Goal: Task Accomplishment & Management: Manage account settings

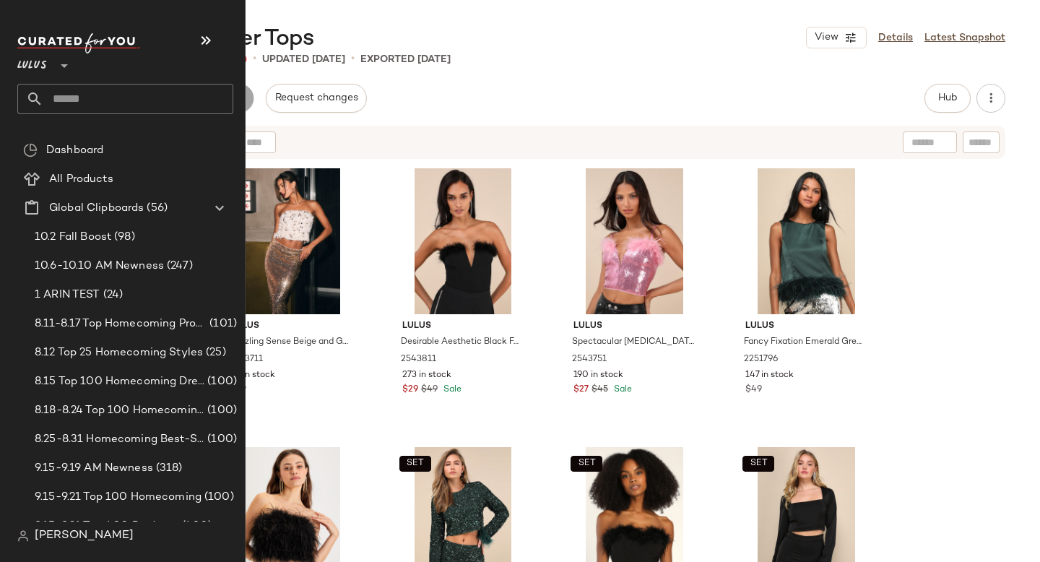
click at [77, 93] on input "text" at bounding box center [138, 99] width 190 height 30
type input "*****"
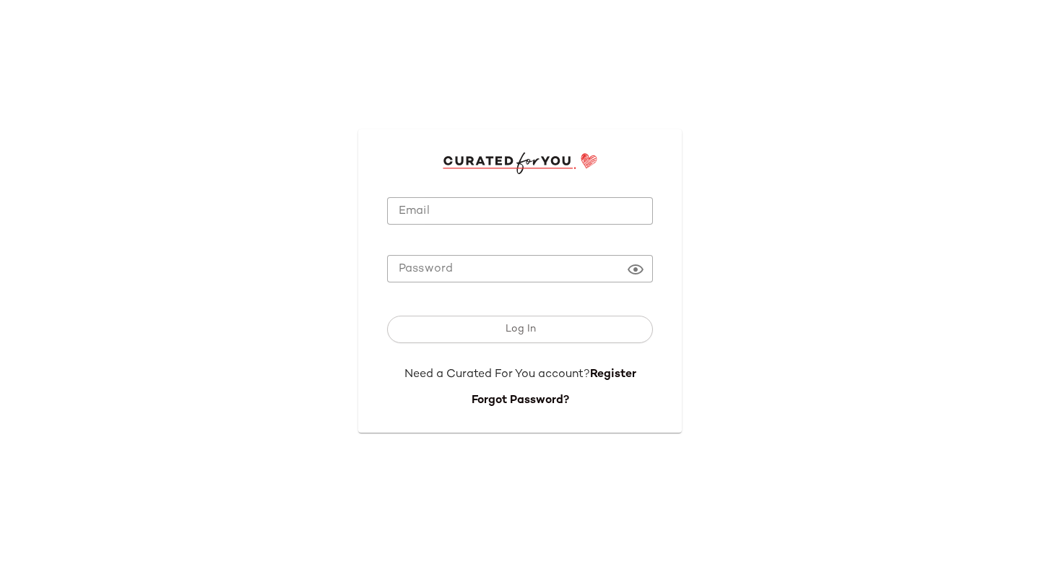
type input "**********"
click at [420, 203] on input "**********" at bounding box center [520, 211] width 266 height 28
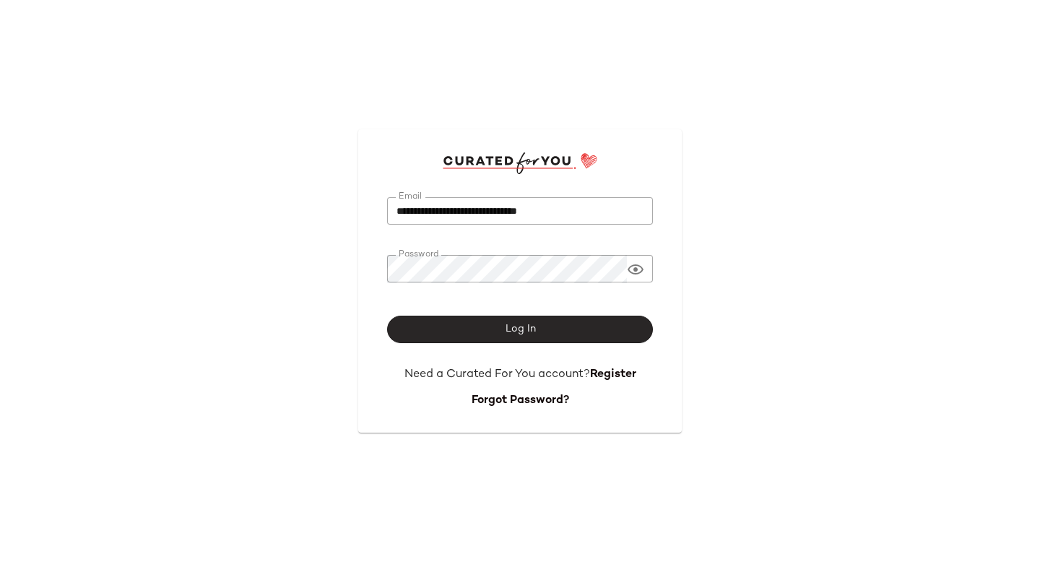
click at [426, 323] on button "Log In" at bounding box center [520, 329] width 266 height 27
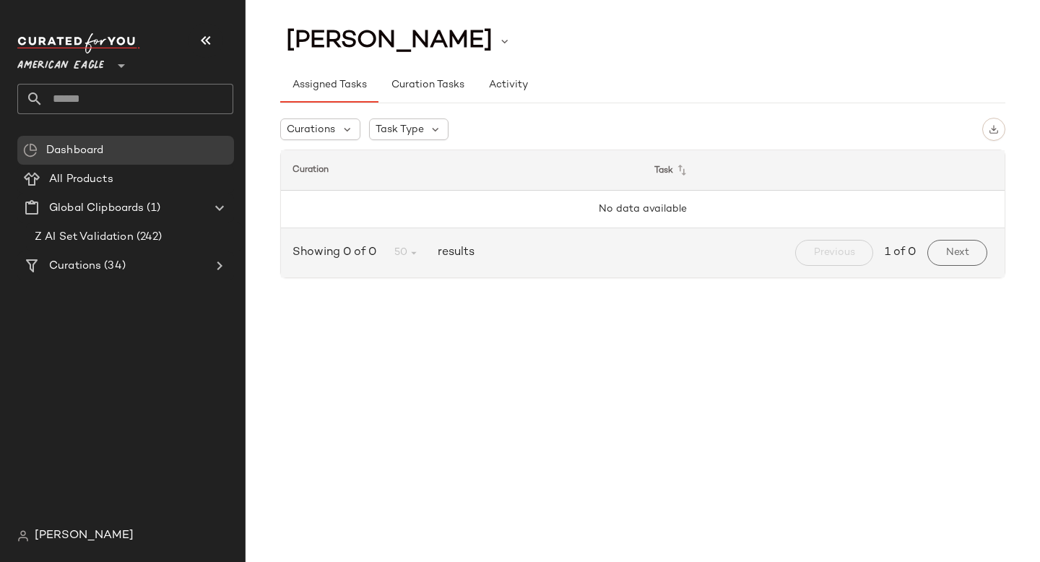
click at [87, 69] on span "American Eagle" at bounding box center [60, 62] width 87 height 26
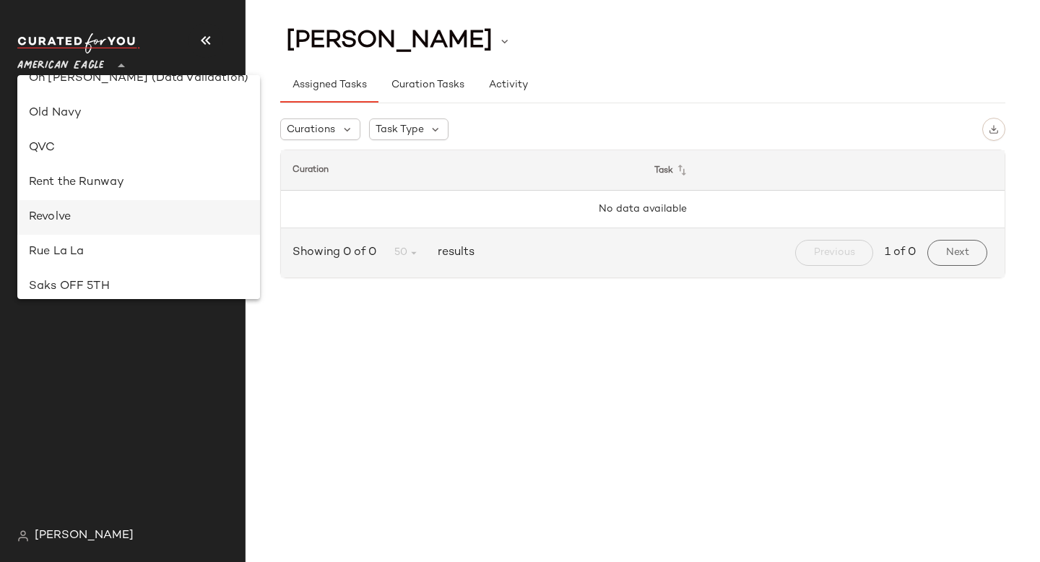
scroll to position [590, 0]
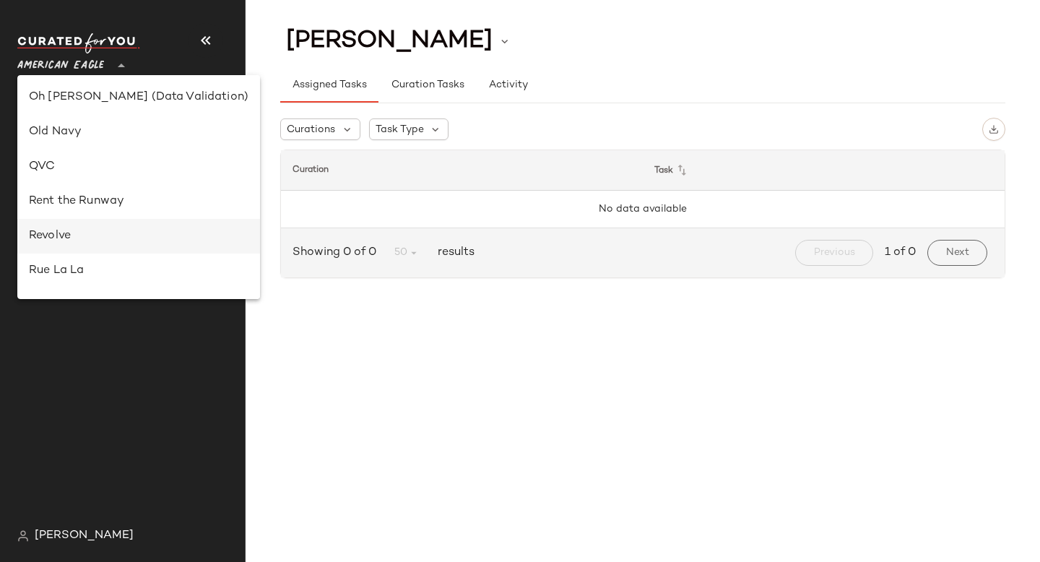
click at [61, 228] on div "Revolve" at bounding box center [139, 235] width 220 height 17
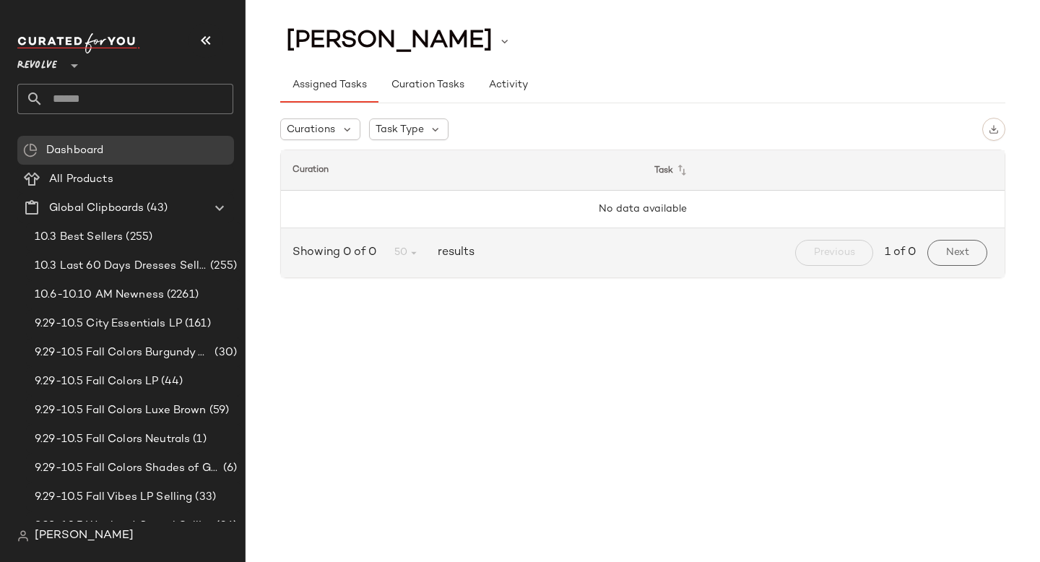
click at [49, 55] on span "Revolve" at bounding box center [37, 62] width 40 height 26
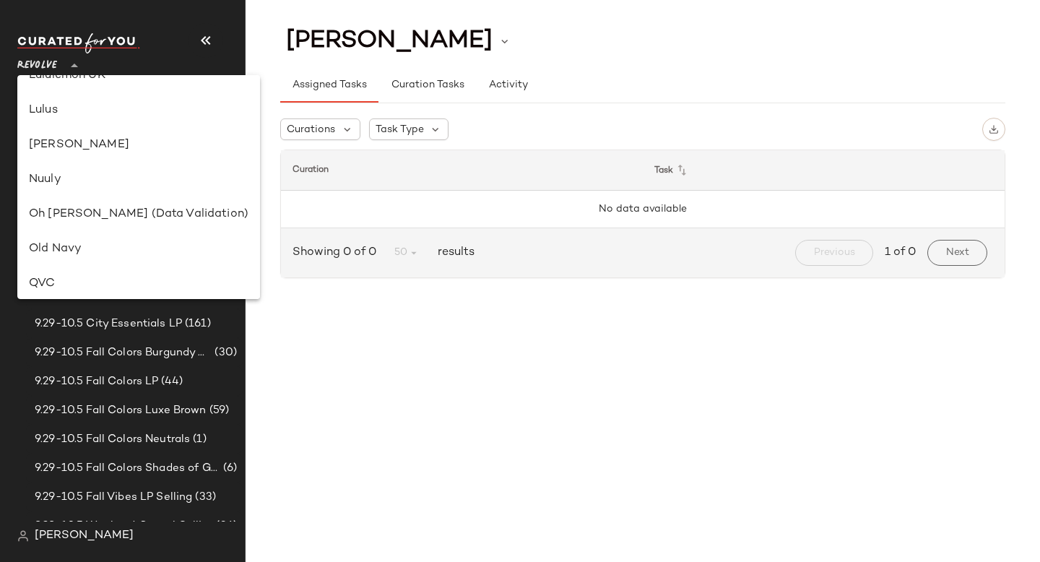
scroll to position [420, 0]
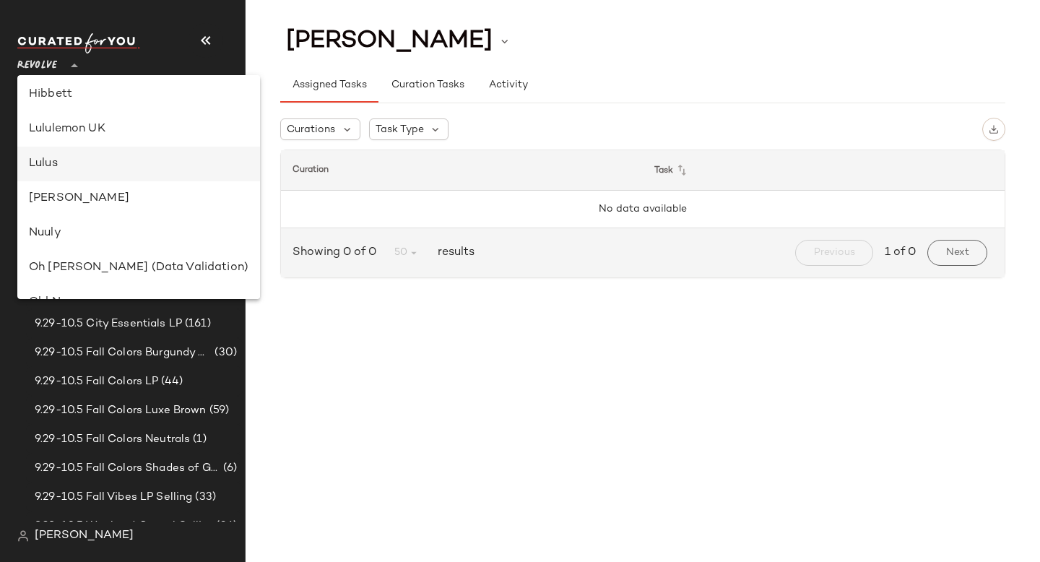
click at [44, 168] on div "Lulus" at bounding box center [139, 163] width 220 height 17
type input "**"
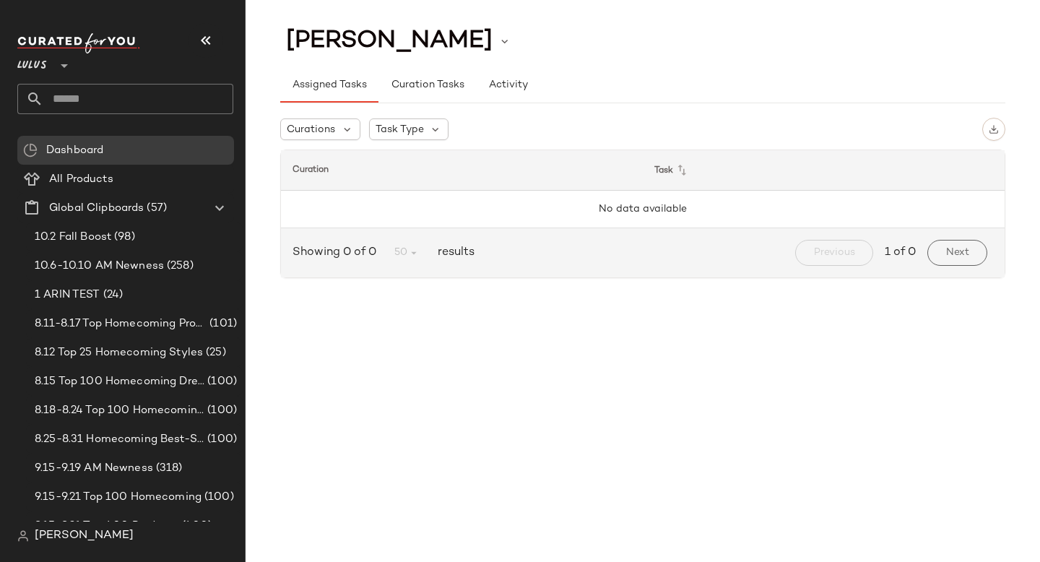
click at [167, 101] on input "text" at bounding box center [138, 99] width 190 height 30
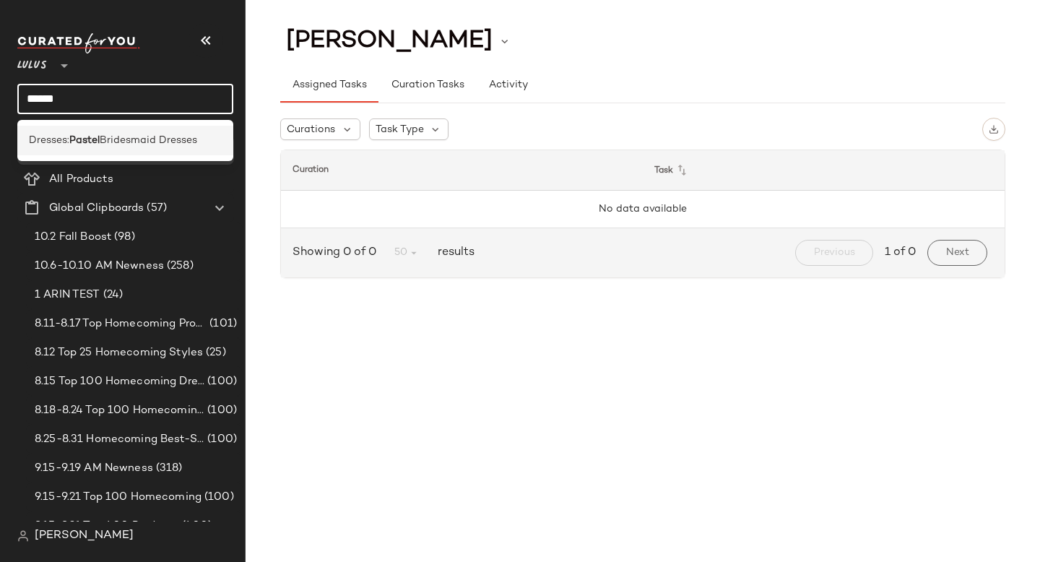
type input "******"
click at [119, 132] on div "Dresses: Pastel Bridesmaid Dresses" at bounding box center [125, 141] width 216 height 30
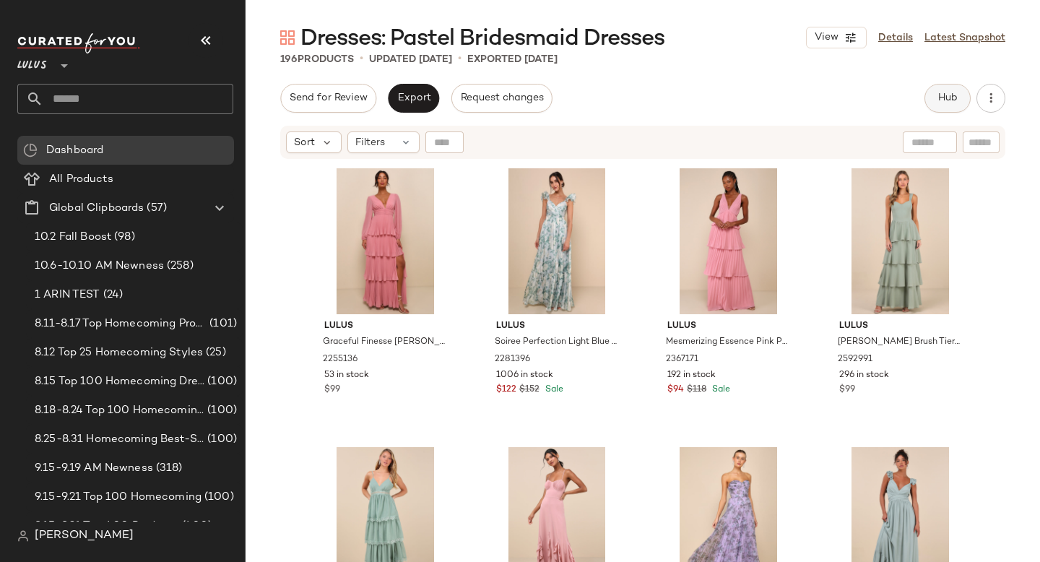
click at [930, 109] on button "Hub" at bounding box center [947, 98] width 46 height 29
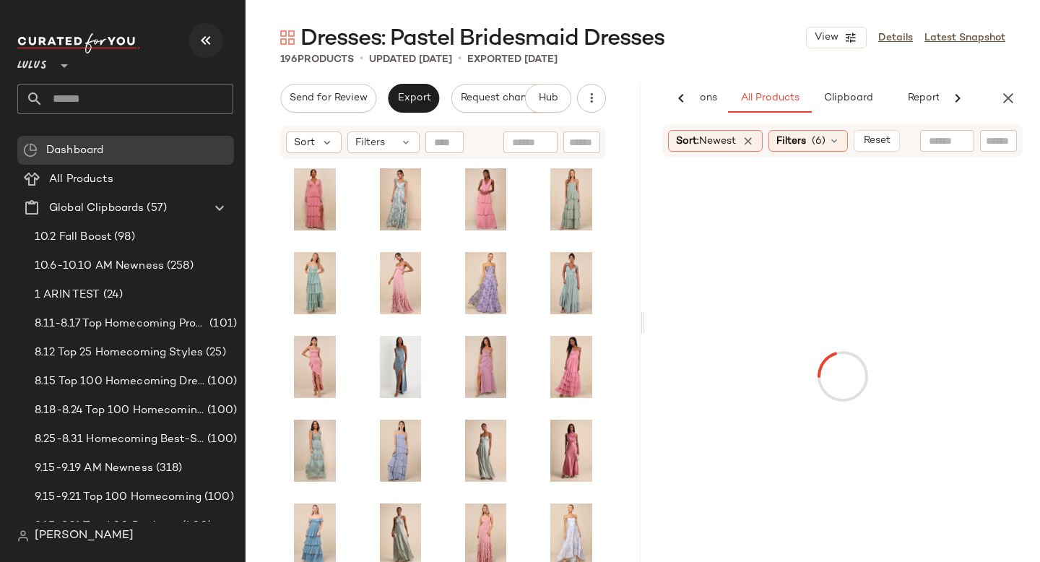
click at [204, 36] on icon "button" at bounding box center [205, 40] width 17 height 17
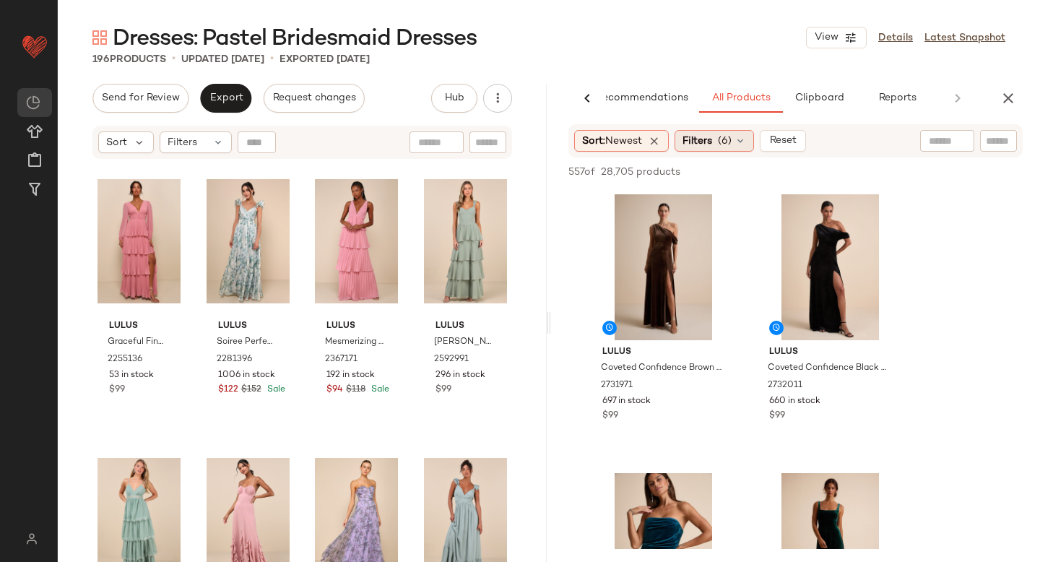
click at [736, 139] on div "Filters (6)" at bounding box center [714, 141] width 79 height 22
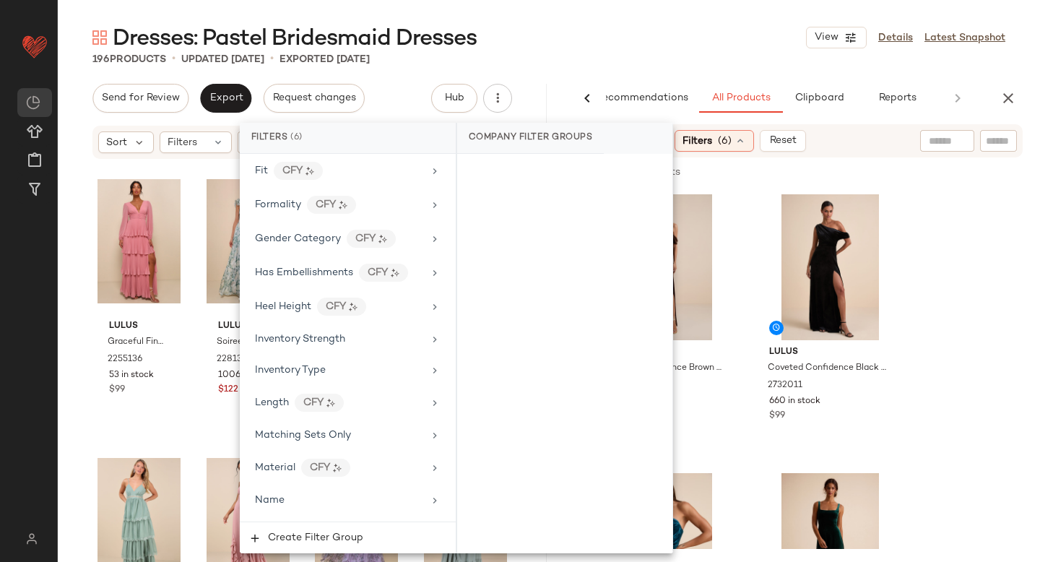
scroll to position [1228, 0]
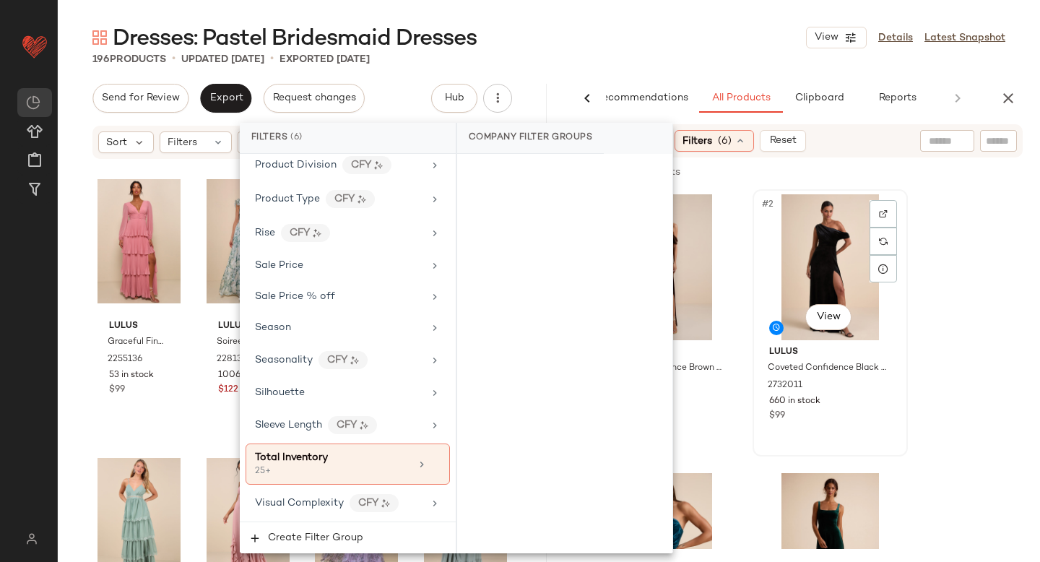
click at [904, 282] on div "#2 View Lulus Coveted Confidence Black Velvet Asymmetrical Maxi Dress 2732011 6…" at bounding box center [830, 323] width 152 height 264
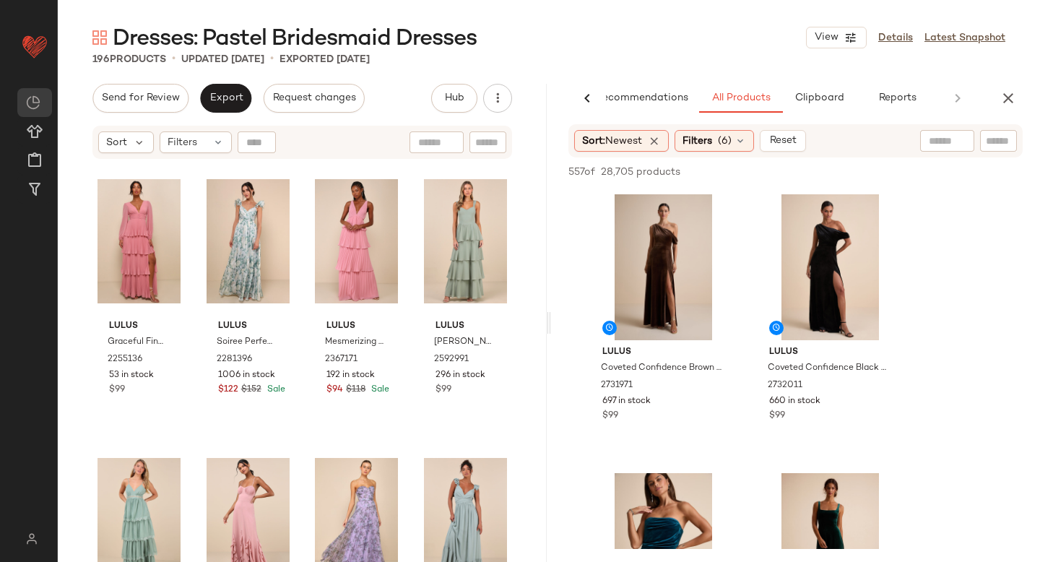
click at [945, 139] on input "text" at bounding box center [947, 141] width 37 height 15
type input "******"
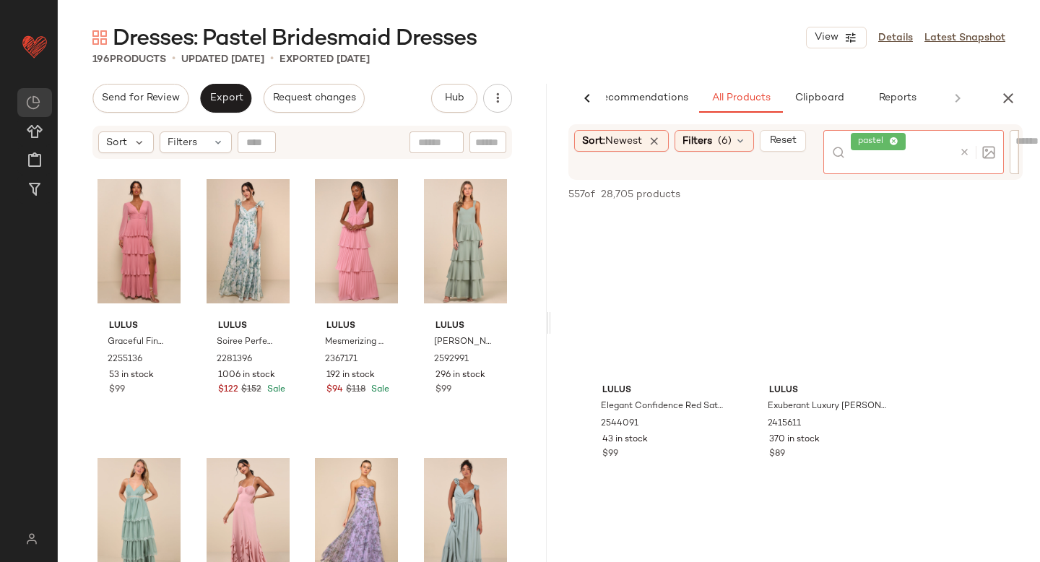
scroll to position [13902, 0]
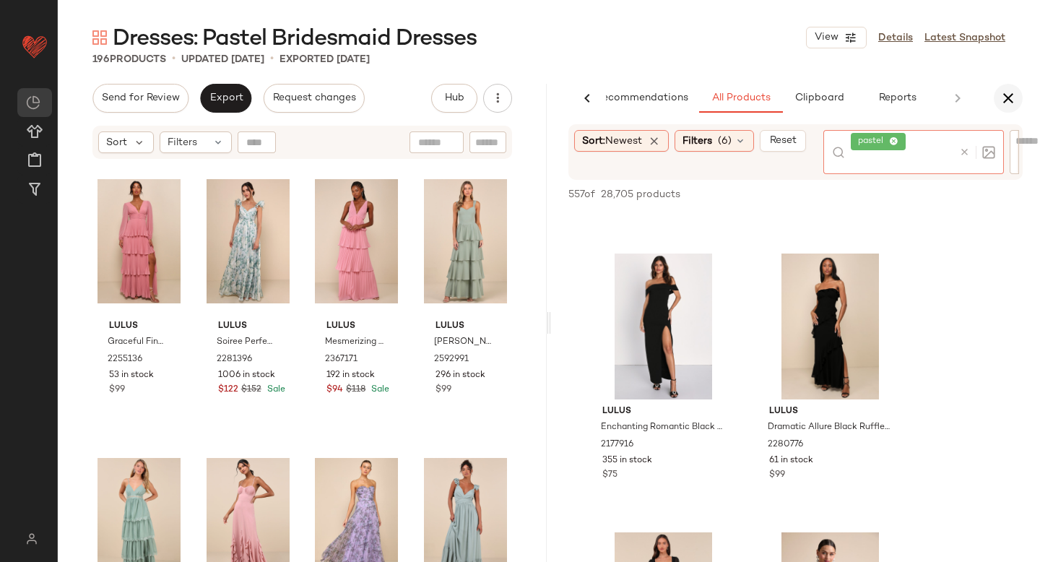
click at [1001, 97] on icon "button" at bounding box center [1008, 98] width 17 height 17
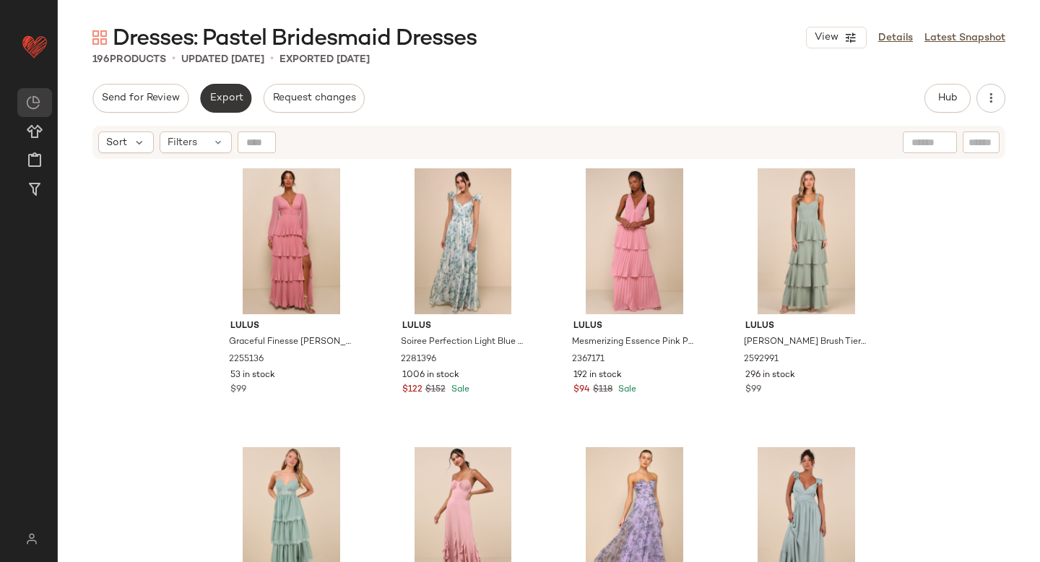
click at [230, 96] on span "Export" at bounding box center [226, 98] width 34 height 12
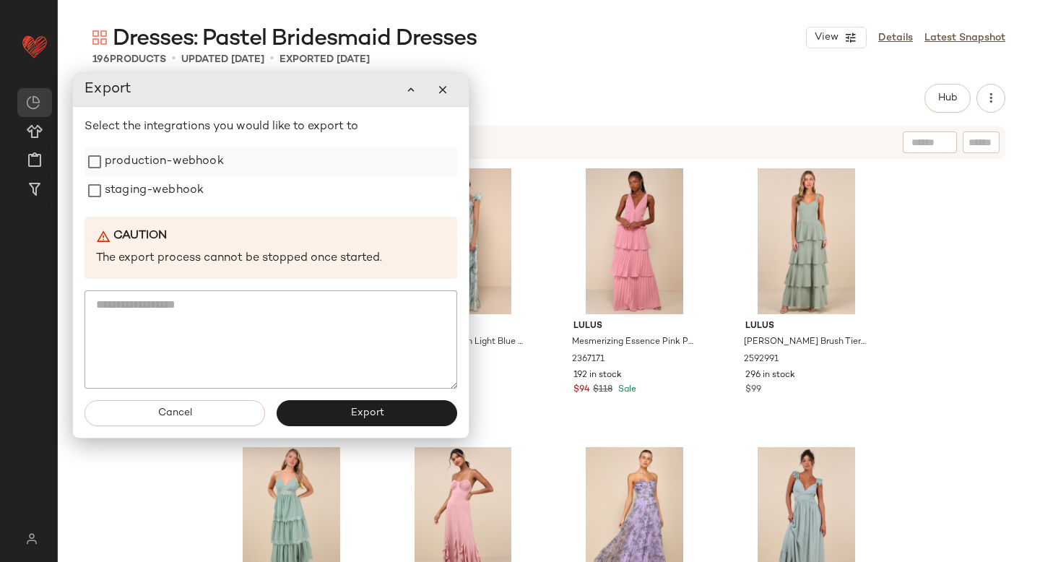
click at [173, 157] on label "production-webhook" at bounding box center [164, 161] width 119 height 29
click at [151, 191] on label "staging-webhook" at bounding box center [154, 190] width 99 height 29
click at [288, 409] on button "Export" at bounding box center [367, 413] width 181 height 26
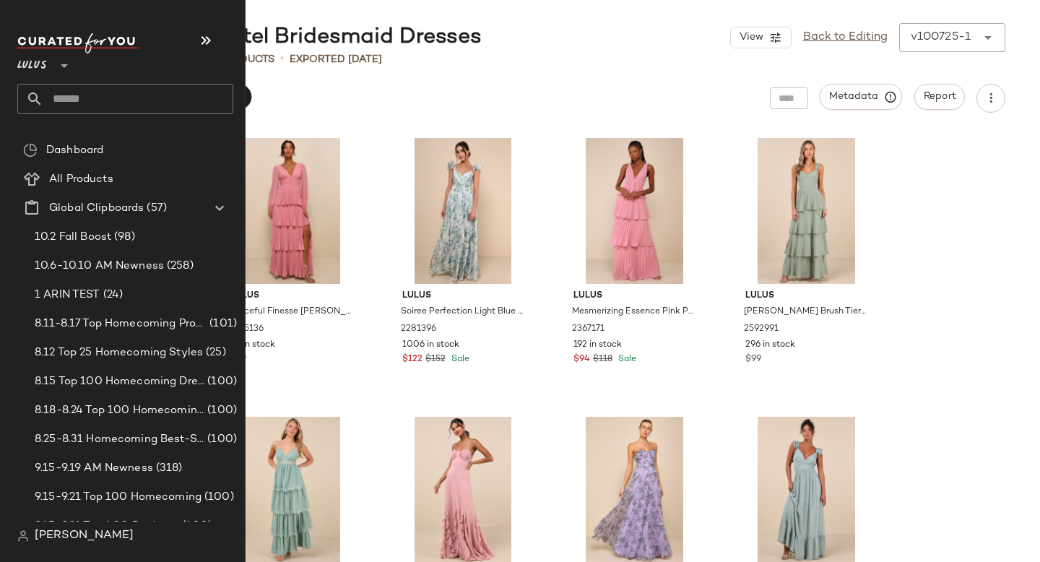
click at [74, 95] on input "text" at bounding box center [138, 99] width 190 height 30
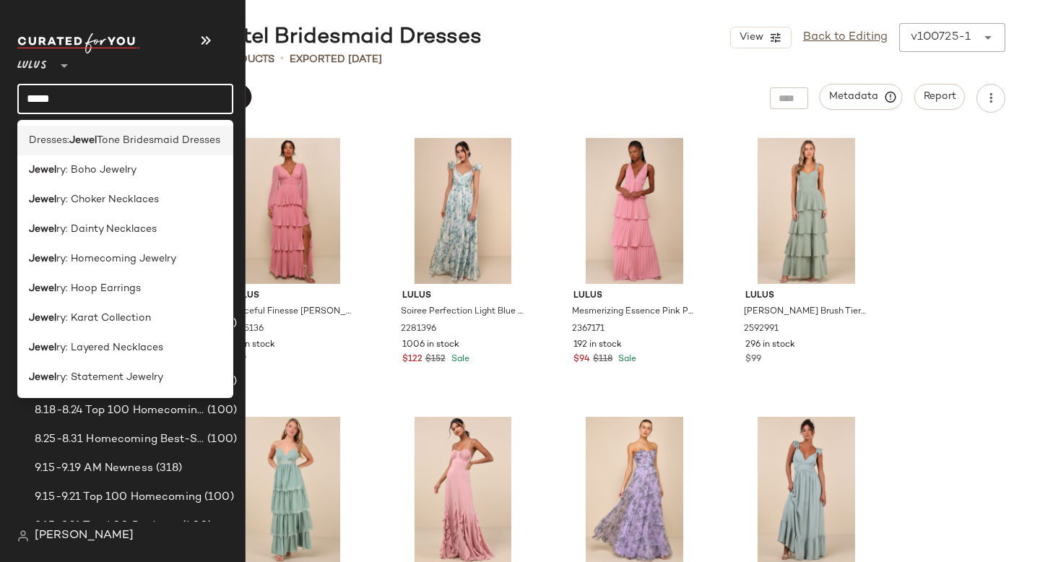
type input "*****"
click at [118, 147] on span "Tone Bridesmaid Dresses" at bounding box center [158, 140] width 123 height 15
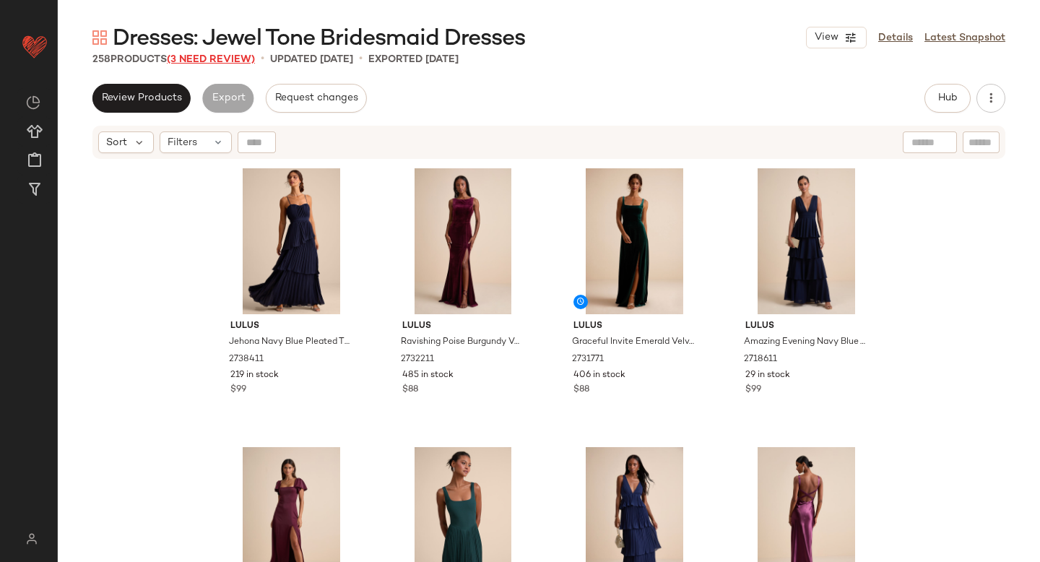
click at [194, 60] on span "(3 Need Review)" at bounding box center [211, 59] width 88 height 11
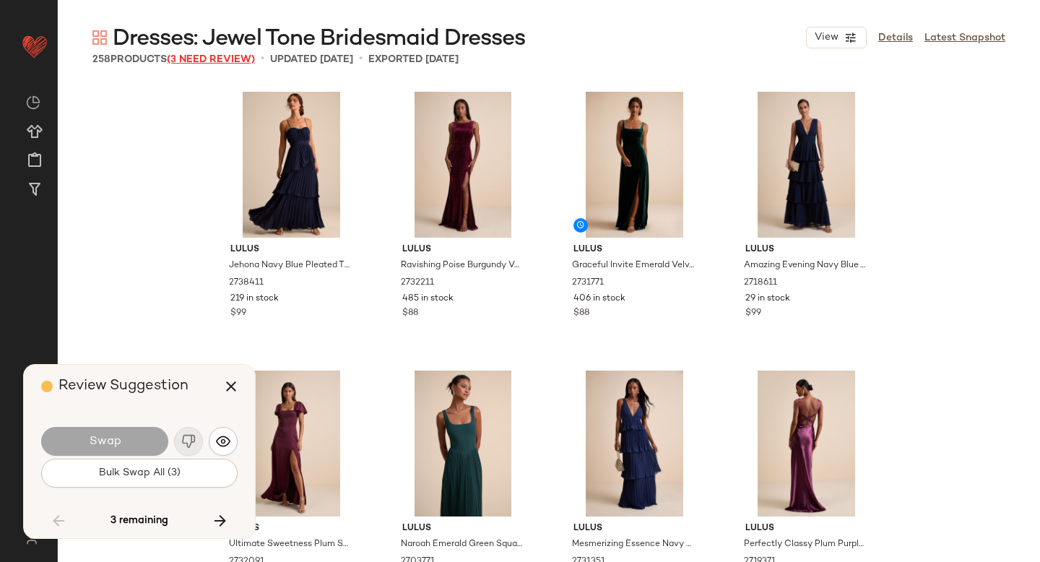
scroll to position [8642, 0]
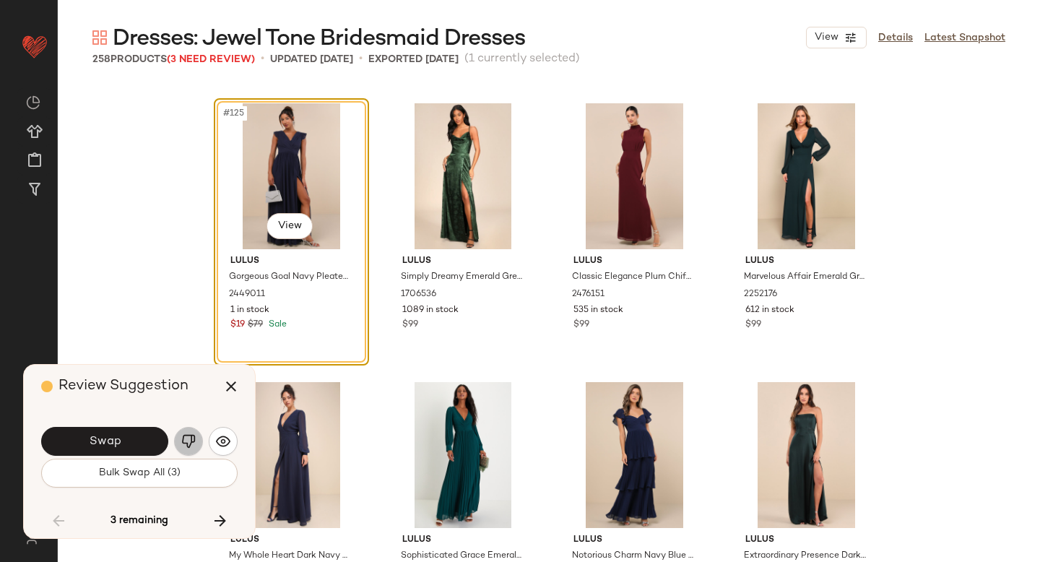
click at [186, 437] on img "button" at bounding box center [188, 441] width 14 height 14
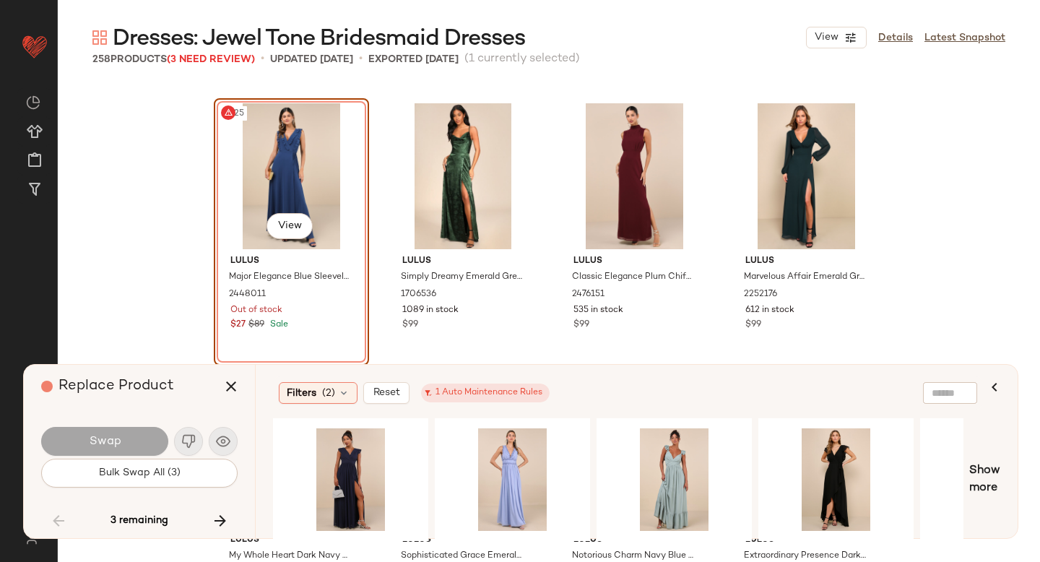
click at [272, 155] on div "#125 View" at bounding box center [291, 176] width 145 height 146
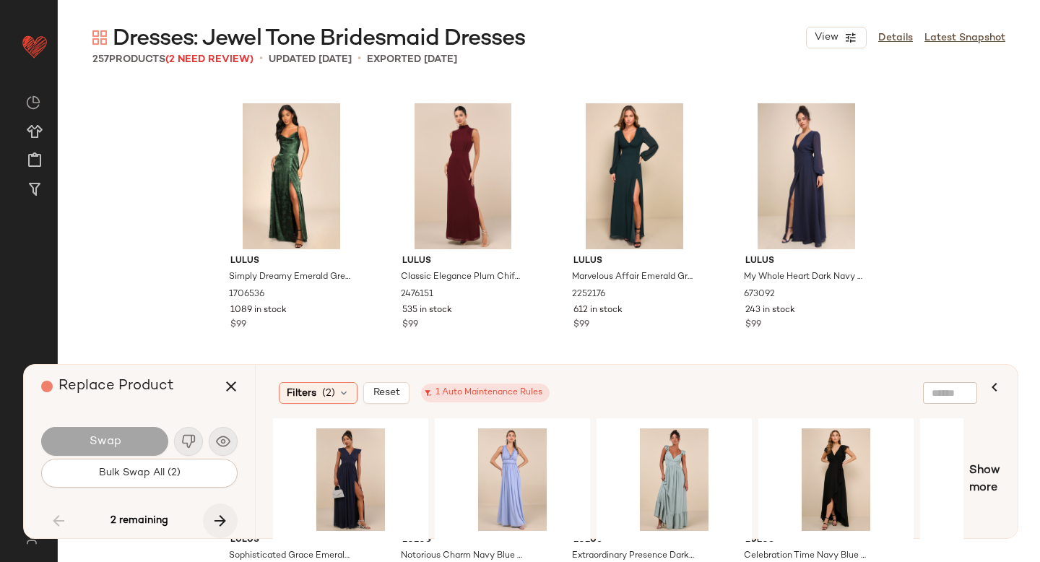
click at [215, 516] on icon "button" at bounding box center [220, 520] width 17 height 17
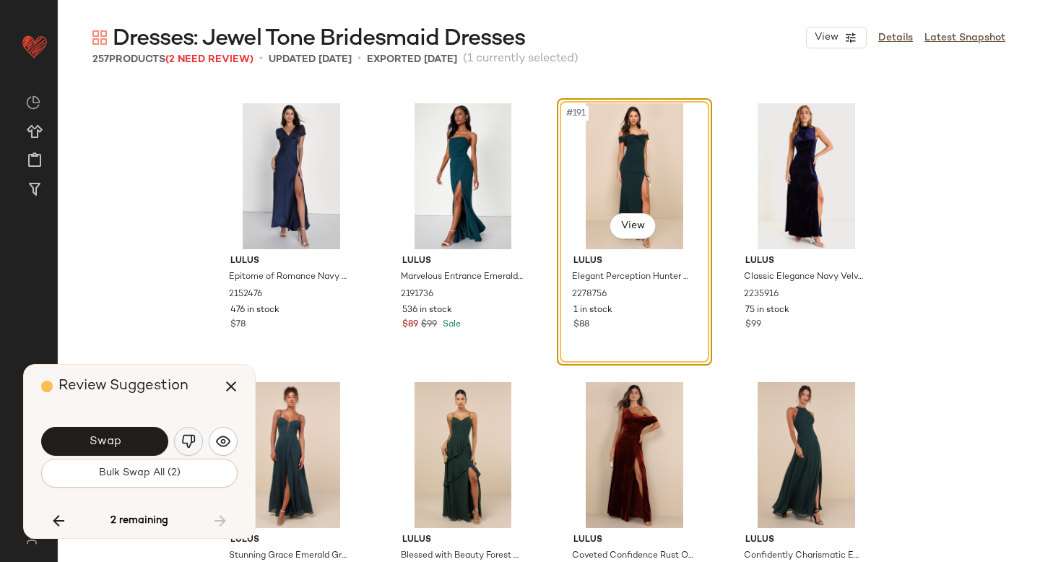
click at [186, 435] on img "button" at bounding box center [188, 441] width 14 height 14
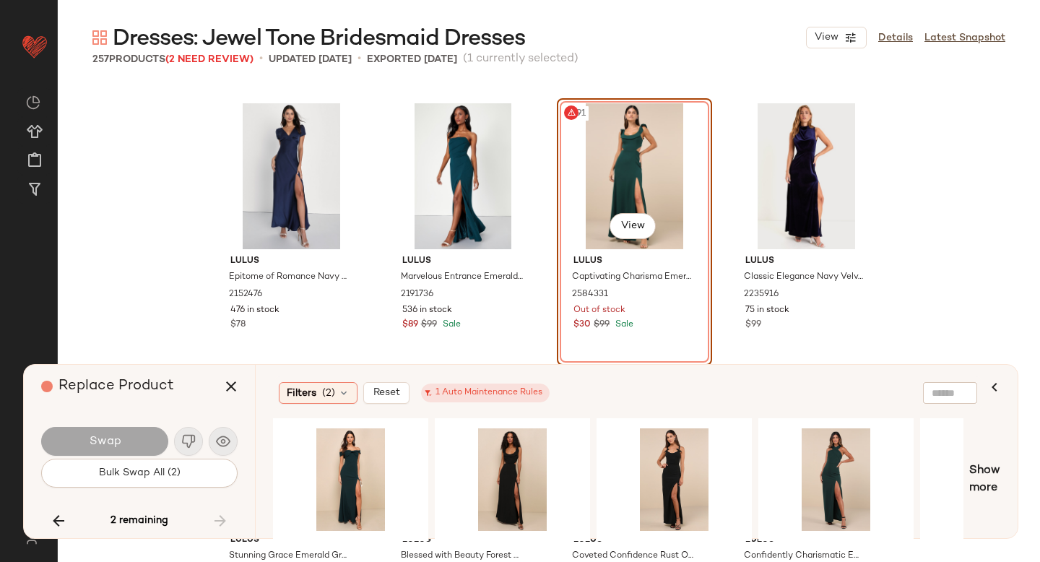
click at [623, 150] on div "#191 View" at bounding box center [634, 176] width 145 height 146
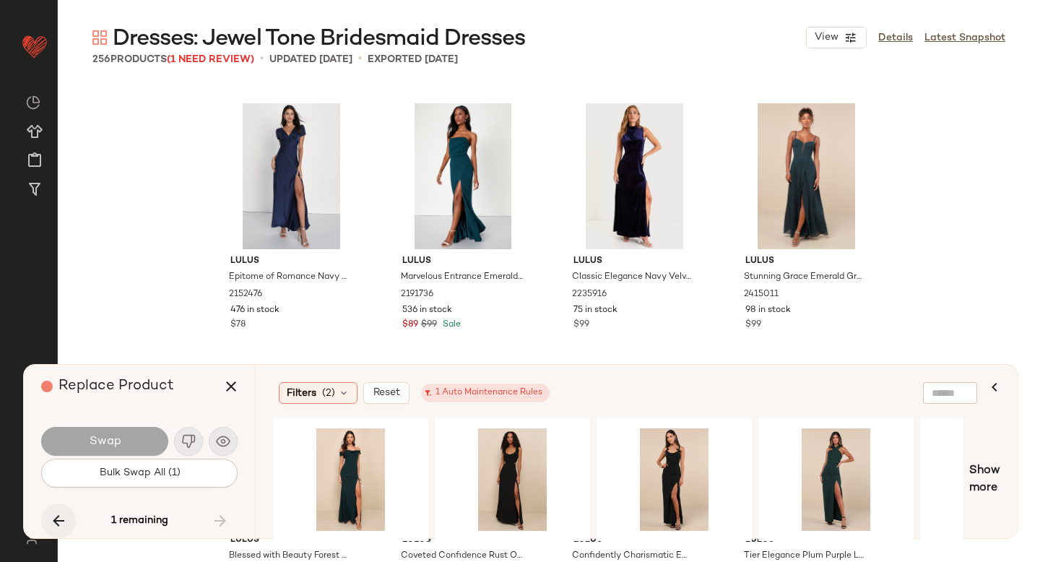
click at [63, 516] on icon "button" at bounding box center [58, 520] width 17 height 17
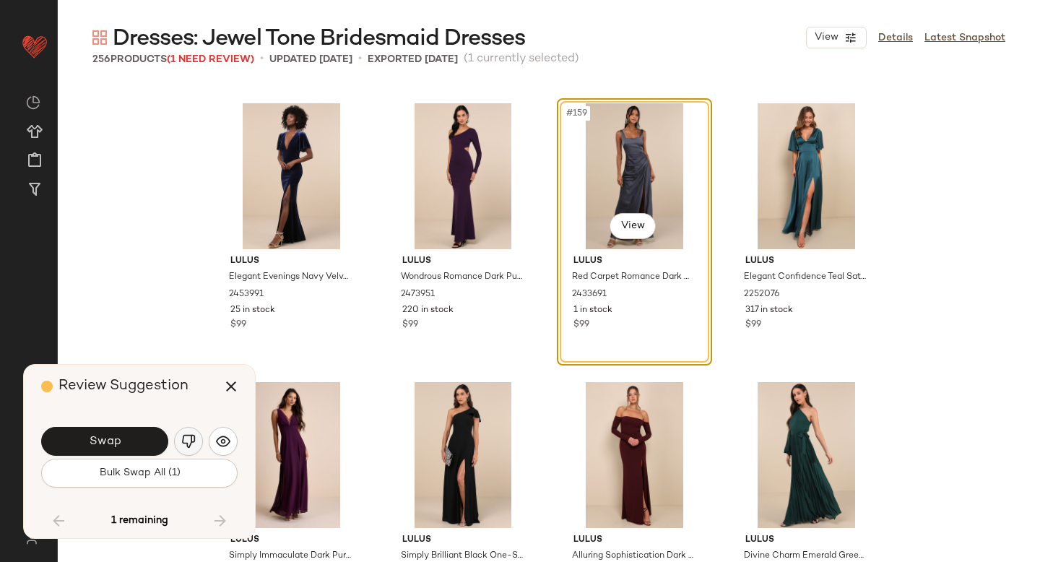
click at [188, 439] on img "button" at bounding box center [188, 441] width 14 height 14
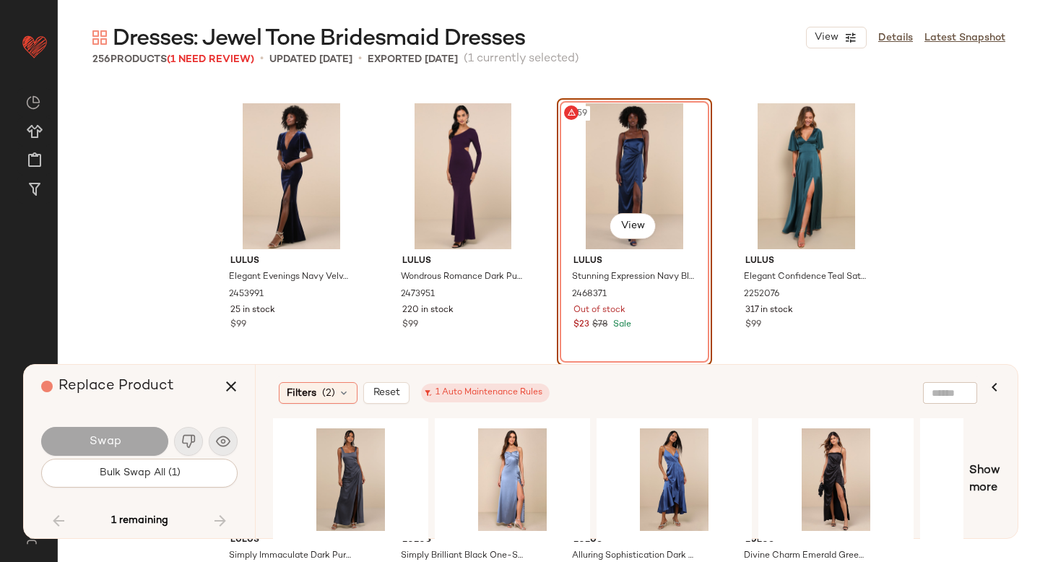
click at [590, 150] on div "#159 View" at bounding box center [634, 176] width 145 height 146
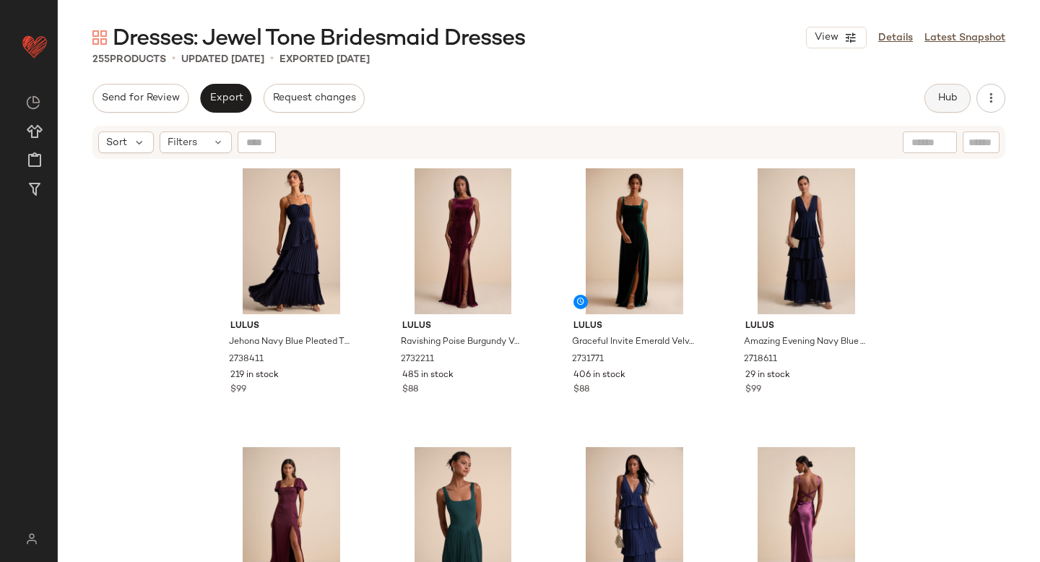
click at [942, 97] on span "Hub" at bounding box center [947, 98] width 20 height 12
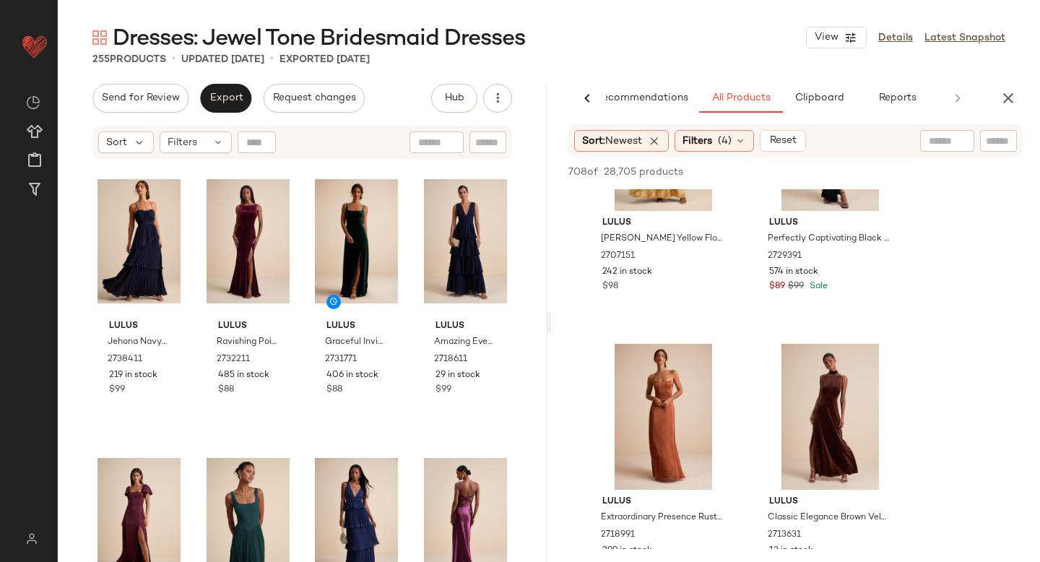
scroll to position [1567, 0]
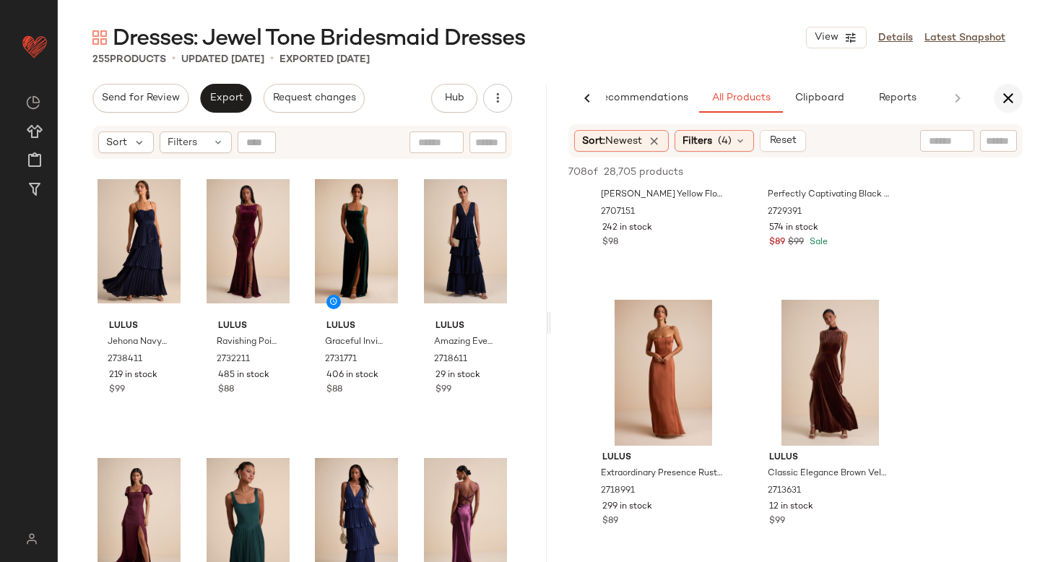
click at [1006, 99] on icon "button" at bounding box center [1008, 98] width 17 height 17
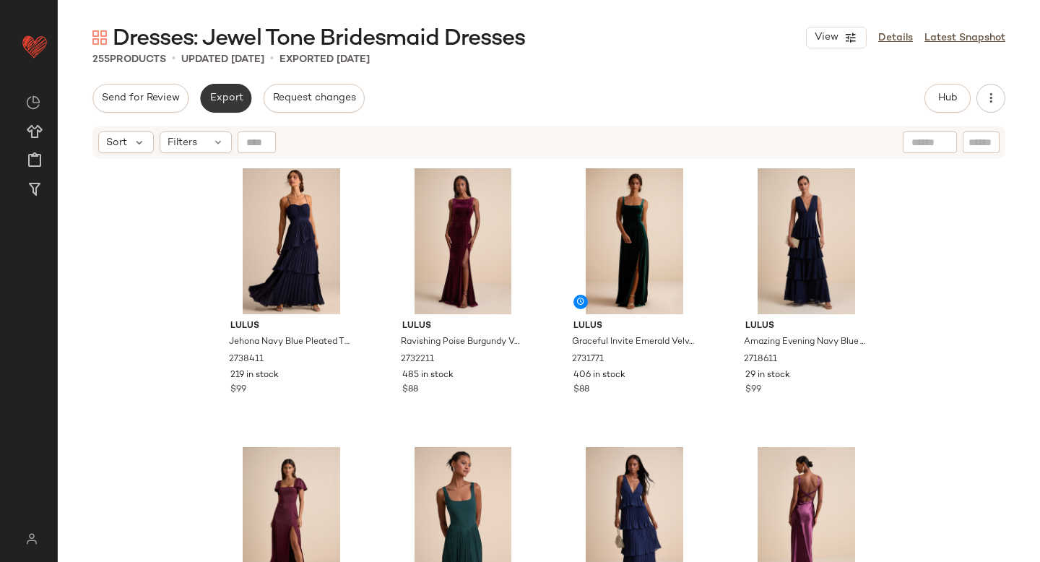
click at [219, 101] on span "Export" at bounding box center [226, 98] width 34 height 12
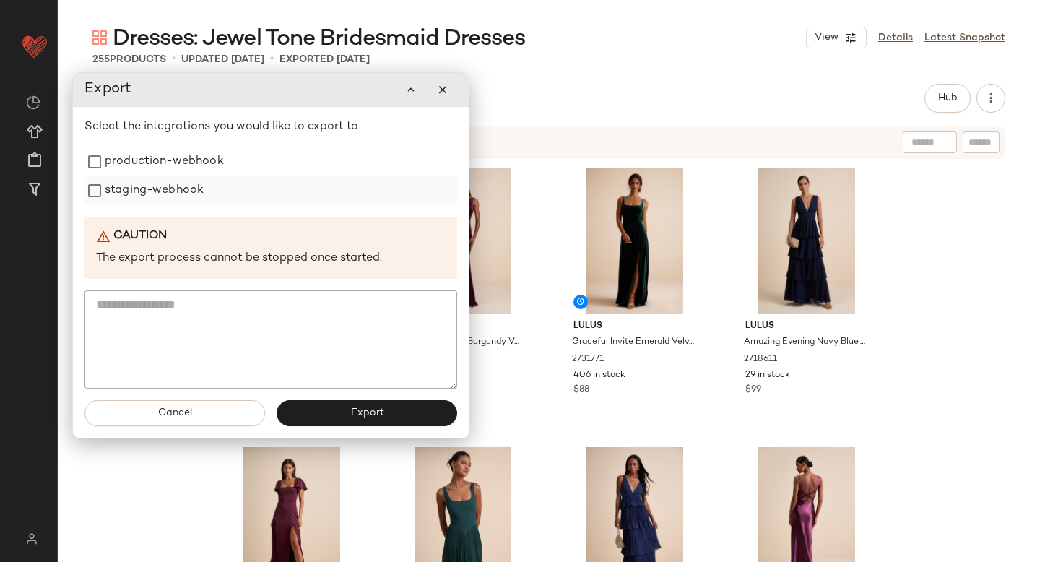
click at [183, 177] on label "staging-webhook" at bounding box center [154, 190] width 99 height 29
click at [181, 168] on label "production-webhook" at bounding box center [164, 161] width 119 height 29
click at [334, 425] on button "Export" at bounding box center [367, 413] width 181 height 26
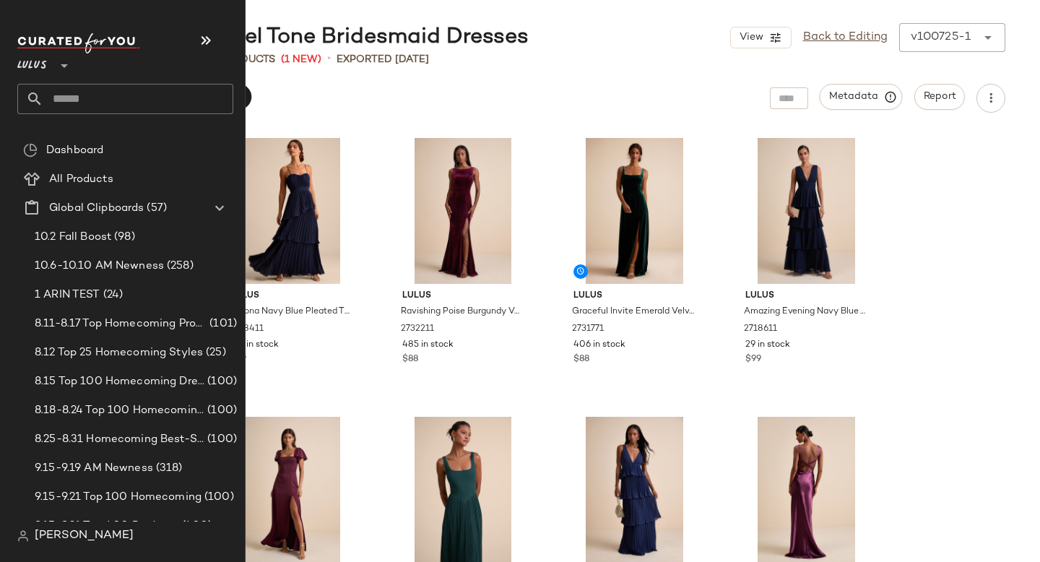
click at [91, 93] on input "text" at bounding box center [138, 99] width 190 height 30
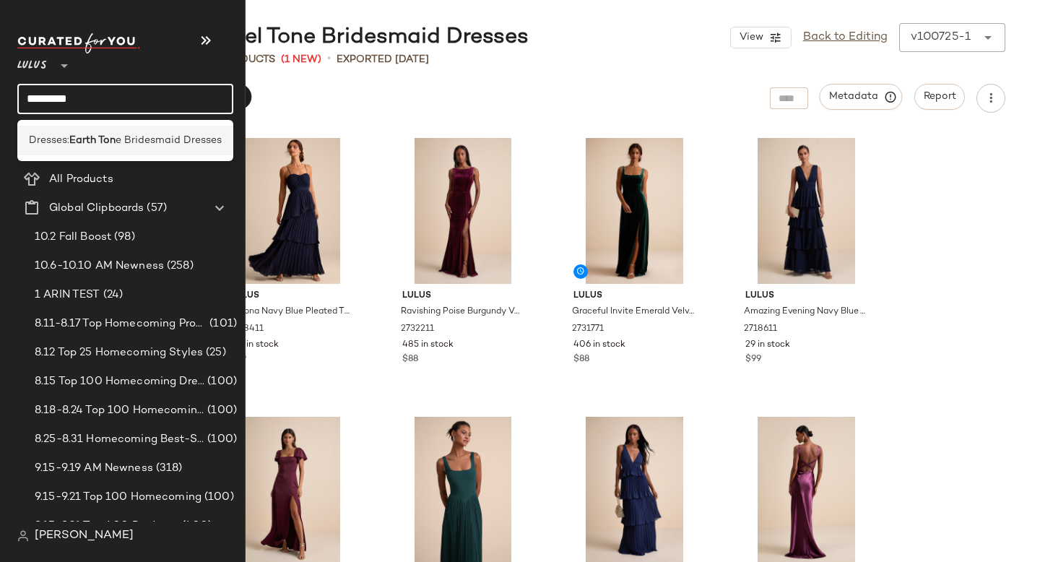
type input "*********"
click at [100, 126] on div "Dresses: Earth Ton e Bridesmaid Dresses" at bounding box center [125, 141] width 216 height 30
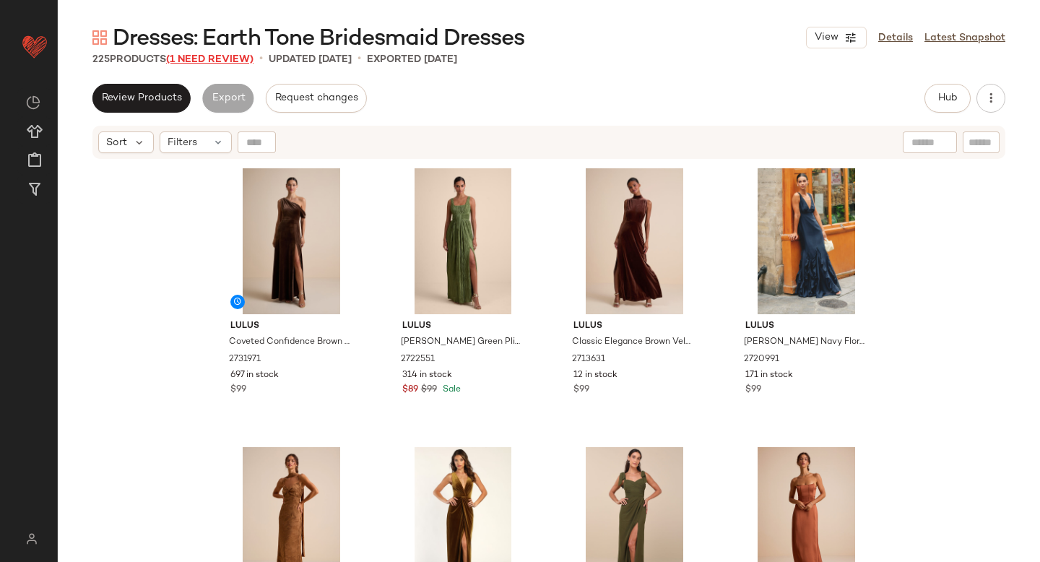
click at [188, 58] on span "(1 Need Review)" at bounding box center [209, 59] width 87 height 11
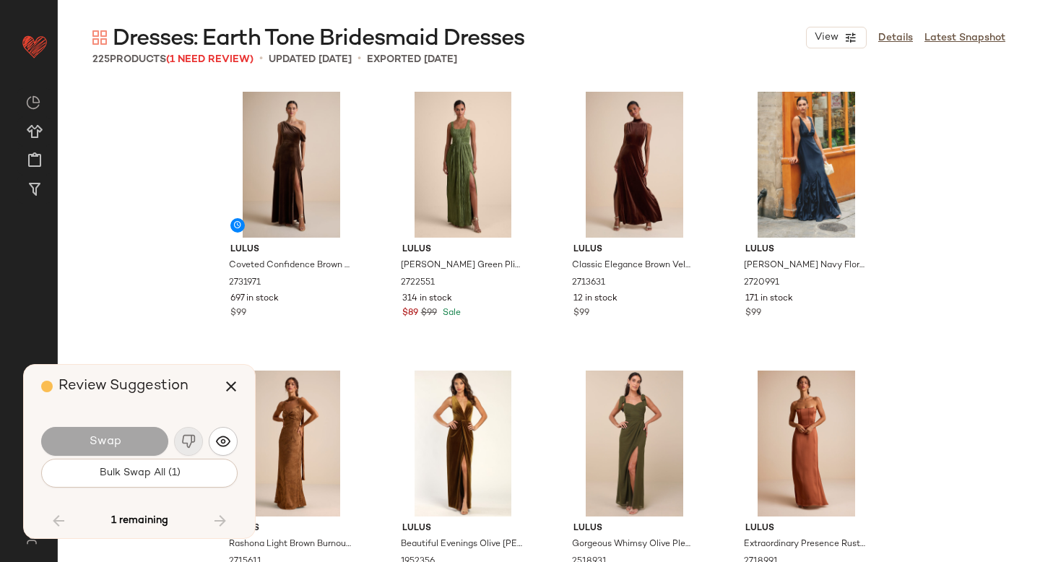
scroll to position [12823, 0]
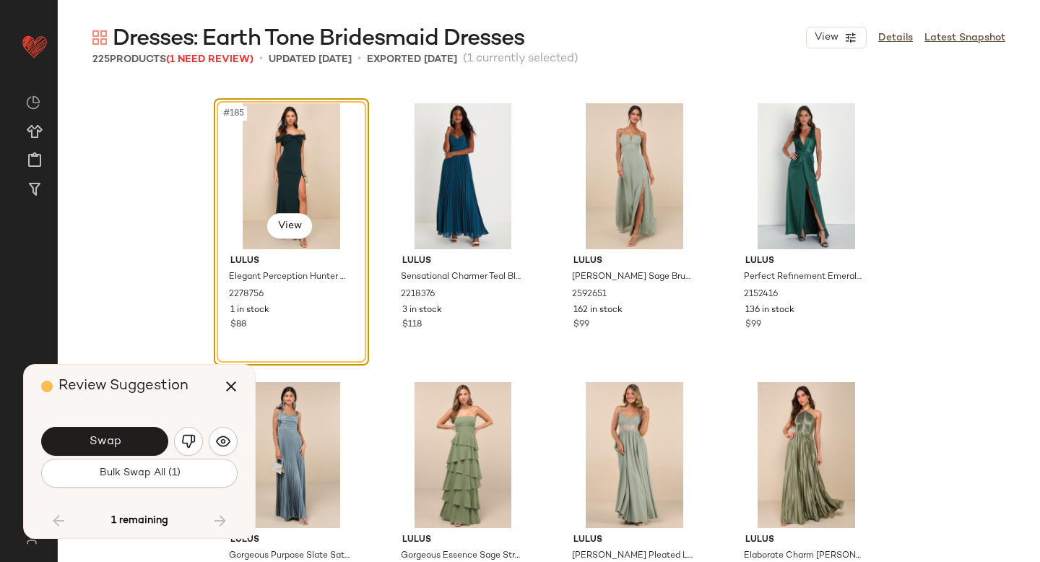
click at [189, 441] on img "button" at bounding box center [188, 441] width 14 height 14
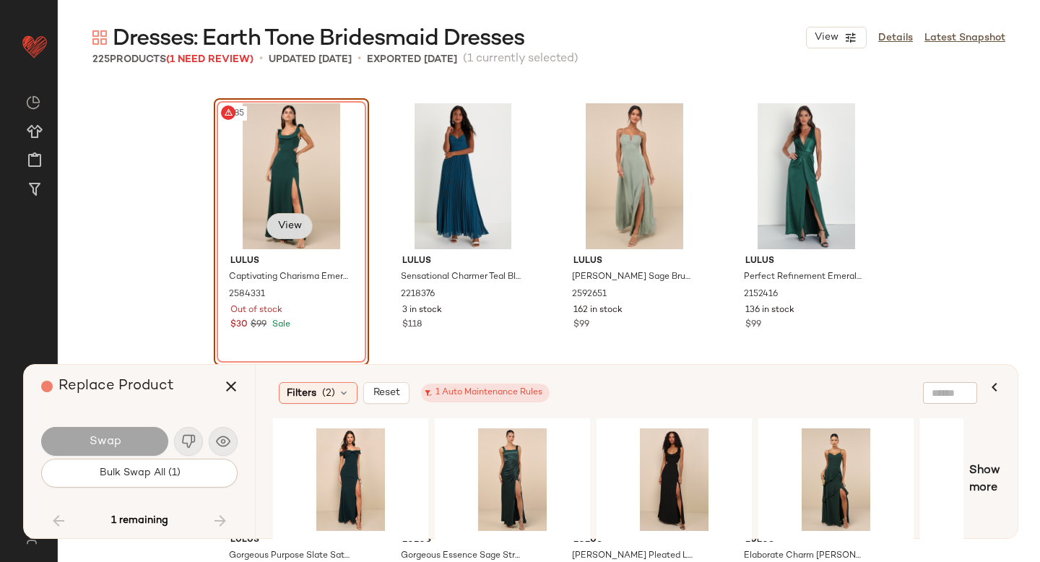
click at [279, 222] on body "Lulus ** Dashboard All Products Global Clipboards (57) Curations (817) Anjali A…" at bounding box center [520, 281] width 1040 height 562
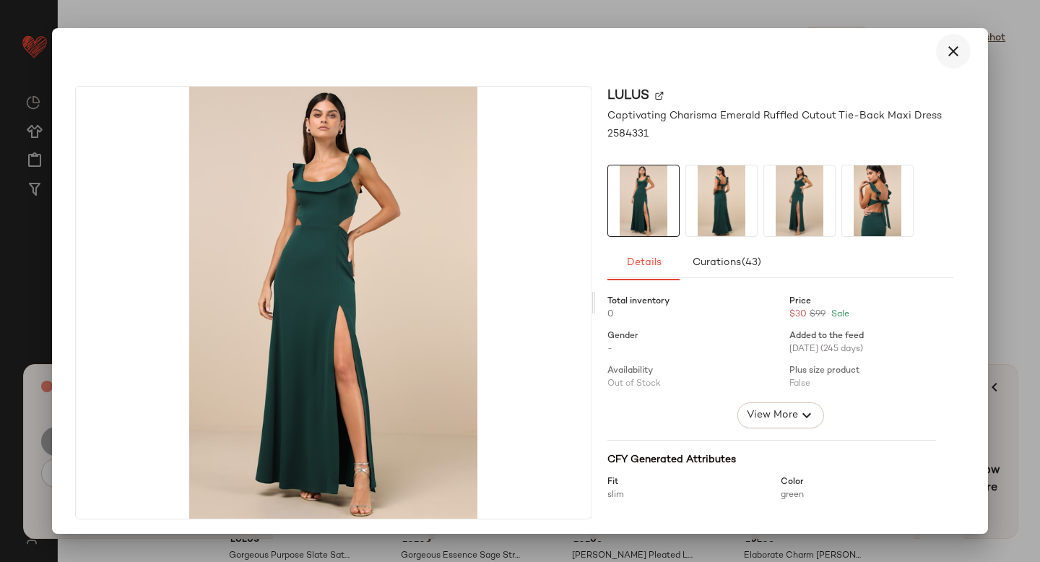
click at [951, 50] on icon "button" at bounding box center [953, 51] width 17 height 17
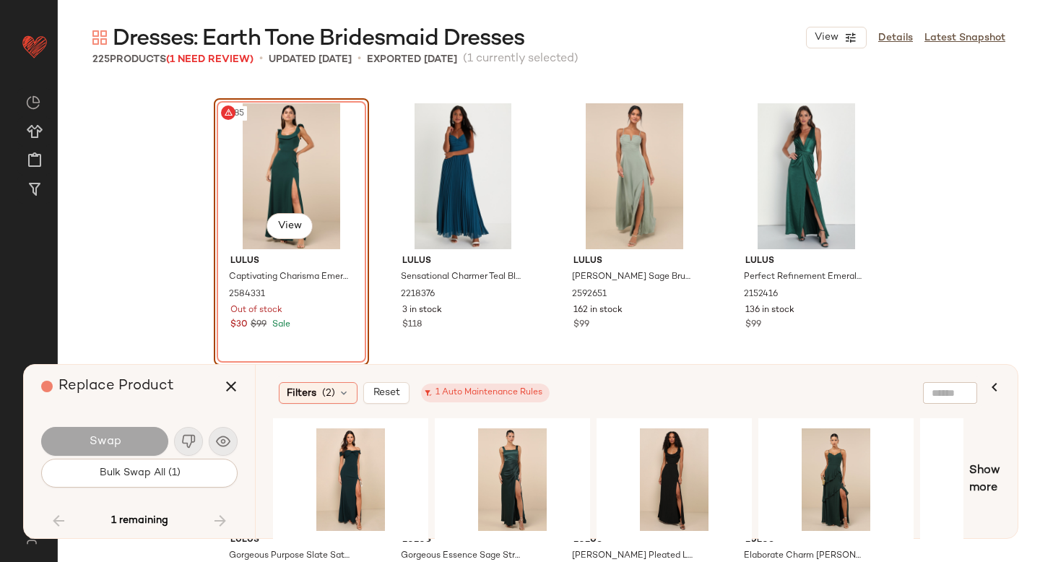
click at [293, 147] on div "#185 View" at bounding box center [291, 176] width 145 height 146
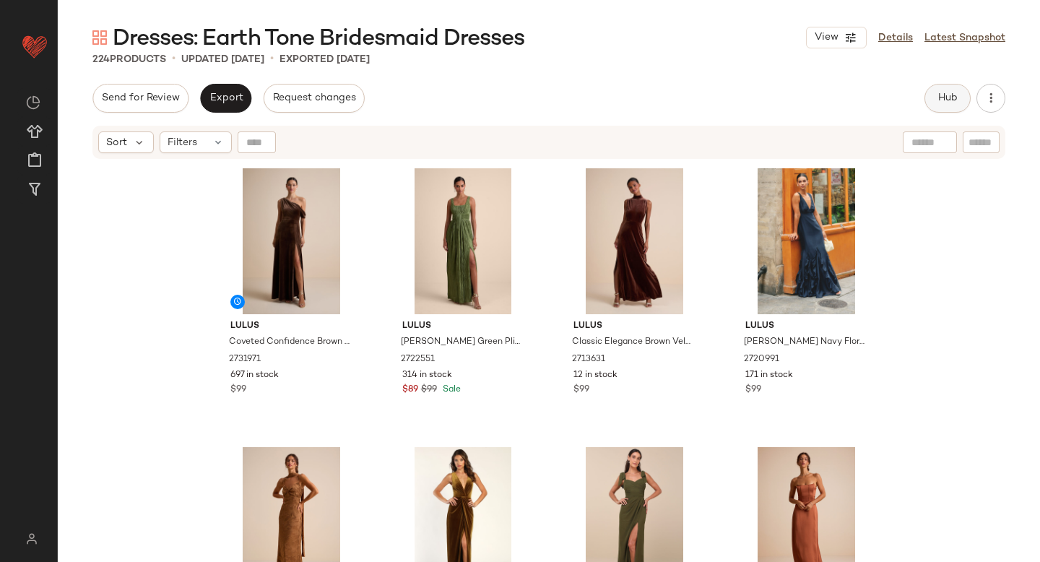
click at [950, 100] on span "Hub" at bounding box center [947, 98] width 20 height 12
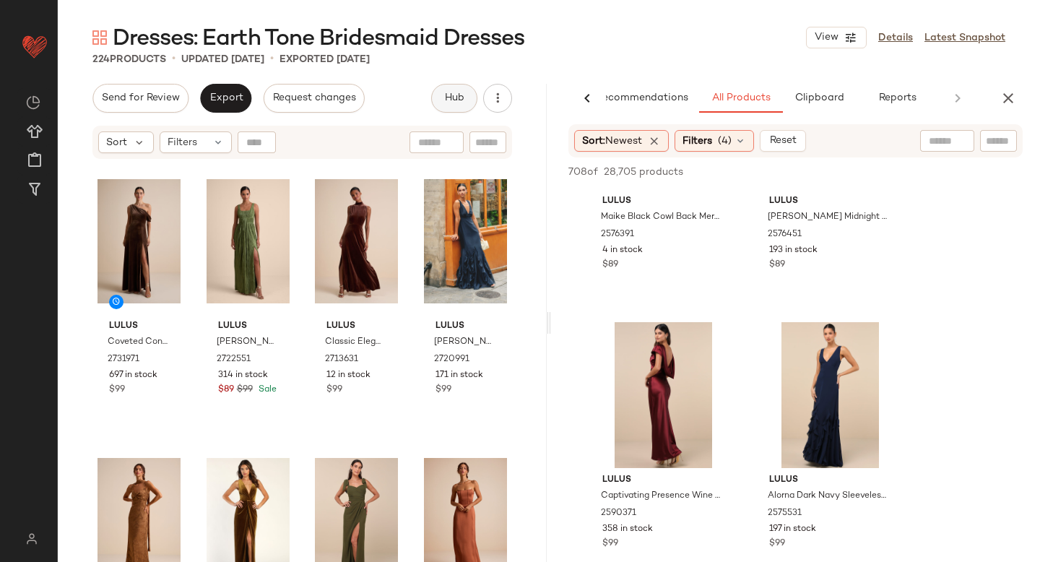
scroll to position [24735, 0]
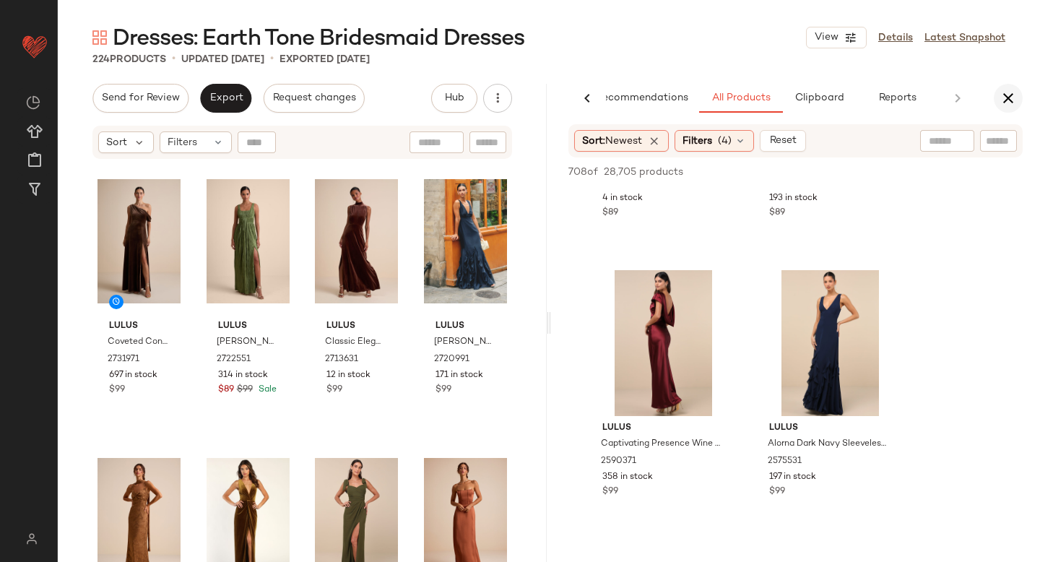
click at [1015, 91] on icon "button" at bounding box center [1008, 98] width 17 height 17
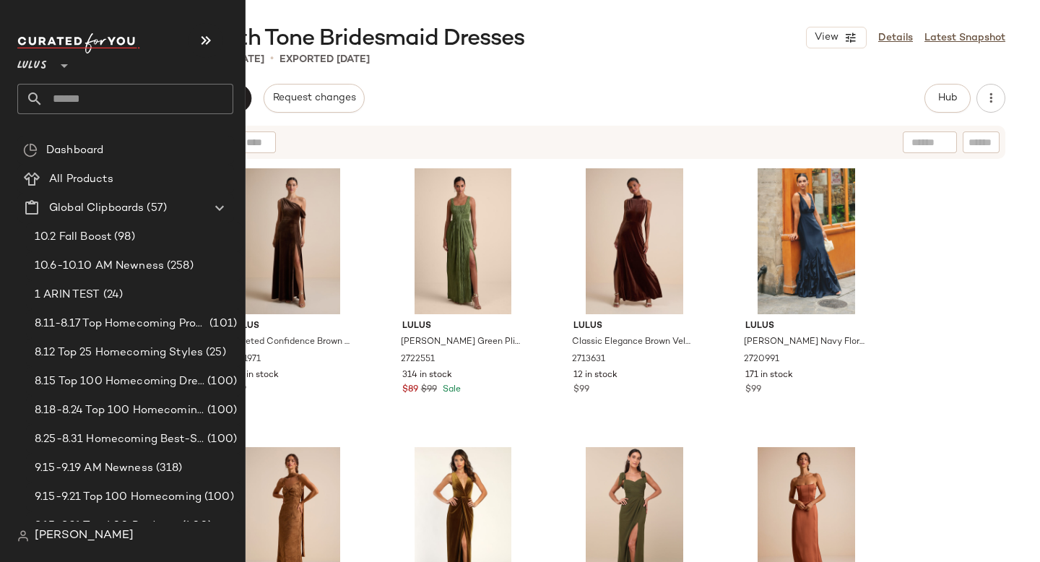
click at [95, 101] on input "text" at bounding box center [138, 99] width 190 height 30
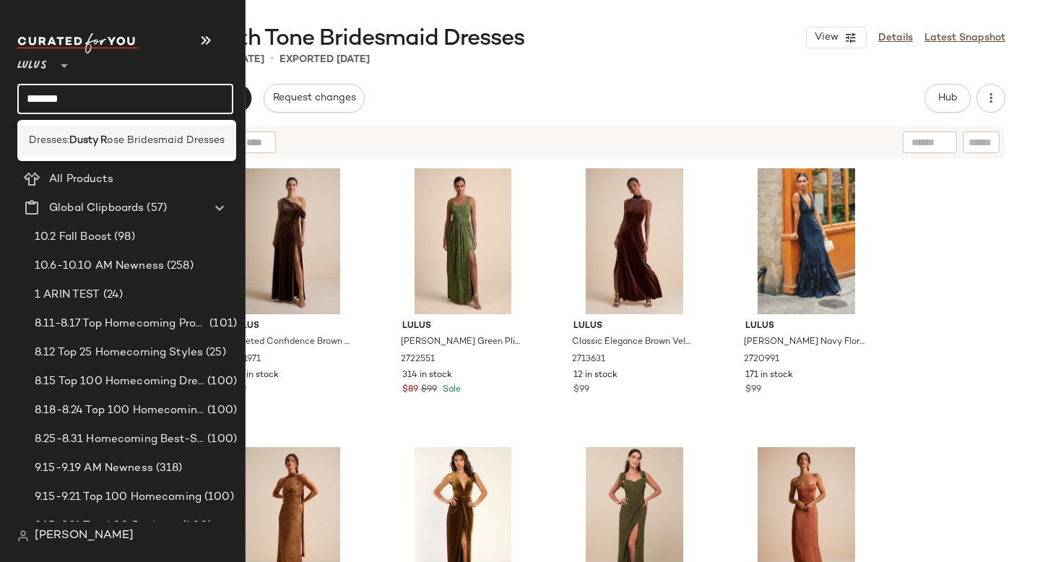
type input "*******"
click at [84, 144] on b "Dusty R" at bounding box center [88, 140] width 38 height 15
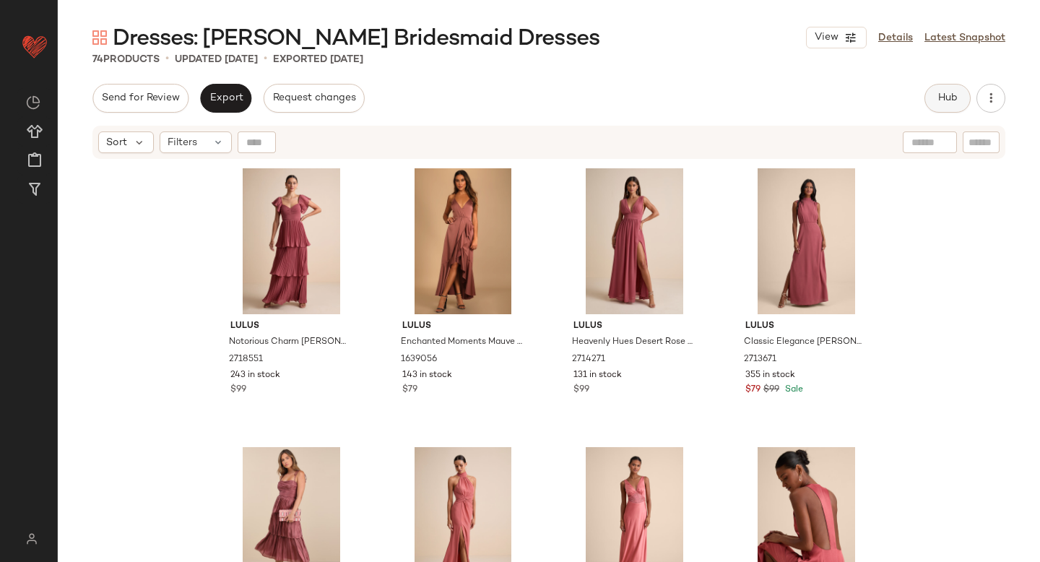
click at [945, 95] on span "Hub" at bounding box center [947, 98] width 20 height 12
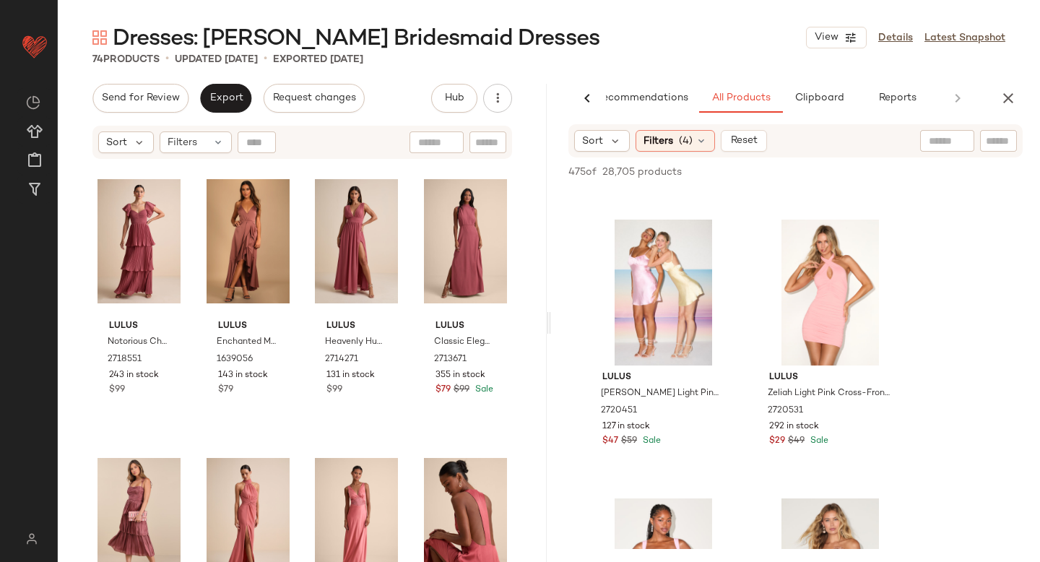
scroll to position [2757, 0]
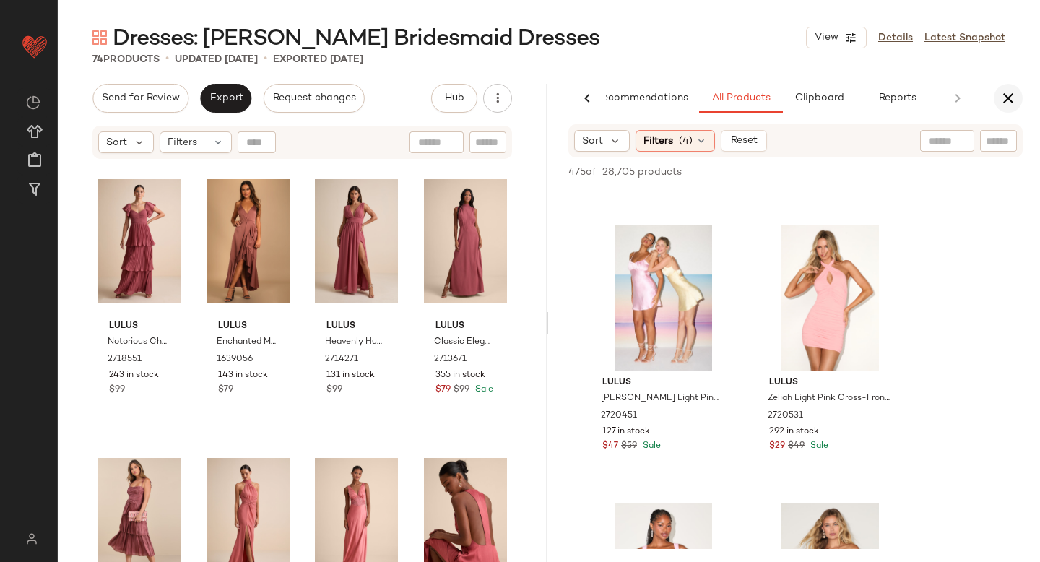
click at [1000, 91] on icon "button" at bounding box center [1008, 98] width 17 height 17
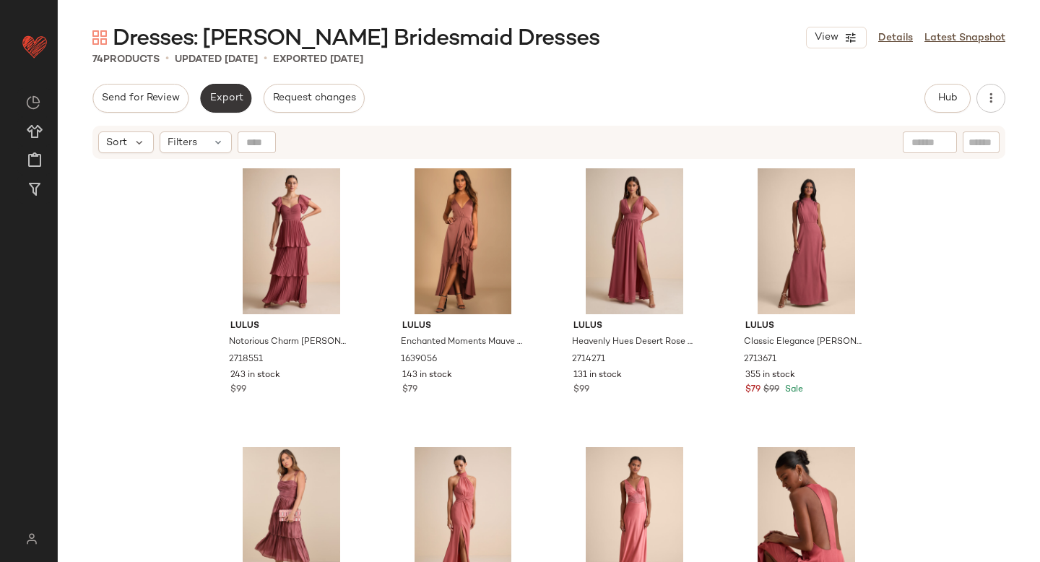
click at [239, 95] on span "Export" at bounding box center [226, 98] width 34 height 12
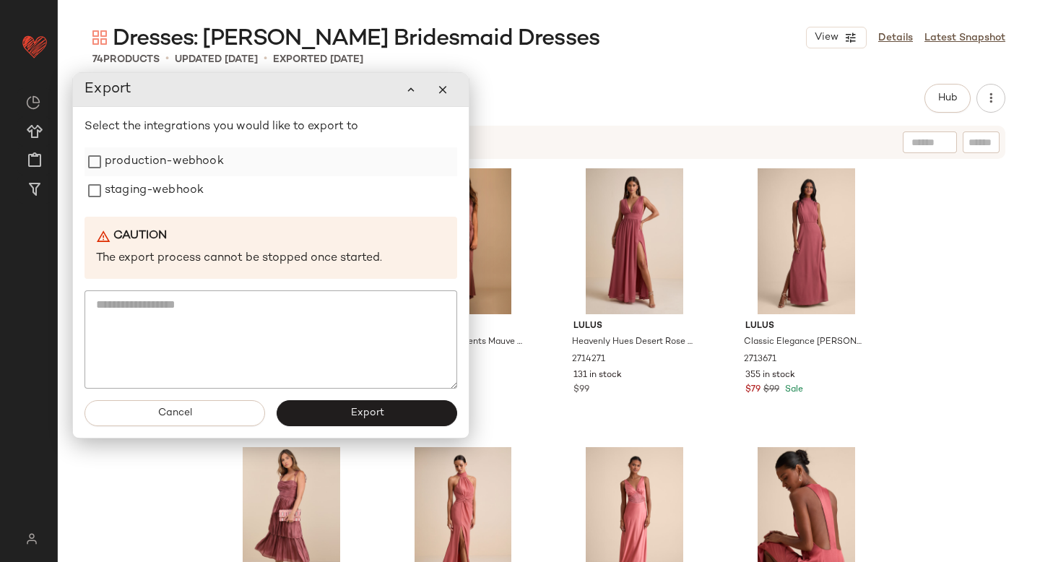
click at [189, 164] on label "production-webhook" at bounding box center [164, 161] width 119 height 29
click at [175, 188] on label "staging-webhook" at bounding box center [154, 190] width 99 height 29
click at [302, 409] on button "Export" at bounding box center [367, 413] width 181 height 26
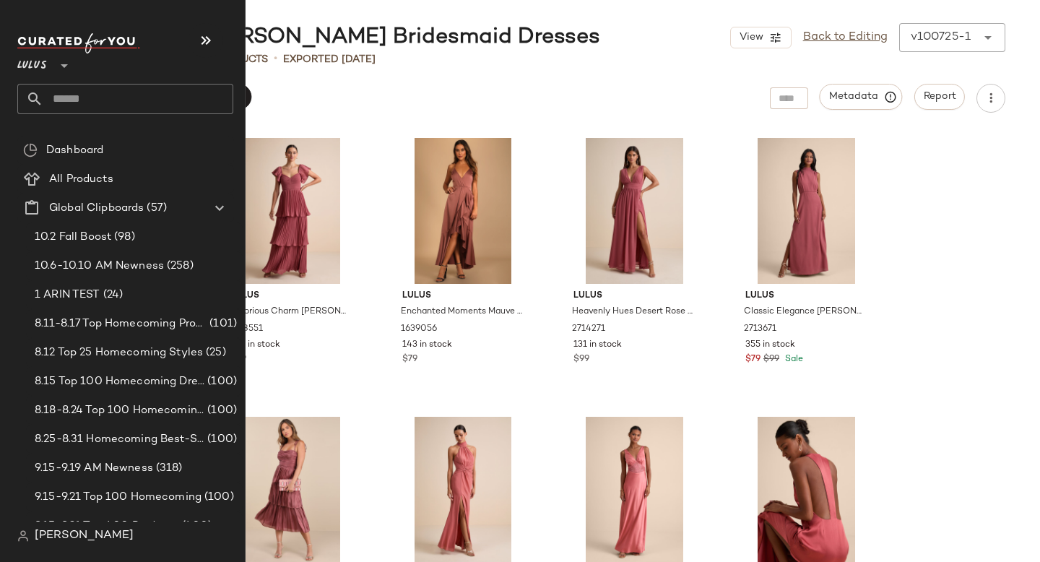
click at [84, 100] on input "text" at bounding box center [138, 99] width 190 height 30
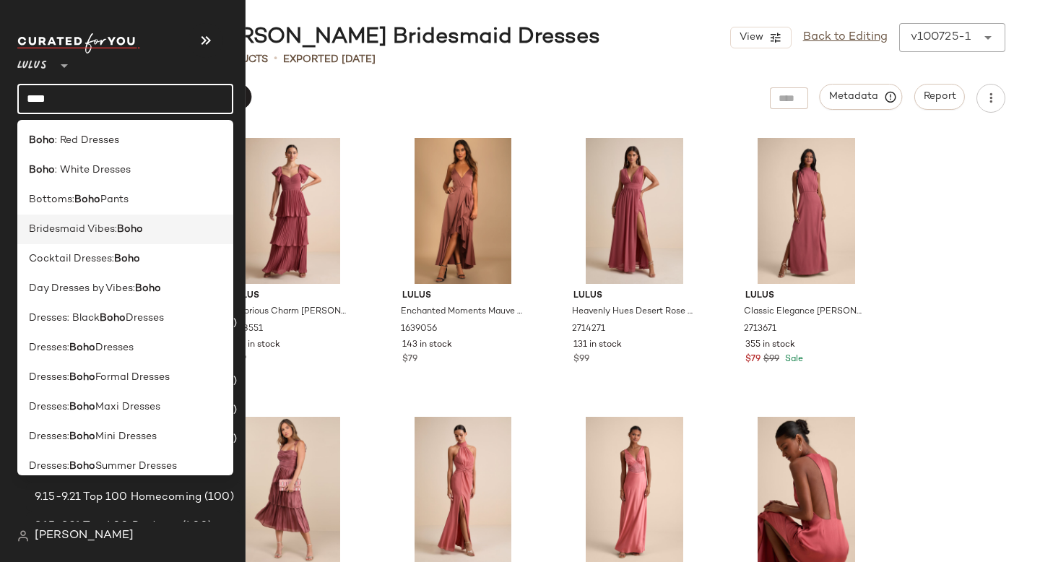
type input "****"
click at [97, 225] on span "Bridesmaid Vibes:" at bounding box center [73, 229] width 88 height 15
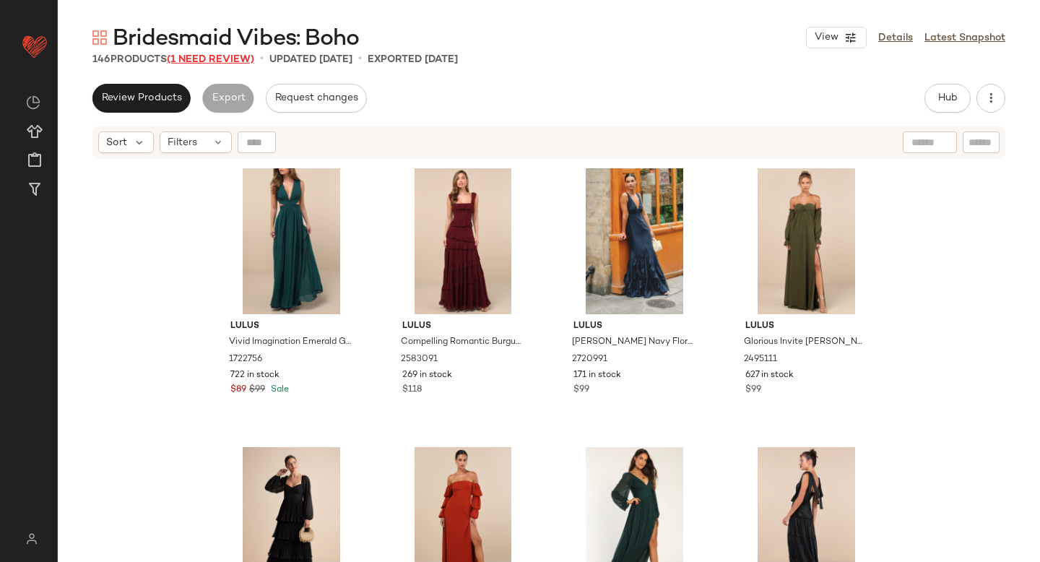
click at [230, 55] on span "(1 Need Review)" at bounding box center [210, 59] width 87 height 11
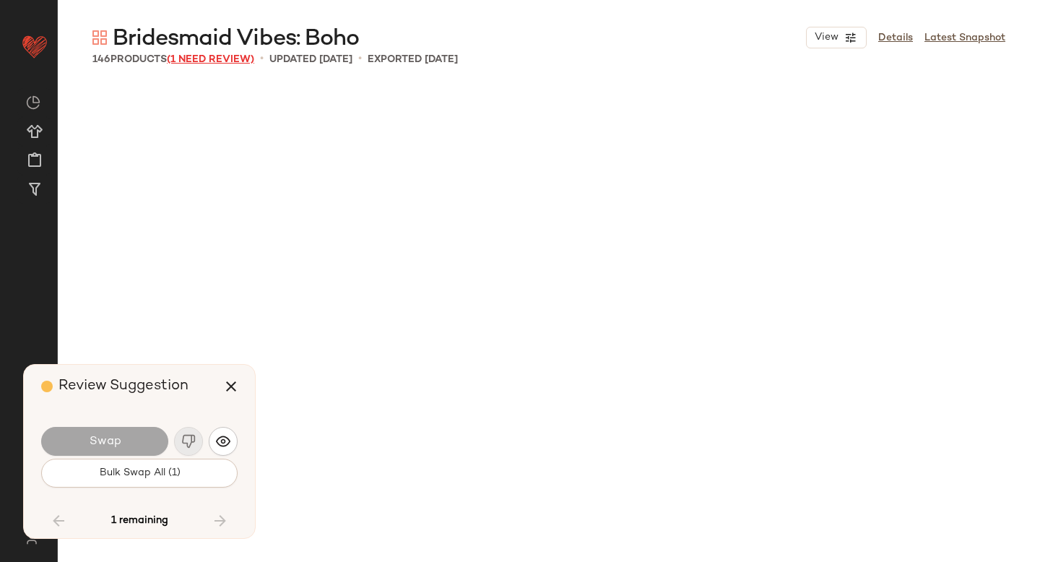
scroll to position [5297, 0]
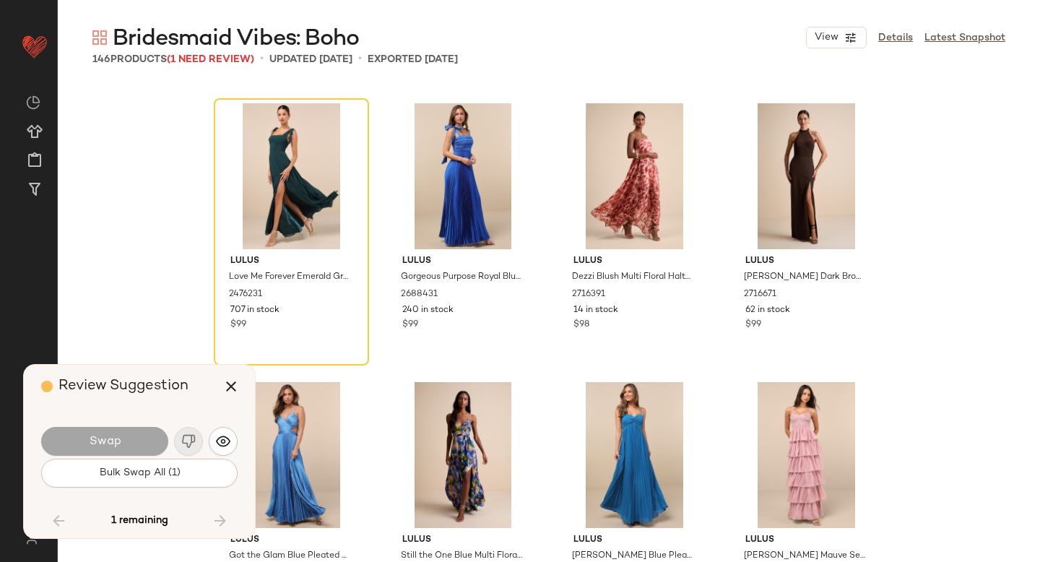
click at [194, 443] on img "button" at bounding box center [188, 441] width 14 height 14
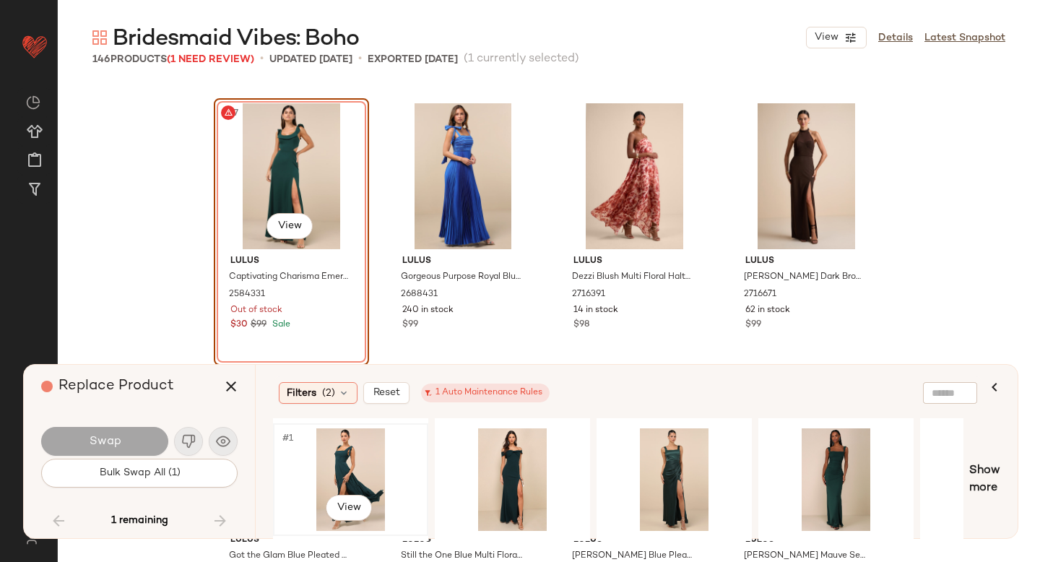
click at [361, 472] on div "#1 View" at bounding box center [350, 479] width 145 height 103
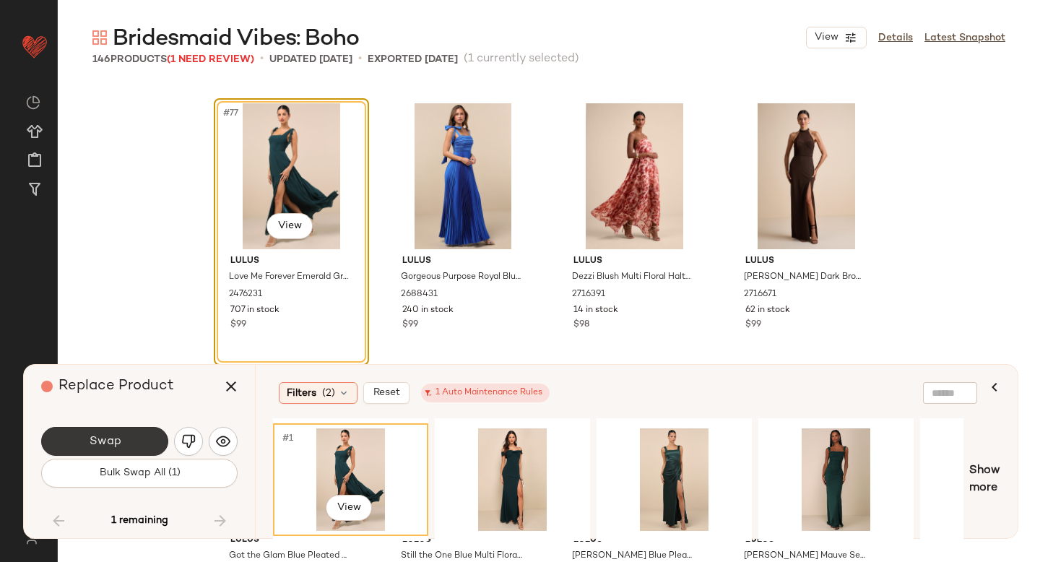
click at [123, 438] on button "Swap" at bounding box center [104, 441] width 127 height 29
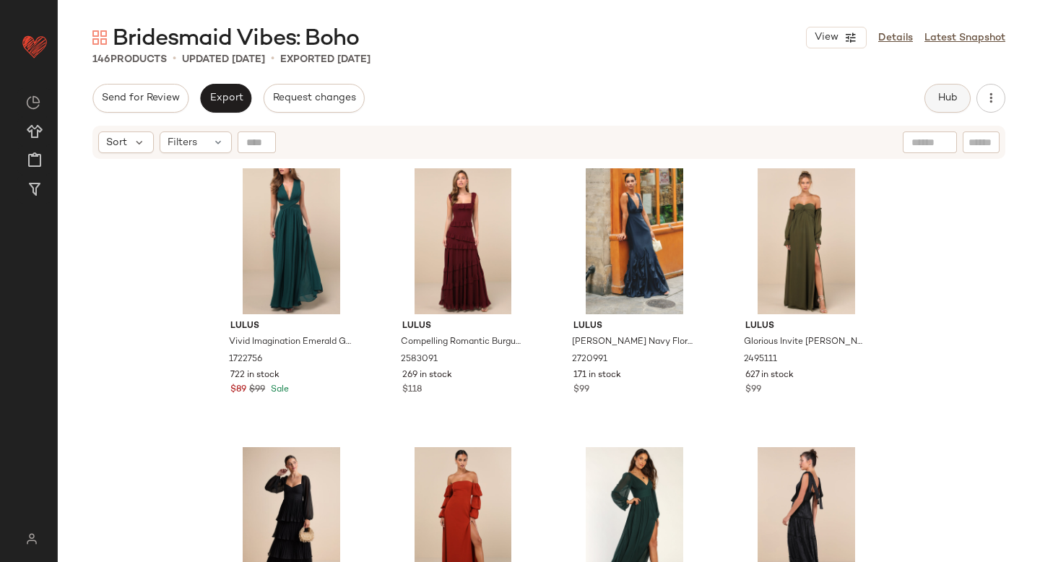
click at [932, 100] on button "Hub" at bounding box center [947, 98] width 46 height 29
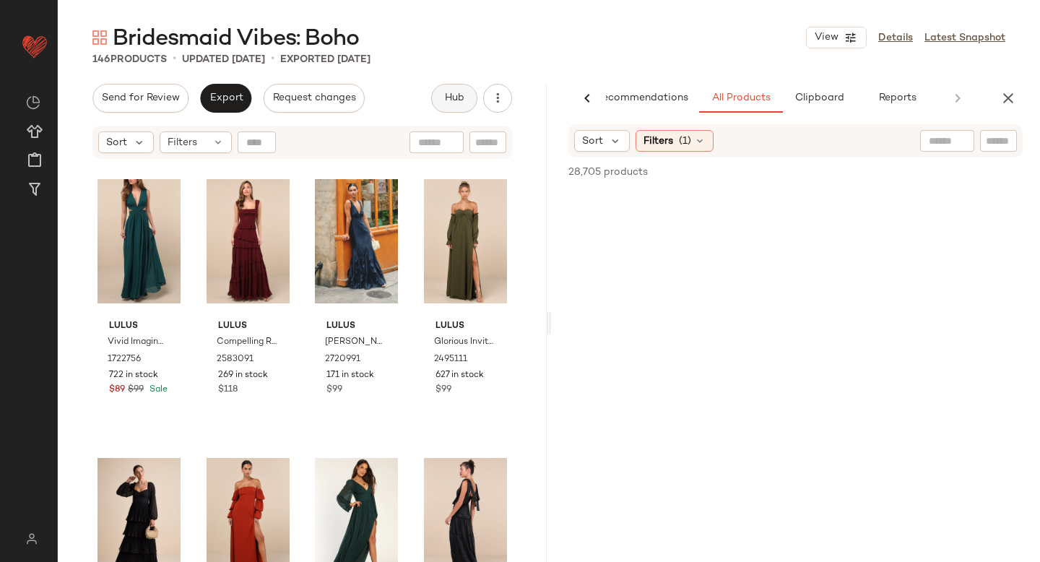
scroll to position [0, 34]
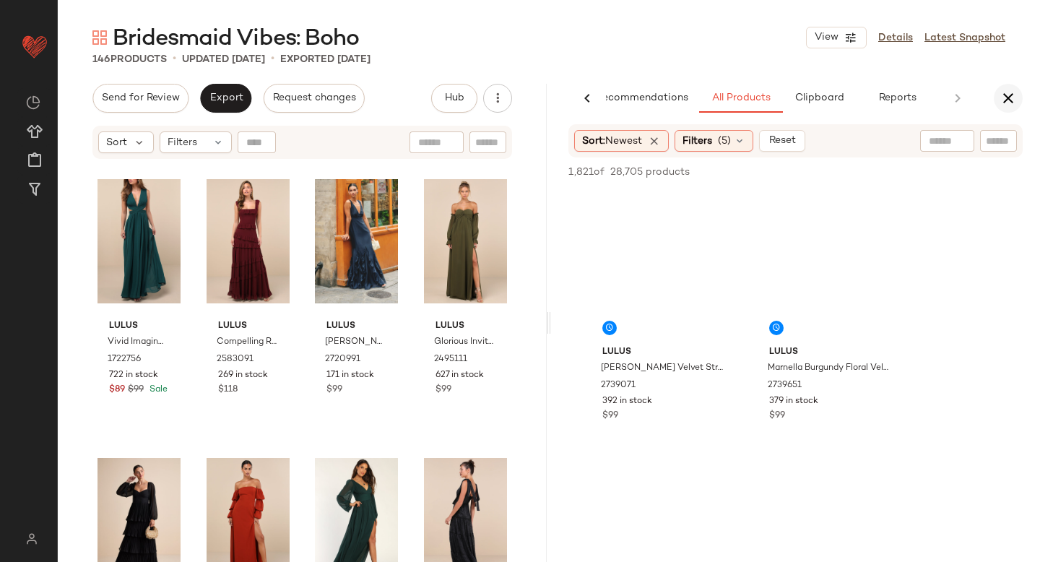
click at [1005, 90] on icon "button" at bounding box center [1008, 98] width 17 height 17
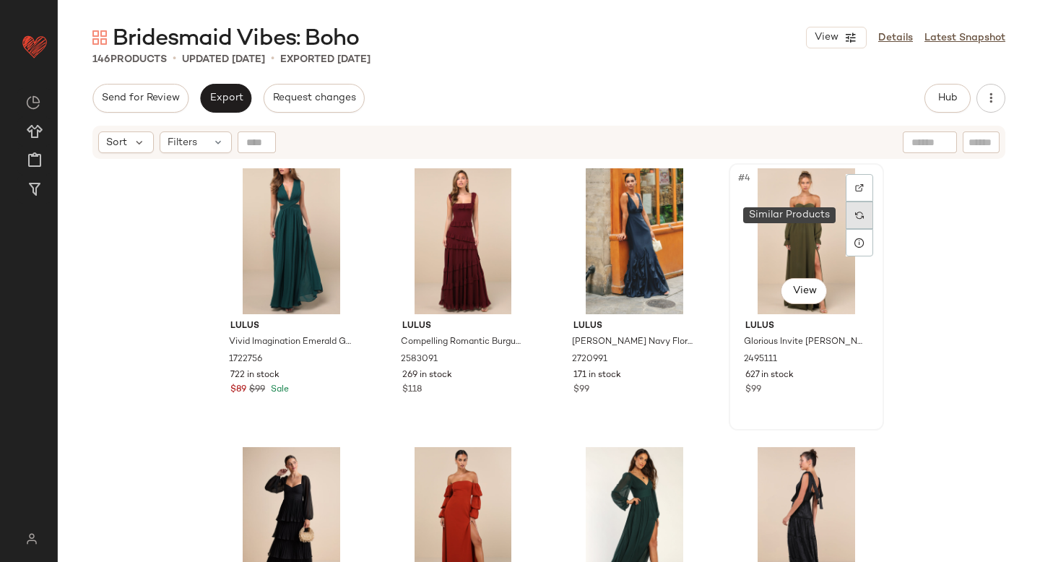
click at [857, 220] on div at bounding box center [859, 214] width 27 height 27
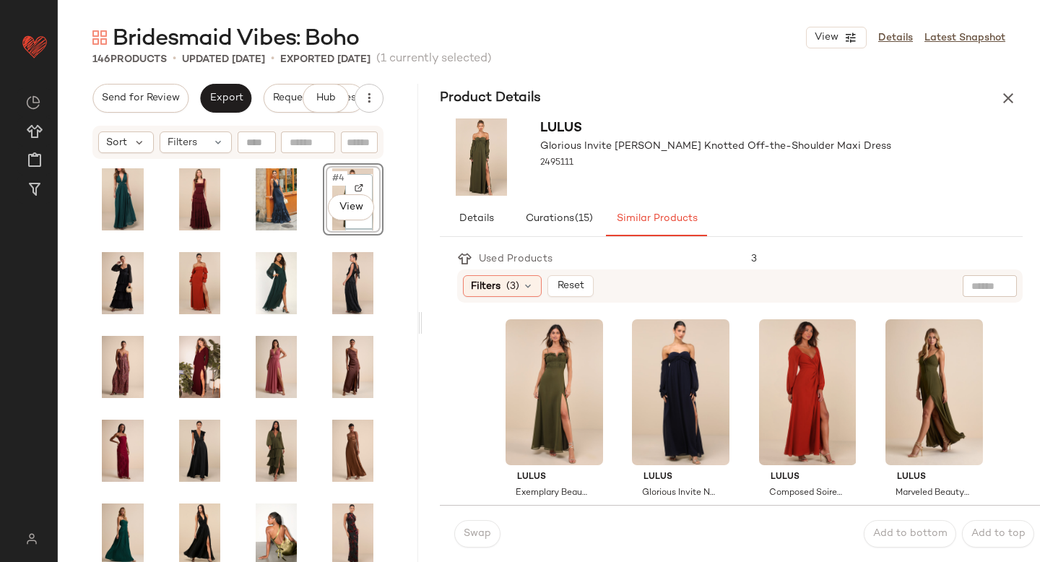
drag, startPoint x: 549, startPoint y: 317, endPoint x: 422, endPoint y: 376, distance: 139.3
click at [422, 376] on div "Bridesmaid Vibes: Boho View Details Latest Snapshot 146 Products • updated Oct …" at bounding box center [549, 292] width 982 height 539
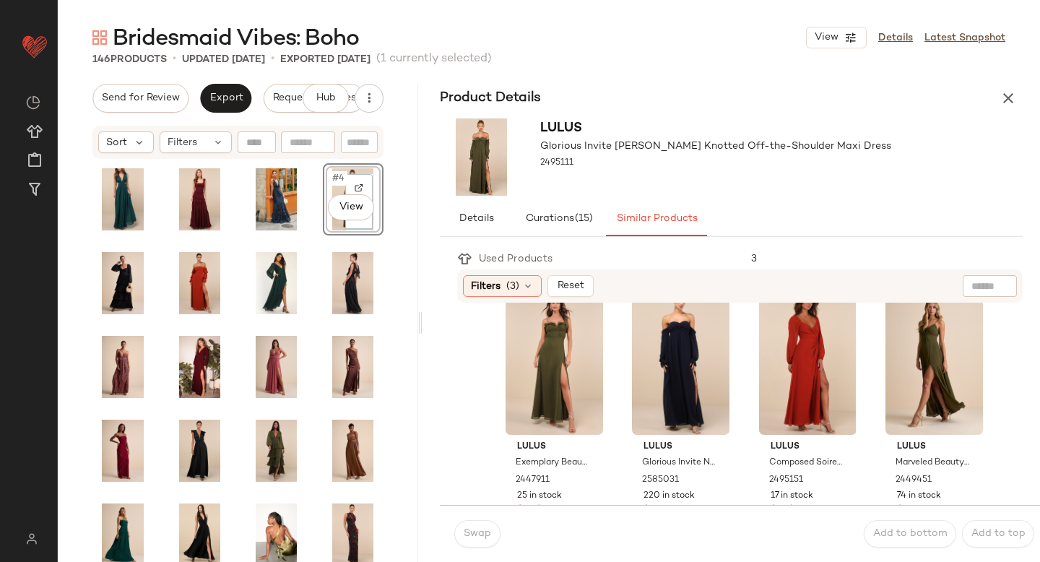
scroll to position [29, 0]
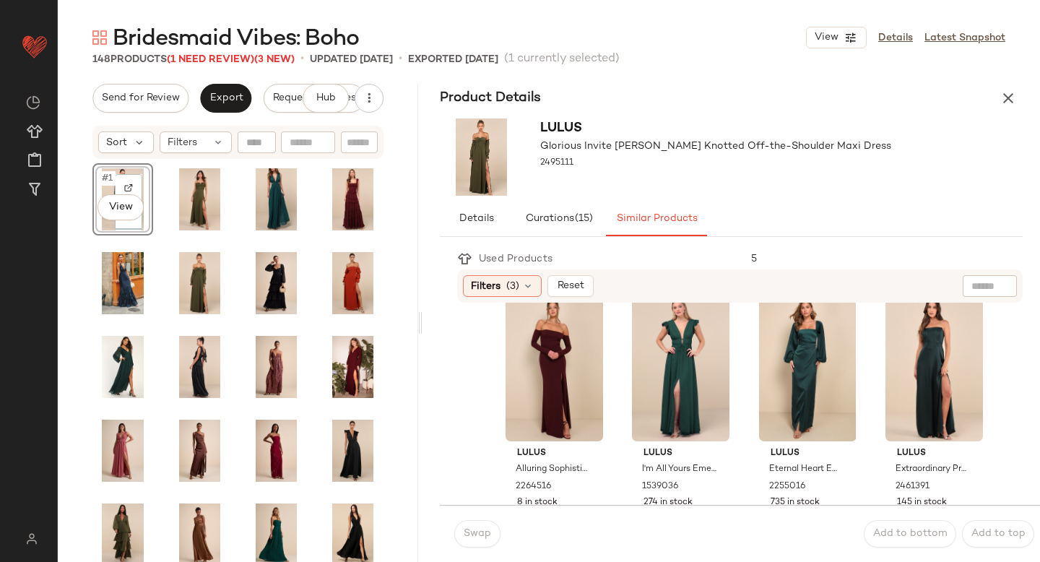
scroll to position [1145, 0]
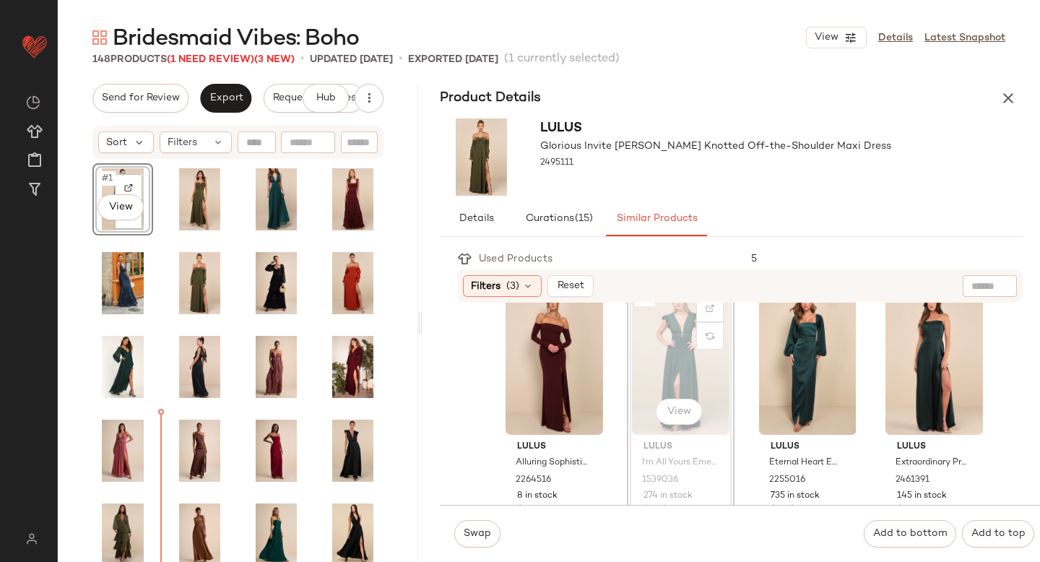
drag, startPoint x: 662, startPoint y: 339, endPoint x: 165, endPoint y: 448, distance: 508.5
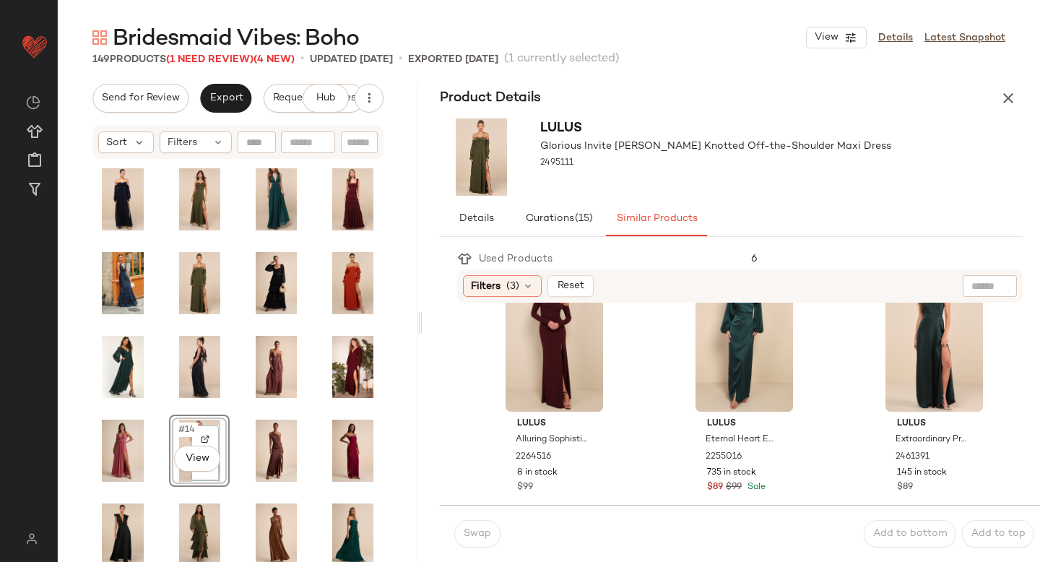
scroll to position [1192, 0]
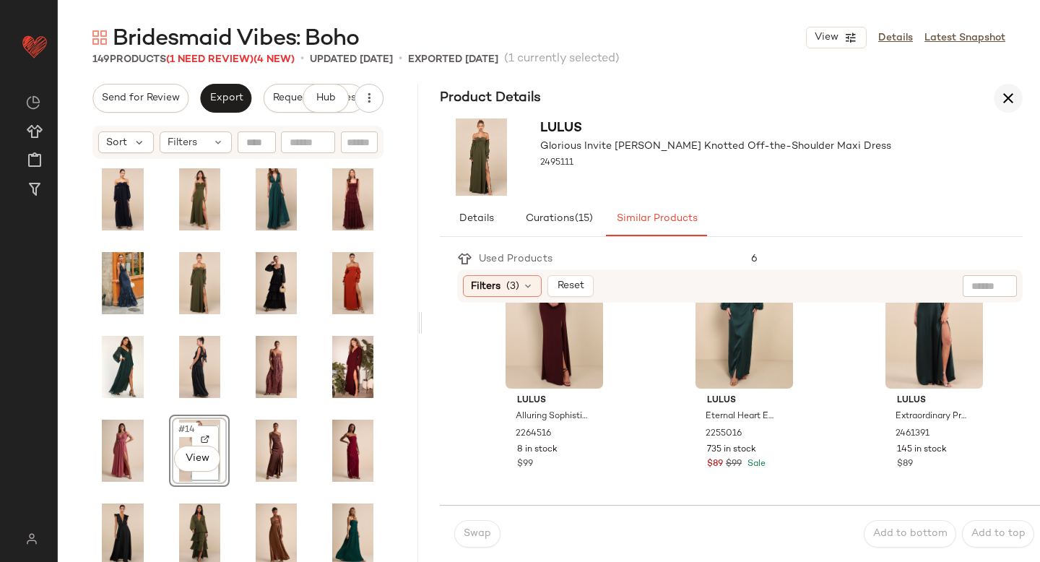
click at [1001, 97] on icon "button" at bounding box center [1008, 98] width 17 height 17
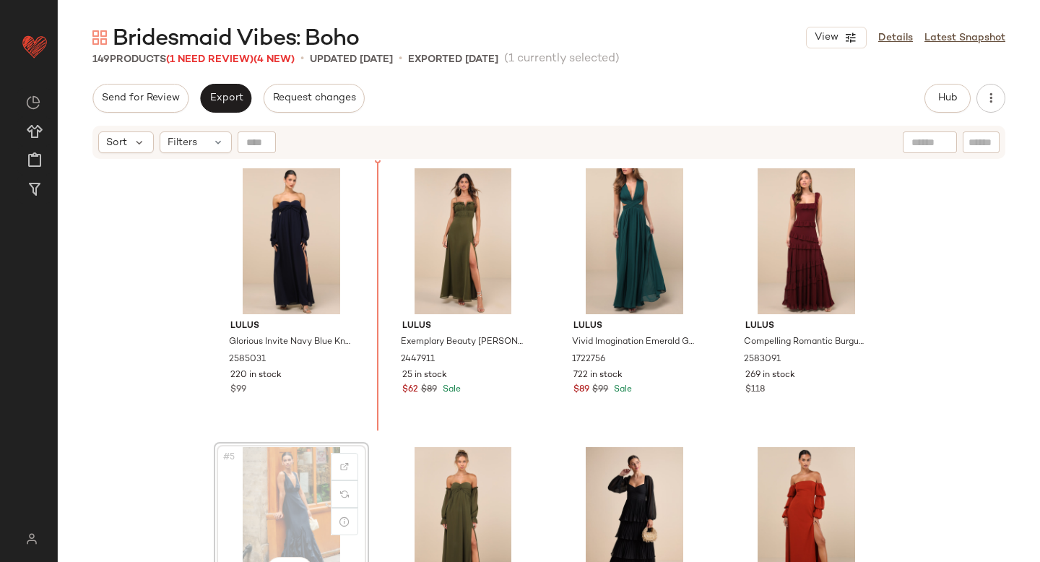
scroll to position [1, 0]
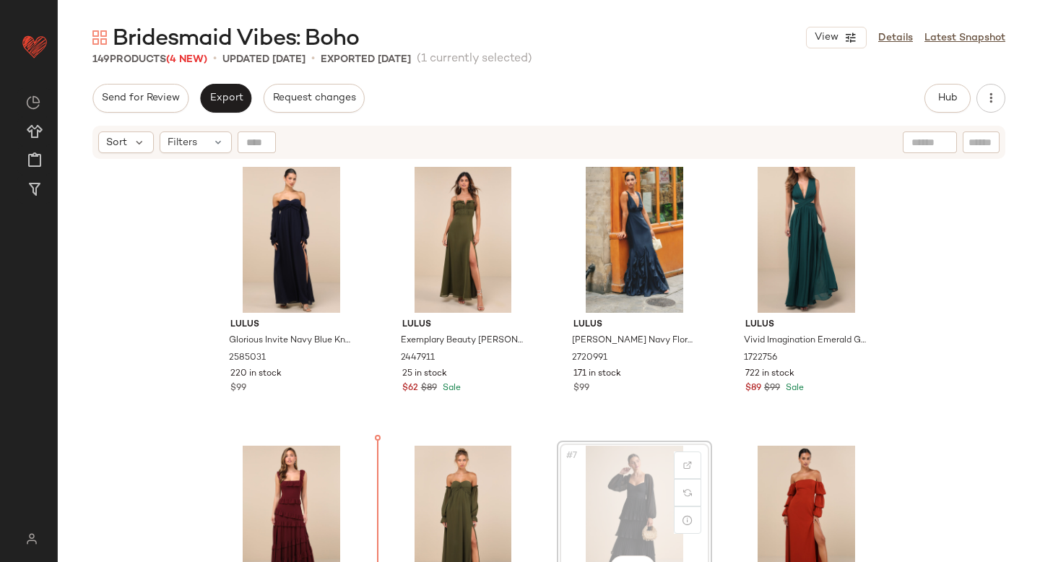
scroll to position [26, 0]
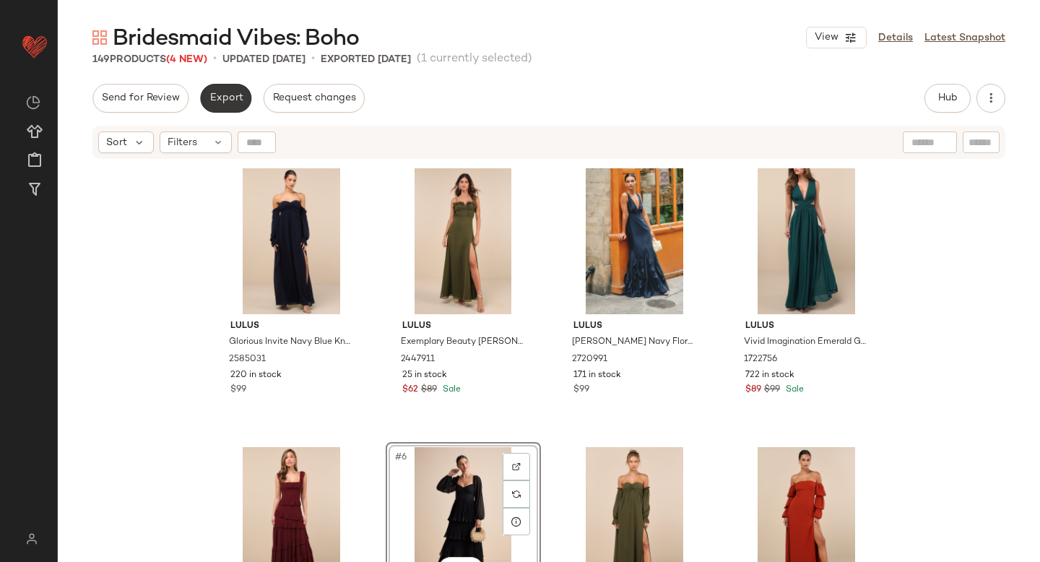
click at [231, 94] on span "Export" at bounding box center [226, 98] width 34 height 12
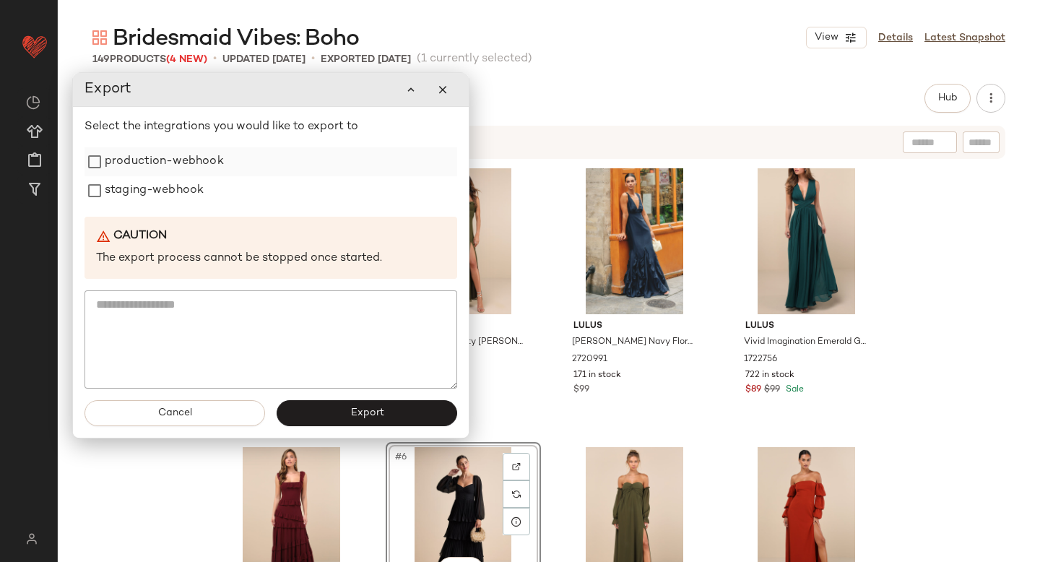
click at [167, 152] on label "production-webhook" at bounding box center [164, 161] width 119 height 29
click at [151, 204] on label "staging-webhook" at bounding box center [154, 190] width 99 height 29
click at [329, 410] on button "Export" at bounding box center [367, 413] width 181 height 26
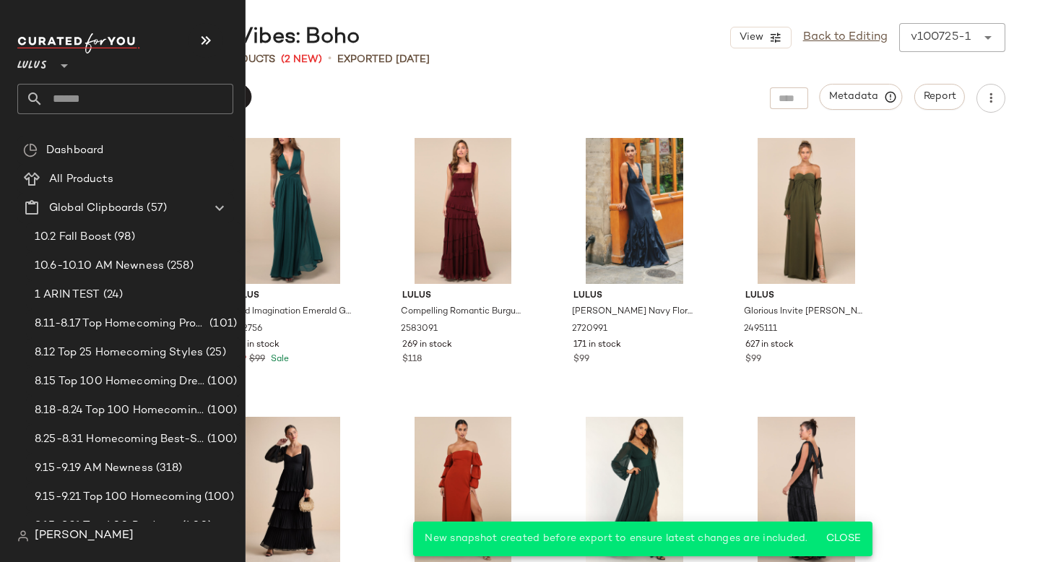
click at [74, 100] on input "text" at bounding box center [138, 99] width 190 height 30
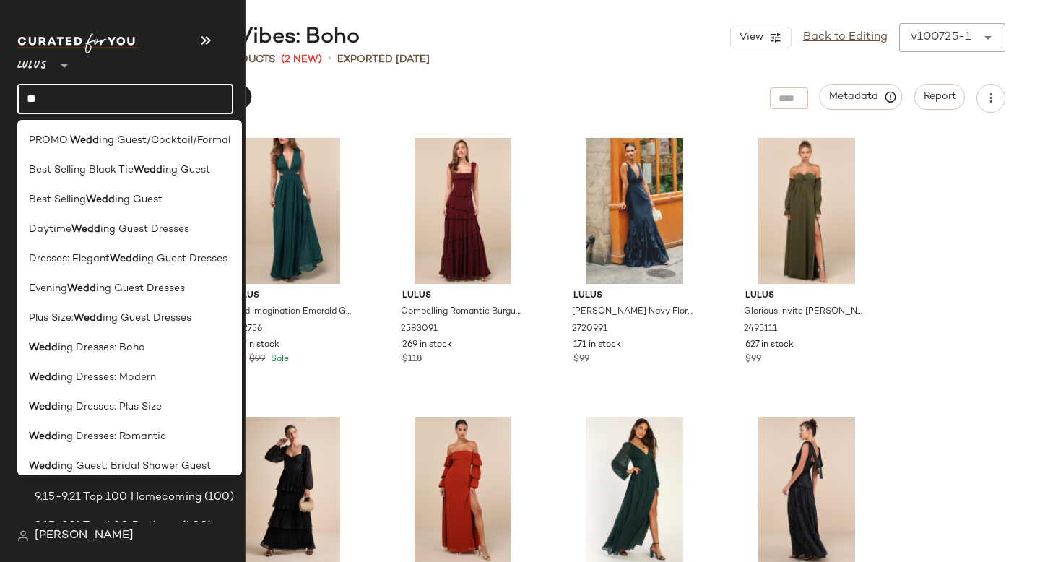
type input "*"
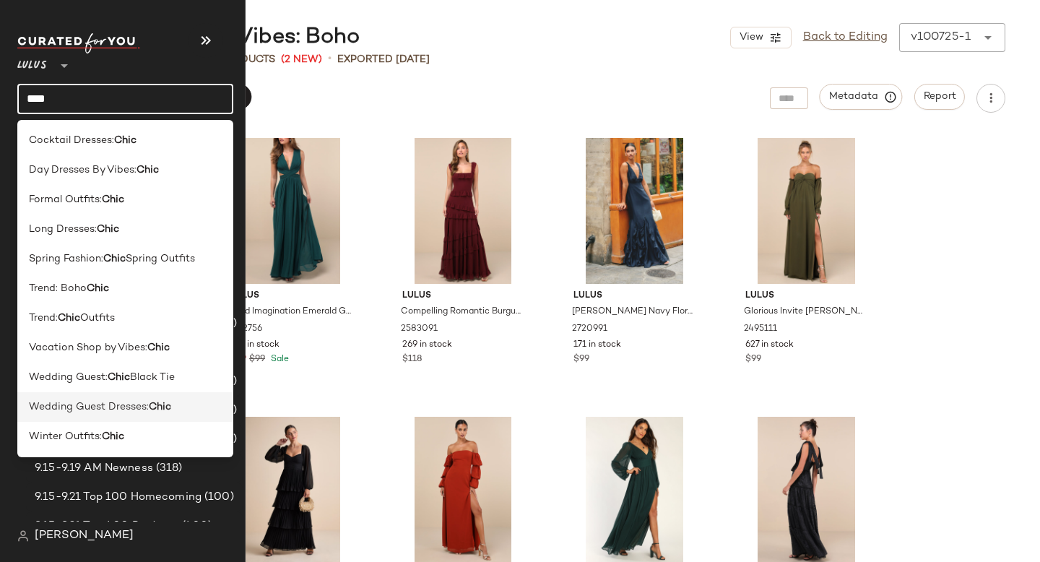
type input "****"
click at [95, 402] on span "Wedding Guest Dresses:" at bounding box center [89, 406] width 120 height 15
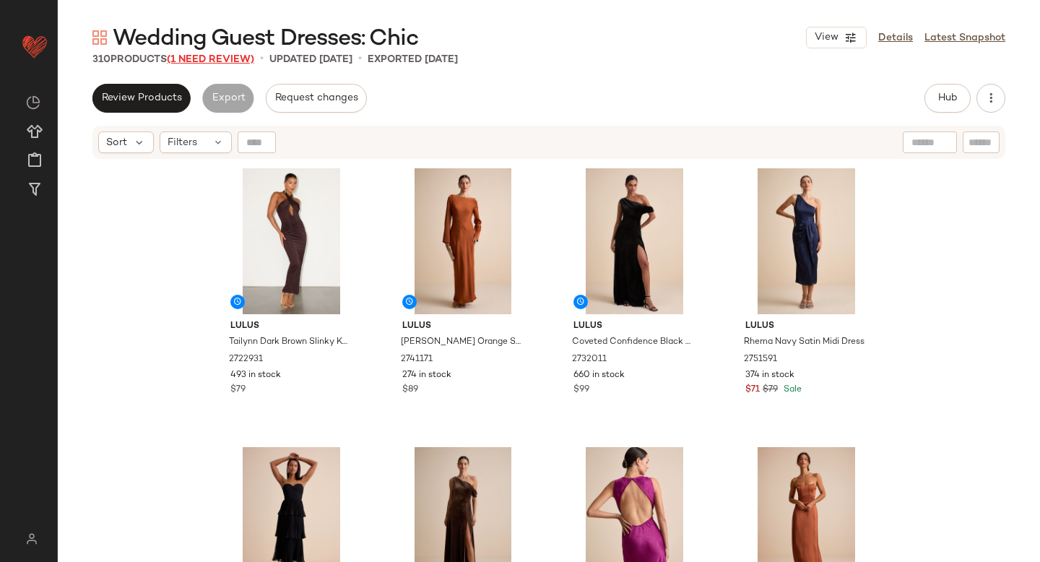
click at [235, 58] on span "(1 Need Review)" at bounding box center [210, 59] width 87 height 11
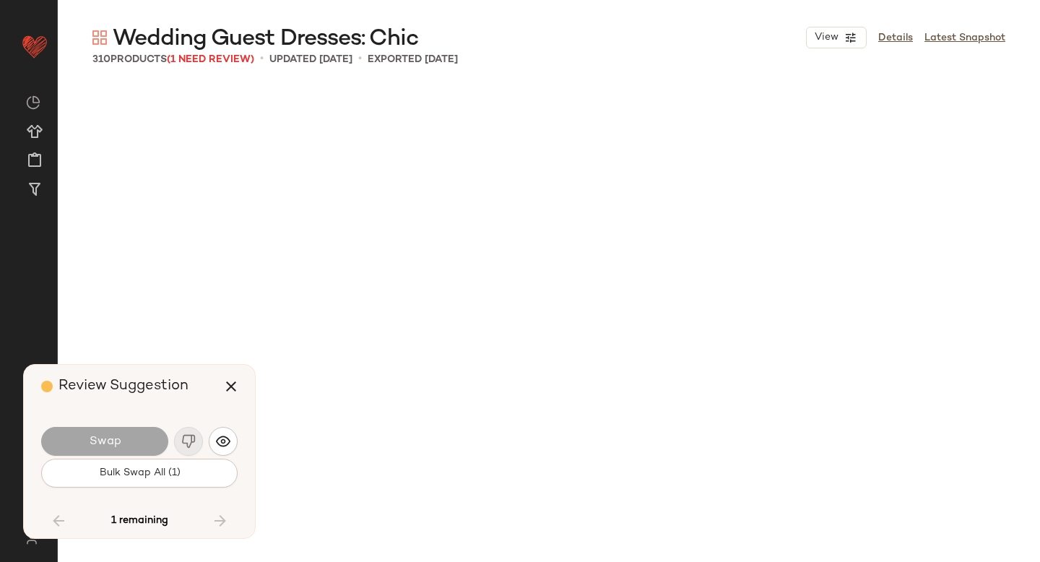
scroll to position [10872, 0]
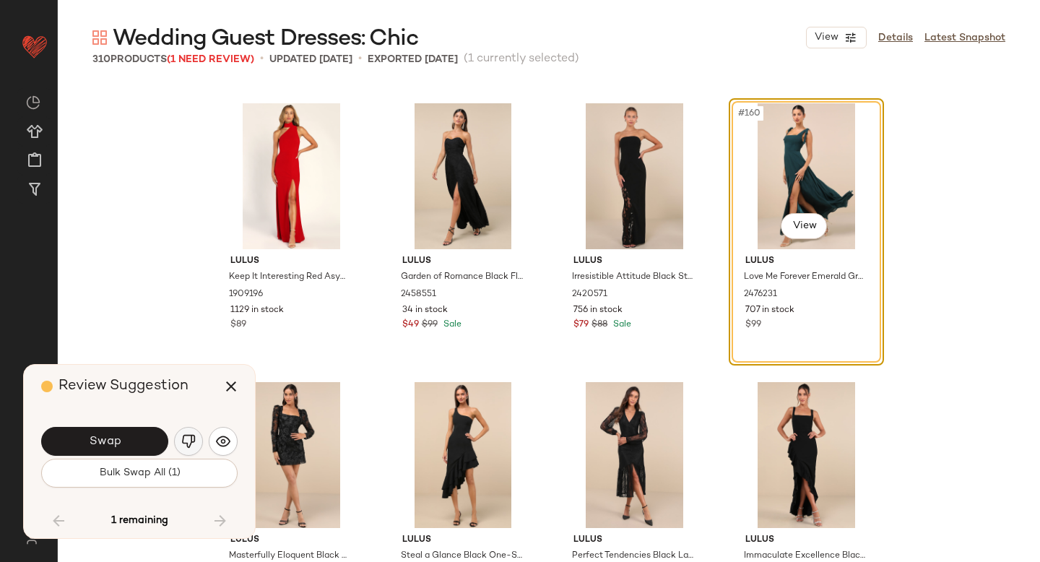
click at [189, 433] on button "button" at bounding box center [188, 441] width 29 height 29
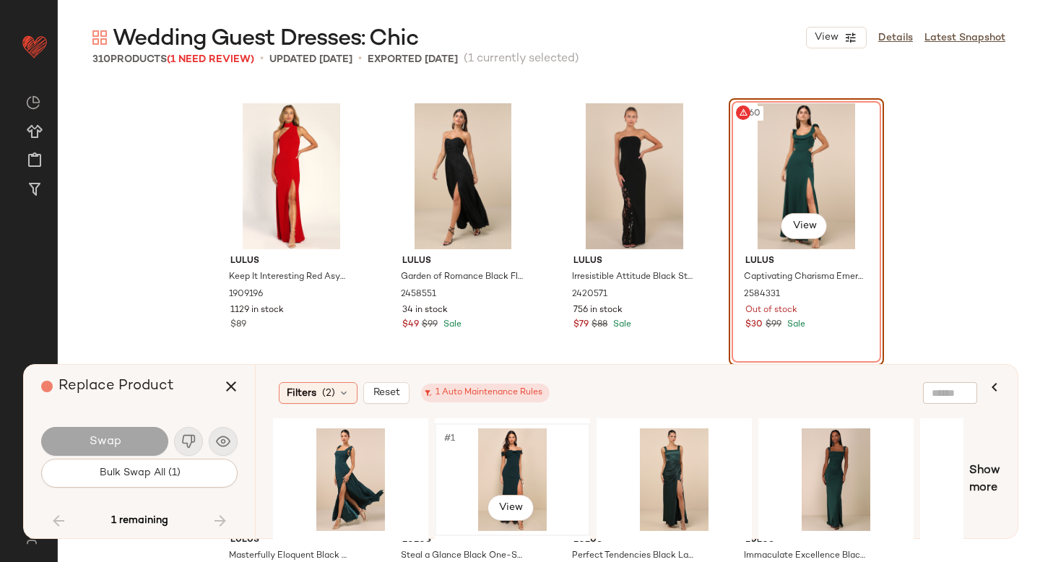
click at [506, 475] on div "#1 View" at bounding box center [512, 479] width 145 height 103
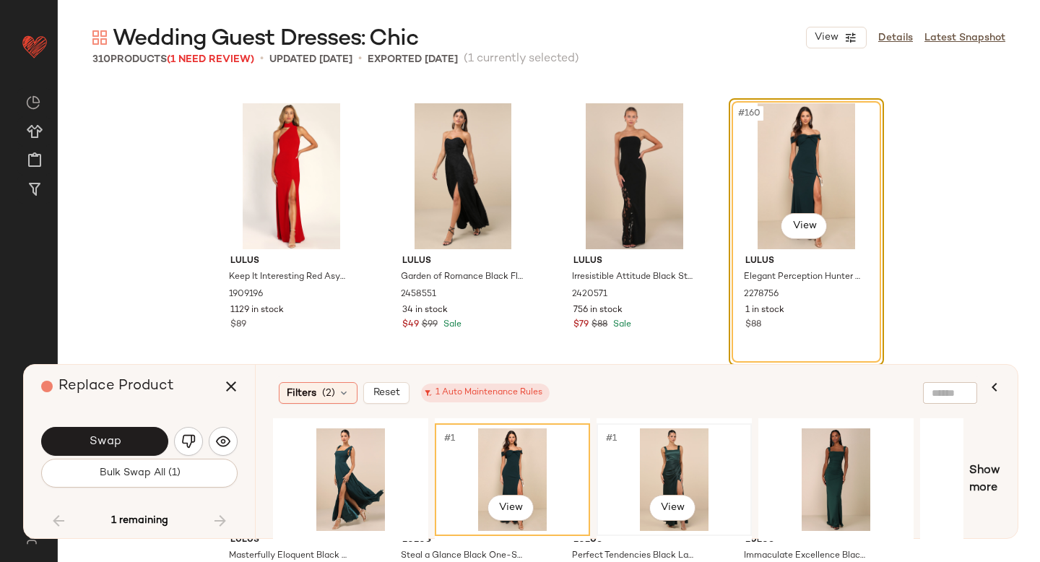
click at [674, 476] on div "#1 View" at bounding box center [674, 479] width 145 height 103
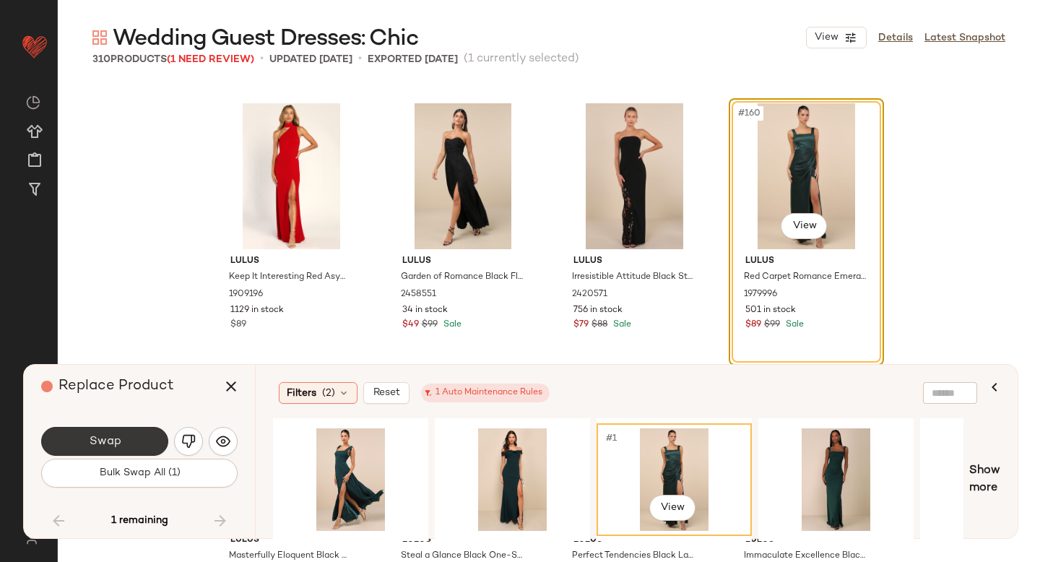
click at [149, 443] on button "Swap" at bounding box center [104, 441] width 127 height 29
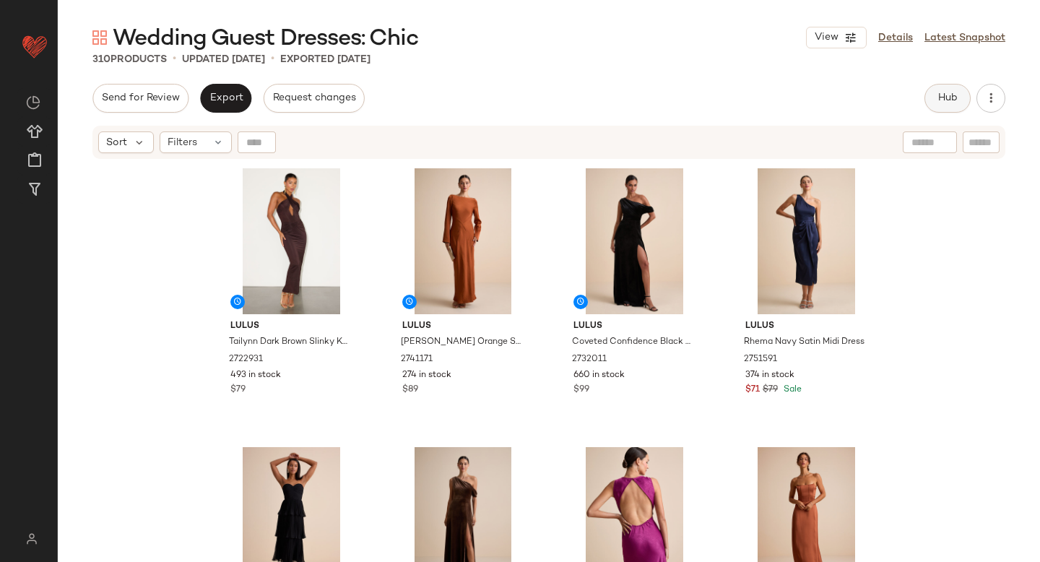
click at [944, 109] on button "Hub" at bounding box center [947, 98] width 46 height 29
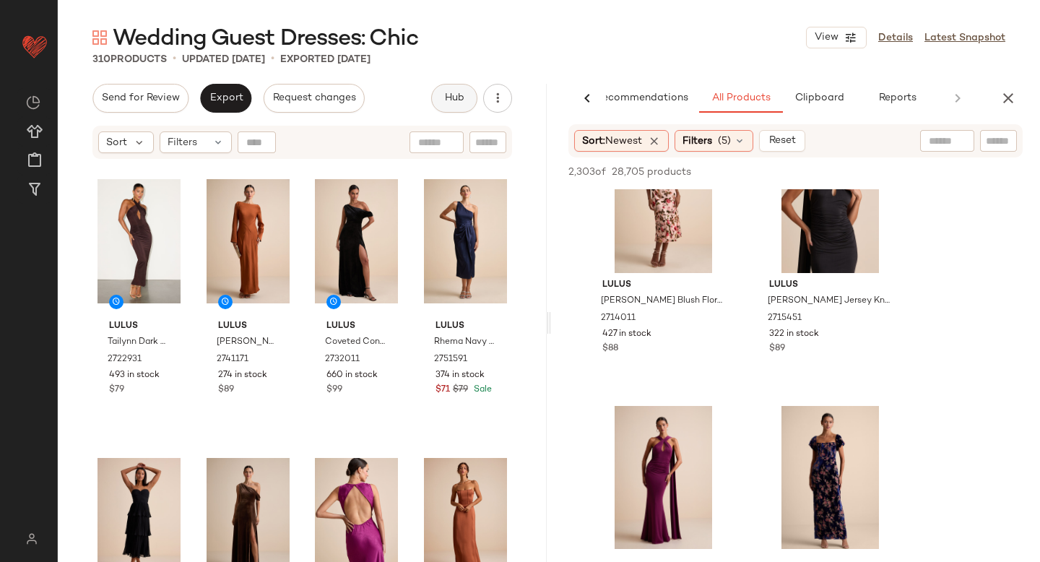
scroll to position [19297, 0]
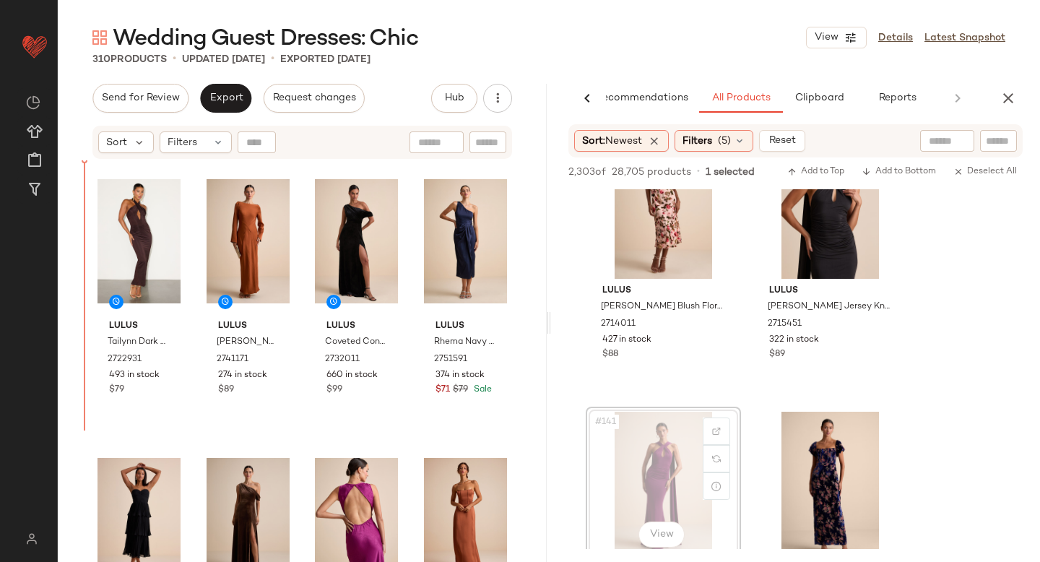
drag, startPoint x: 680, startPoint y: 438, endPoint x: 669, endPoint y: 438, distance: 10.1
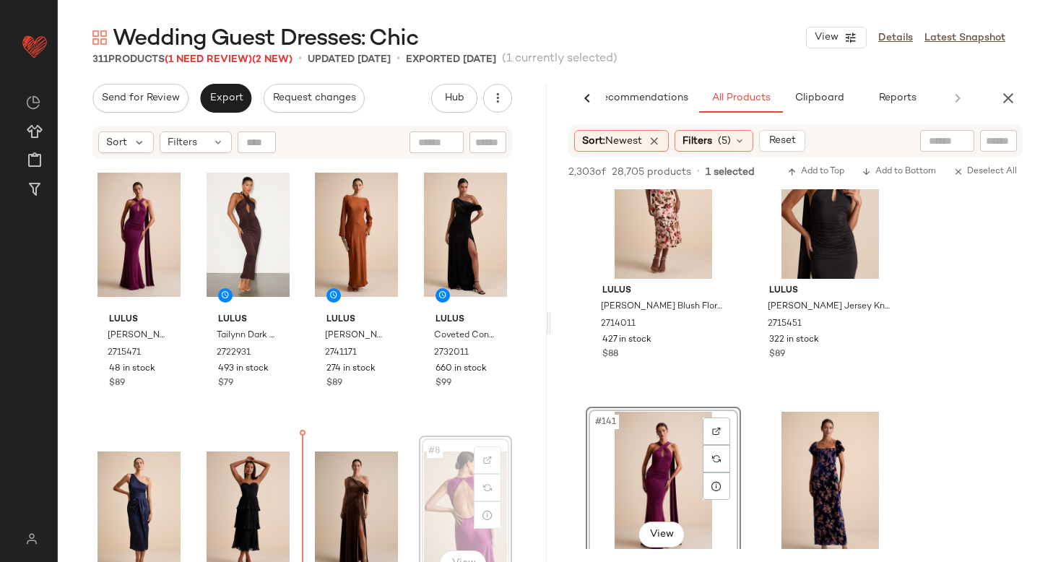
scroll to position [8, 0]
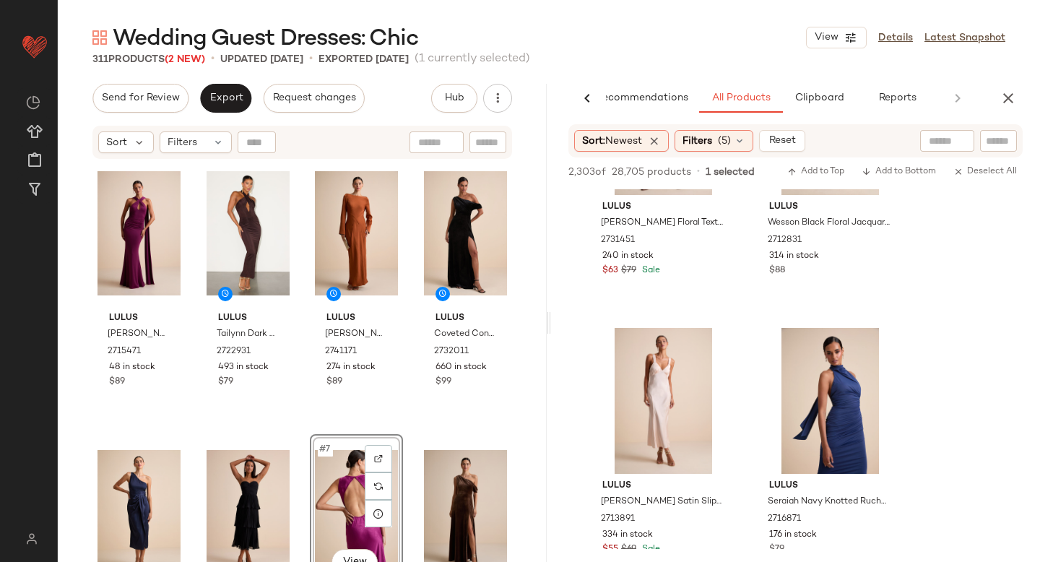
scroll to position [21644, 0]
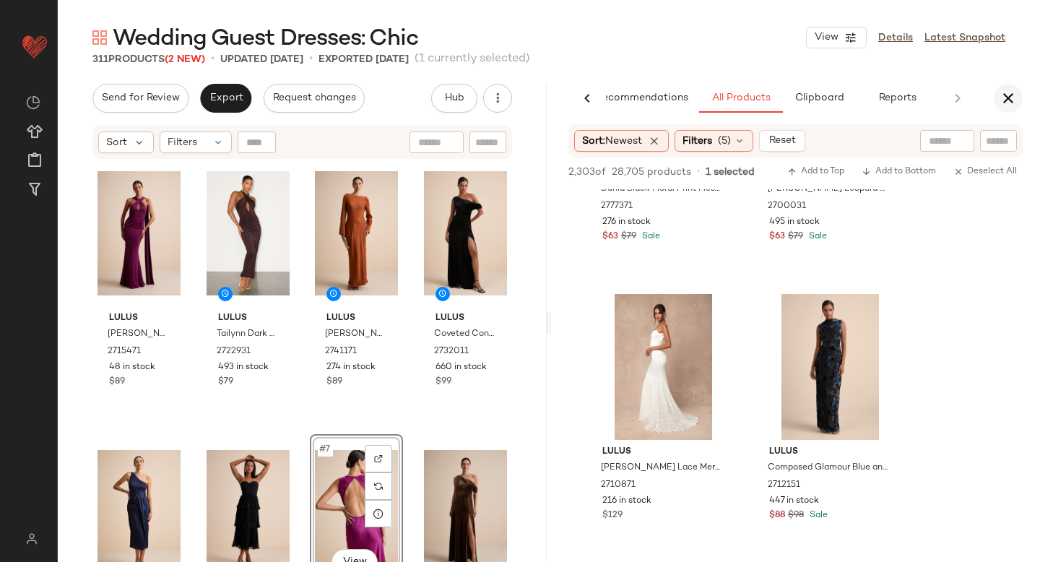
click at [1002, 100] on icon "button" at bounding box center [1008, 98] width 17 height 17
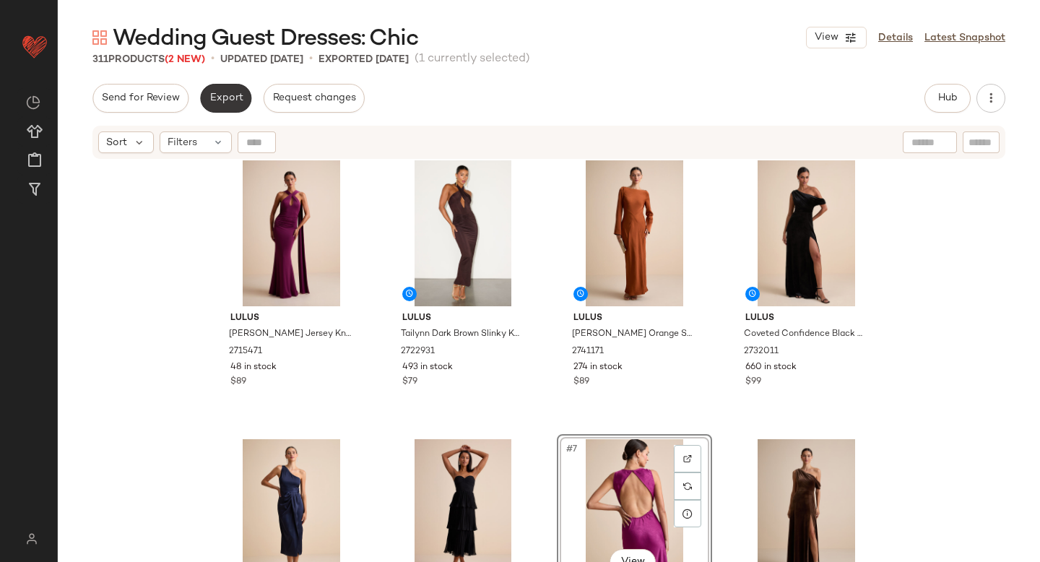
click at [218, 102] on span "Export" at bounding box center [226, 98] width 34 height 12
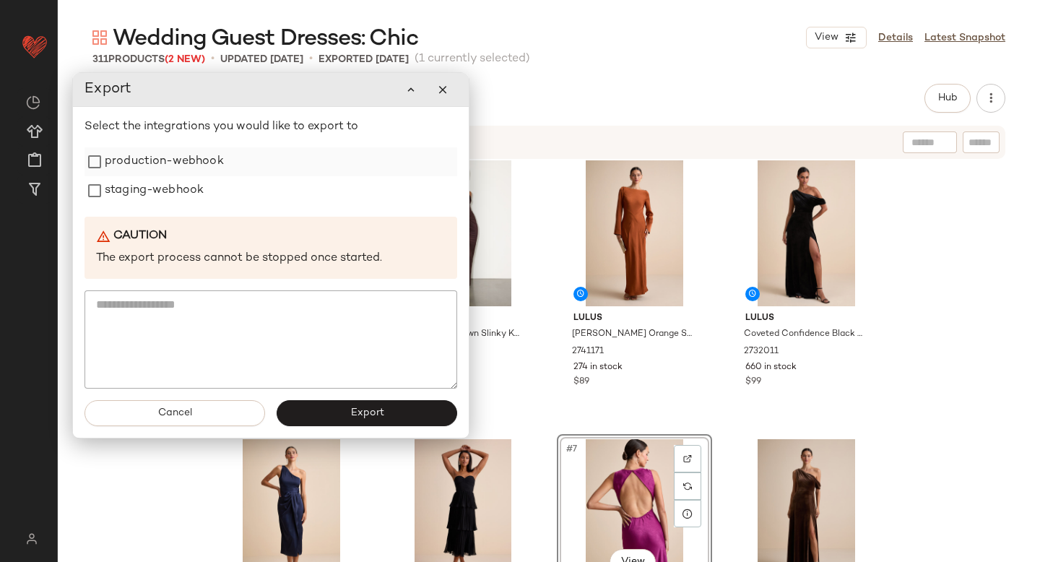
click at [157, 162] on label "production-webhook" at bounding box center [164, 161] width 119 height 29
click at [151, 184] on label "staging-webhook" at bounding box center [154, 190] width 99 height 29
click at [307, 403] on button "Export" at bounding box center [367, 413] width 181 height 26
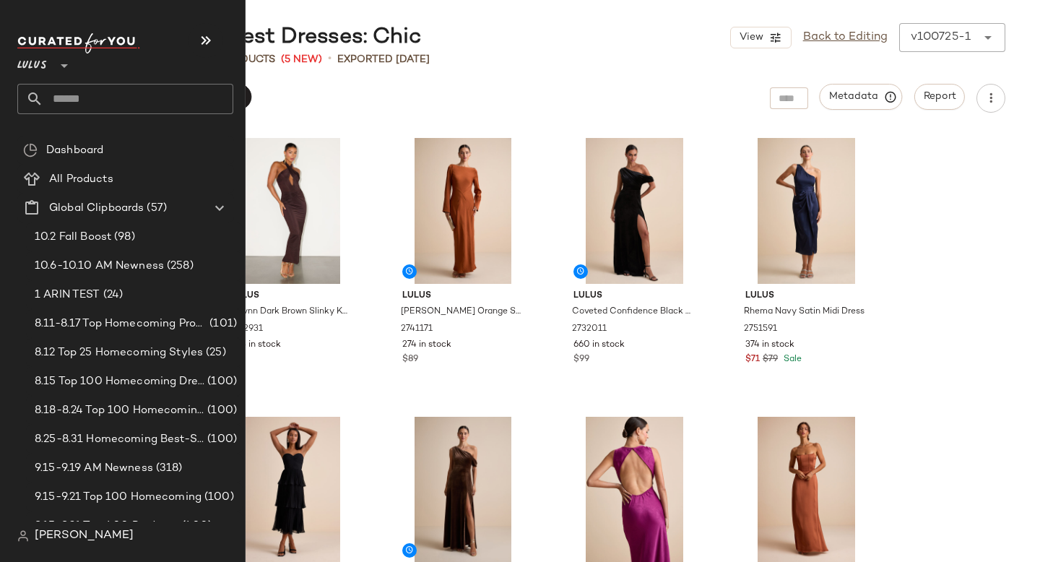
click at [67, 93] on input "text" at bounding box center [138, 99] width 190 height 30
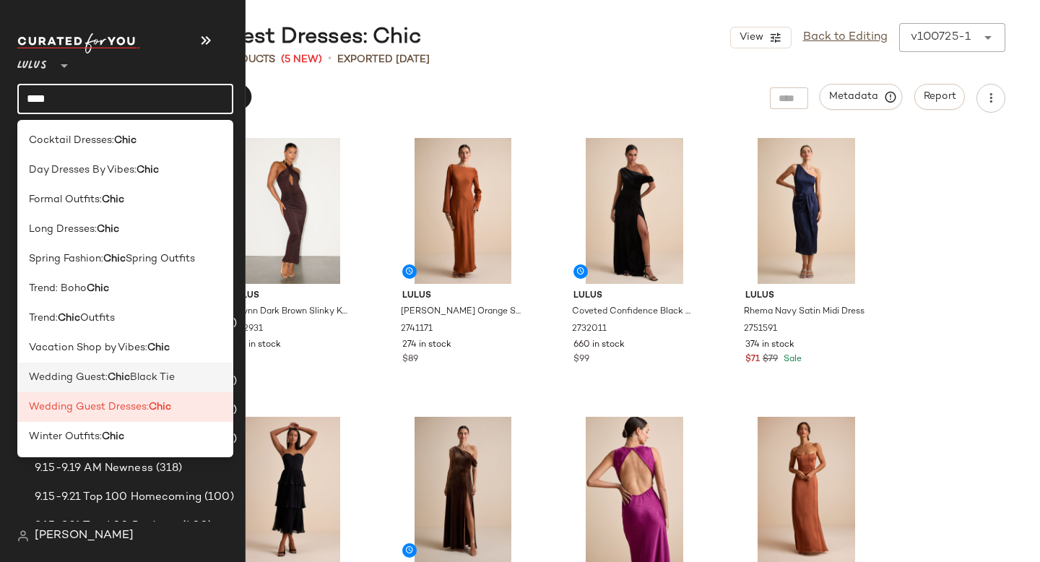
type input "****"
click at [116, 376] on b "Chic" at bounding box center [119, 377] width 22 height 15
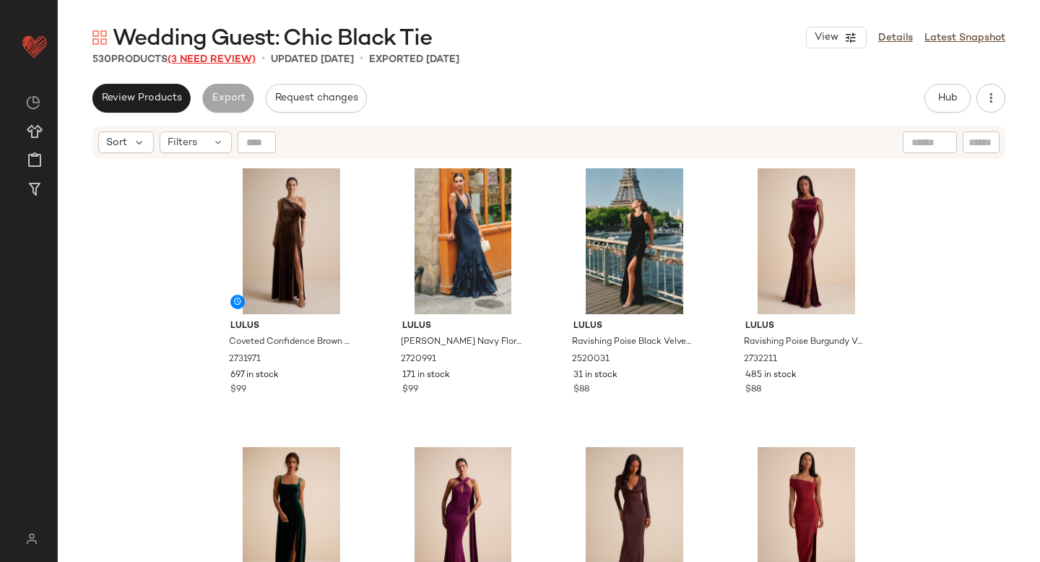
click at [224, 59] on span "(3 Need Review)" at bounding box center [212, 59] width 88 height 11
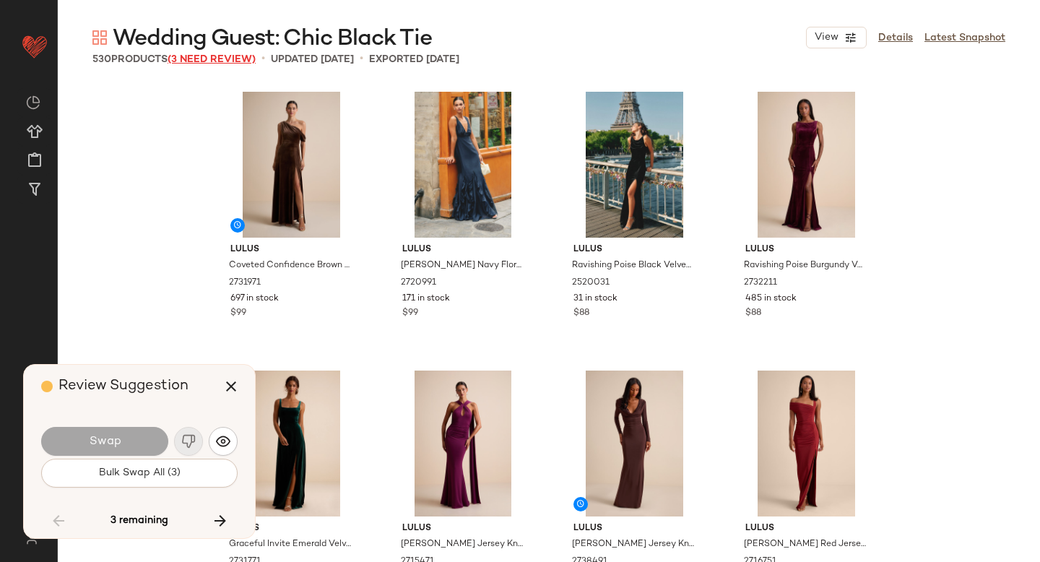
scroll to position [20908, 0]
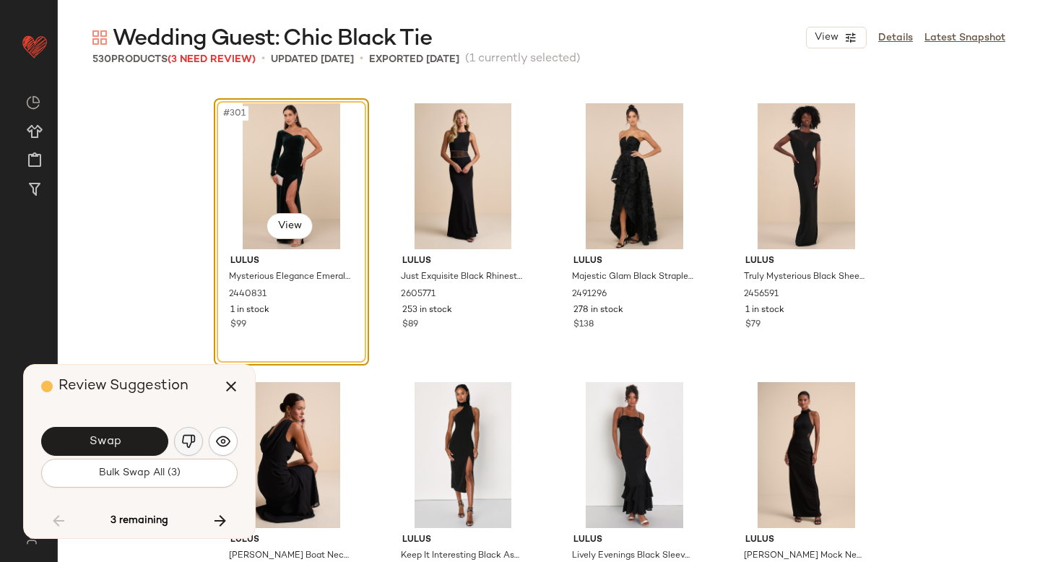
click at [190, 436] on img "button" at bounding box center [188, 441] width 14 height 14
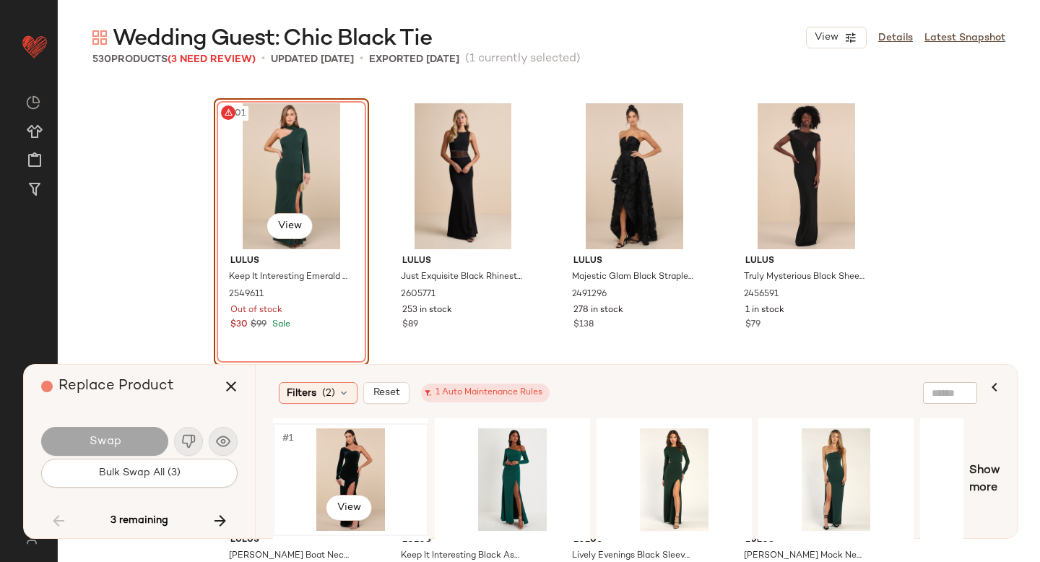
click at [363, 456] on div "#1 View" at bounding box center [350, 479] width 145 height 103
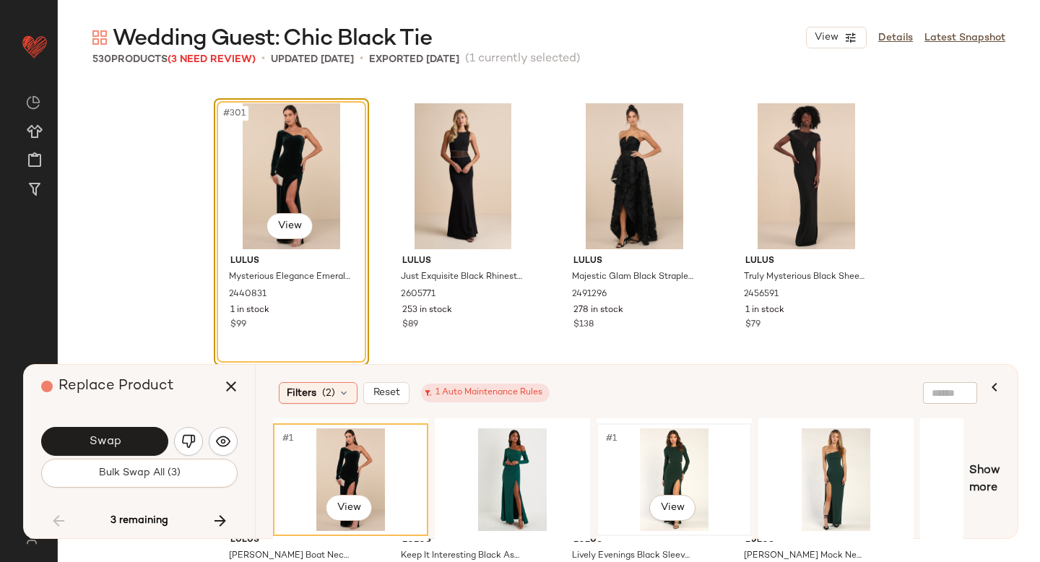
click at [671, 443] on div "#1 View" at bounding box center [674, 479] width 145 height 103
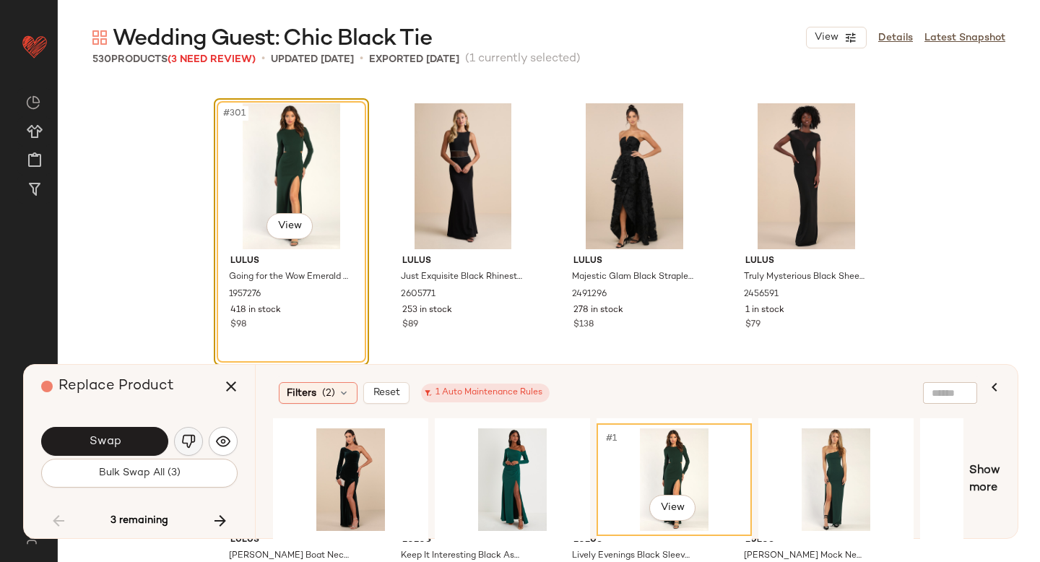
click at [188, 445] on img "button" at bounding box center [188, 441] width 14 height 14
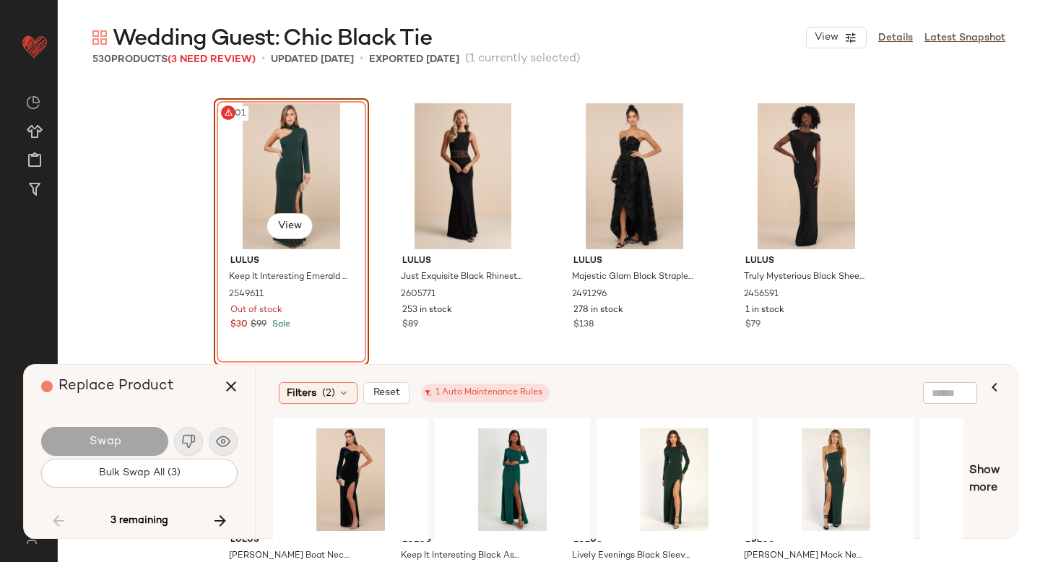
click at [279, 157] on div "#301 View" at bounding box center [291, 176] width 145 height 146
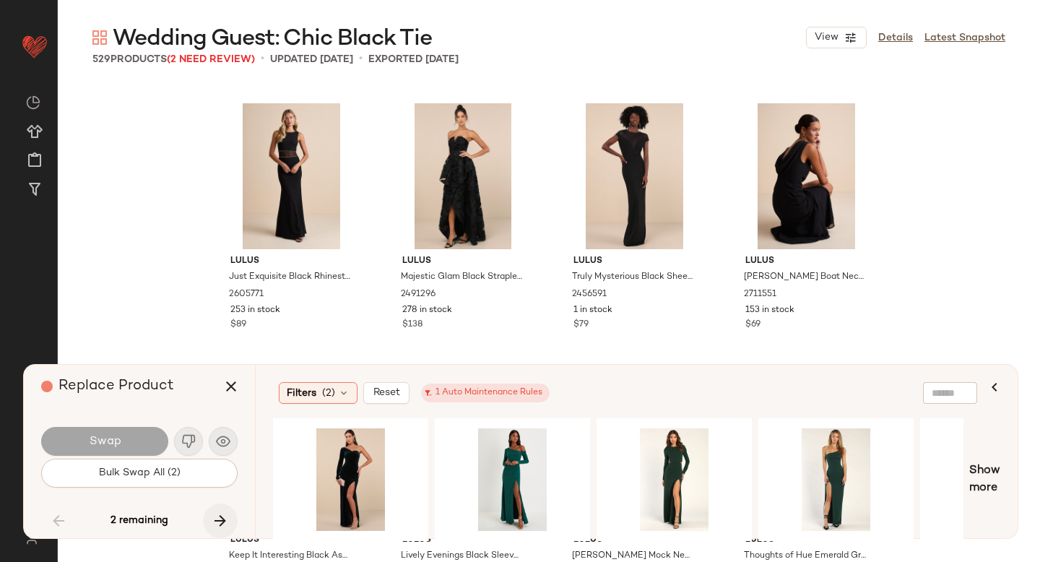
click at [222, 534] on button "button" at bounding box center [220, 520] width 35 height 35
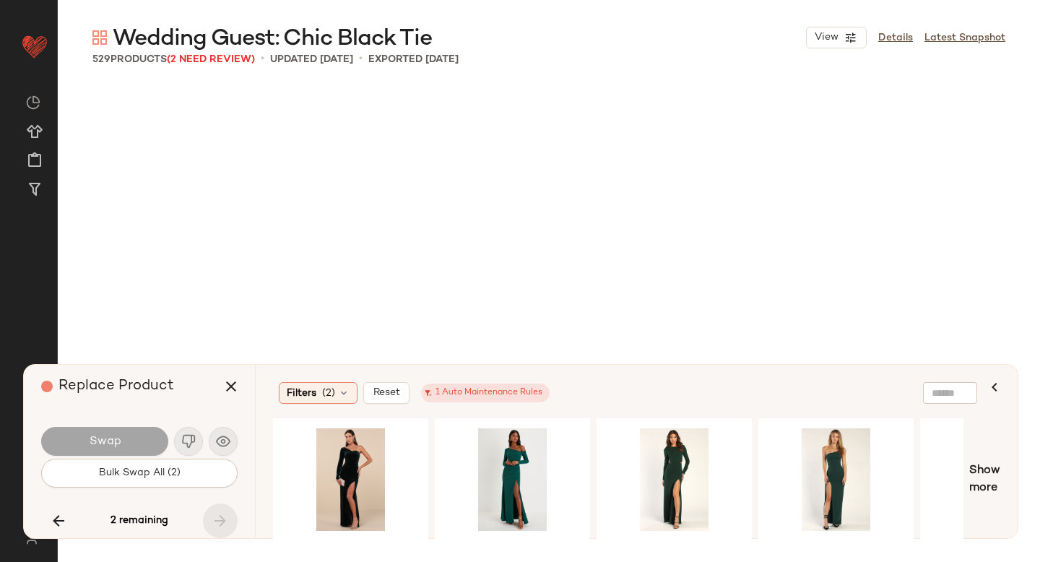
scroll to position [32895, 0]
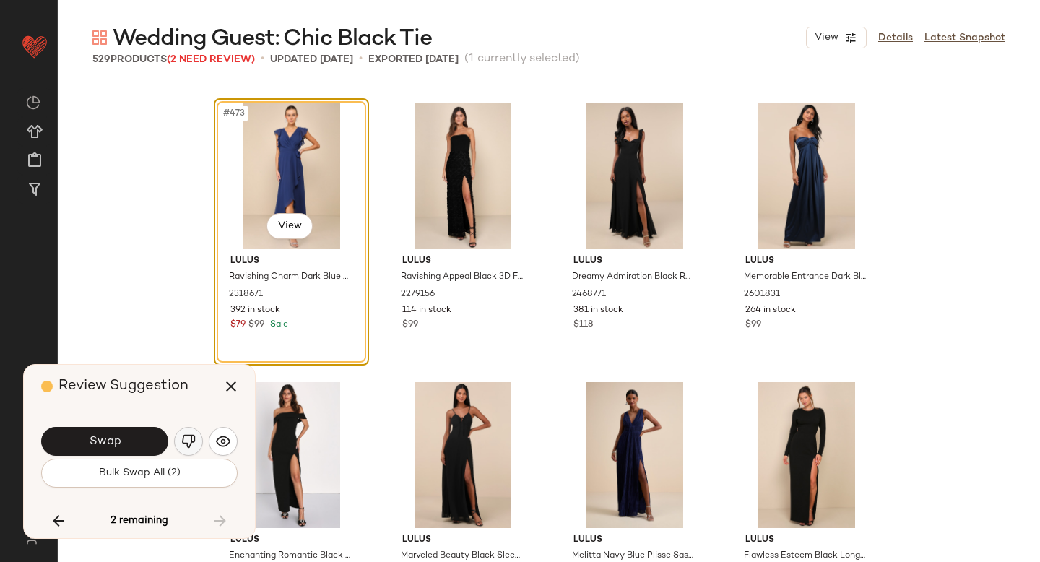
click at [186, 435] on img "button" at bounding box center [188, 441] width 14 height 14
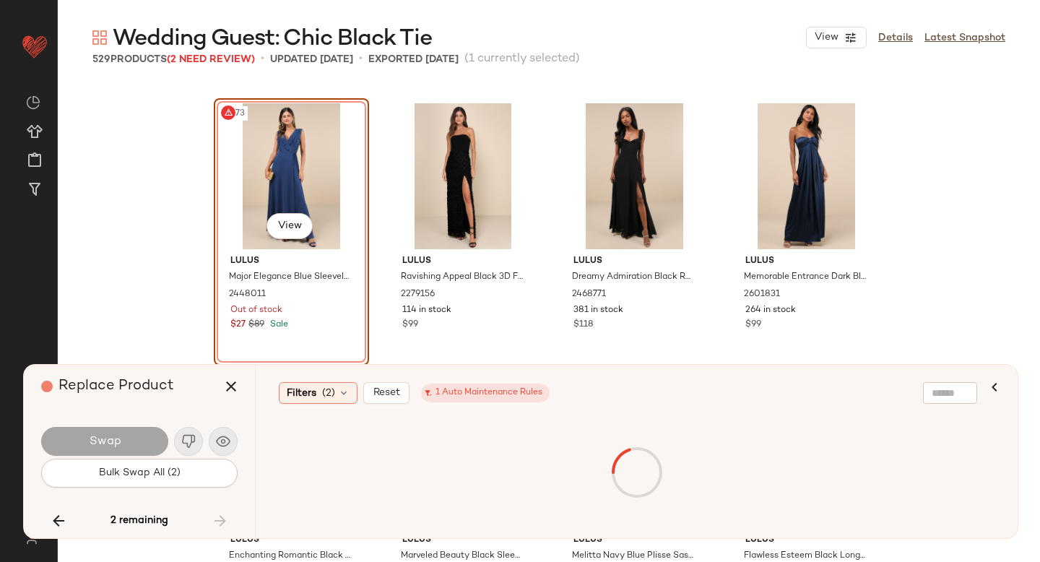
click at [305, 170] on div "#473 View" at bounding box center [291, 176] width 145 height 146
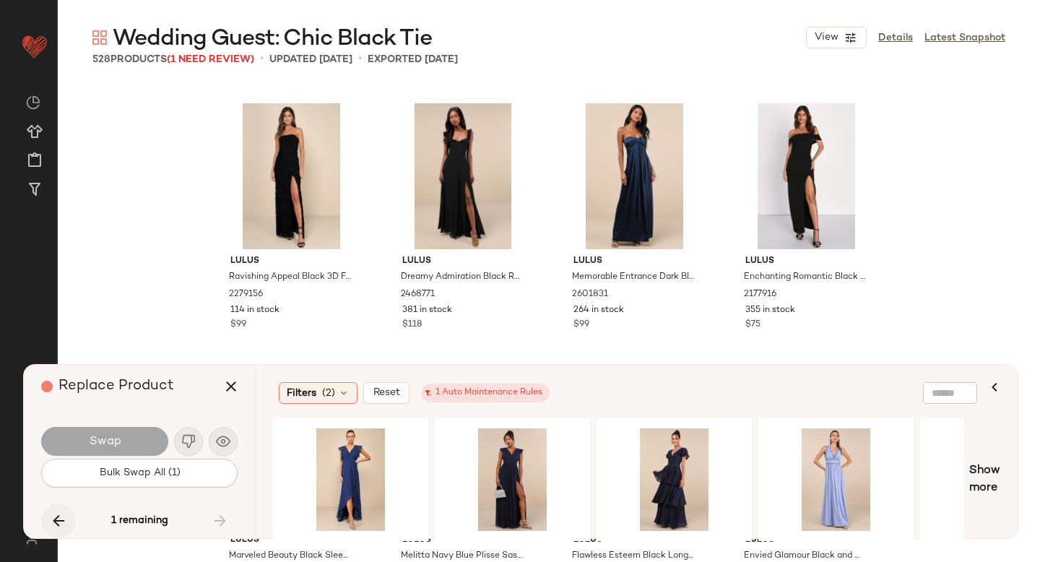
click at [60, 514] on icon "button" at bounding box center [58, 520] width 17 height 17
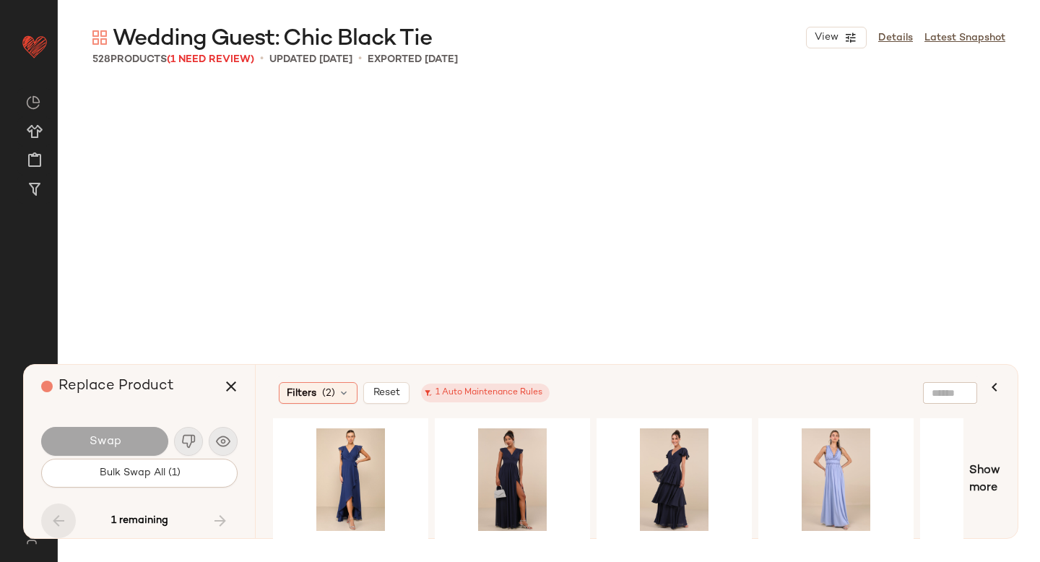
scroll to position [25647, 0]
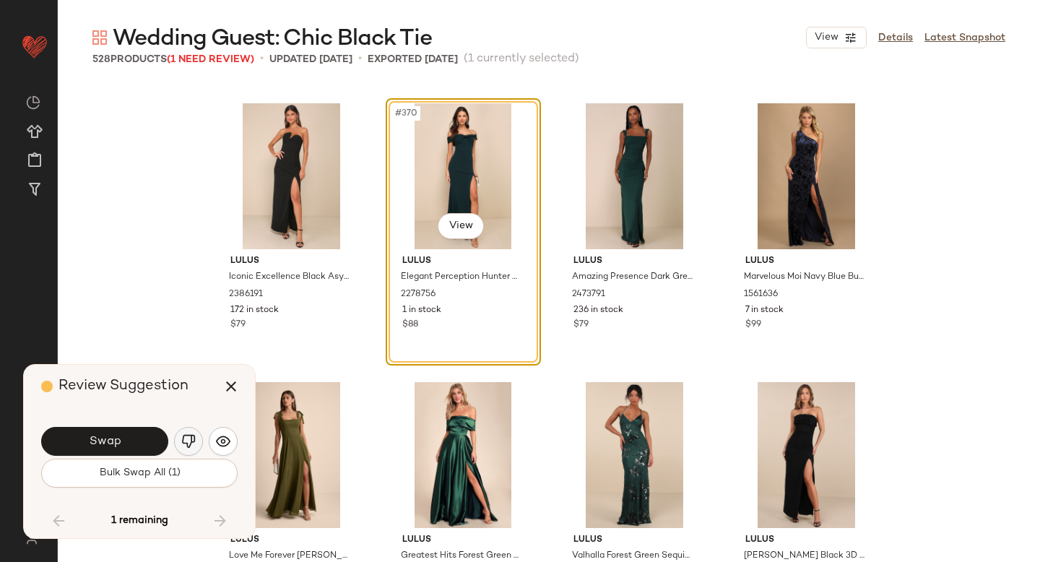
click at [194, 445] on img "button" at bounding box center [188, 441] width 14 height 14
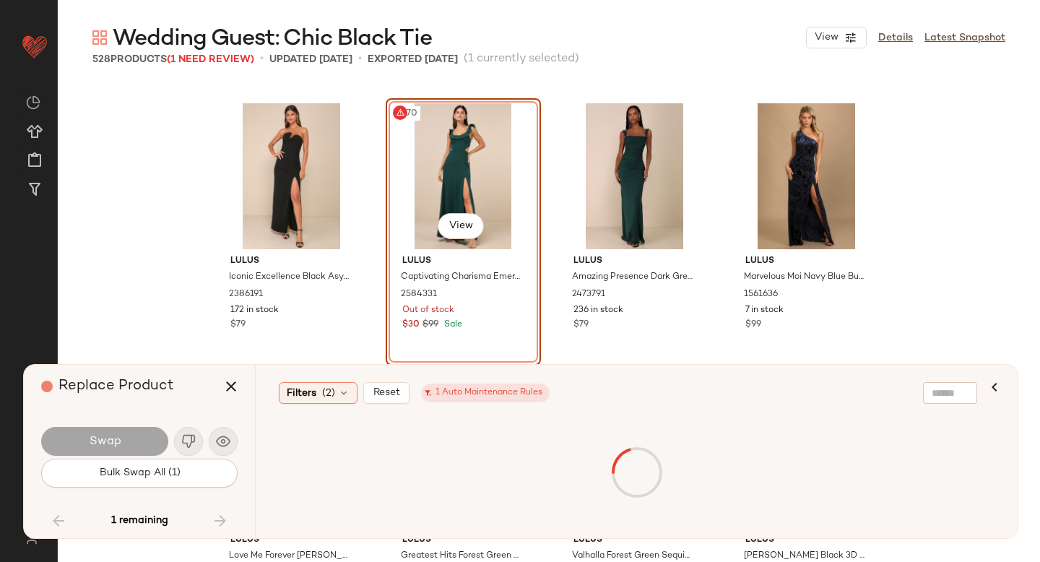
click at [487, 186] on div "#370 View" at bounding box center [463, 176] width 145 height 146
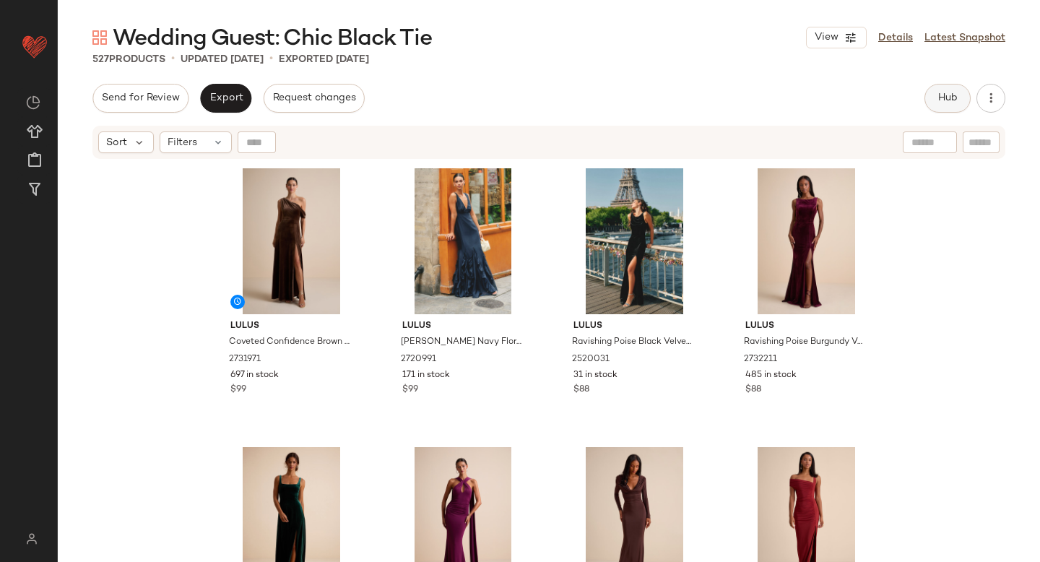
click at [940, 100] on span "Hub" at bounding box center [947, 98] width 20 height 12
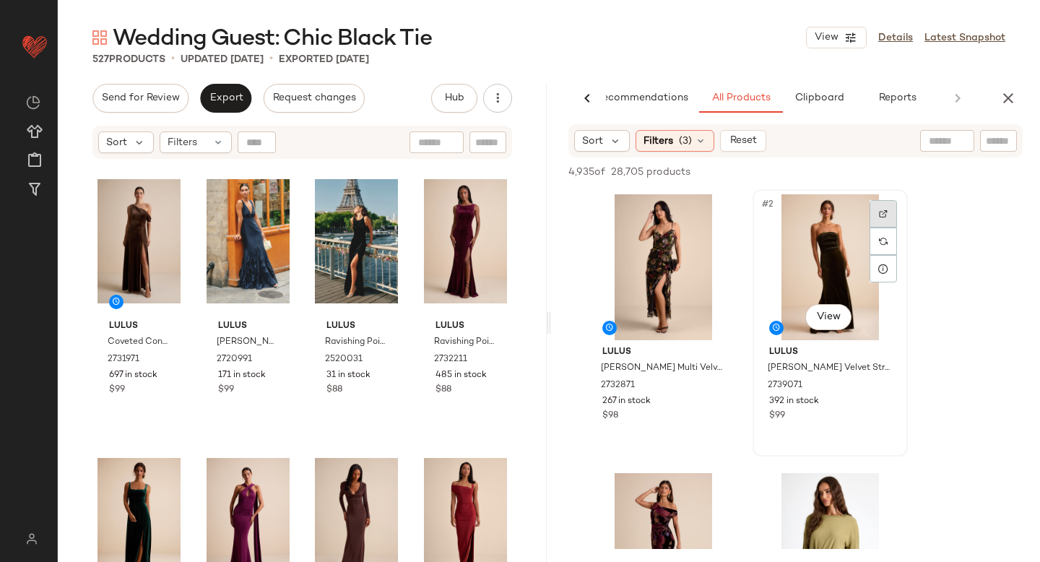
click at [879, 211] on img at bounding box center [883, 213] width 9 height 9
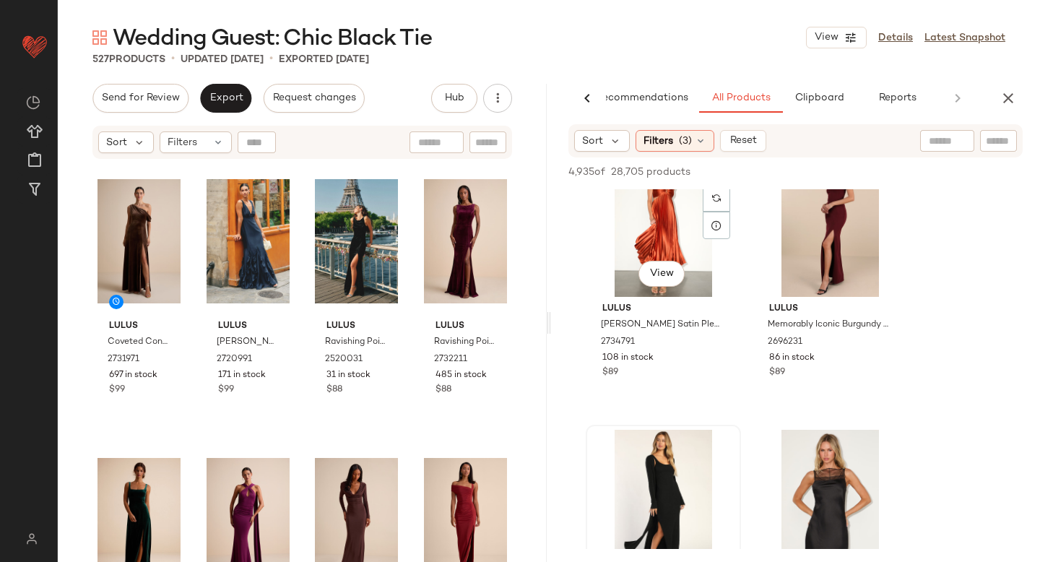
scroll to position [54338, 0]
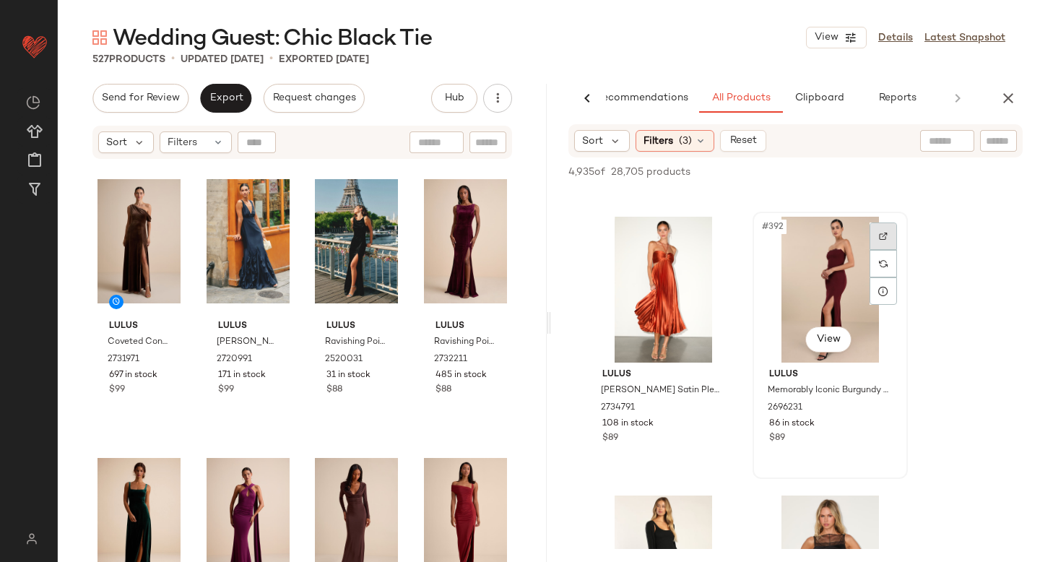
click at [881, 235] on img at bounding box center [883, 236] width 9 height 9
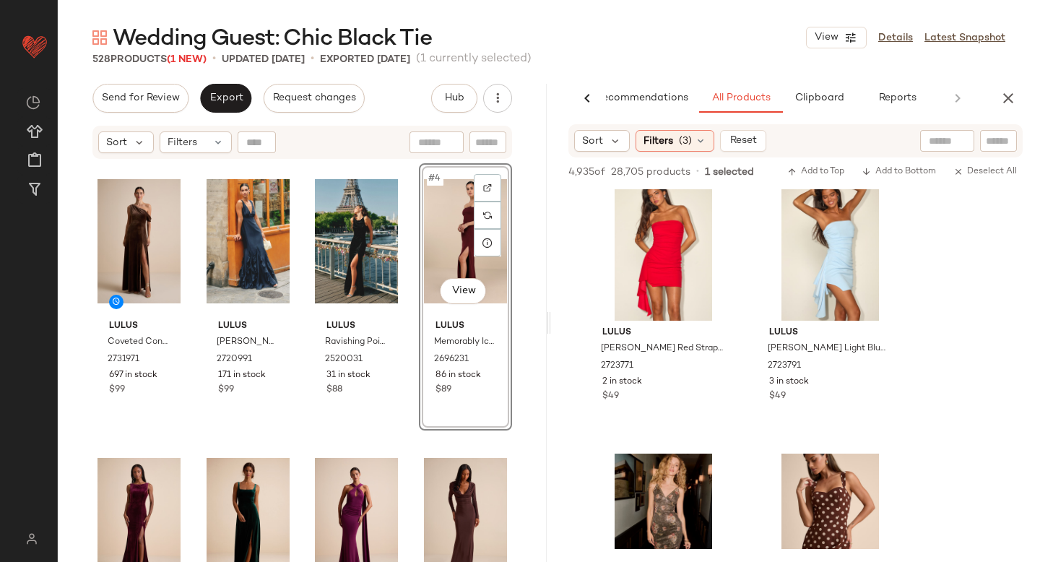
scroll to position [60279, 0]
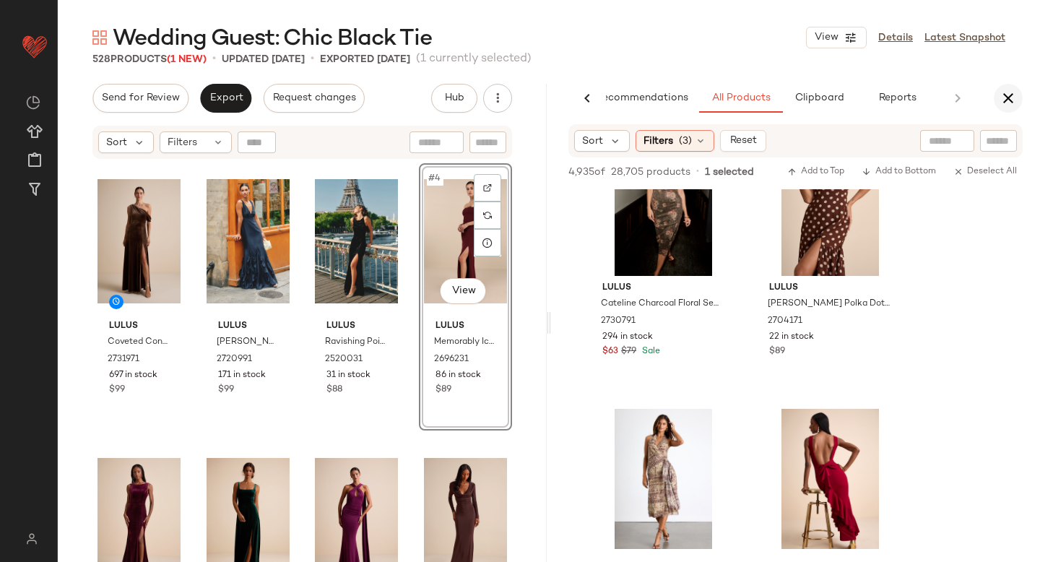
click at [1005, 105] on icon "button" at bounding box center [1008, 98] width 17 height 17
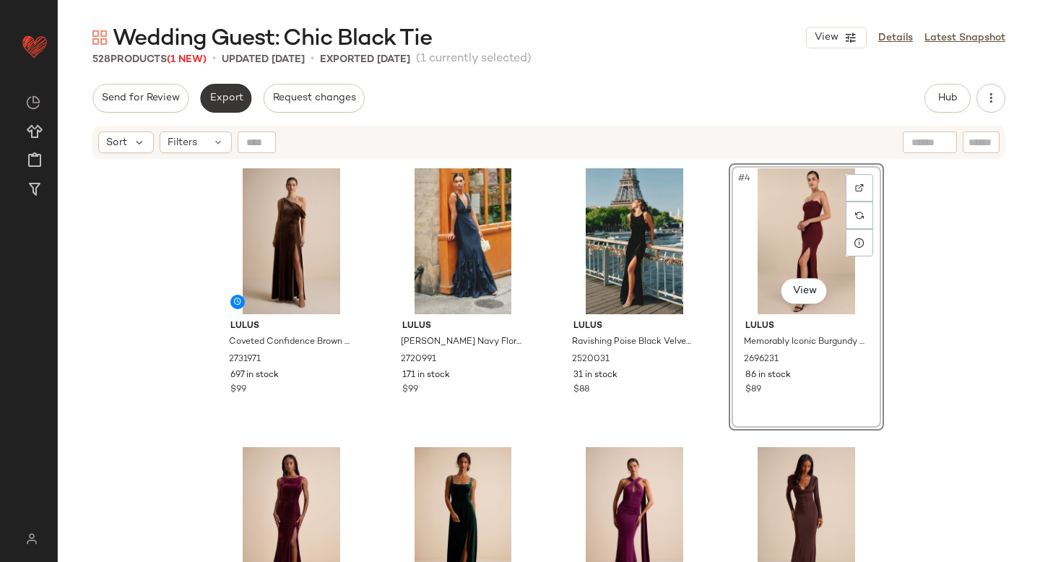
click at [222, 100] on span "Export" at bounding box center [226, 98] width 34 height 12
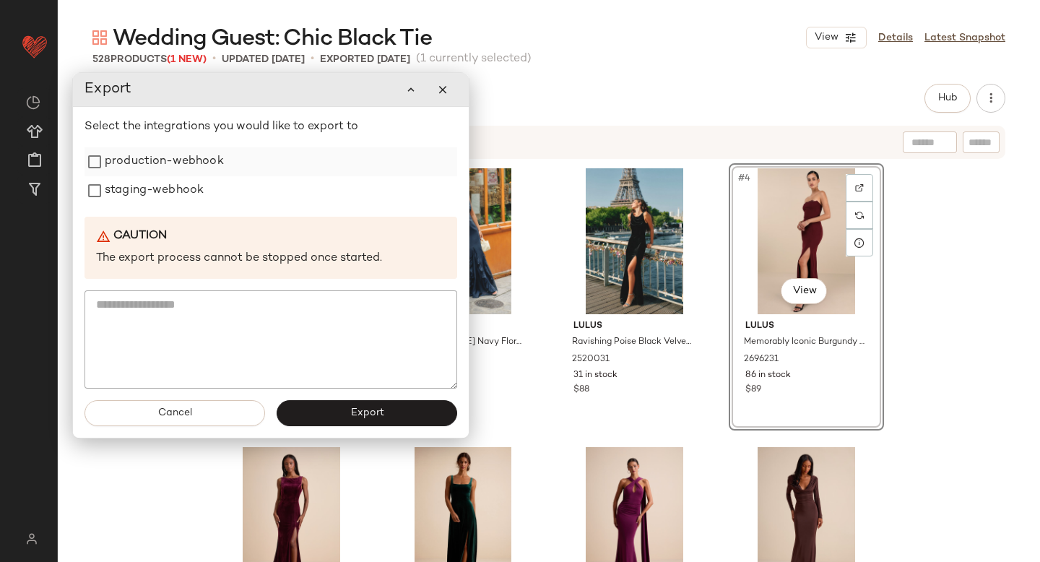
click at [194, 153] on label "production-webhook" at bounding box center [164, 161] width 119 height 29
click at [180, 181] on label "staging-webhook" at bounding box center [154, 190] width 99 height 29
click at [284, 415] on button "Export" at bounding box center [367, 413] width 181 height 26
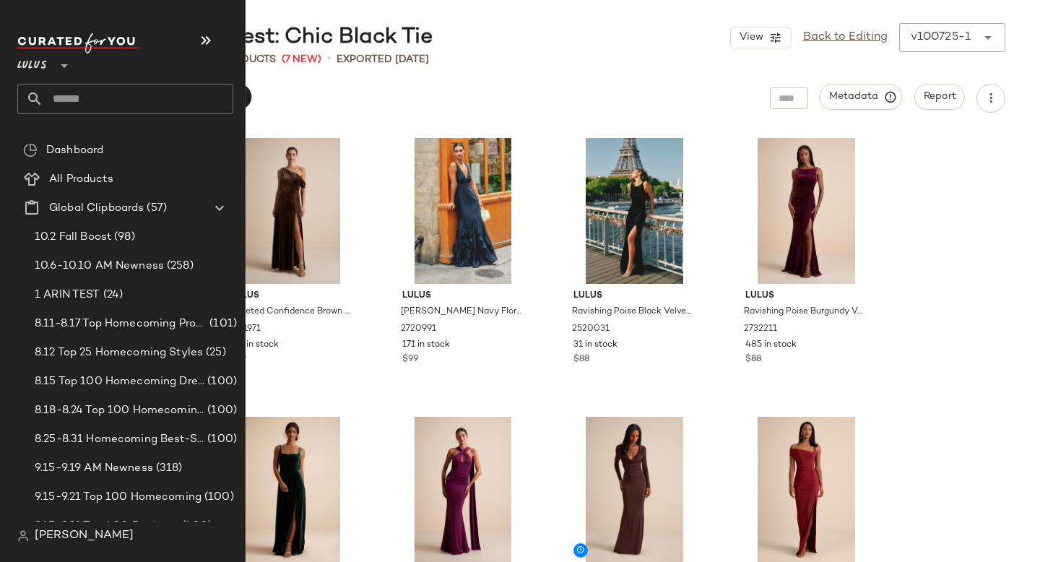
click at [73, 101] on input "text" at bounding box center [138, 99] width 190 height 30
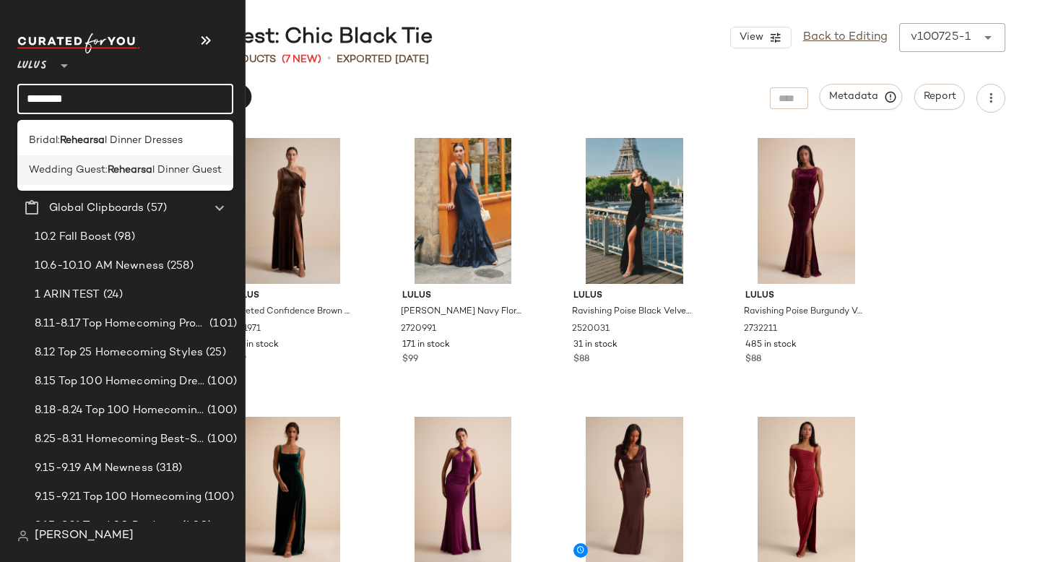
type input "********"
click at [100, 172] on span "Wedding Guest:" at bounding box center [68, 169] width 79 height 15
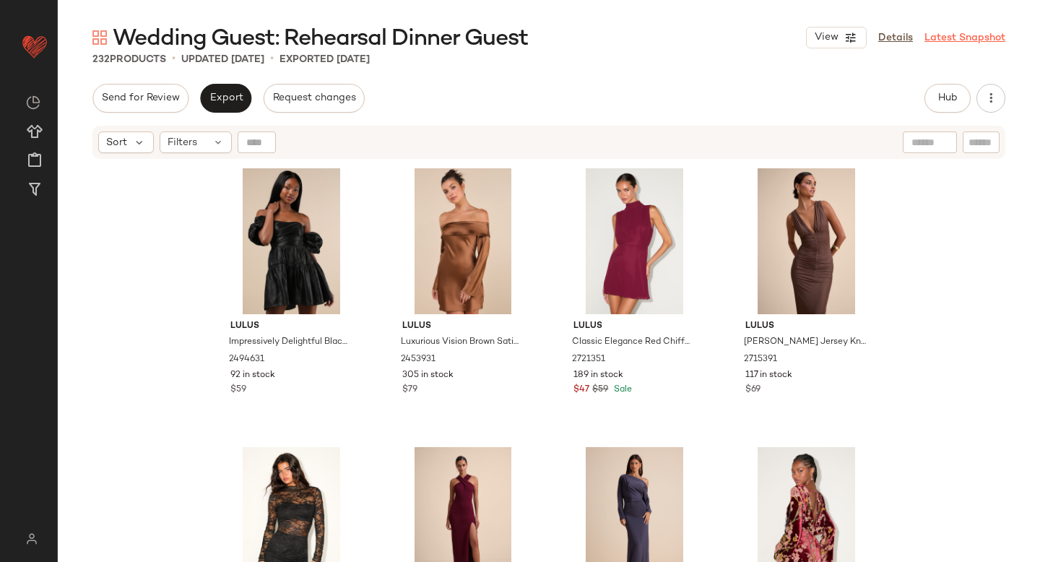
click at [961, 34] on link "Latest Snapshot" at bounding box center [964, 37] width 81 height 15
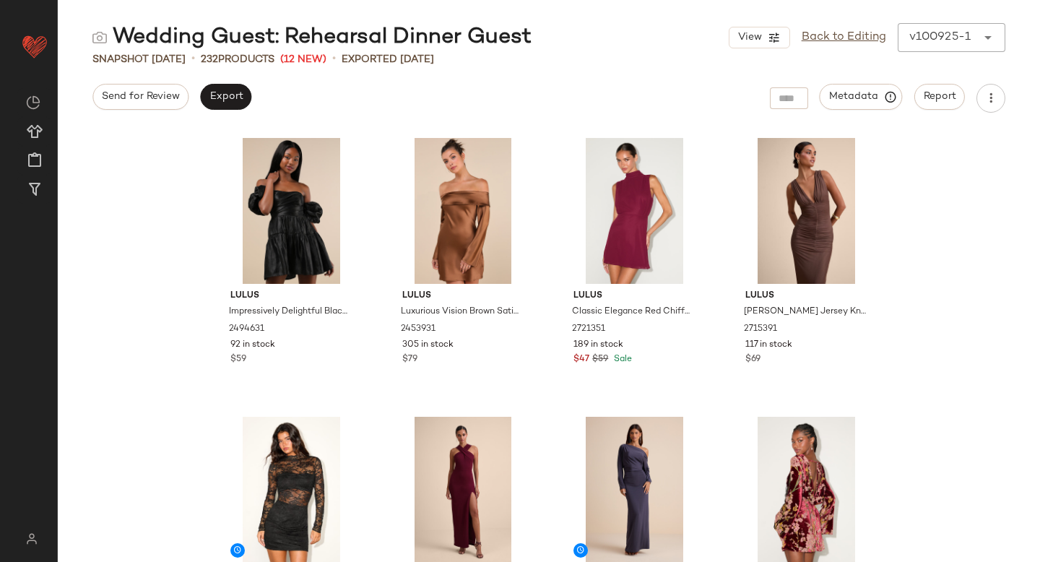
click at [961, 34] on div "v100925-1 ******" at bounding box center [937, 37] width 79 height 29
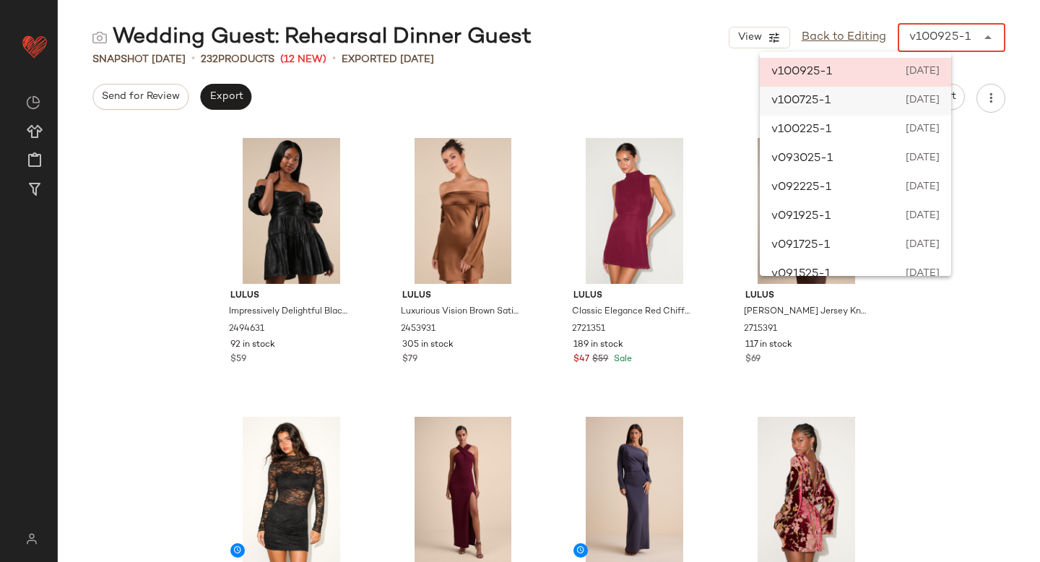
click at [929, 95] on span "[DATE]" at bounding box center [921, 100] width 37 height 17
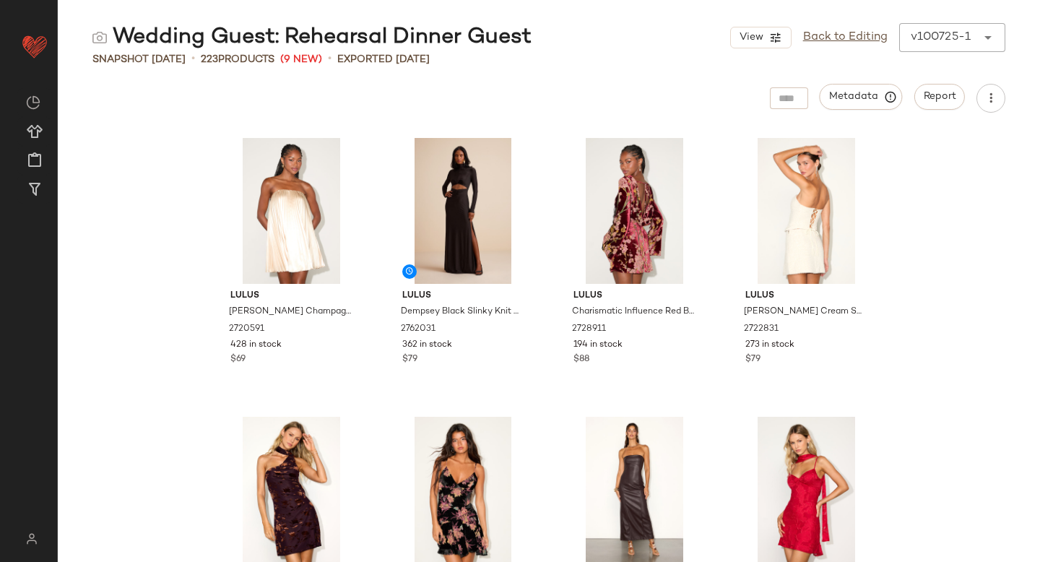
click at [935, 25] on div "v100725-1 ******" at bounding box center [937, 37] width 77 height 29
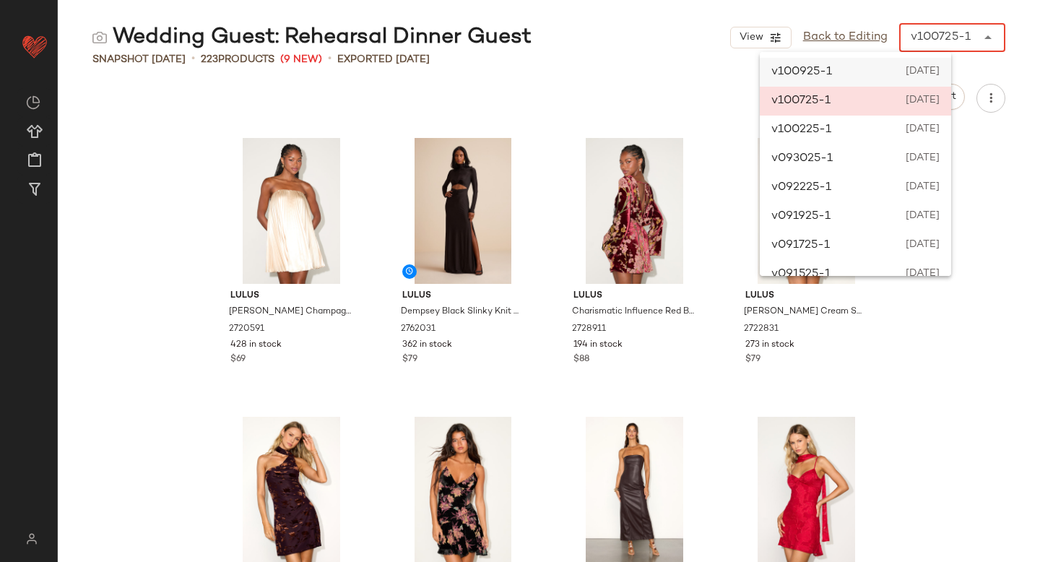
click at [919, 81] on div "v100925-1 [DATE]" at bounding box center [855, 72] width 191 height 29
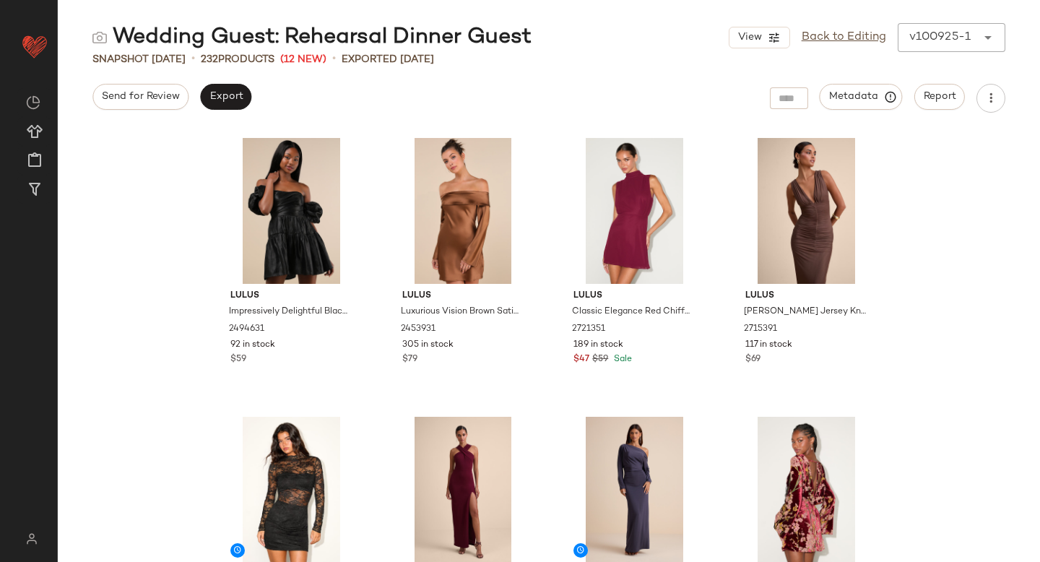
click at [957, 45] on div "v100925-1" at bounding box center [939, 37] width 61 height 17
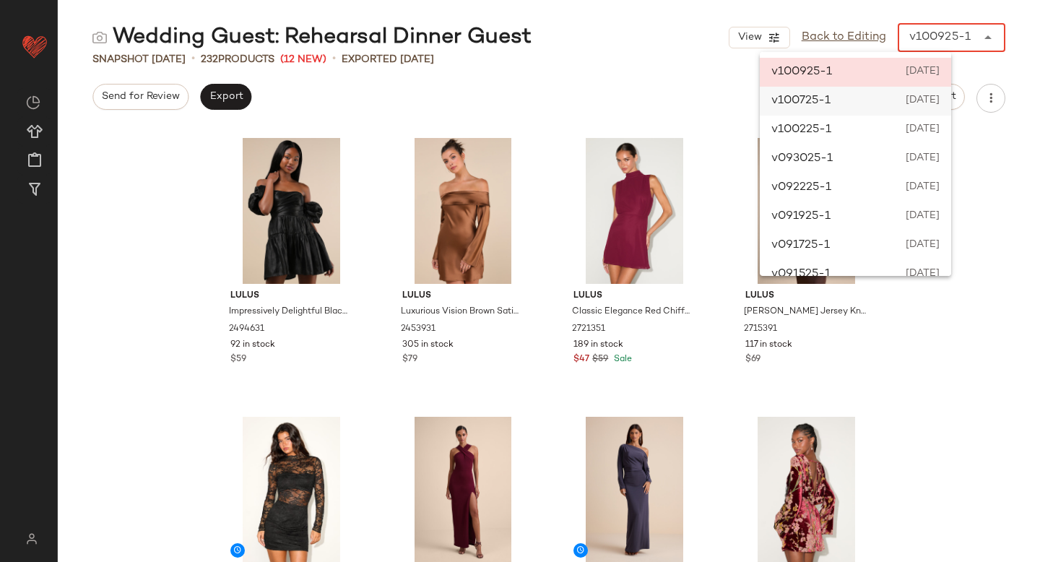
click at [936, 103] on span "[DATE]" at bounding box center [921, 100] width 37 height 17
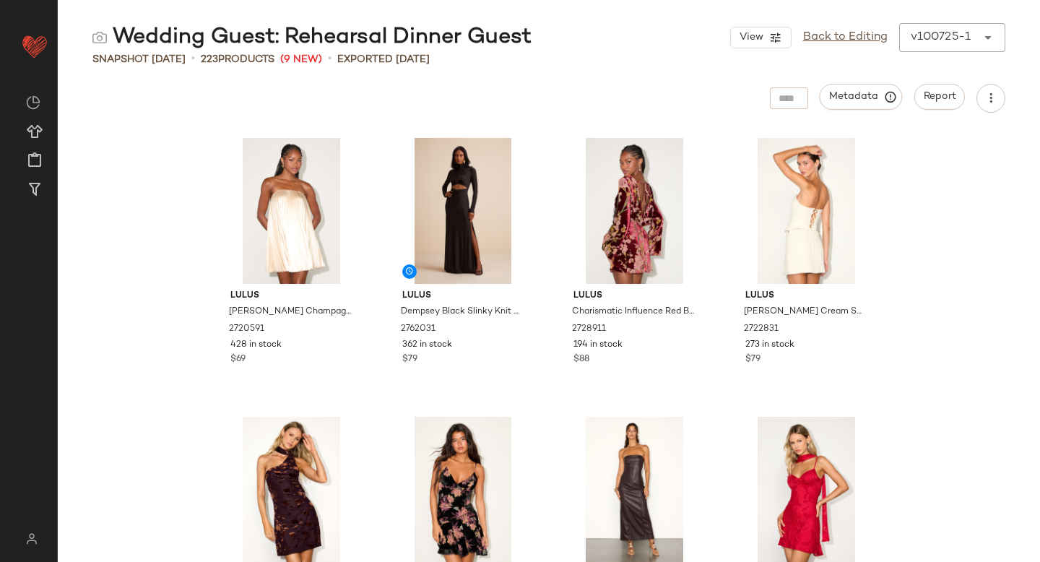
click at [969, 36] on div "v100725-1" at bounding box center [941, 37] width 60 height 17
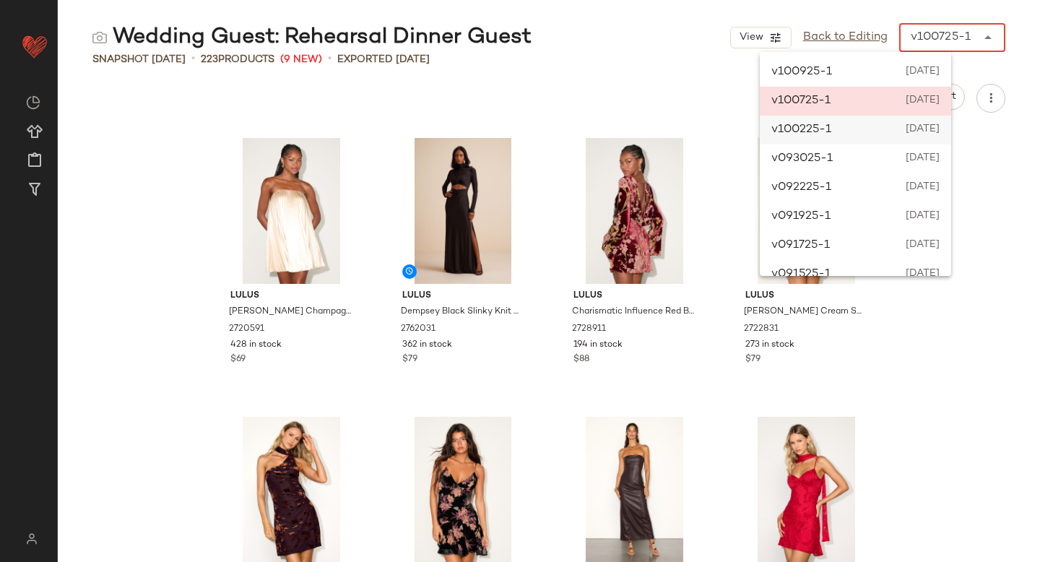
click at [932, 134] on span "[DATE]" at bounding box center [921, 129] width 36 height 17
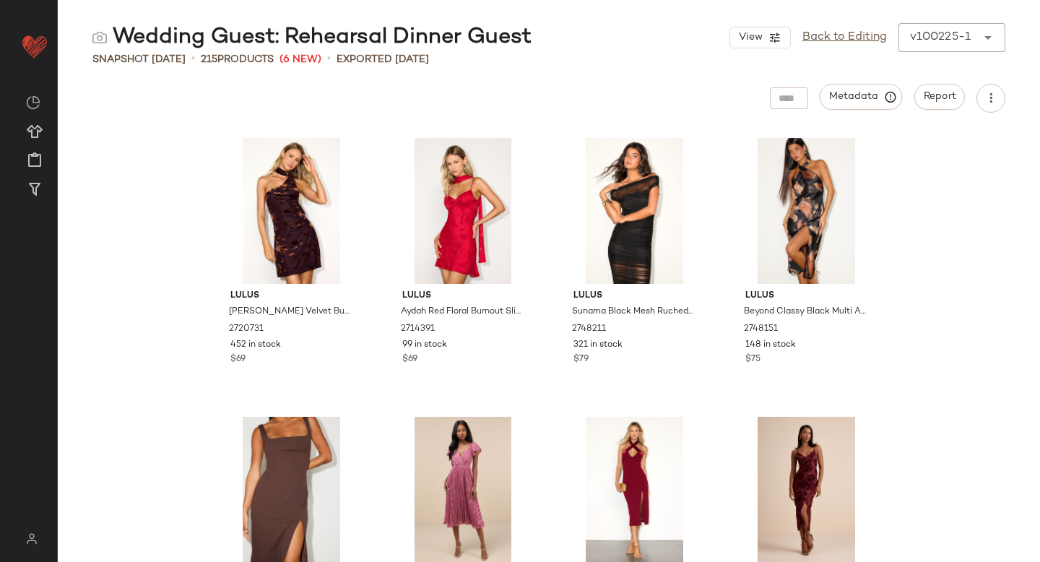
click at [932, 42] on div "v100225-1" at bounding box center [940, 37] width 61 height 17
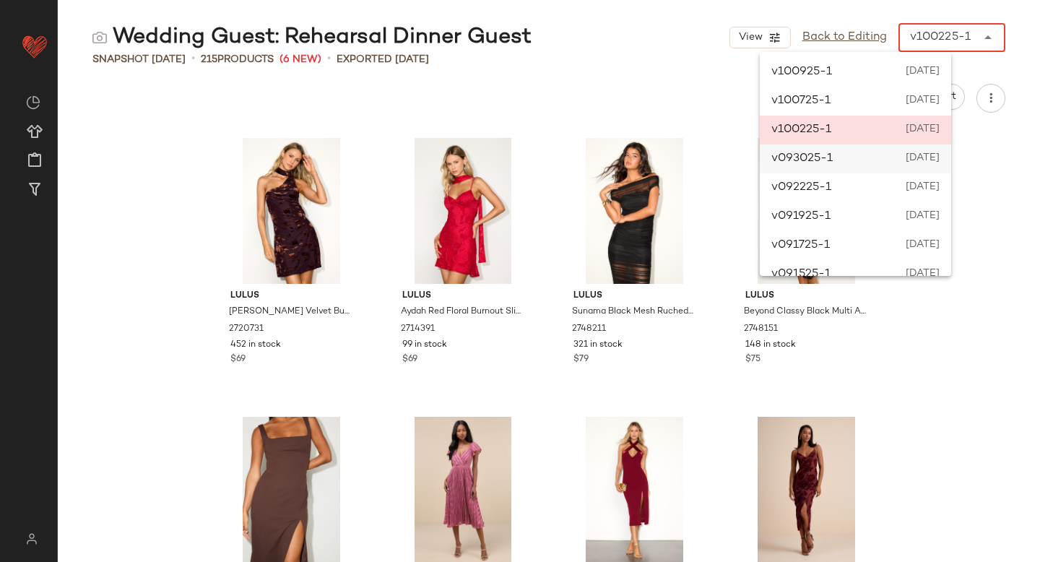
click at [901, 164] on div "v093025-1 September 30th 2025" at bounding box center [855, 158] width 191 height 29
type input "******"
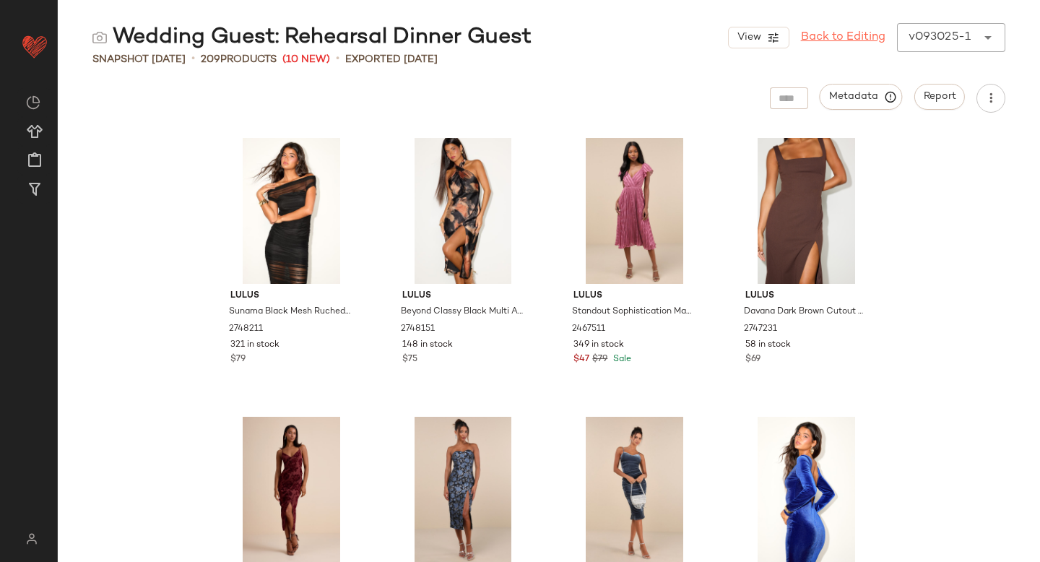
click at [856, 31] on link "Back to Editing" at bounding box center [843, 37] width 84 height 17
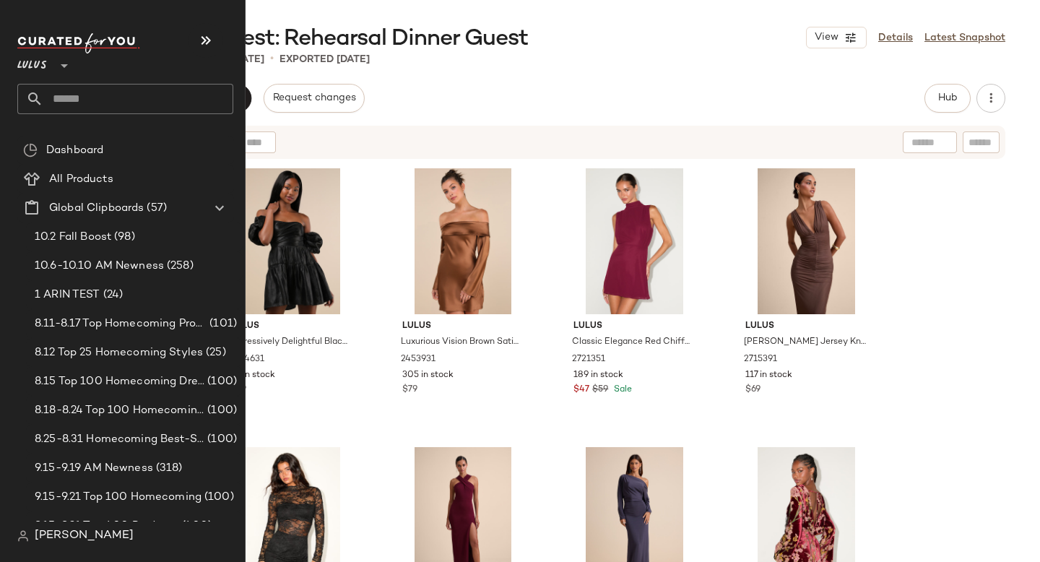
click at [85, 103] on input "text" at bounding box center [138, 99] width 190 height 30
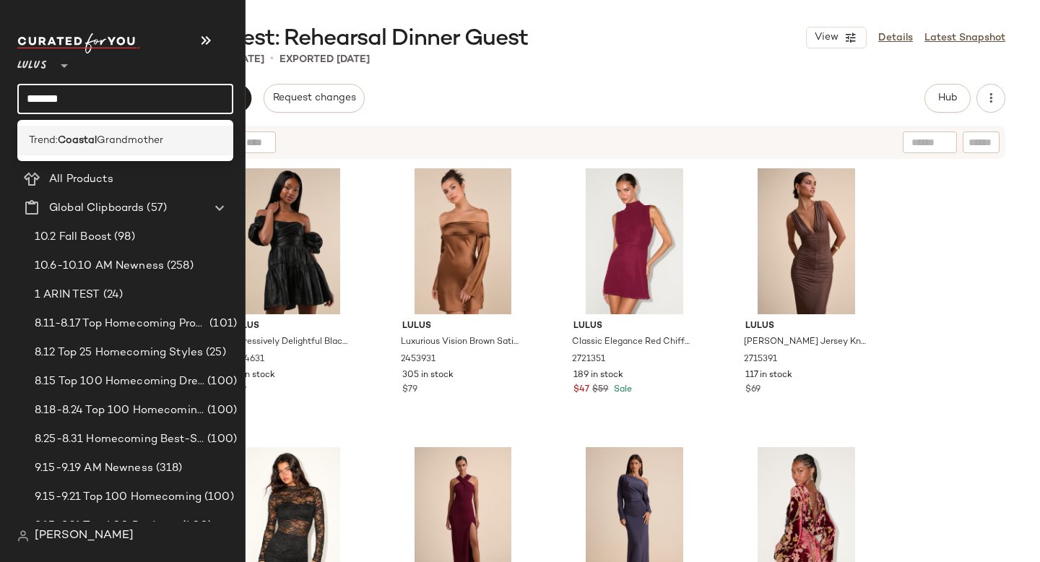
type input "*******"
click at [101, 134] on span "Grandmother" at bounding box center [130, 140] width 66 height 15
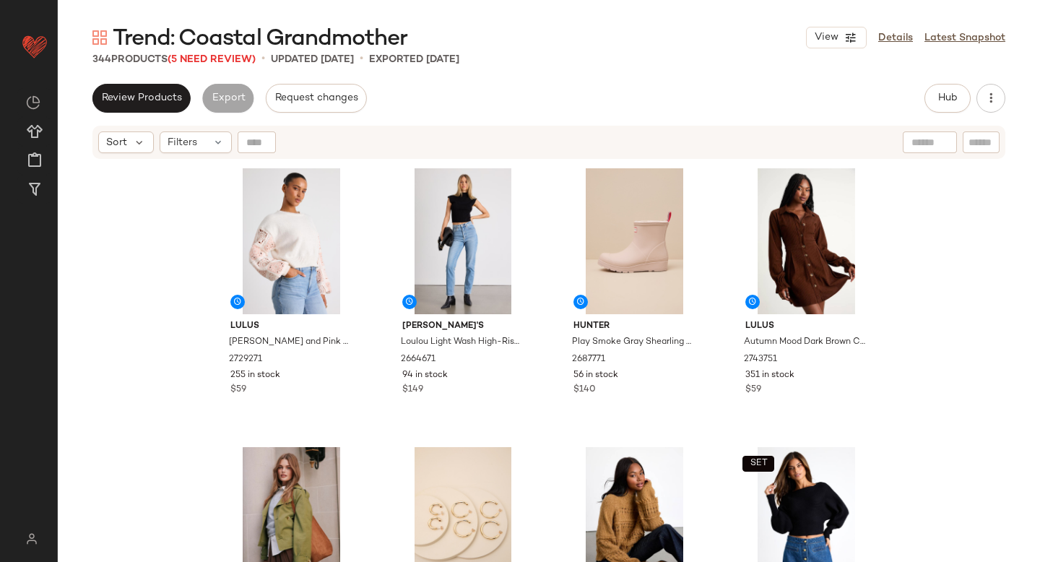
click at [207, 53] on span "Trend: Coastal Grandmother" at bounding box center [260, 39] width 295 height 29
click at [204, 63] on span "(5 Need Review)" at bounding box center [212, 59] width 88 height 11
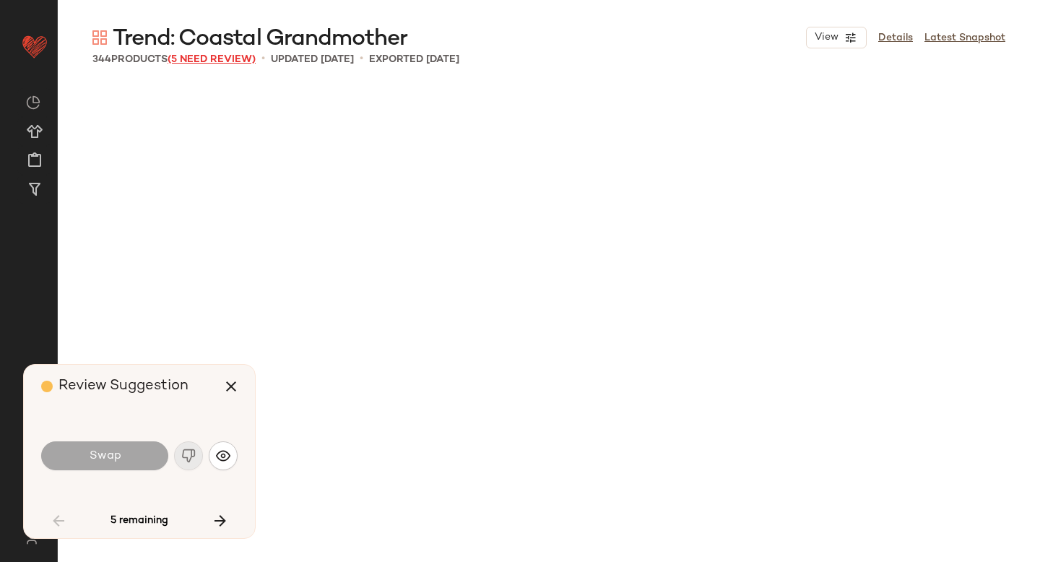
scroll to position [3066, 0]
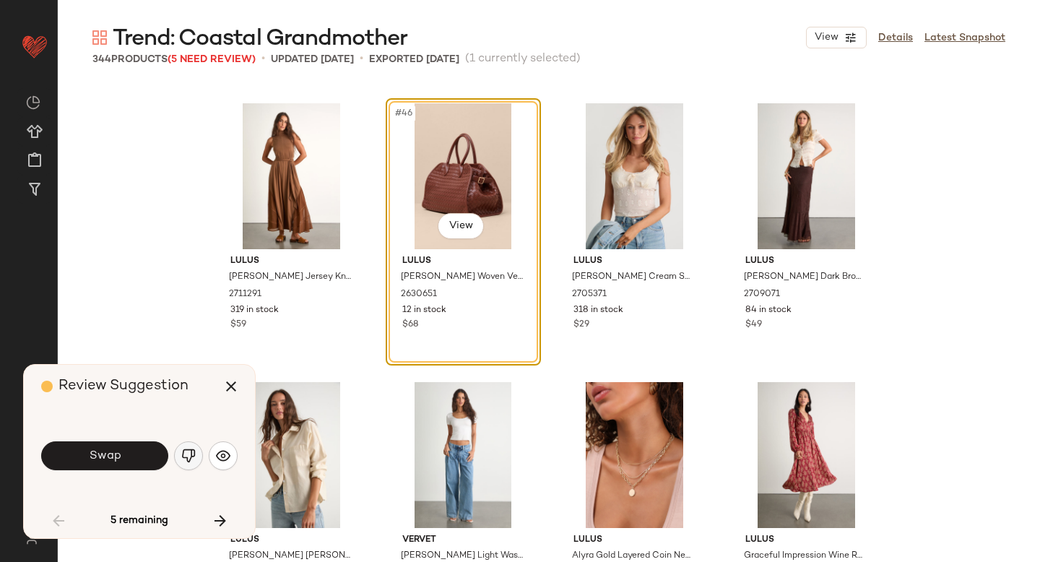
click at [192, 448] on img "button" at bounding box center [188, 455] width 14 height 14
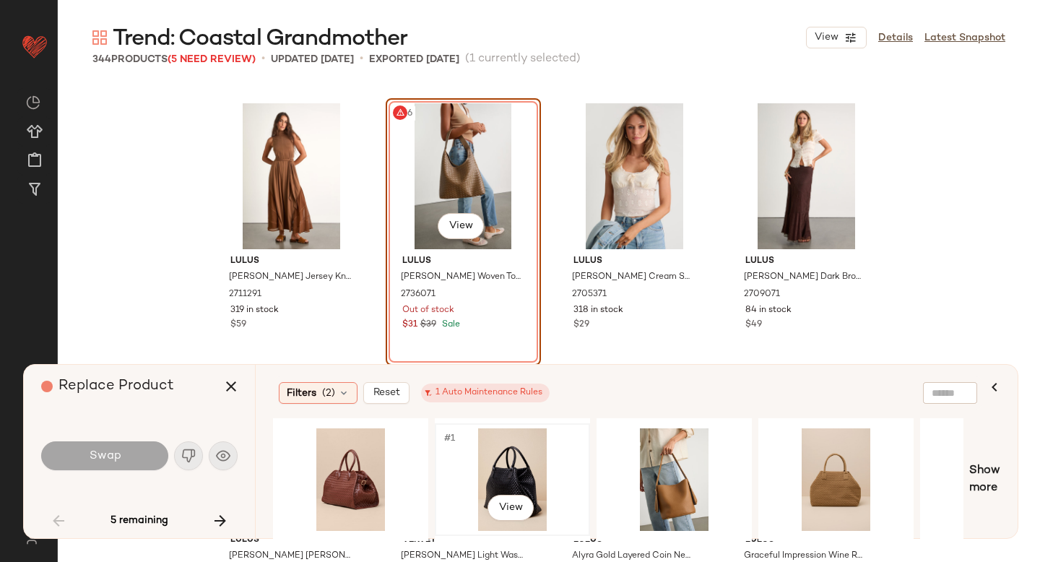
click at [472, 442] on div "#1 View" at bounding box center [512, 479] width 145 height 103
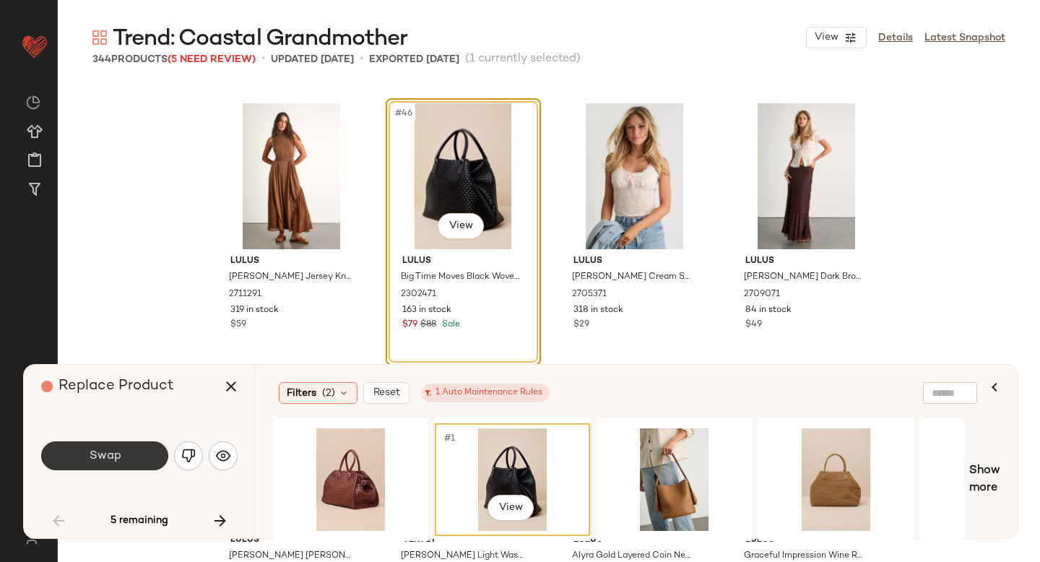
click at [116, 463] on button "Swap" at bounding box center [104, 455] width 127 height 29
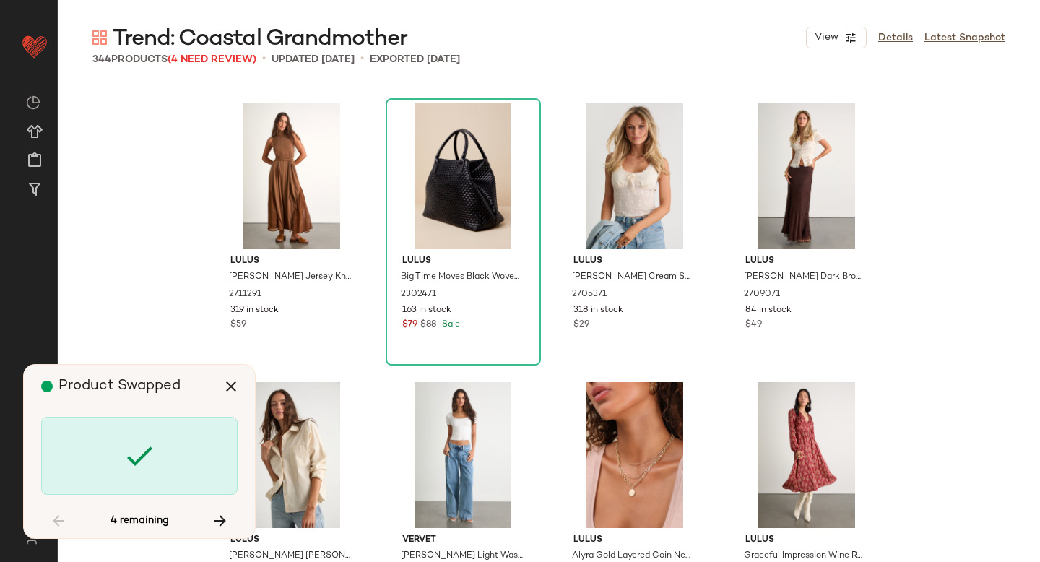
scroll to position [5854, 0]
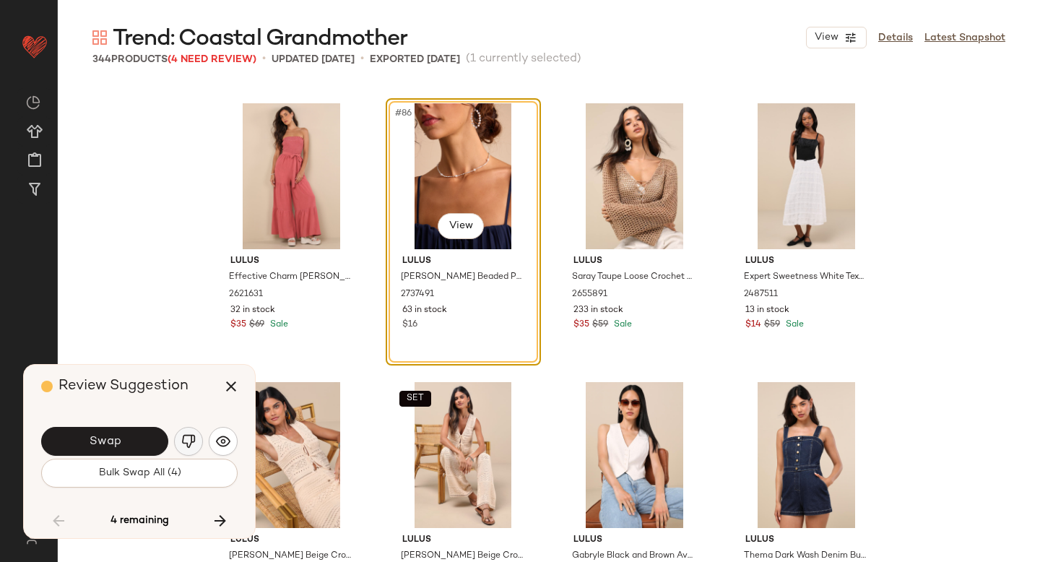
click at [192, 438] on img "button" at bounding box center [188, 441] width 14 height 14
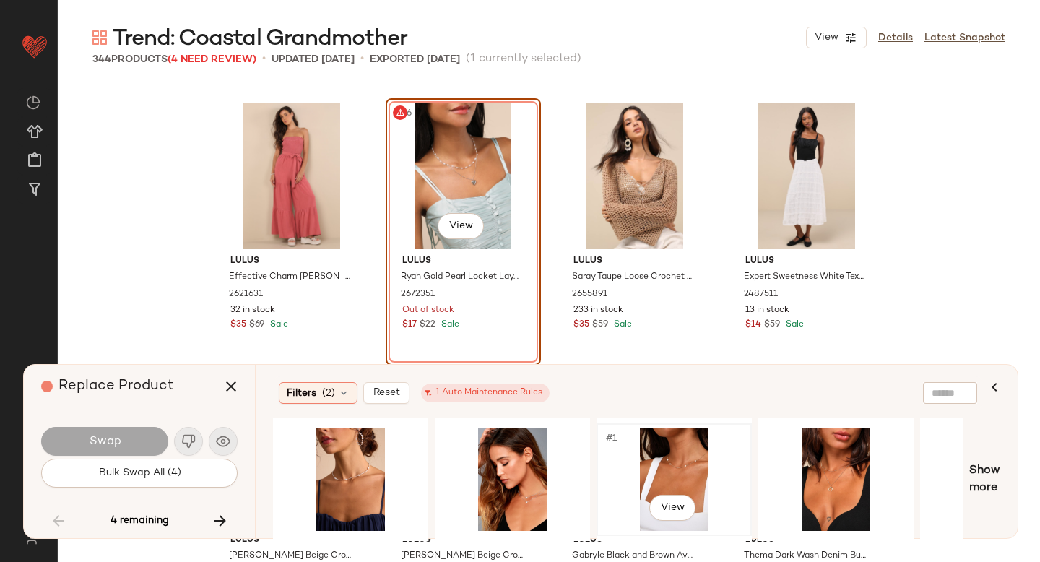
click at [647, 456] on div "#1 View" at bounding box center [674, 479] width 145 height 103
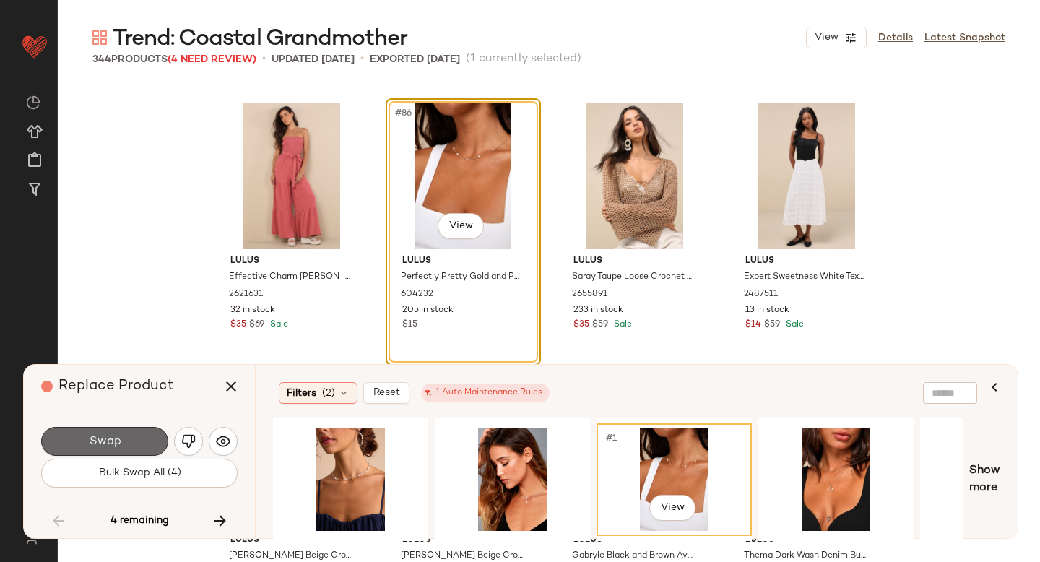
click at [142, 436] on button "Swap" at bounding box center [104, 441] width 127 height 29
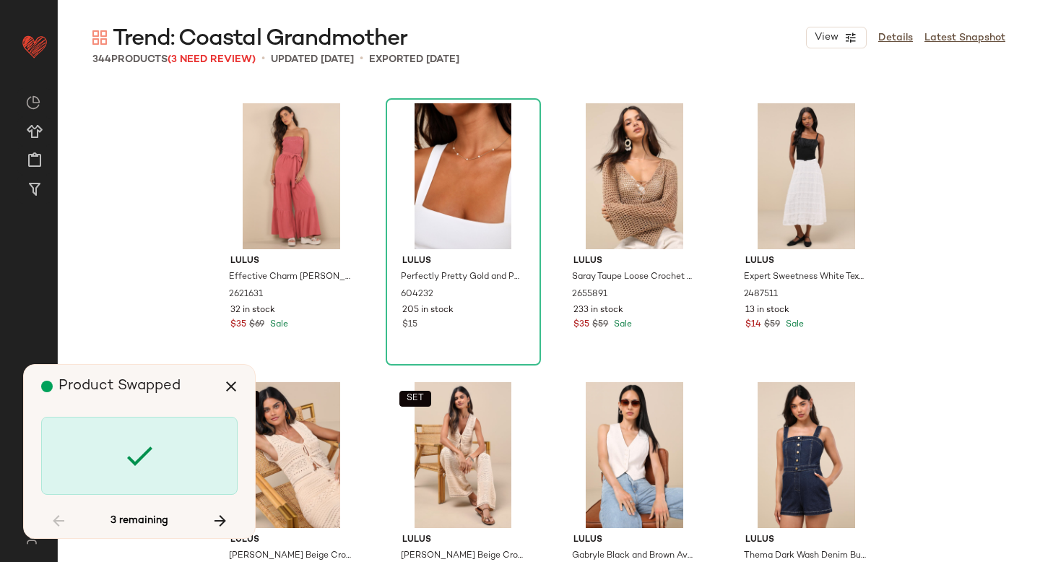
scroll to position [18678, 0]
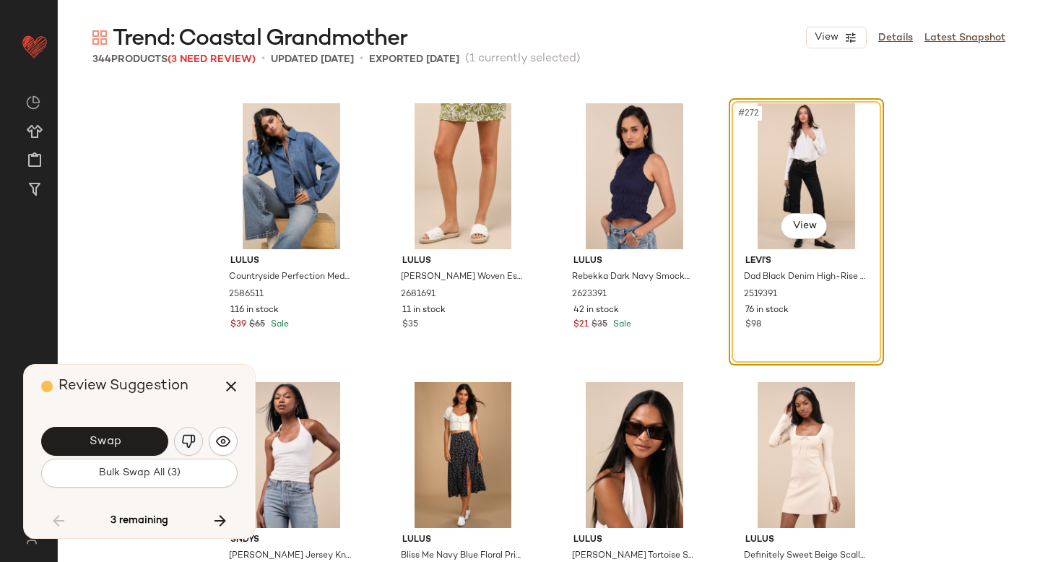
click at [178, 443] on button "button" at bounding box center [188, 441] width 29 height 29
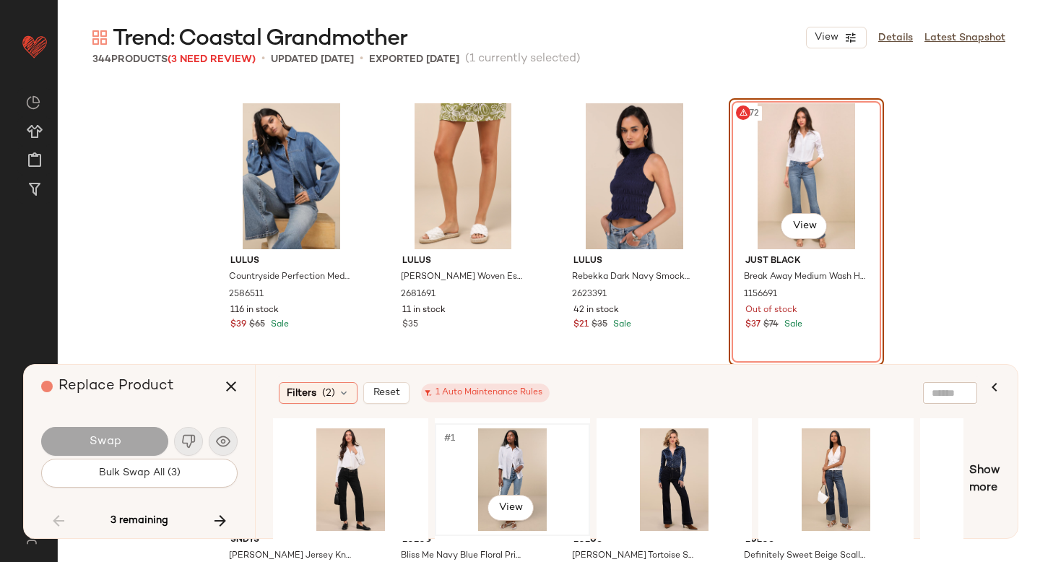
click at [478, 472] on div "#1 View" at bounding box center [512, 479] width 145 height 103
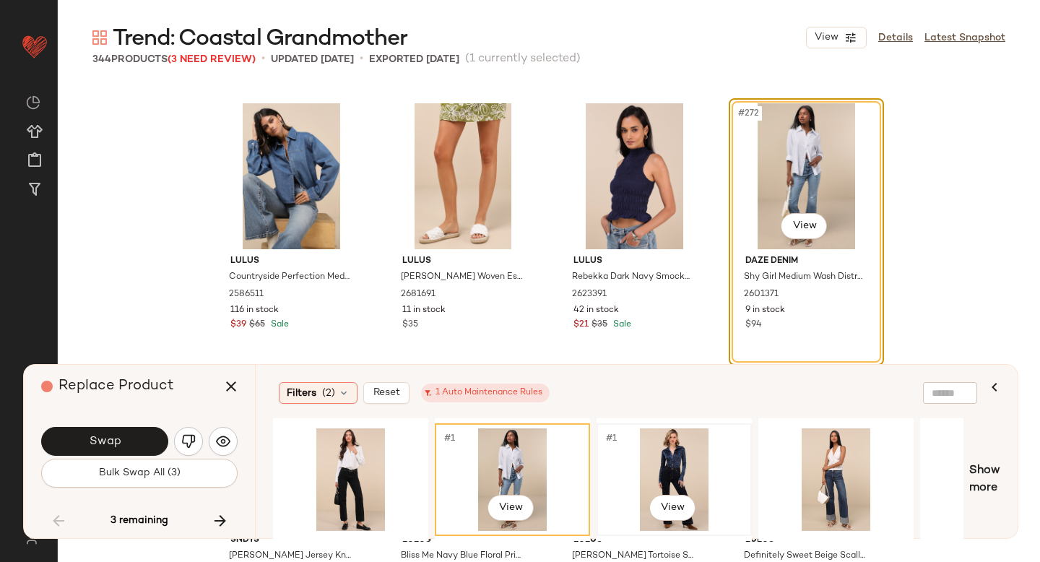
click at [667, 476] on div "#1 View" at bounding box center [674, 479] width 145 height 103
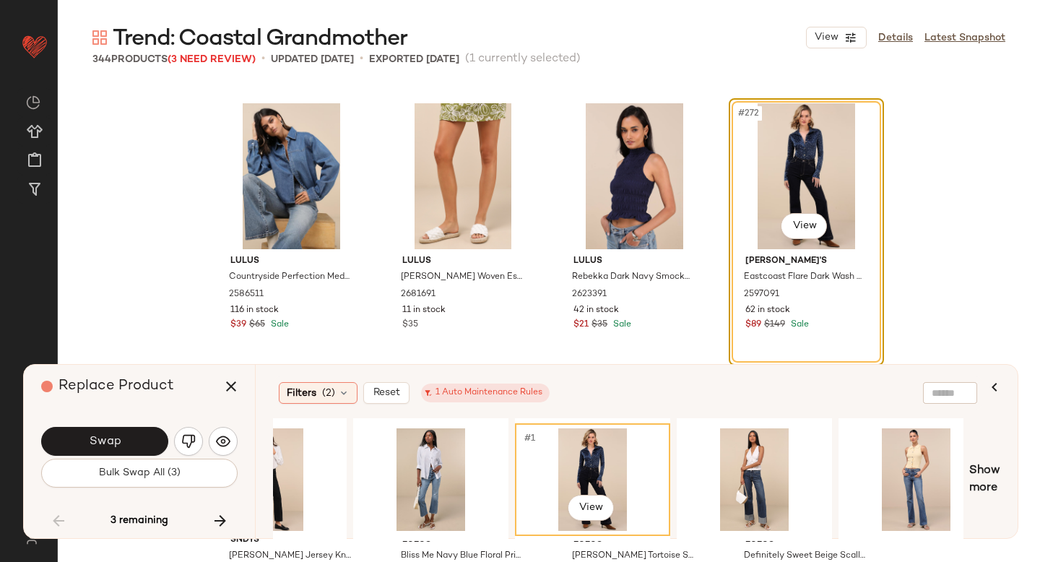
scroll to position [0, 91]
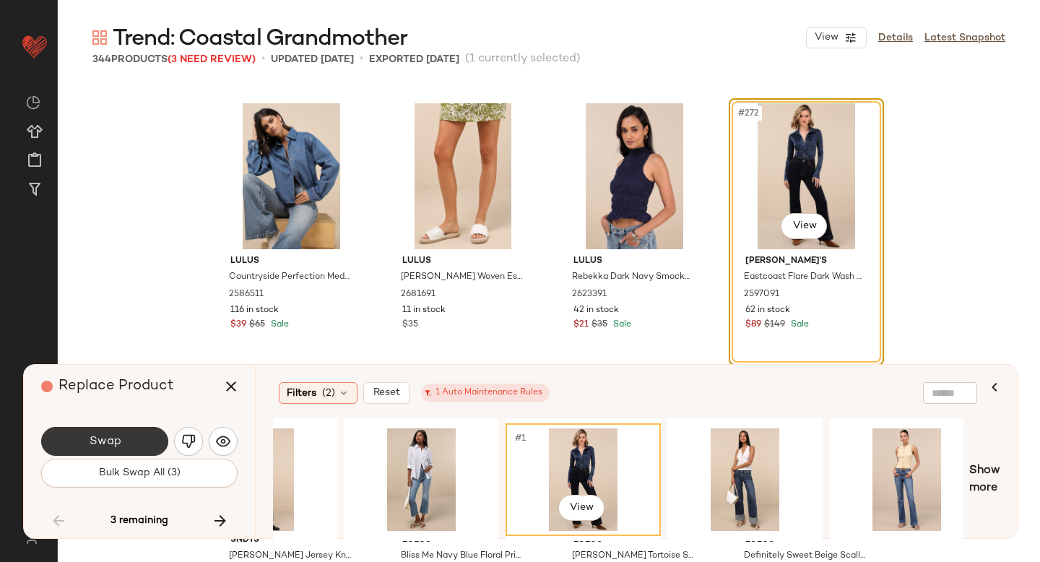
click at [144, 442] on button "Swap" at bounding box center [104, 441] width 127 height 29
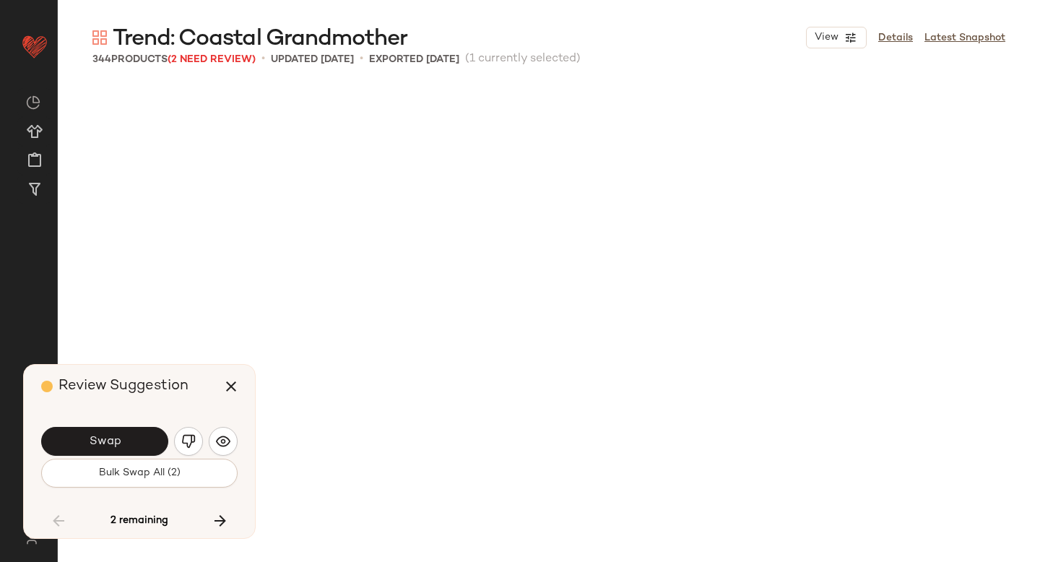
scroll to position [19235, 0]
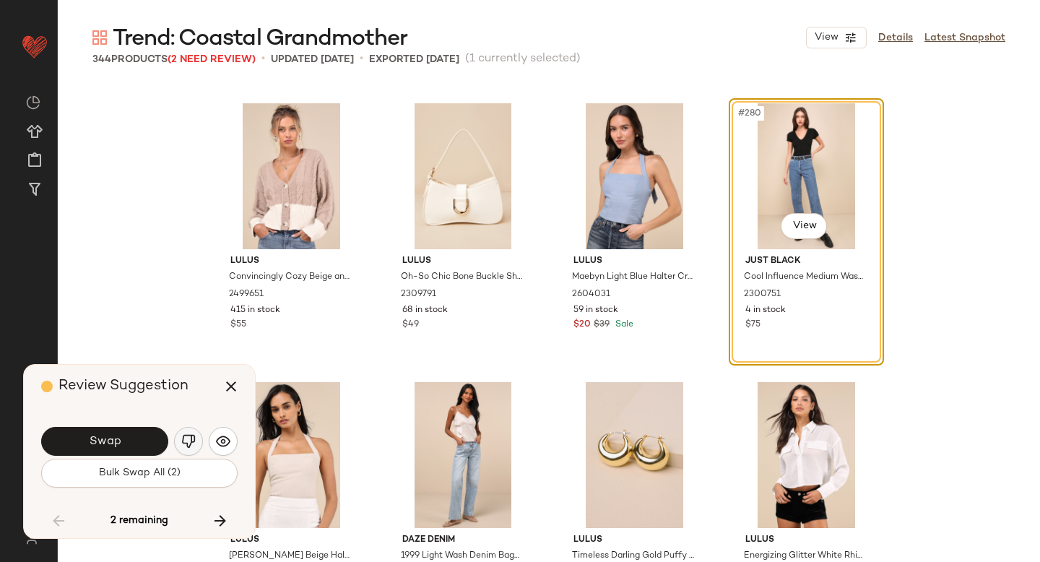
click at [198, 446] on button "button" at bounding box center [188, 441] width 29 height 29
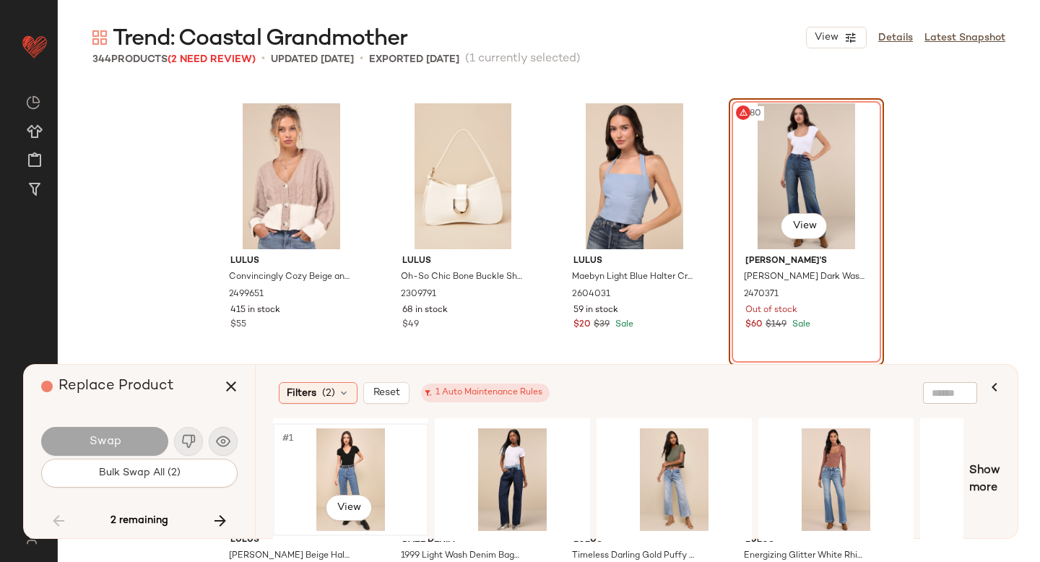
click at [347, 446] on div "#1 View" at bounding box center [350, 479] width 145 height 103
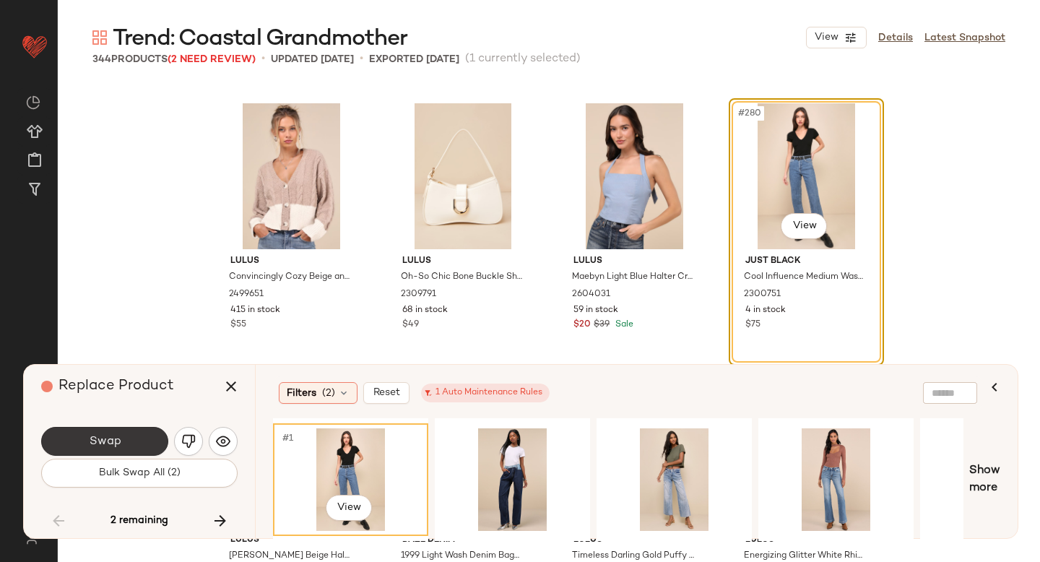
click at [80, 443] on button "Swap" at bounding box center [104, 441] width 127 height 29
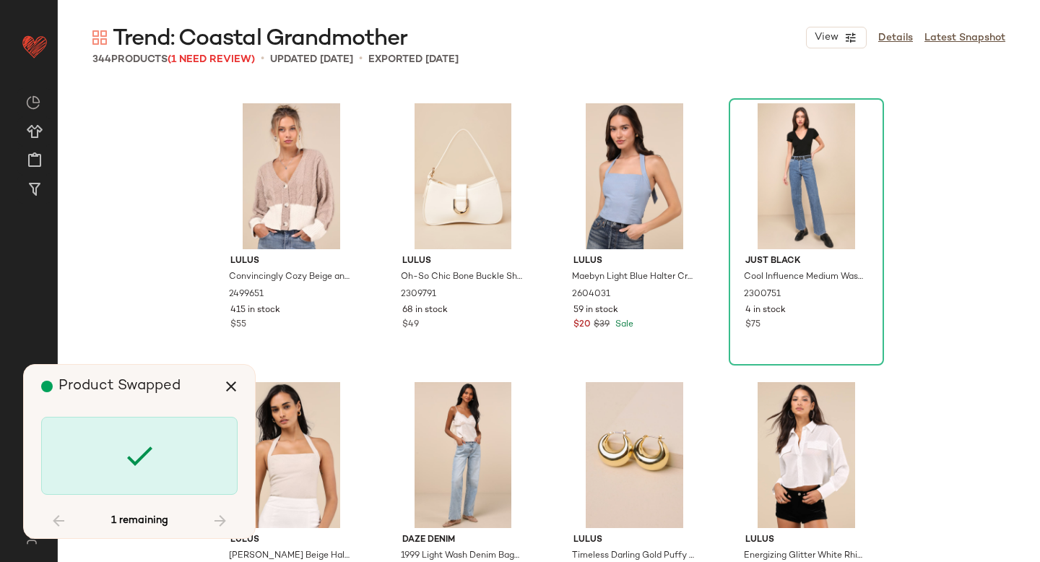
scroll to position [22859, 0]
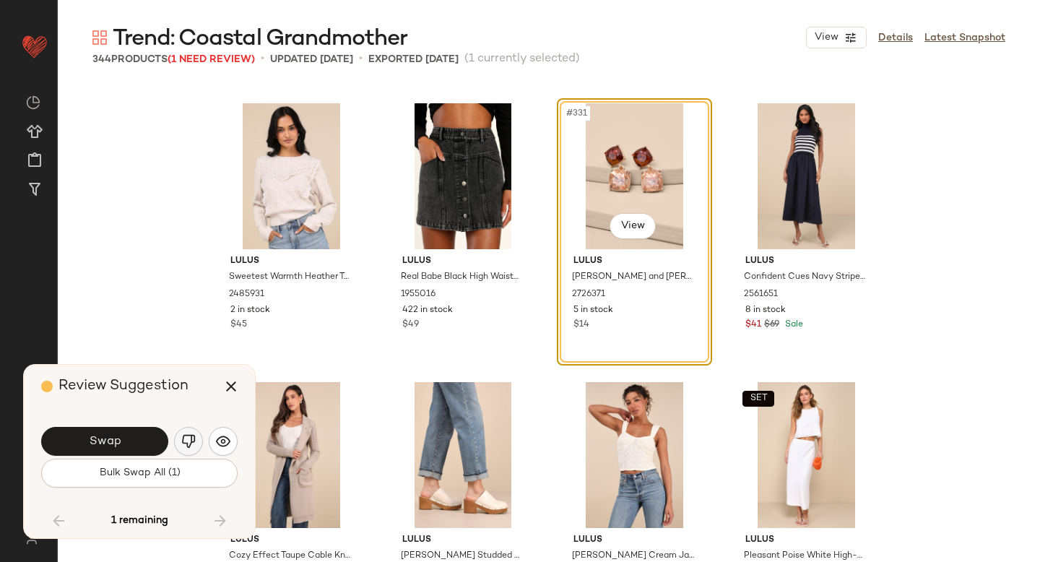
click at [186, 450] on button "button" at bounding box center [188, 441] width 29 height 29
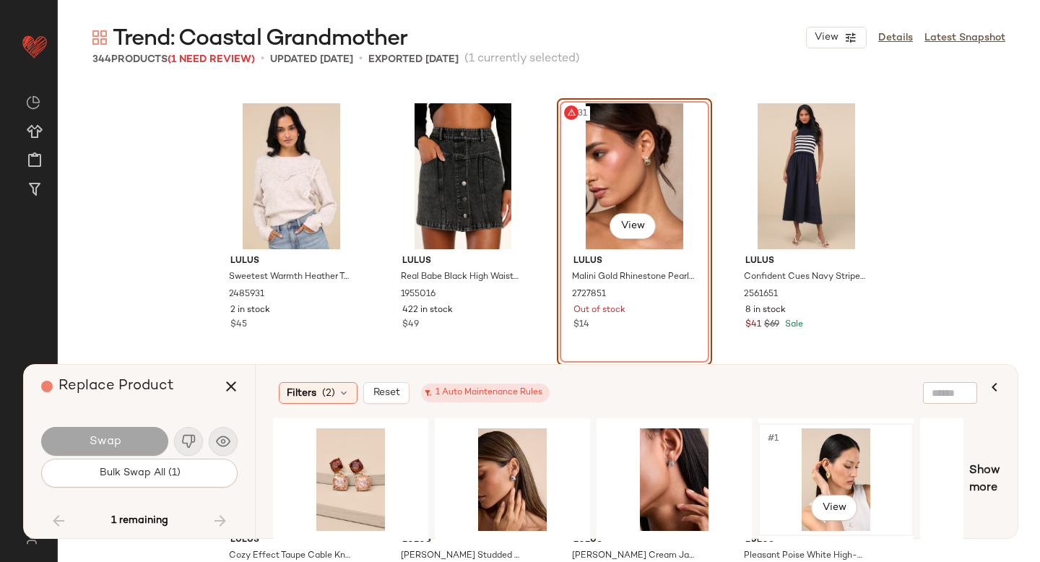
click at [779, 468] on div "#1 View" at bounding box center [835, 479] width 145 height 103
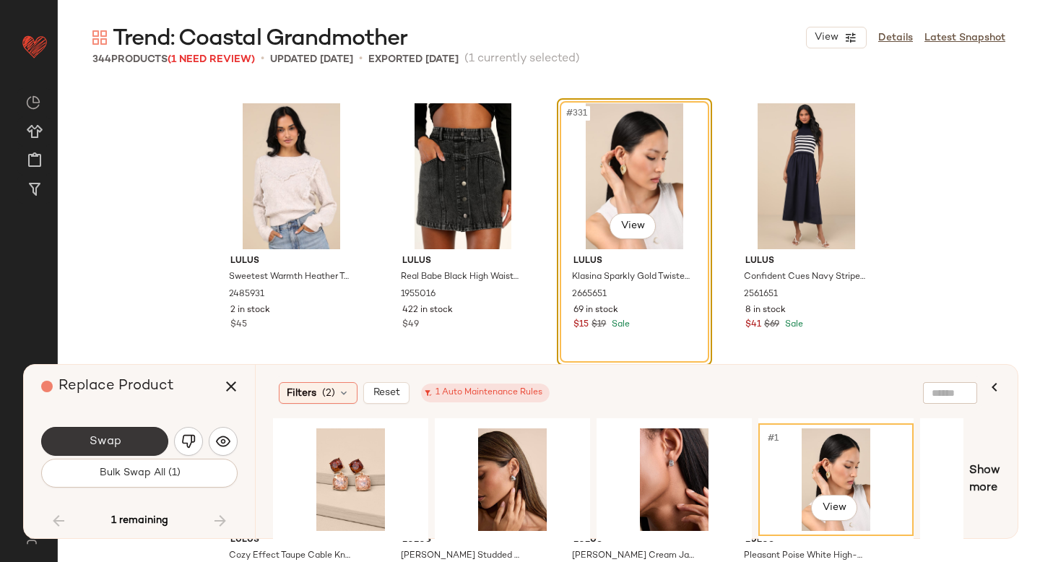
click at [71, 436] on button "Swap" at bounding box center [104, 441] width 127 height 29
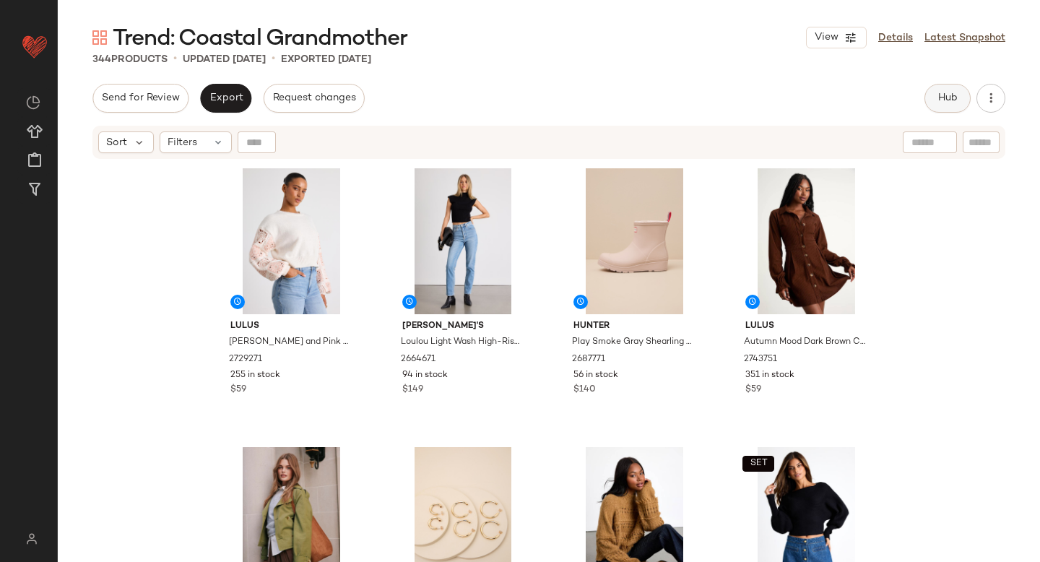
click at [954, 97] on span "Hub" at bounding box center [947, 98] width 20 height 12
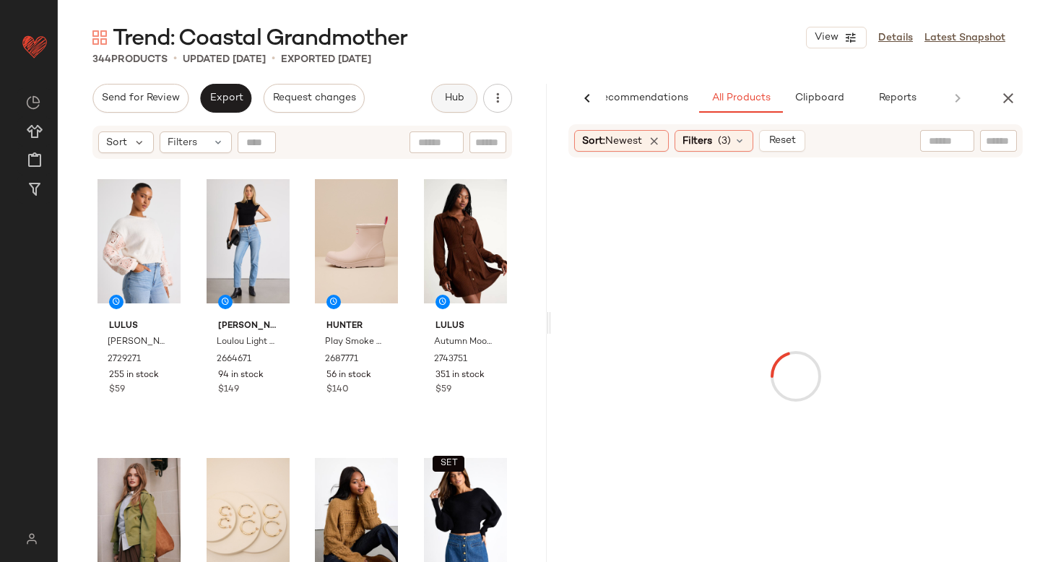
scroll to position [0, 34]
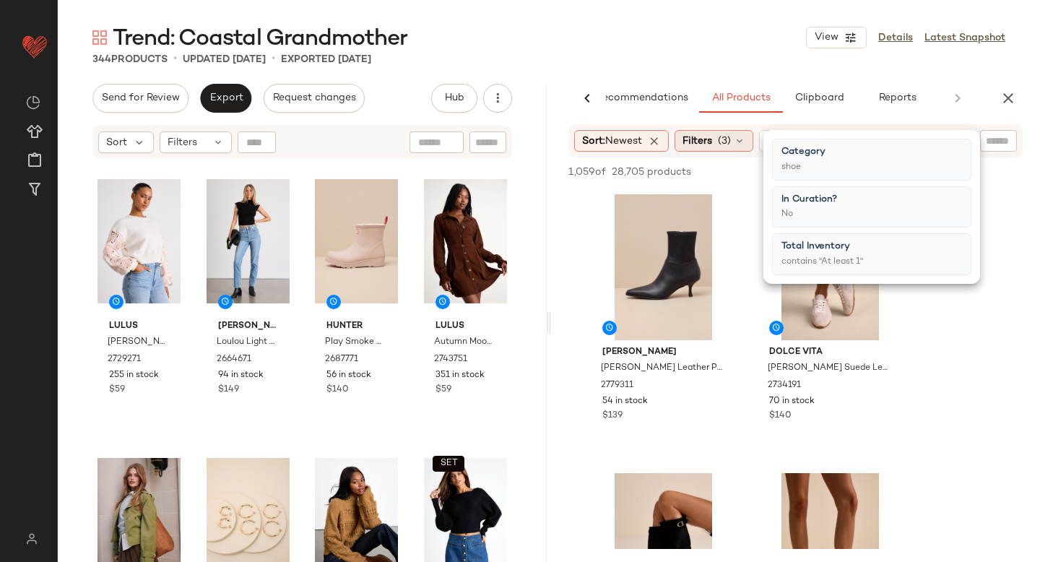
click at [728, 144] on span "(3)" at bounding box center [724, 141] width 13 height 15
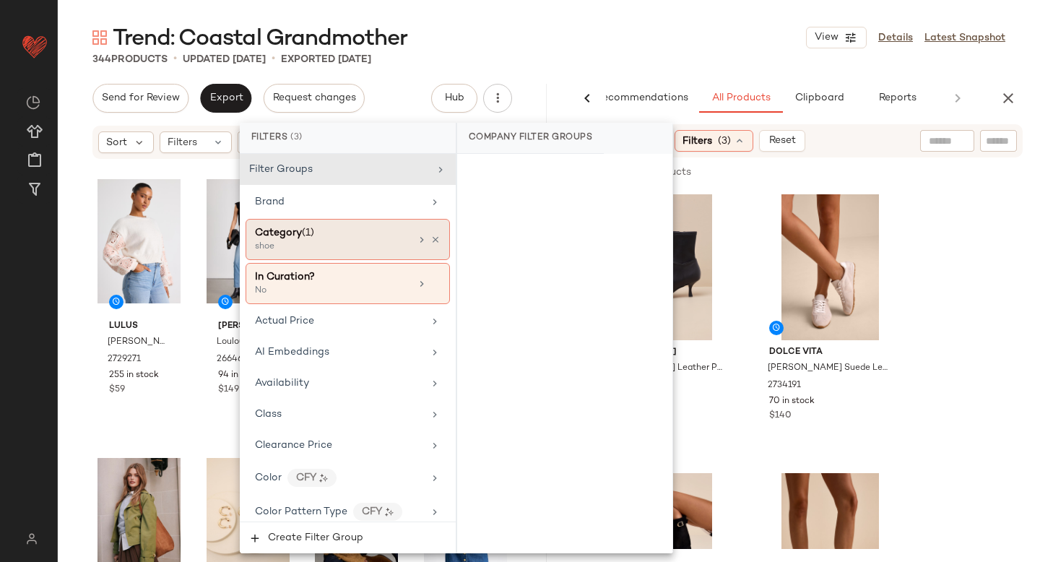
click at [312, 228] on span "(1)" at bounding box center [308, 232] width 12 height 11
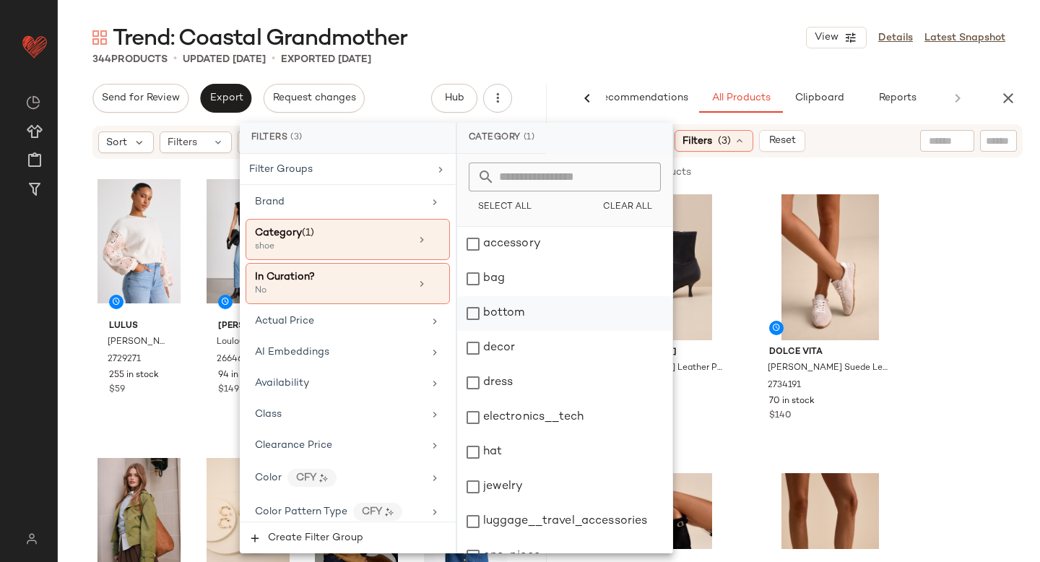
click at [506, 319] on div "bottom" at bounding box center [564, 313] width 215 height 35
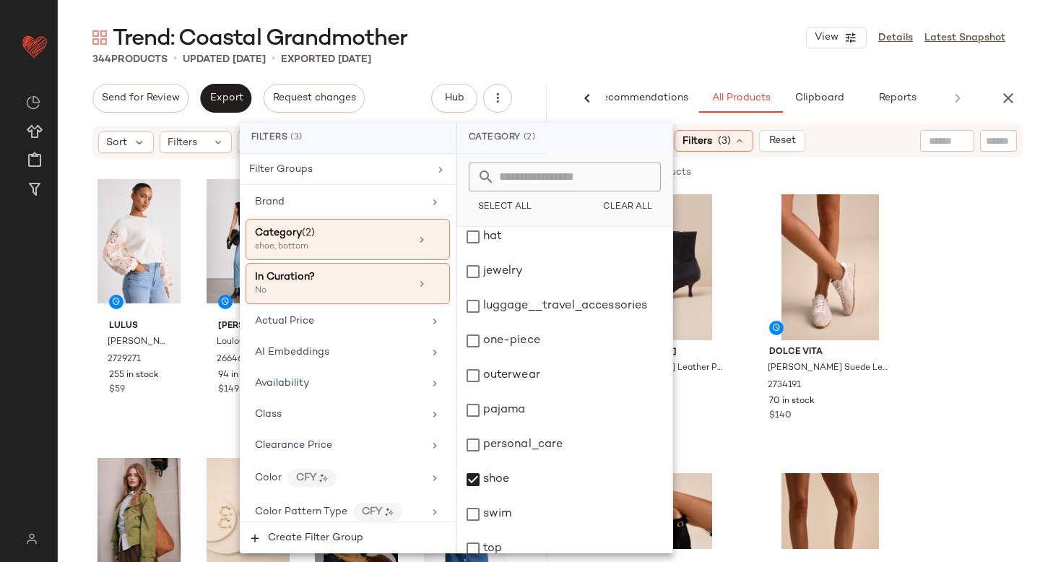
scroll to position [263, 0]
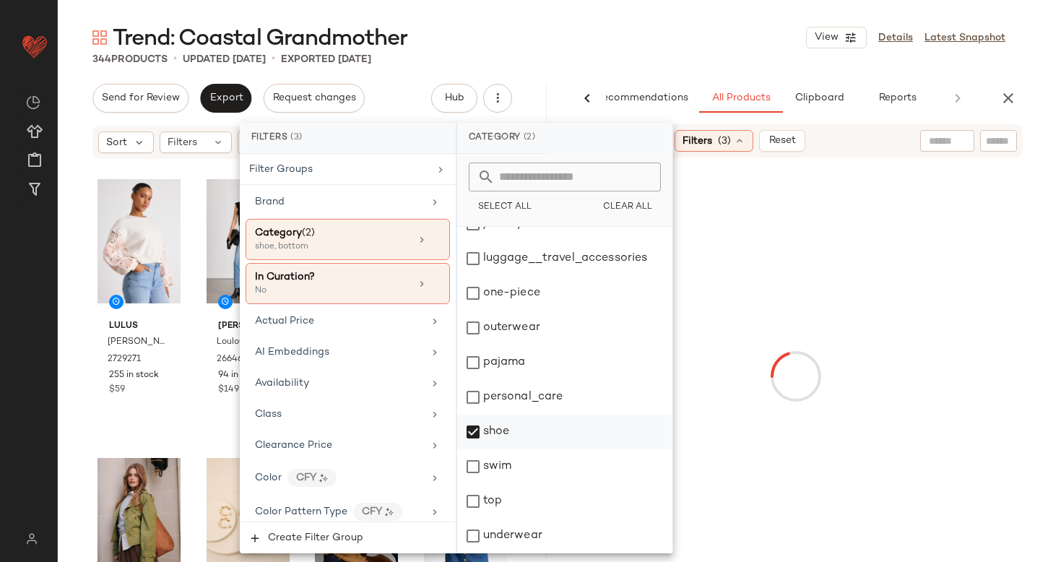
click at [474, 435] on div "shoe" at bounding box center [564, 432] width 215 height 35
click at [475, 495] on div "top" at bounding box center [564, 501] width 215 height 35
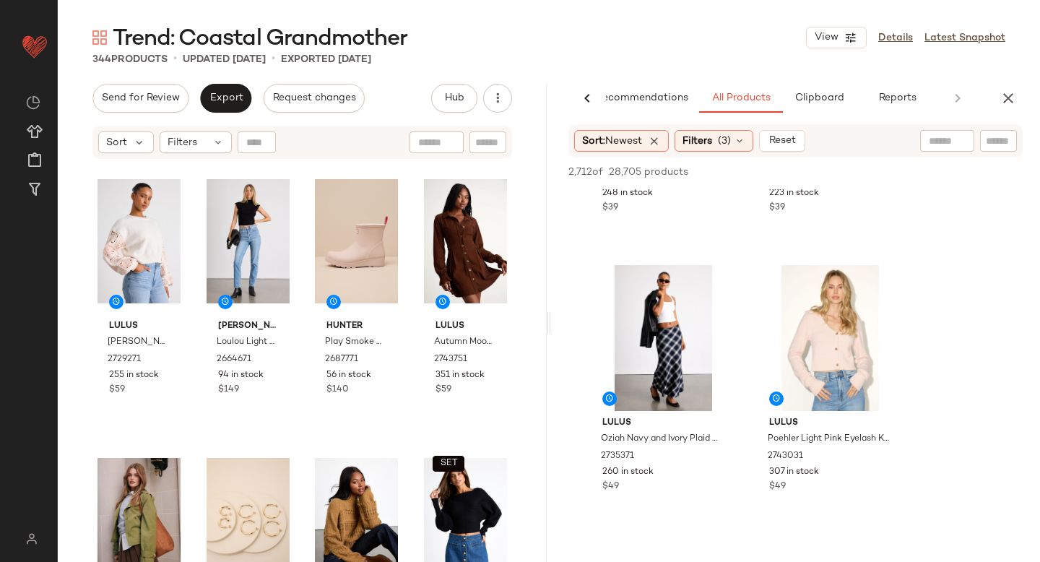
scroll to position [222, 0]
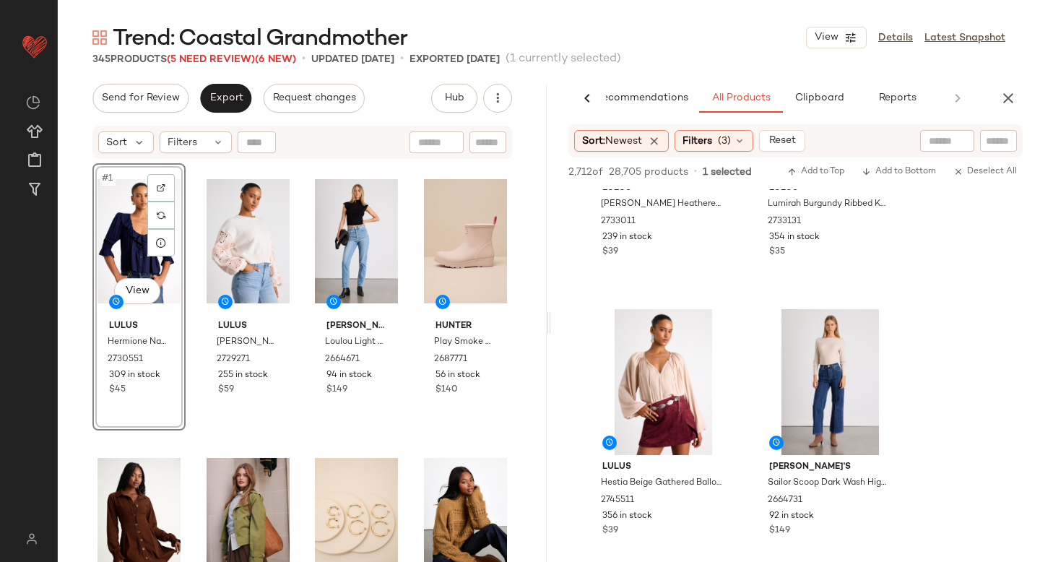
scroll to position [4105, 0]
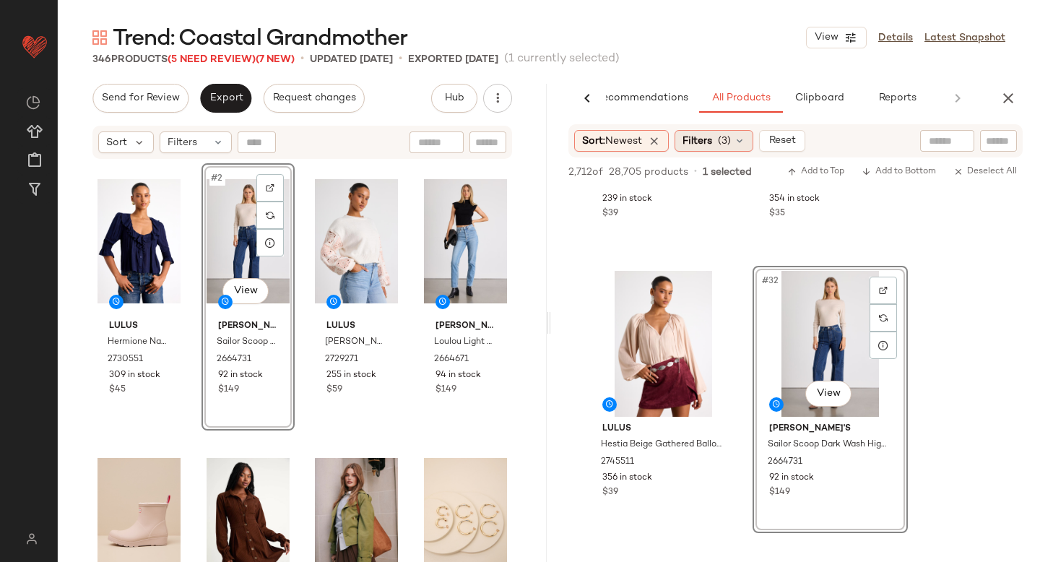
click at [736, 141] on div "Filters (3)" at bounding box center [714, 141] width 79 height 22
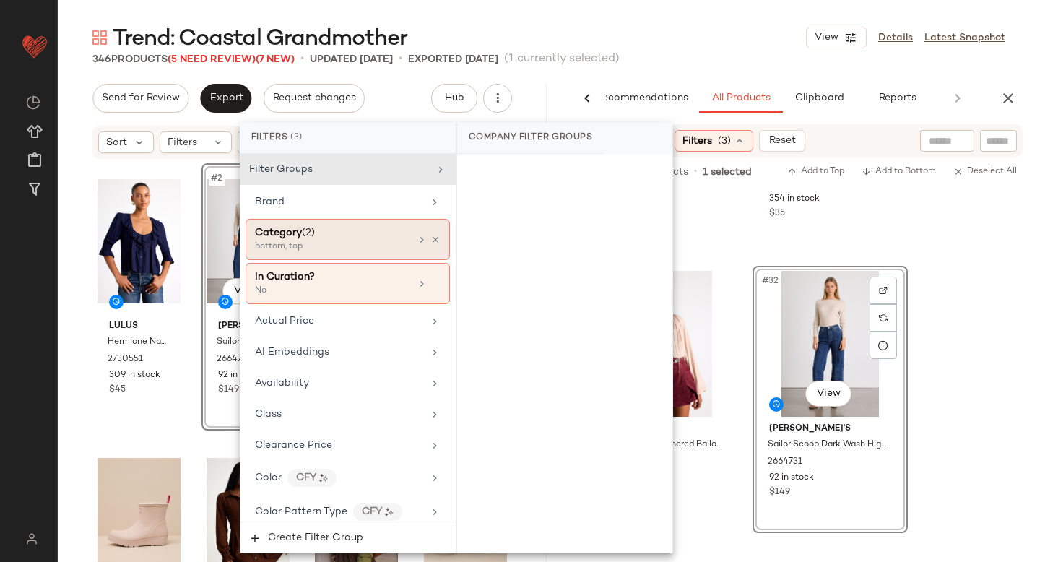
click at [326, 245] on div "bottom, top" at bounding box center [327, 246] width 144 height 13
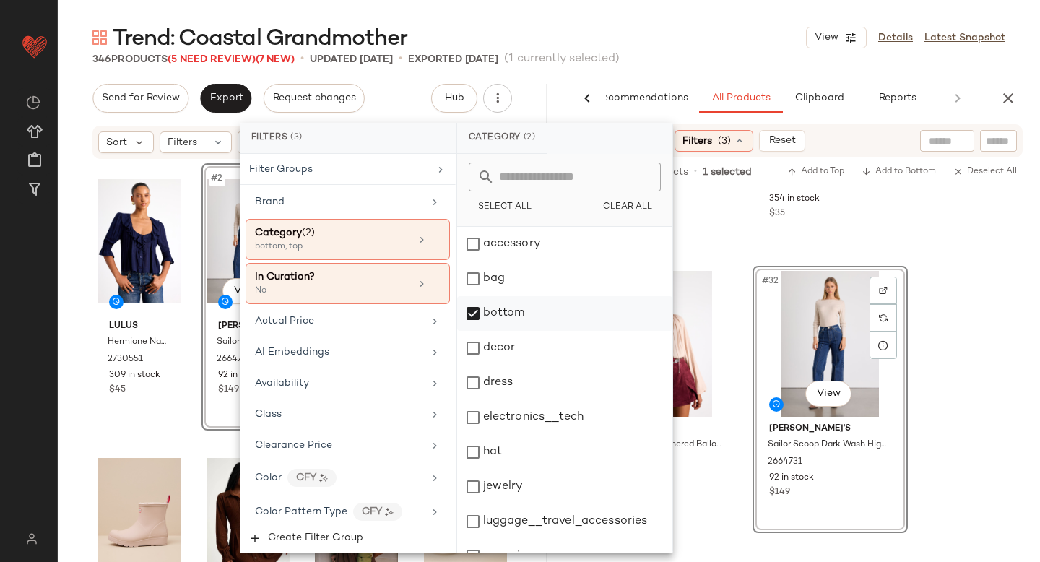
click at [476, 311] on div "bottom" at bounding box center [564, 313] width 215 height 35
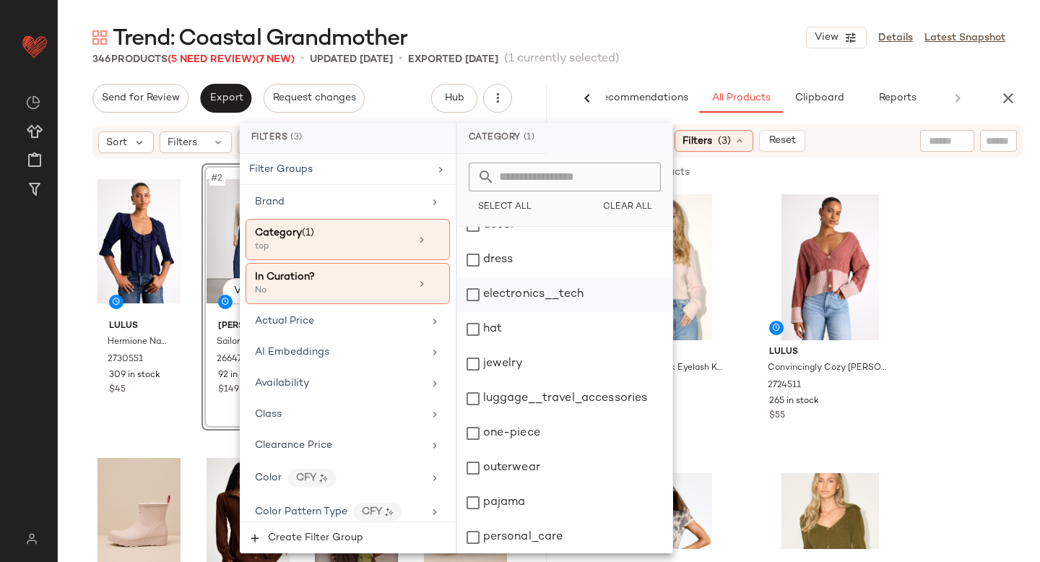
scroll to position [263, 0]
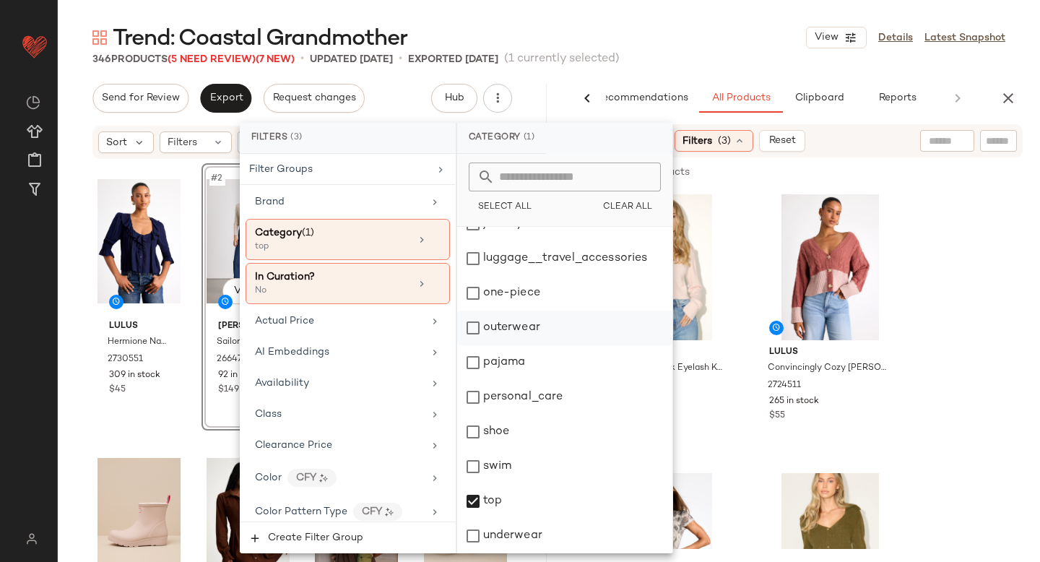
click at [473, 338] on div "outerwear" at bounding box center [564, 328] width 215 height 35
click at [480, 508] on div "top" at bounding box center [564, 501] width 215 height 35
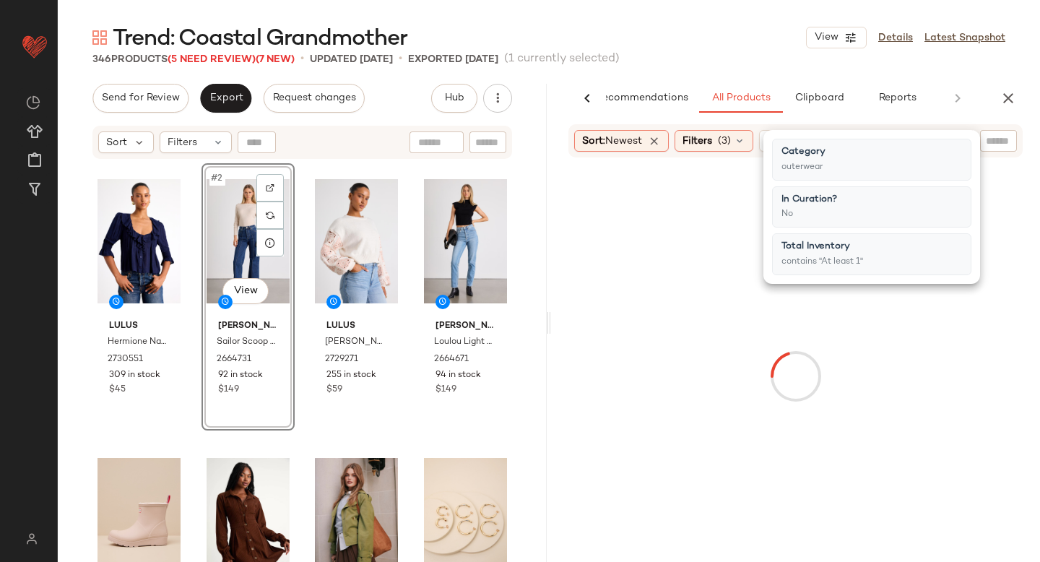
click at [970, 329] on div at bounding box center [795, 376] width 483 height 432
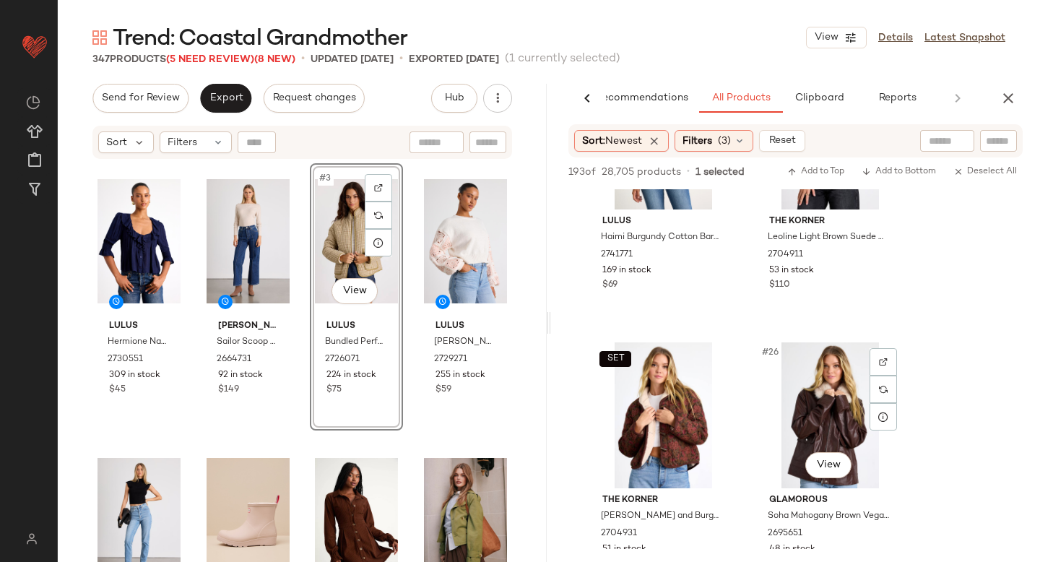
scroll to position [3231, 0]
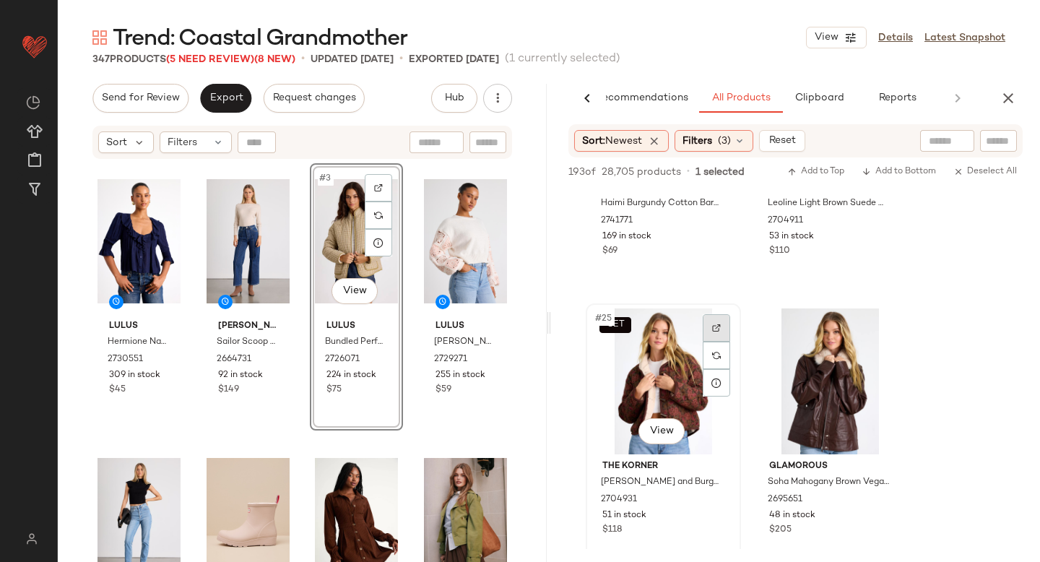
click at [719, 330] on img at bounding box center [716, 328] width 9 height 9
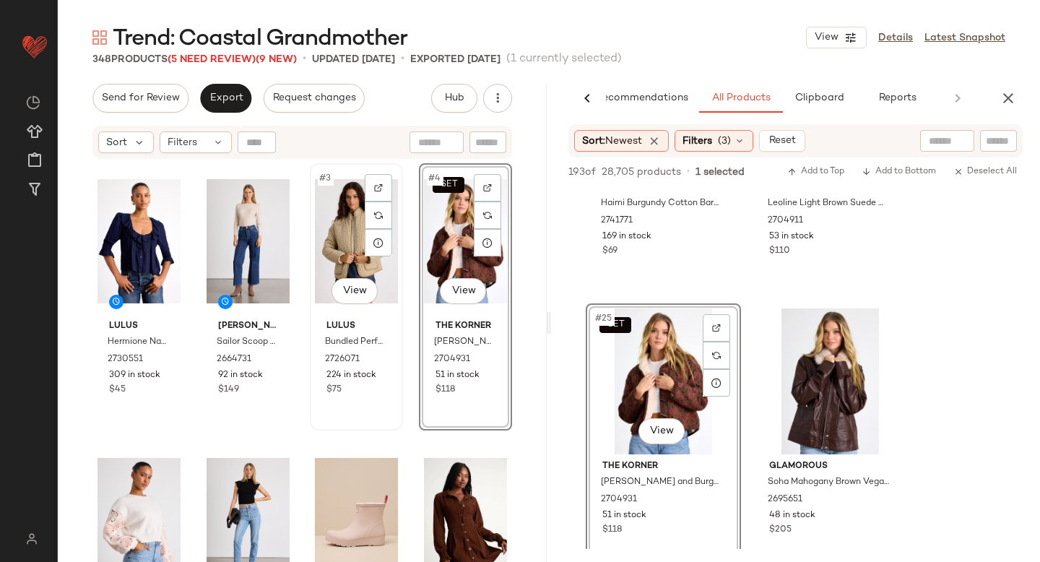
click at [324, 243] on div "#3 View" at bounding box center [356, 241] width 83 height 146
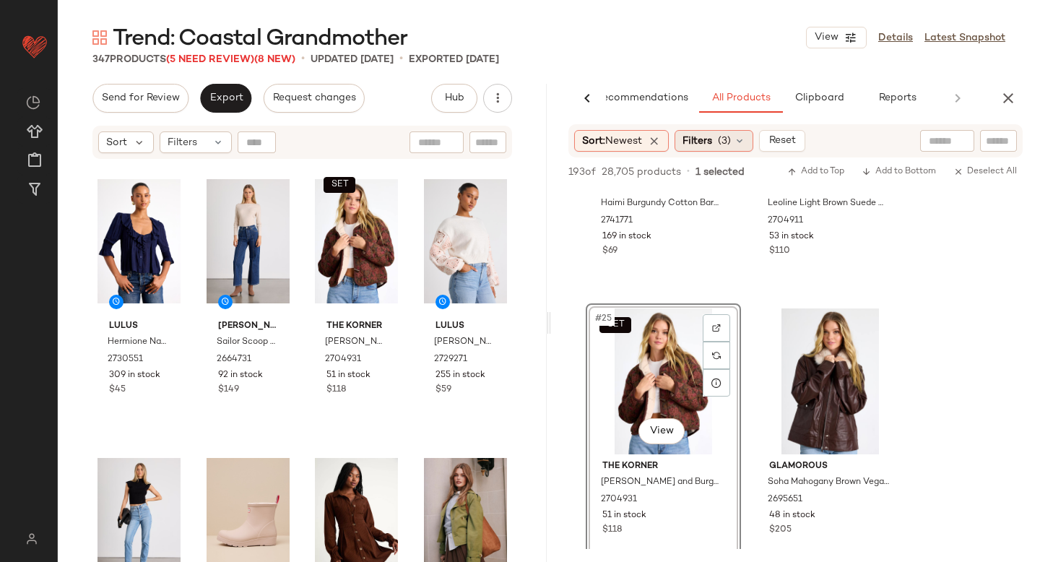
click at [719, 141] on div "Filters (3)" at bounding box center [714, 141] width 79 height 22
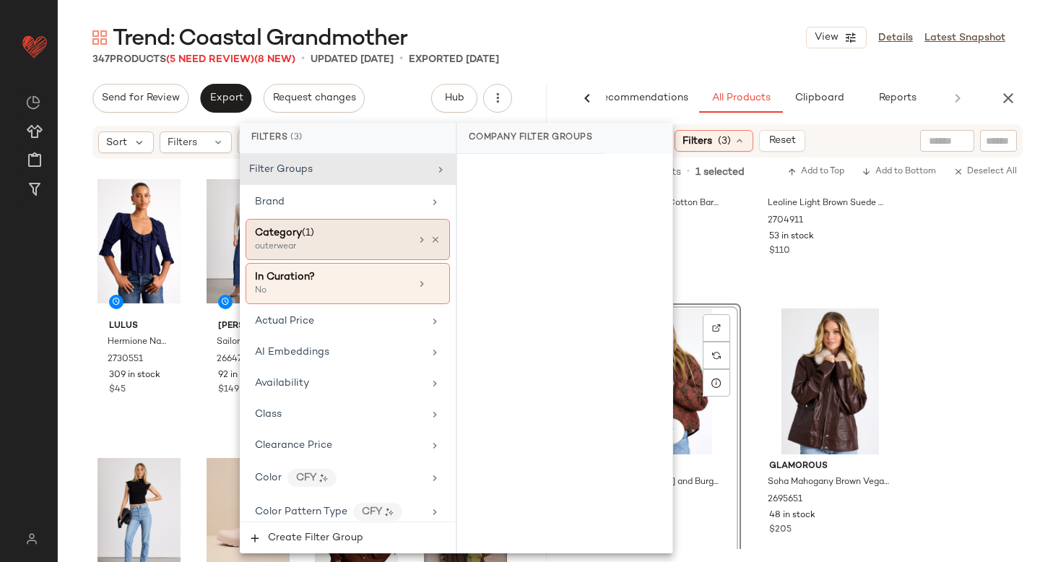
click at [332, 252] on div "outerwear" at bounding box center [327, 246] width 144 height 13
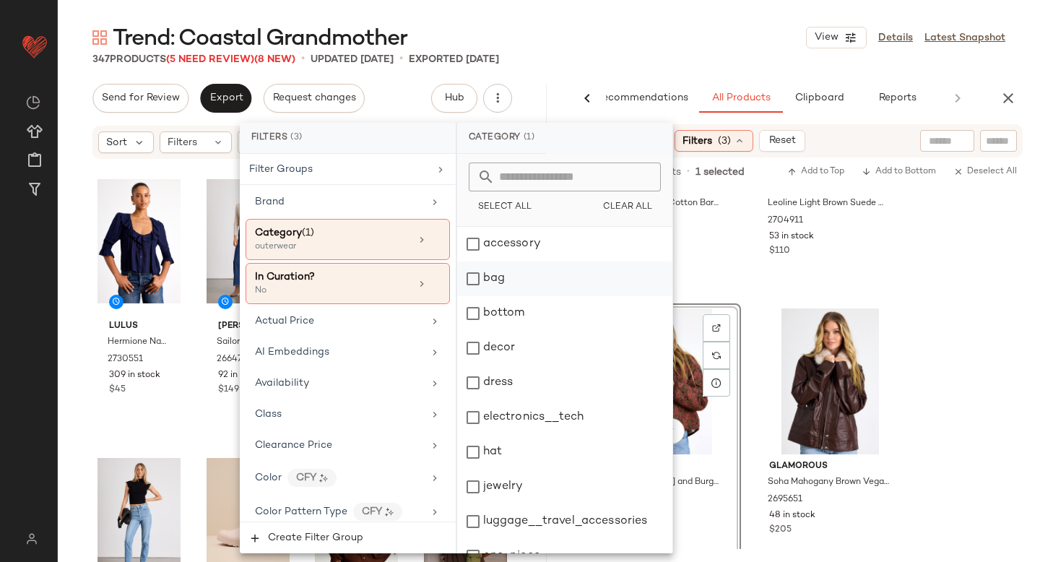
click at [476, 279] on div "bag" at bounding box center [564, 278] width 215 height 35
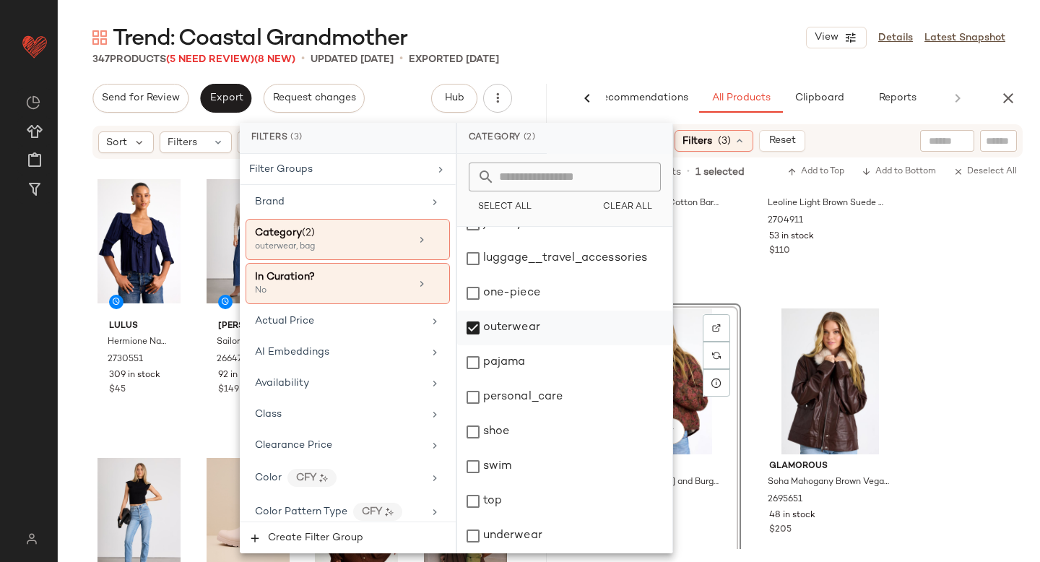
click at [471, 323] on div "outerwear" at bounding box center [564, 328] width 215 height 35
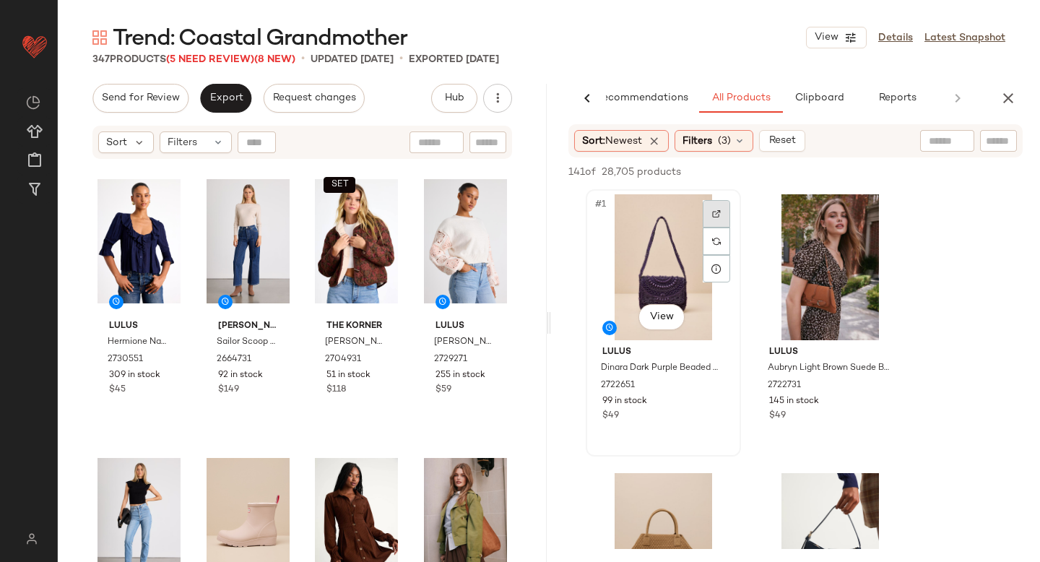
click at [717, 207] on div at bounding box center [716, 213] width 27 height 27
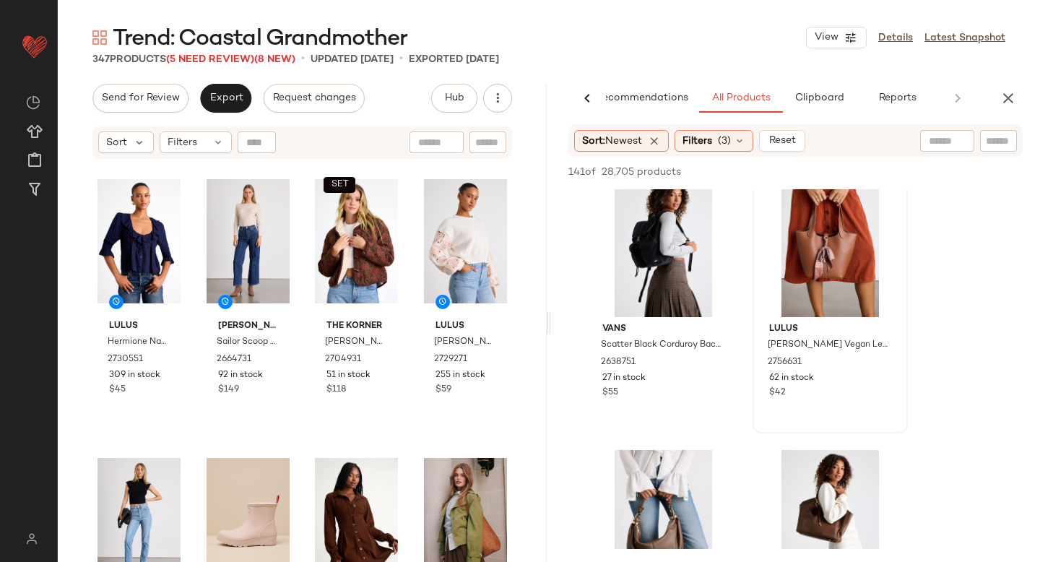
scroll to position [3356, 0]
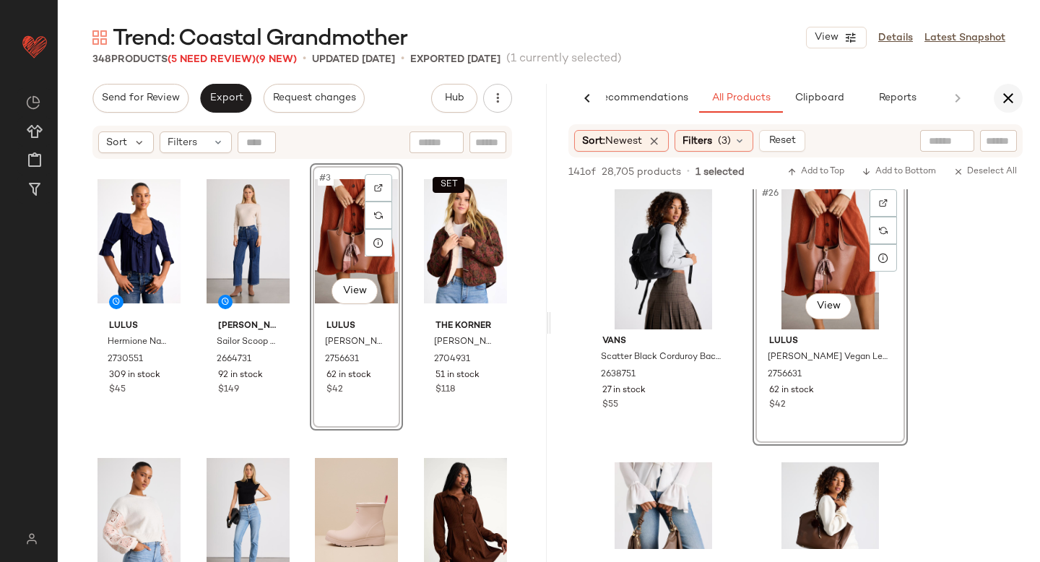
click at [1000, 101] on icon "button" at bounding box center [1008, 98] width 17 height 17
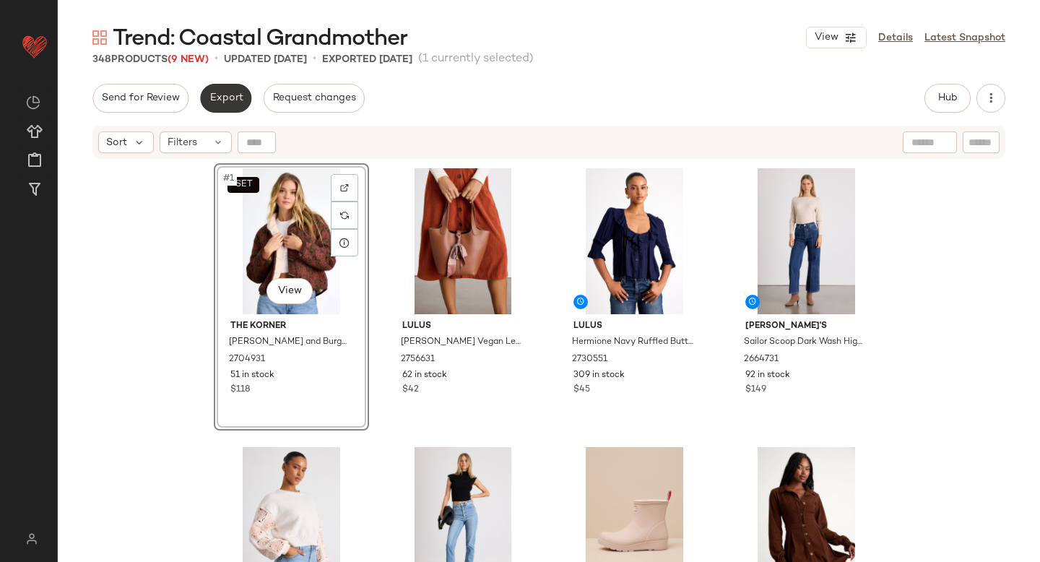
click at [218, 105] on button "Export" at bounding box center [225, 98] width 51 height 29
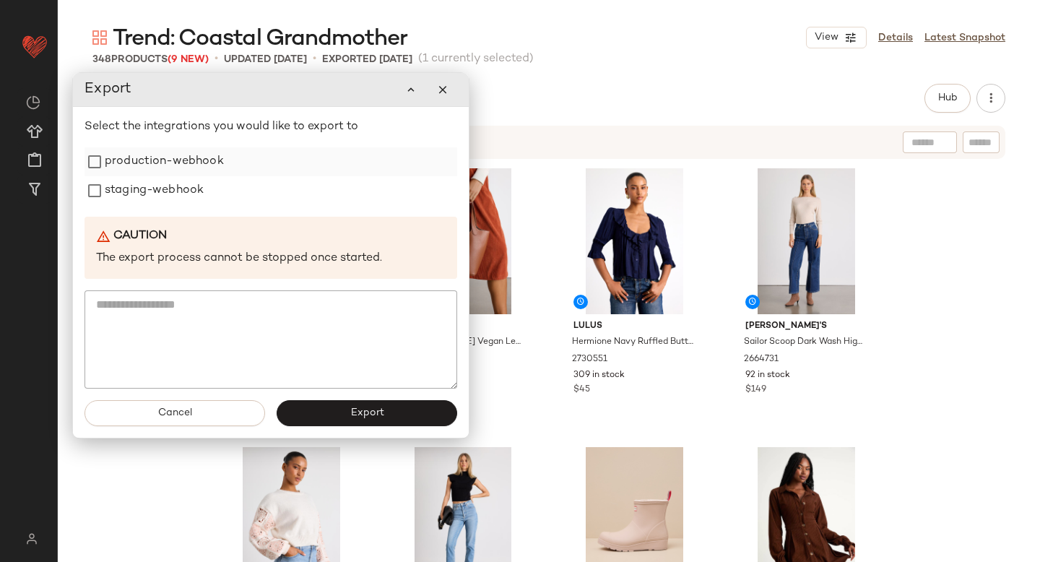
click at [161, 174] on label "production-webhook" at bounding box center [164, 161] width 119 height 29
click at [157, 187] on label "staging-webhook" at bounding box center [154, 190] width 99 height 29
click at [326, 414] on button "Export" at bounding box center [367, 413] width 181 height 26
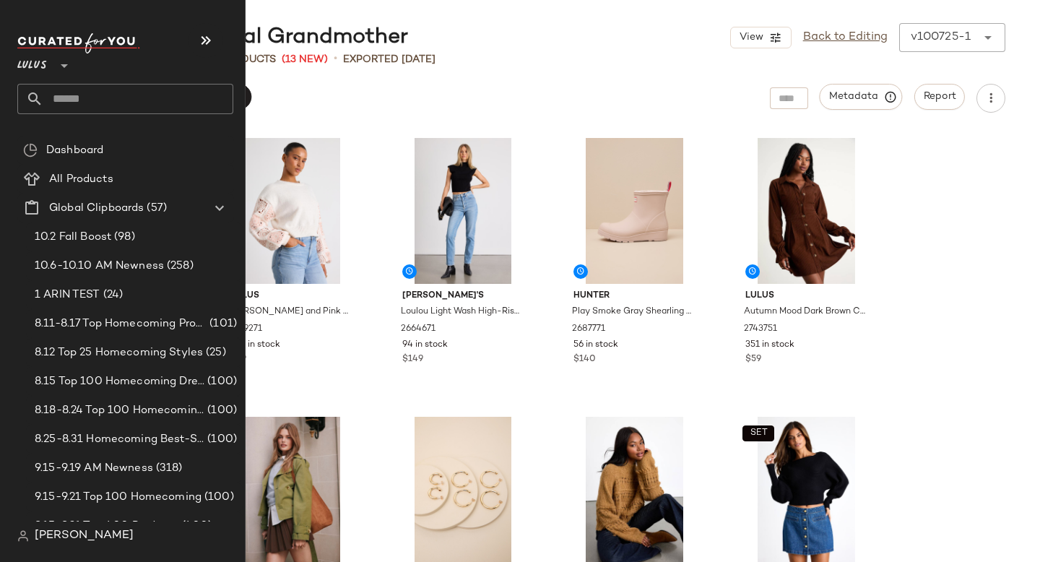
click at [90, 105] on input "text" at bounding box center [138, 99] width 190 height 30
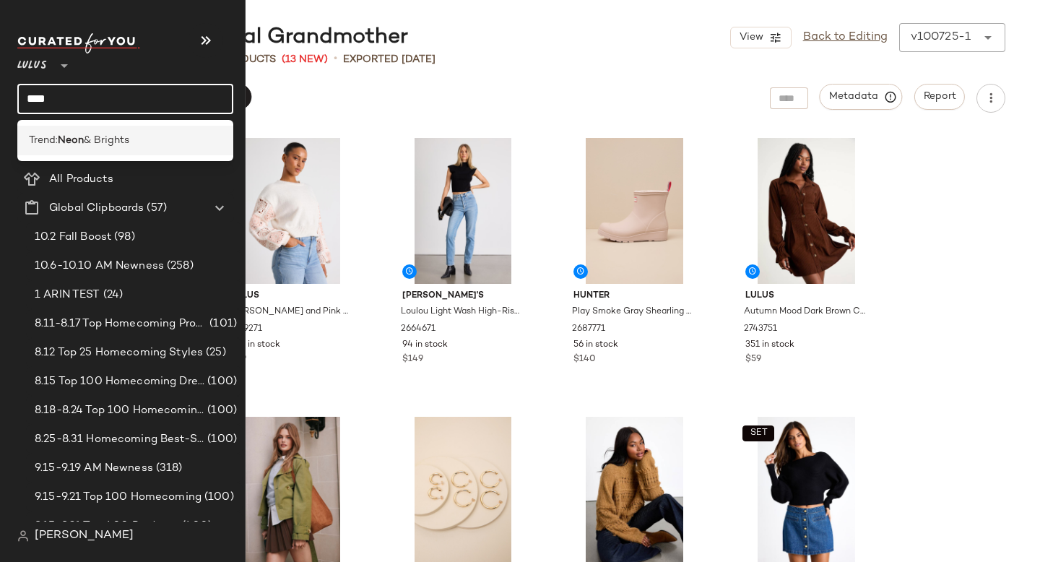
type input "****"
click at [95, 135] on span "& Brights" at bounding box center [106, 140] width 45 height 15
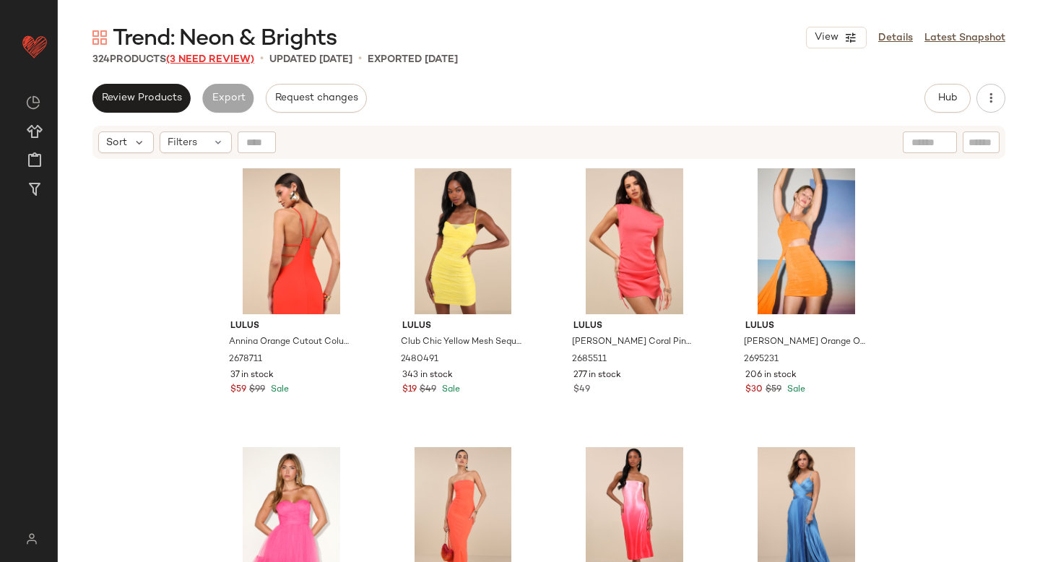
click at [233, 59] on span "(3 Need Review)" at bounding box center [210, 59] width 88 height 11
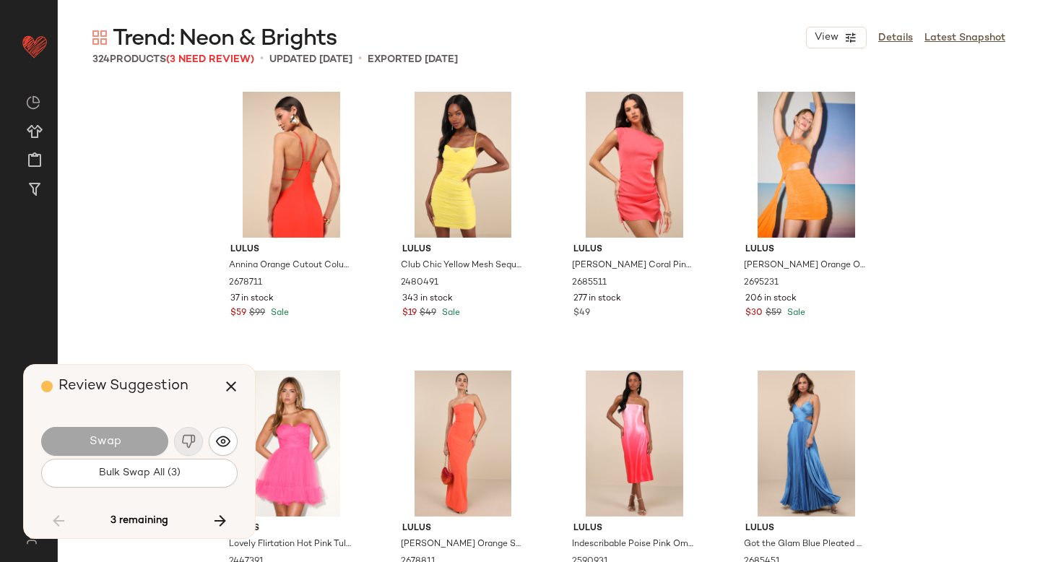
scroll to position [10872, 0]
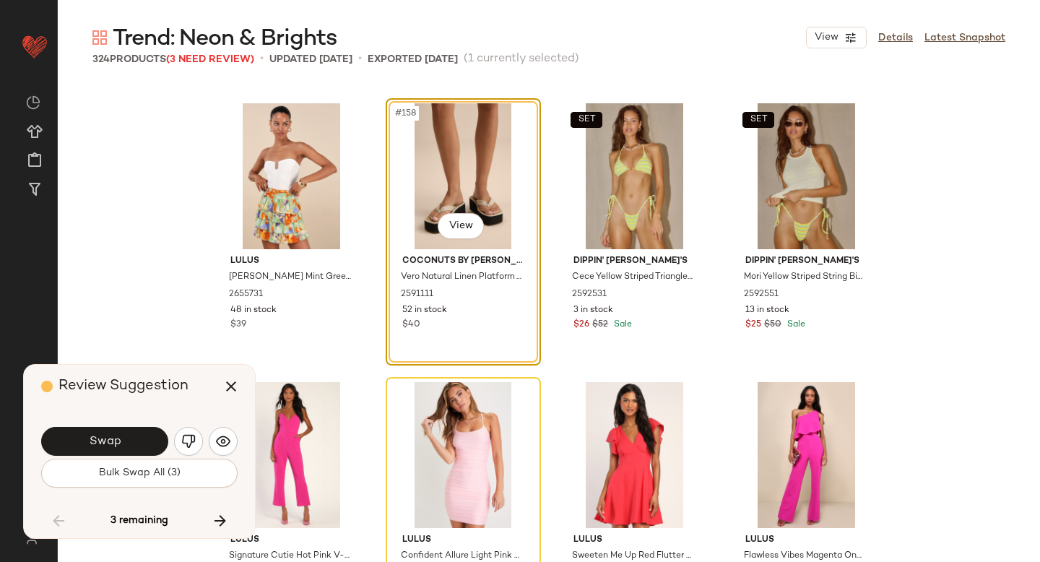
click at [190, 438] on img "button" at bounding box center [188, 441] width 14 height 14
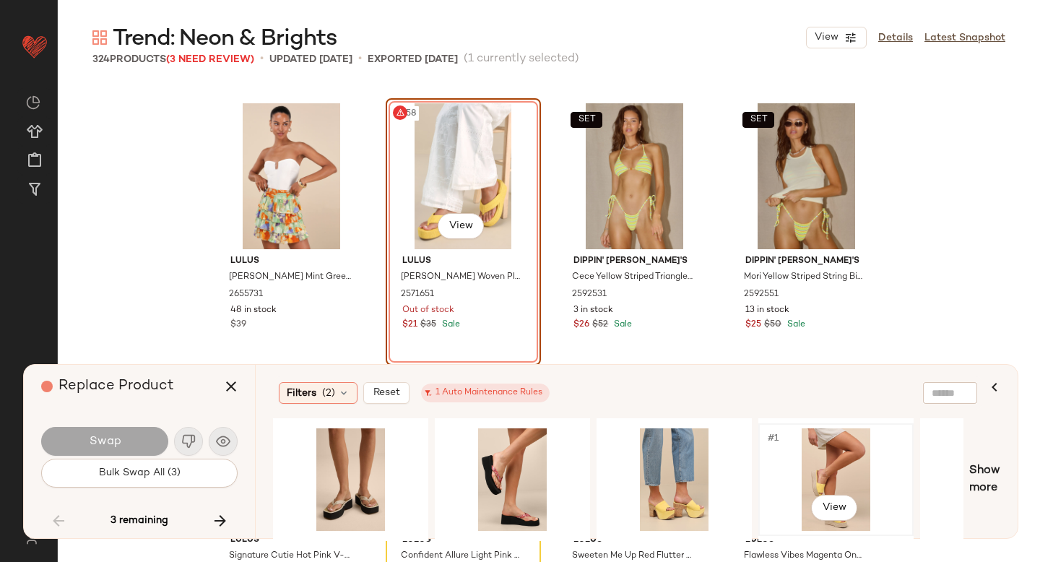
click at [855, 475] on div "#1 View" at bounding box center [835, 479] width 145 height 103
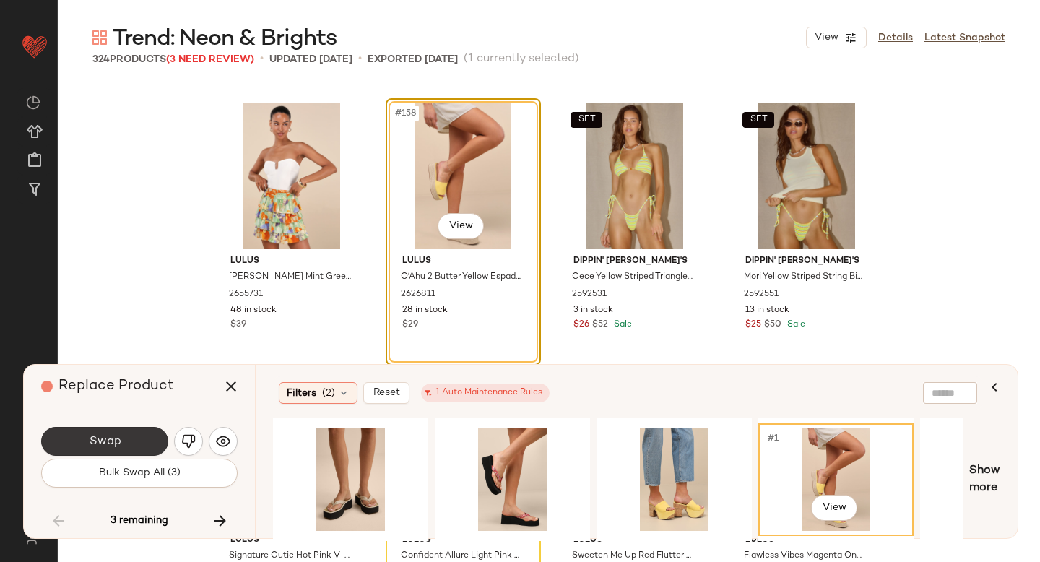
click at [122, 443] on button "Swap" at bounding box center [104, 441] width 127 height 29
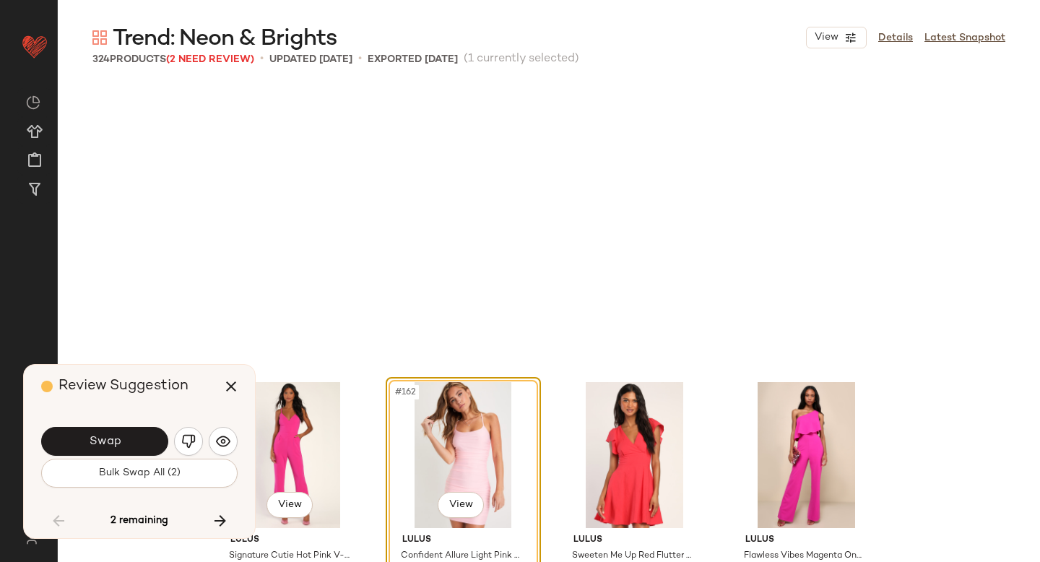
scroll to position [11151, 0]
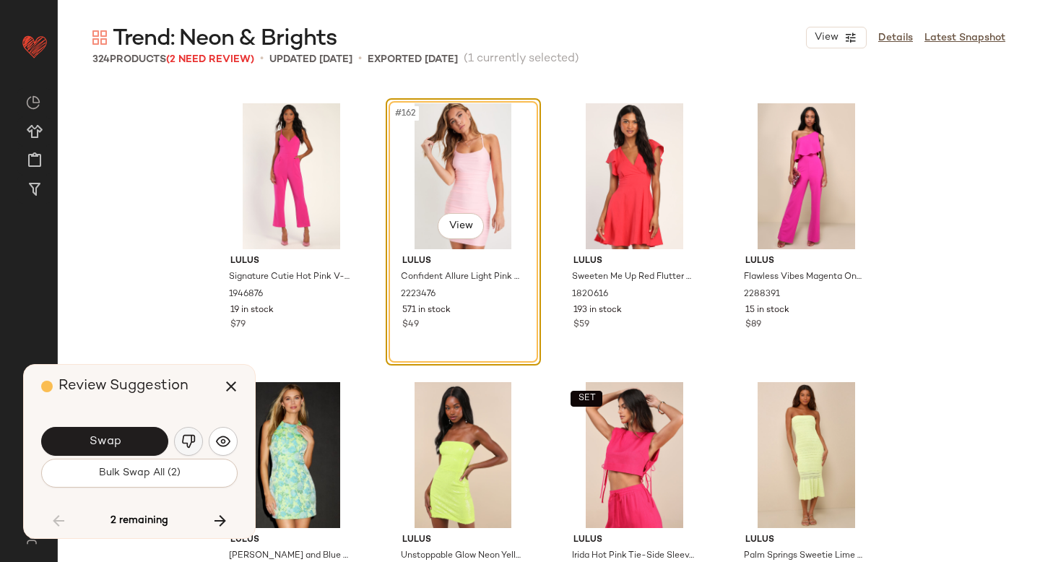
click at [185, 438] on img "button" at bounding box center [188, 441] width 14 height 14
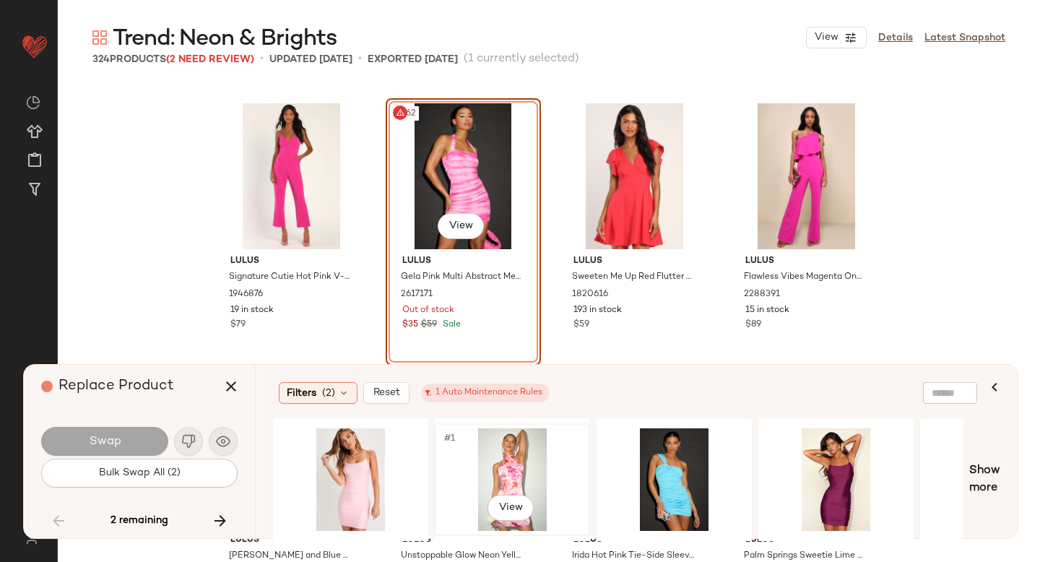
click at [487, 475] on div "#1 View" at bounding box center [512, 479] width 145 height 103
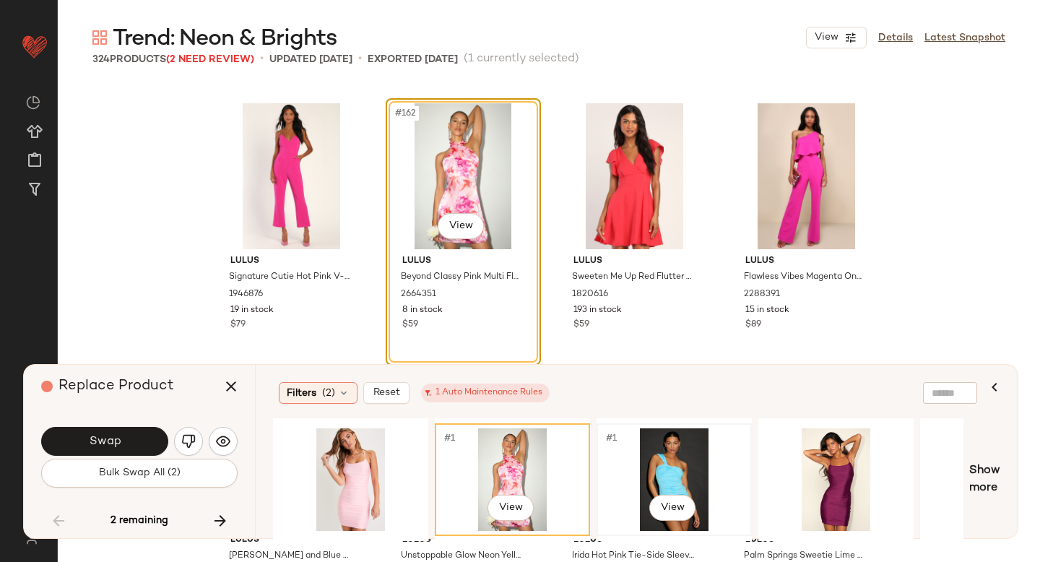
click at [698, 463] on div "#1 View" at bounding box center [674, 479] width 145 height 103
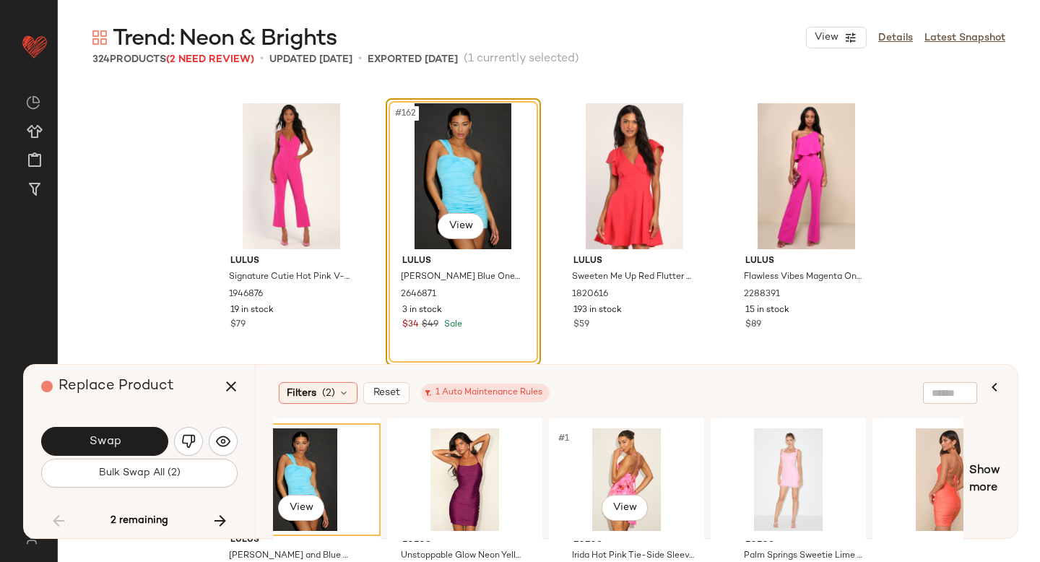
scroll to position [0, 377]
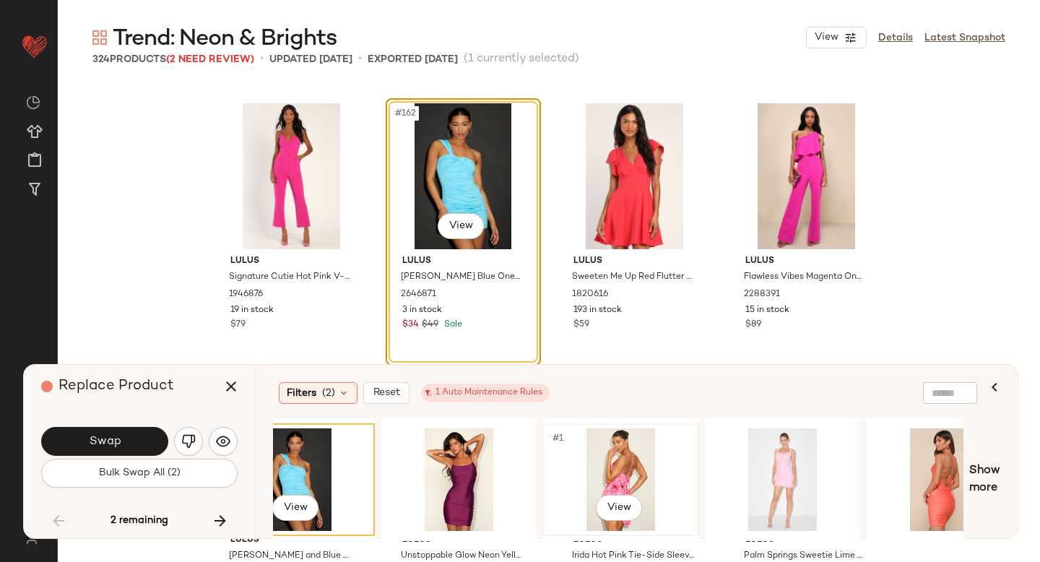
click at [592, 474] on div "#1 View" at bounding box center [620, 479] width 145 height 103
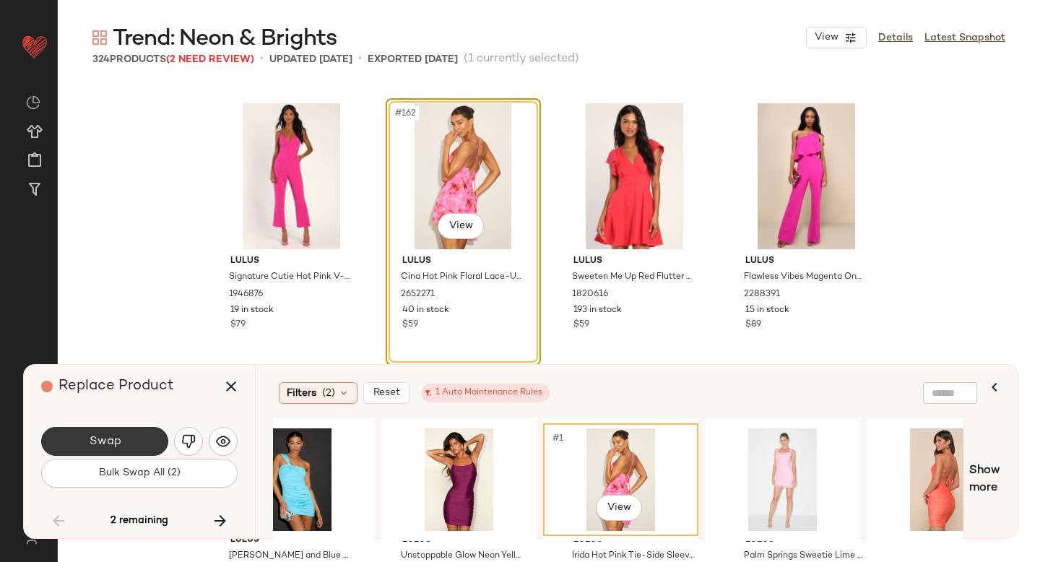
click at [123, 442] on button "Swap" at bounding box center [104, 441] width 127 height 29
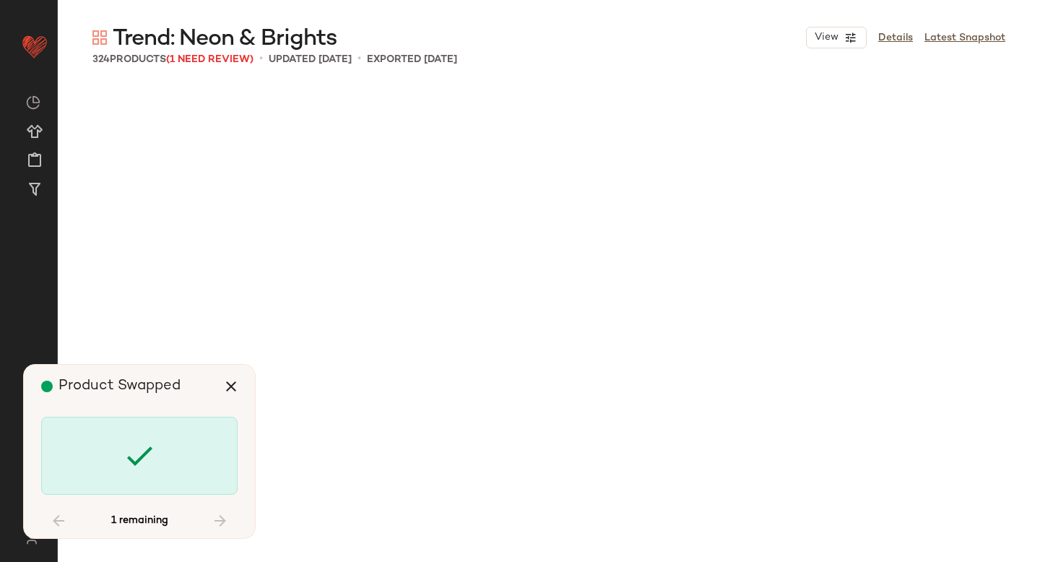
scroll to position [22105, 0]
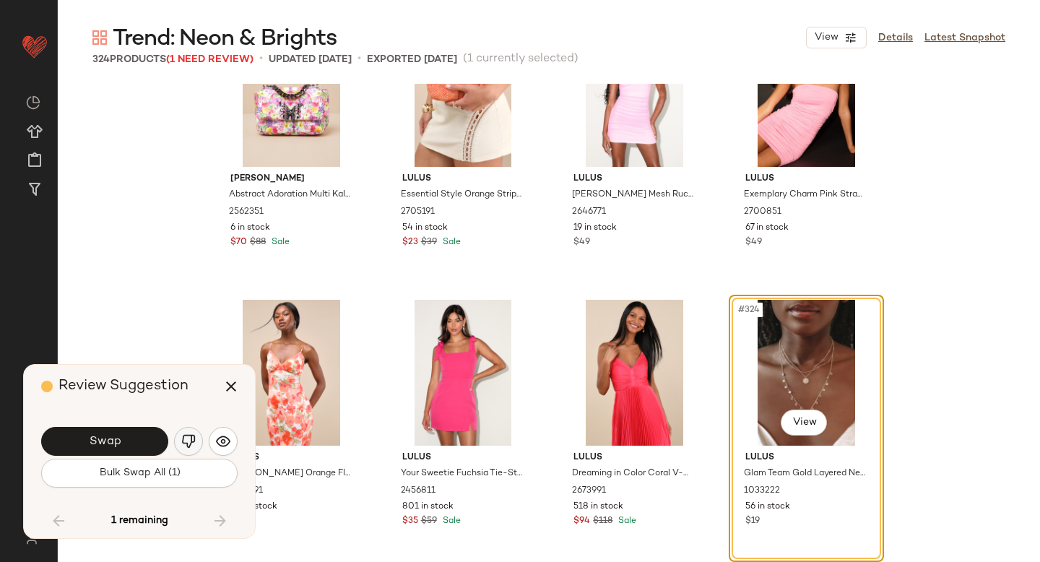
click at [181, 447] on img "button" at bounding box center [188, 441] width 14 height 14
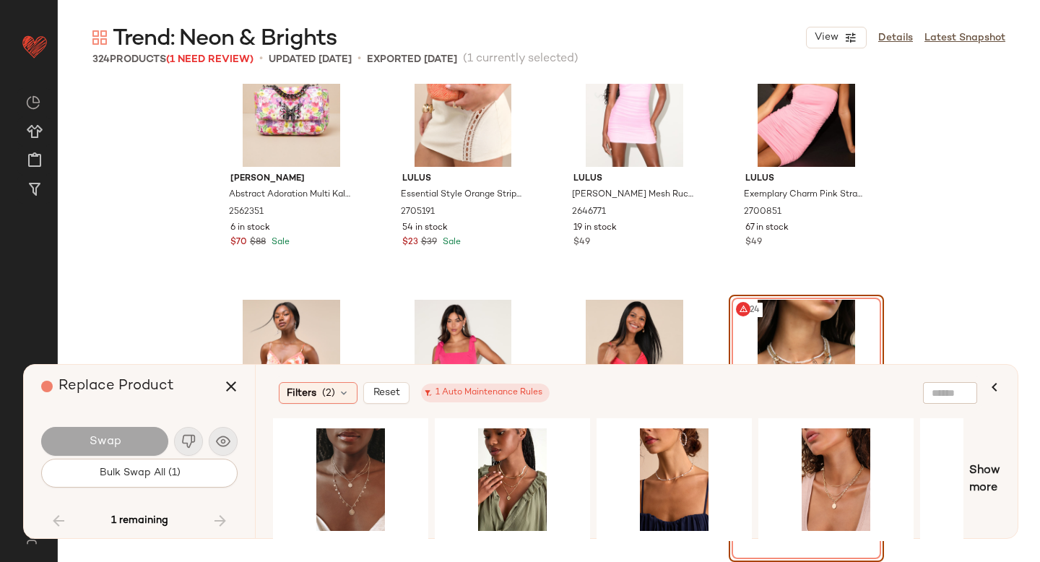
click at [801, 329] on div "#324 View" at bounding box center [806, 373] width 145 height 146
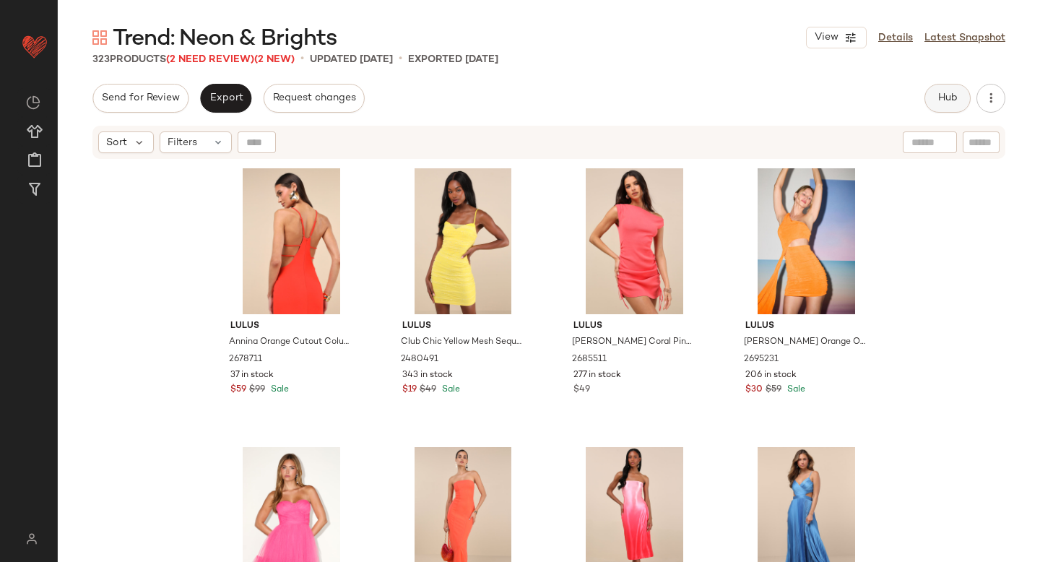
click at [932, 97] on button "Hub" at bounding box center [947, 98] width 46 height 29
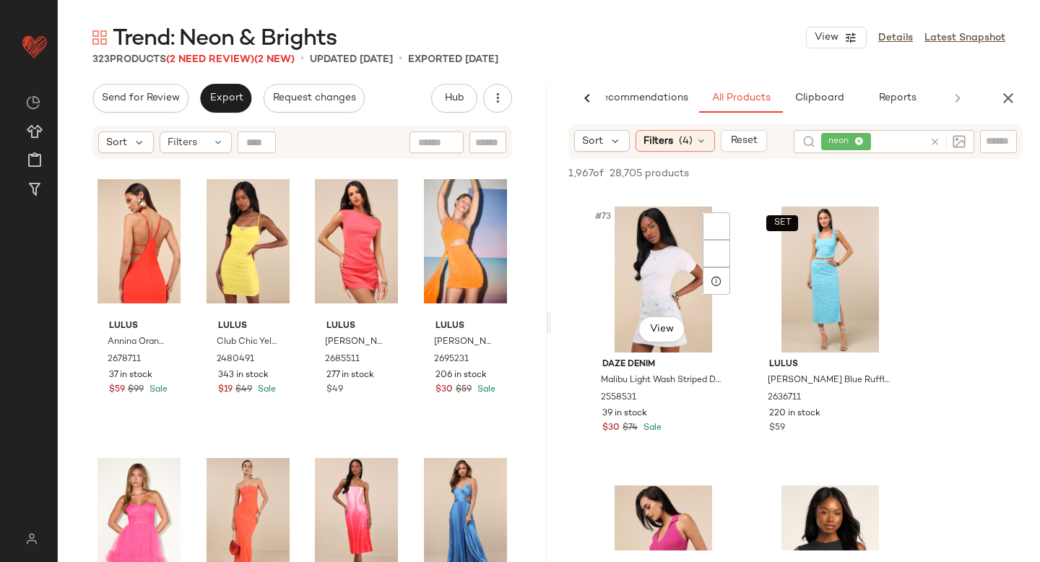
scroll to position [10013, 0]
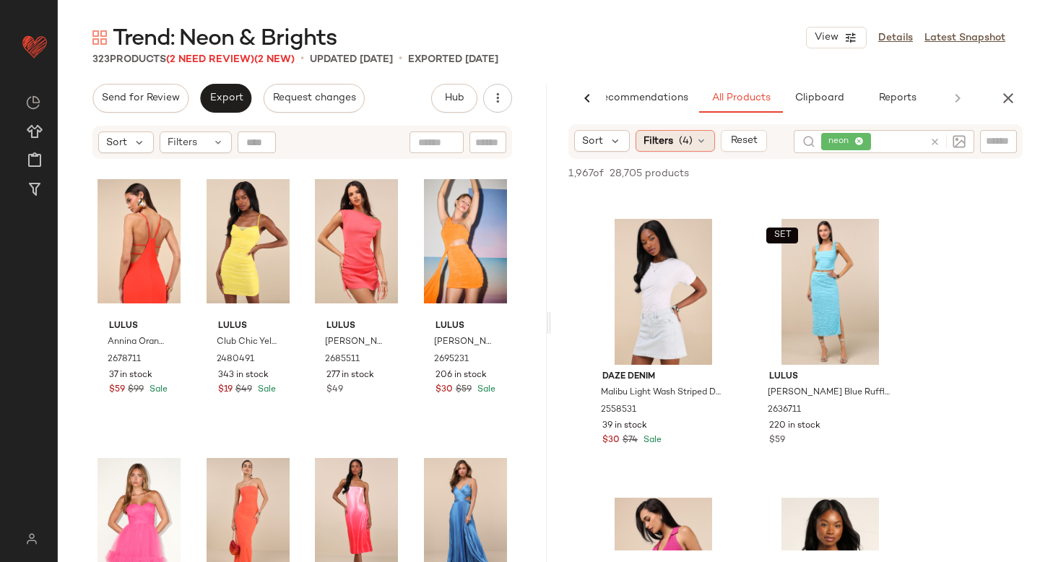
click at [695, 133] on div "Filters (4)" at bounding box center [675, 141] width 79 height 22
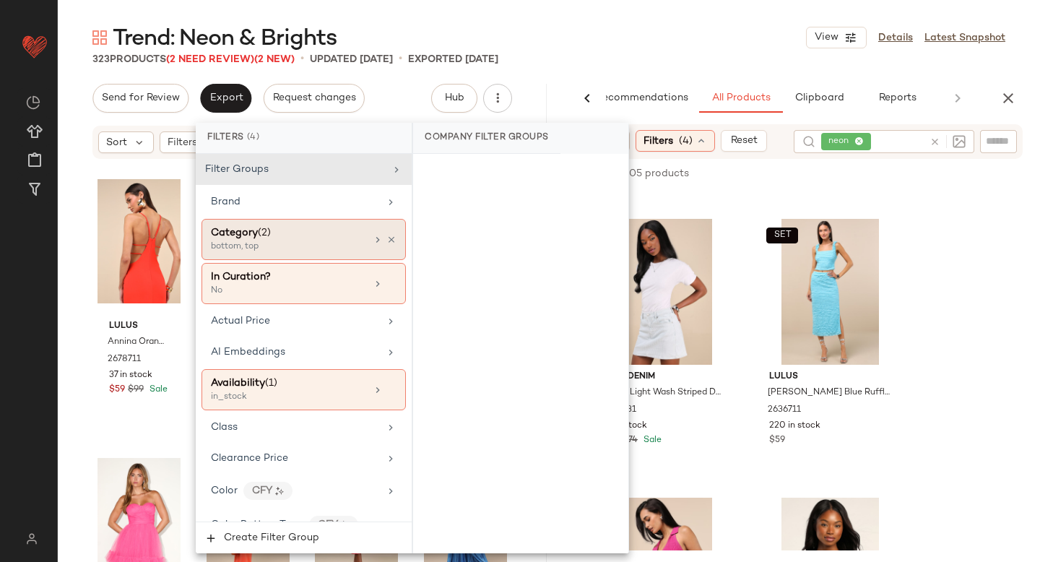
click at [243, 246] on div "bottom, top" at bounding box center [283, 246] width 144 height 13
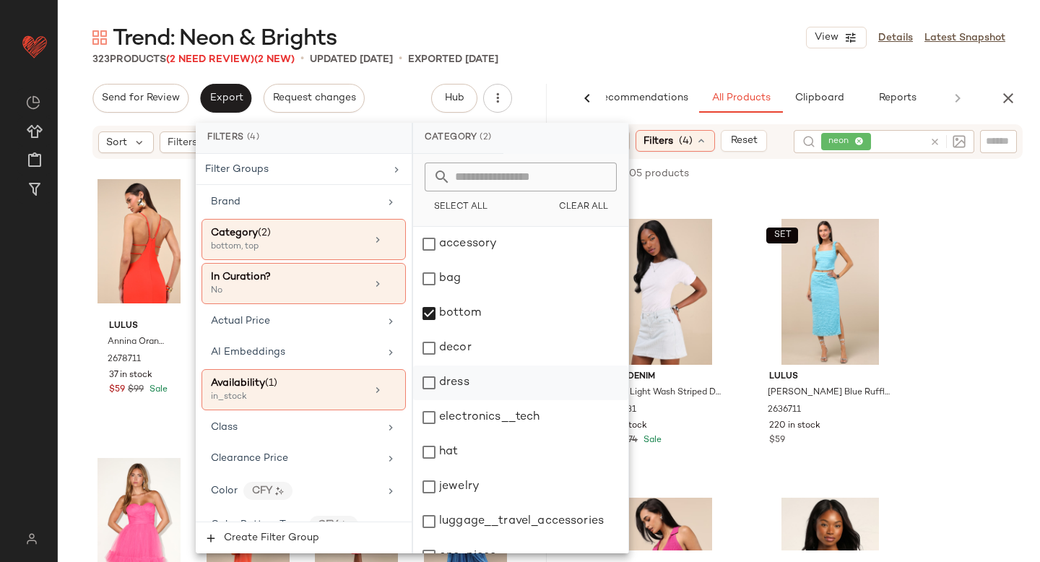
click at [424, 378] on div "dress" at bounding box center [520, 382] width 215 height 35
click at [431, 316] on div "bottom" at bounding box center [520, 313] width 215 height 35
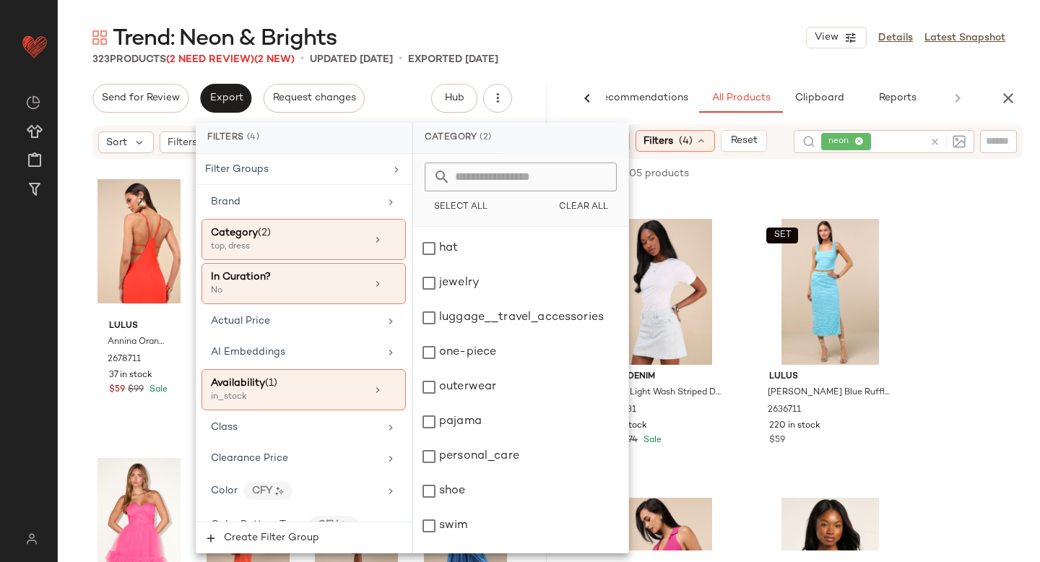
scroll to position [263, 0]
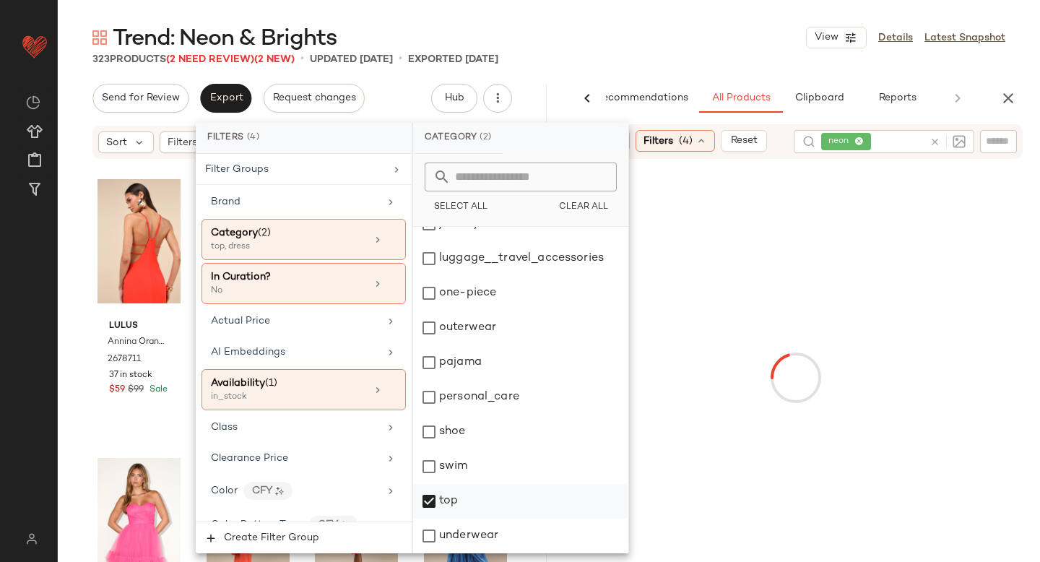
click at [424, 503] on div "top" at bounding box center [520, 501] width 215 height 35
click at [978, 373] on div at bounding box center [795, 378] width 483 height 432
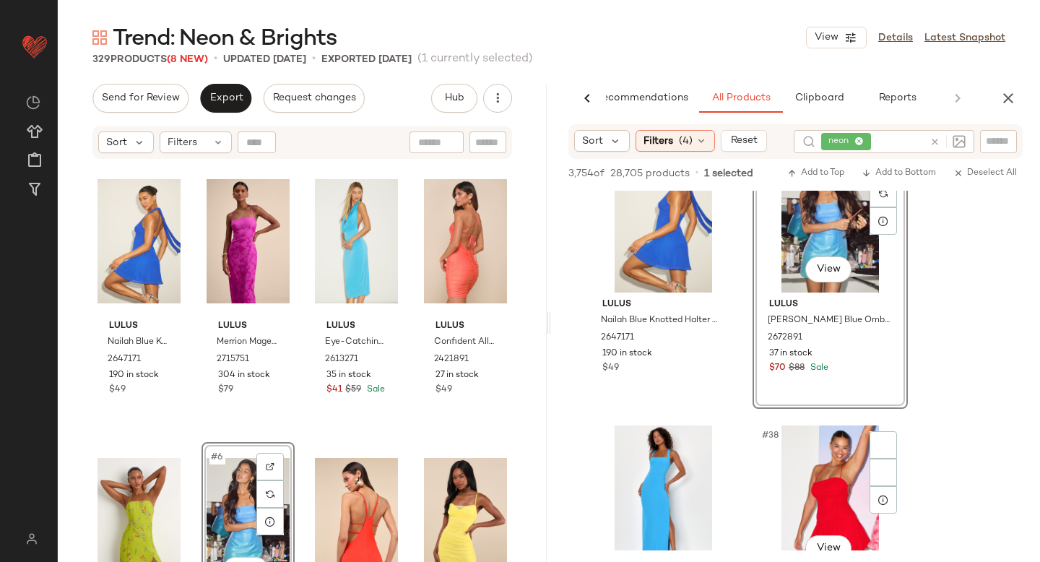
scroll to position [4903, 0]
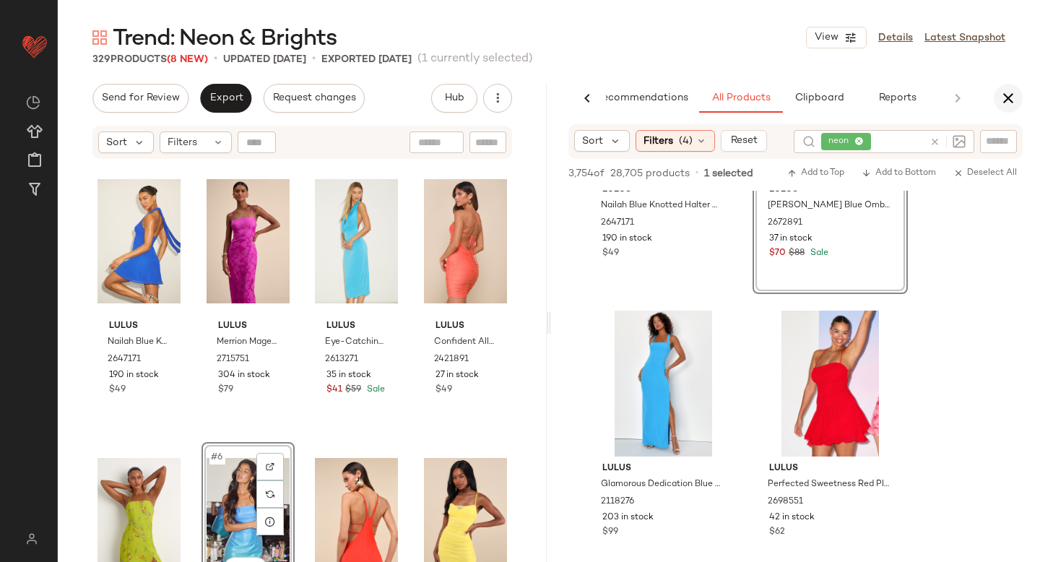
click at [1008, 93] on icon "button" at bounding box center [1008, 98] width 17 height 17
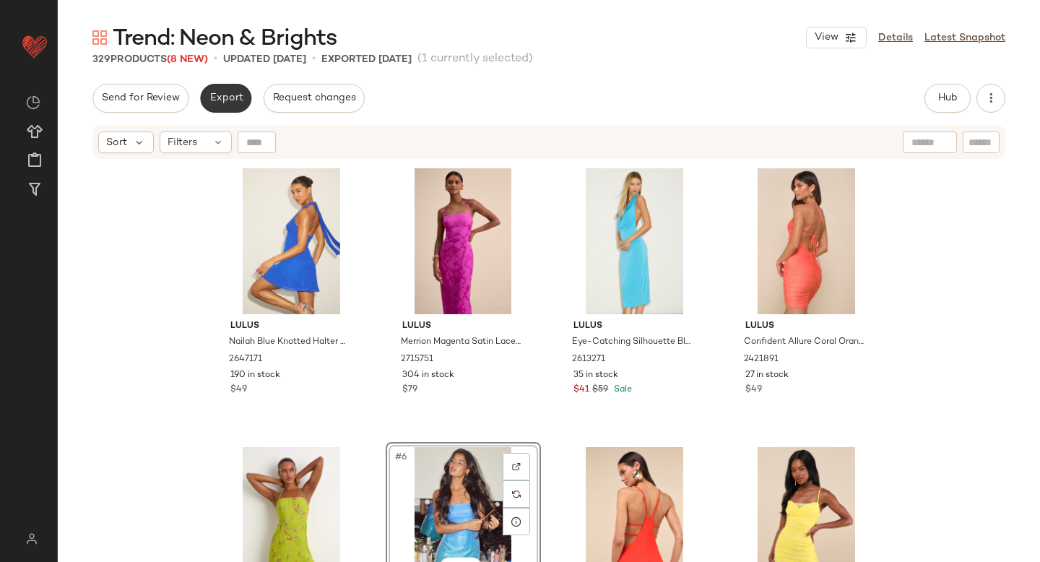
click at [226, 97] on span "Export" at bounding box center [226, 98] width 34 height 12
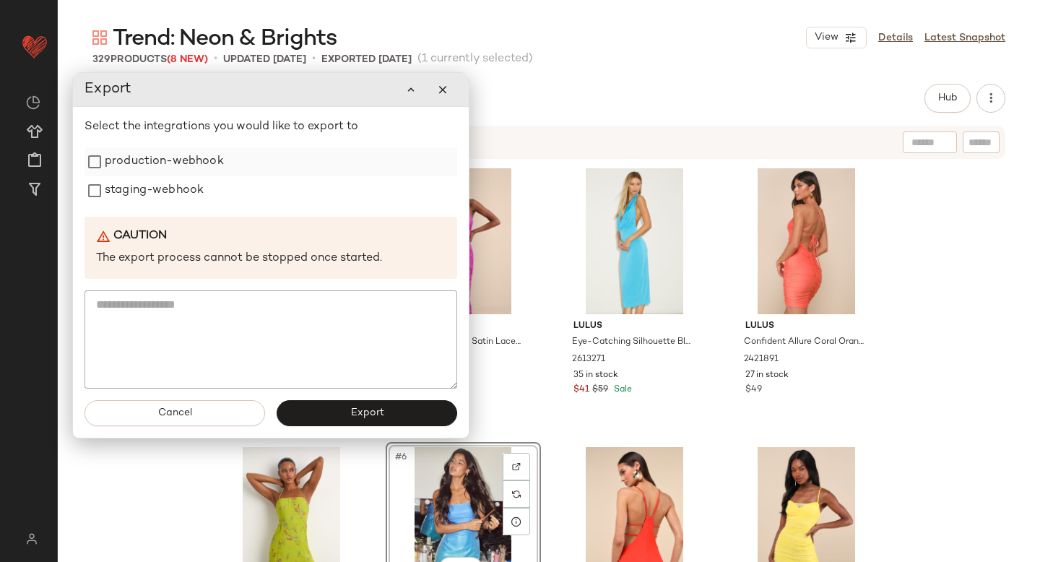
click at [179, 152] on label "production-webhook" at bounding box center [164, 161] width 119 height 29
click at [169, 186] on label "staging-webhook" at bounding box center [154, 190] width 99 height 29
click at [367, 419] on button "Export" at bounding box center [367, 413] width 181 height 26
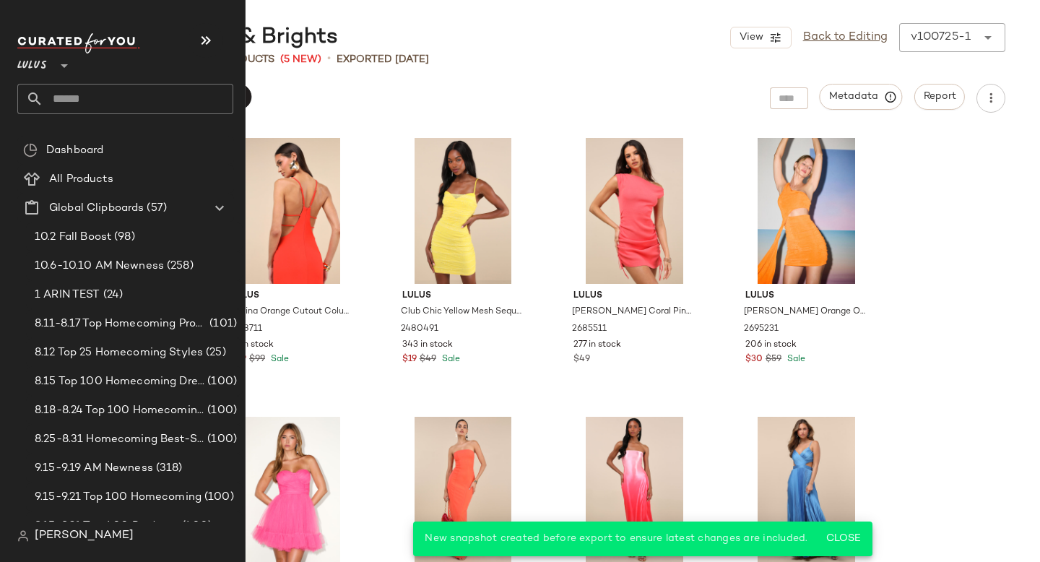
click at [43, 102] on input "text" at bounding box center [138, 99] width 190 height 30
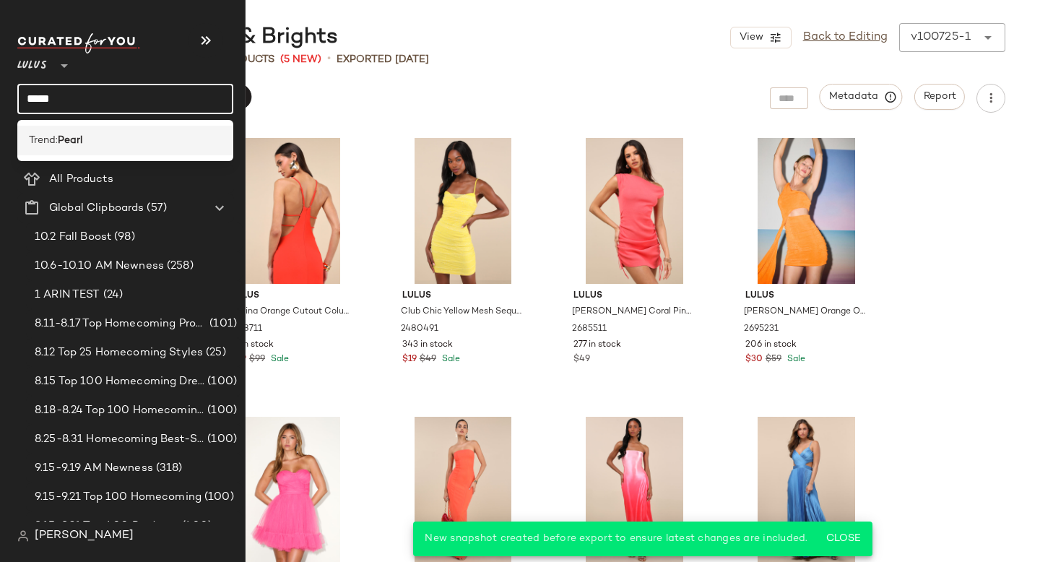
type input "*****"
click at [97, 134] on div "Trend: Pearl" at bounding box center [125, 140] width 193 height 15
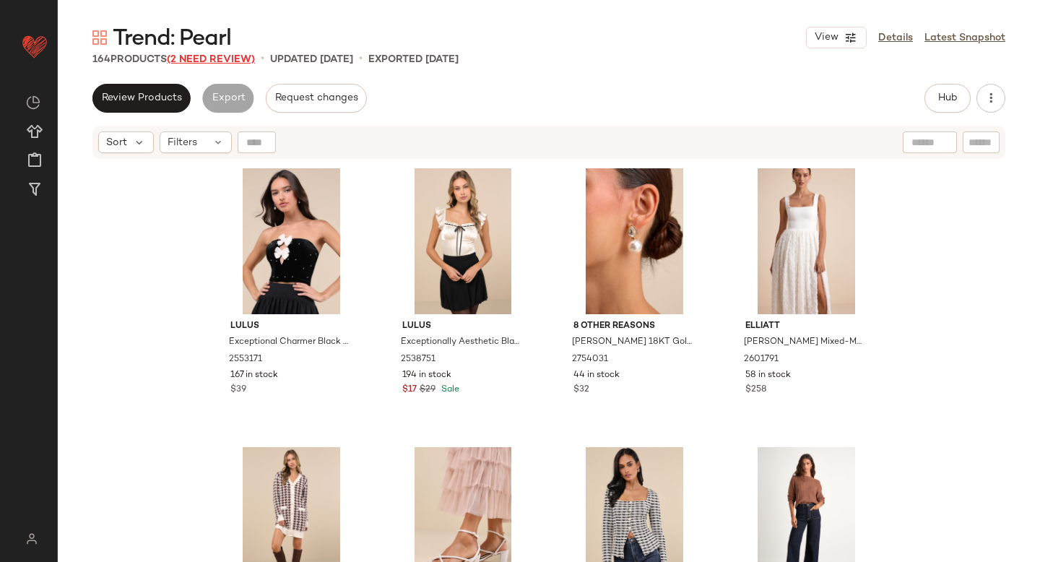
click at [232, 60] on span "(2 Need Review)" at bounding box center [211, 59] width 88 height 11
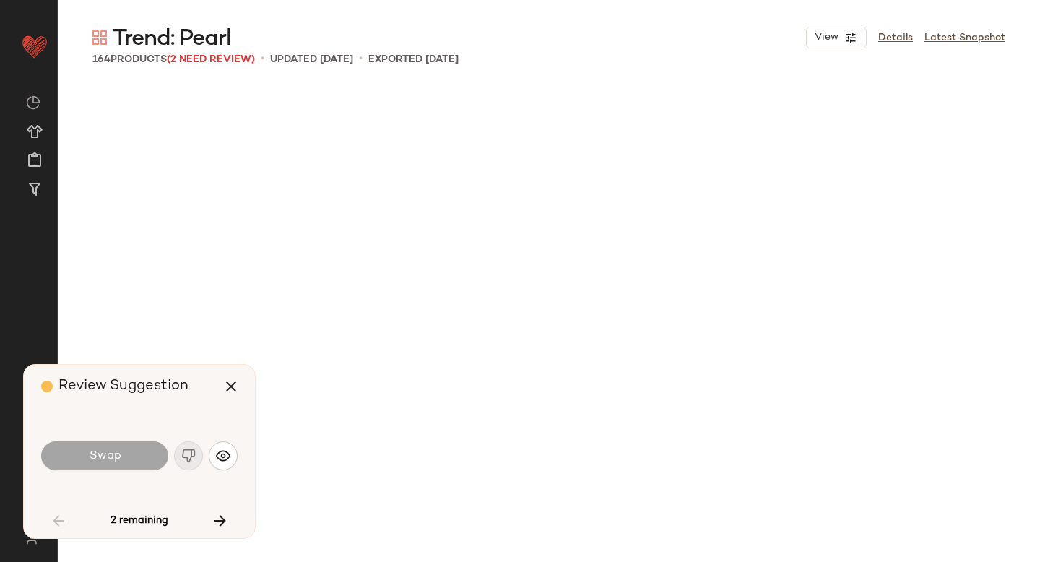
scroll to position [1951, 0]
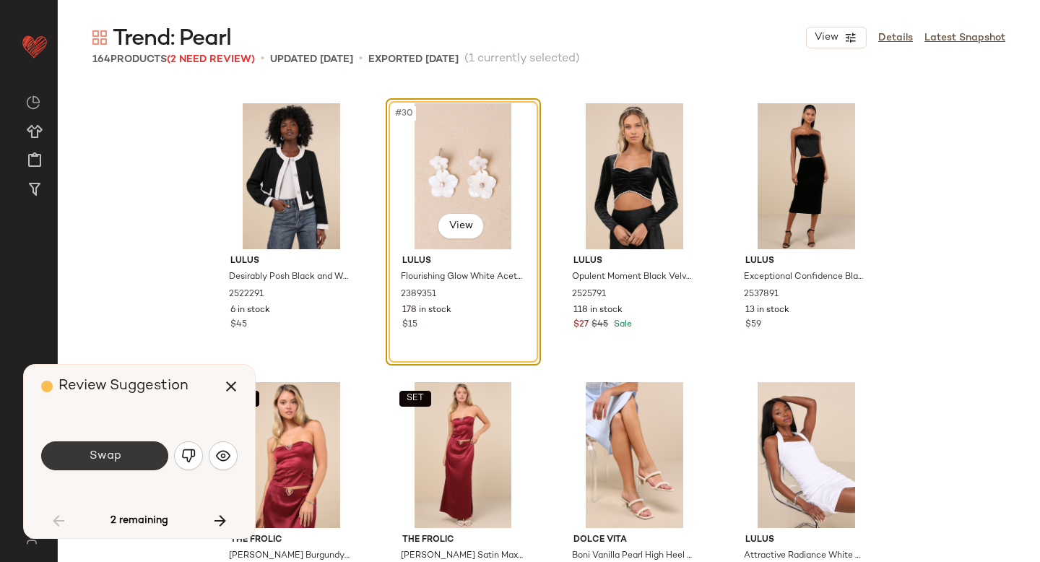
click at [146, 459] on button "Swap" at bounding box center [104, 455] width 127 height 29
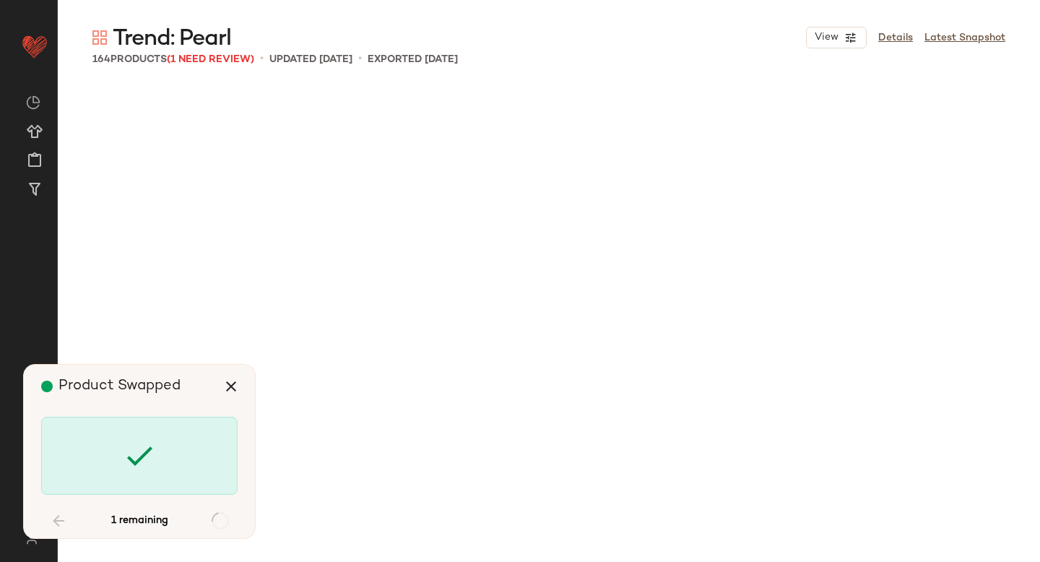
scroll to position [10872, 0]
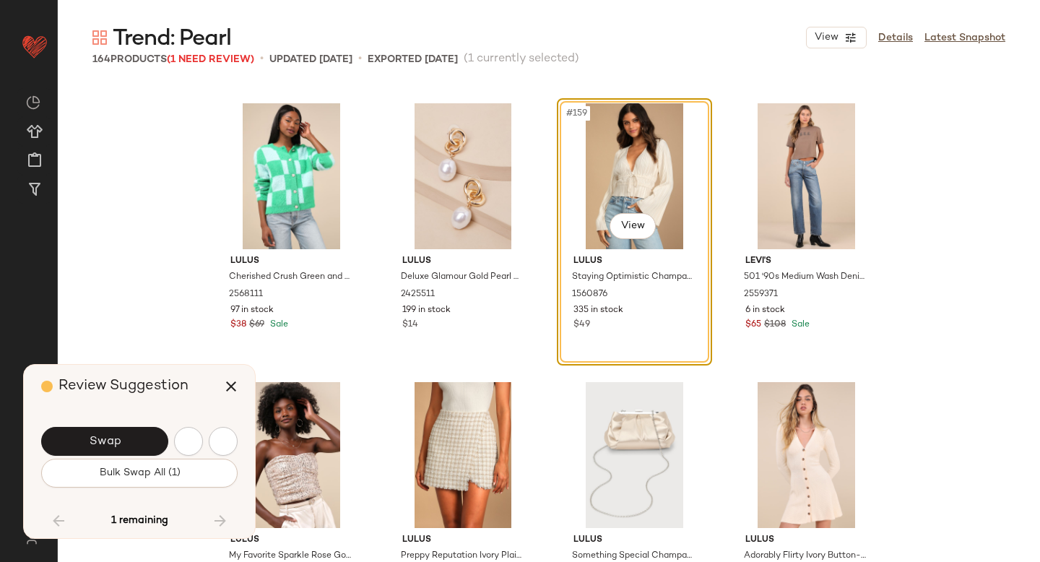
click at [146, 459] on button "Bulk Swap All (1)" at bounding box center [139, 473] width 196 height 29
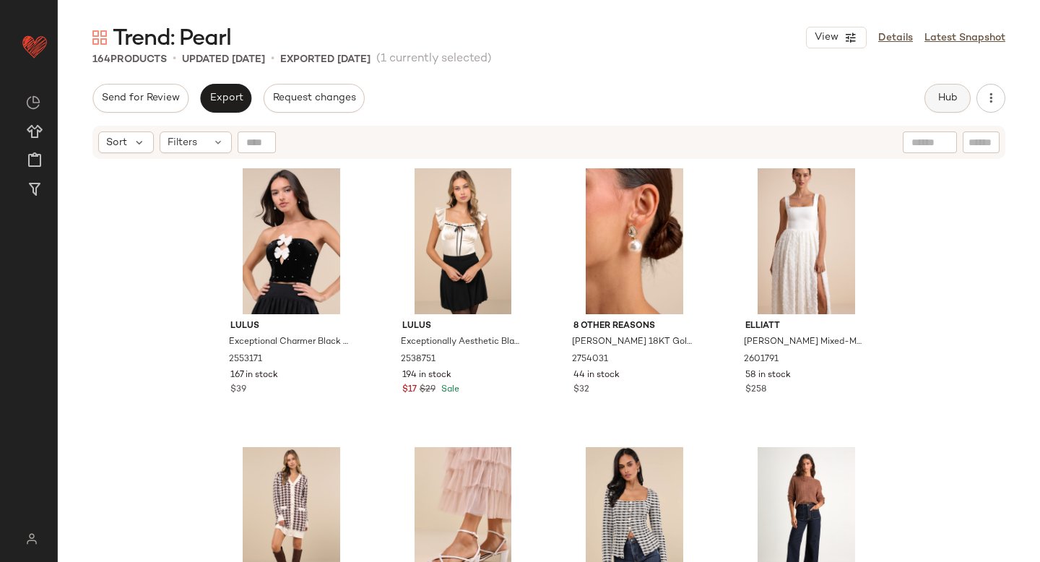
click at [958, 96] on button "Hub" at bounding box center [947, 98] width 46 height 29
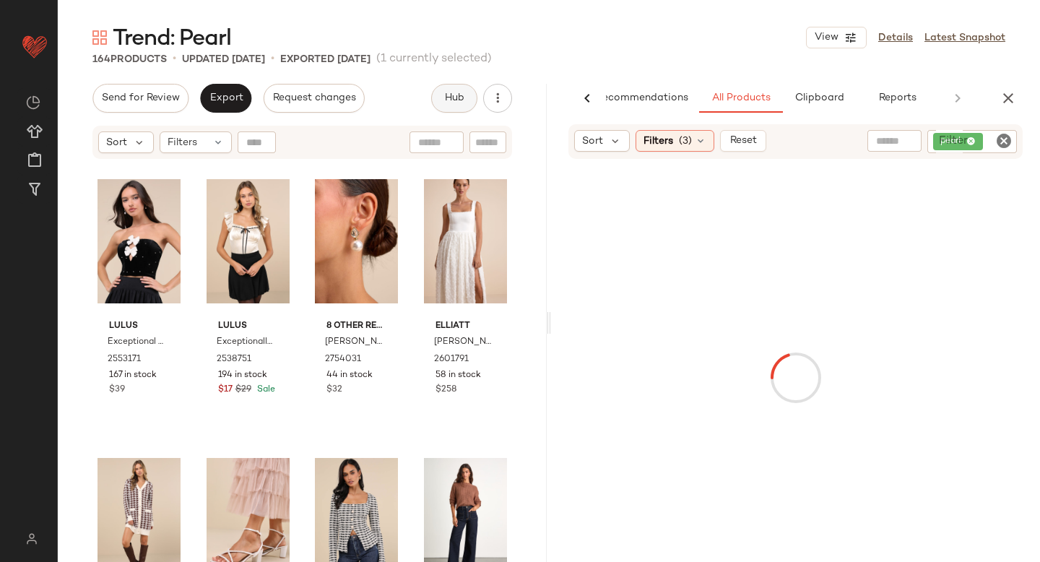
scroll to position [0, 34]
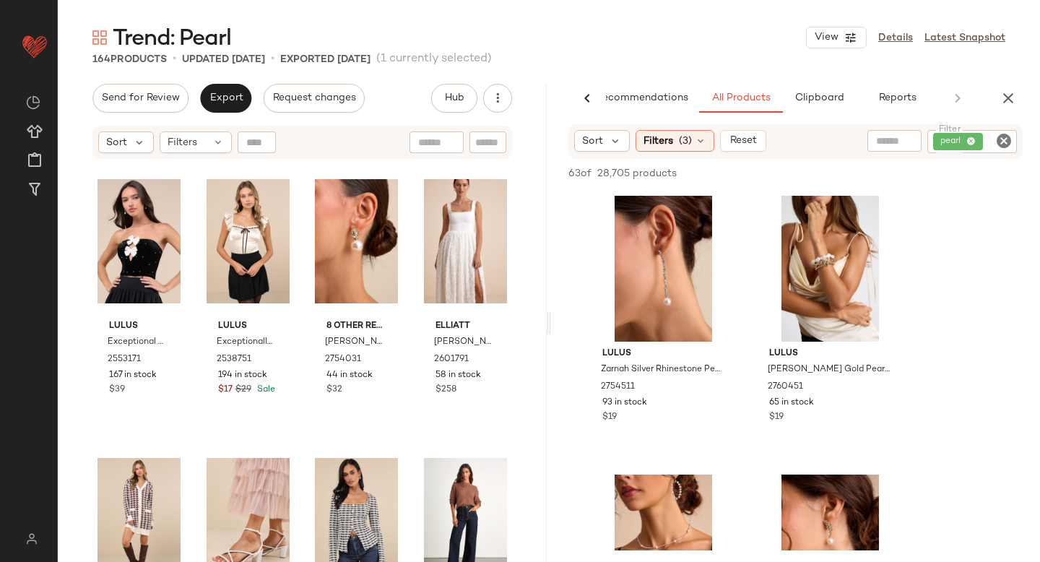
click at [682, 152] on div "Sort Filters (3) Reset Filter pearl Filter" at bounding box center [795, 141] width 454 height 35
click at [680, 149] on div "Filters (3)" at bounding box center [675, 141] width 79 height 22
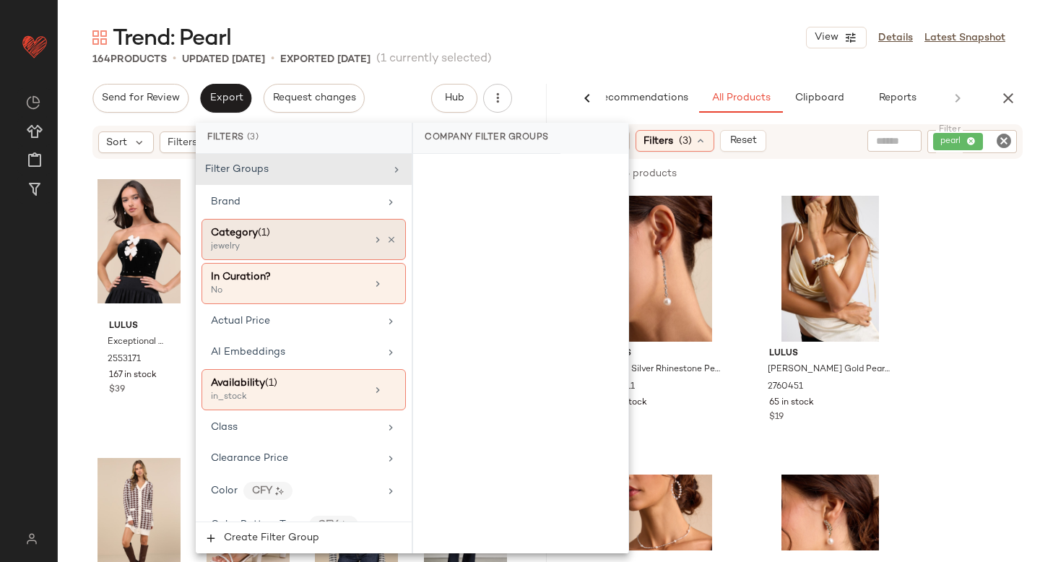
click at [298, 256] on div "Category (1) jewelry" at bounding box center [303, 239] width 204 height 41
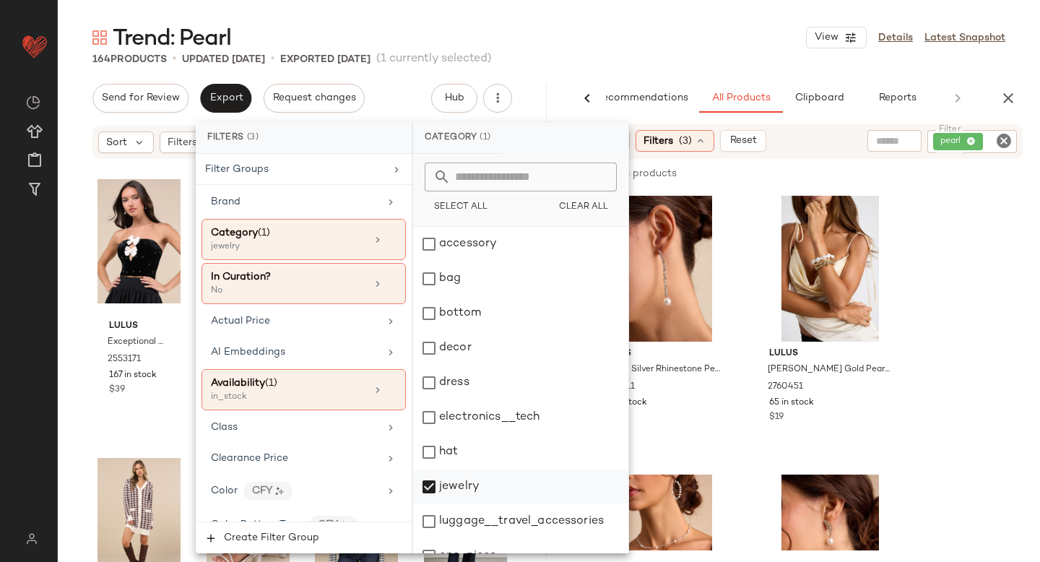
click at [428, 485] on div "jewelry" at bounding box center [520, 486] width 215 height 35
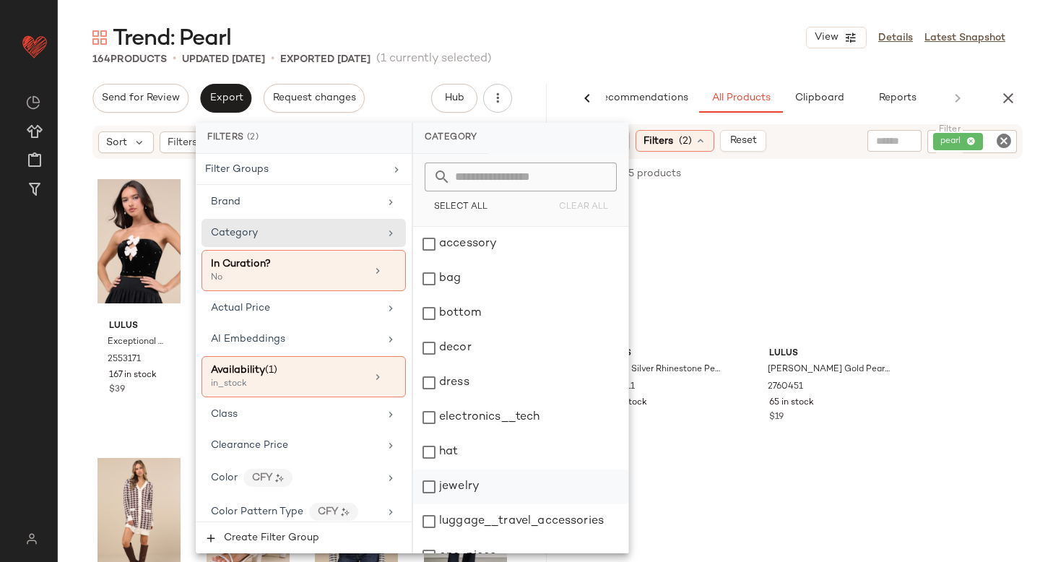
scroll to position [263, 0]
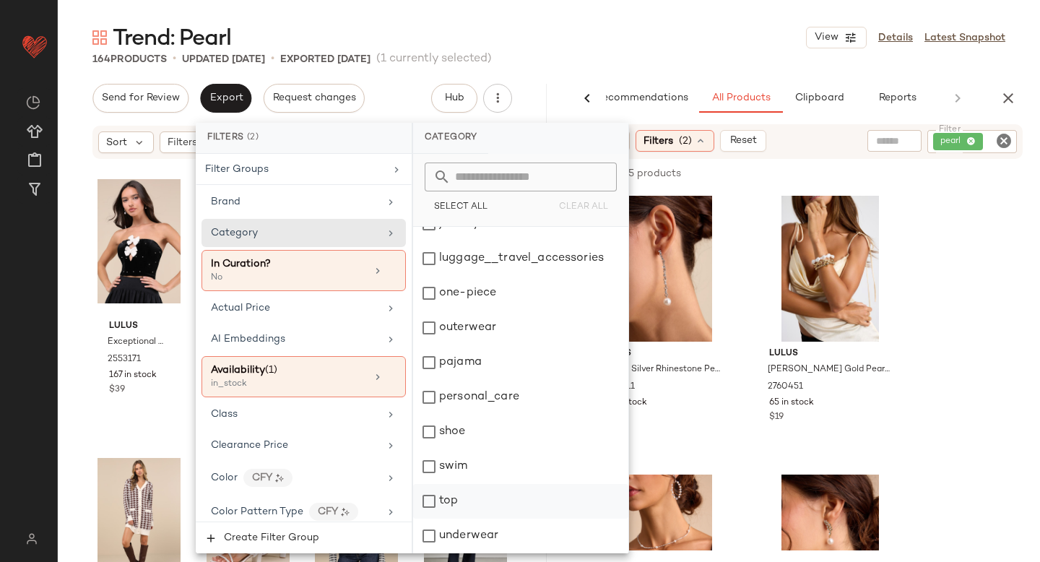
click at [428, 511] on div "top" at bounding box center [520, 501] width 215 height 35
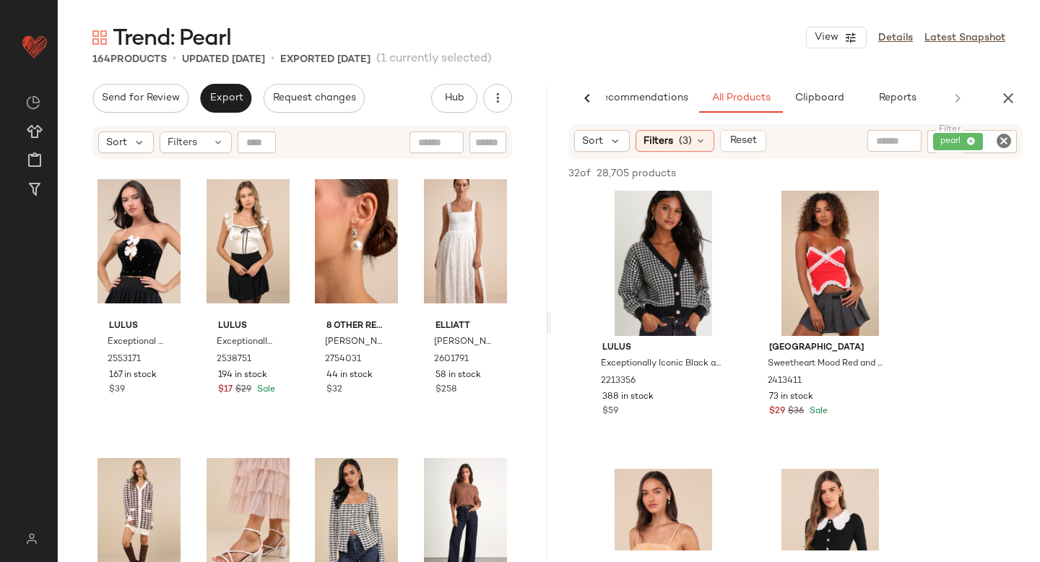
scroll to position [773, 0]
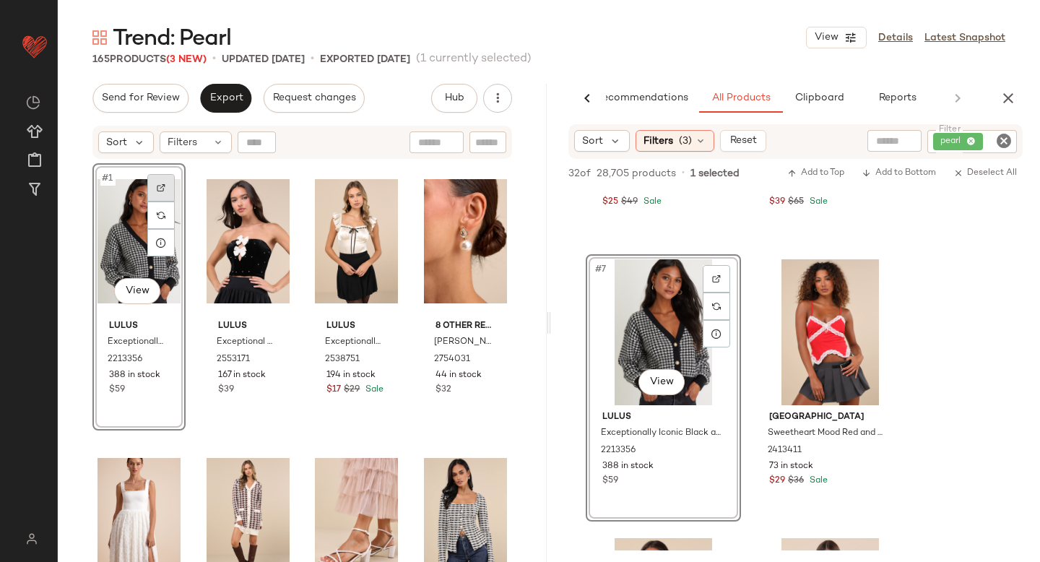
click at [165, 183] on div at bounding box center [160, 187] width 27 height 27
click at [1005, 136] on icon "Clear Filter" at bounding box center [1003, 140] width 17 height 17
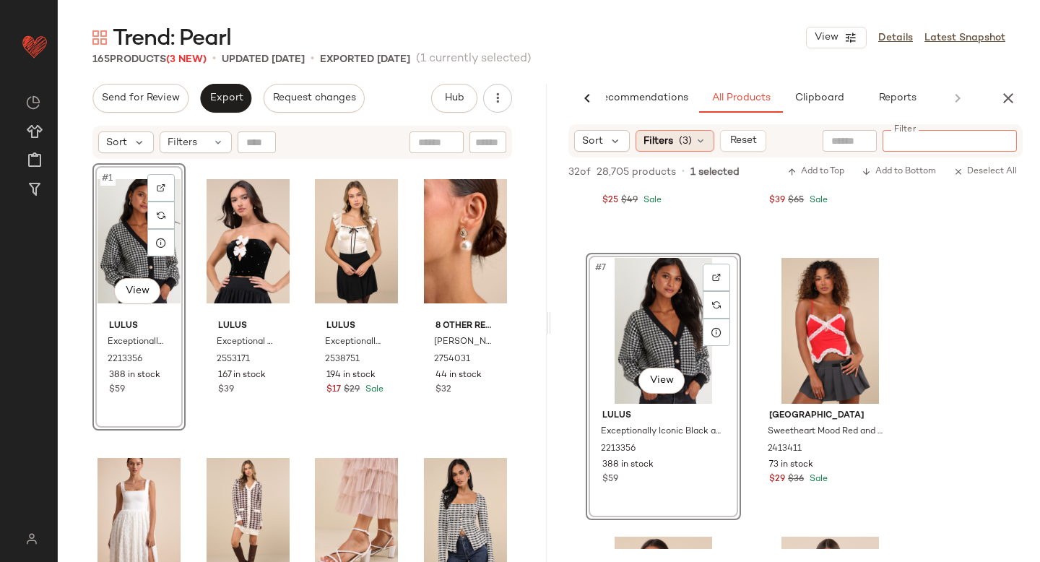
click at [648, 144] on span "Filters" at bounding box center [658, 141] width 30 height 15
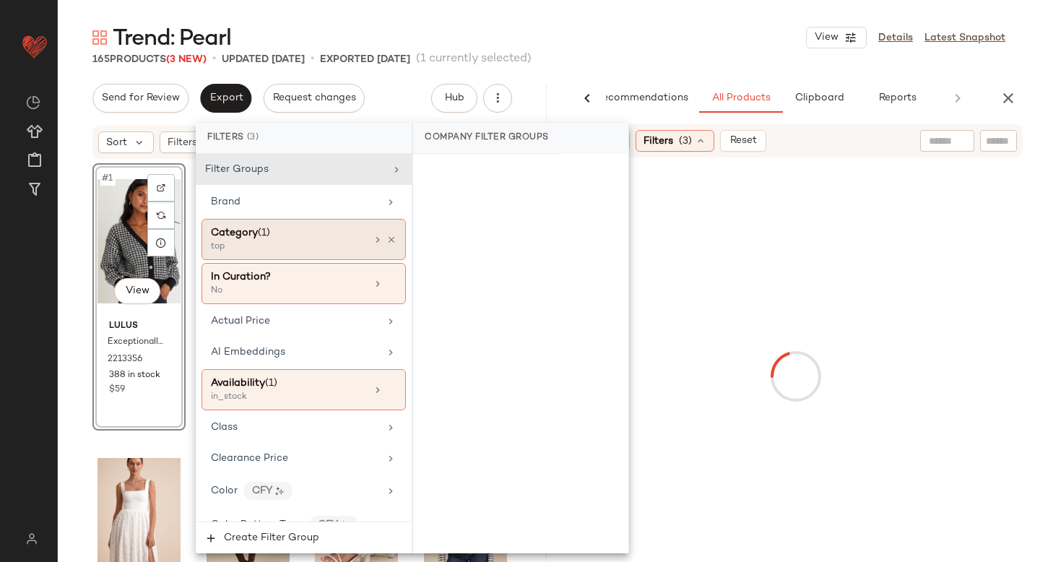
click at [275, 229] on div "Category (1)" at bounding box center [288, 232] width 155 height 15
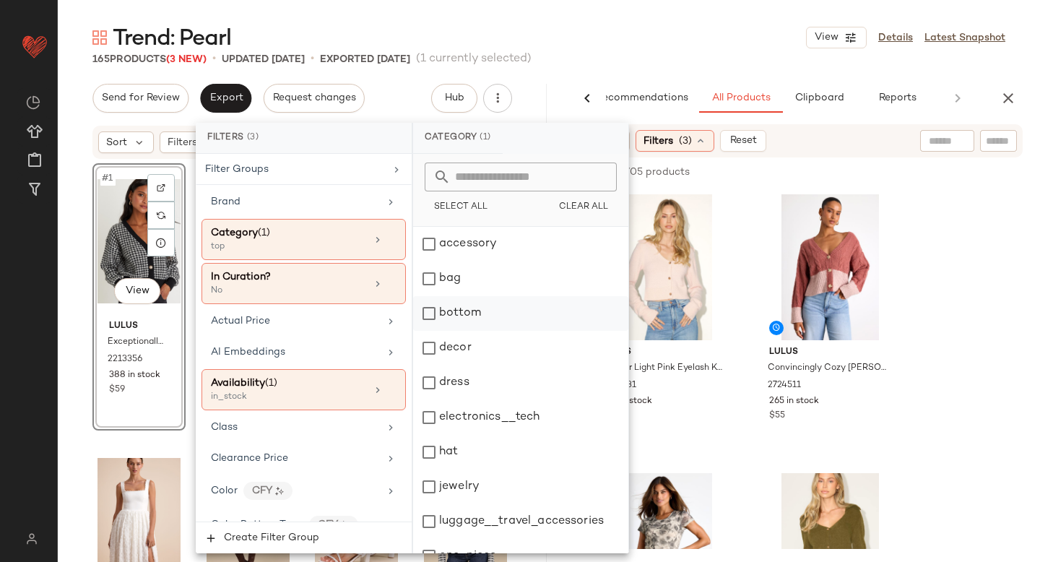
click at [428, 309] on div "bottom" at bounding box center [520, 313] width 215 height 35
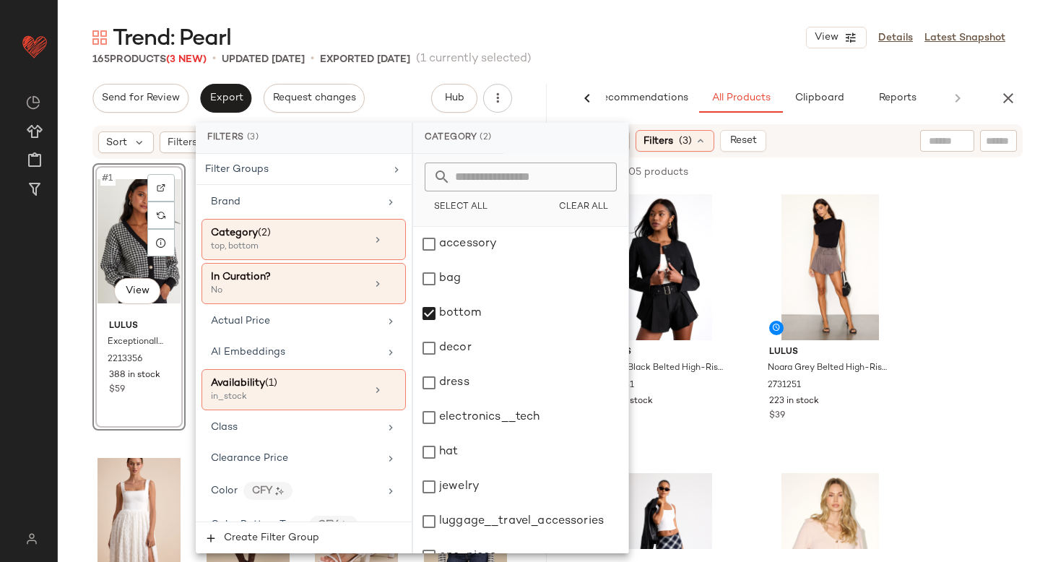
click at [1006, 131] on div at bounding box center [998, 141] width 37 height 22
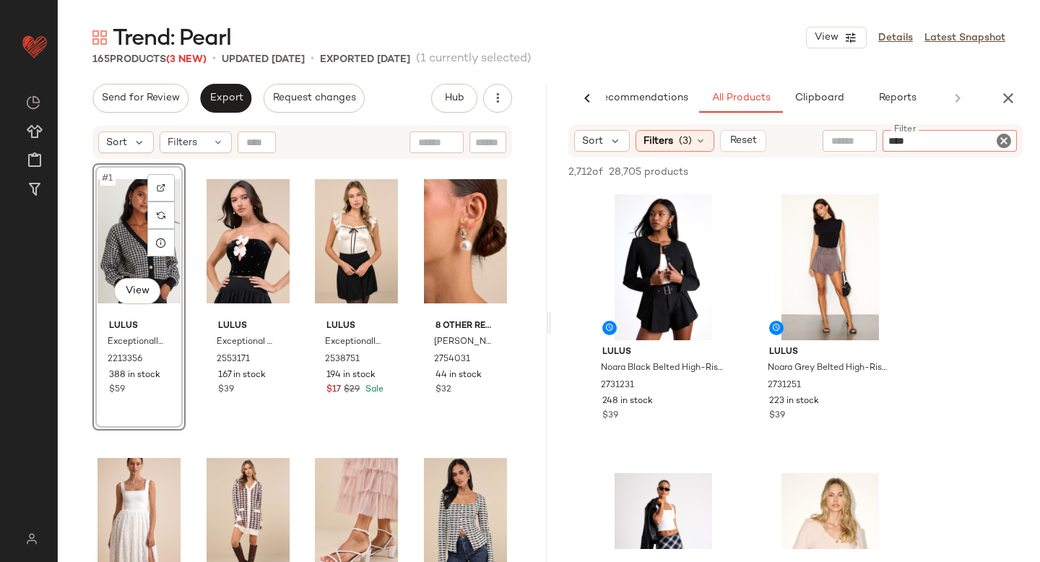
type input "*****"
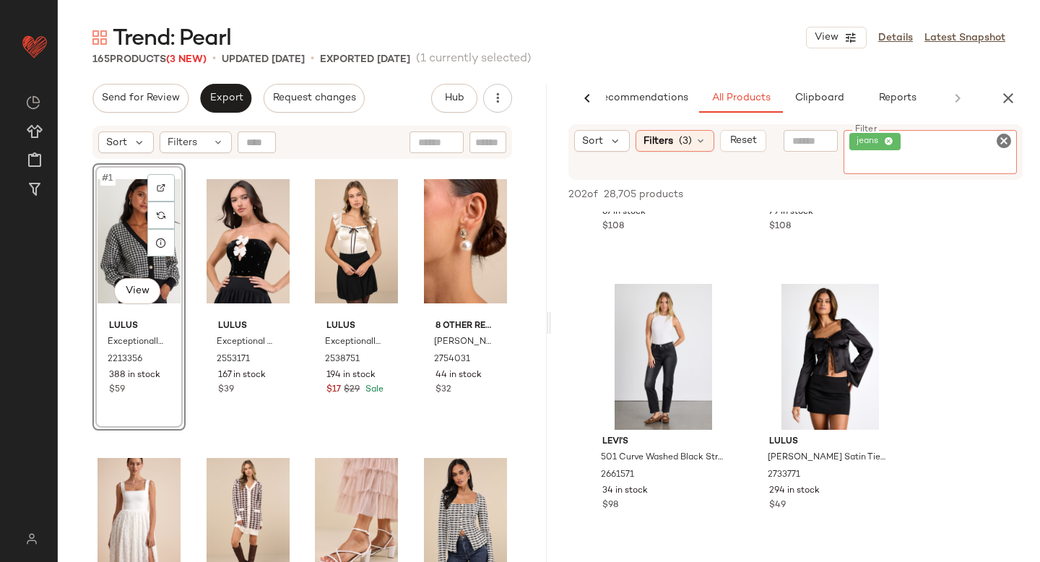
scroll to position [1330, 0]
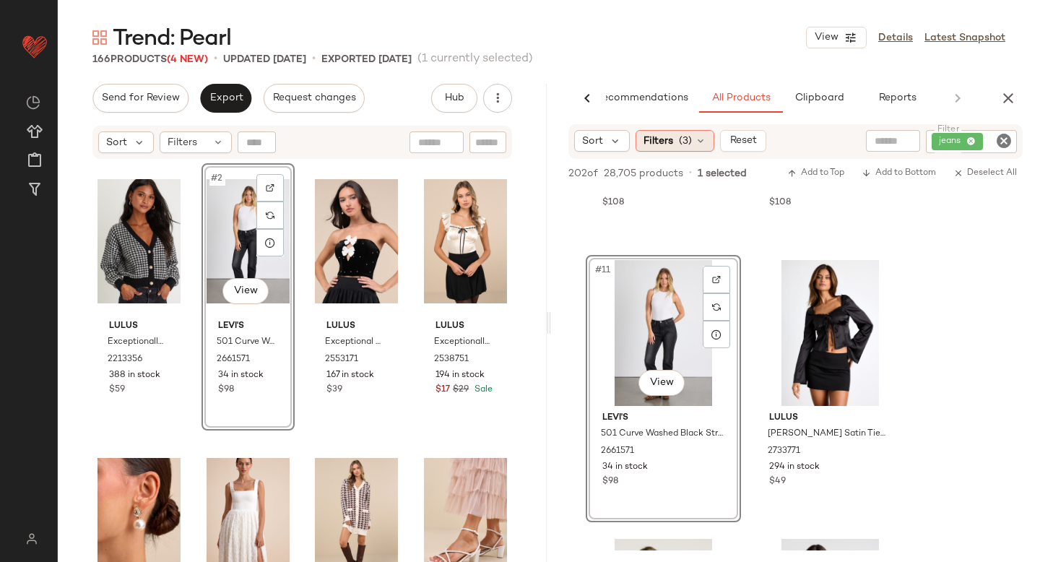
click at [666, 146] on span "Filters" at bounding box center [658, 141] width 30 height 15
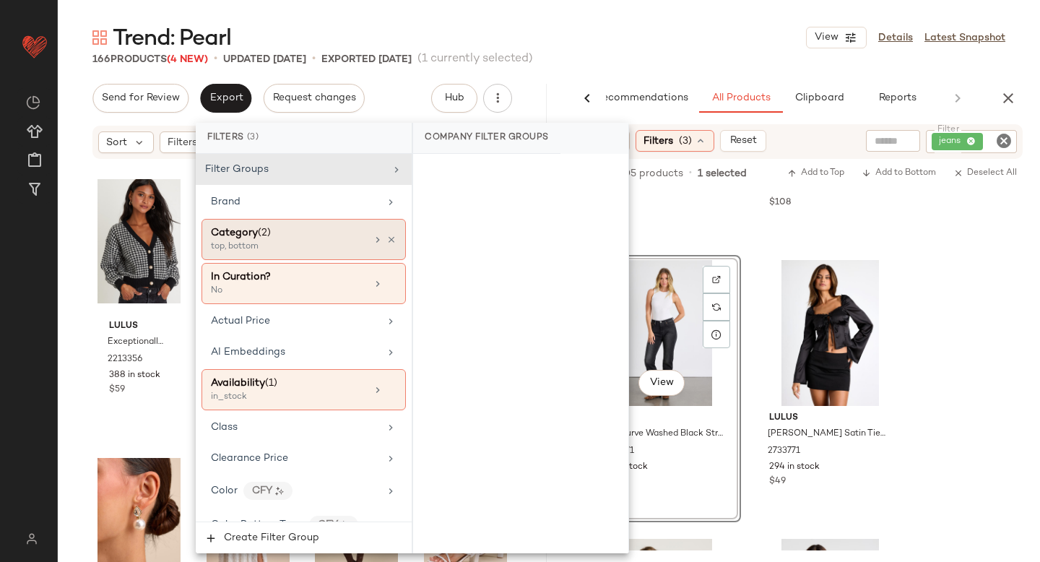
click at [288, 244] on div "top, bottom" at bounding box center [283, 246] width 144 height 13
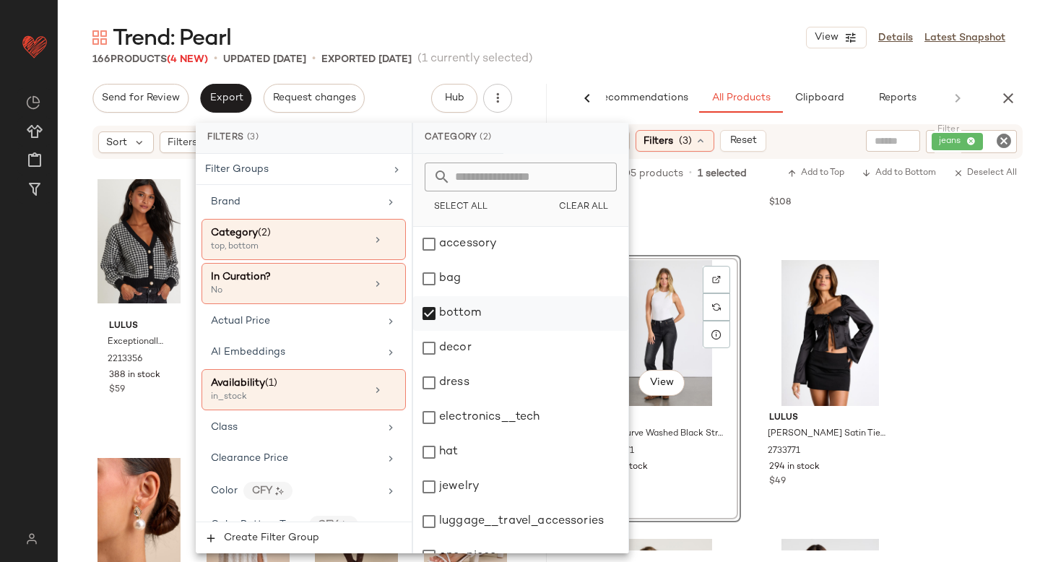
click at [433, 316] on div "bottom" at bounding box center [520, 313] width 215 height 35
click at [424, 389] on div "dress" at bounding box center [520, 382] width 215 height 35
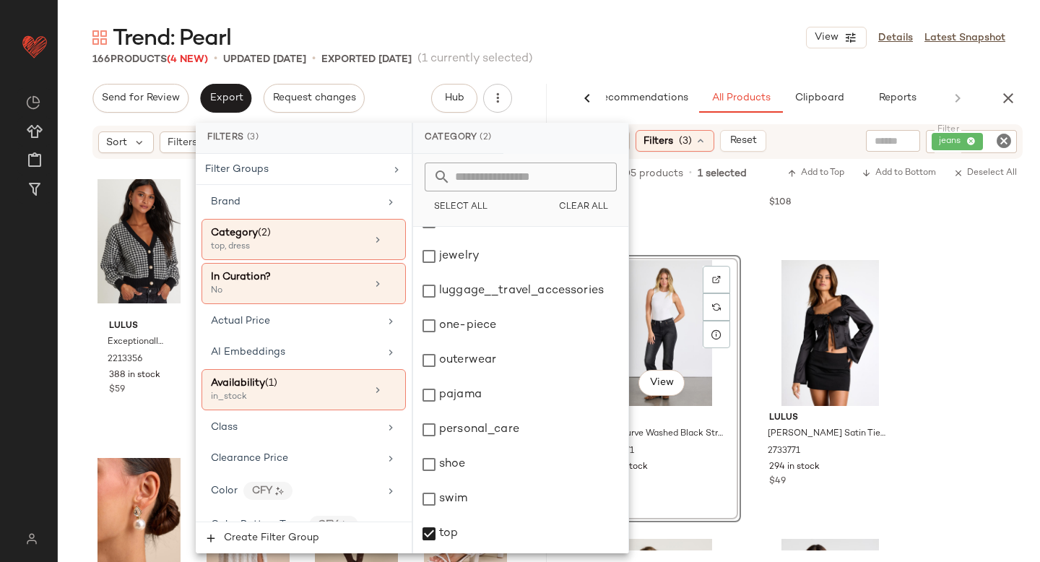
scroll to position [263, 0]
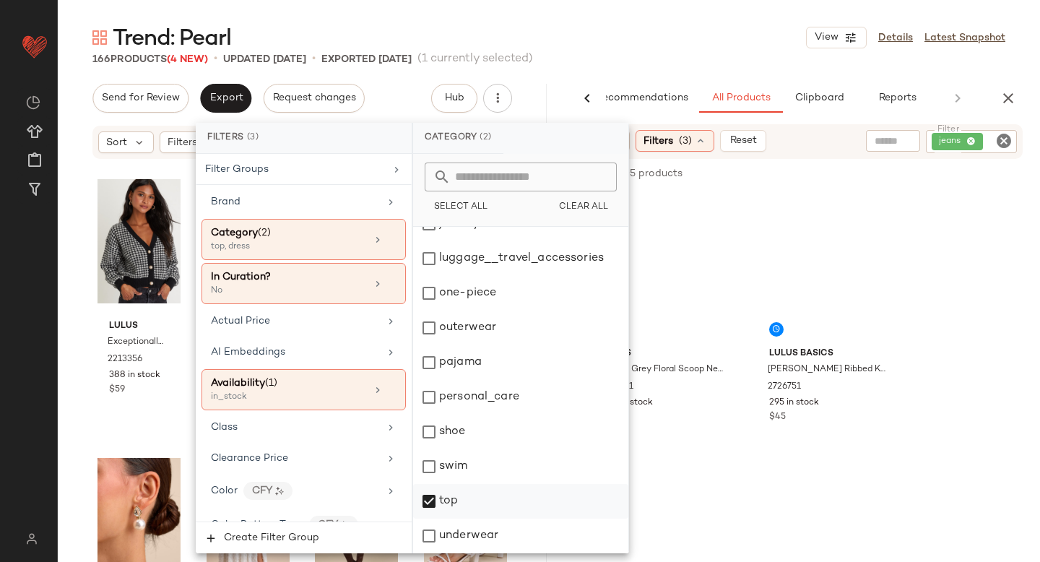
click at [425, 502] on div "top" at bounding box center [520, 501] width 215 height 35
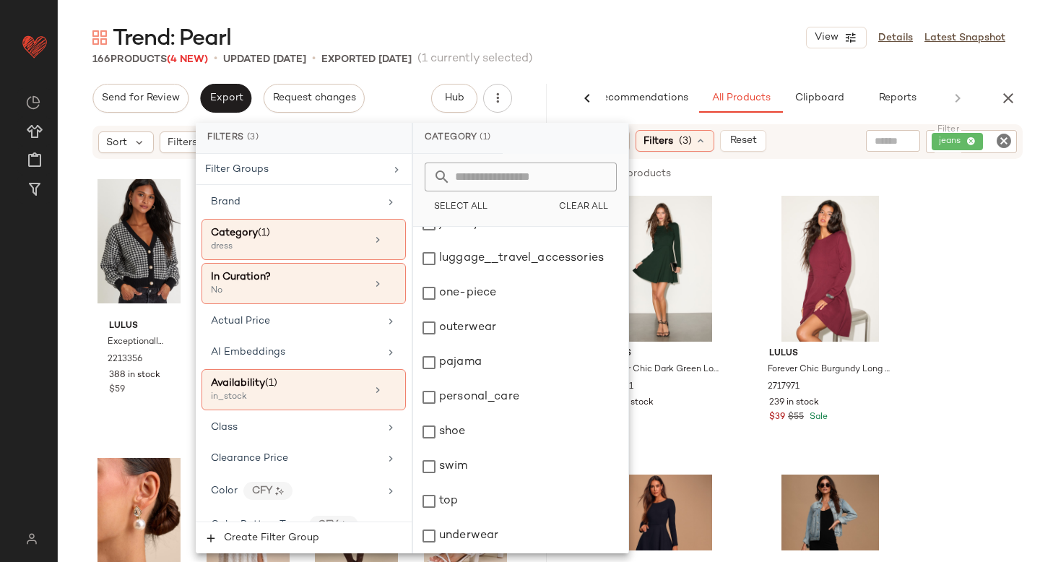
click at [1003, 138] on icon "Clear Filter" at bounding box center [1003, 140] width 17 height 17
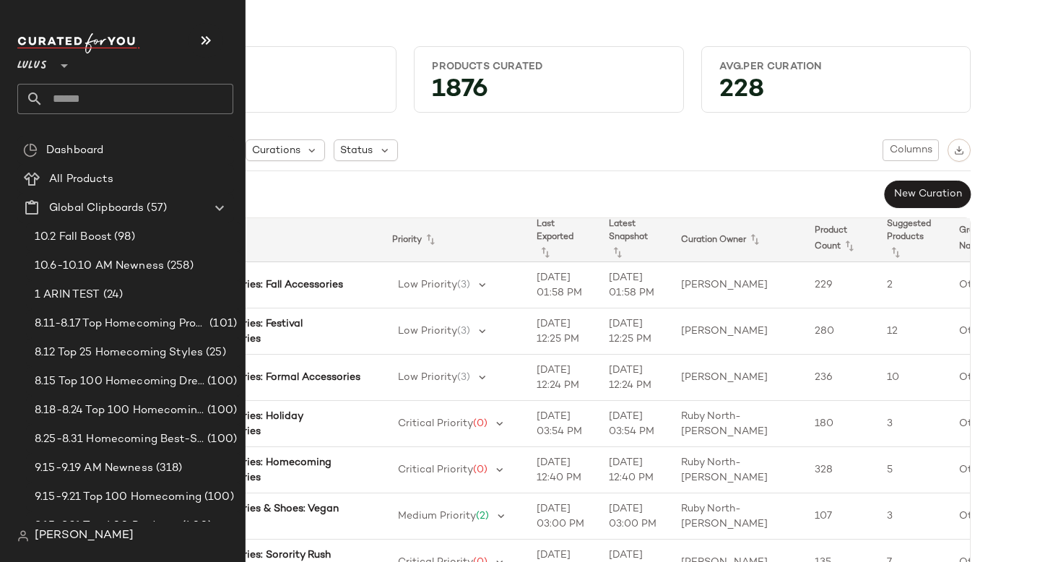
click at [64, 97] on input "text" at bounding box center [138, 99] width 190 height 30
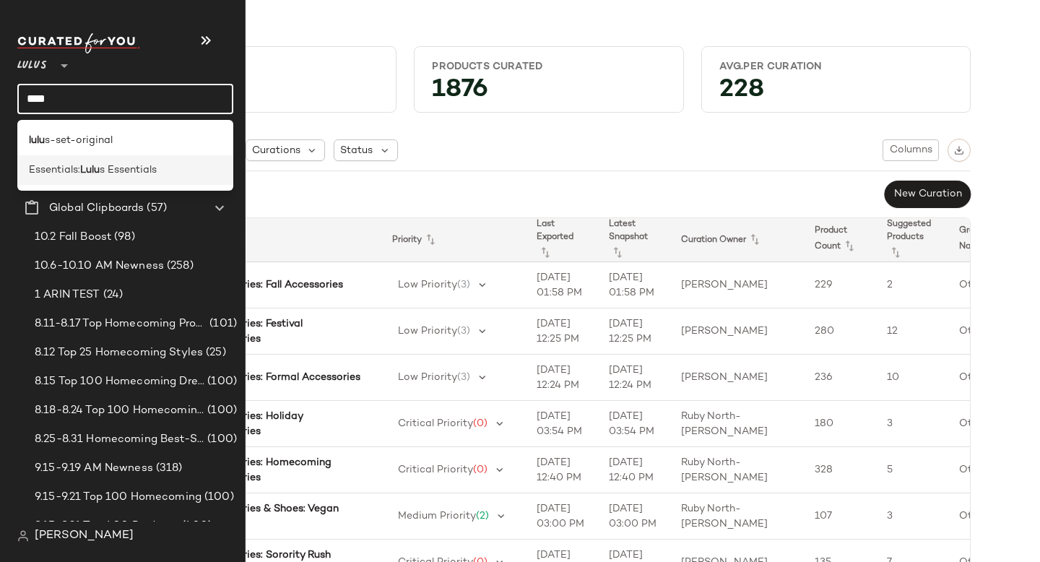
type input "****"
click at [51, 164] on span "Essentials:" at bounding box center [54, 169] width 51 height 15
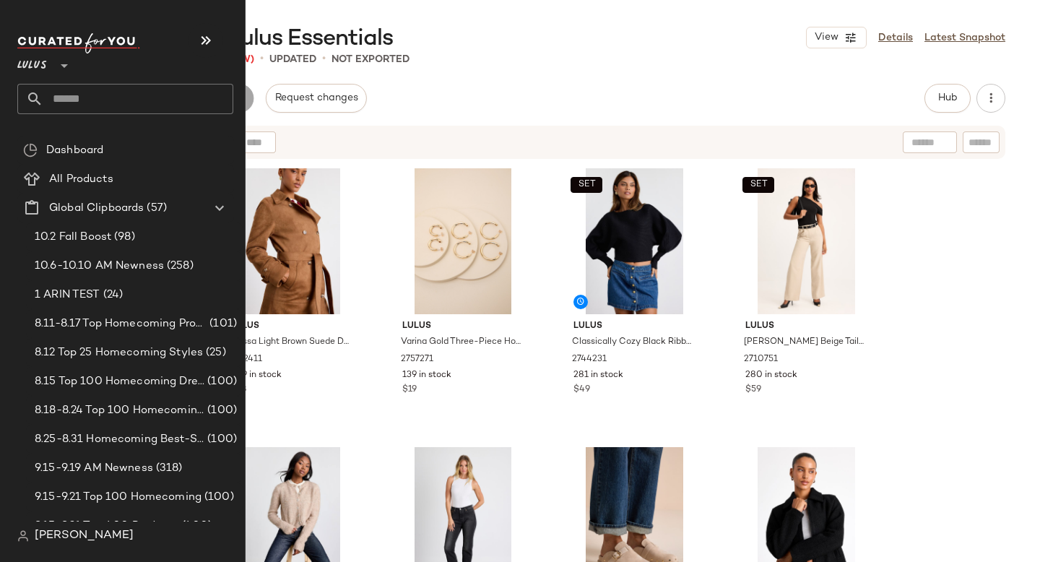
click at [90, 82] on div "Lulus **" at bounding box center [125, 73] width 216 height 81
click at [87, 107] on input "text" at bounding box center [138, 99] width 190 height 30
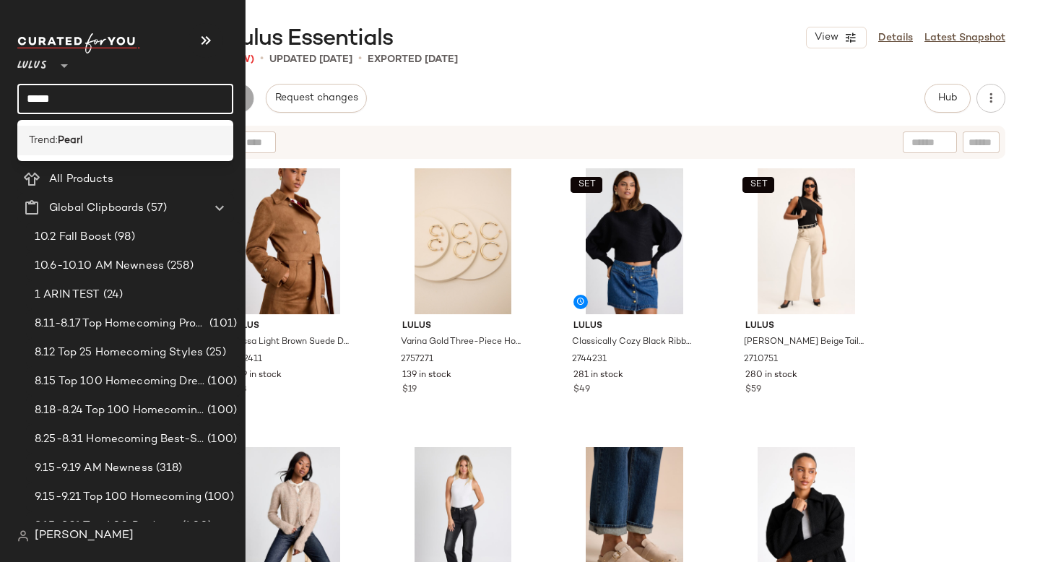
type input "*****"
click at [99, 130] on div "Trend: Pearl" at bounding box center [125, 141] width 216 height 30
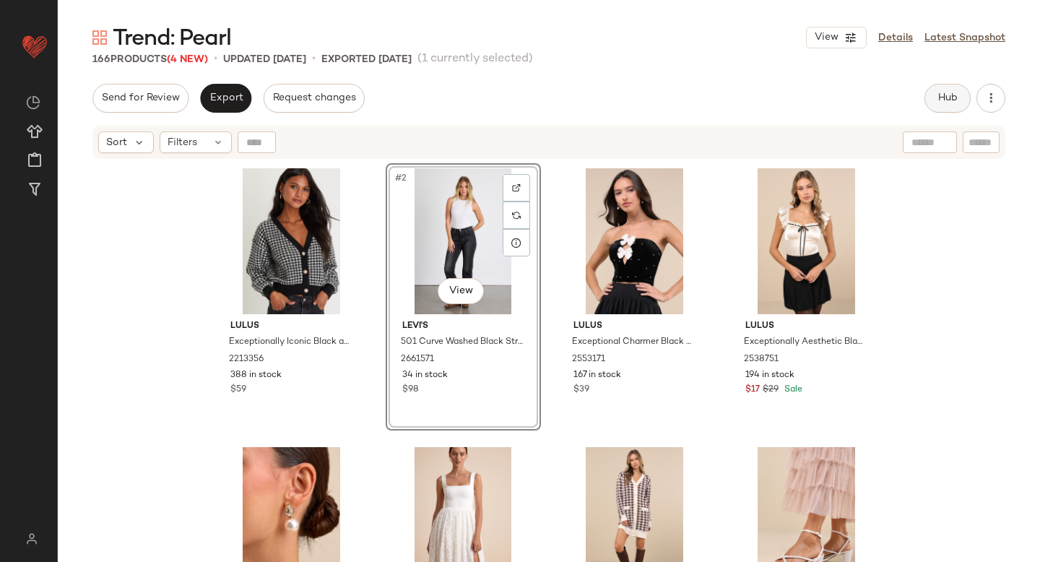
click at [953, 97] on span "Hub" at bounding box center [947, 98] width 20 height 12
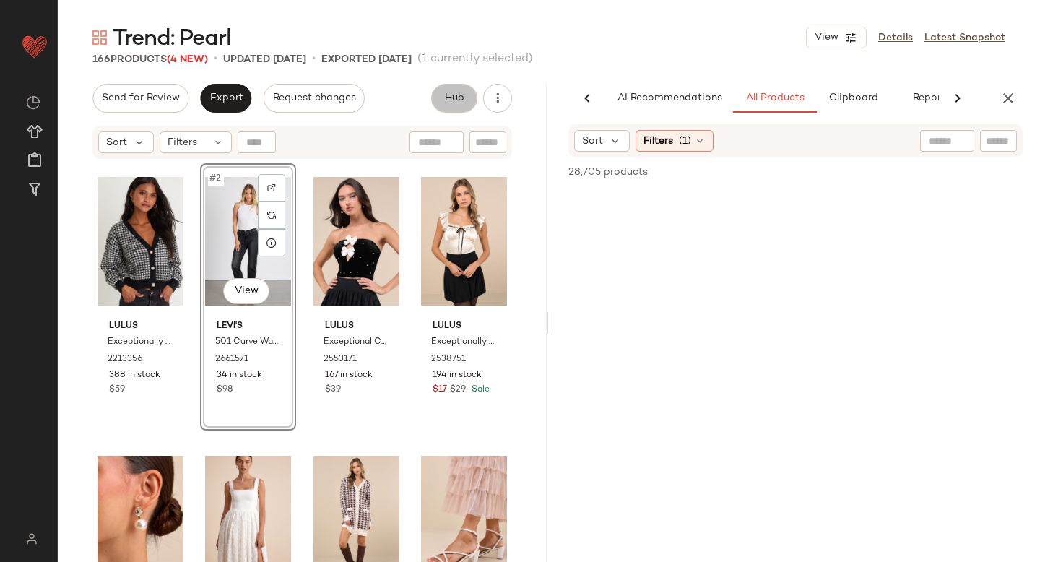
scroll to position [0, 34]
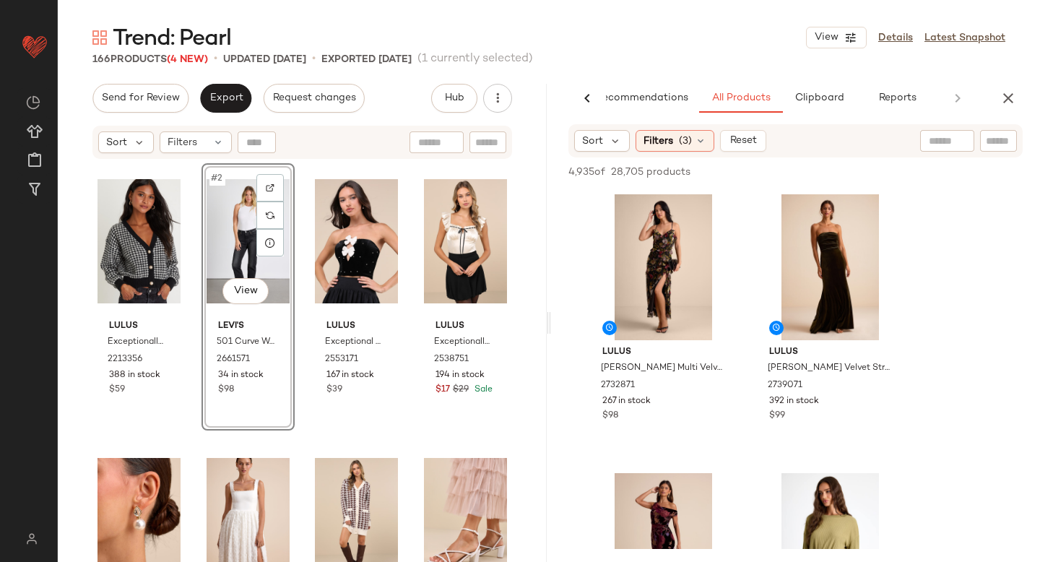
click at [1004, 152] on div "Sort Filters (3) Reset" at bounding box center [795, 140] width 454 height 33
click at [1002, 149] on div at bounding box center [998, 141] width 37 height 22
type input "*****"
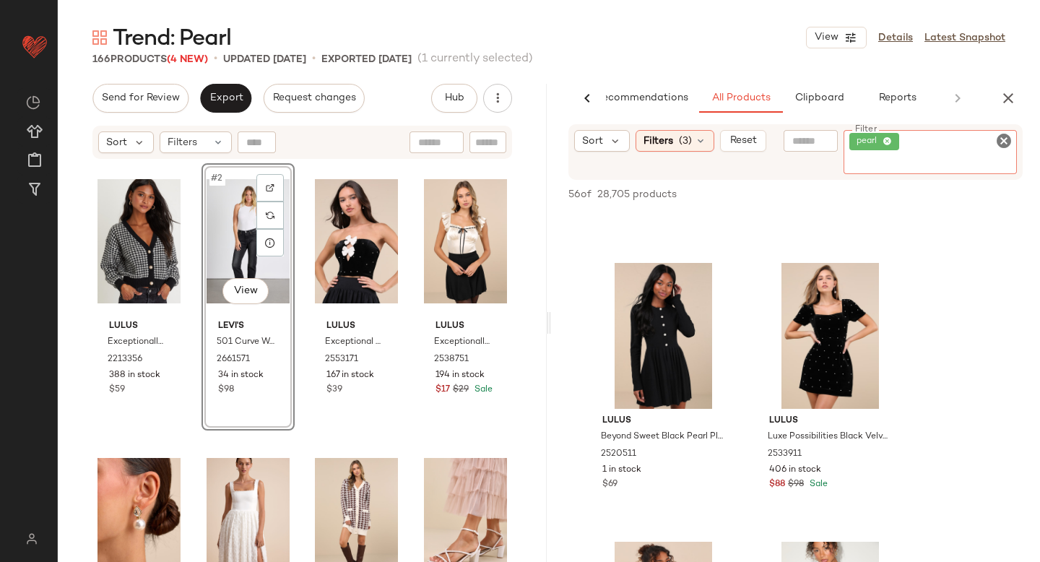
scroll to position [1072, 0]
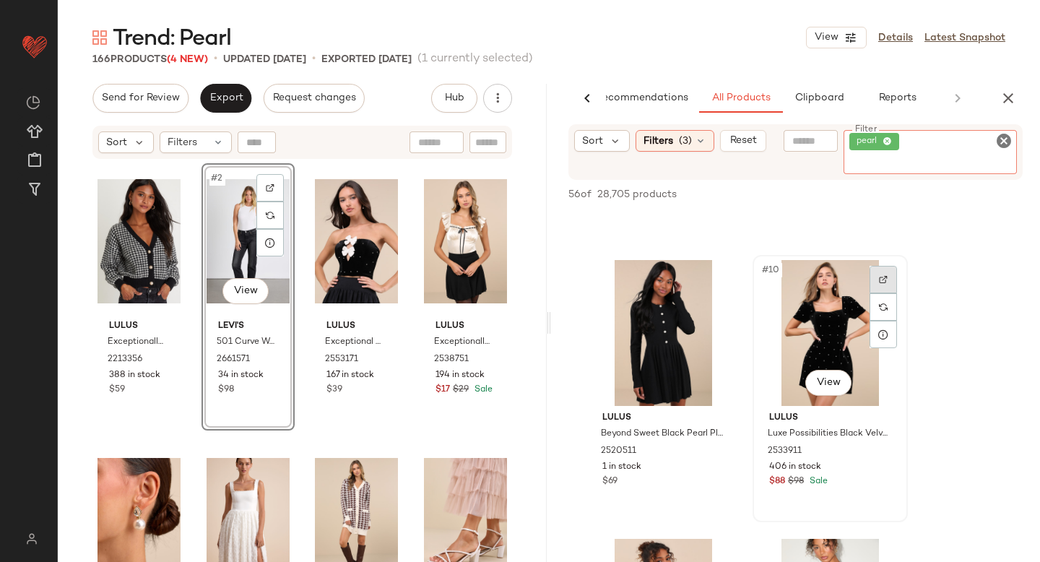
click at [888, 280] on div at bounding box center [883, 307] width 27 height 82
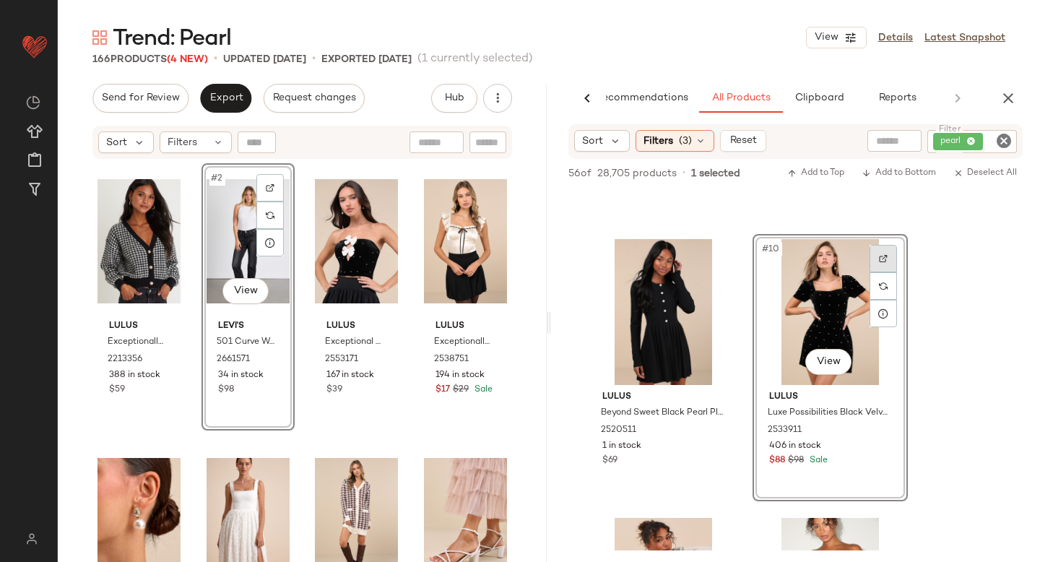
click at [884, 261] on img at bounding box center [883, 258] width 9 height 9
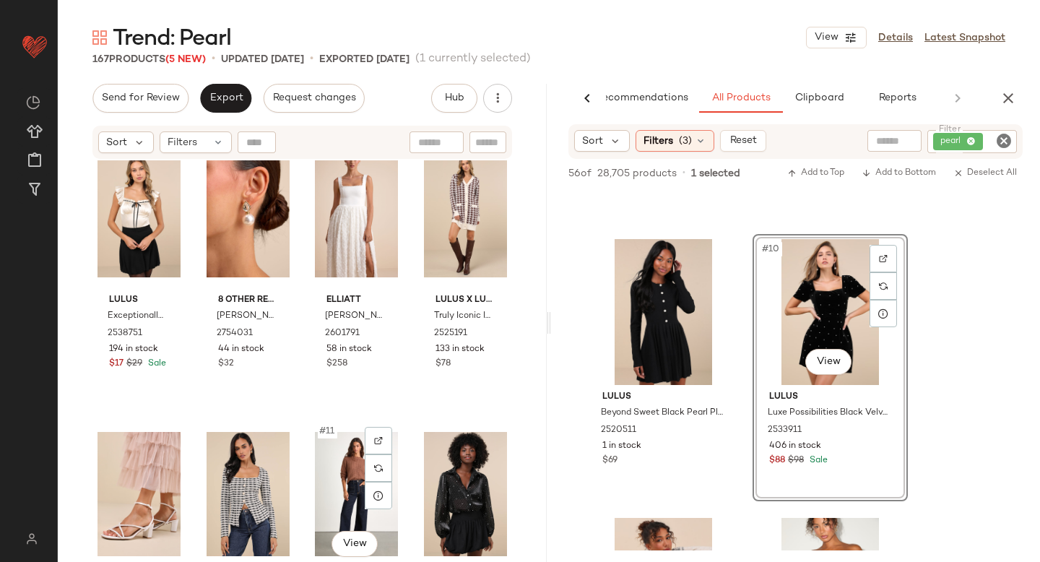
scroll to position [0, 0]
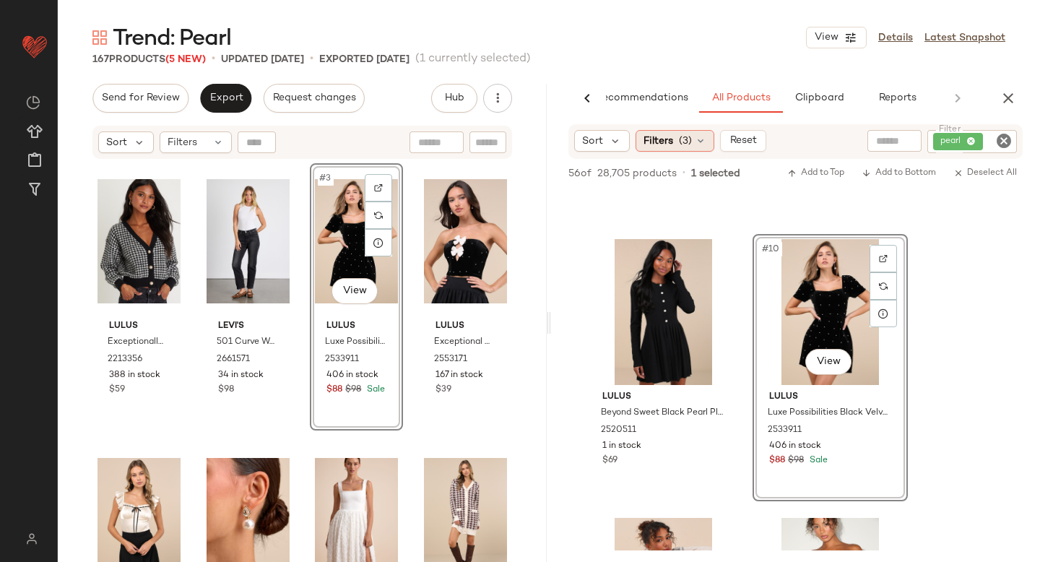
click at [686, 144] on span "(3)" at bounding box center [685, 141] width 13 height 15
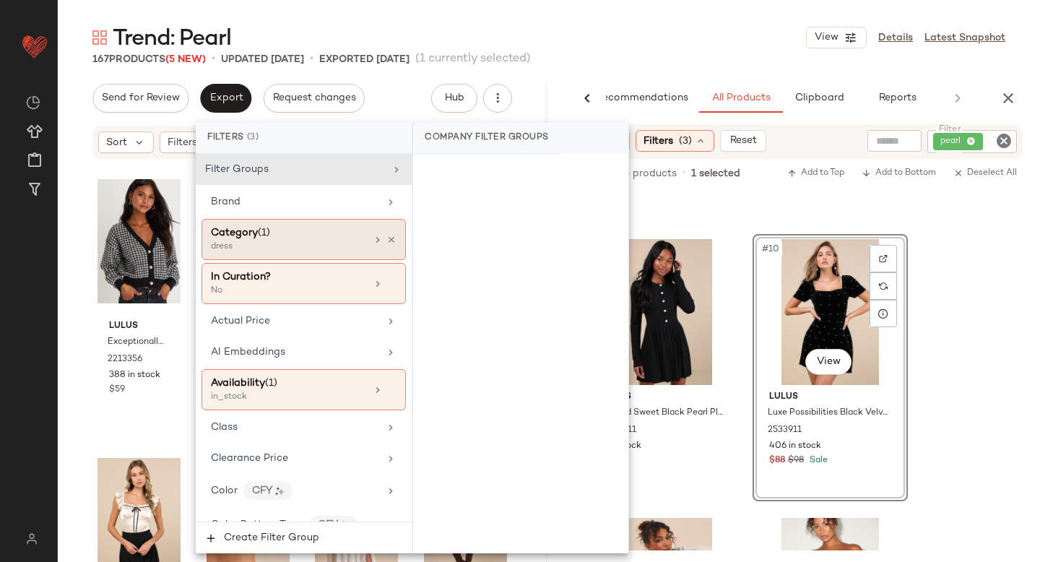
click at [299, 238] on div "Category (1)" at bounding box center [288, 232] width 155 height 15
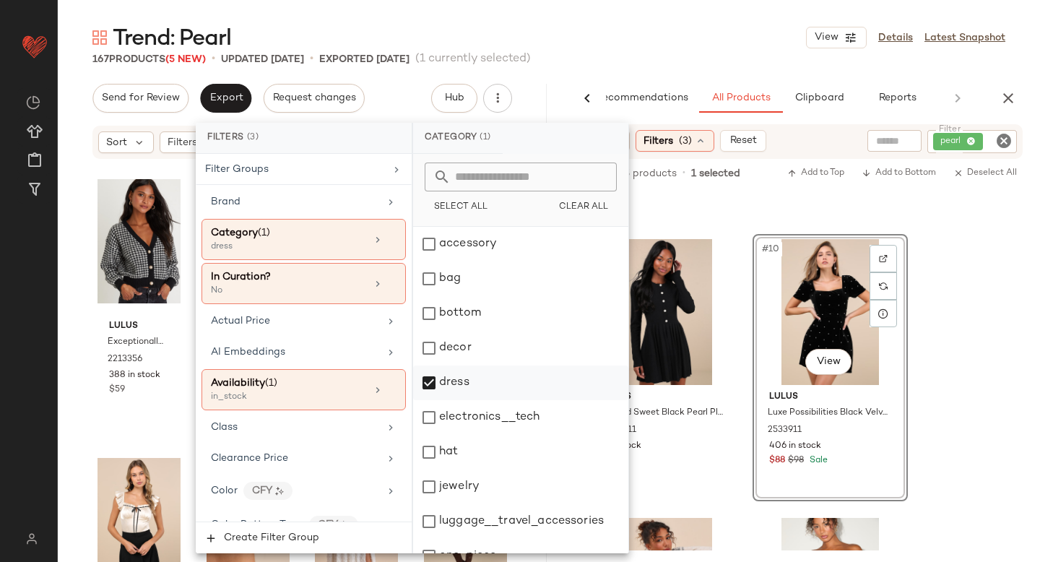
click at [427, 381] on div "dress" at bounding box center [520, 382] width 215 height 35
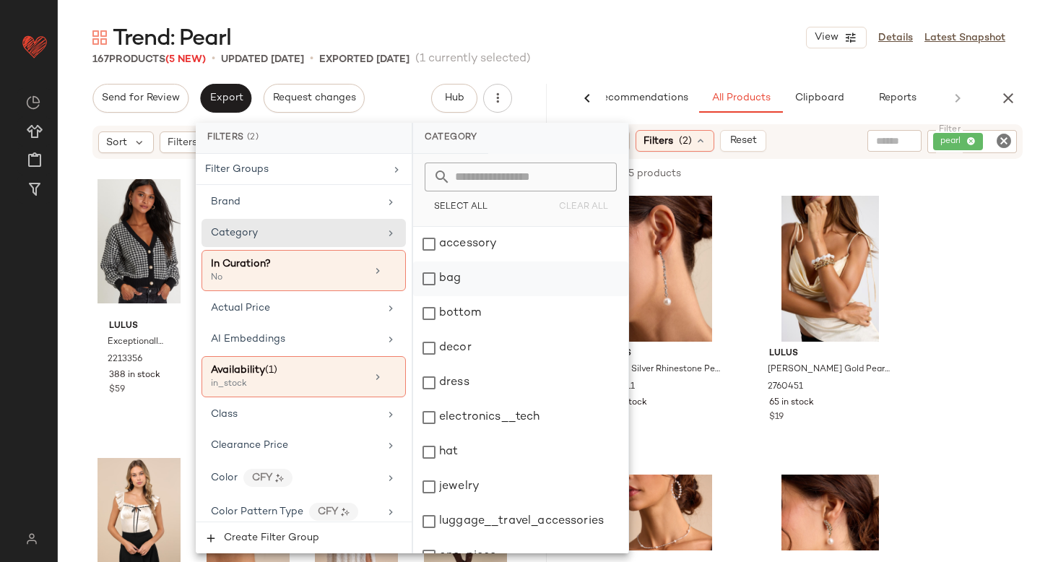
click at [435, 282] on div "bag" at bounding box center [520, 278] width 215 height 35
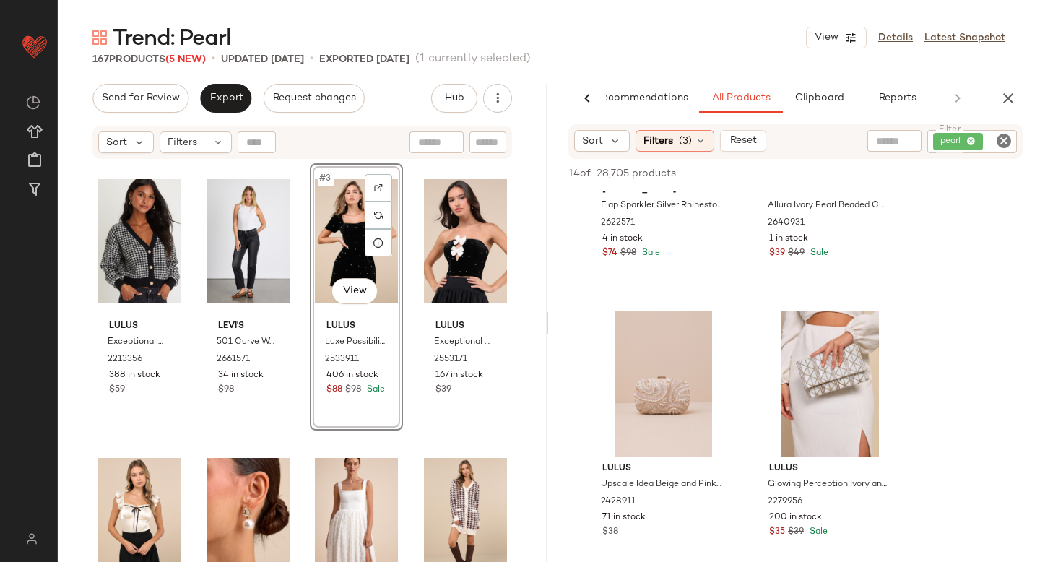
scroll to position [235, 0]
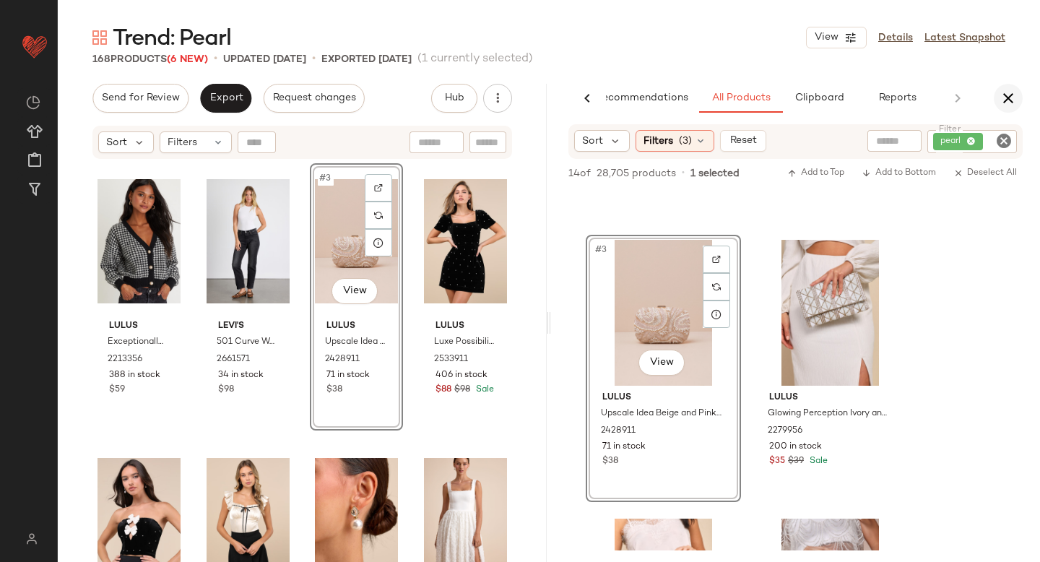
click at [1004, 100] on icon "button" at bounding box center [1008, 98] width 17 height 17
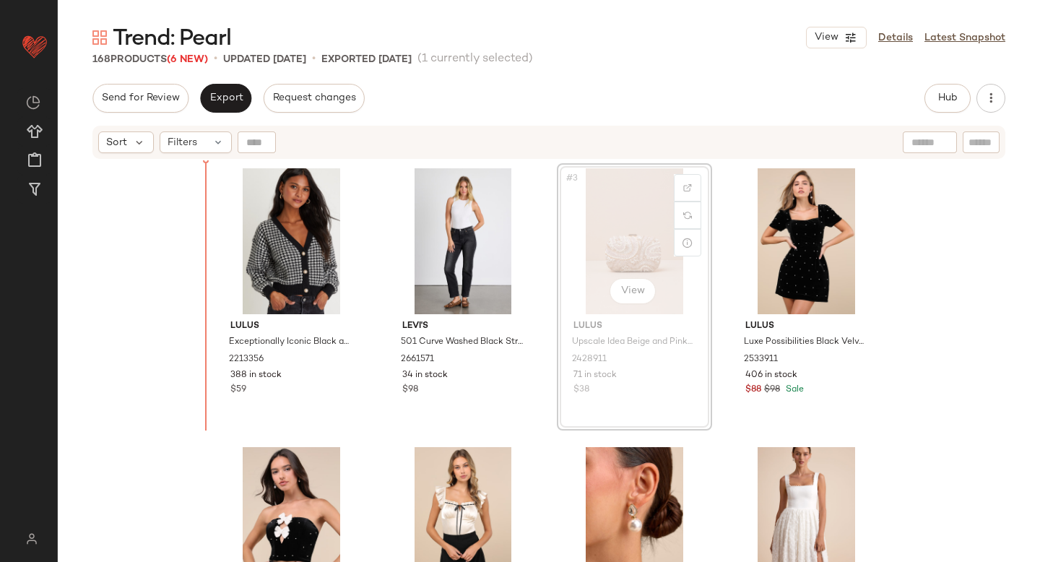
drag, startPoint x: 610, startPoint y: 202, endPoint x: 598, endPoint y: 206, distance: 12.1
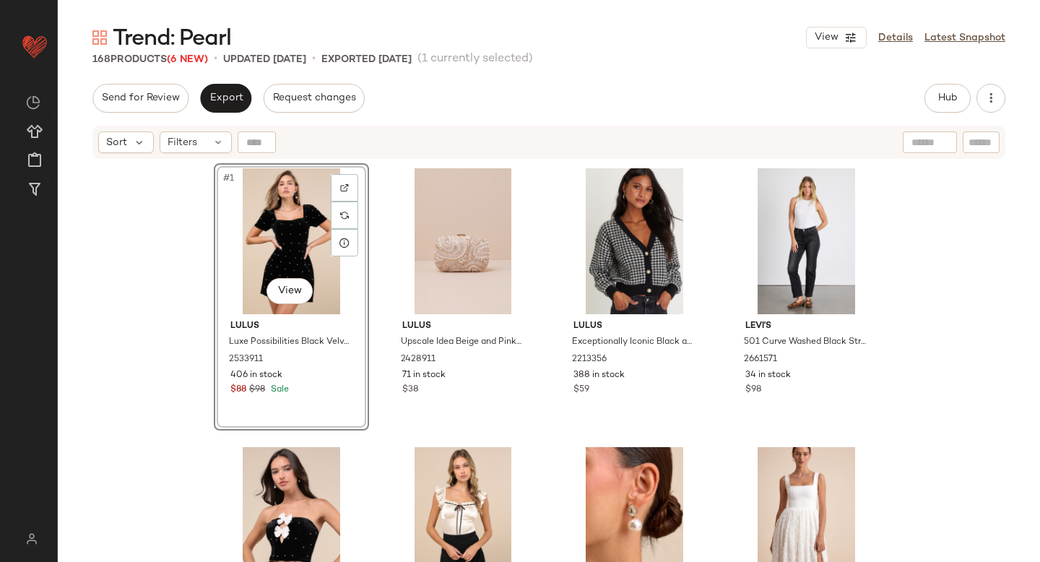
click at [181, 373] on div "#1 View Lulus Luxe Possibilities Black Velvet Pearl Mini Dress 2533911 406 in s…" at bounding box center [549, 379] width 982 height 438
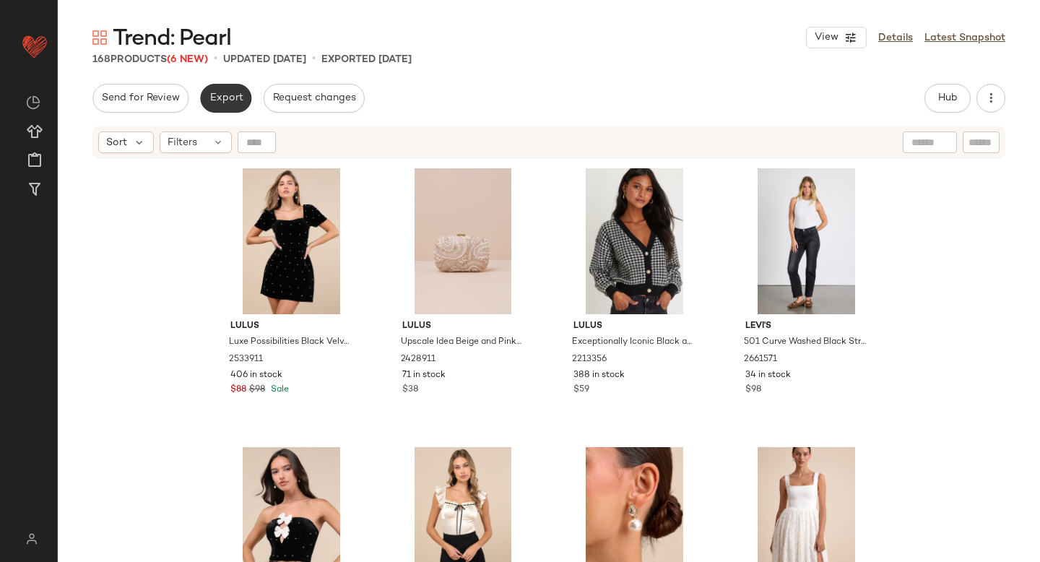
click at [224, 108] on button "Export" at bounding box center [225, 98] width 51 height 29
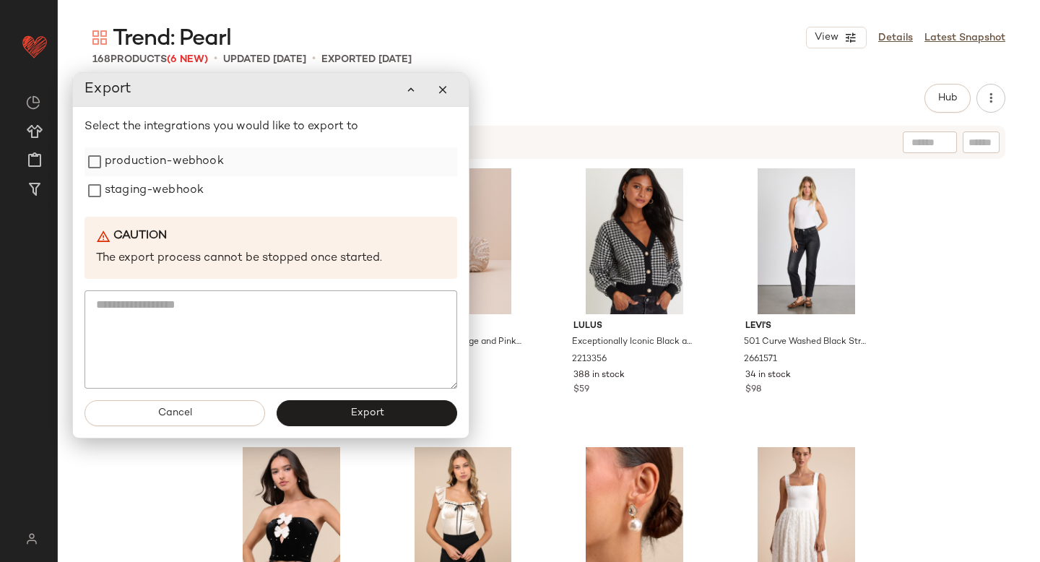
click at [150, 165] on label "production-webhook" at bounding box center [164, 161] width 119 height 29
click at [141, 194] on label "staging-webhook" at bounding box center [154, 190] width 99 height 29
click at [283, 406] on button "Export" at bounding box center [367, 413] width 181 height 26
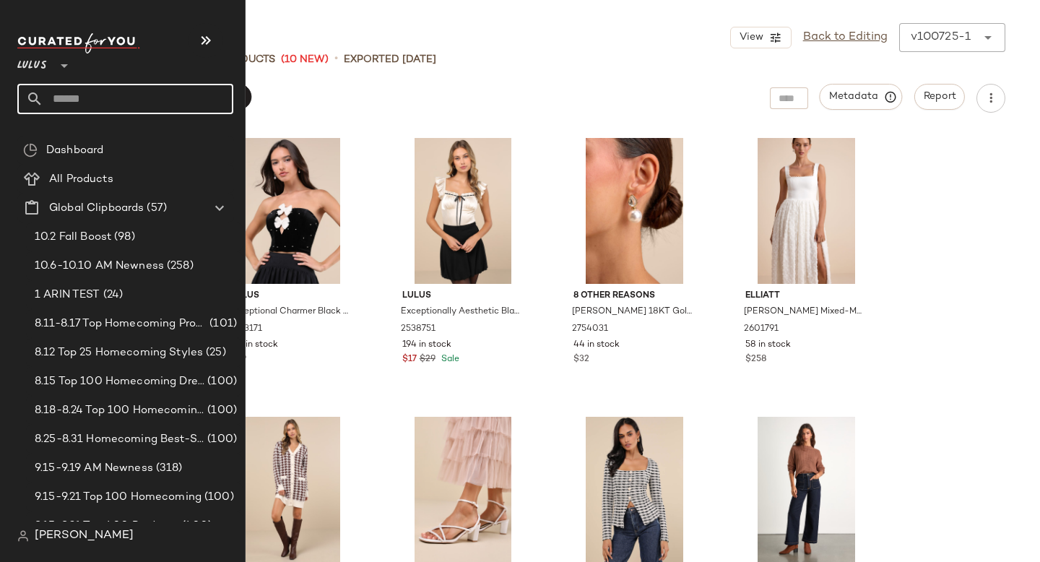
click at [72, 92] on input "text" at bounding box center [138, 99] width 190 height 30
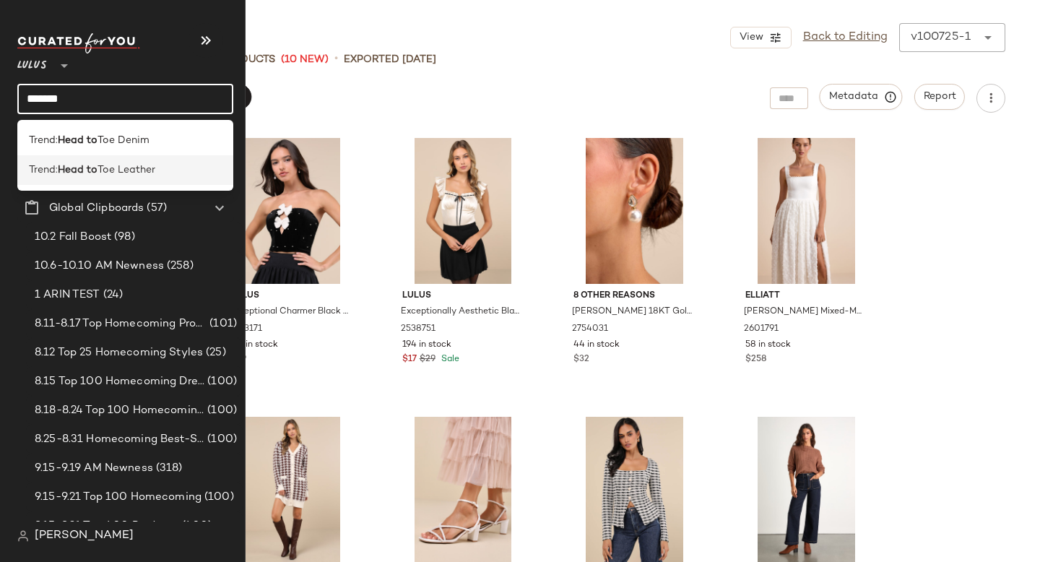
type input "*******"
click at [90, 175] on b "Head to" at bounding box center [78, 169] width 40 height 15
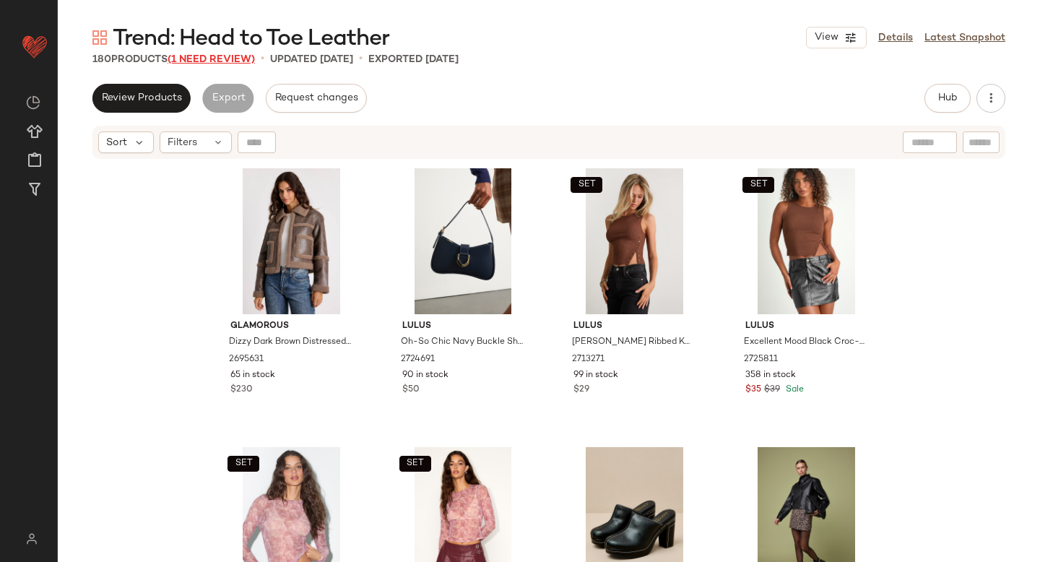
click at [225, 58] on span "(1 Need Review)" at bounding box center [211, 59] width 87 height 11
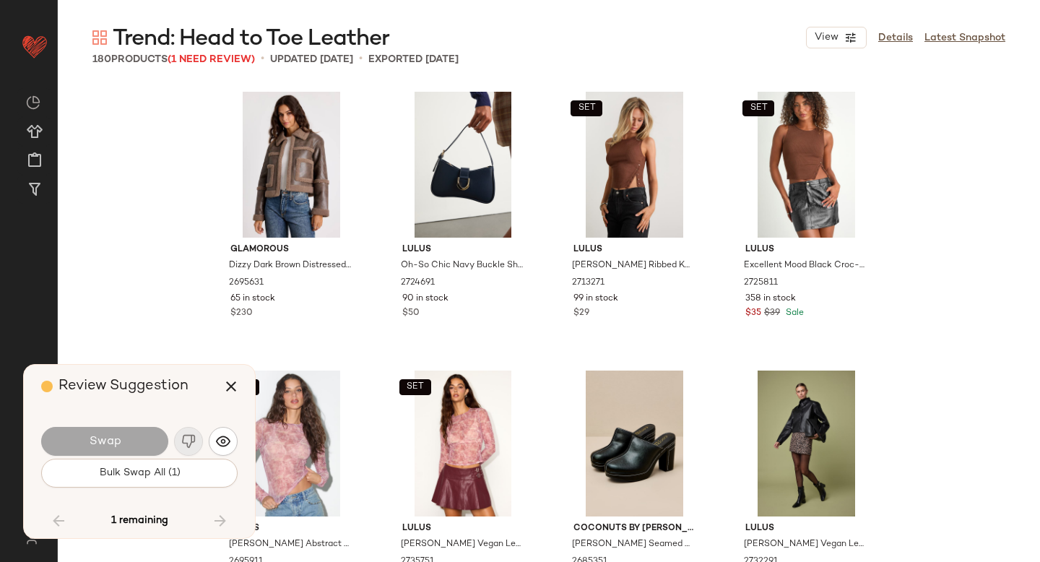
scroll to position [8642, 0]
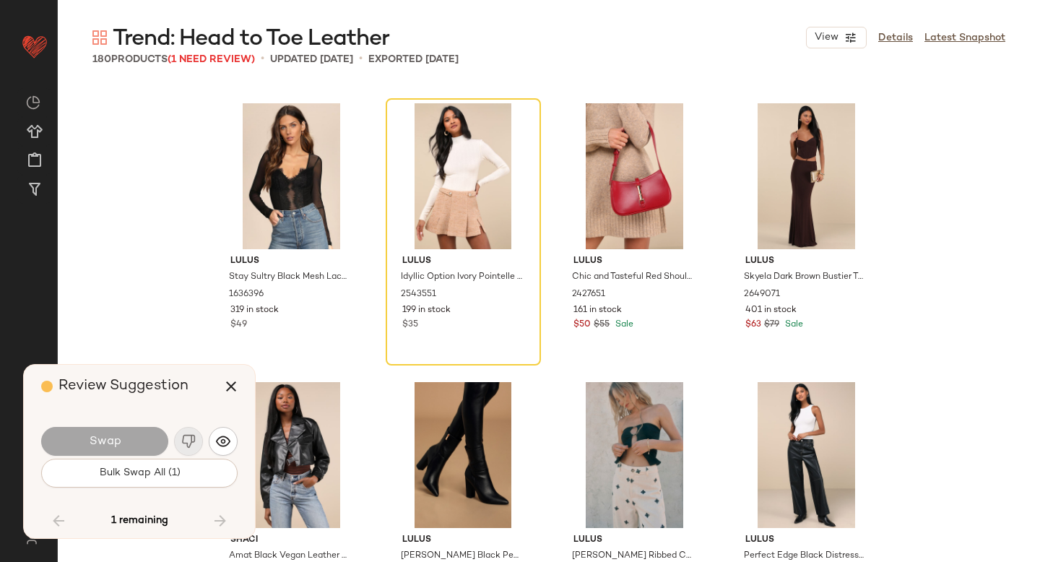
click at [188, 443] on div "Swap" at bounding box center [139, 441] width 196 height 35
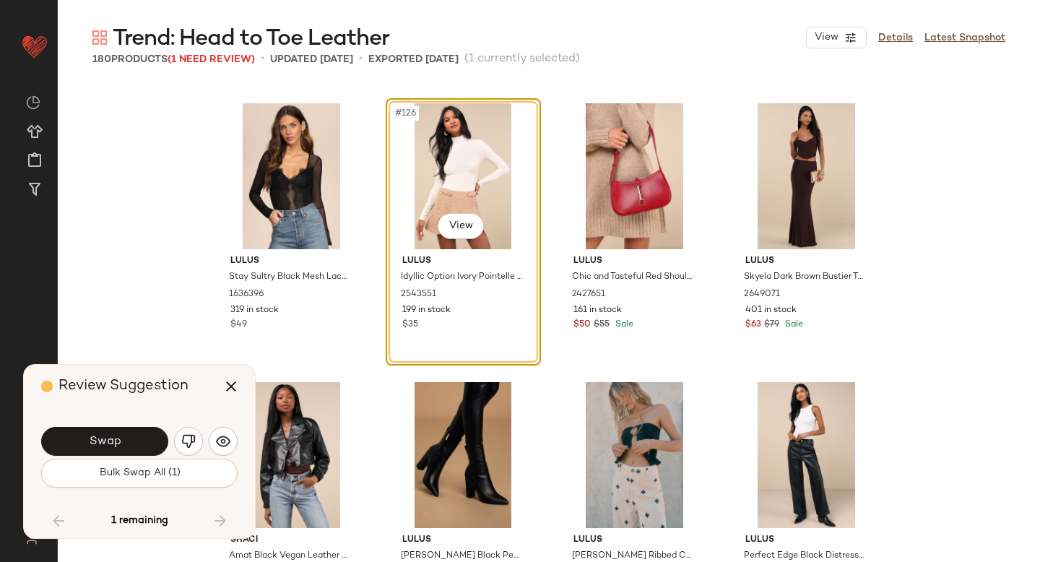
click at [188, 443] on img "button" at bounding box center [188, 441] width 14 height 14
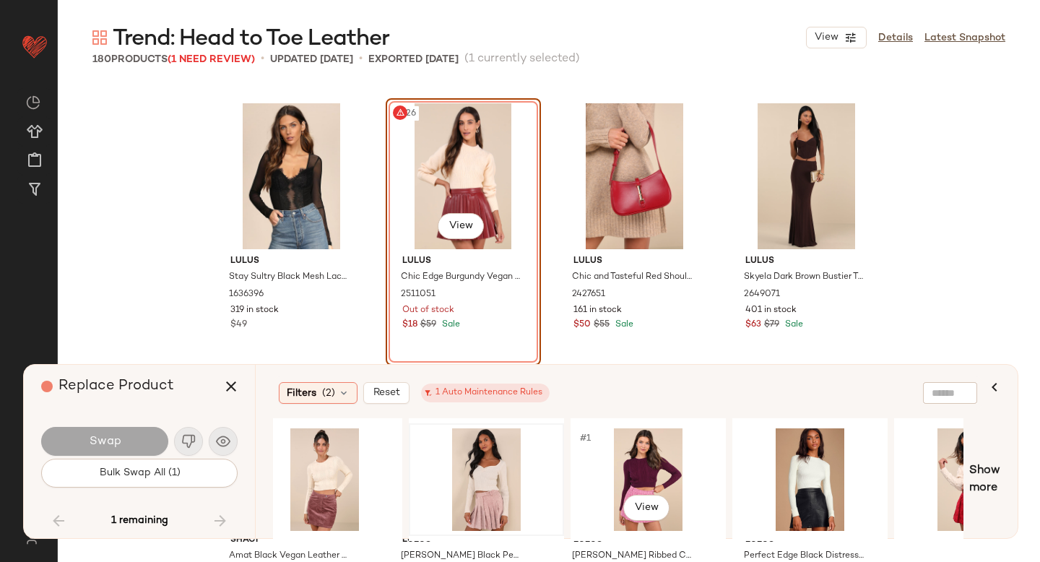
scroll to position [0, 189]
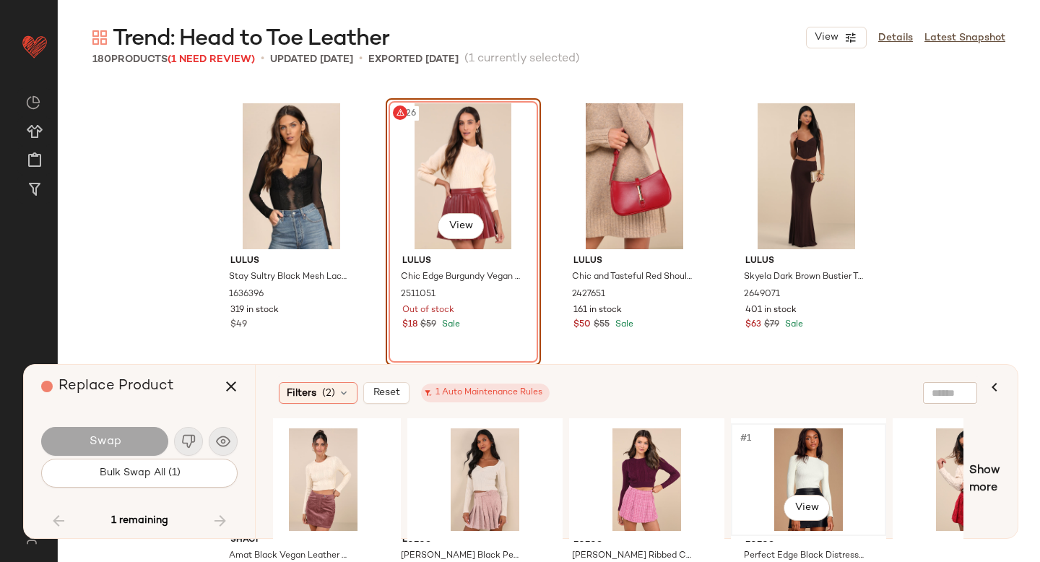
click at [776, 459] on div "#1 View" at bounding box center [808, 479] width 145 height 103
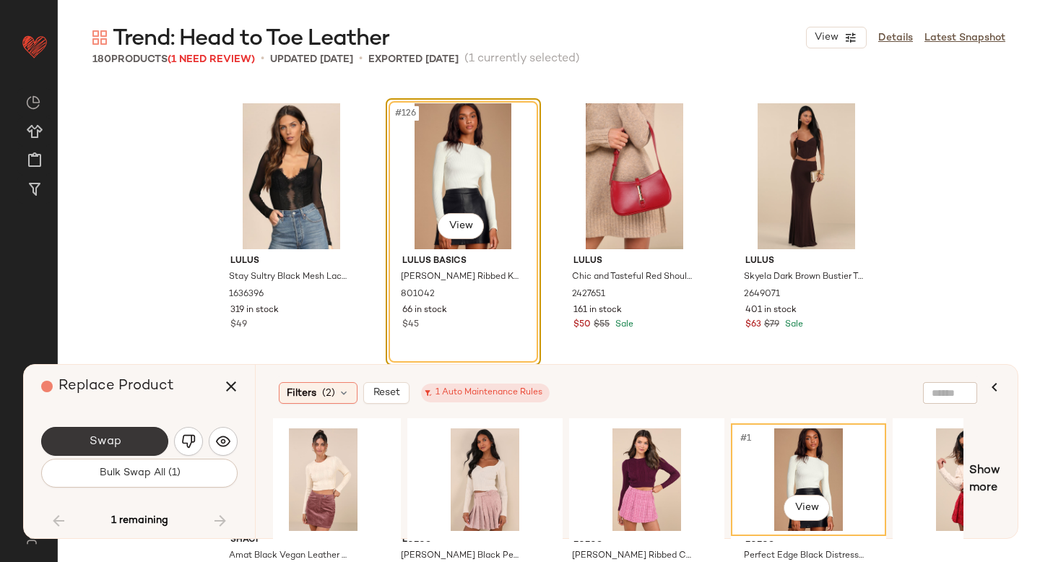
click at [138, 436] on button "Swap" at bounding box center [104, 441] width 127 height 29
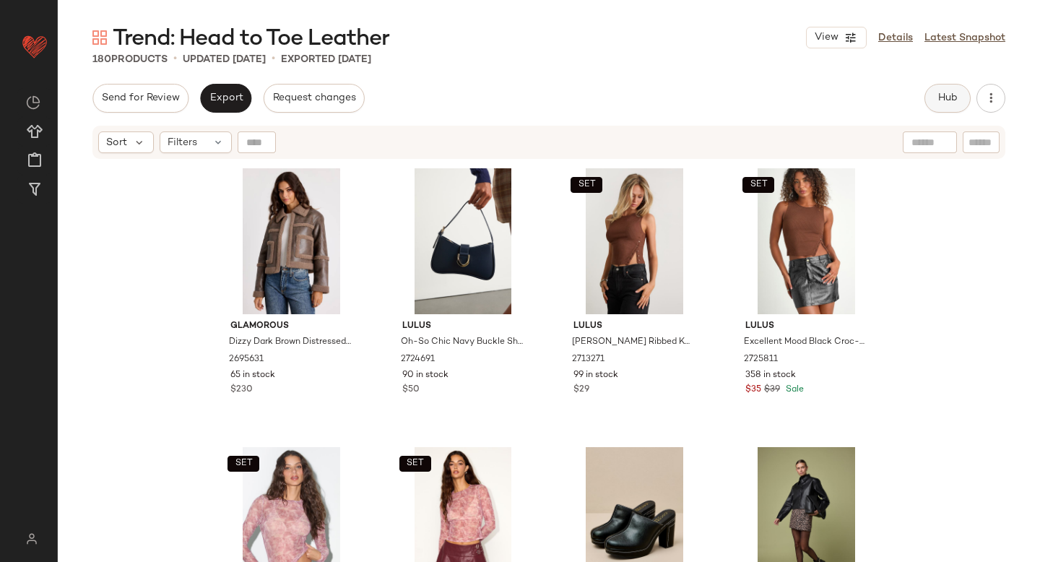
click at [946, 106] on button "Hub" at bounding box center [947, 98] width 46 height 29
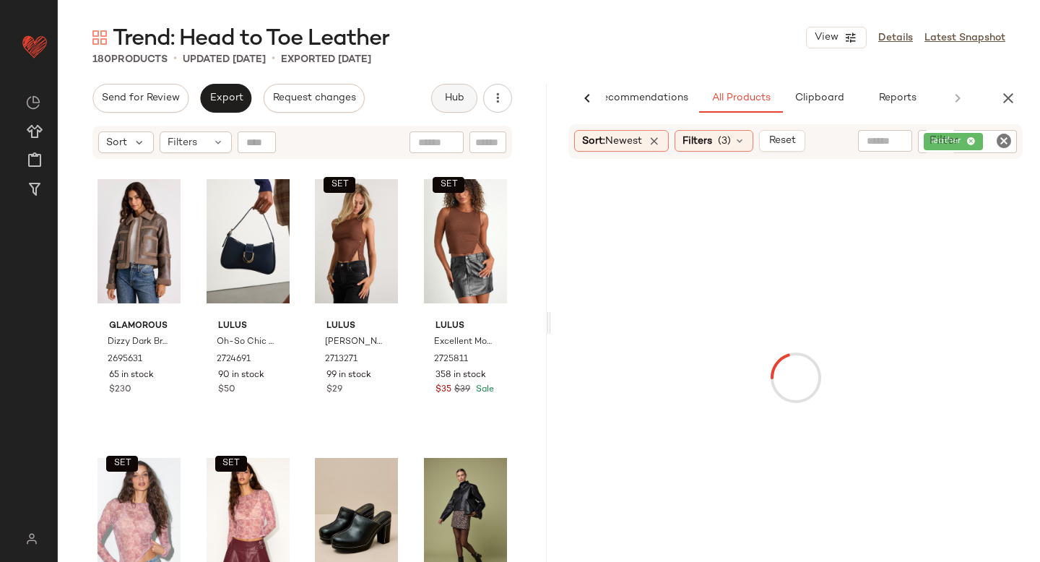
scroll to position [0, 34]
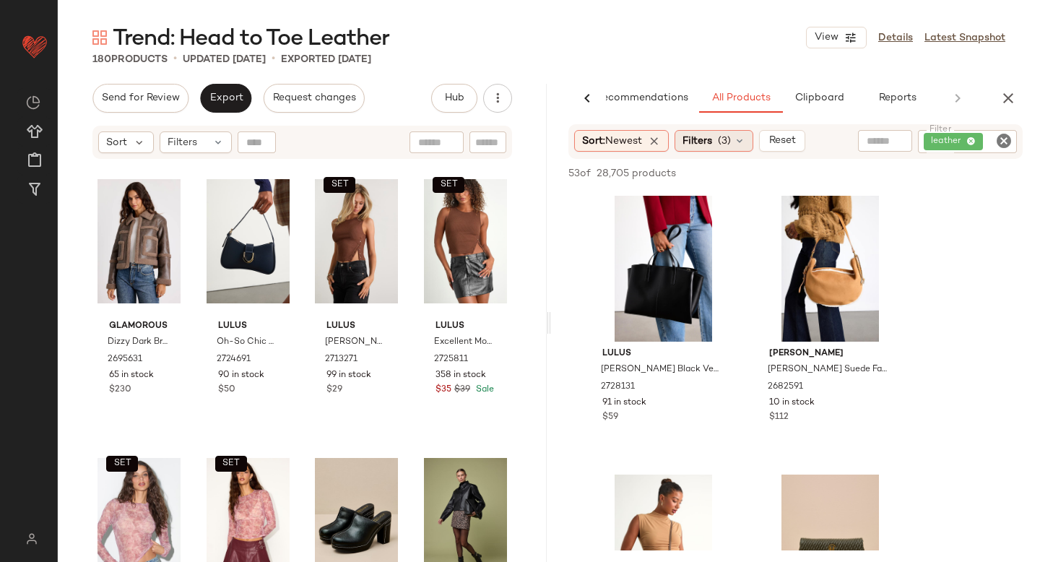
click at [699, 150] on div "Filters (3)" at bounding box center [714, 141] width 79 height 22
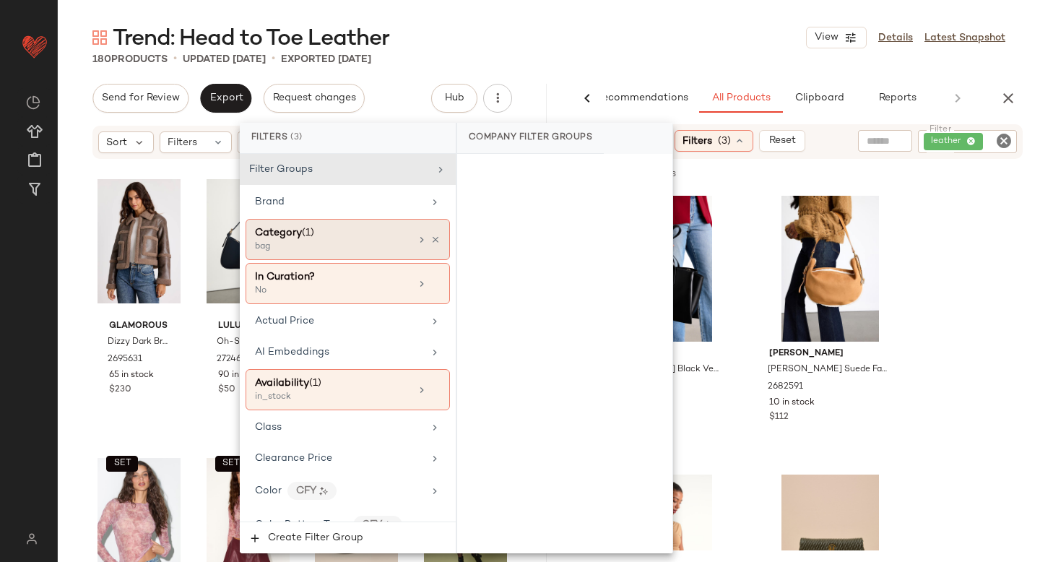
click at [340, 245] on div "bag" at bounding box center [327, 246] width 144 height 13
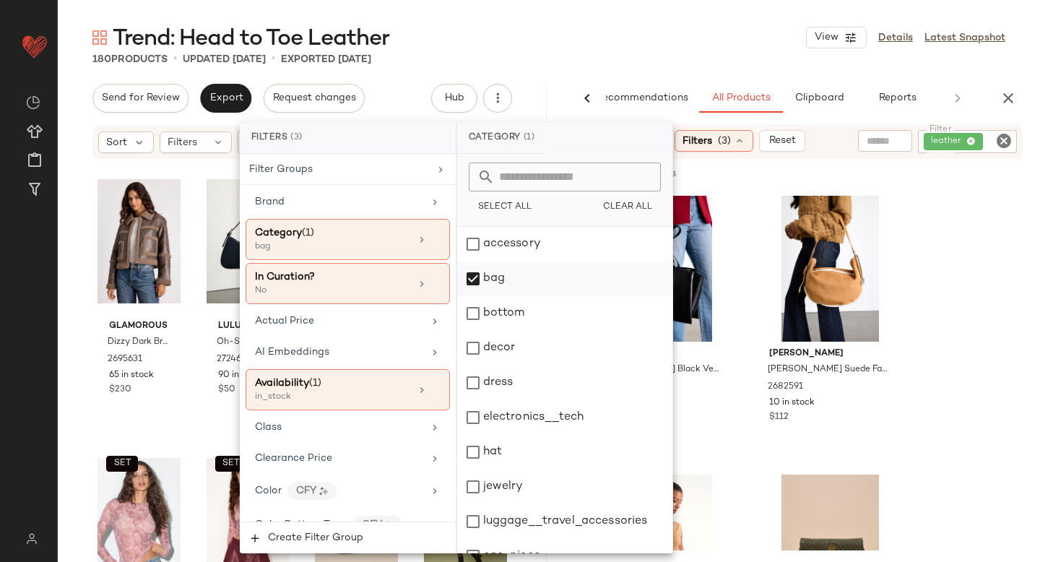
click at [482, 279] on div "bag" at bounding box center [564, 278] width 215 height 35
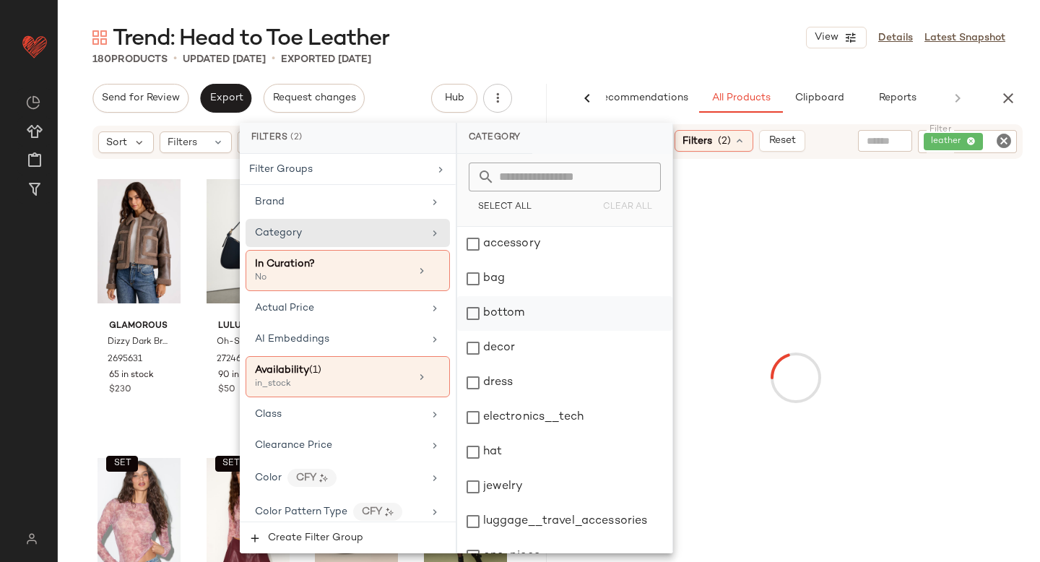
click at [469, 325] on div "bottom" at bounding box center [564, 313] width 215 height 35
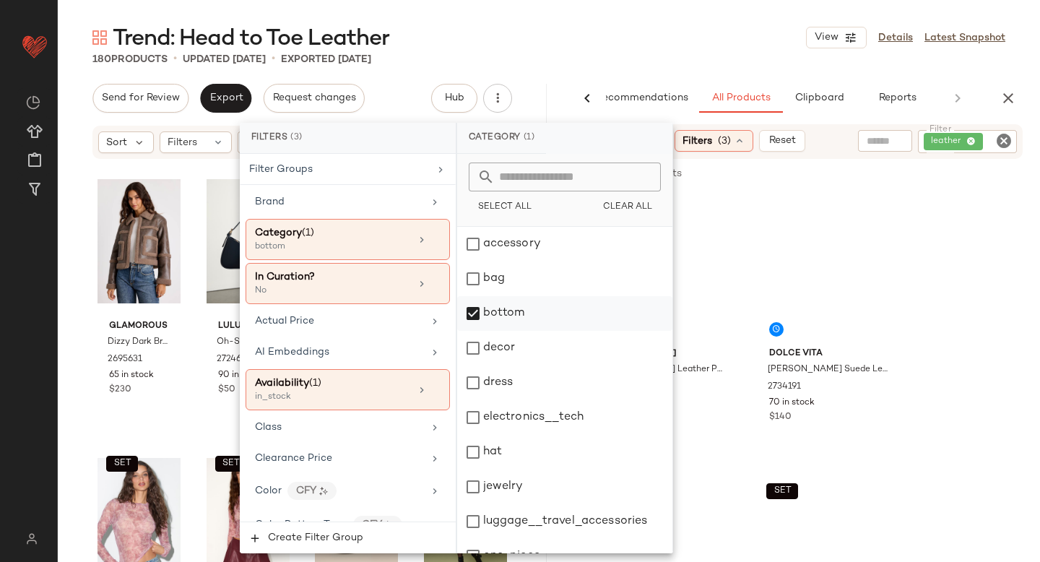
scroll to position [263, 0]
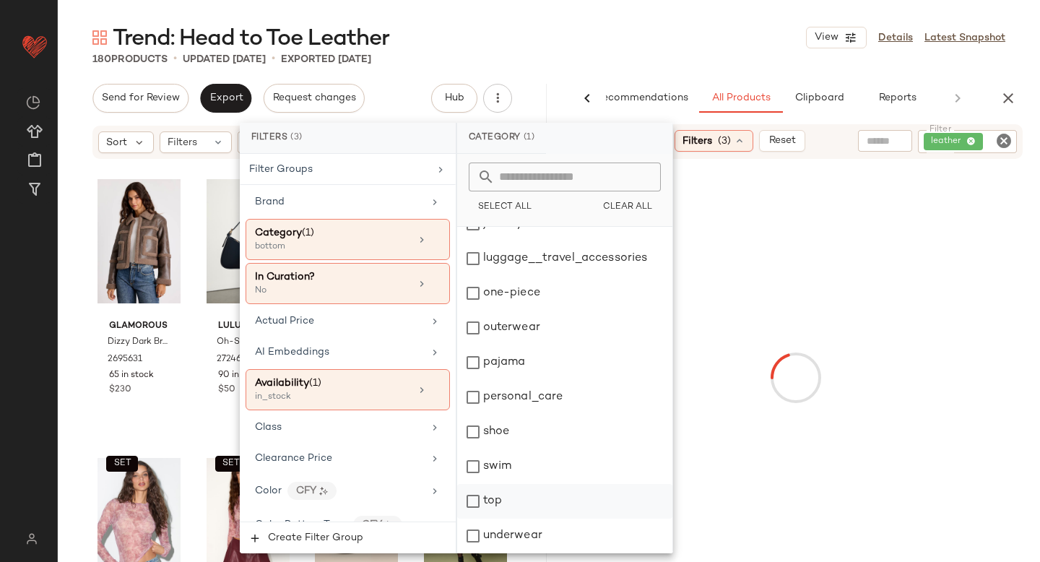
click at [472, 499] on div "top" at bounding box center [564, 501] width 215 height 35
click at [967, 269] on div at bounding box center [795, 378] width 483 height 432
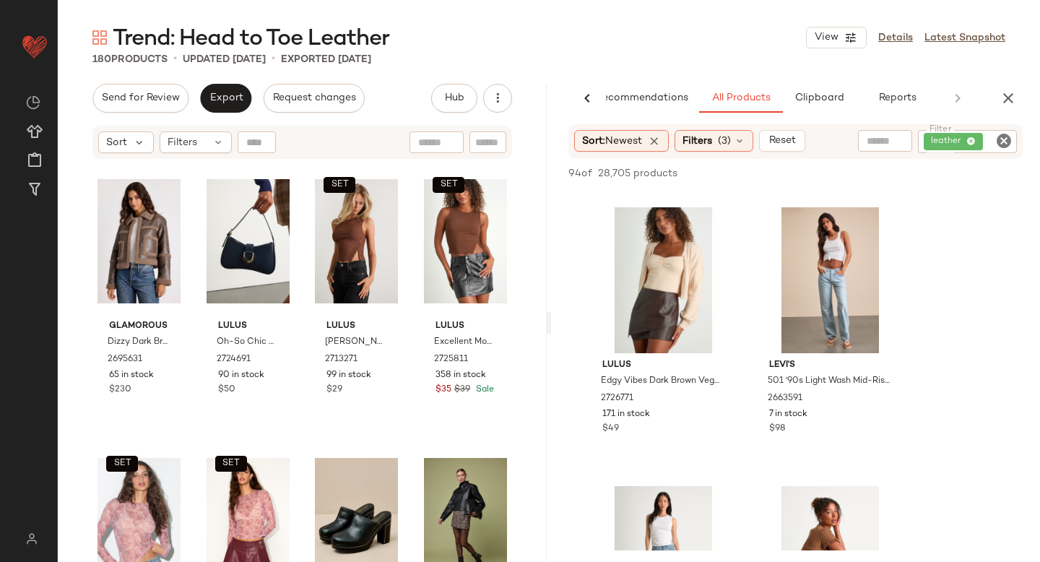
scroll to position [810, 0]
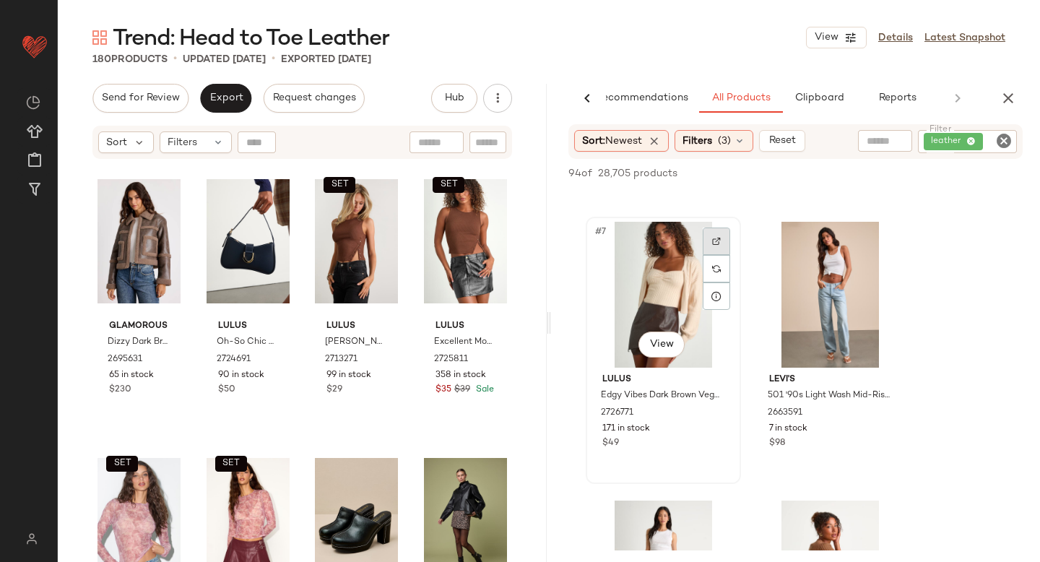
click at [727, 239] on div at bounding box center [716, 240] width 27 height 27
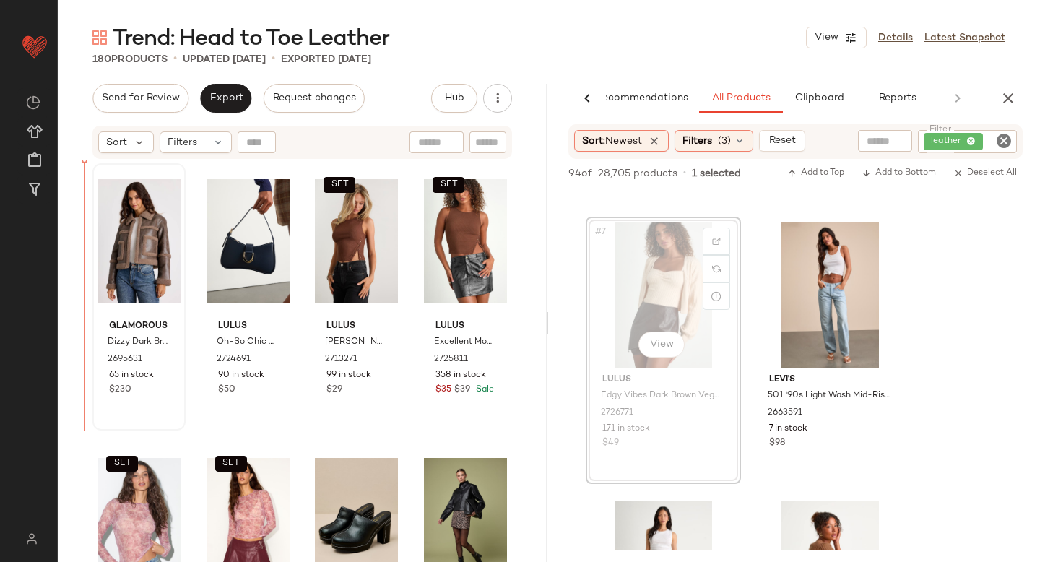
drag, startPoint x: 638, startPoint y: 264, endPoint x: 105, endPoint y: 277, distance: 533.1
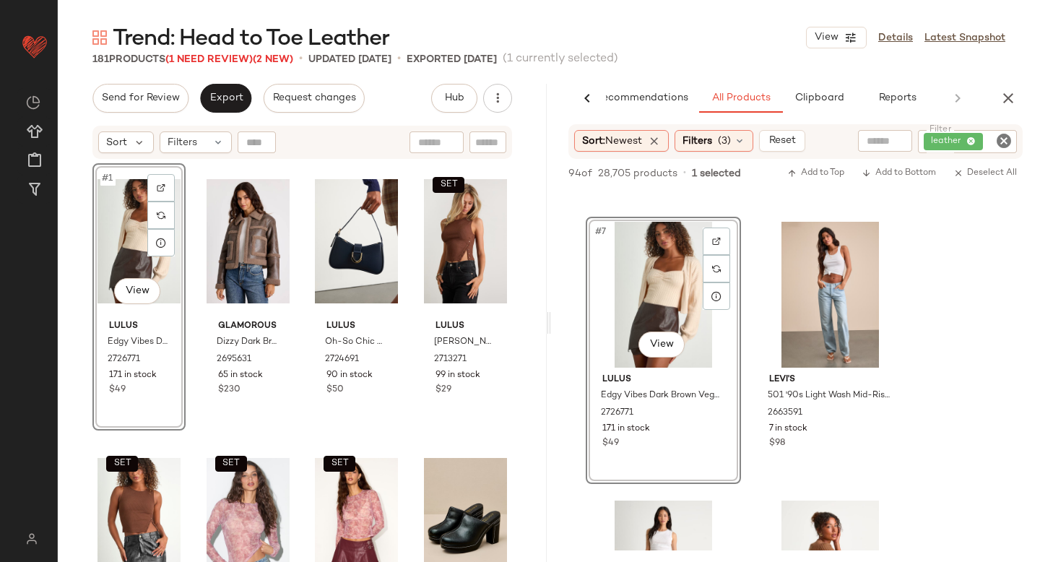
click at [1000, 136] on icon "Clear Filter" at bounding box center [1003, 140] width 17 height 17
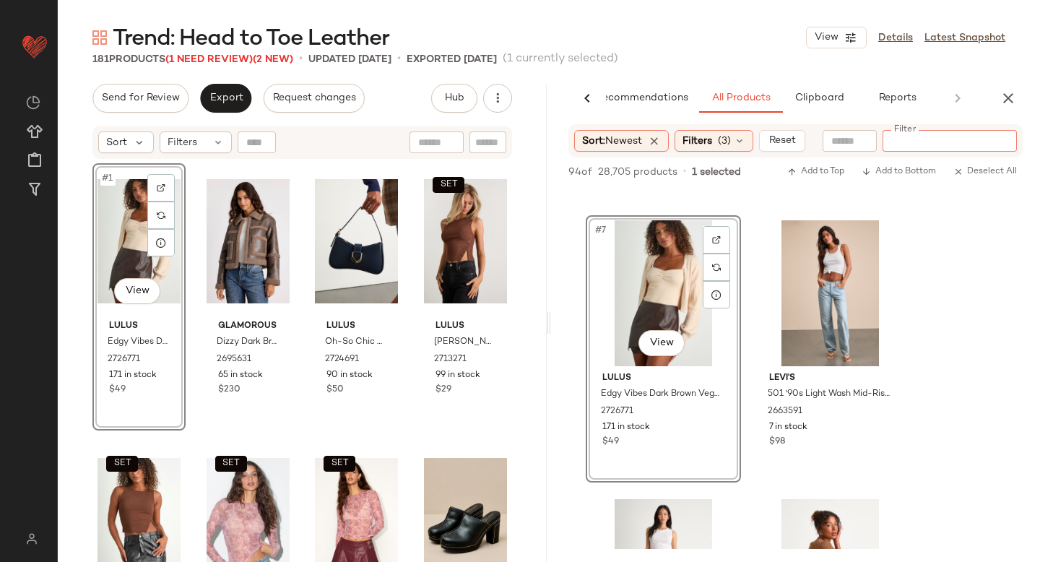
paste input "*******"
type input "*******"
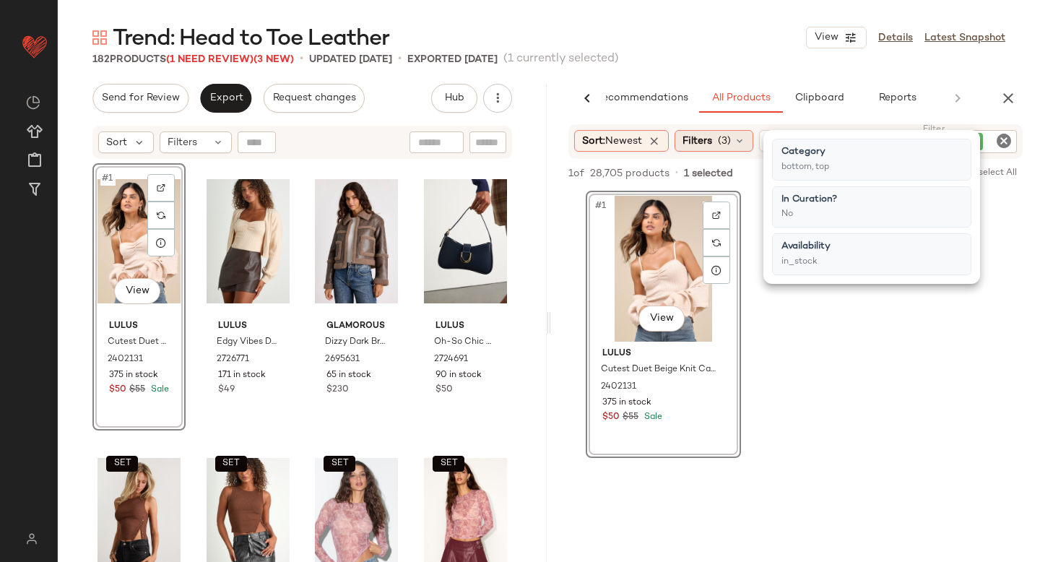
click at [706, 141] on span "Filters" at bounding box center [697, 141] width 30 height 15
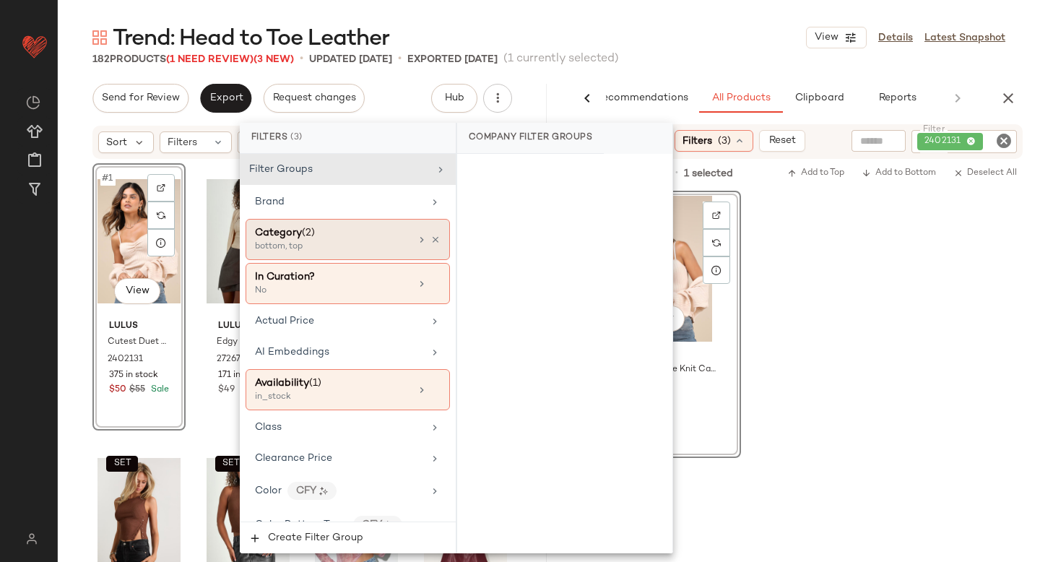
click at [339, 238] on div "Category (2)" at bounding box center [332, 232] width 155 height 15
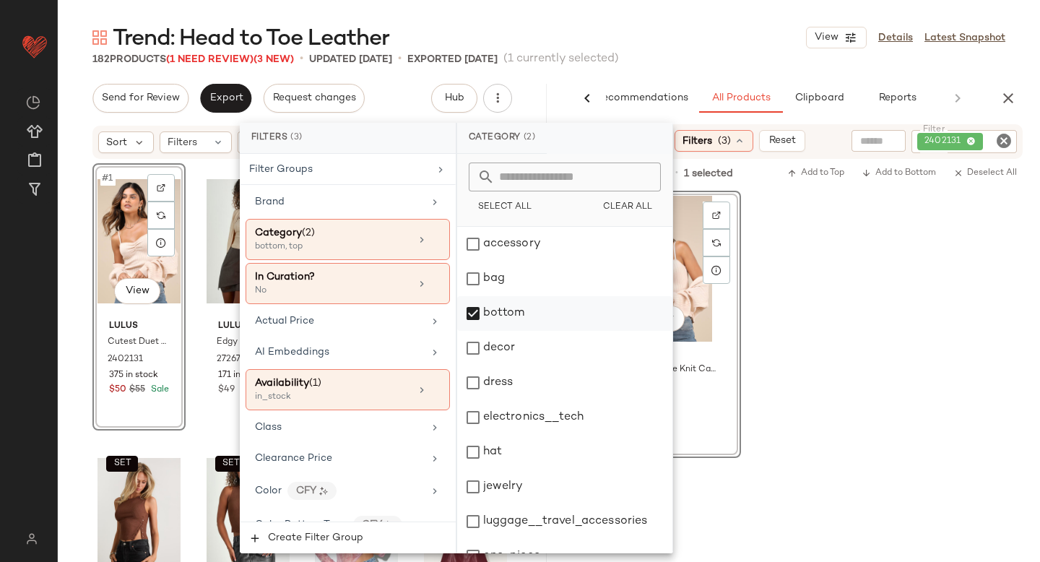
click at [482, 313] on div "bottom" at bounding box center [564, 313] width 215 height 35
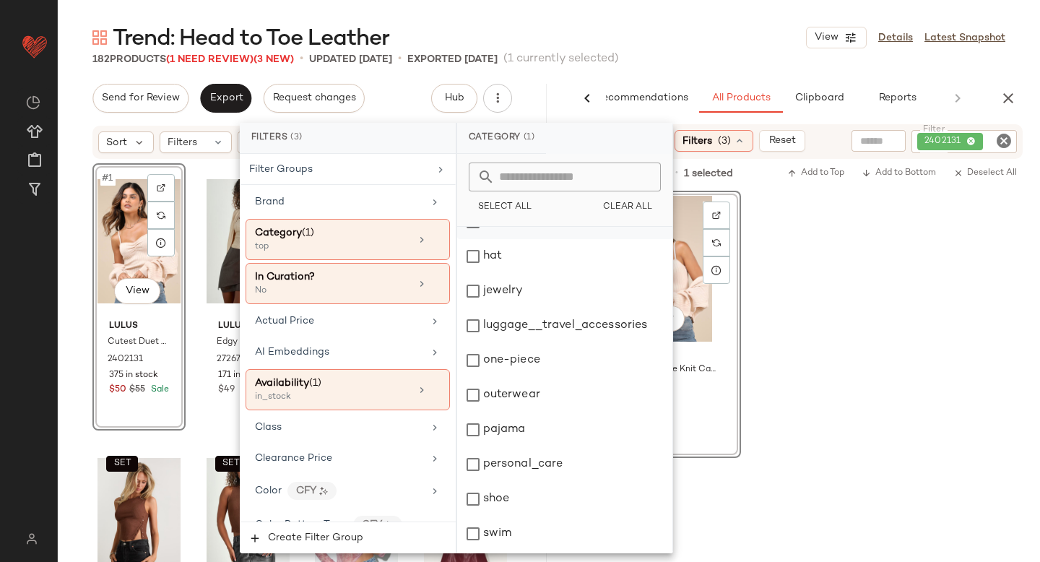
scroll to position [263, 0]
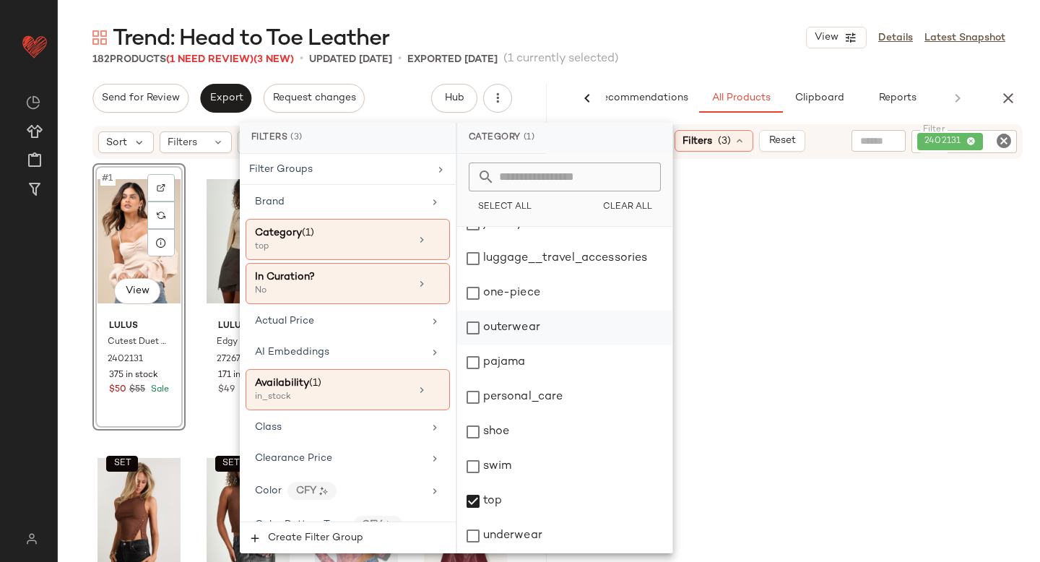
click at [480, 332] on div "outerwear" at bounding box center [564, 328] width 215 height 35
click at [1001, 144] on icon "Clear Filter" at bounding box center [1003, 140] width 17 height 17
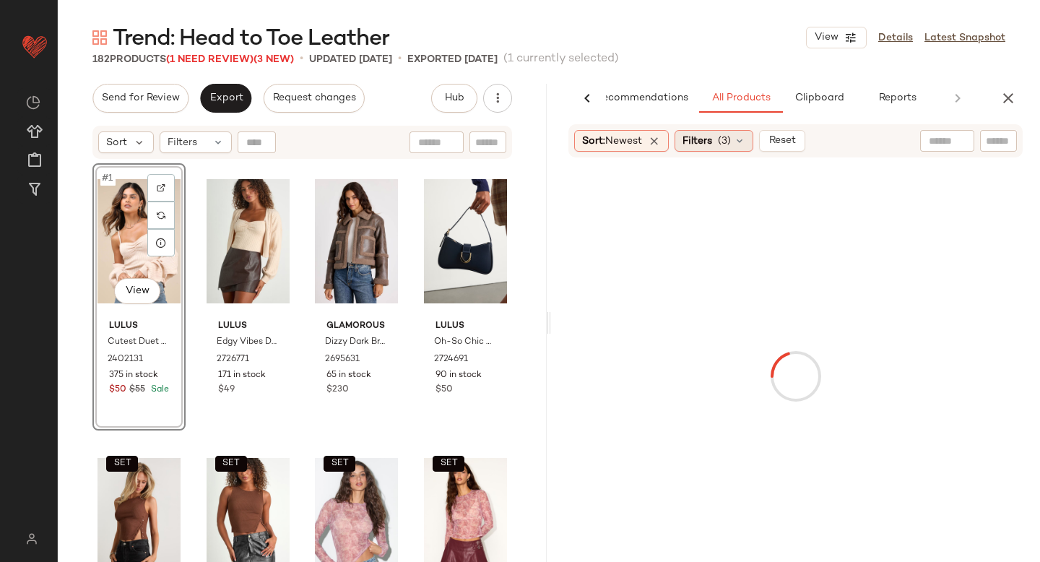
click at [723, 151] on div "Filters (3)" at bounding box center [714, 141] width 79 height 22
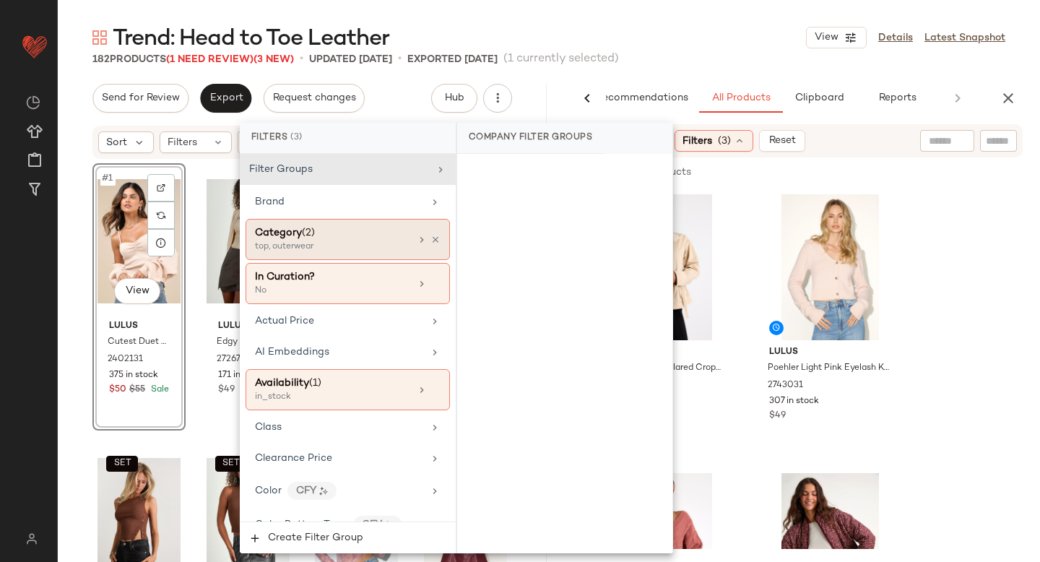
click at [359, 231] on div "Category (2)" at bounding box center [332, 232] width 155 height 15
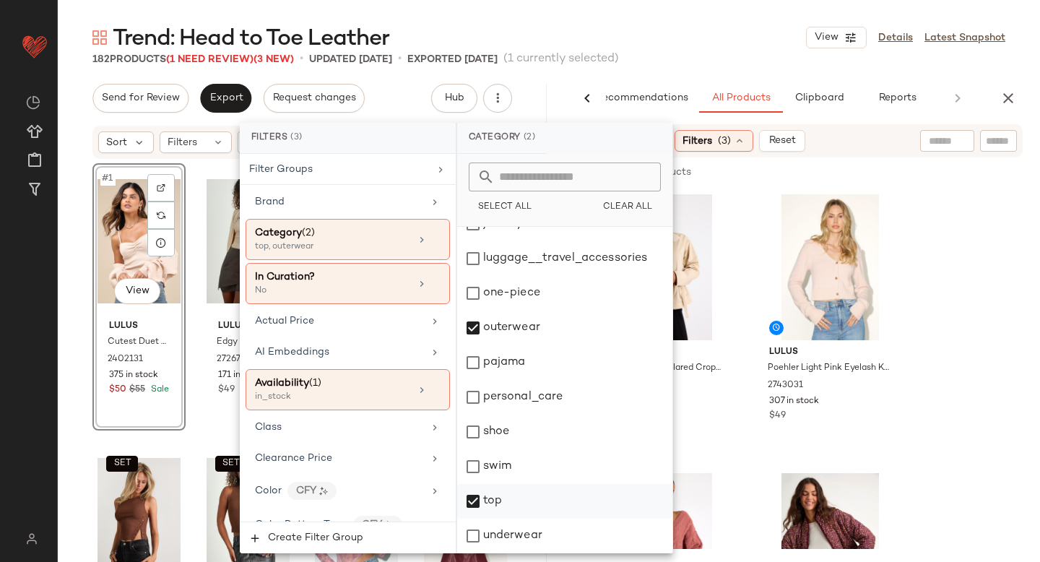
click at [477, 495] on div "top" at bounding box center [564, 501] width 215 height 35
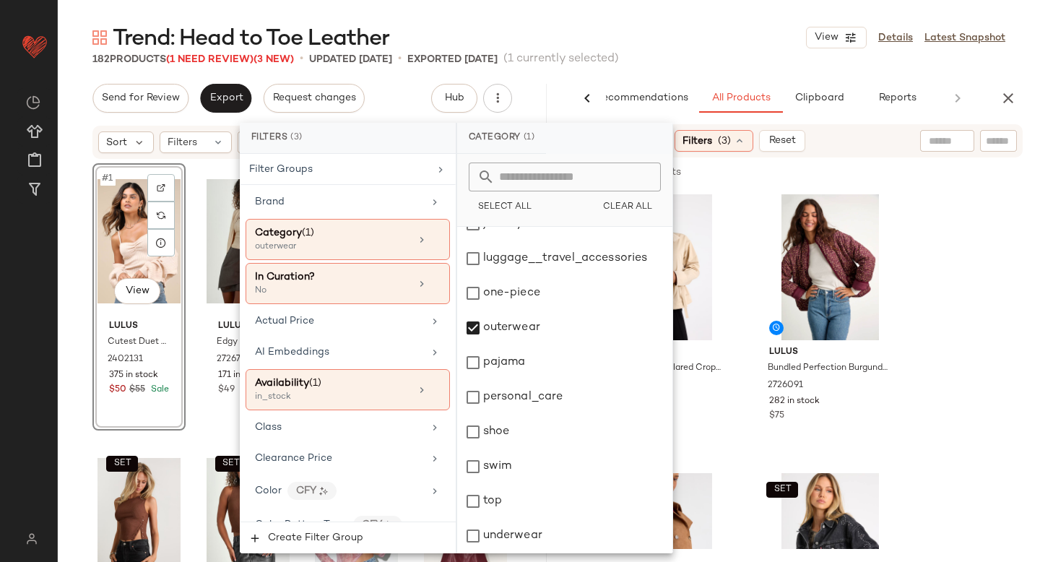
click at [997, 146] on input "text" at bounding box center [998, 141] width 25 height 15
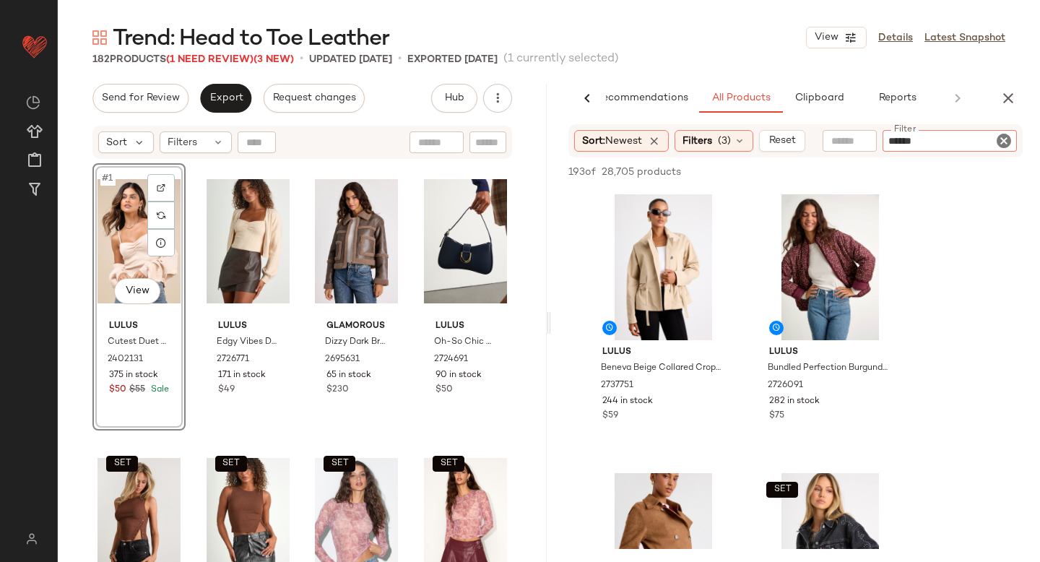
type input "*******"
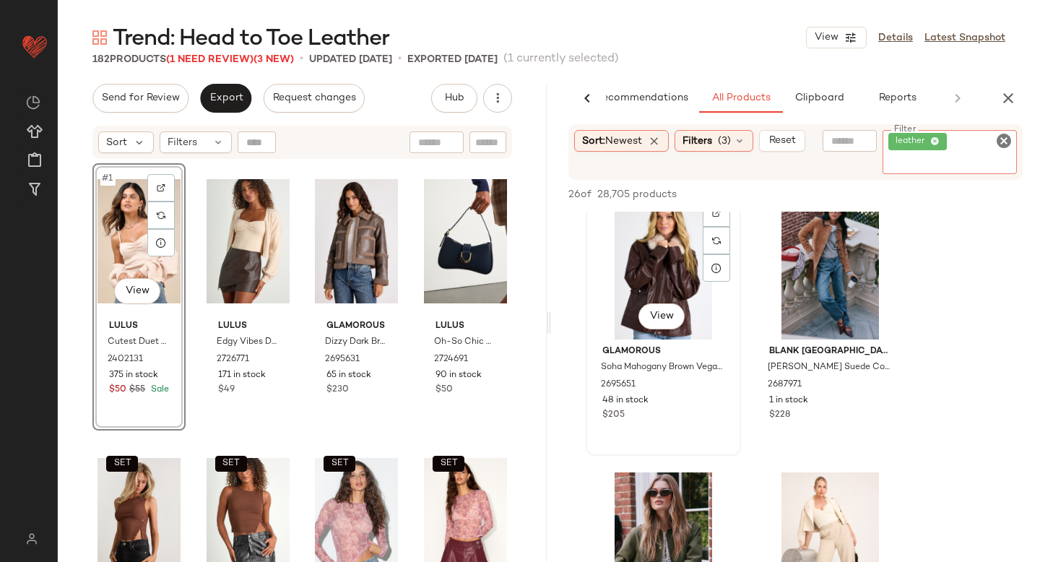
scroll to position [303, 0]
click at [682, 398] on div "Glamorous Soha Mahogany Brown Vegan Leather Faux Fur Jacket 2695651 48 in stock…" at bounding box center [663, 381] width 145 height 84
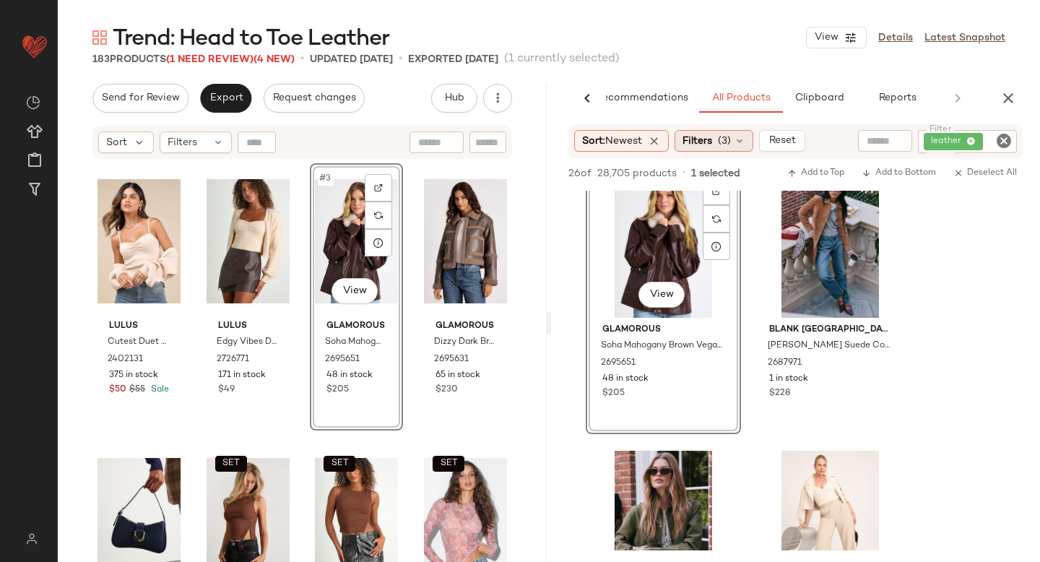
click at [731, 134] on span "(3)" at bounding box center [724, 141] width 13 height 15
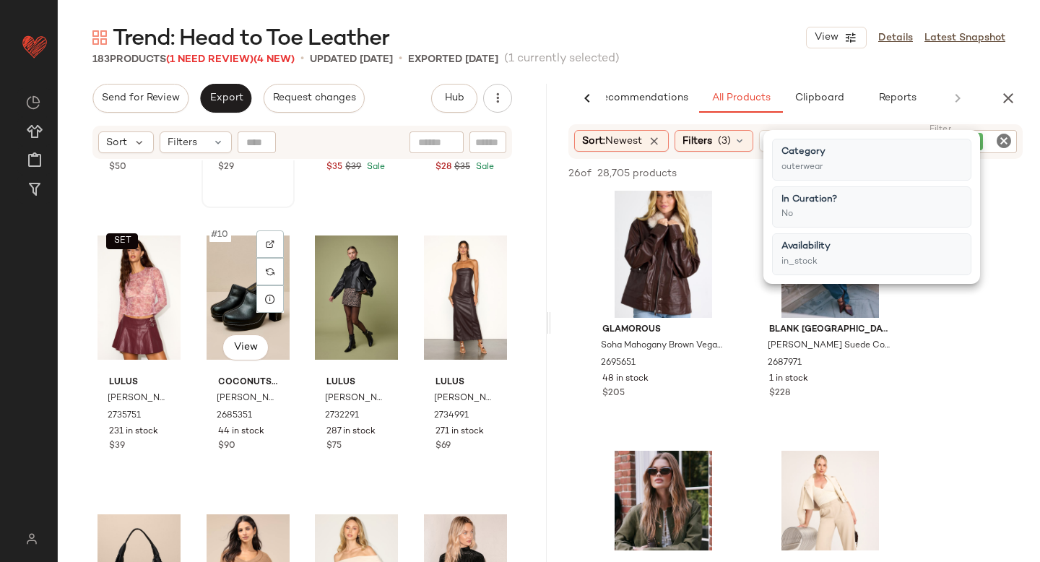
scroll to position [0, 0]
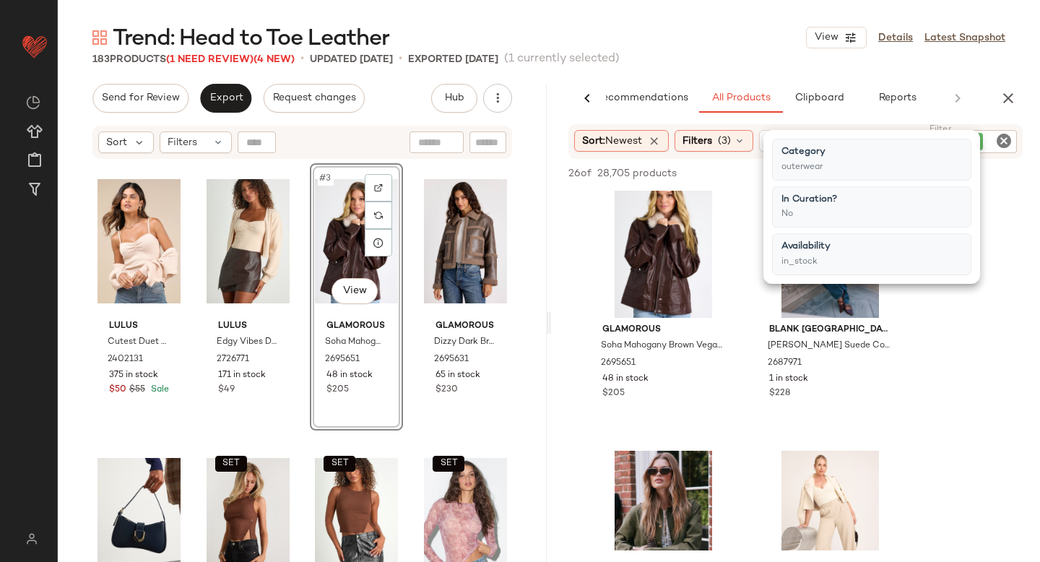
click at [696, 143] on span "Filters" at bounding box center [697, 141] width 30 height 15
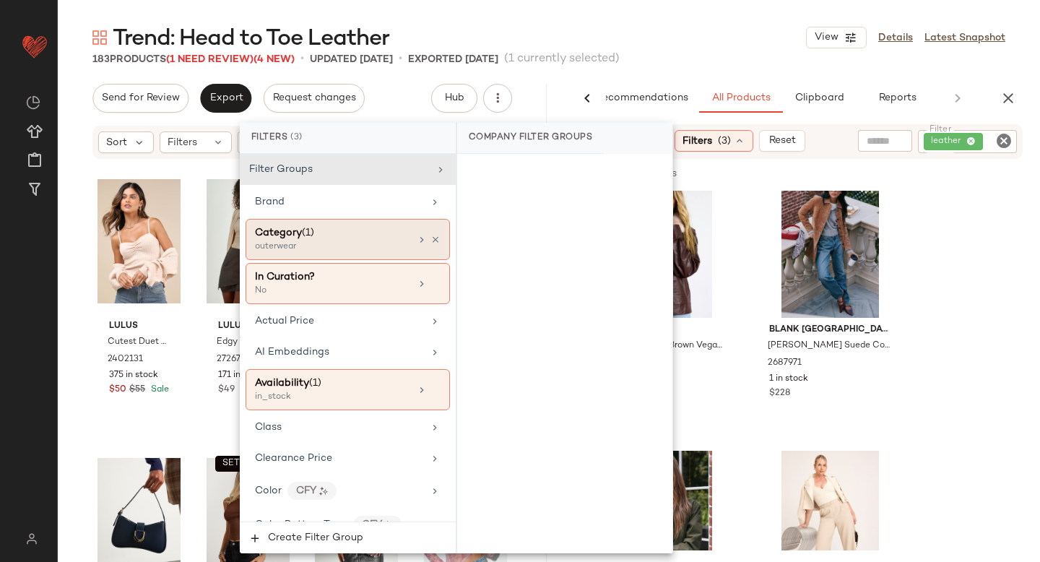
click at [375, 233] on div "Category (1)" at bounding box center [332, 232] width 155 height 15
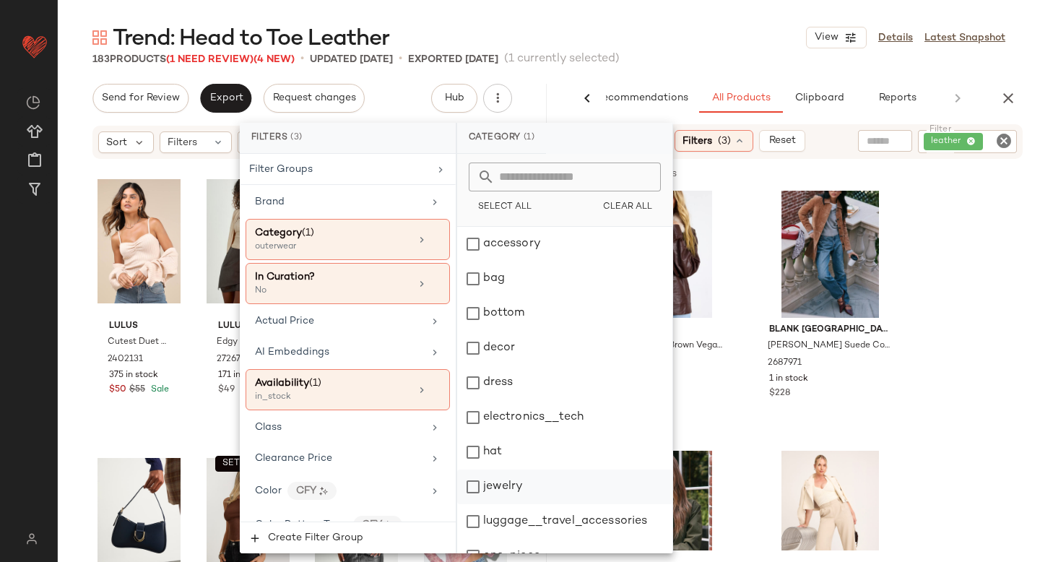
click at [471, 485] on div "jewelry" at bounding box center [564, 486] width 215 height 35
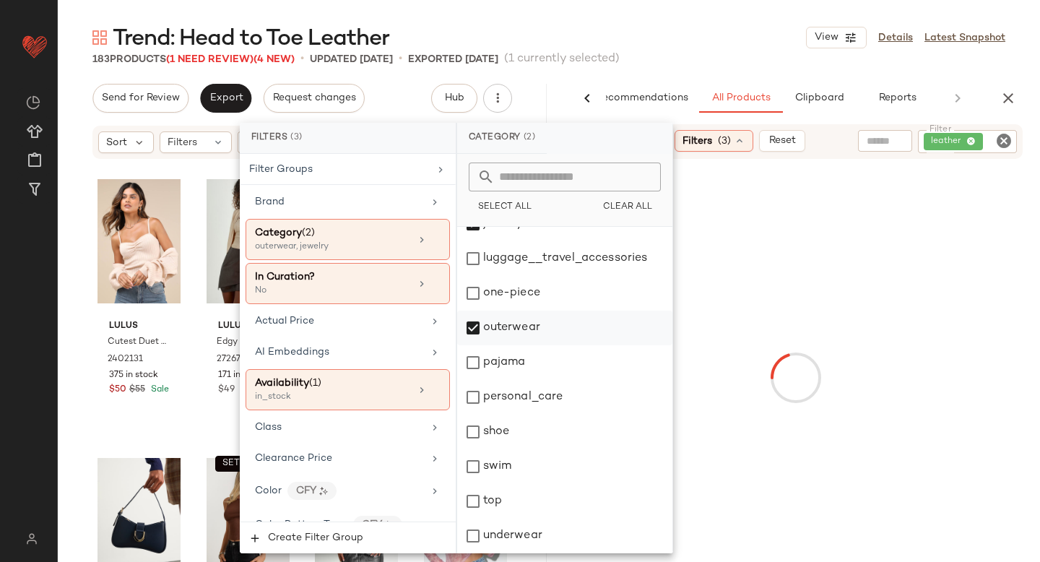
click at [497, 335] on div "outerwear" at bounding box center [564, 328] width 215 height 35
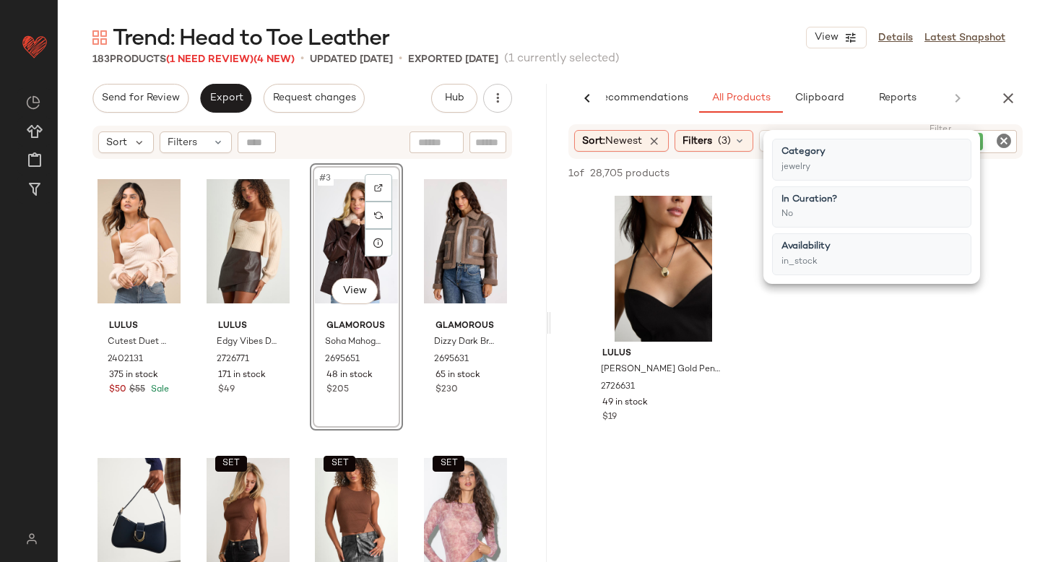
click at [999, 269] on div "Lulus Louetta Gold Pendant Cord Choker Necklace 2726631 49 in stock $19" at bounding box center [795, 324] width 489 height 267
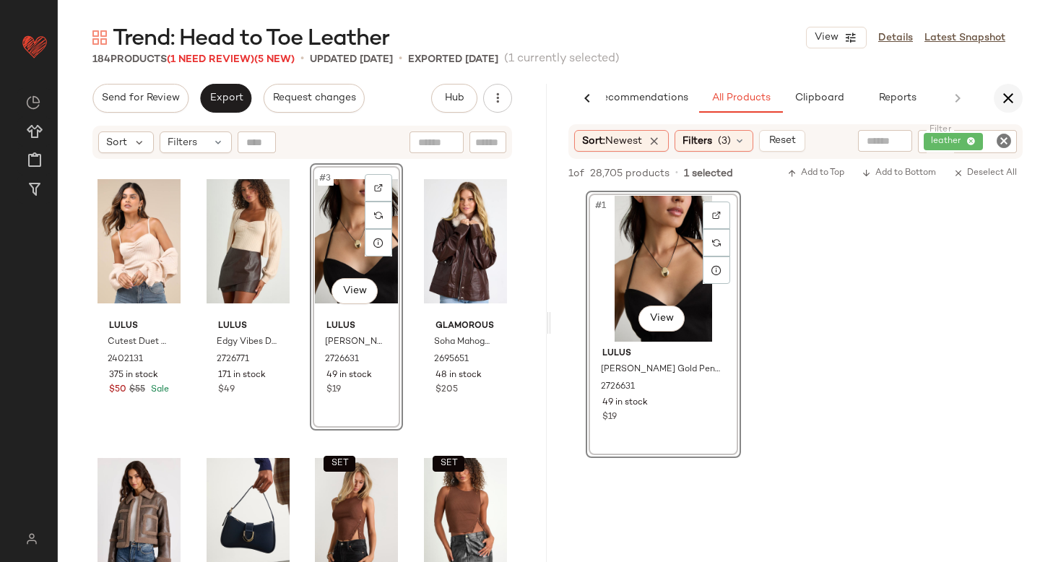
click at [1007, 99] on icon "button" at bounding box center [1008, 98] width 17 height 17
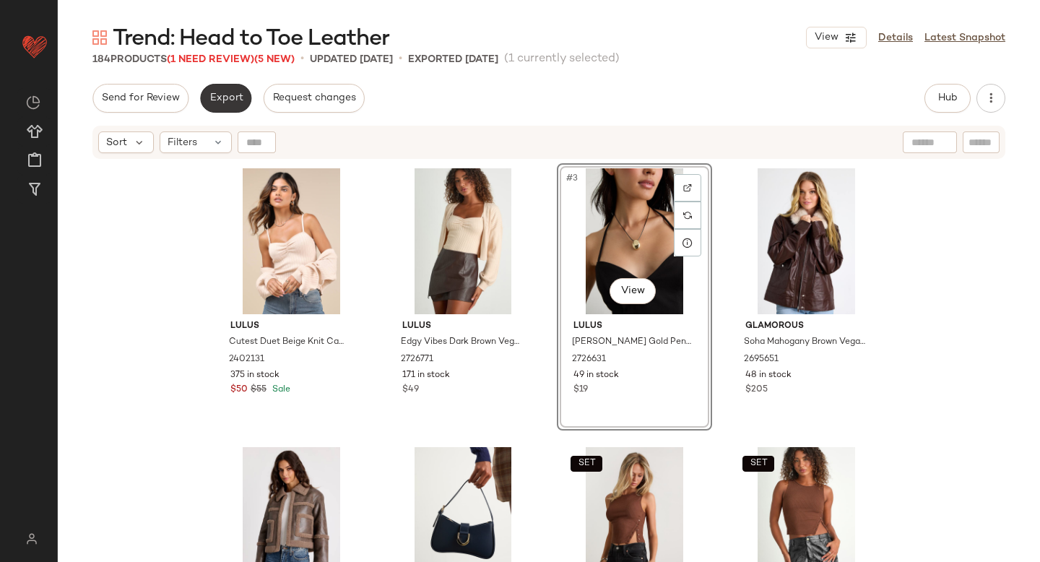
click at [225, 95] on span "Export" at bounding box center [226, 98] width 34 height 12
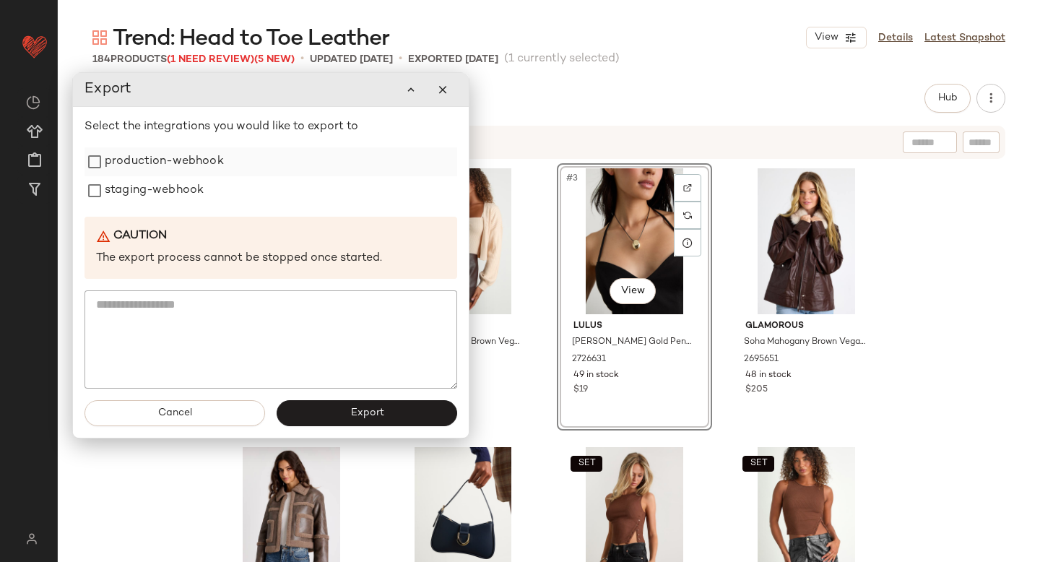
click at [196, 157] on label "production-webhook" at bounding box center [164, 161] width 119 height 29
click at [183, 187] on label "staging-webhook" at bounding box center [154, 190] width 99 height 29
click at [383, 414] on button "Export" at bounding box center [367, 413] width 181 height 26
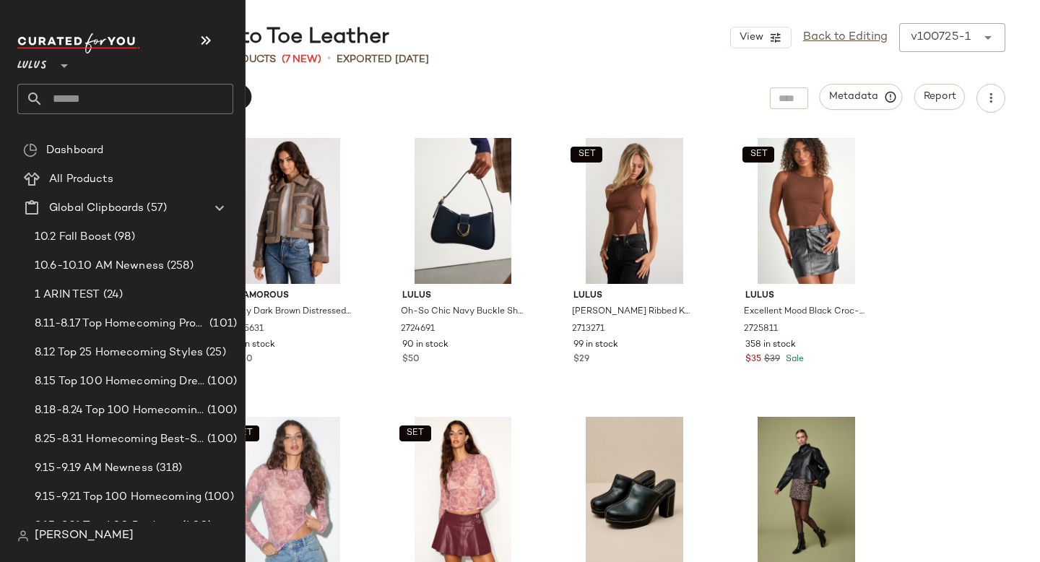
click at [71, 92] on input "text" at bounding box center [138, 99] width 190 height 30
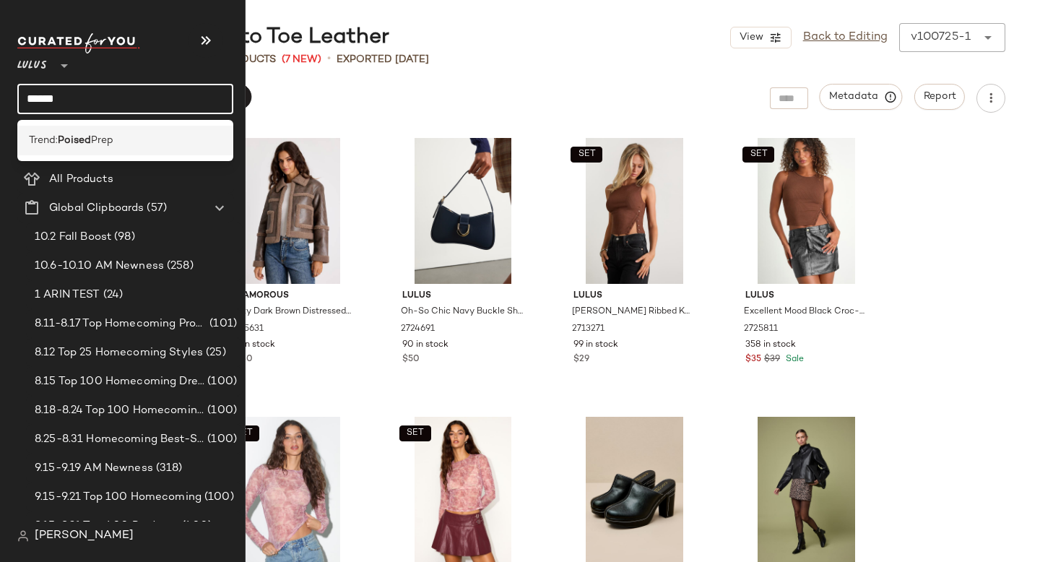
type input "******"
click at [54, 134] on span "Trend:" at bounding box center [43, 140] width 29 height 15
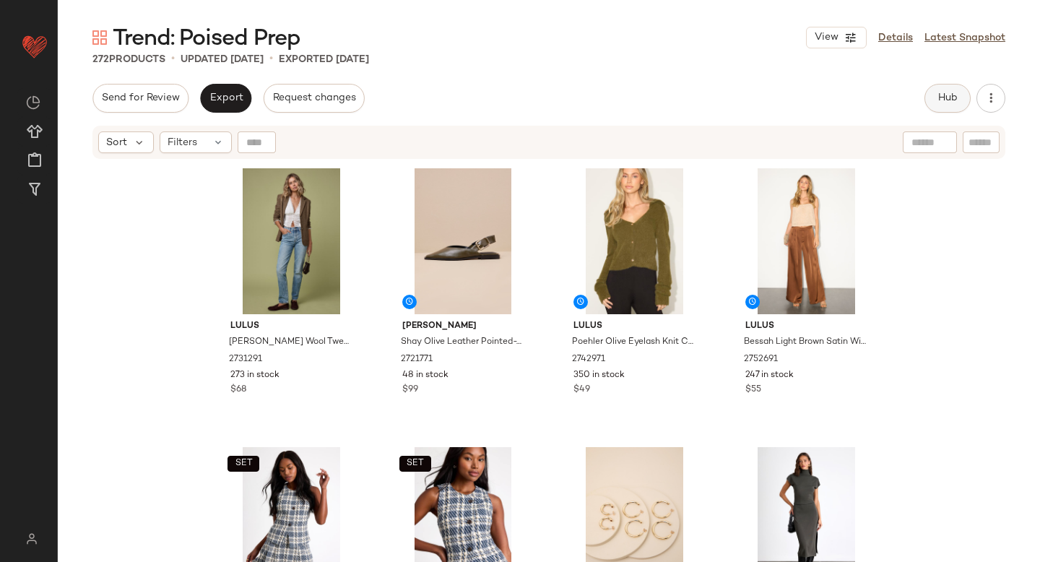
click at [958, 99] on button "Hub" at bounding box center [947, 98] width 46 height 29
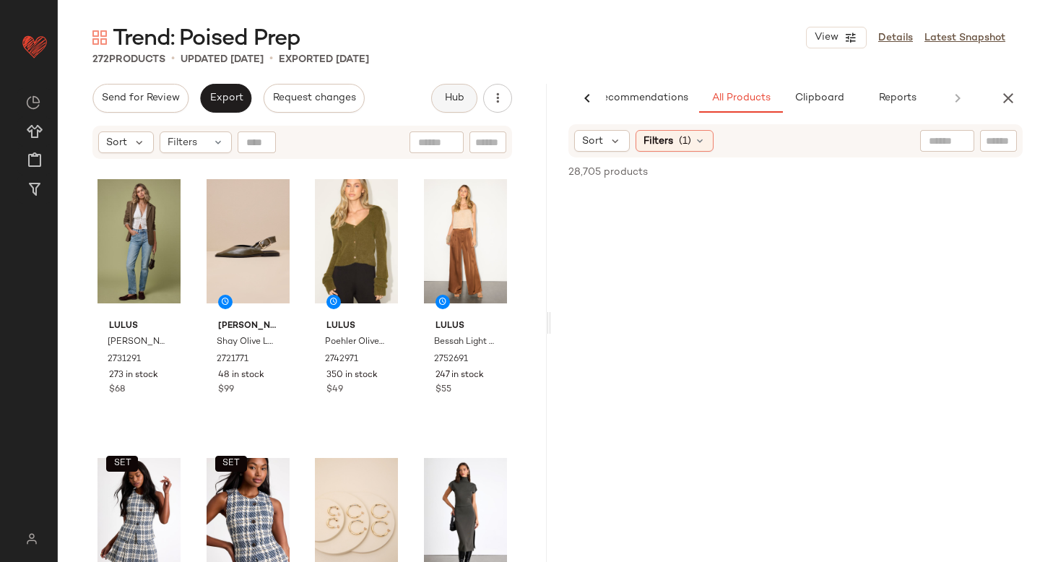
scroll to position [0, 34]
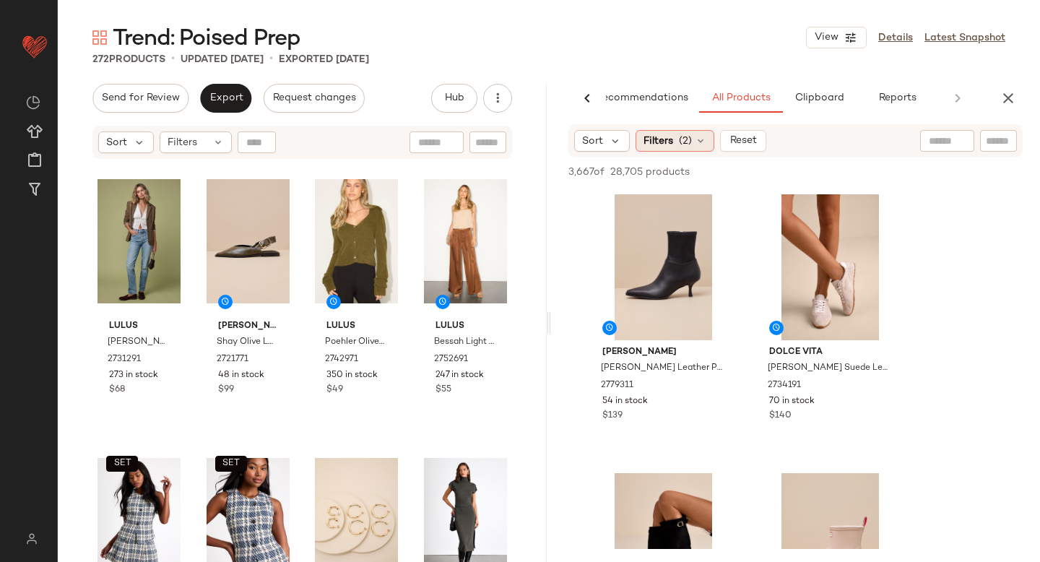
click at [675, 142] on div "Filters (2)" at bounding box center [675, 141] width 79 height 22
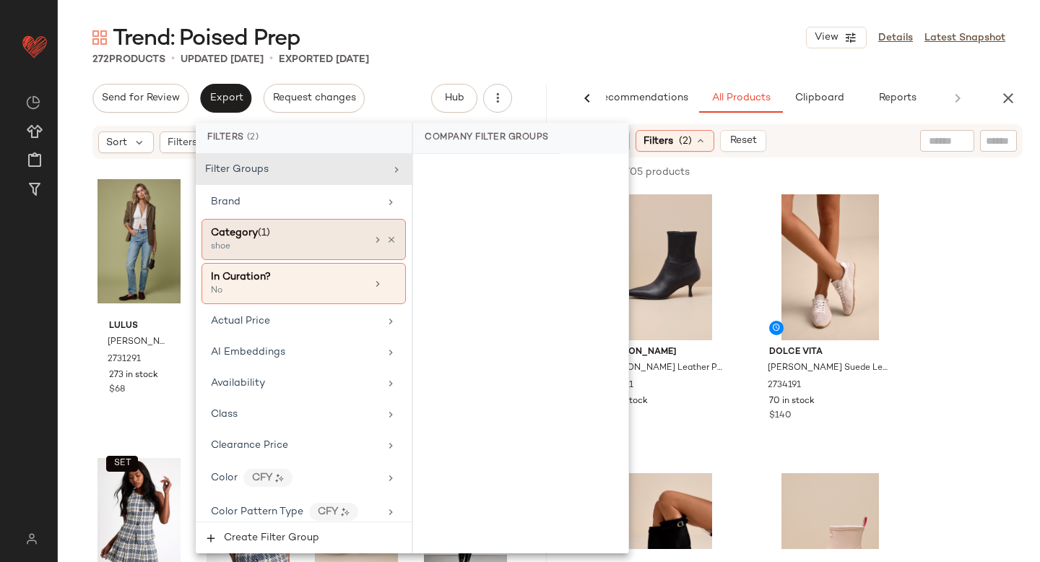
click at [295, 240] on div "shoe" at bounding box center [283, 246] width 144 height 13
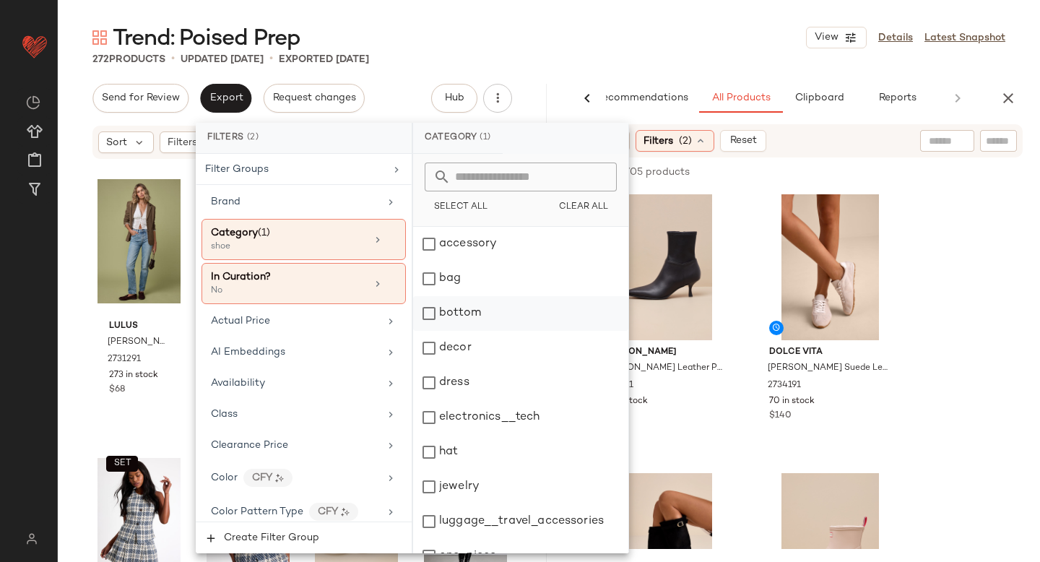
click at [435, 310] on div "bottom" at bounding box center [520, 313] width 215 height 35
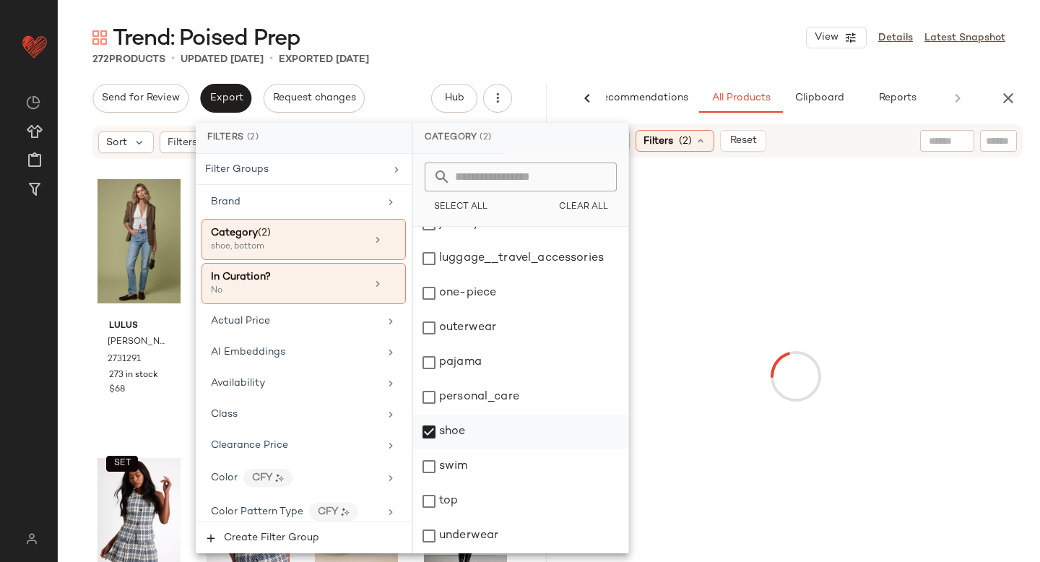
click at [428, 434] on div "shoe" at bounding box center [520, 432] width 215 height 35
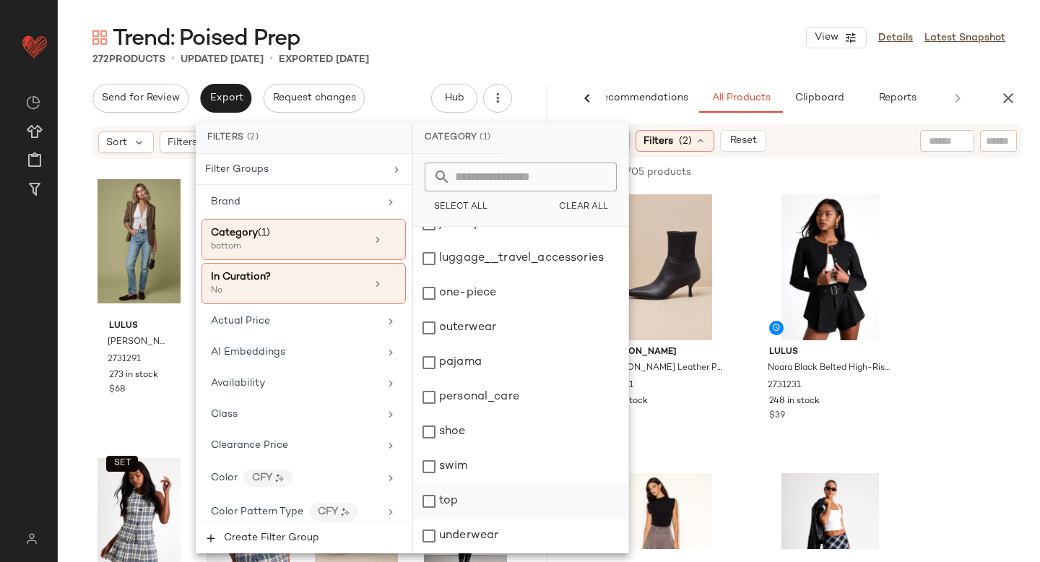
click at [422, 503] on div "top" at bounding box center [520, 501] width 215 height 35
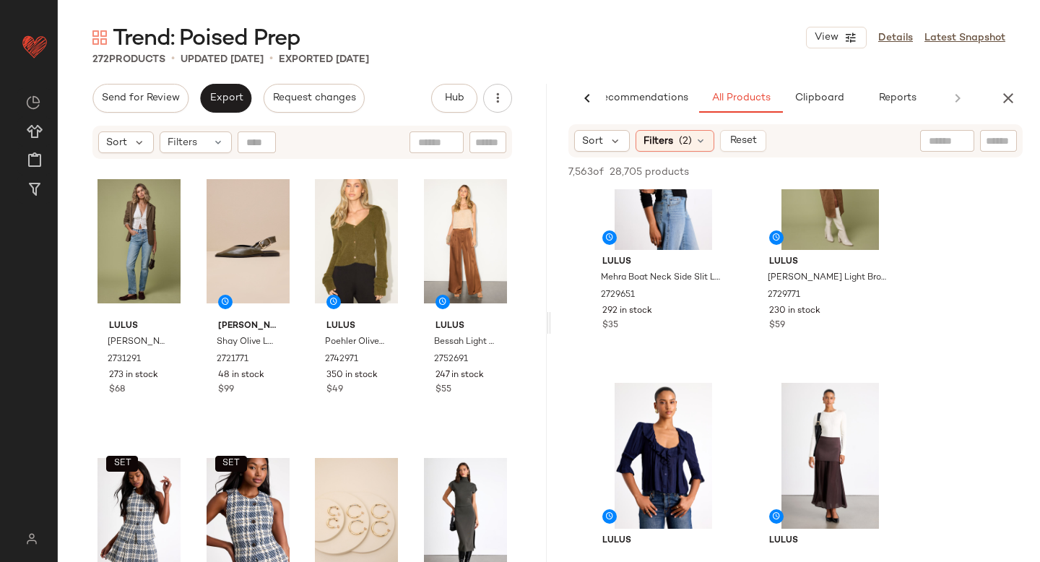
scroll to position [3172, 0]
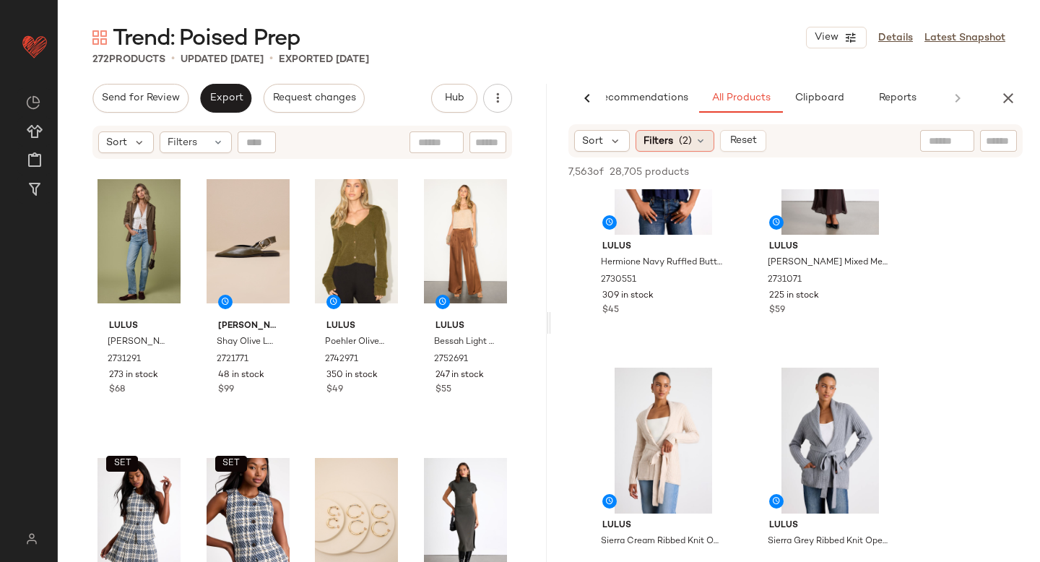
click at [665, 139] on span "Filters" at bounding box center [658, 141] width 30 height 15
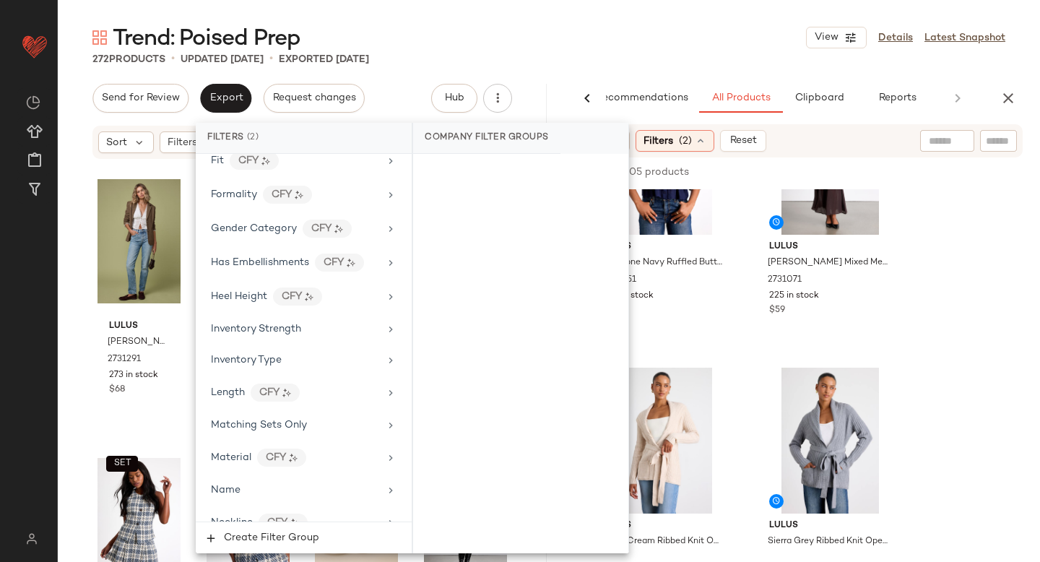
scroll to position [573, 0]
click at [295, 424] on span "Matching Sets Only" at bounding box center [259, 422] width 96 height 11
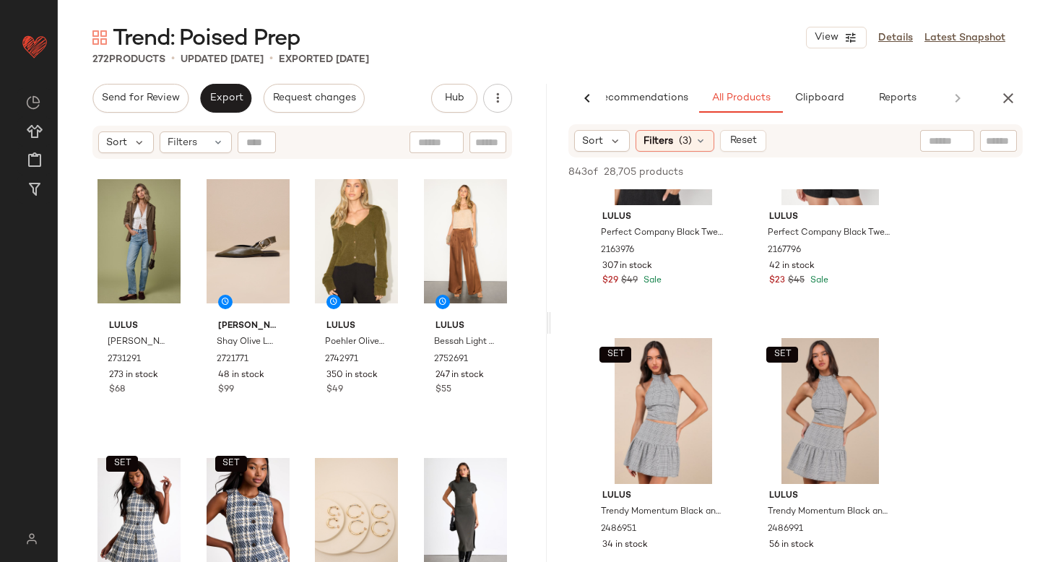
scroll to position [580, 0]
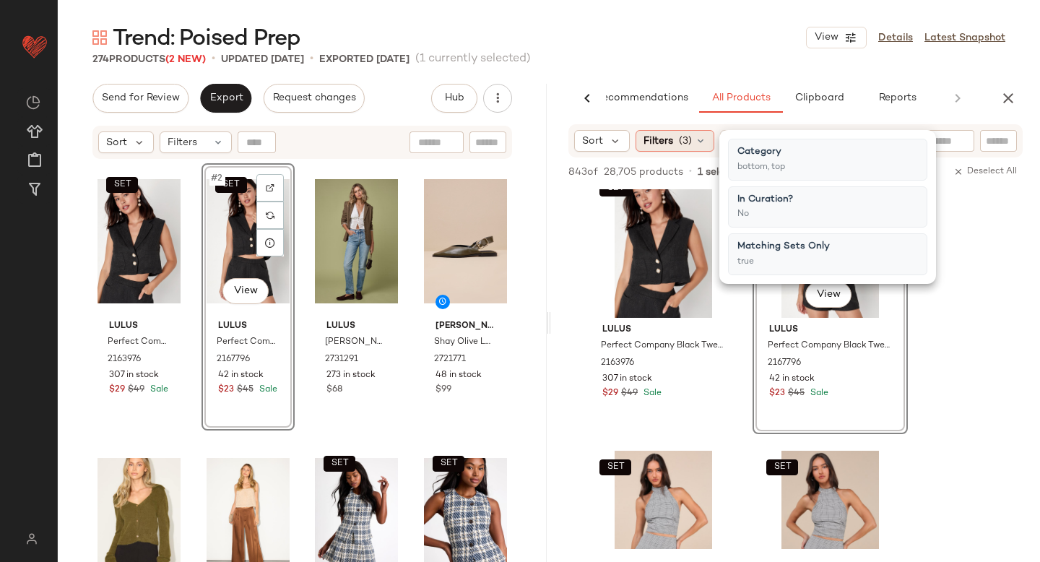
click at [681, 140] on span "(3)" at bounding box center [685, 141] width 13 height 15
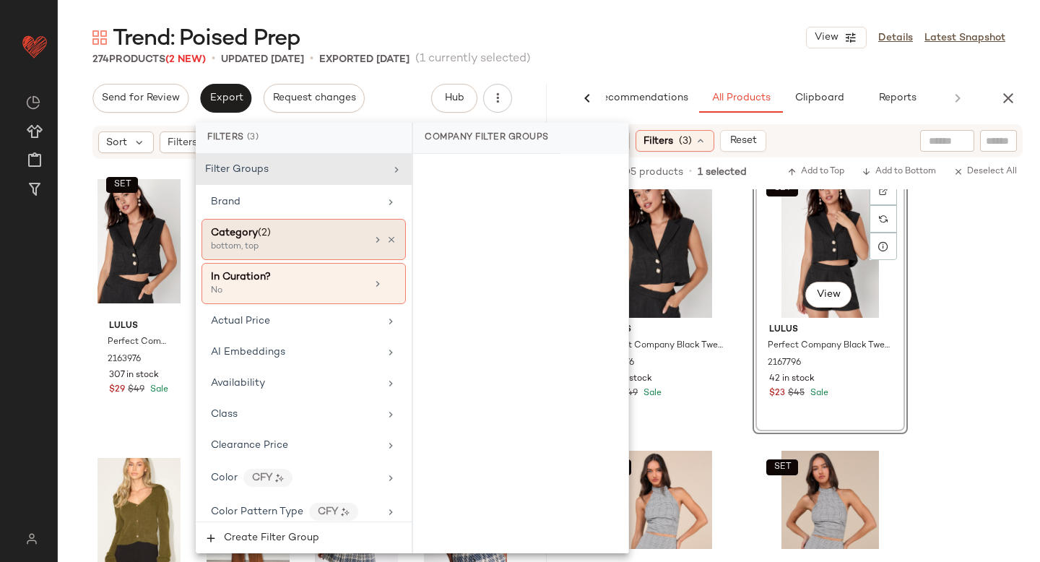
click at [295, 229] on div "Category (2)" at bounding box center [288, 232] width 155 height 15
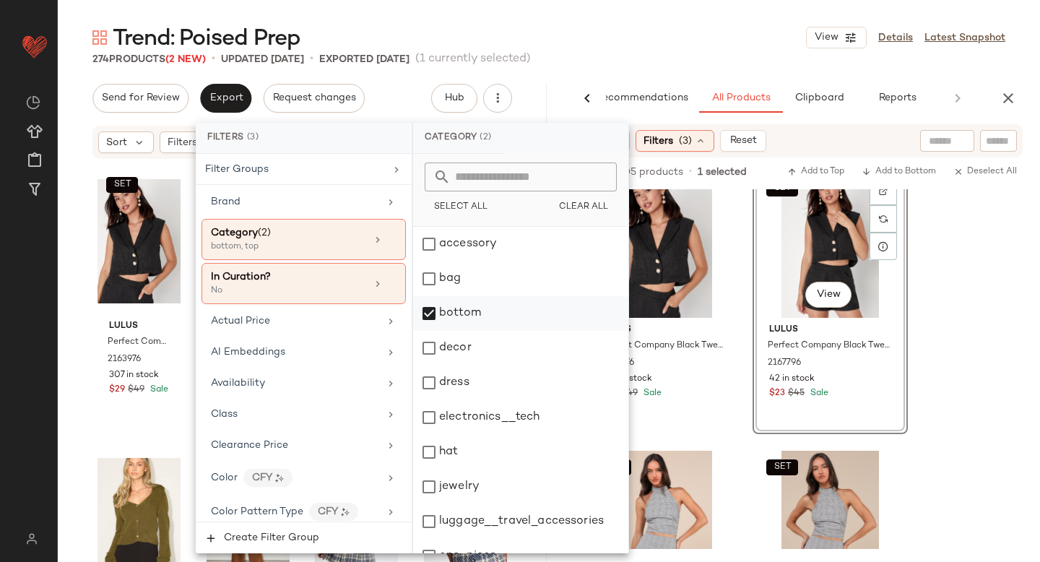
click at [426, 309] on div "bottom" at bounding box center [520, 313] width 215 height 35
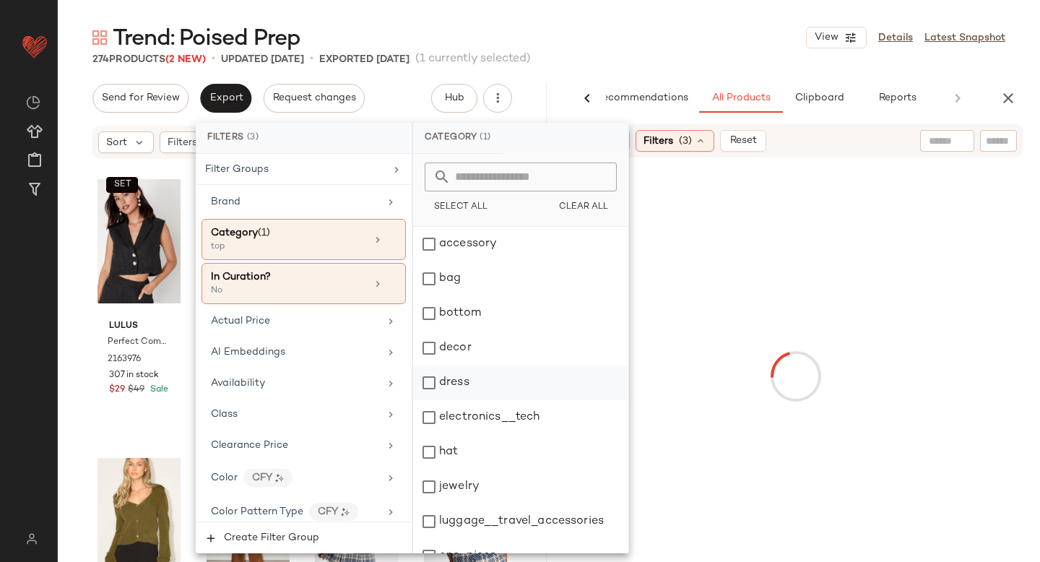
click at [431, 379] on div "dress" at bounding box center [520, 382] width 215 height 35
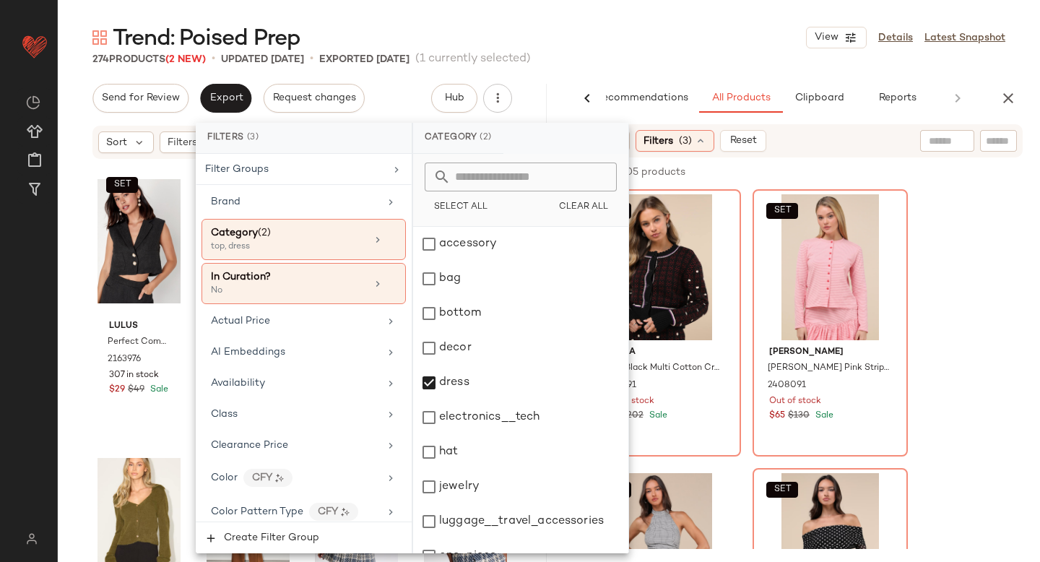
scroll to position [263, 0]
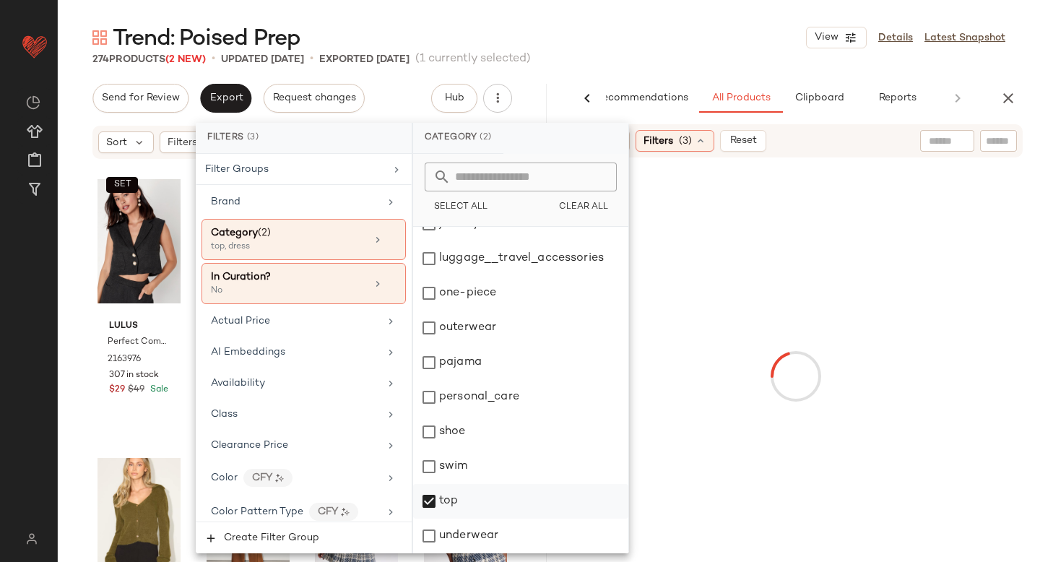
click at [433, 501] on div "top" at bounding box center [520, 501] width 215 height 35
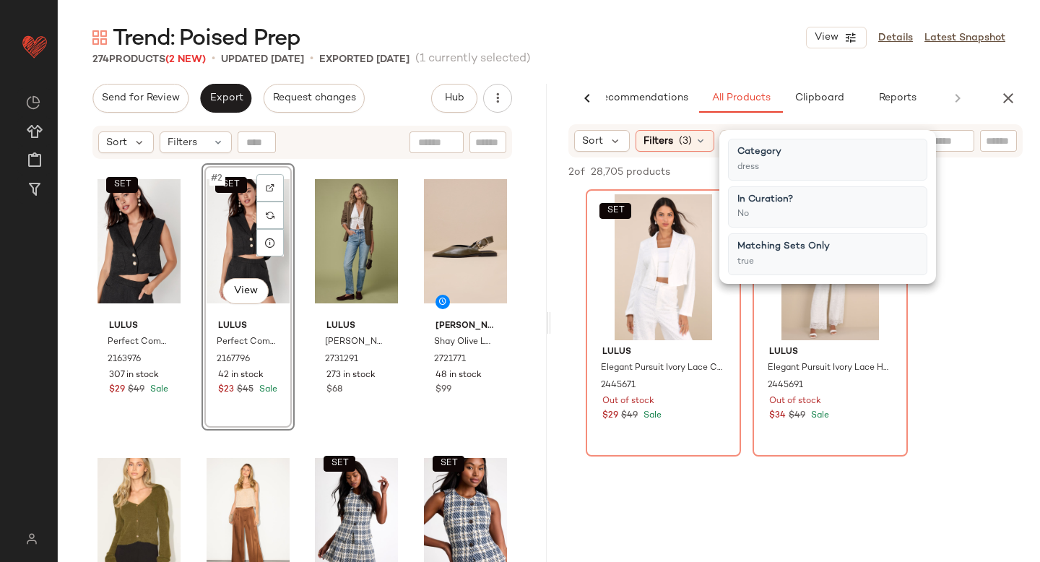
click at [973, 279] on div "SET Lulus Elegant Pursuit Ivory Lace Collared Cropped Blazer 2445671 Out of sto…" at bounding box center [795, 322] width 489 height 267
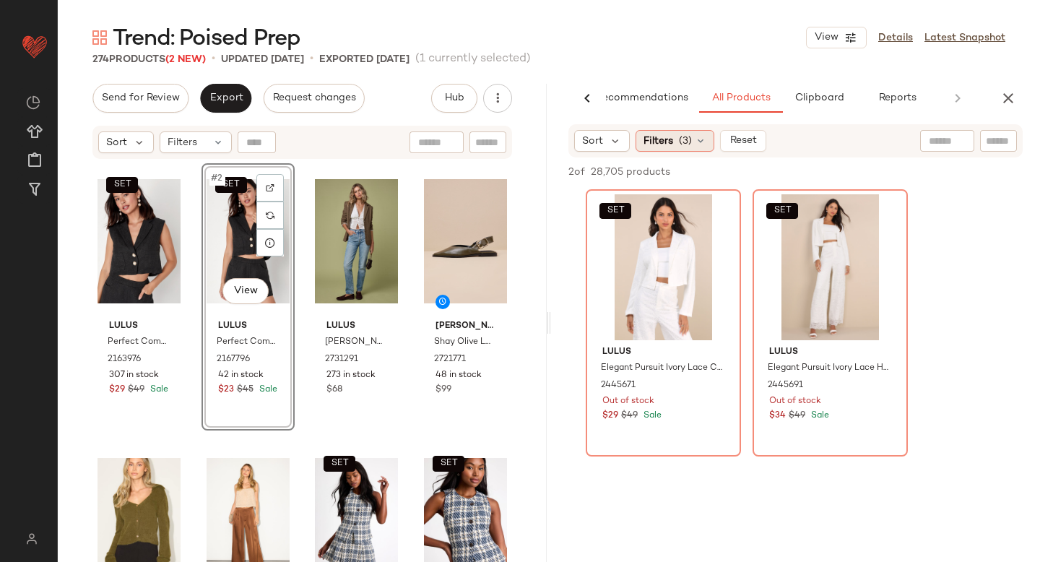
click at [679, 136] on span "(3)" at bounding box center [685, 141] width 13 height 15
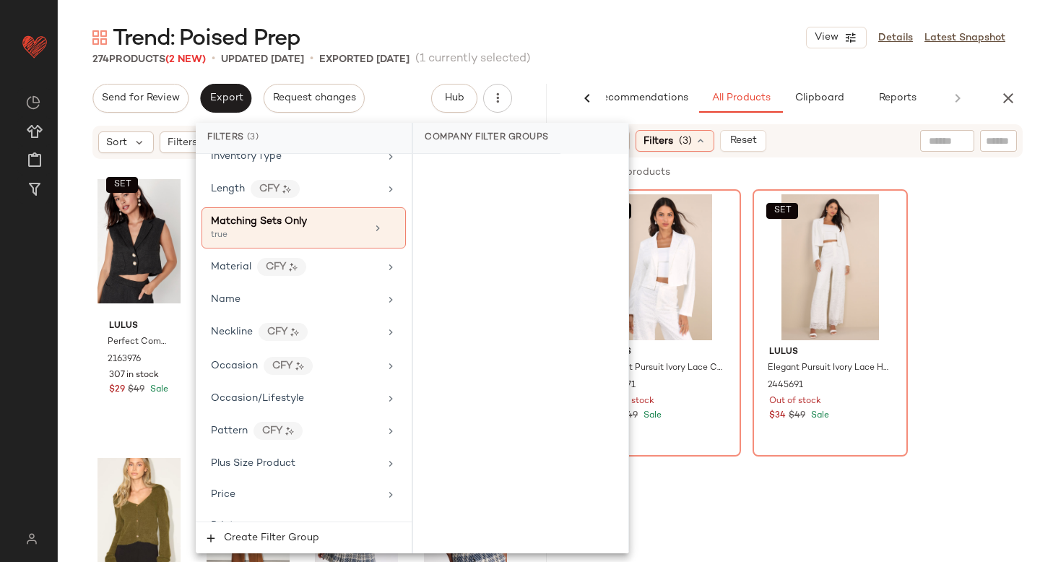
scroll to position [739, 0]
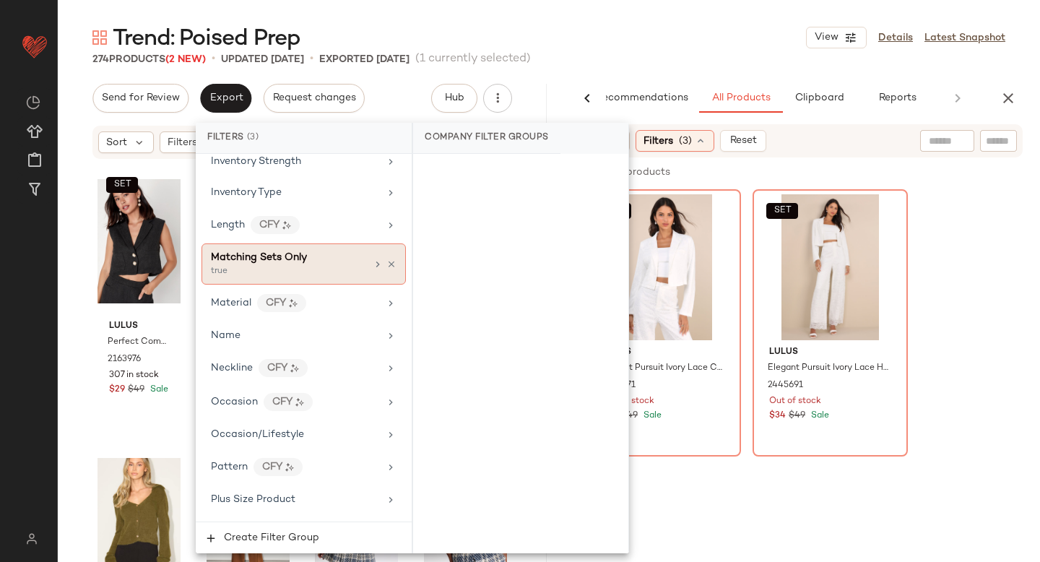
click at [391, 270] on div "Matching Sets Only true" at bounding box center [303, 263] width 204 height 41
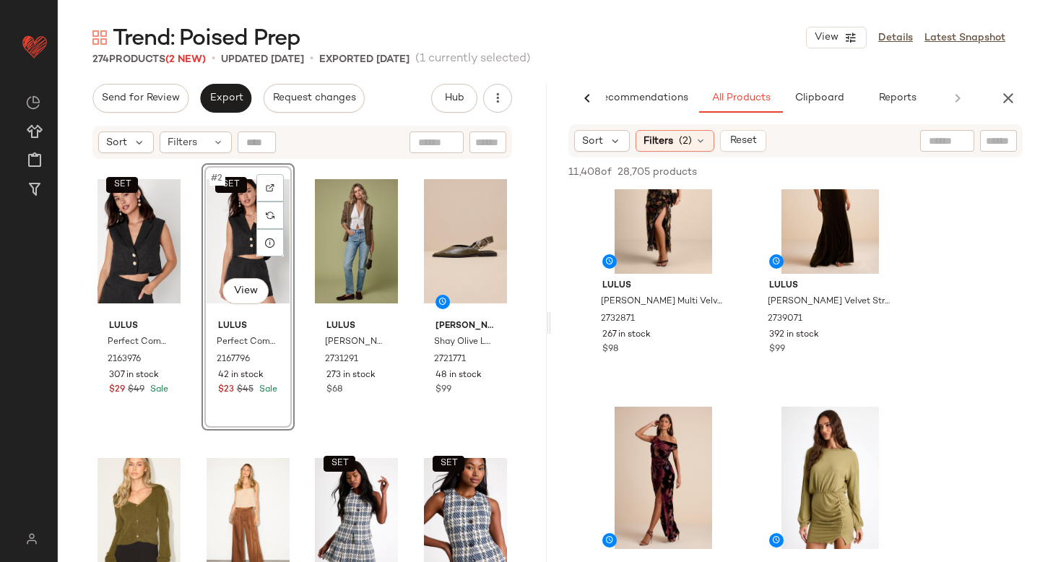
scroll to position [259, 0]
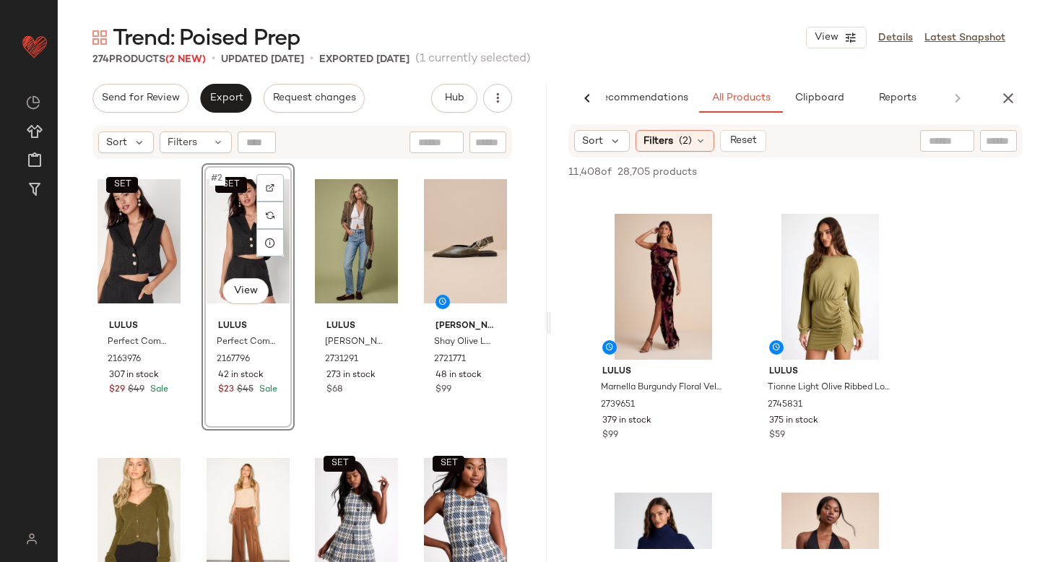
click at [950, 140] on div at bounding box center [947, 141] width 54 height 22
click at [950, 140] on div at bounding box center [956, 141] width 19 height 22
type input "******"
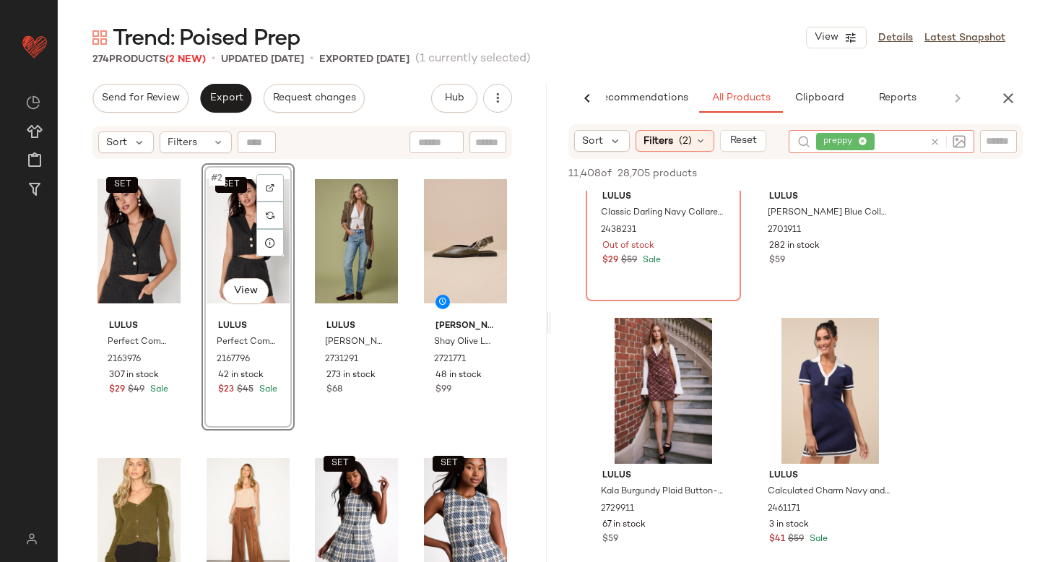
scroll to position [162, 0]
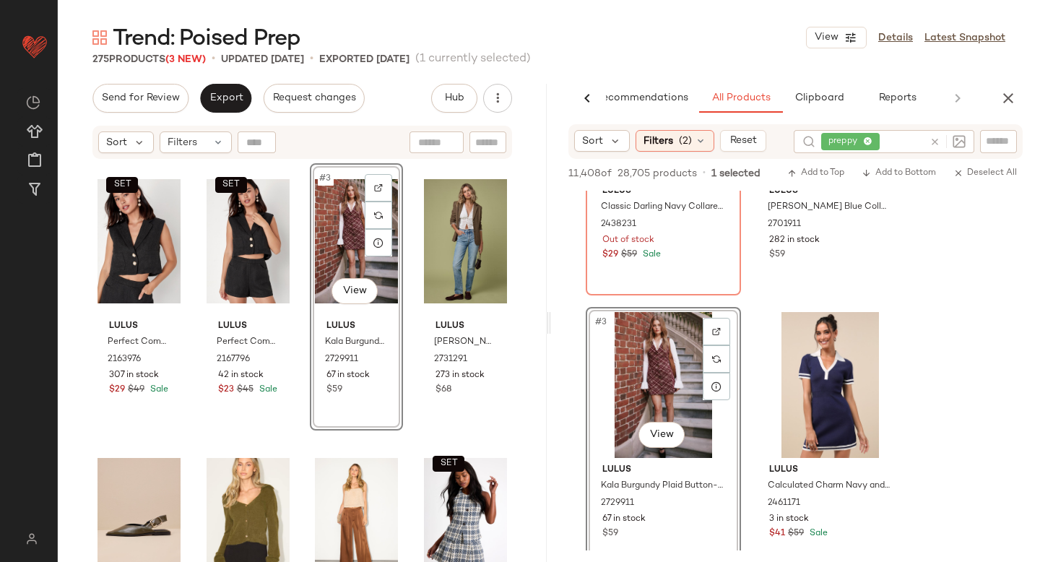
click at [935, 139] on icon at bounding box center [934, 141] width 11 height 11
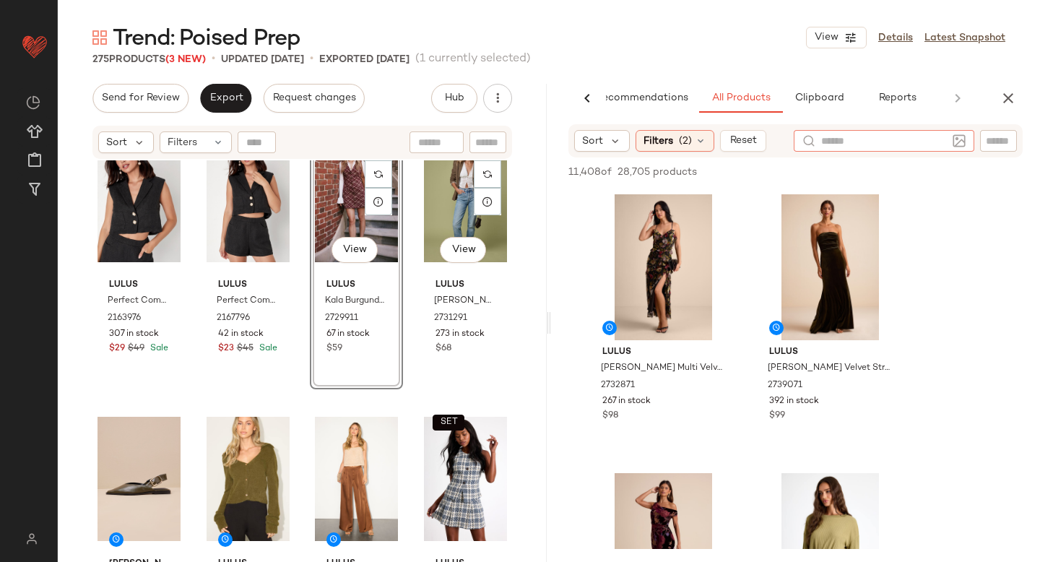
scroll to position [0, 0]
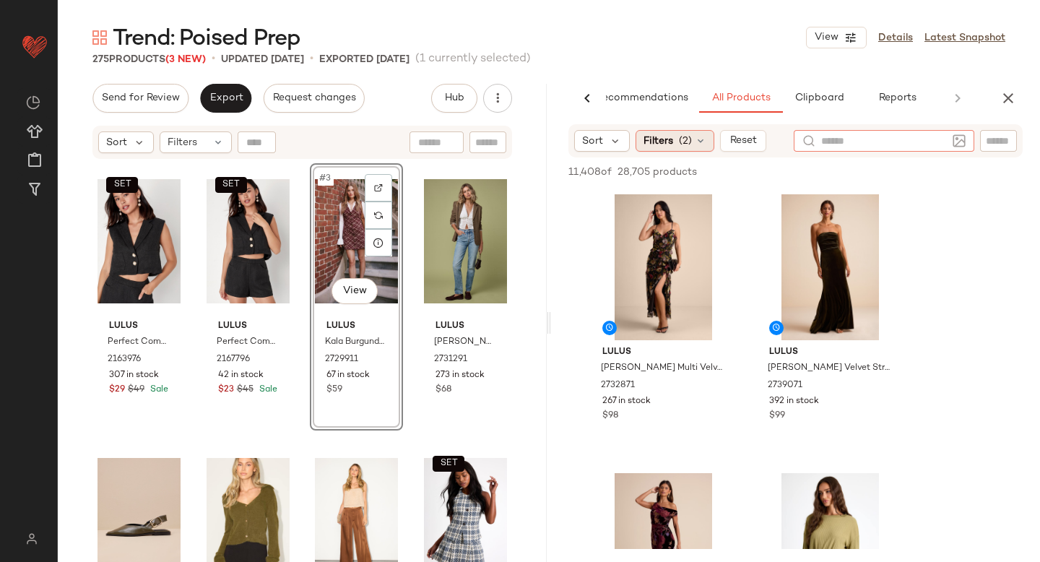
click at [658, 134] on span "Filters" at bounding box center [658, 141] width 30 height 15
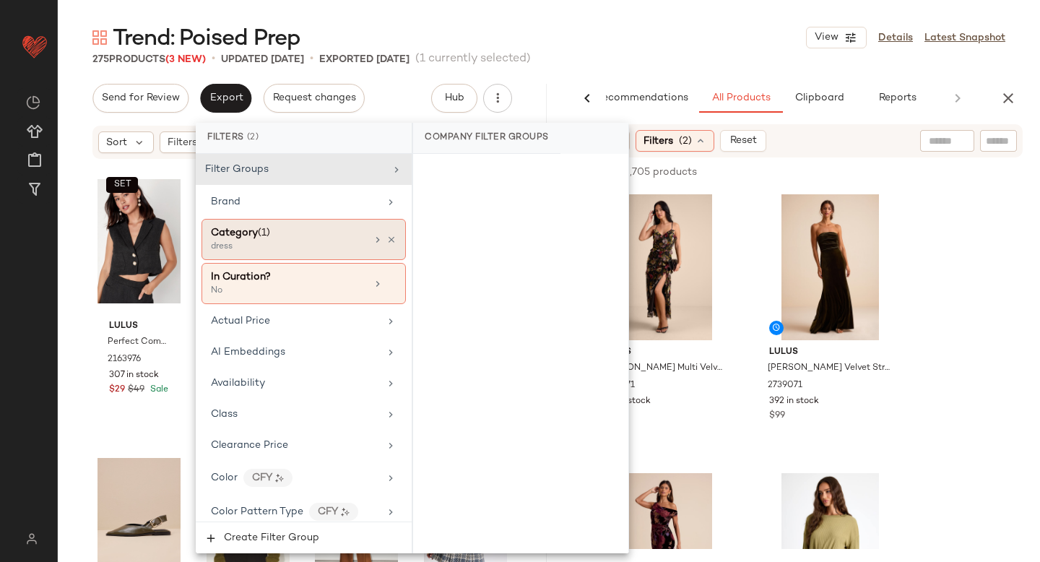
click at [263, 250] on div "dress" at bounding box center [283, 246] width 144 height 13
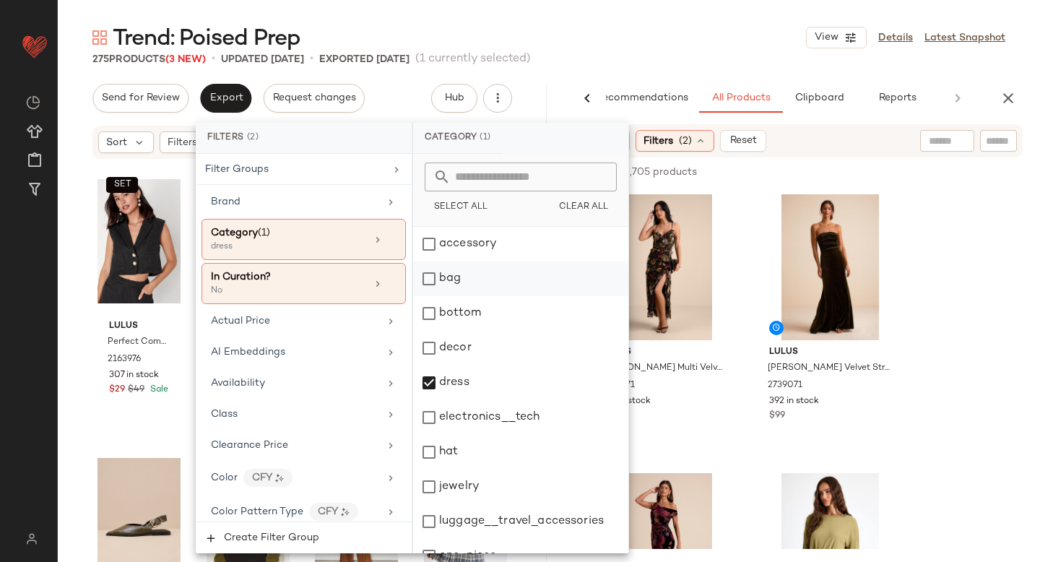
click at [433, 284] on div "bag" at bounding box center [520, 278] width 215 height 35
click at [432, 388] on div "dress" at bounding box center [520, 382] width 215 height 35
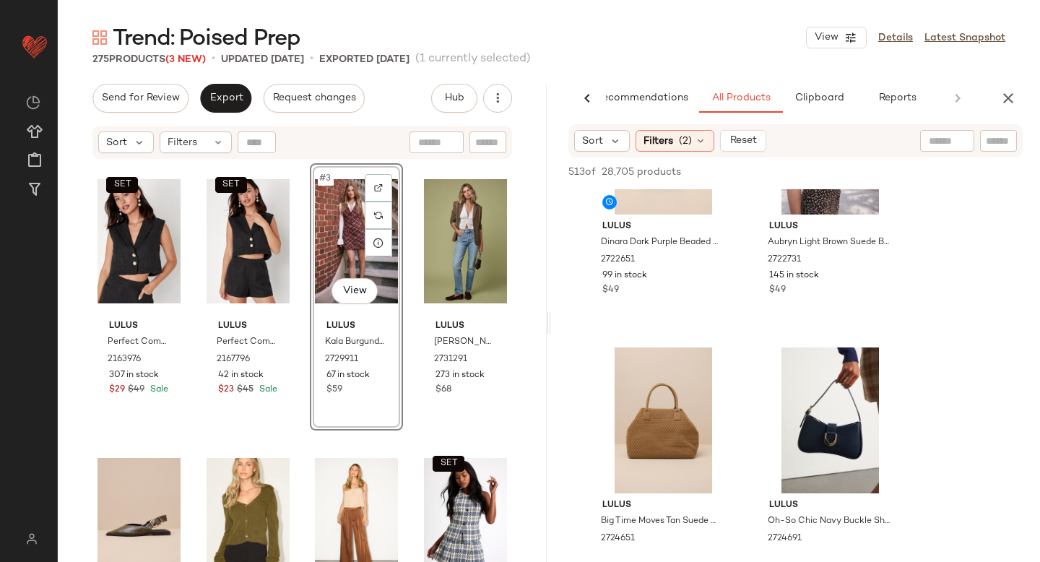
scroll to position [201, 0]
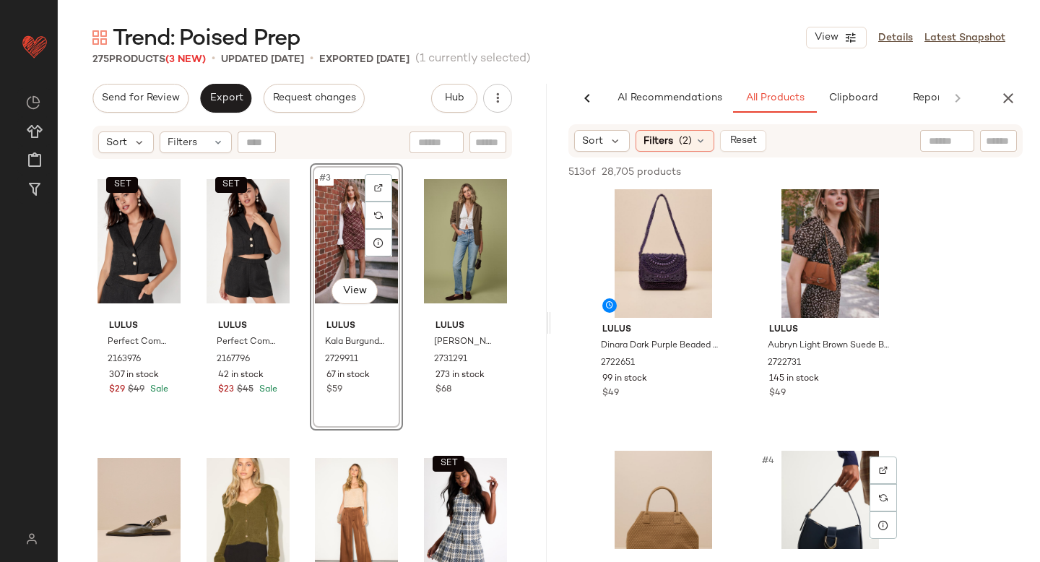
scroll to position [0, 34]
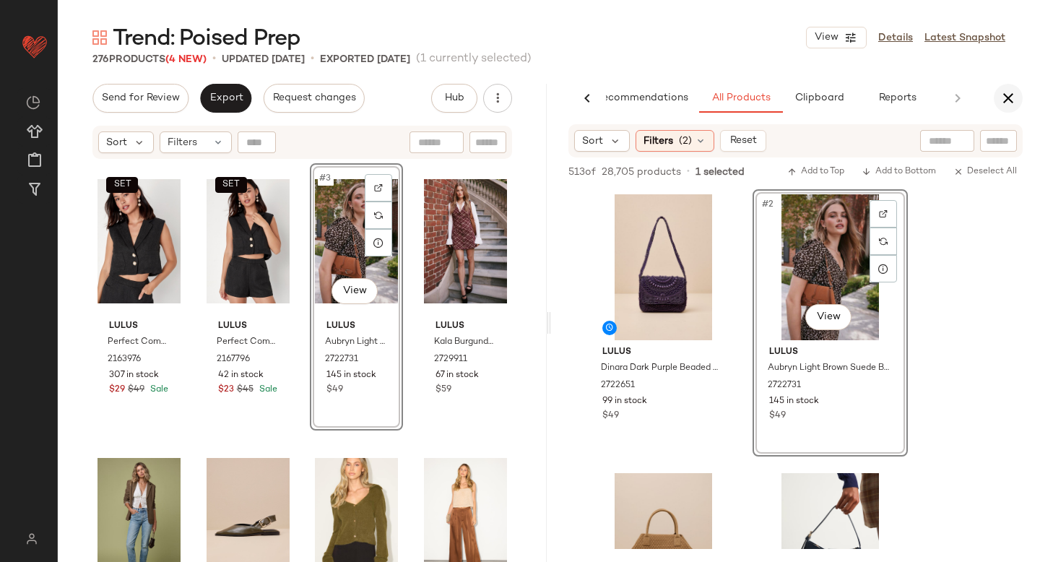
click at [1005, 108] on button "button" at bounding box center [1008, 98] width 29 height 29
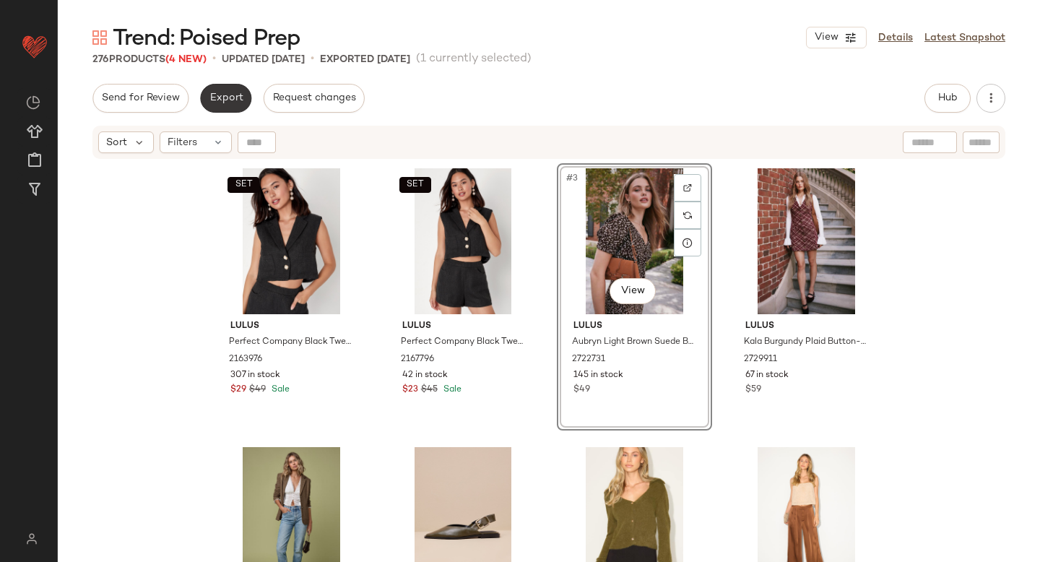
click at [210, 90] on button "Export" at bounding box center [225, 98] width 51 height 29
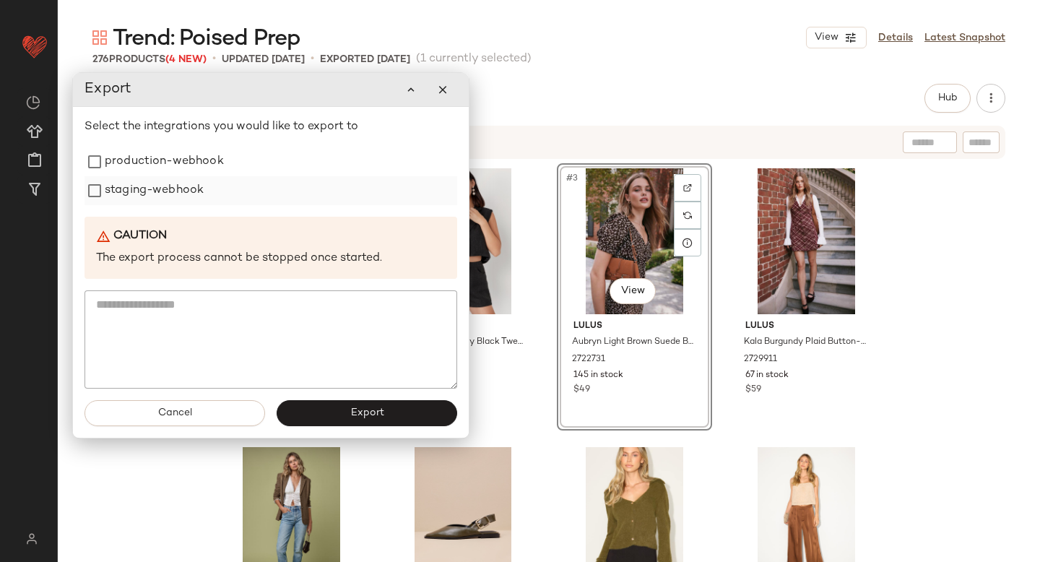
click at [151, 178] on label "staging-webhook" at bounding box center [154, 190] width 99 height 29
click at [150, 166] on label "production-webhook" at bounding box center [164, 161] width 119 height 29
click at [299, 415] on button "Export" at bounding box center [367, 413] width 181 height 26
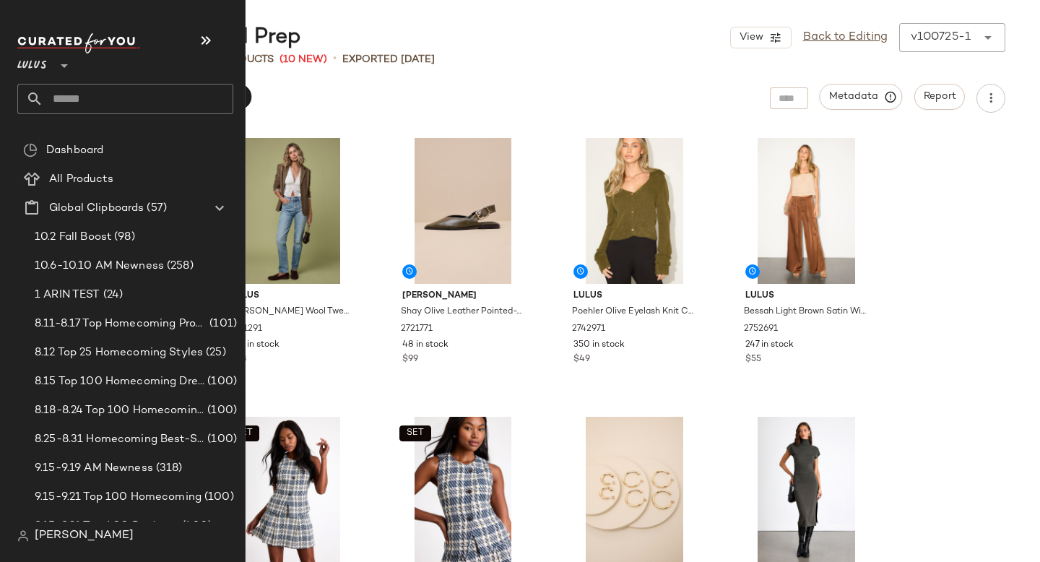
click at [97, 108] on input "text" at bounding box center [138, 99] width 190 height 30
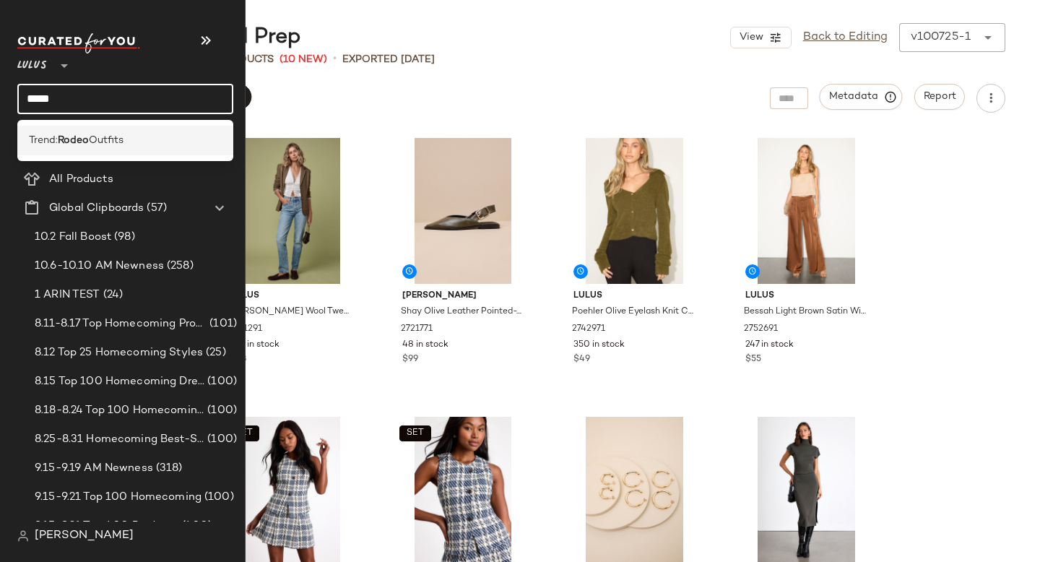
type input "*****"
click at [123, 133] on span "Outfits" at bounding box center [106, 140] width 35 height 15
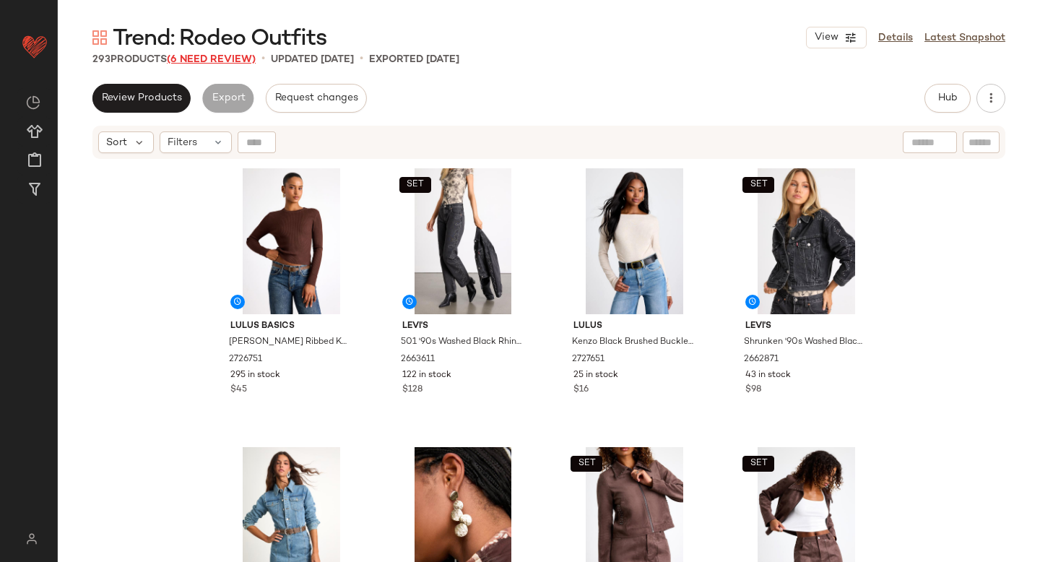
click at [204, 58] on span "(6 Need Review)" at bounding box center [211, 59] width 89 height 11
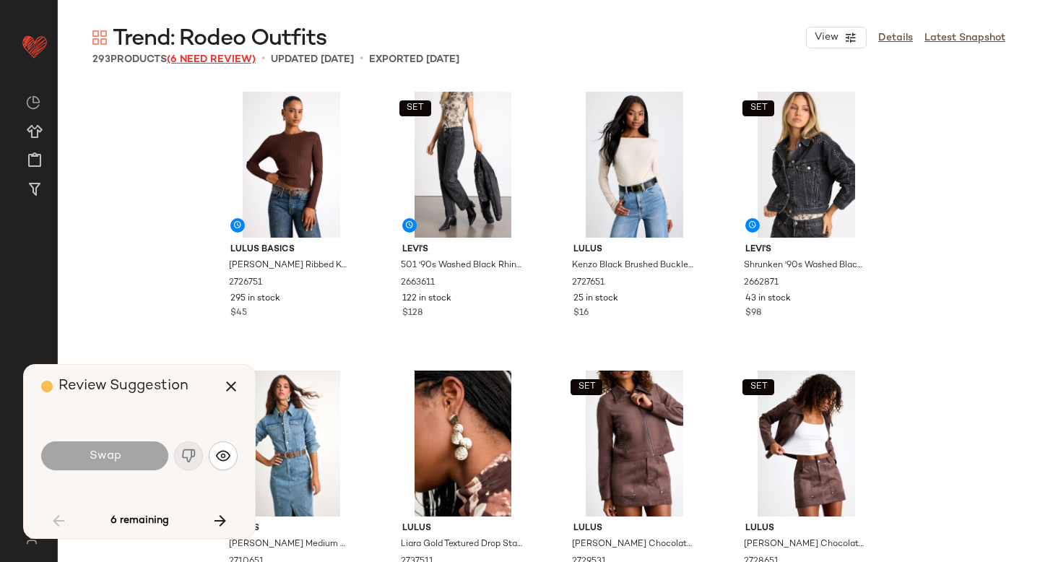
scroll to position [3903, 0]
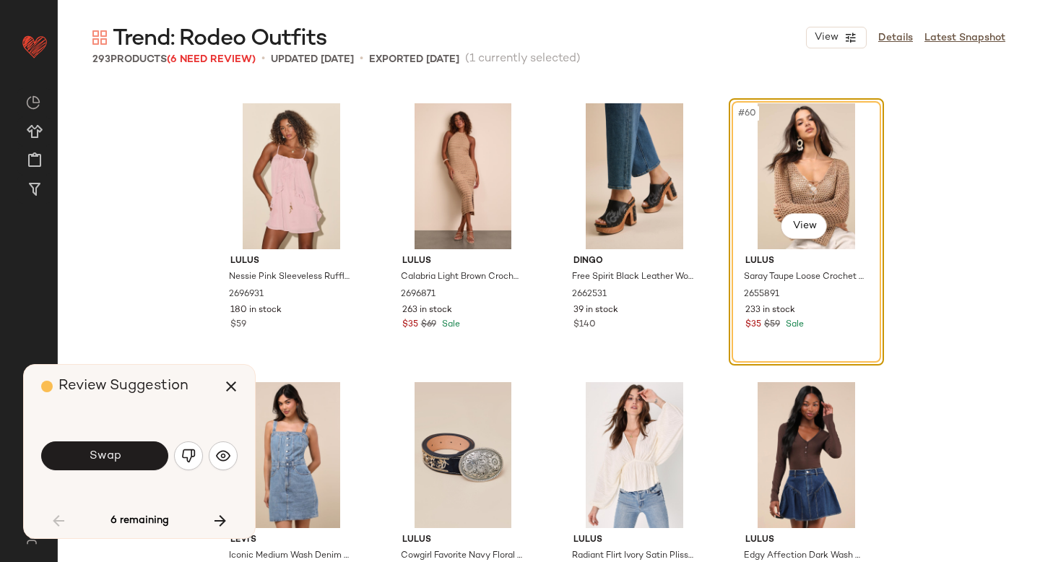
click at [189, 454] on img "button" at bounding box center [188, 455] width 14 height 14
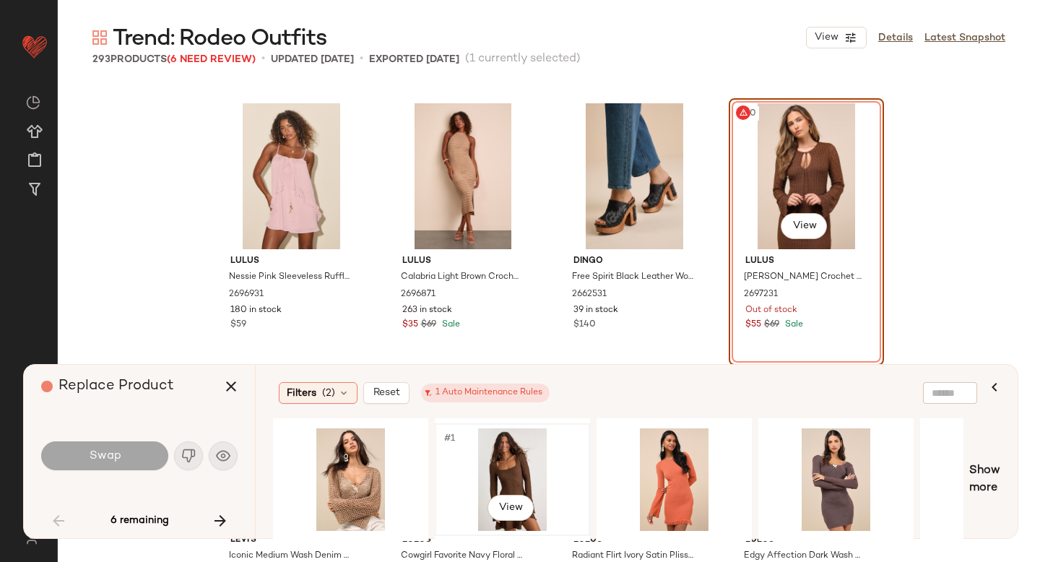
click at [531, 461] on div "#1 View" at bounding box center [512, 479] width 145 height 103
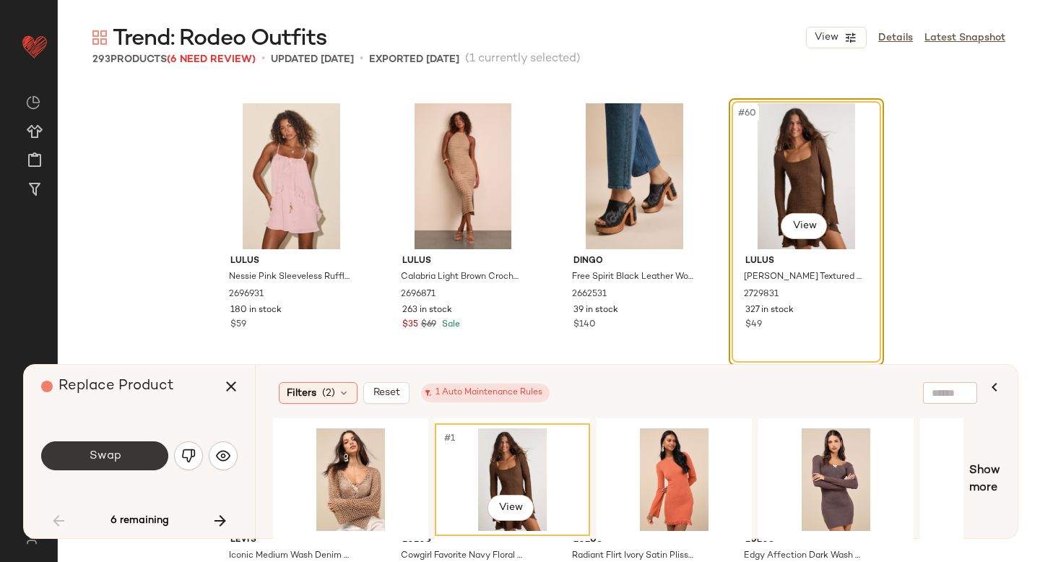
click at [116, 456] on span "Swap" at bounding box center [104, 456] width 32 height 14
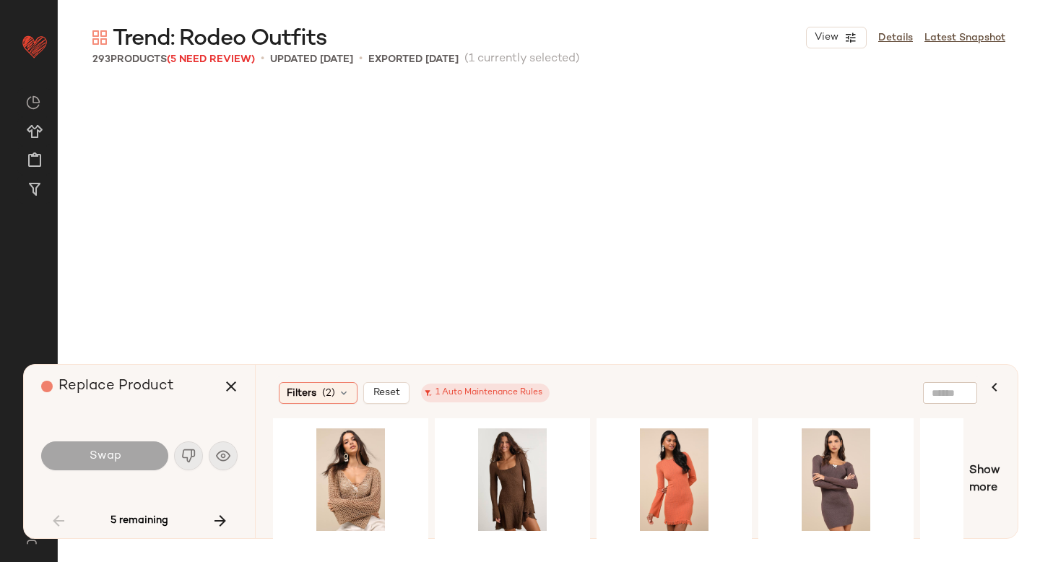
scroll to position [4739, 0]
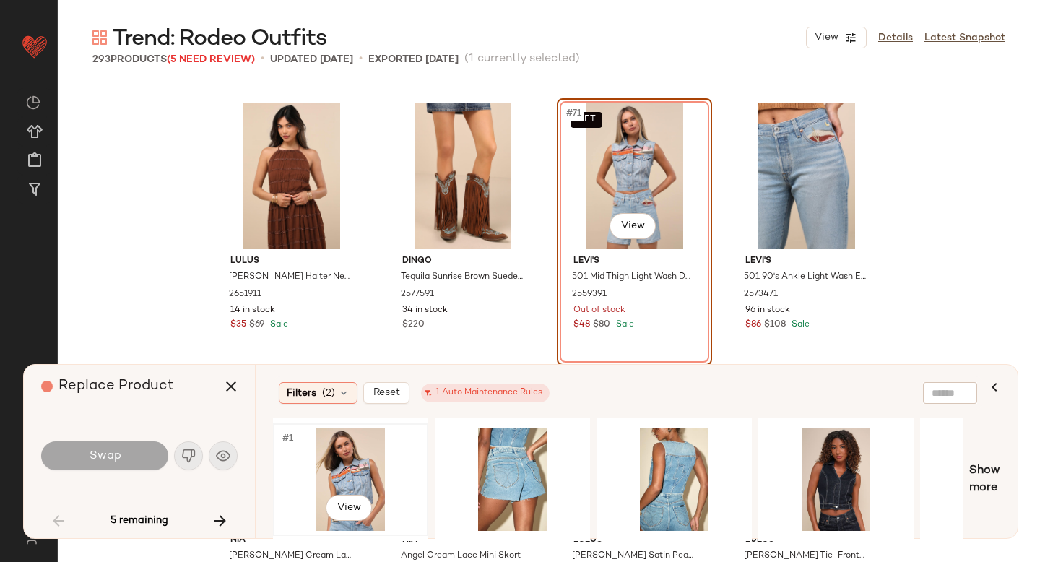
click at [365, 464] on div "#1 View" at bounding box center [350, 479] width 145 height 103
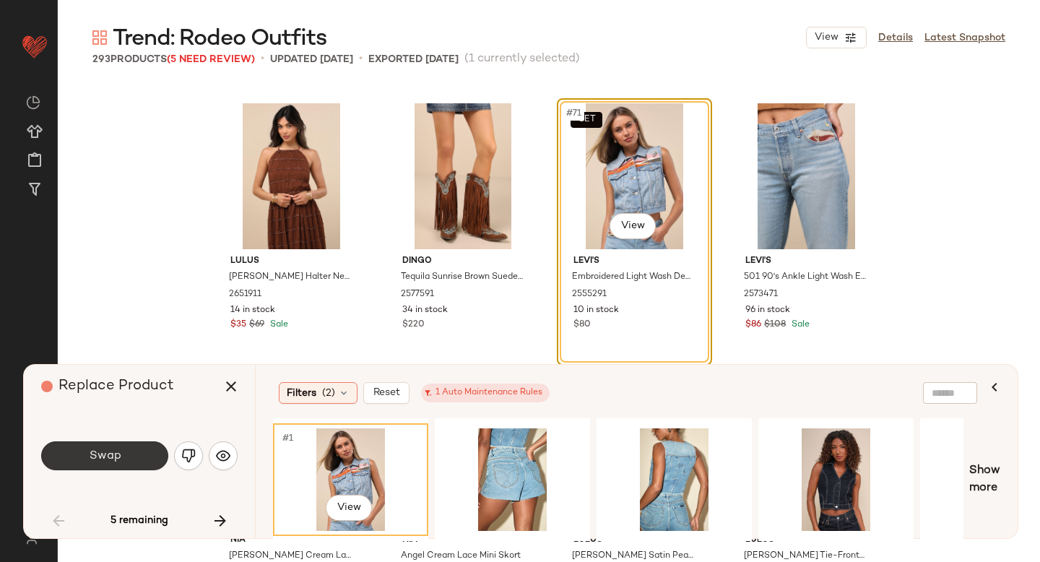
click at [84, 459] on button "Swap" at bounding box center [104, 455] width 127 height 29
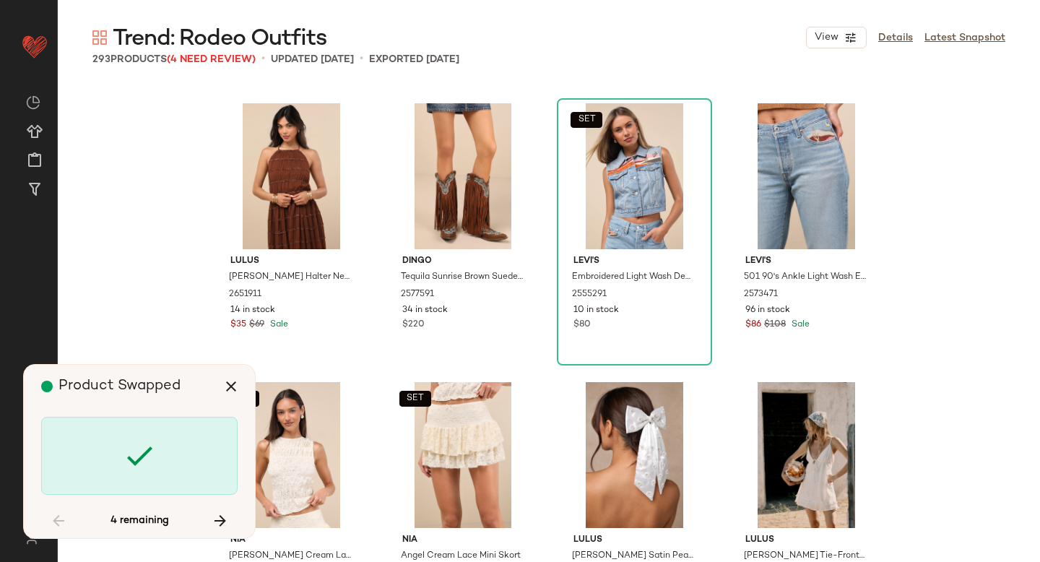
scroll to position [9478, 0]
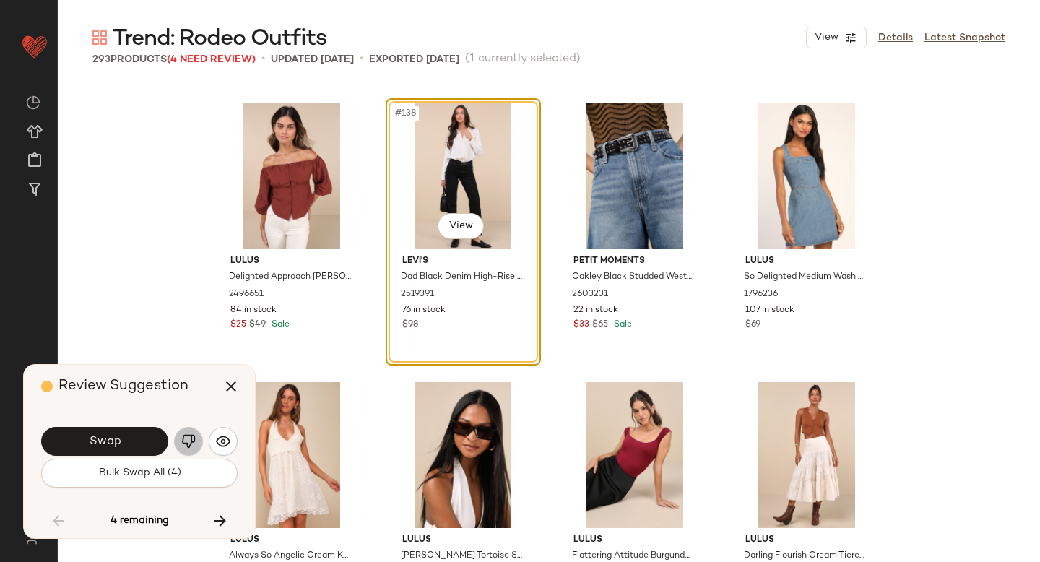
click at [180, 436] on button "button" at bounding box center [188, 441] width 29 height 29
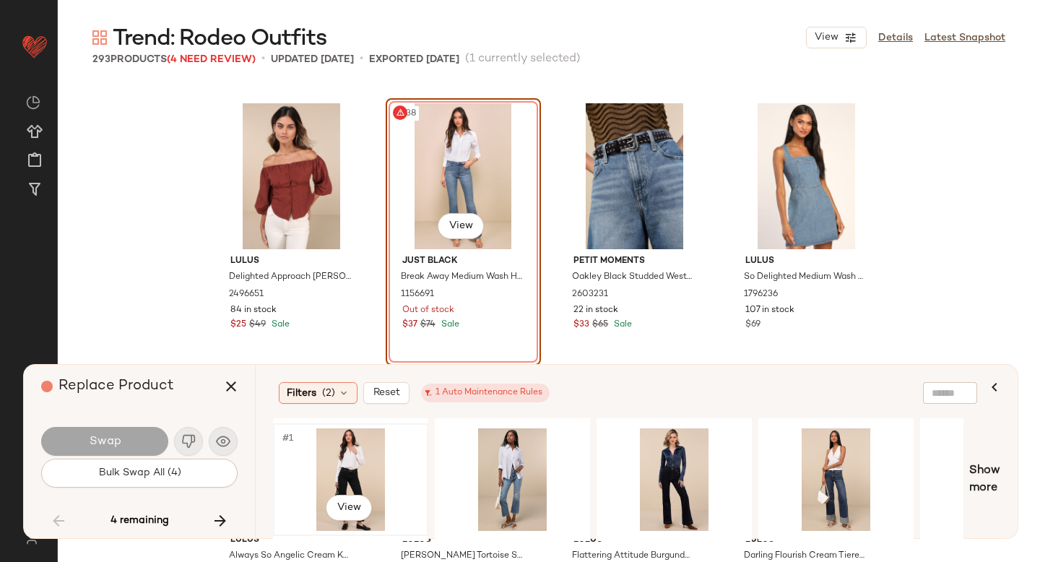
click at [380, 448] on div "#1 View" at bounding box center [350, 479] width 145 height 103
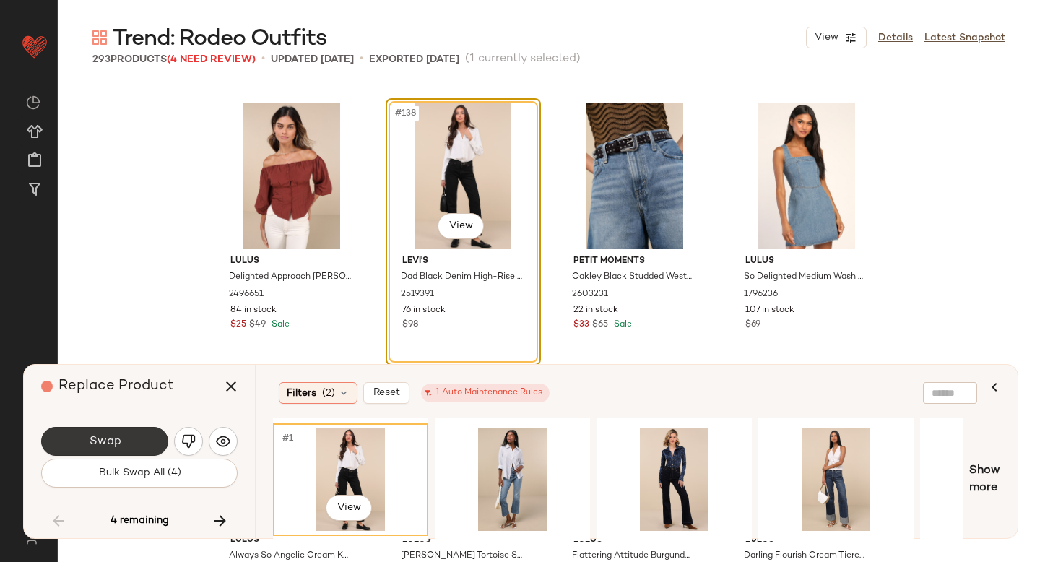
click at [140, 448] on button "Swap" at bounding box center [104, 441] width 127 height 29
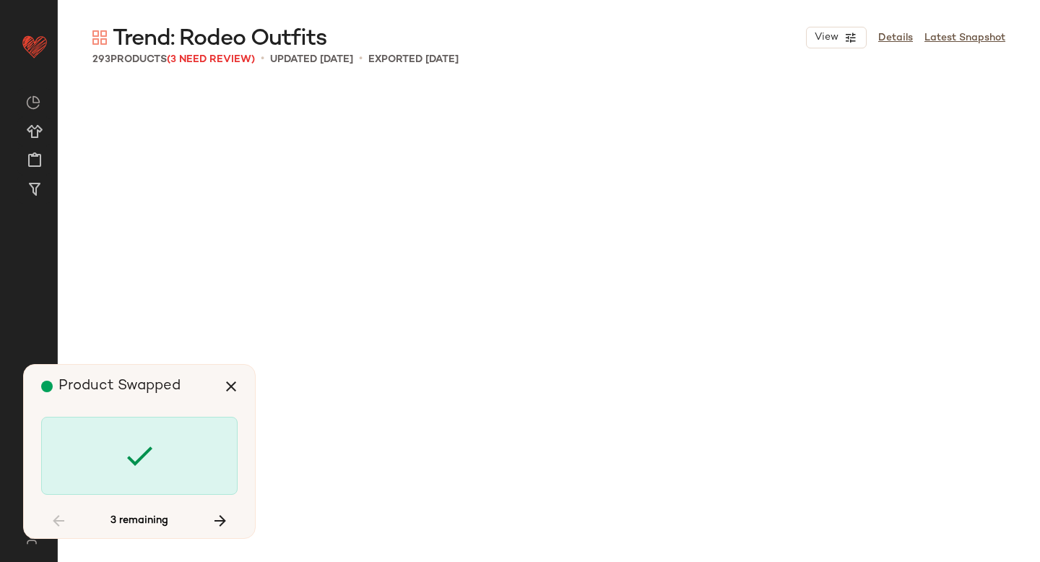
scroll to position [10593, 0]
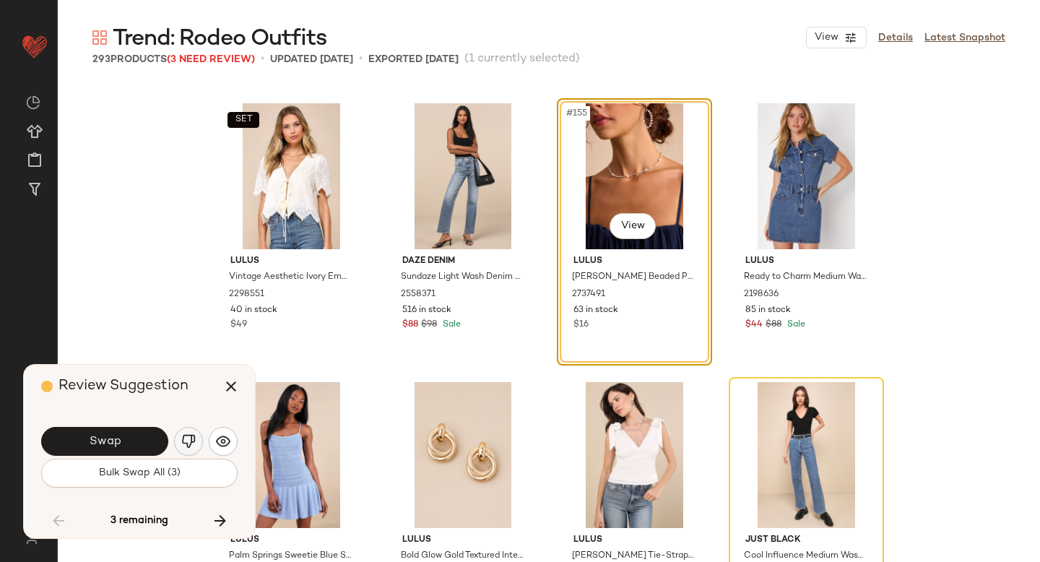
click at [187, 438] on img "button" at bounding box center [188, 441] width 14 height 14
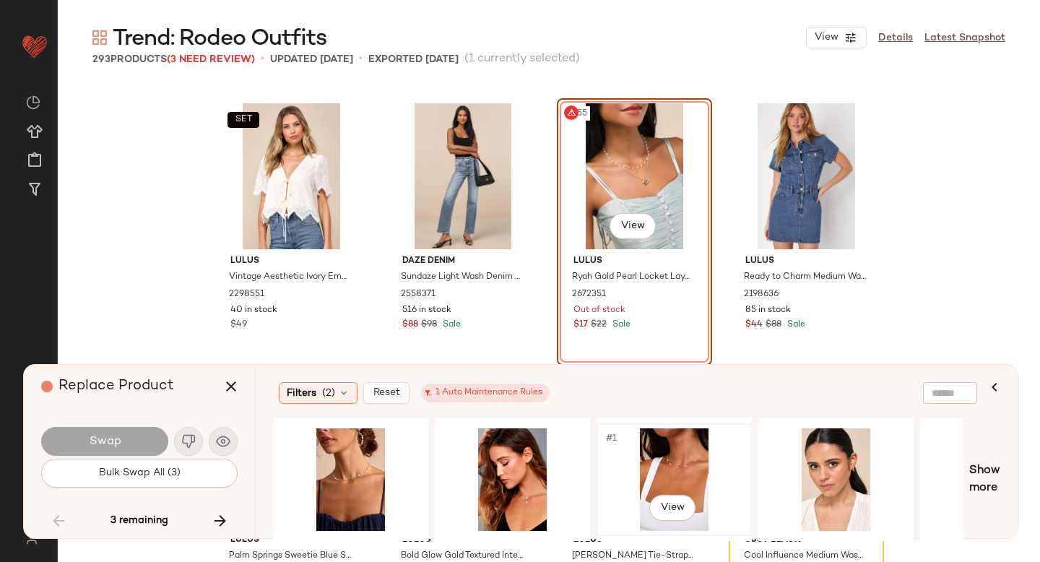
click at [646, 470] on div "#1 View" at bounding box center [674, 479] width 145 height 103
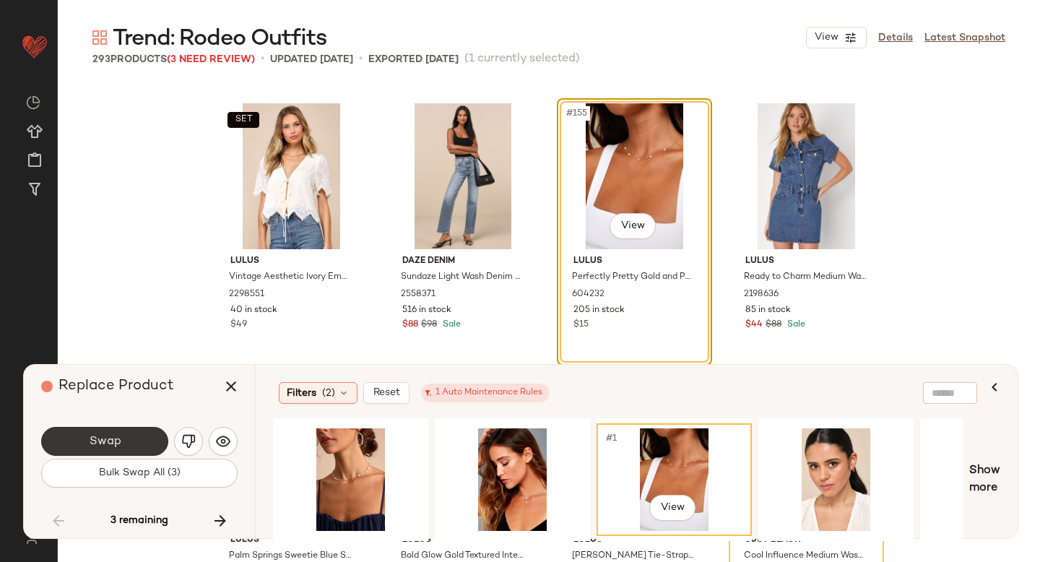
click at [157, 443] on button "Swap" at bounding box center [104, 441] width 127 height 29
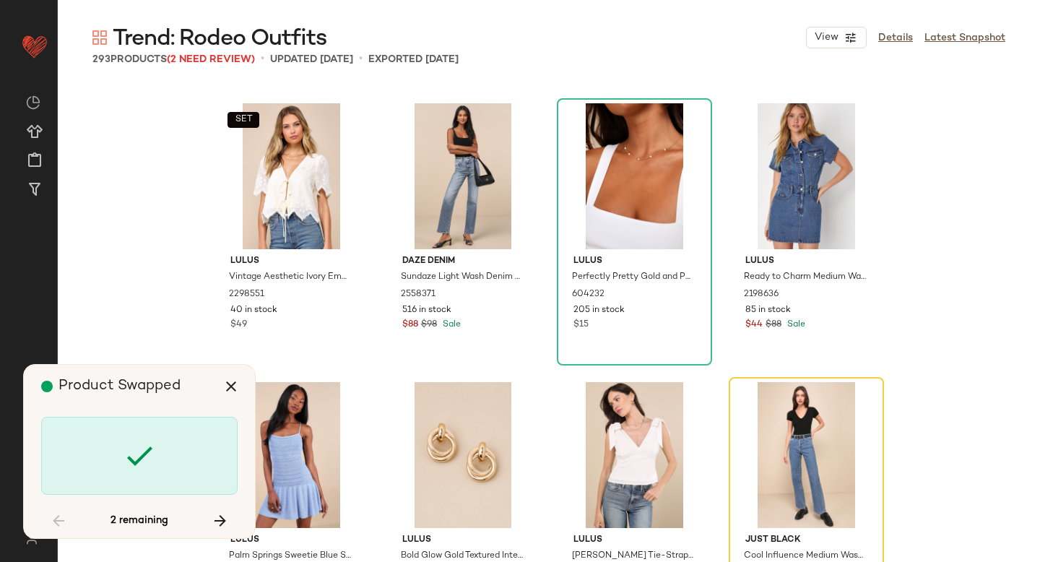
scroll to position [10872, 0]
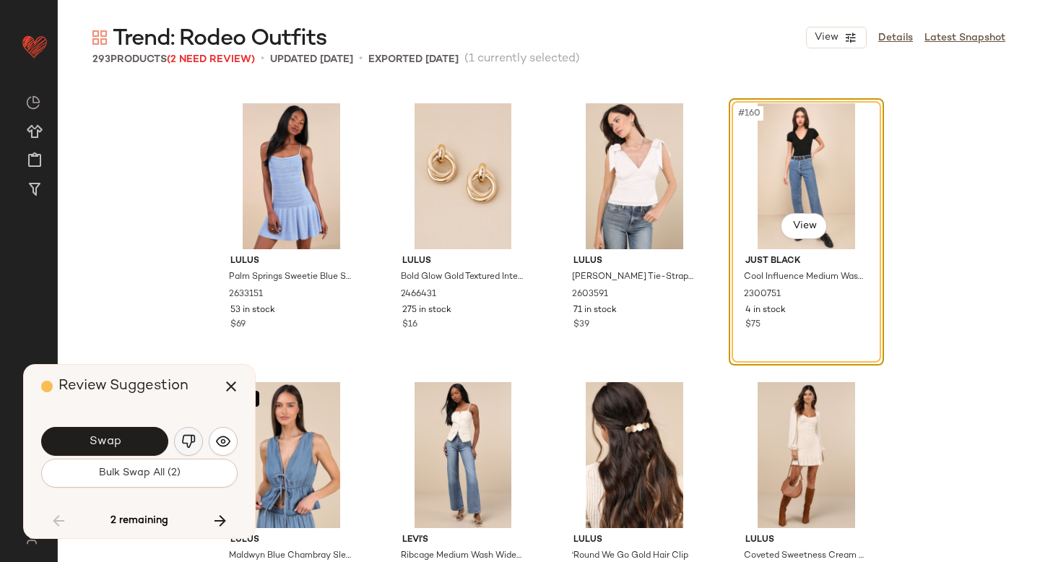
click at [198, 442] on button "button" at bounding box center [188, 441] width 29 height 29
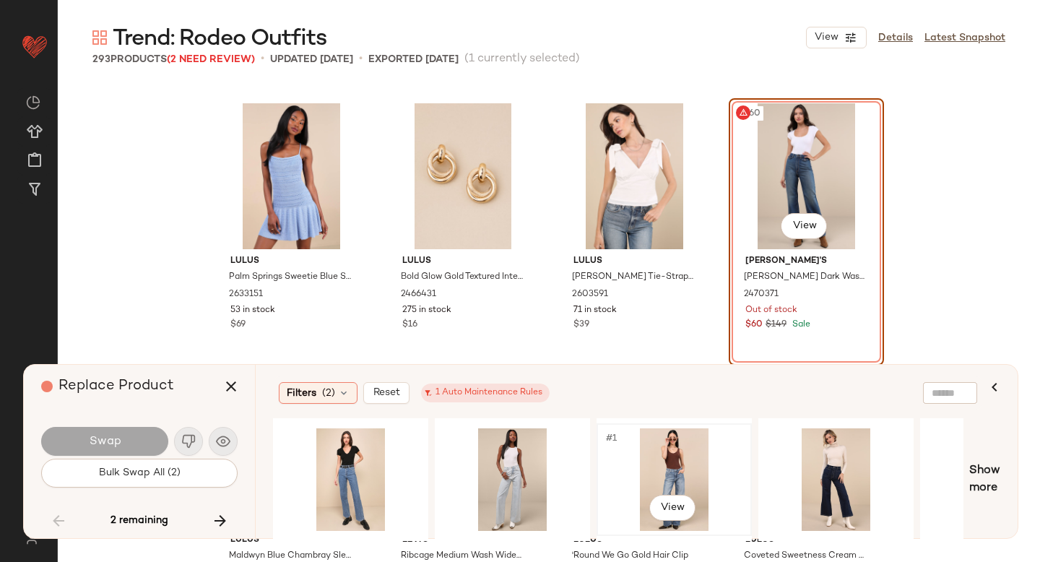
click at [663, 467] on div "#1 View" at bounding box center [674, 479] width 145 height 103
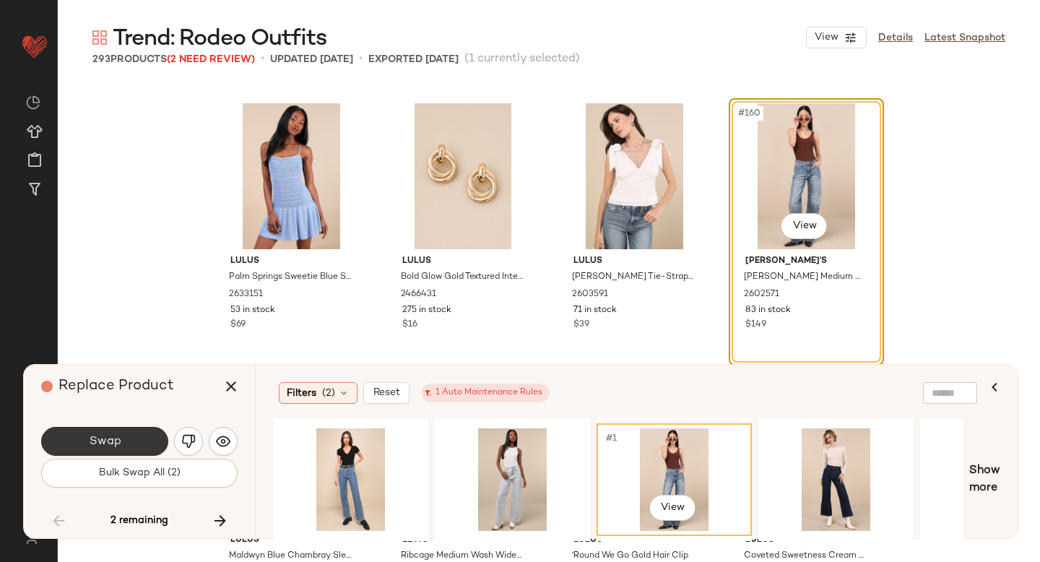
click at [145, 438] on button "Swap" at bounding box center [104, 441] width 127 height 29
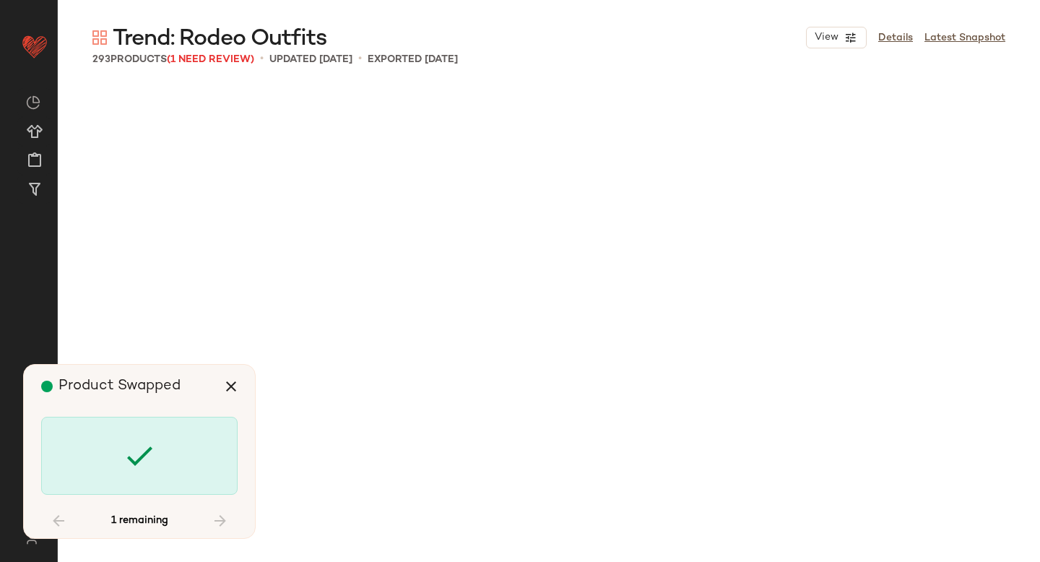
scroll to position [18399, 0]
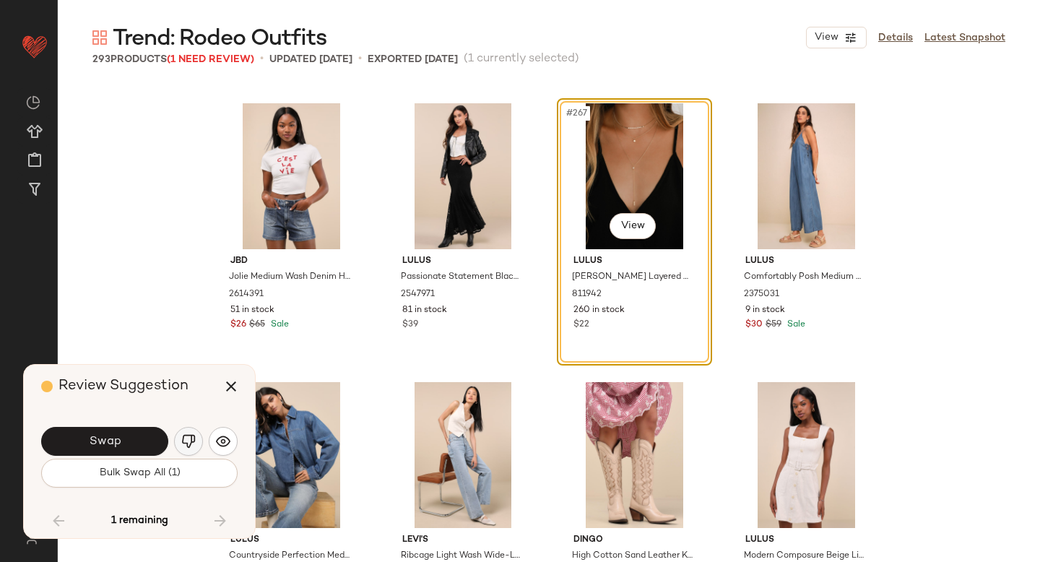
click at [178, 443] on button "button" at bounding box center [188, 441] width 29 height 29
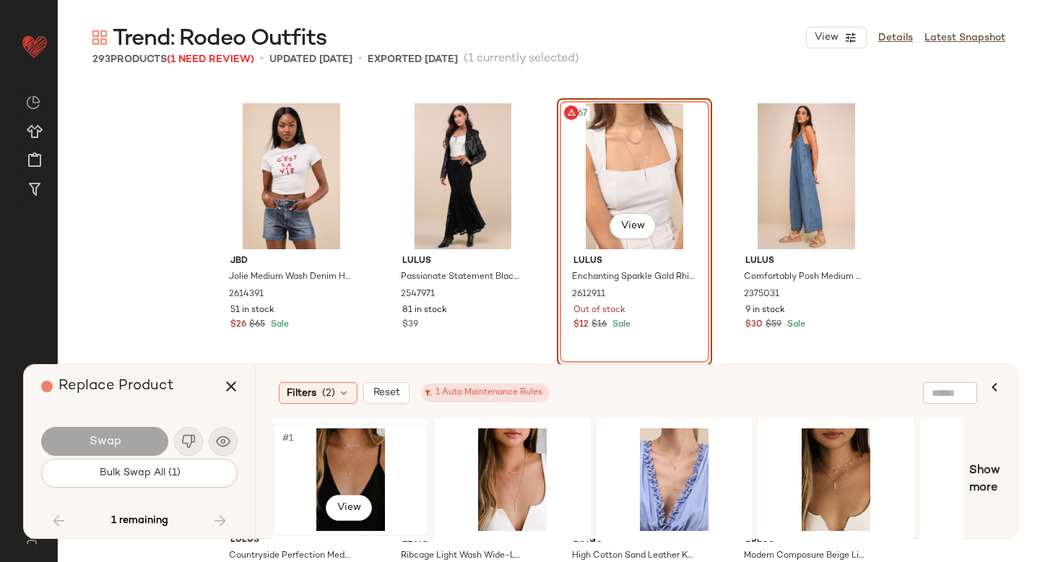
click at [358, 459] on div "#1 View" at bounding box center [350, 479] width 145 height 103
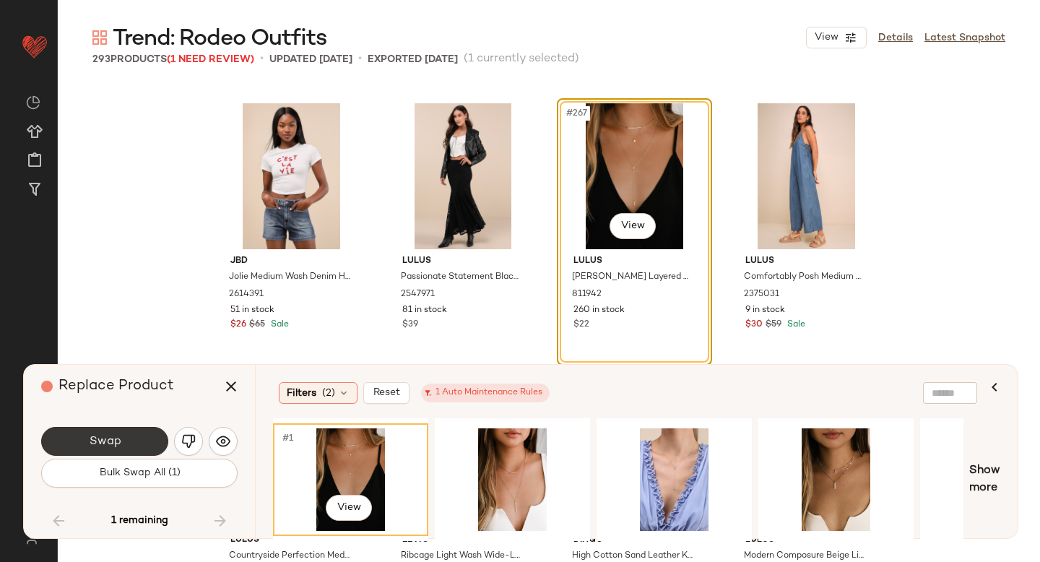
click at [105, 442] on span "Swap" at bounding box center [104, 442] width 32 height 14
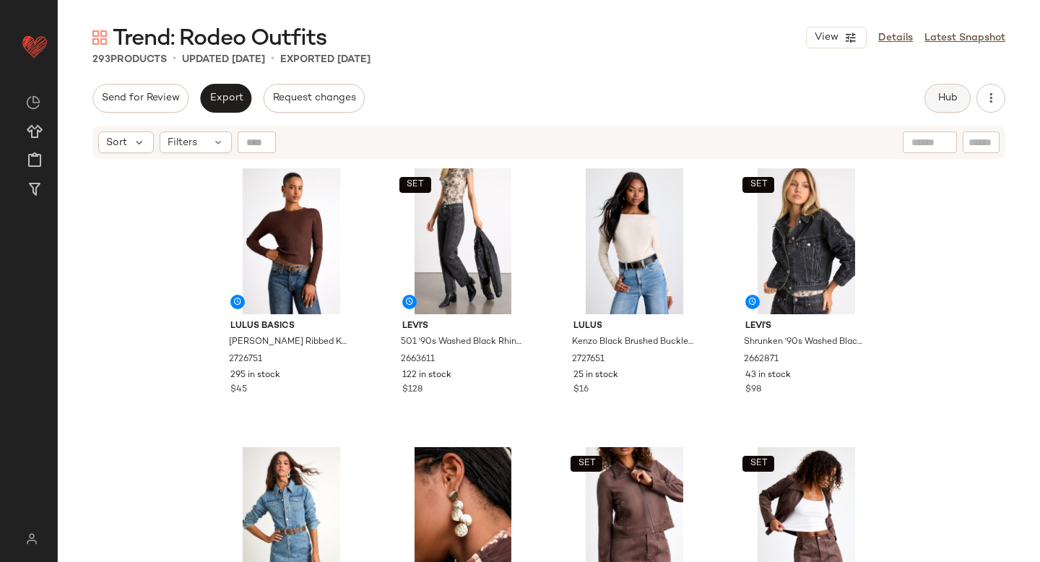
click at [929, 108] on button "Hub" at bounding box center [947, 98] width 46 height 29
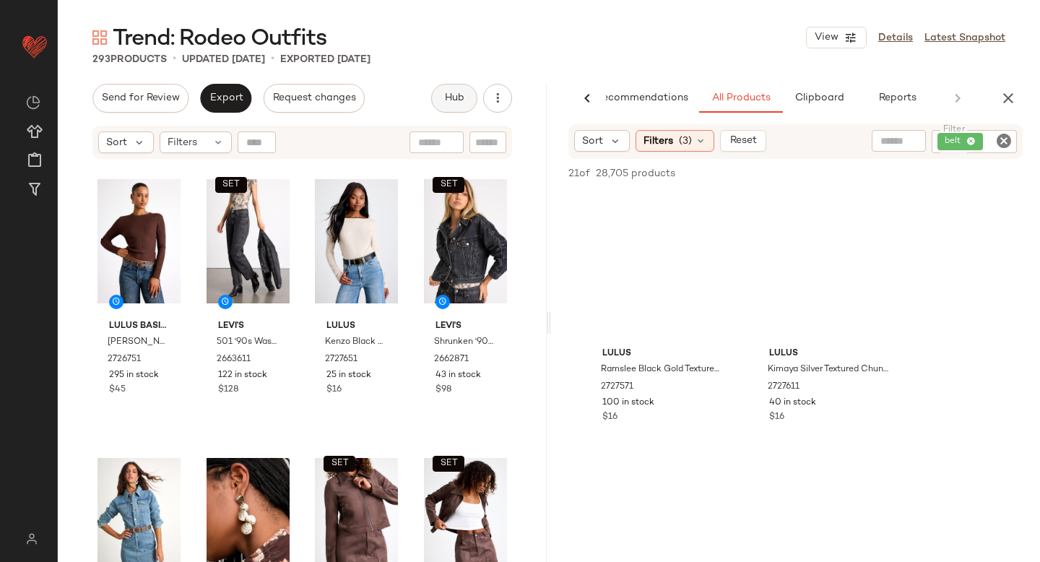
scroll to position [0, 34]
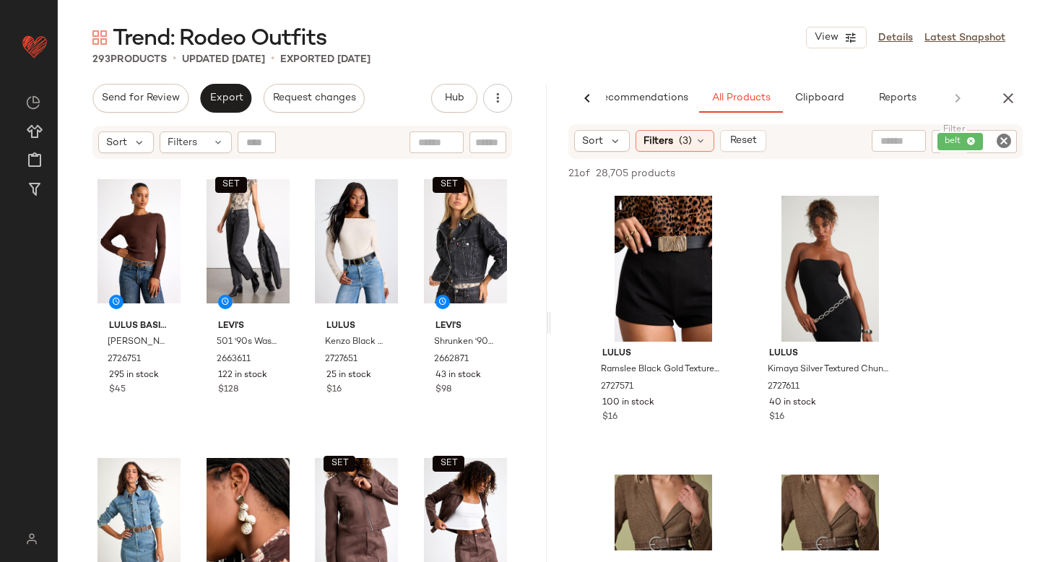
click at [1002, 133] on icon "Clear Filter" at bounding box center [1003, 140] width 17 height 17
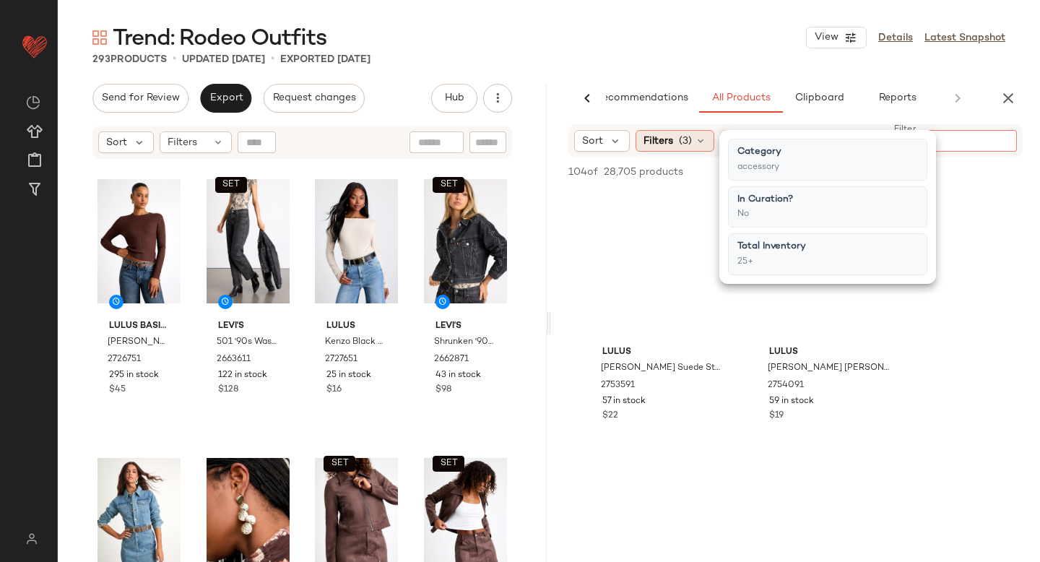
click at [706, 142] on icon at bounding box center [701, 141] width 12 height 12
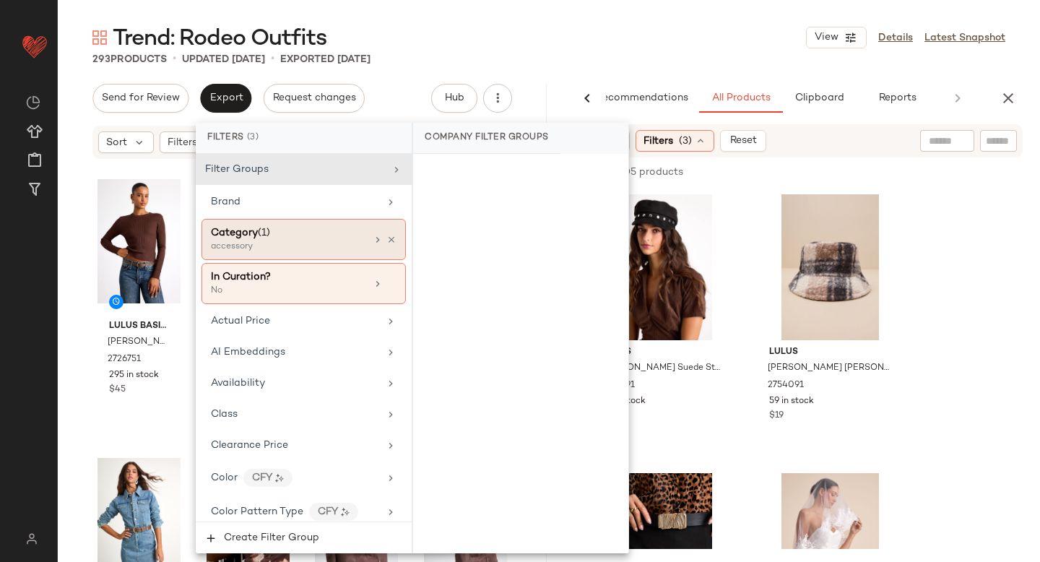
click at [303, 257] on div "Category (1) accessory" at bounding box center [303, 239] width 204 height 41
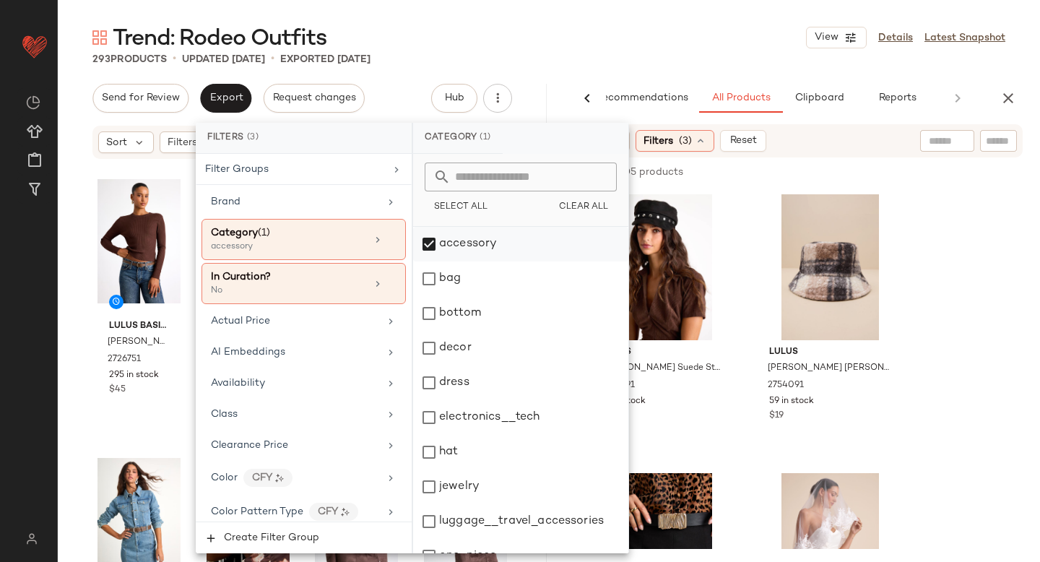
click at [456, 237] on div "accessory" at bounding box center [520, 244] width 215 height 35
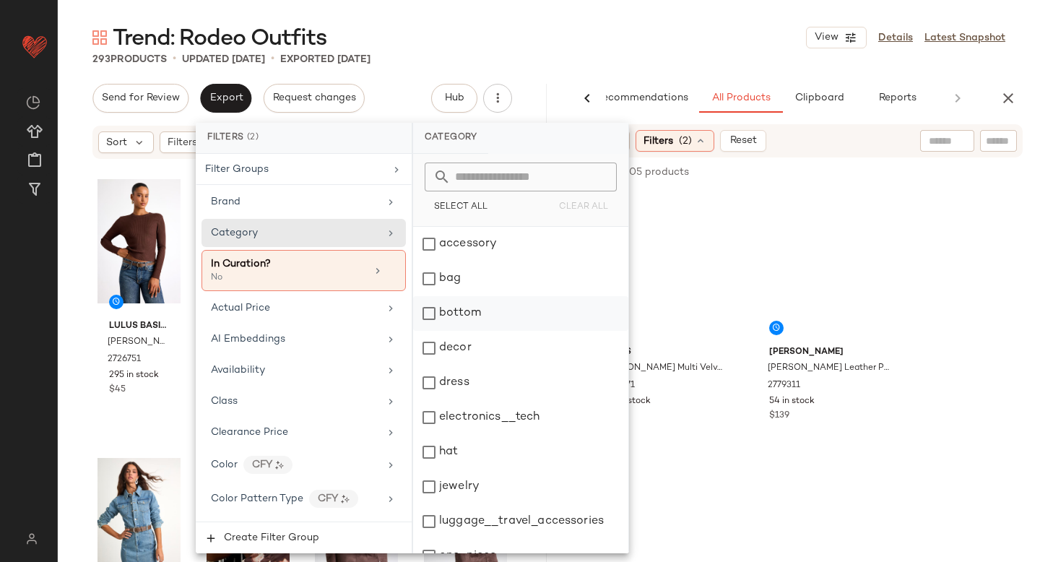
click at [442, 313] on div "bottom" at bounding box center [520, 313] width 215 height 35
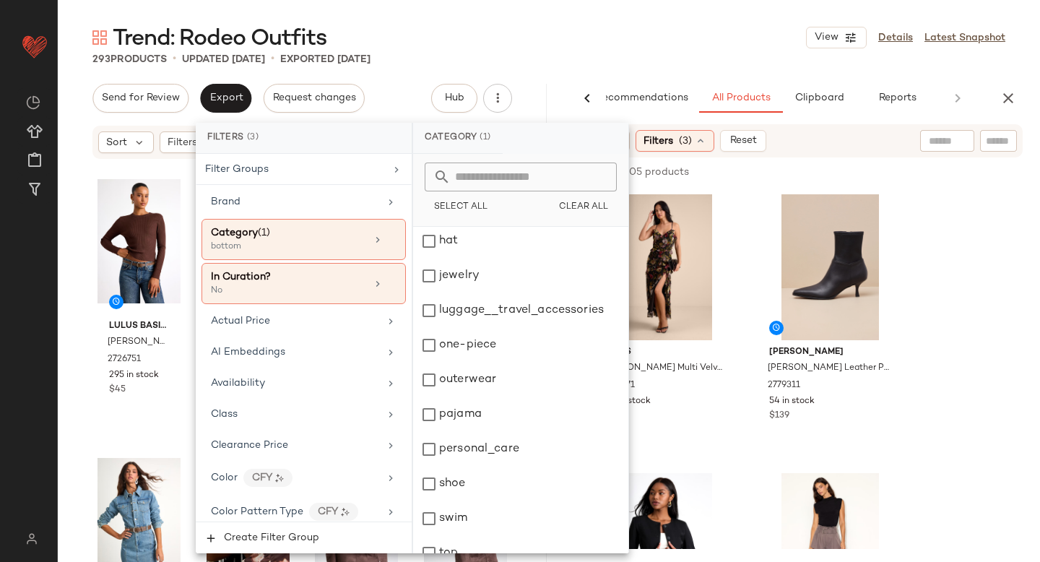
scroll to position [263, 0]
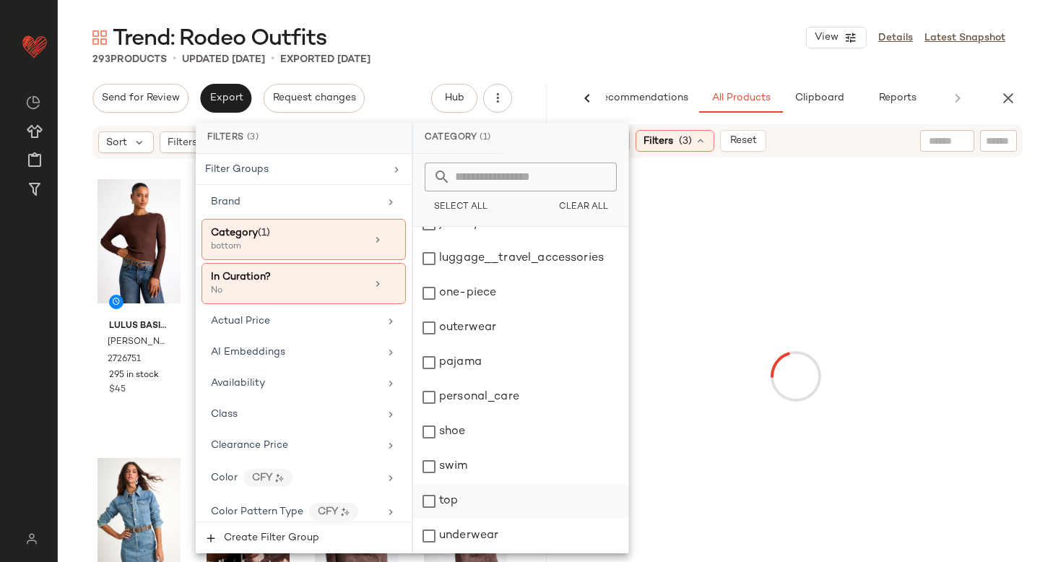
click at [431, 505] on div "top" at bounding box center [520, 501] width 215 height 35
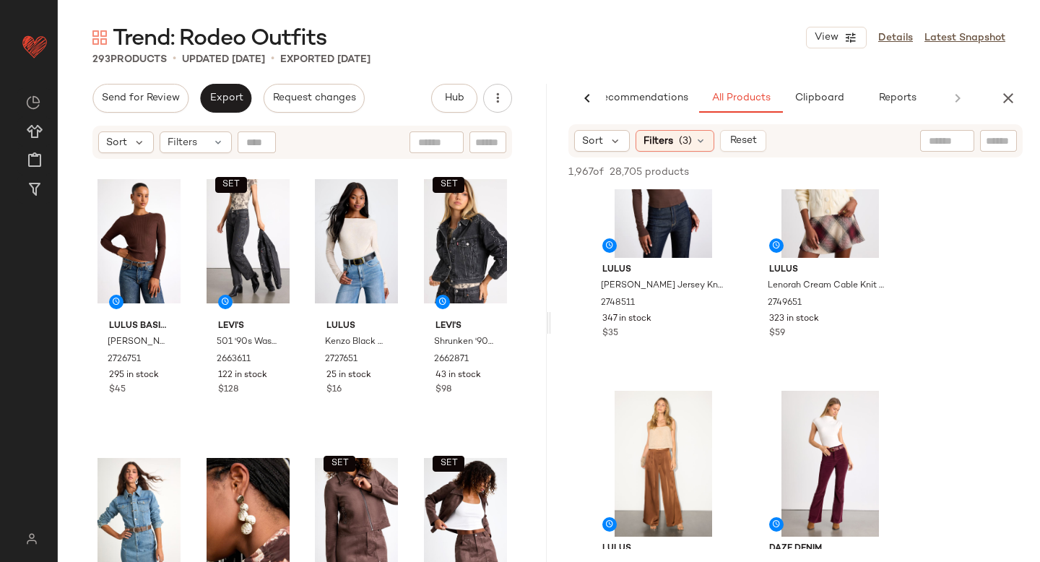
scroll to position [1495, 0]
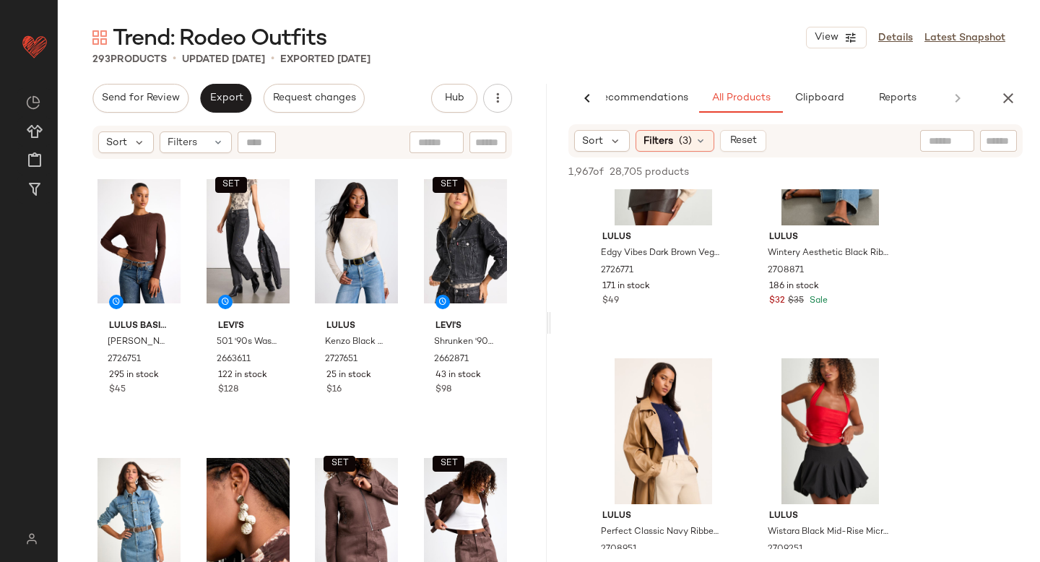
scroll to position [25523, 0]
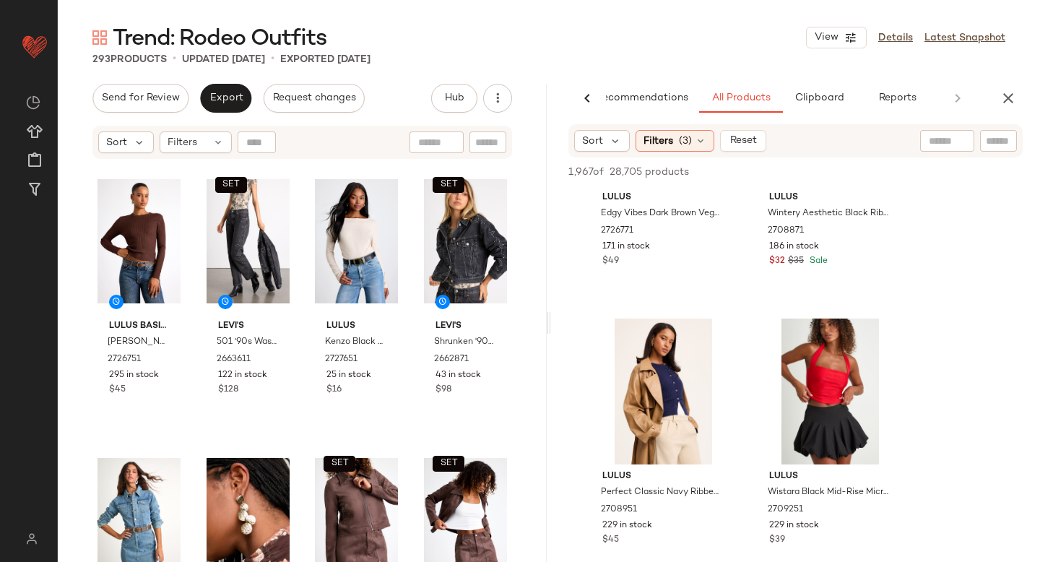
click at [944, 140] on input "text" at bounding box center [947, 141] width 37 height 15
type input "*******"
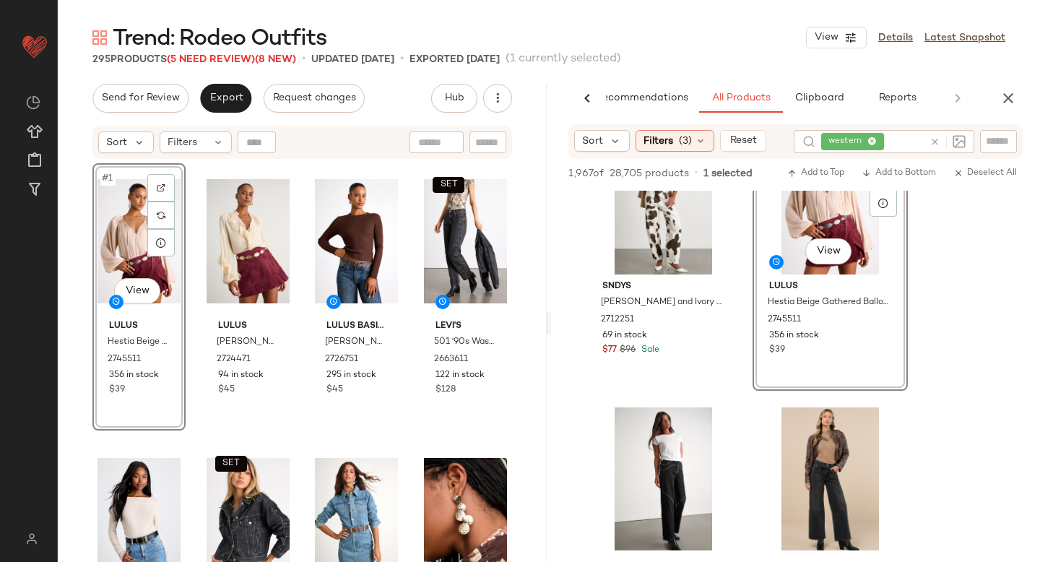
scroll to position [1166, 0]
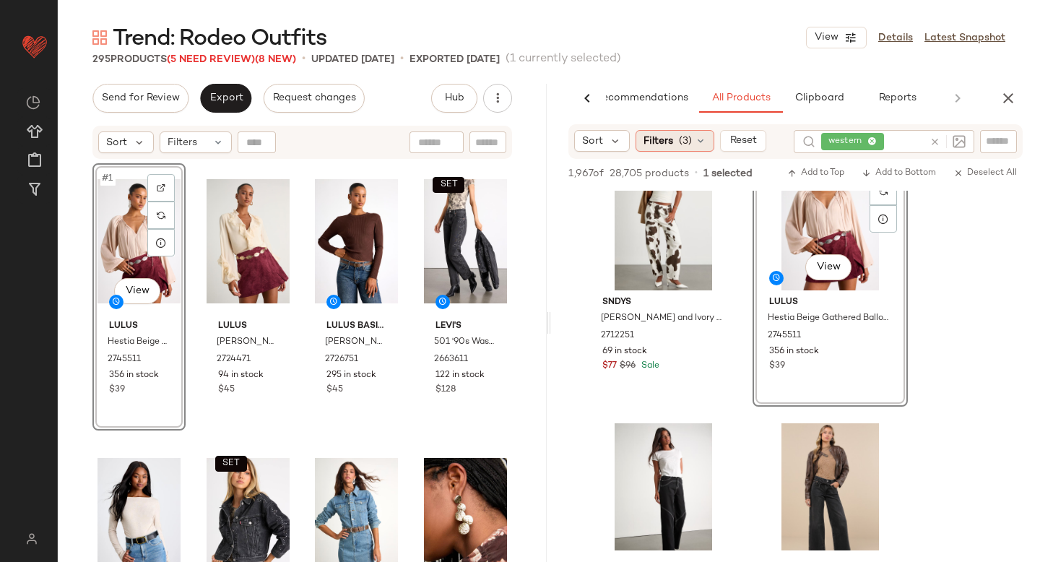
click at [684, 142] on span "(3)" at bounding box center [685, 141] width 13 height 15
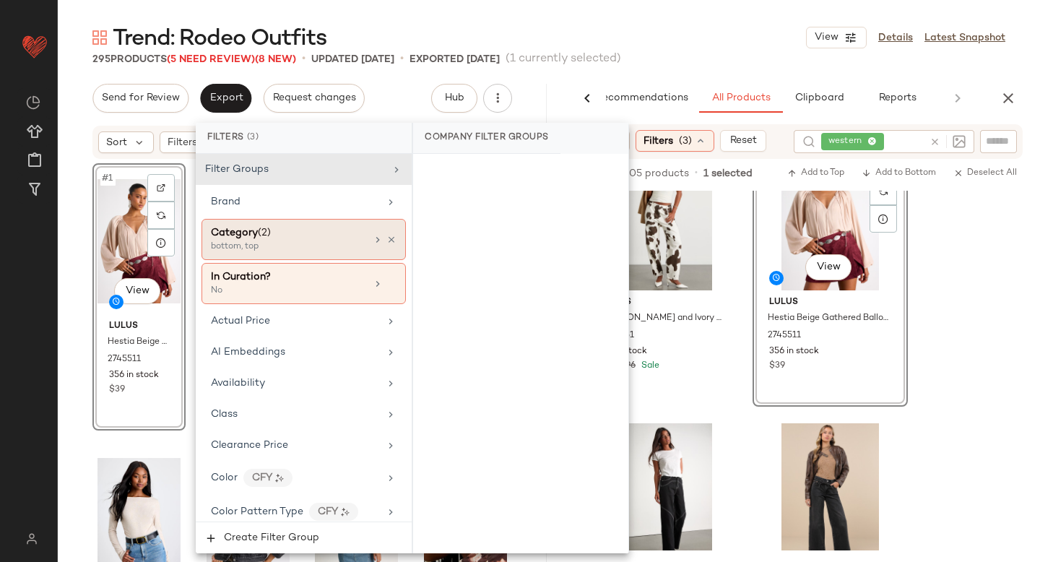
click at [288, 238] on div "Category (2)" at bounding box center [288, 232] width 155 height 15
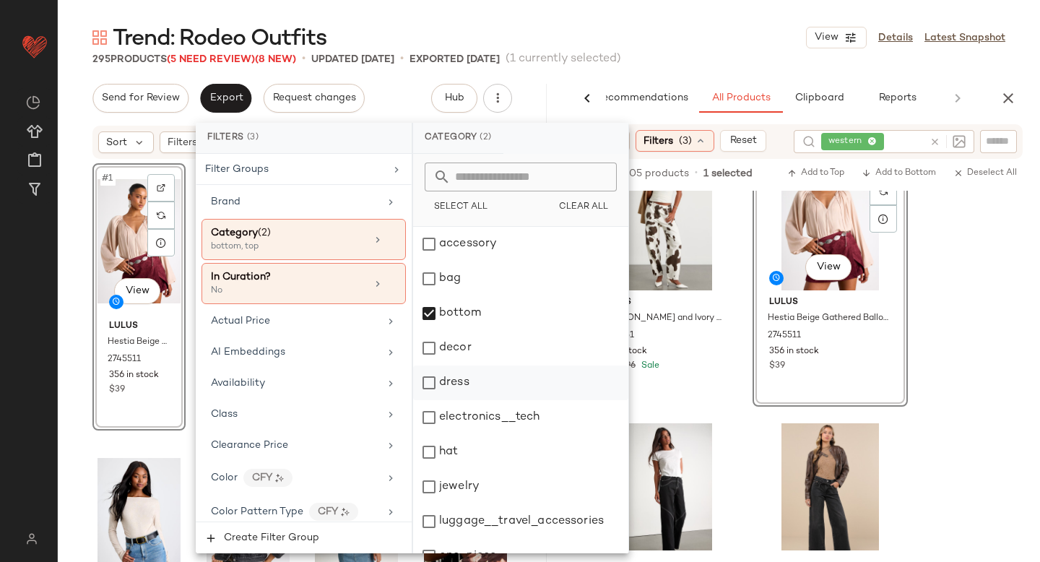
click at [442, 386] on div "dress" at bounding box center [520, 382] width 215 height 35
click at [437, 311] on div "bottom" at bounding box center [520, 313] width 215 height 35
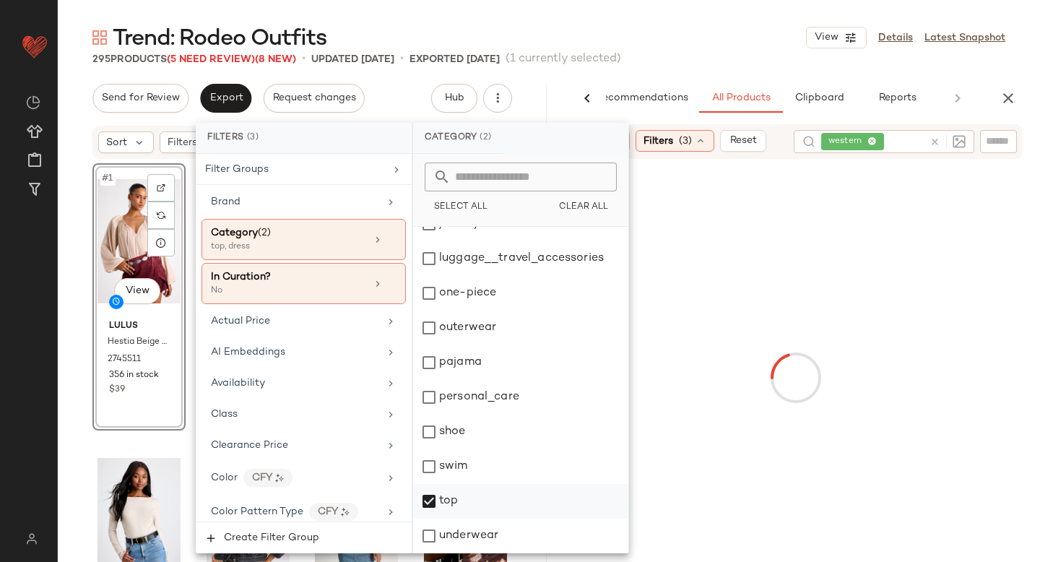
click at [425, 503] on div "top" at bounding box center [520, 501] width 215 height 35
click at [983, 368] on div at bounding box center [795, 378] width 483 height 432
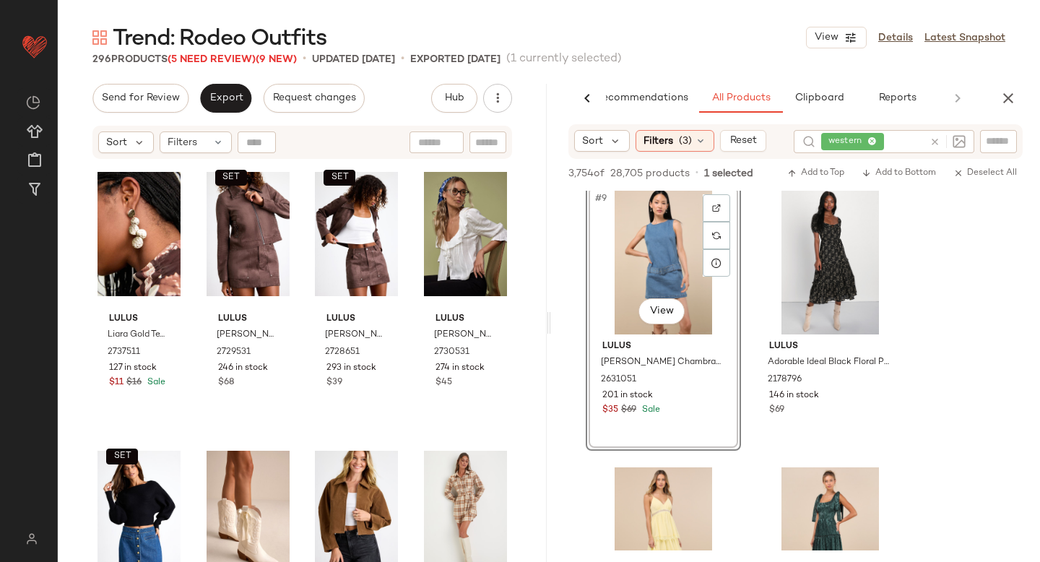
scroll to position [68, 0]
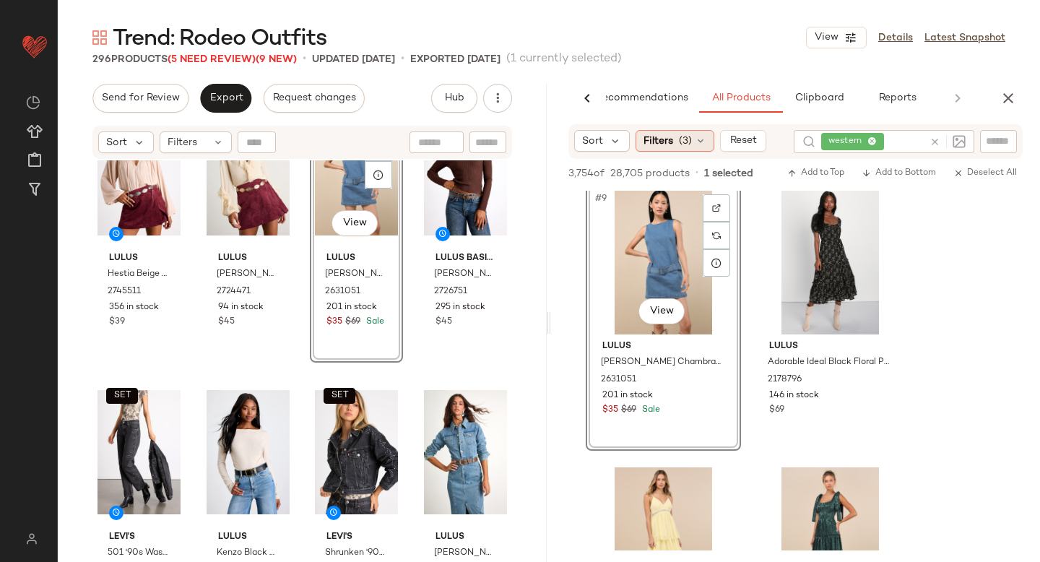
click at [671, 141] on span "Filters" at bounding box center [658, 141] width 30 height 15
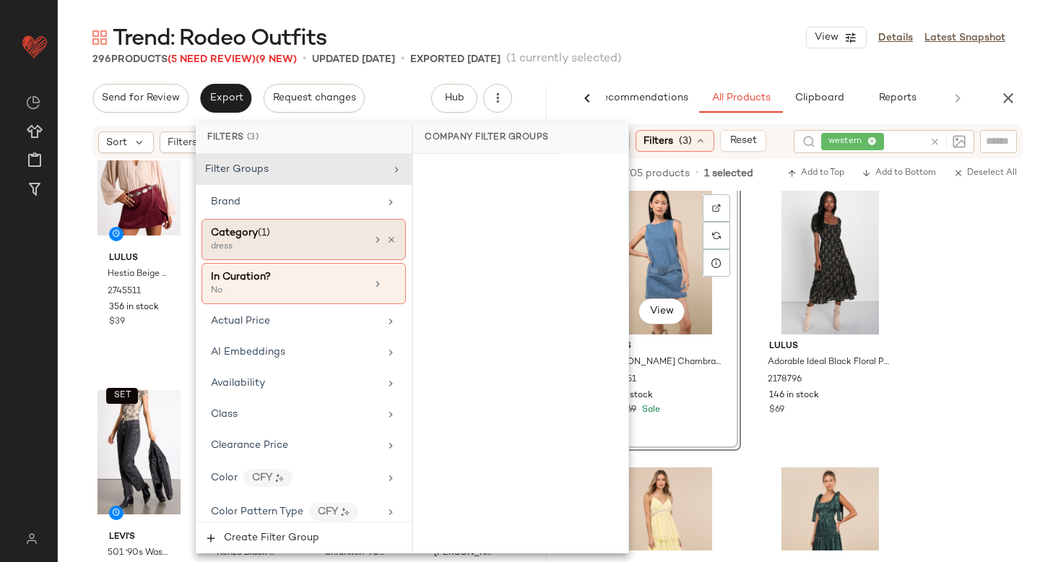
click at [321, 225] on div "Category (1)" at bounding box center [288, 232] width 155 height 15
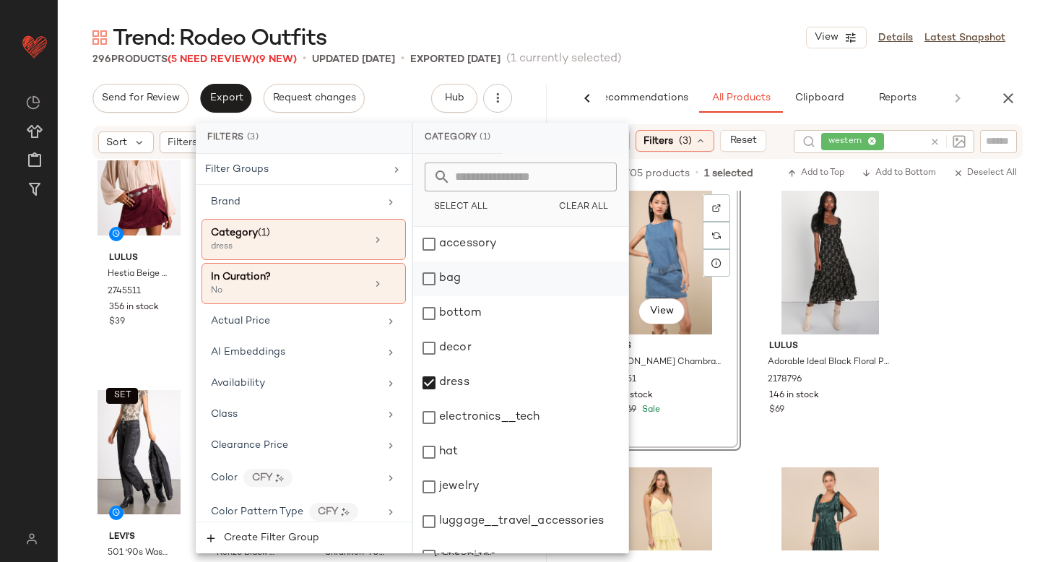
click at [425, 285] on div "bag" at bounding box center [520, 278] width 215 height 35
click at [441, 397] on div "dress" at bounding box center [520, 382] width 215 height 35
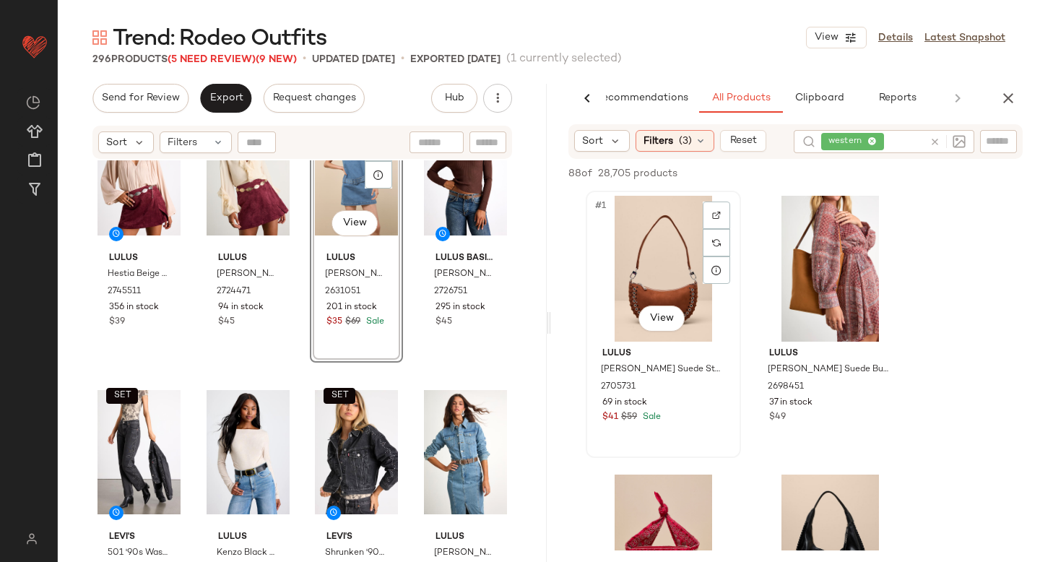
scroll to position [66, 0]
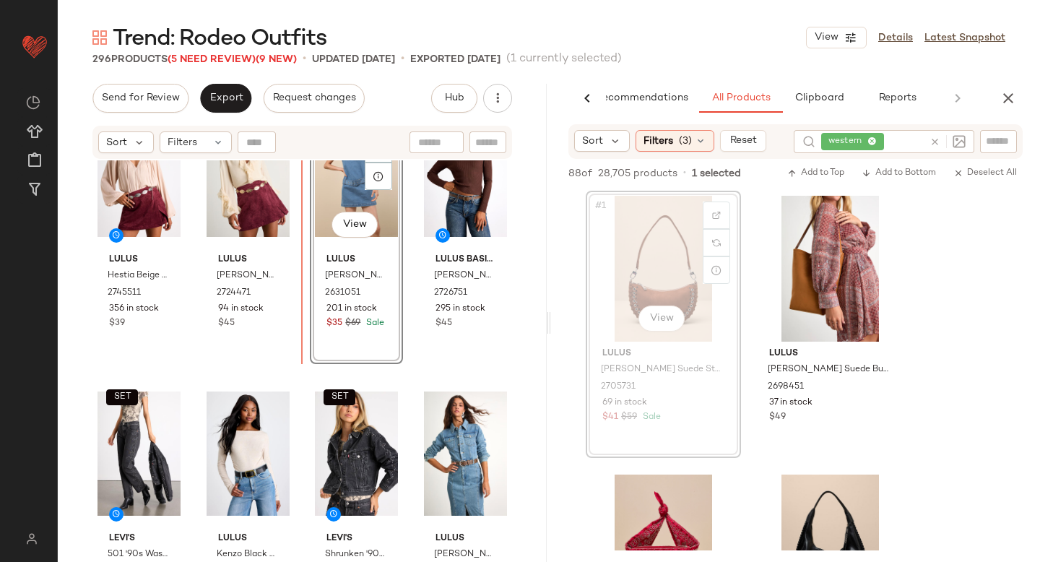
drag, startPoint x: 674, startPoint y: 251, endPoint x: 664, endPoint y: 253, distance: 9.5
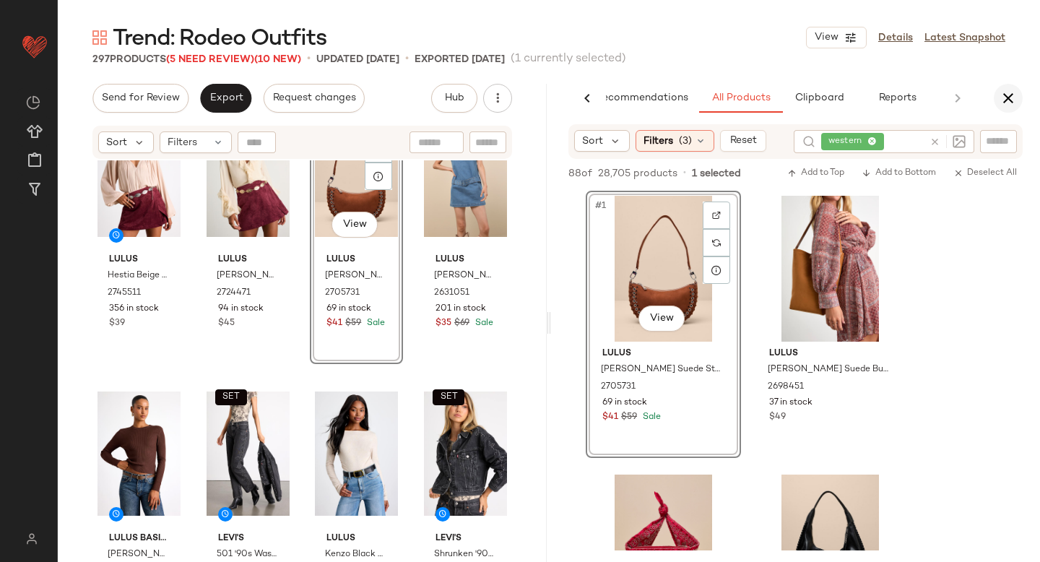
click at [1015, 90] on icon "button" at bounding box center [1008, 98] width 17 height 17
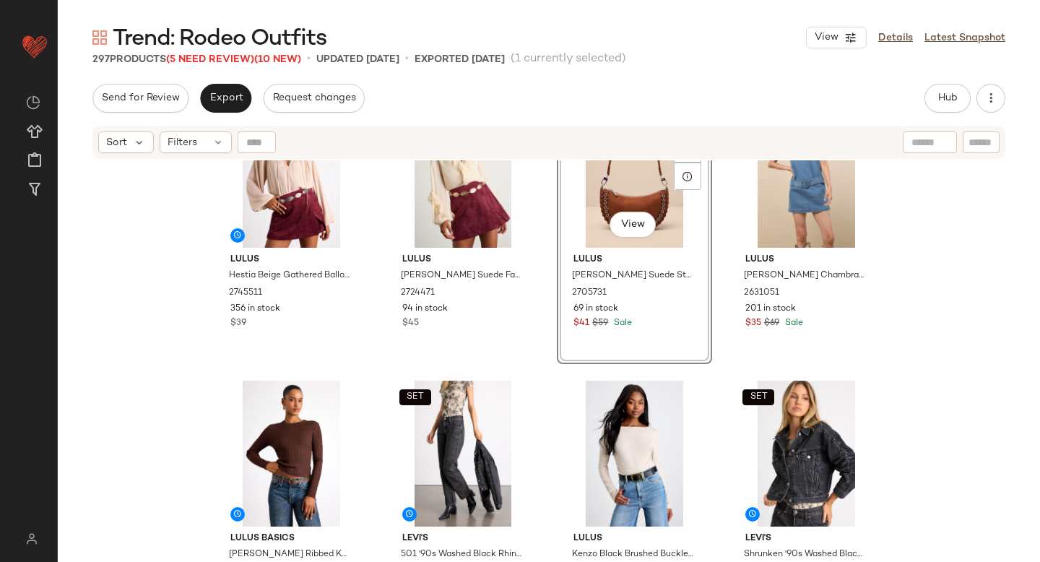
scroll to position [0, 0]
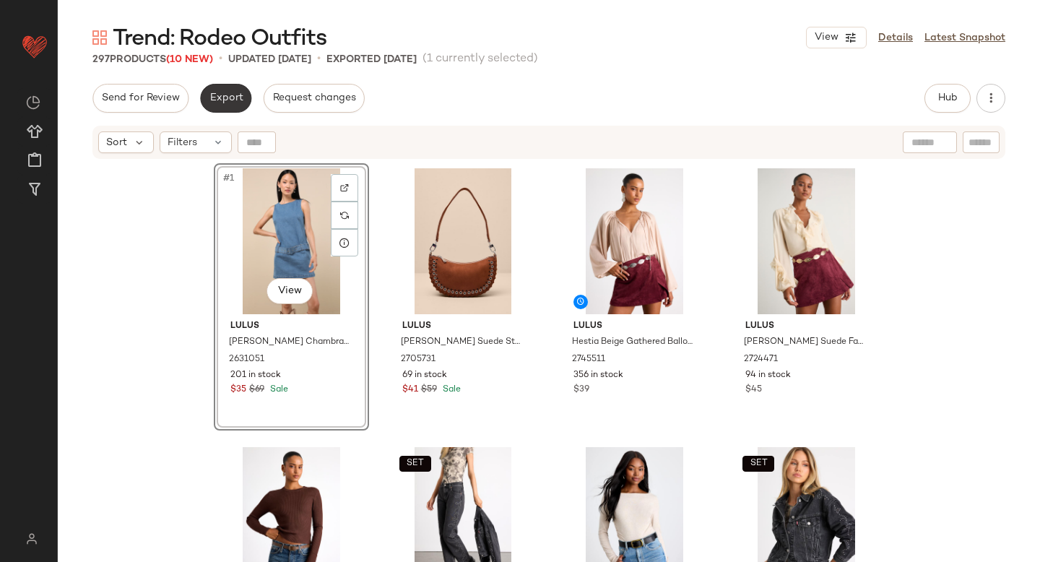
click at [202, 90] on button "Export" at bounding box center [225, 98] width 51 height 29
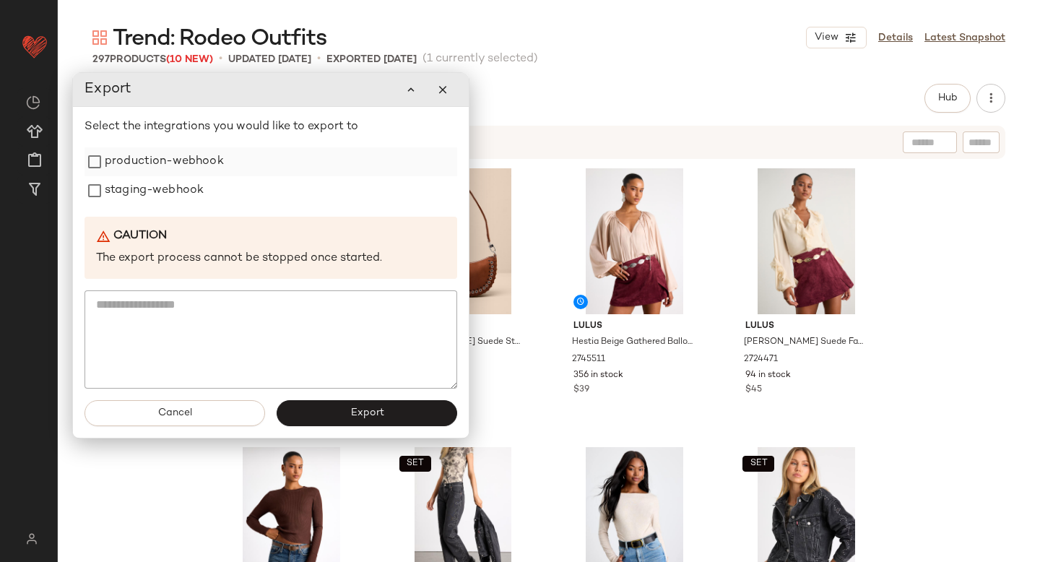
click at [168, 153] on label "production-webhook" at bounding box center [164, 161] width 119 height 29
click at [156, 191] on label "staging-webhook" at bounding box center [154, 190] width 99 height 29
click at [333, 422] on button "Export" at bounding box center [367, 413] width 181 height 26
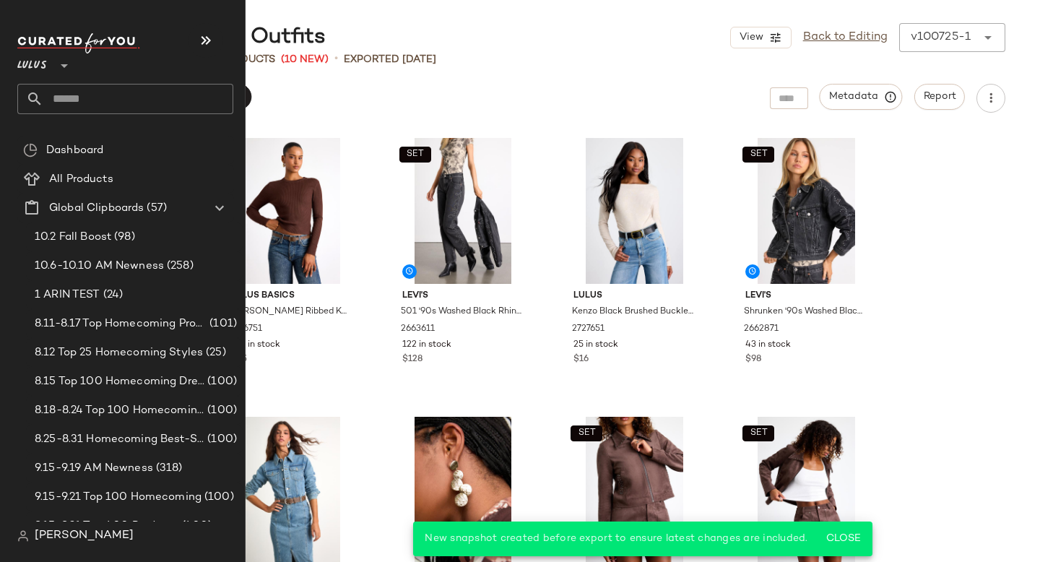
click at [87, 111] on input "text" at bounding box center [138, 99] width 190 height 30
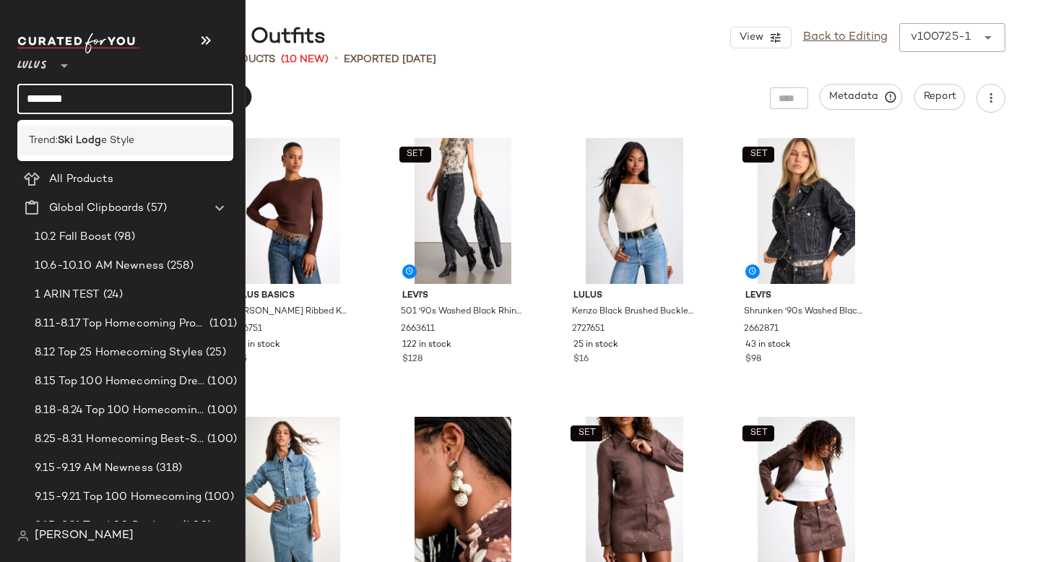
type input "********"
click at [66, 151] on div "Trend: Ski Lodg e Style" at bounding box center [125, 141] width 216 height 30
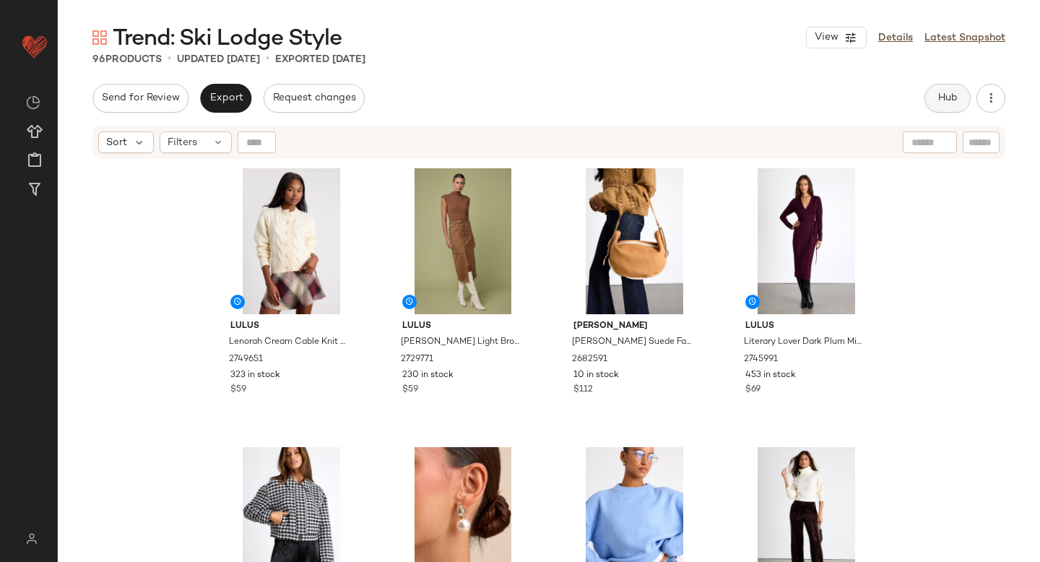
click at [941, 105] on button "Hub" at bounding box center [947, 98] width 46 height 29
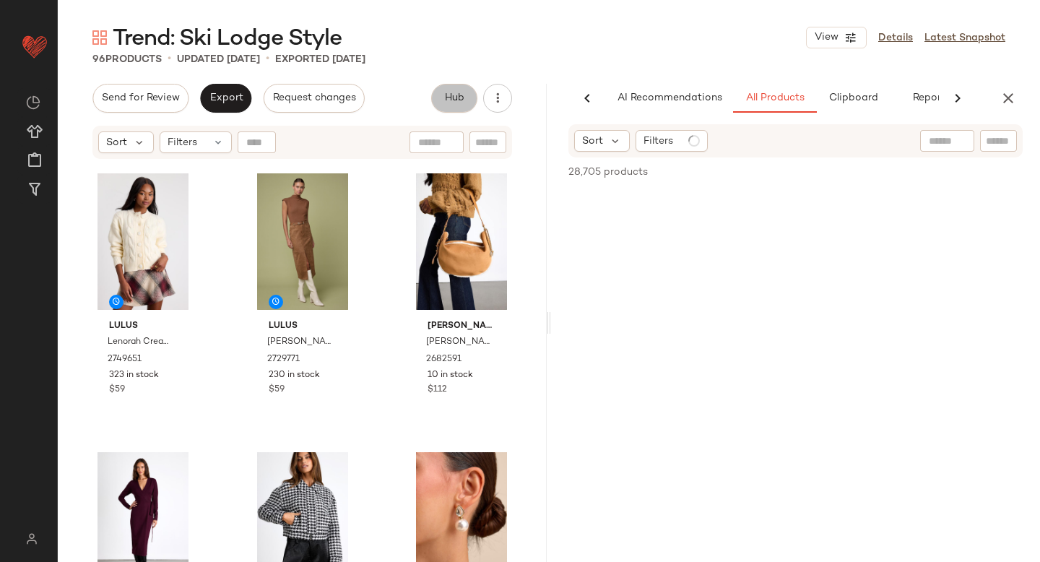
scroll to position [0, 34]
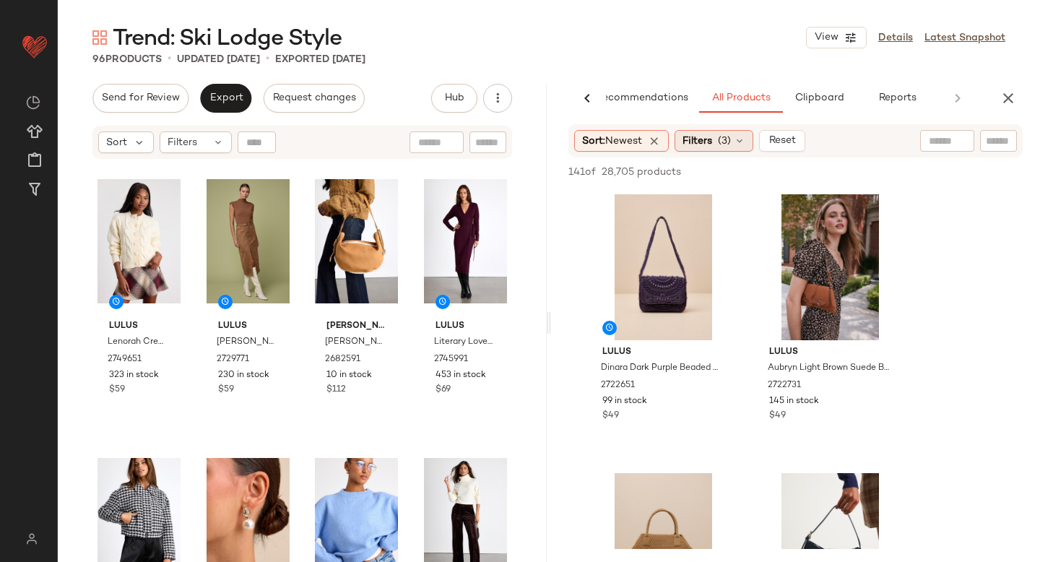
click at [716, 145] on div "Filters (3)" at bounding box center [714, 141] width 79 height 22
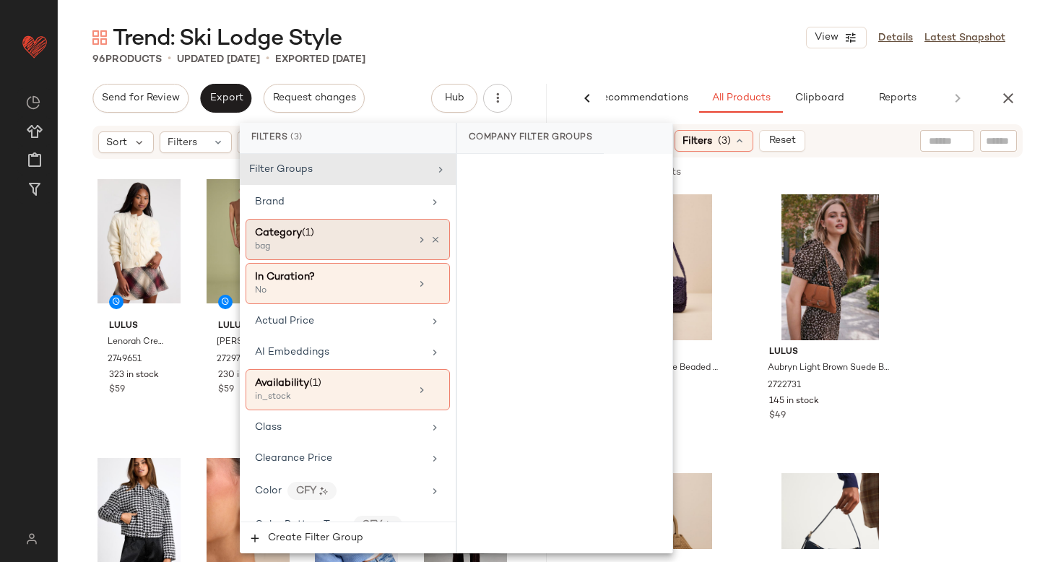
click at [337, 232] on div "Category (1)" at bounding box center [332, 232] width 155 height 15
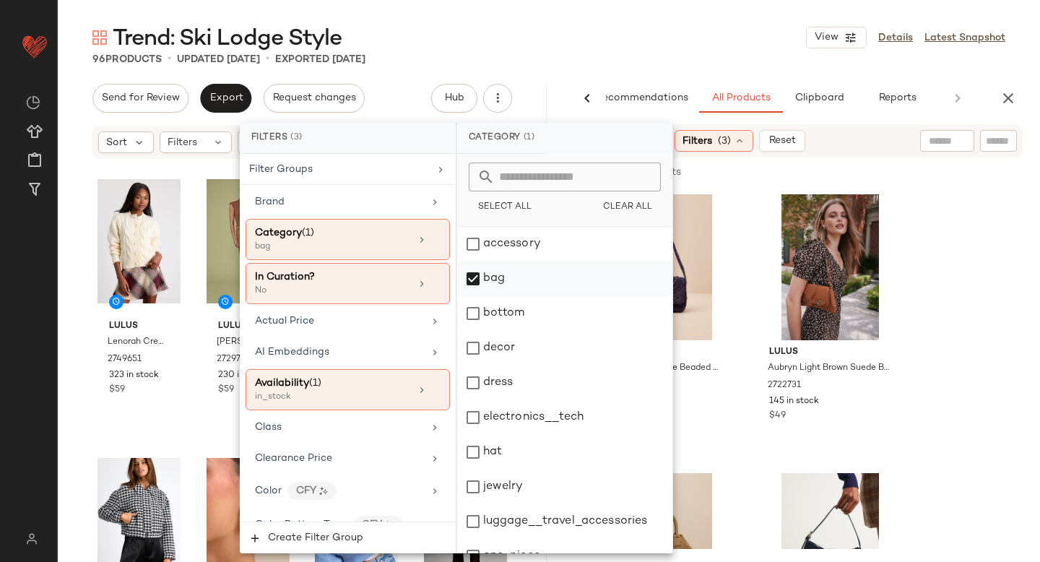
click at [472, 279] on div "bag" at bounding box center [564, 278] width 215 height 35
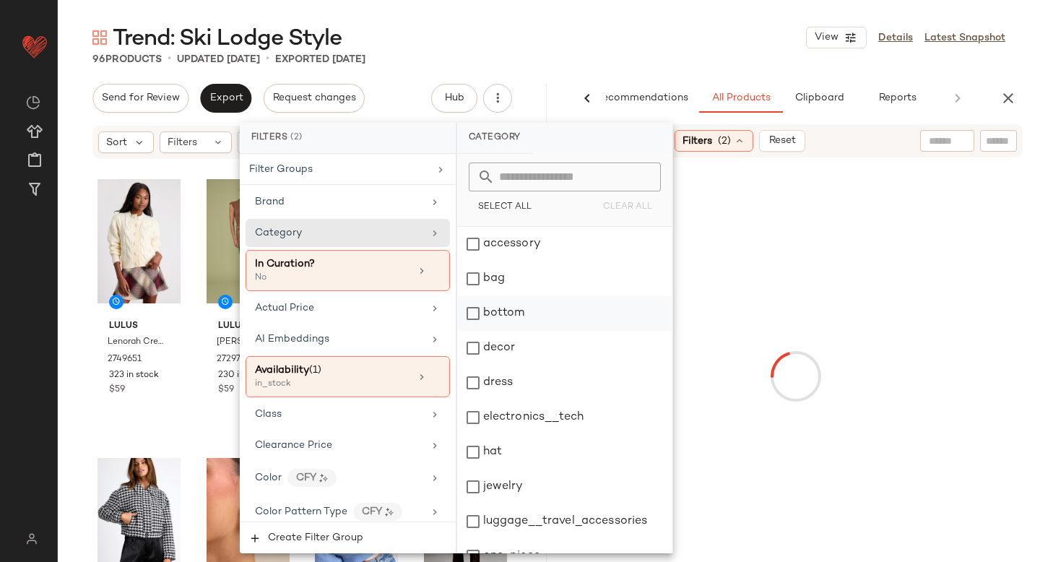
click at [472, 309] on div "bottom" at bounding box center [564, 313] width 215 height 35
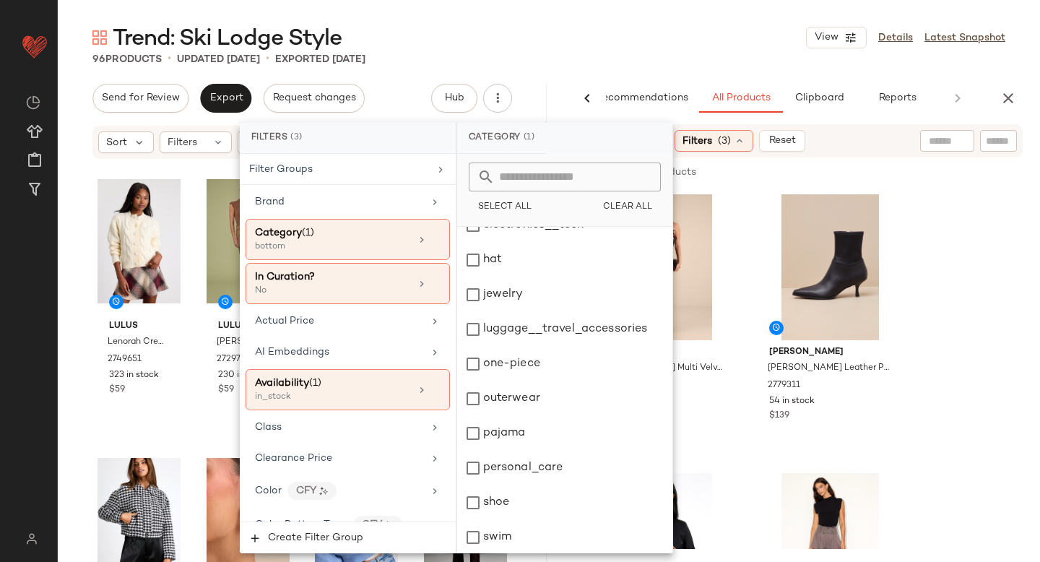
scroll to position [263, 0]
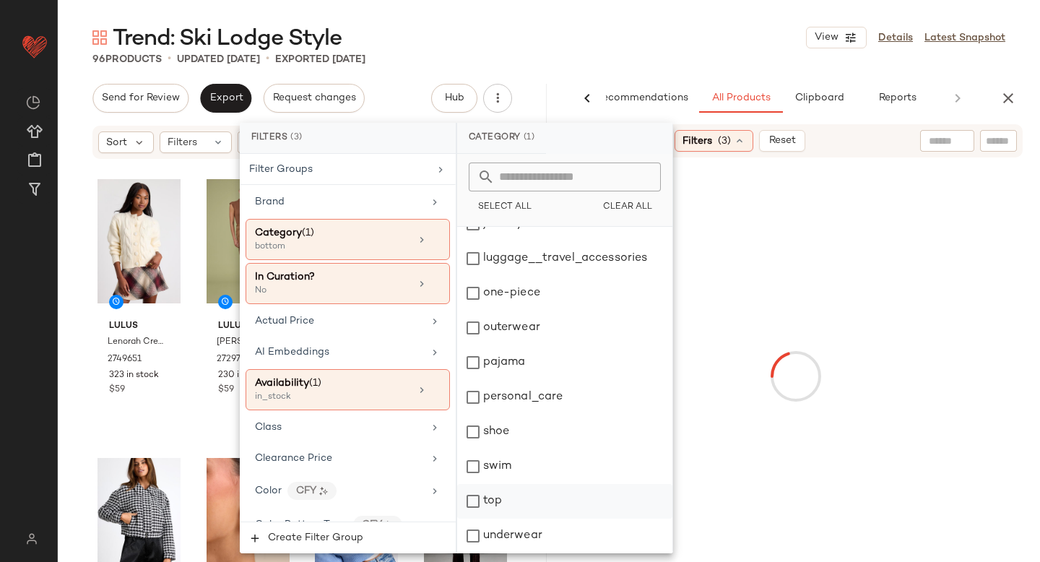
click at [472, 504] on div "top" at bounding box center [564, 501] width 215 height 35
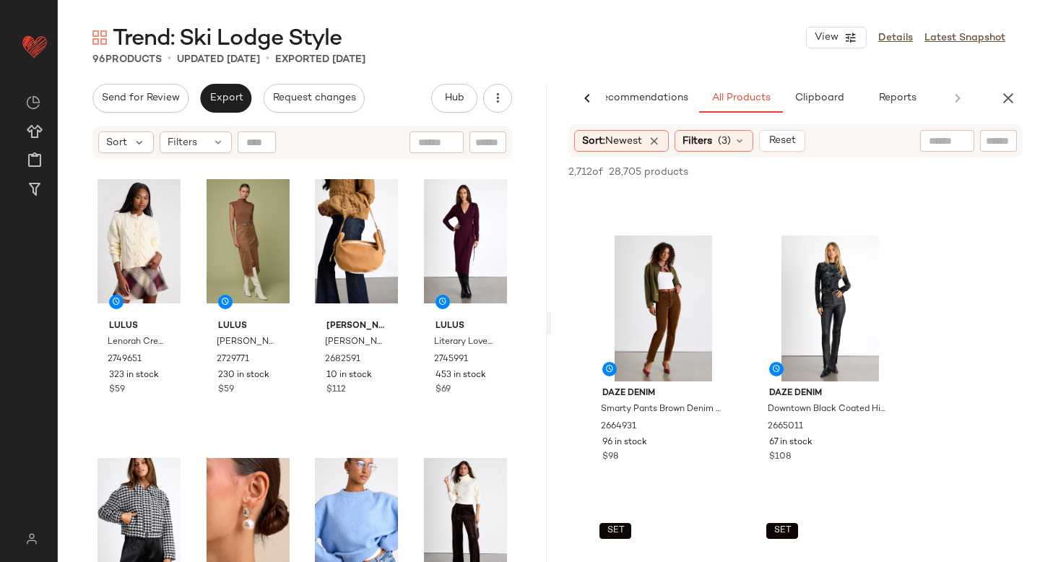
scroll to position [5070, 0]
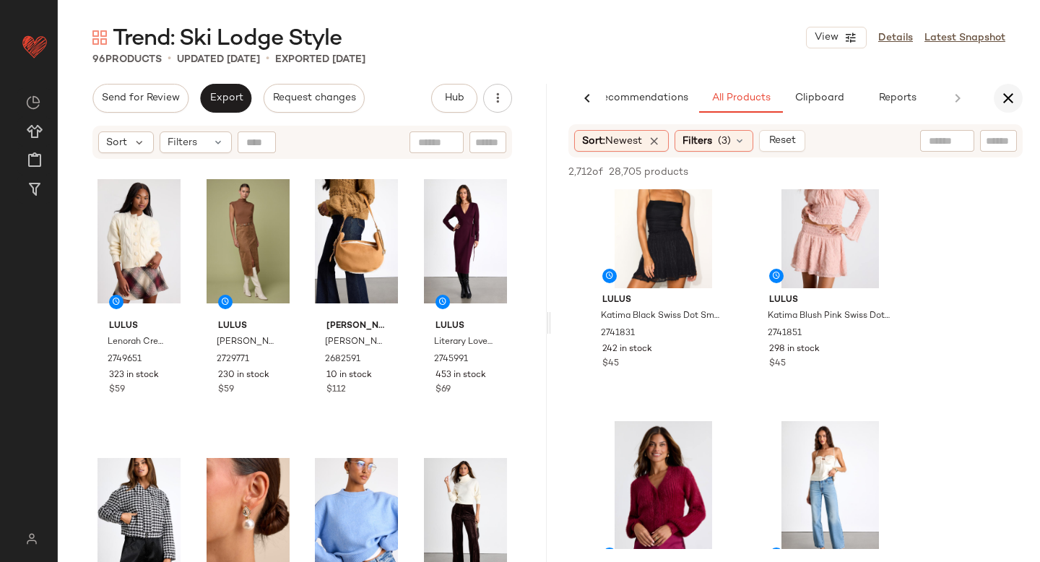
click at [1010, 103] on icon "button" at bounding box center [1008, 98] width 17 height 17
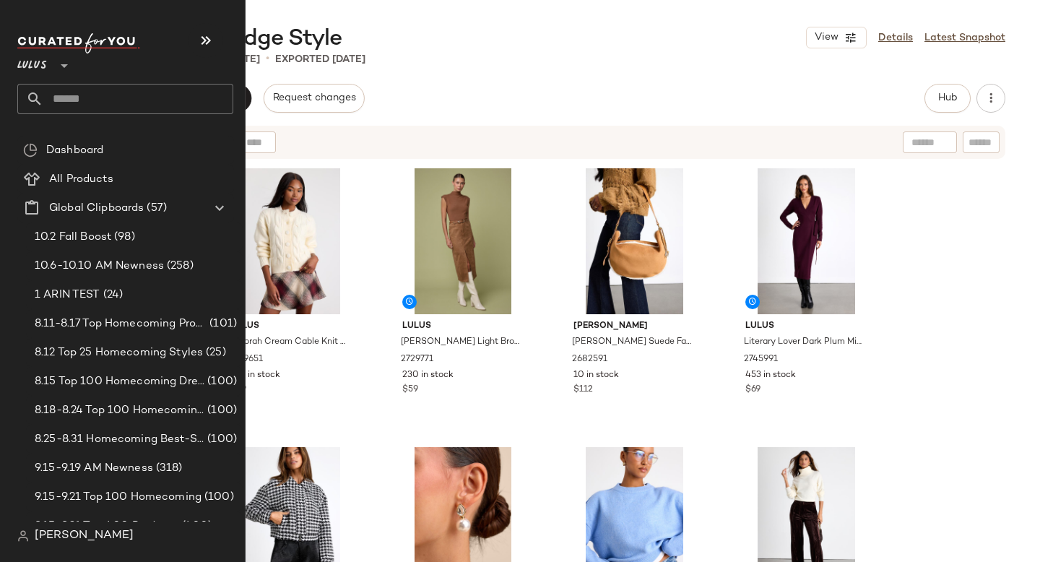
click at [64, 105] on input "text" at bounding box center [138, 99] width 190 height 30
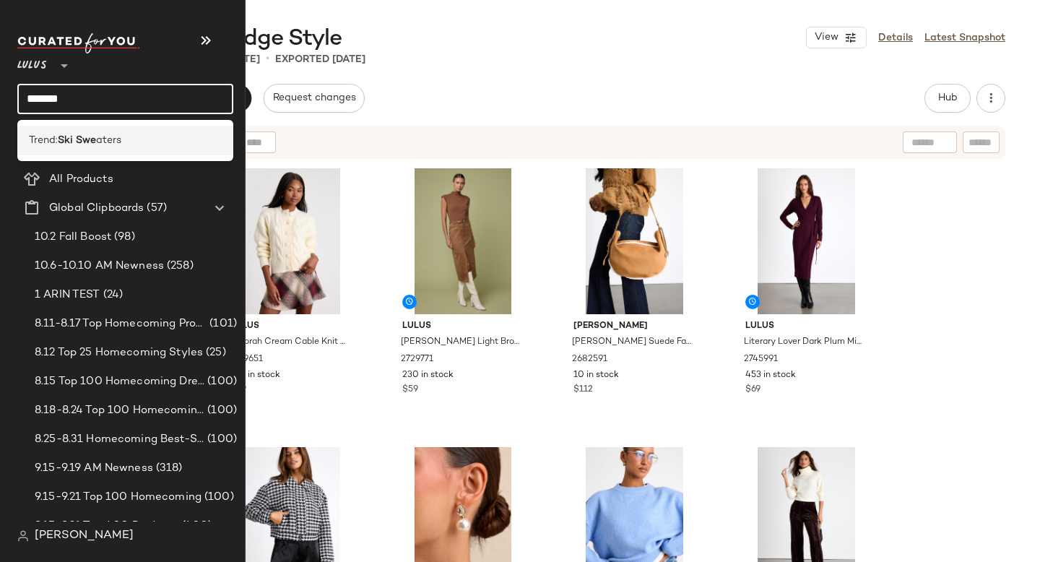
type input "*******"
click at [61, 141] on b "Ski Swe" at bounding box center [77, 140] width 38 height 15
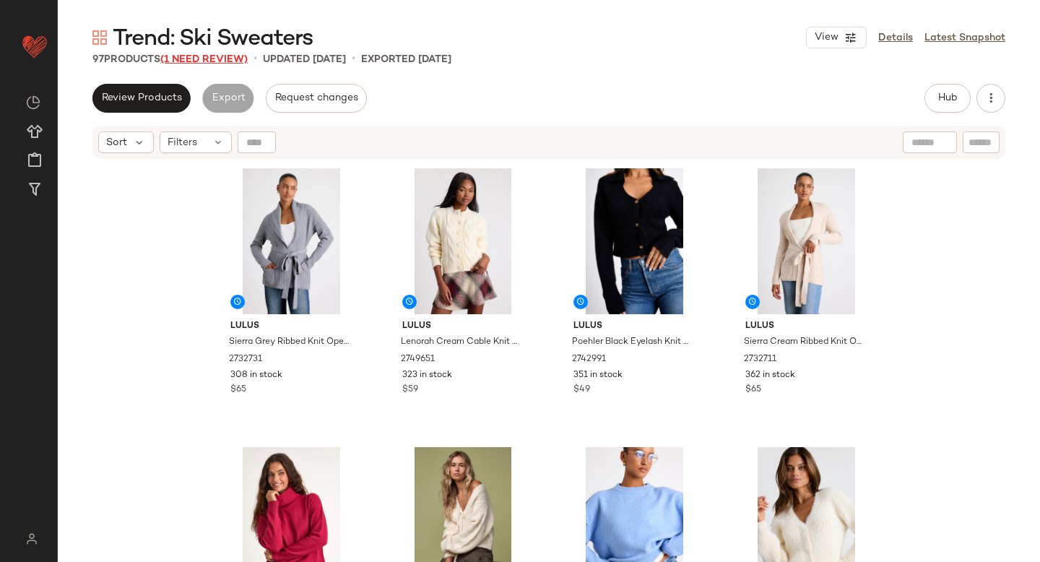
click at [224, 63] on span "(1 Need Review)" at bounding box center [203, 59] width 87 height 11
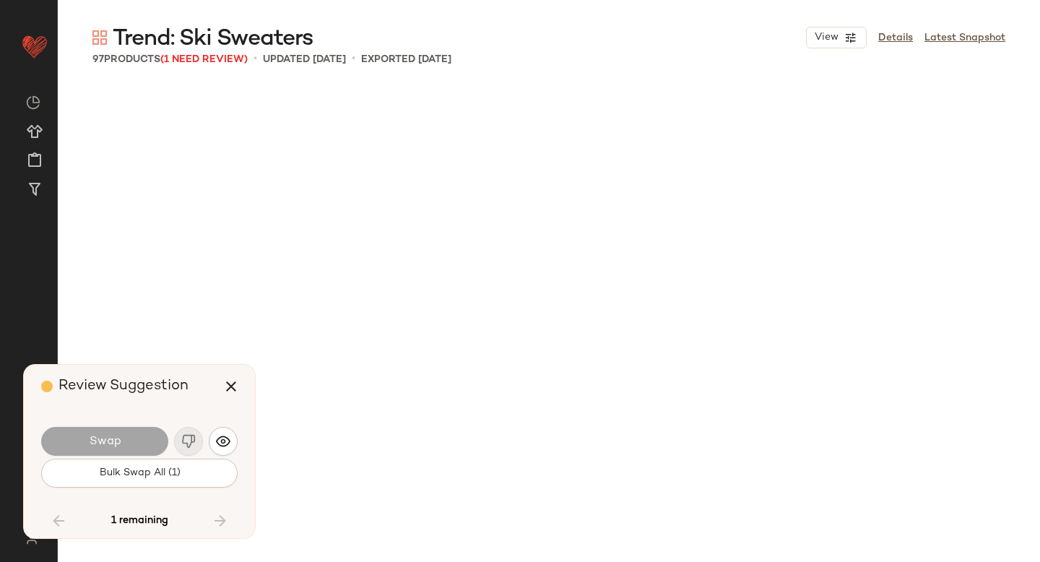
scroll to position [5018, 0]
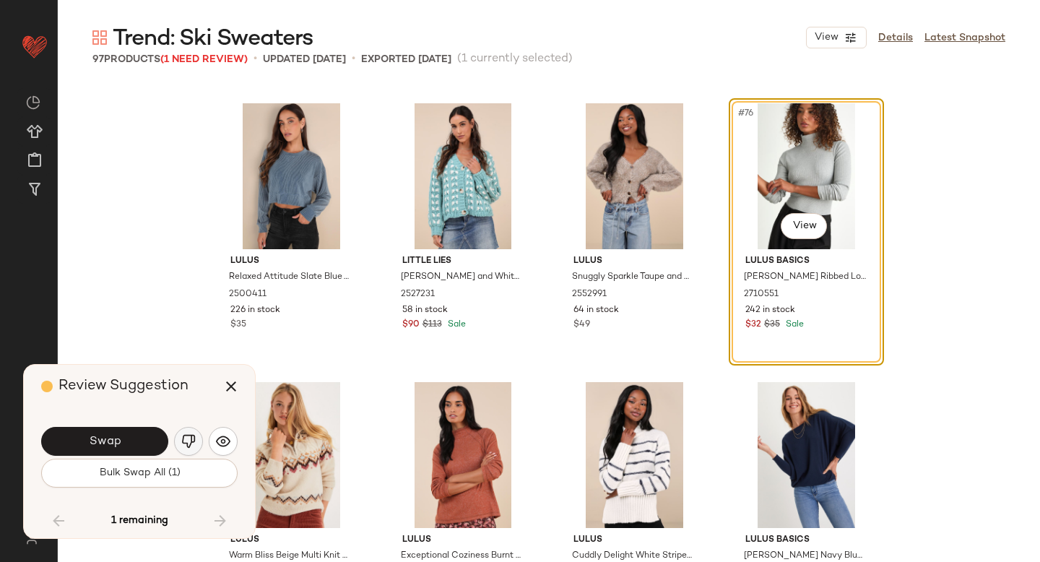
click at [192, 441] on img "button" at bounding box center [188, 441] width 14 height 14
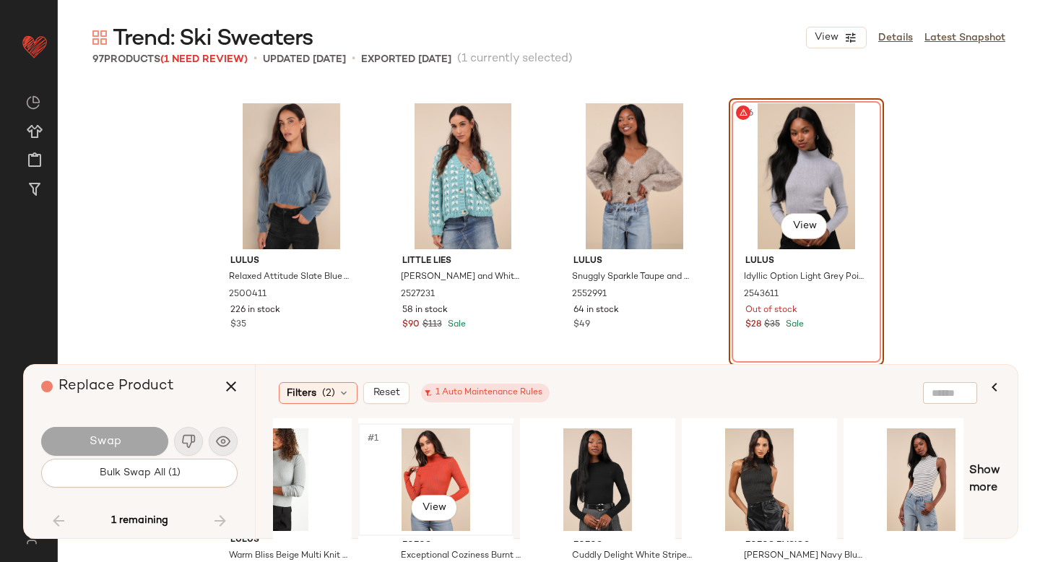
scroll to position [0, 0]
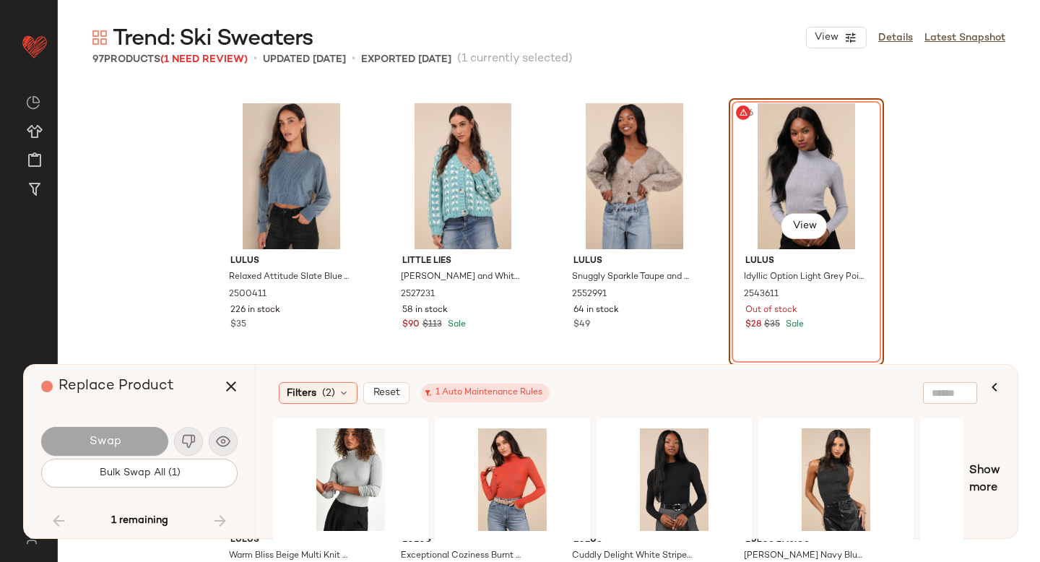
click at [832, 188] on div "#76 View" at bounding box center [806, 176] width 145 height 146
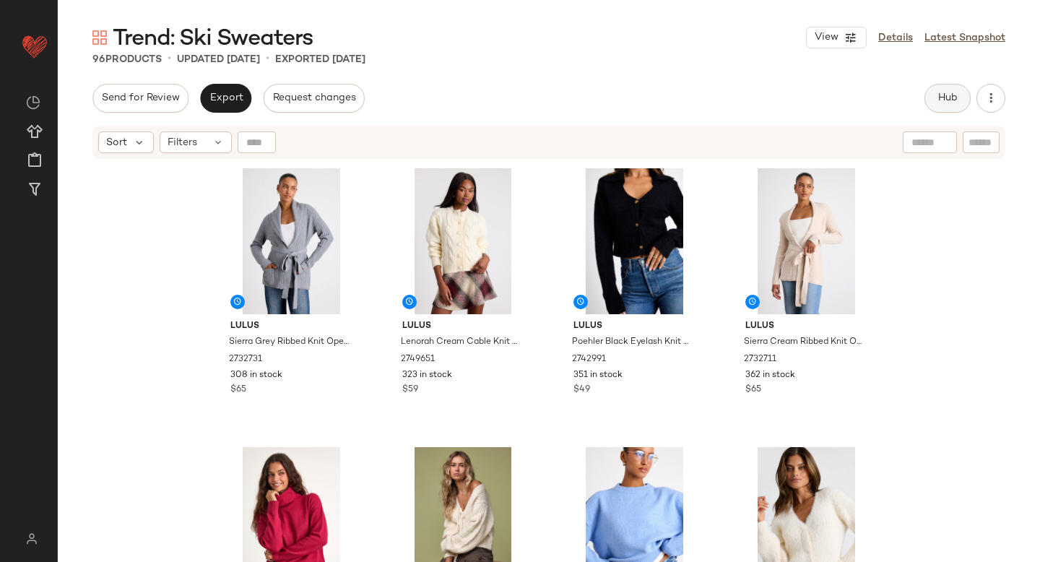
click at [950, 90] on button "Hub" at bounding box center [947, 98] width 46 height 29
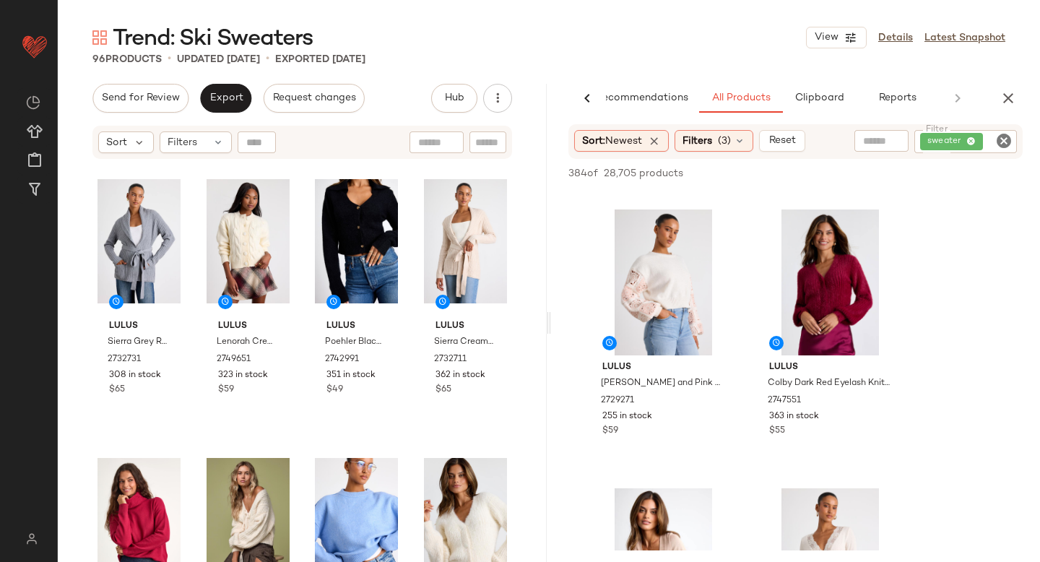
scroll to position [824, 0]
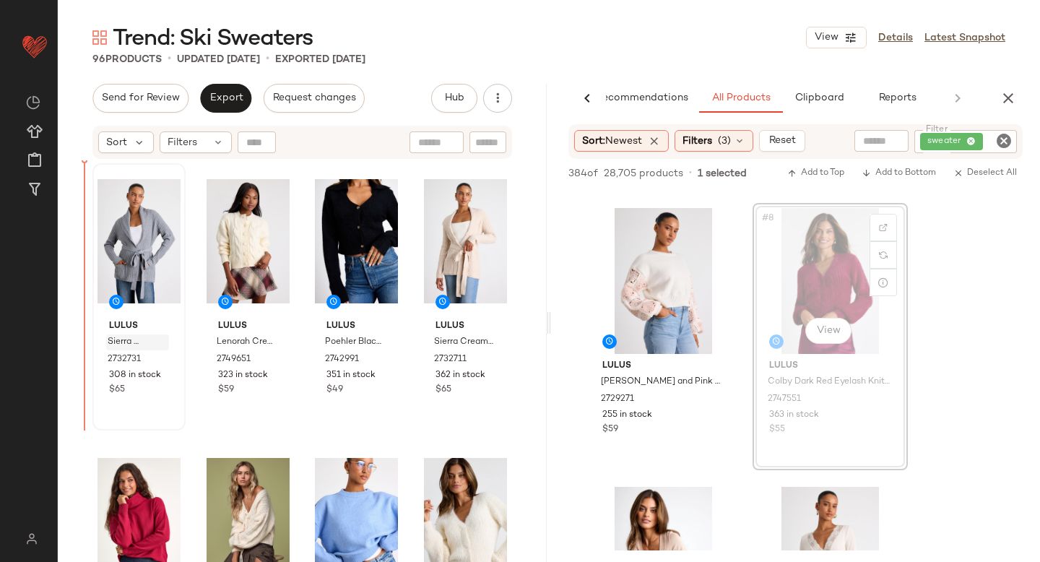
drag, startPoint x: 818, startPoint y: 240, endPoint x: 123, endPoint y: 339, distance: 701.9
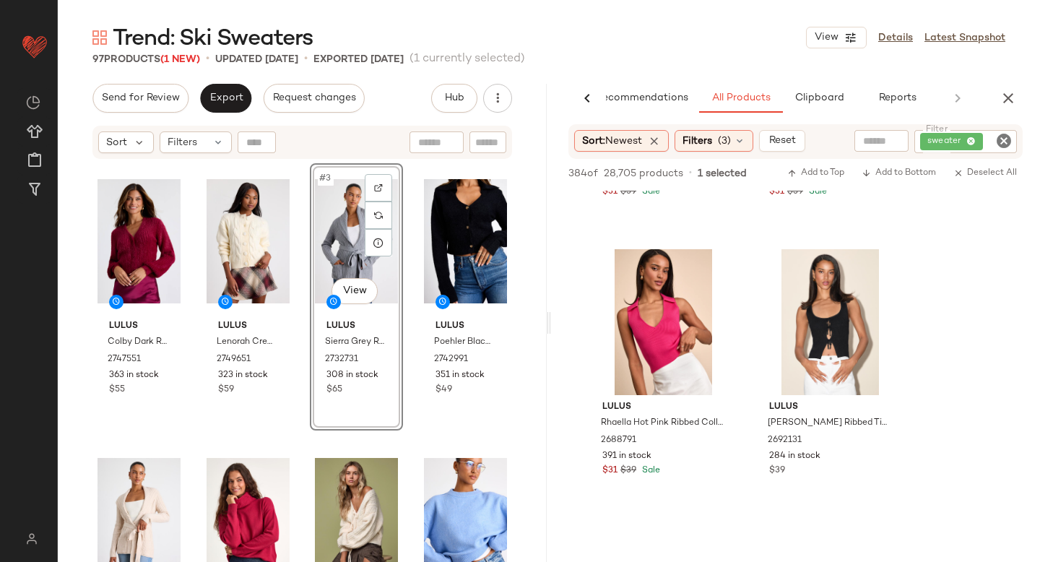
scroll to position [8483, 0]
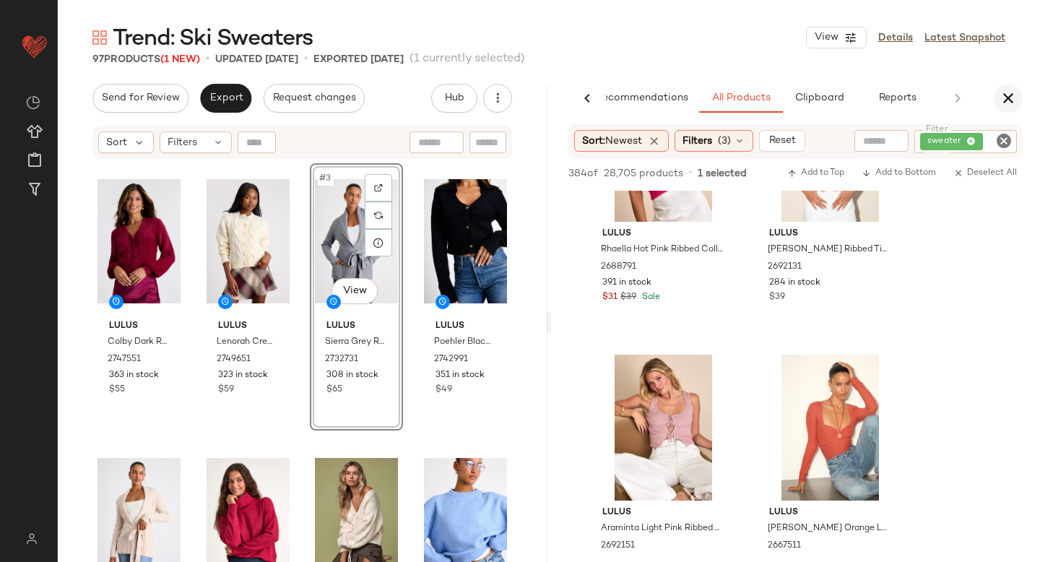
click at [1005, 97] on icon "button" at bounding box center [1008, 98] width 17 height 17
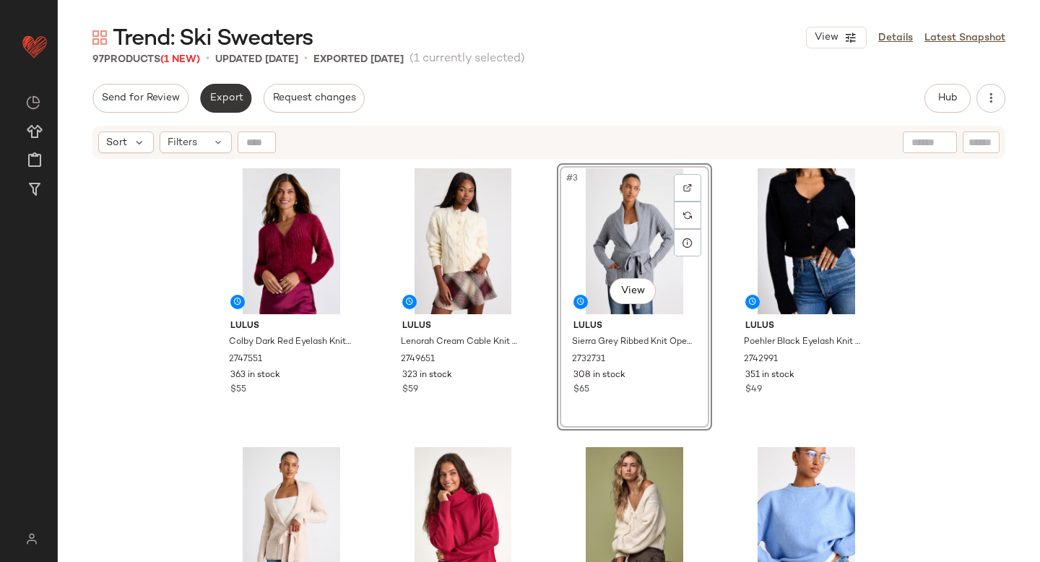
click at [236, 100] on span "Export" at bounding box center [226, 98] width 34 height 12
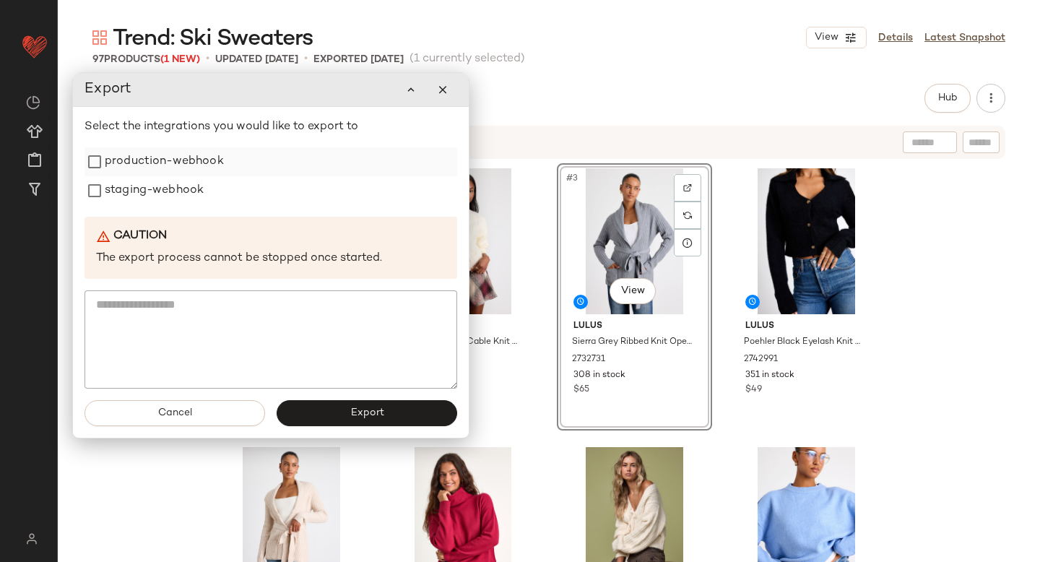
click at [188, 162] on label "production-webhook" at bounding box center [164, 161] width 119 height 29
click at [165, 197] on label "staging-webhook" at bounding box center [154, 190] width 99 height 29
click at [332, 415] on button "Export" at bounding box center [367, 413] width 181 height 26
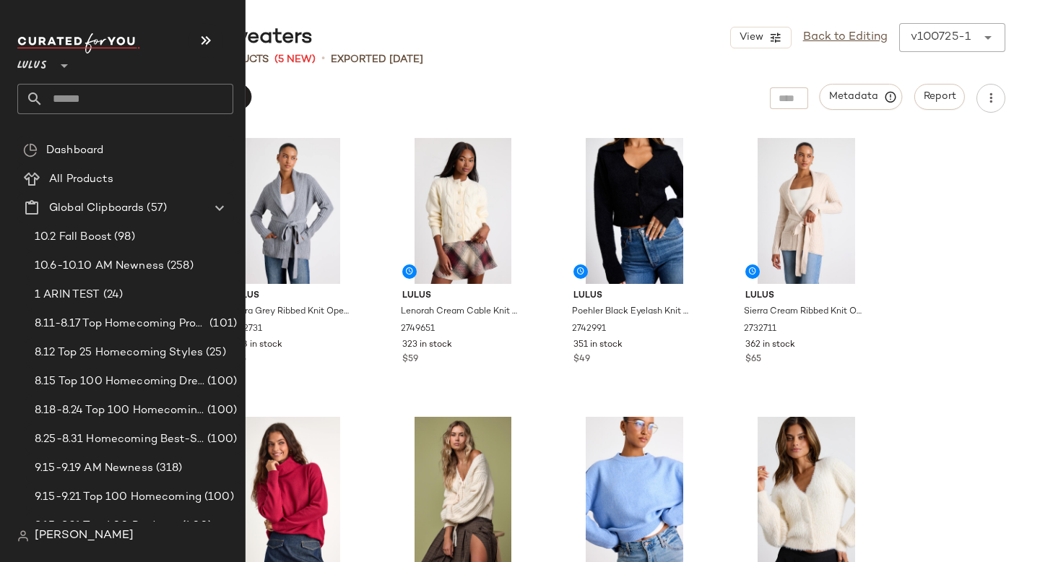
click at [84, 108] on input "text" at bounding box center [138, 99] width 190 height 30
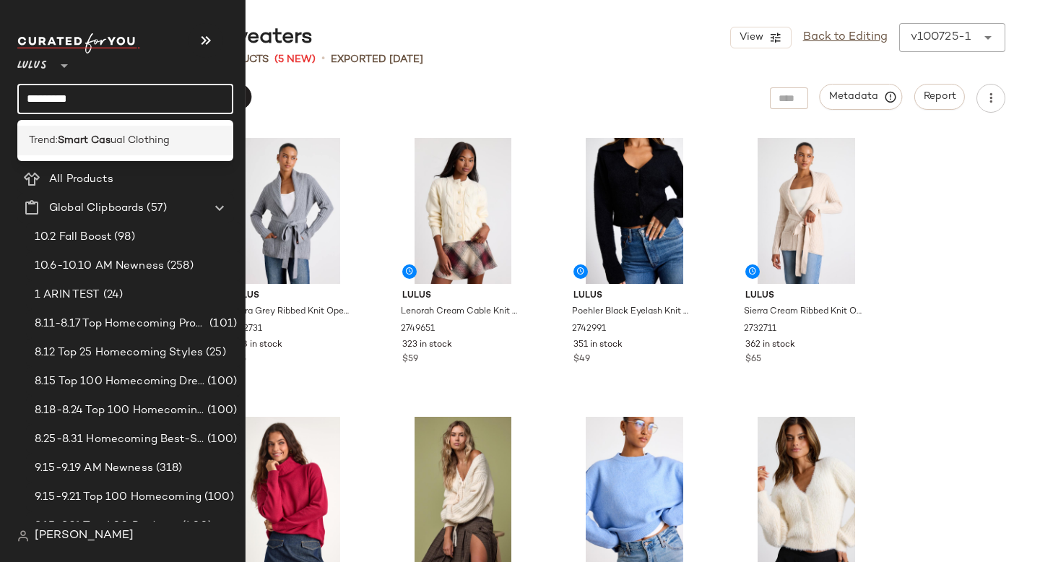
type input "*********"
click at [87, 148] on div "Trend: Smart Cas ual Clothing" at bounding box center [125, 141] width 216 height 30
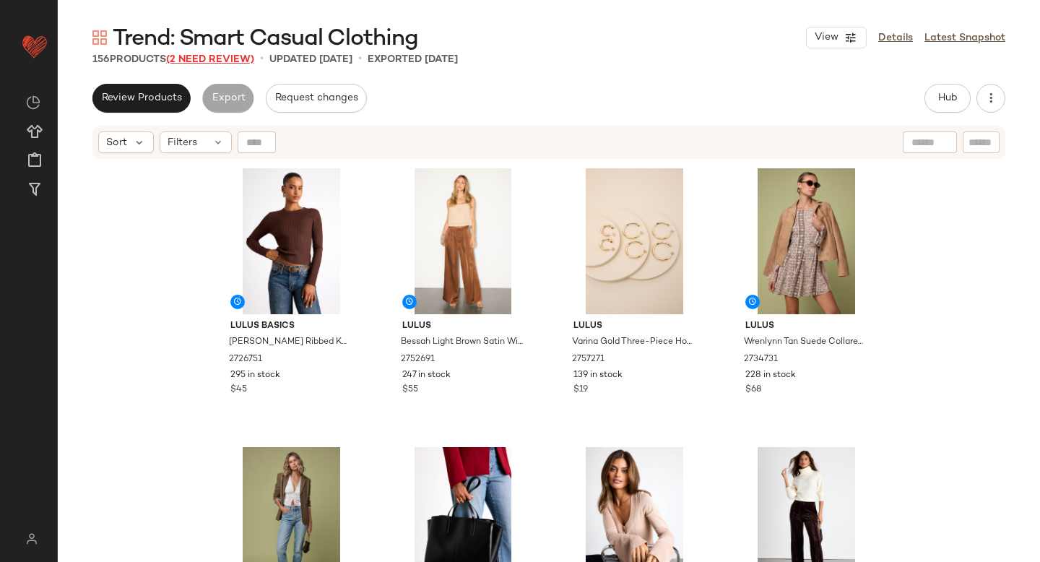
click at [217, 56] on span "(2 Need Review)" at bounding box center [210, 59] width 88 height 11
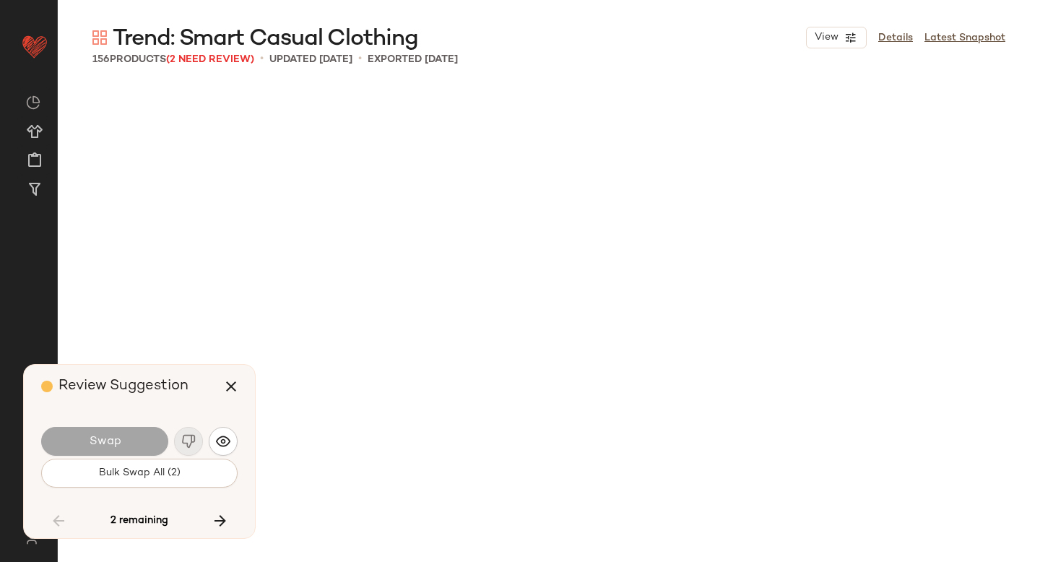
scroll to position [5018, 0]
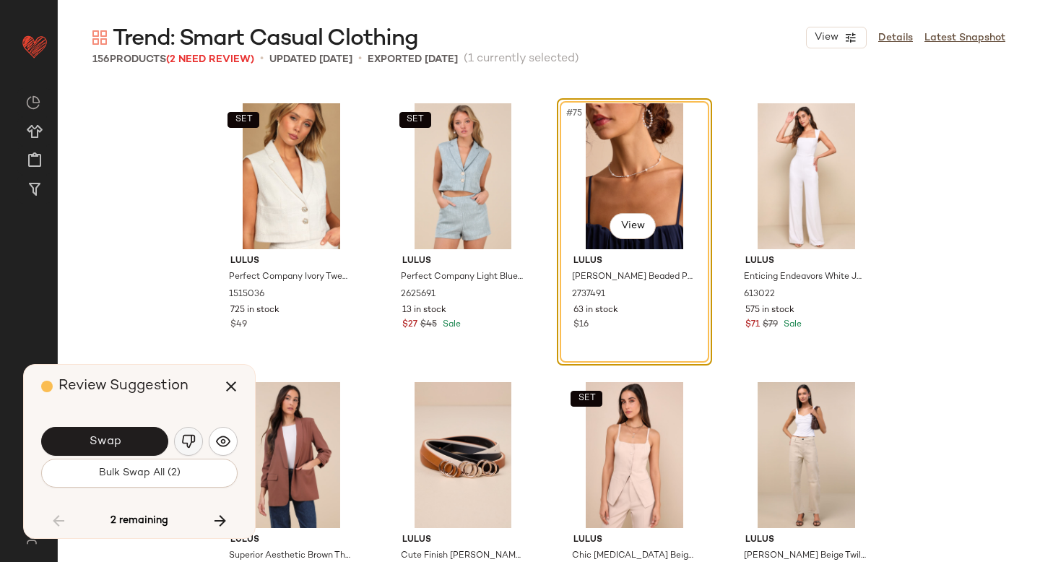
click at [193, 439] on img "button" at bounding box center [188, 441] width 14 height 14
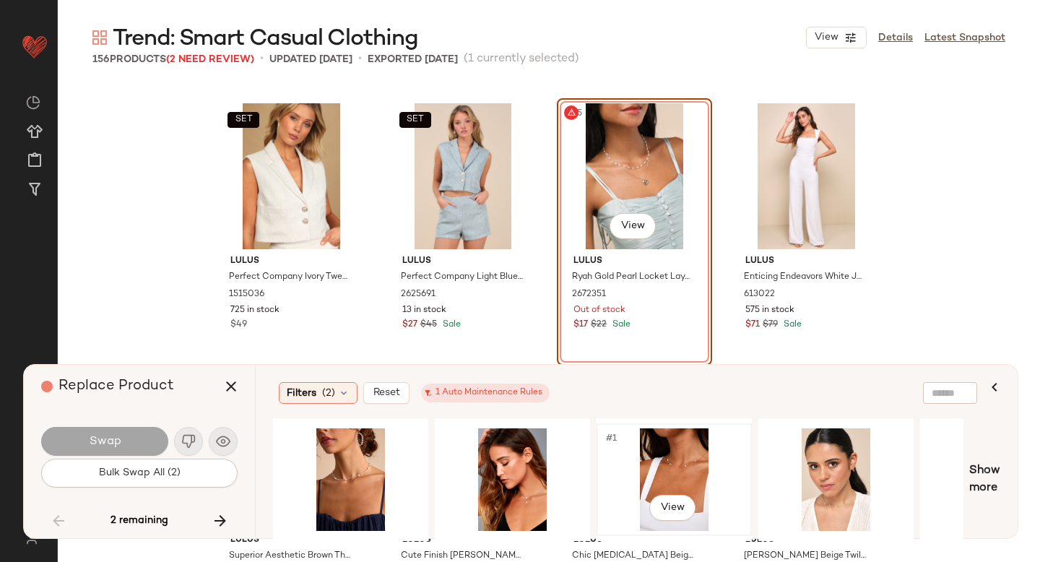
click at [655, 451] on div "#1 View" at bounding box center [674, 479] width 145 height 103
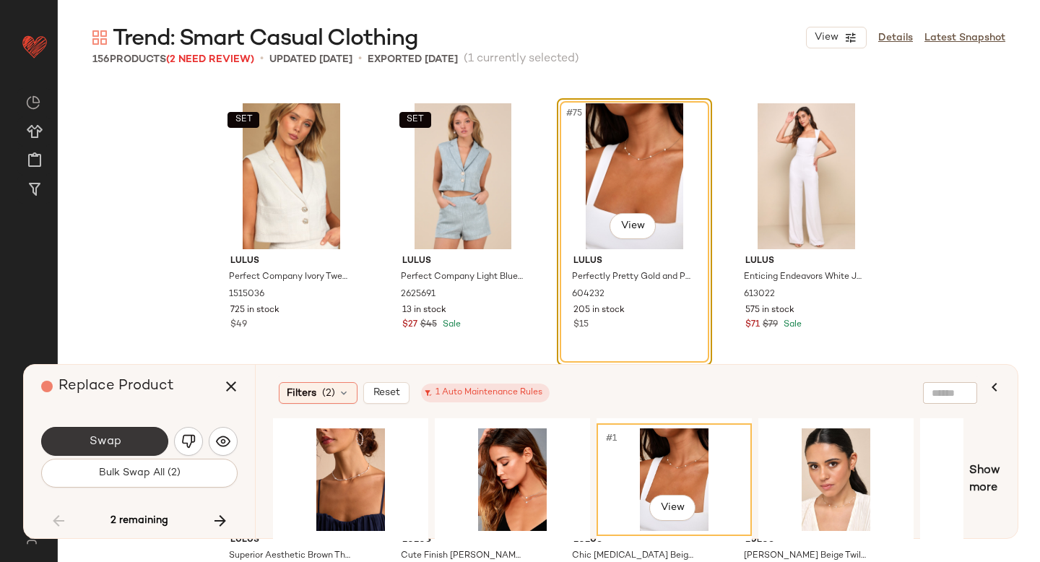
click at [143, 440] on button "Swap" at bounding box center [104, 441] width 127 height 29
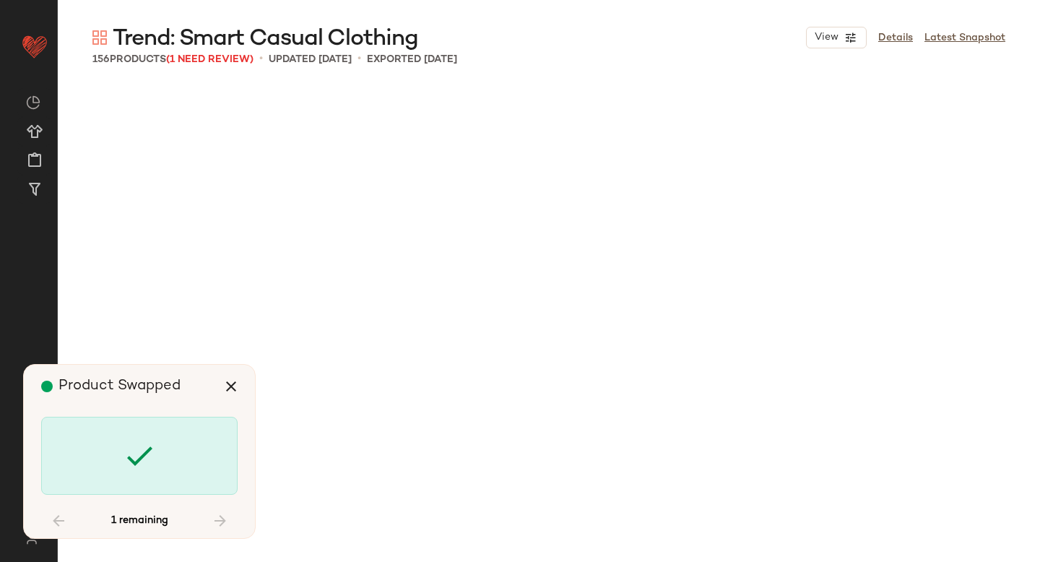
scroll to position [8084, 0]
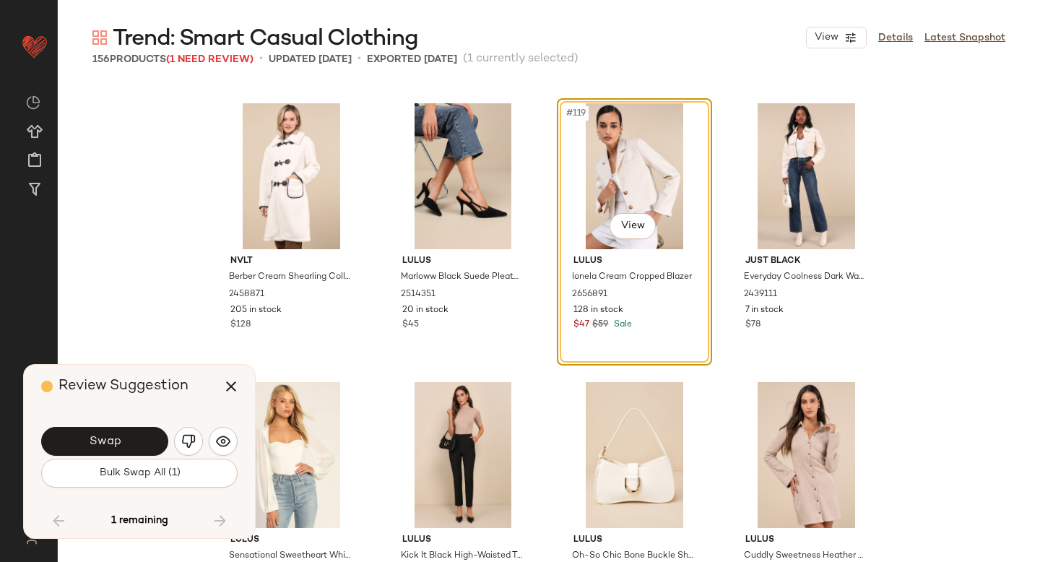
click at [143, 440] on button "Swap" at bounding box center [104, 441] width 127 height 29
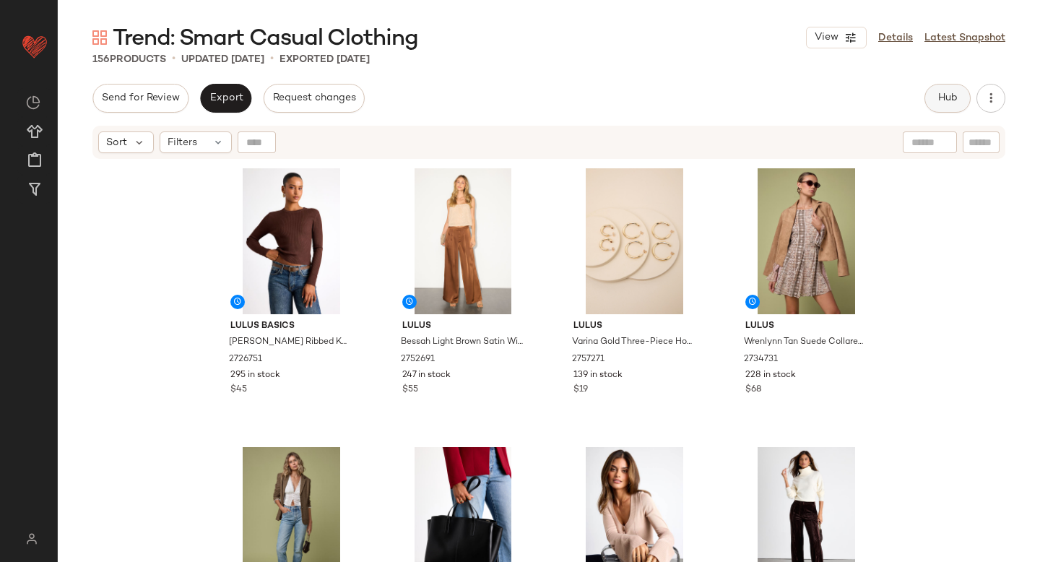
click at [948, 104] on button "Hub" at bounding box center [947, 98] width 46 height 29
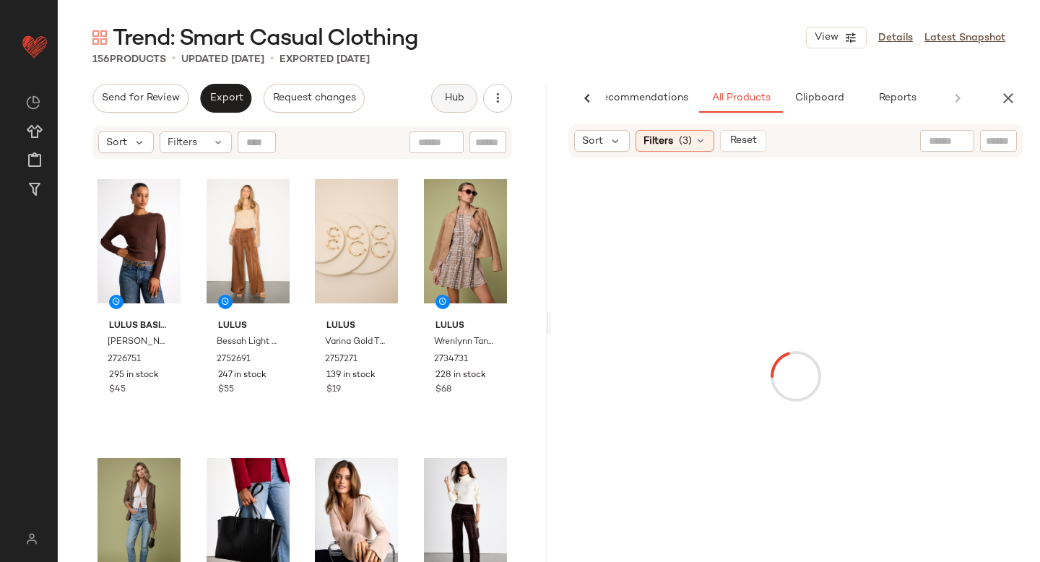
scroll to position [0, 34]
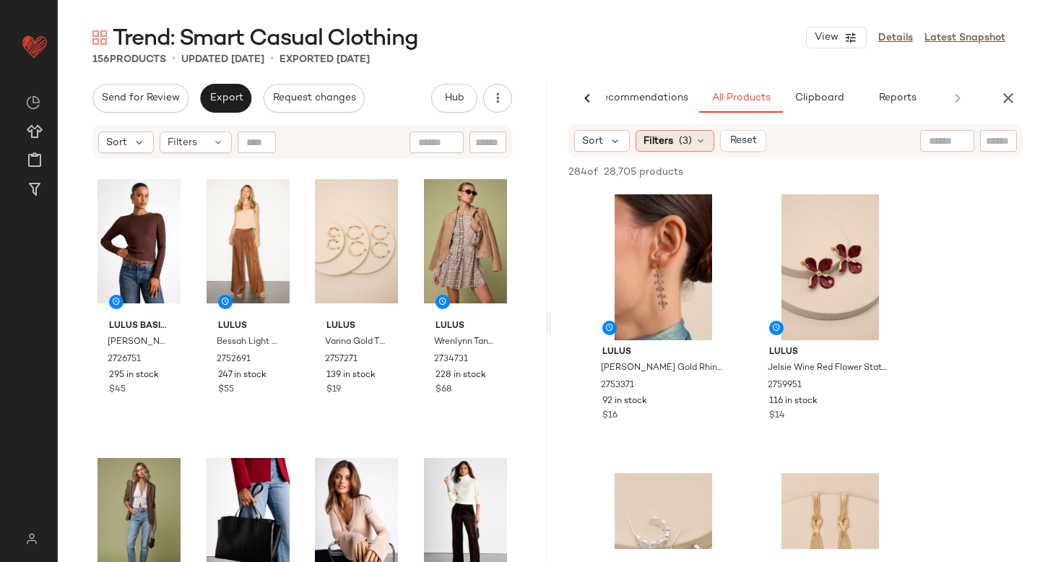
click at [679, 143] on span "(3)" at bounding box center [685, 141] width 13 height 15
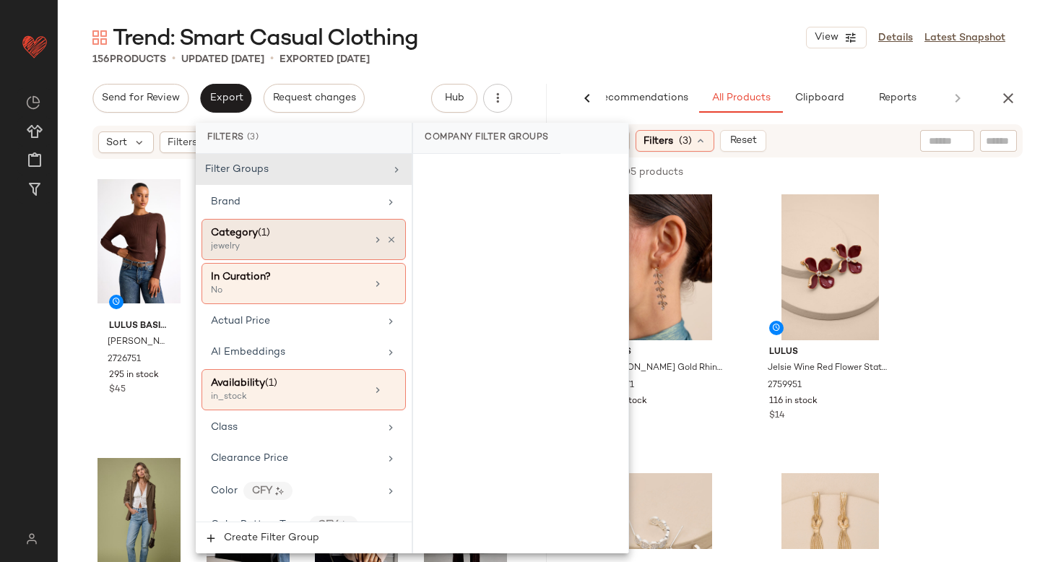
click at [334, 234] on div "Category (1)" at bounding box center [288, 232] width 155 height 15
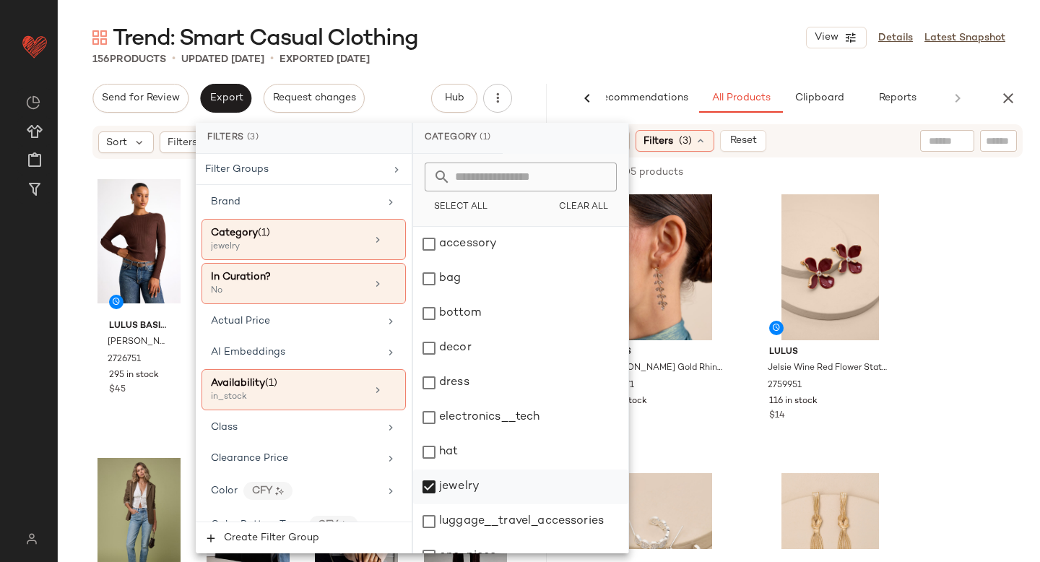
click at [426, 499] on div "jewelry" at bounding box center [520, 486] width 215 height 35
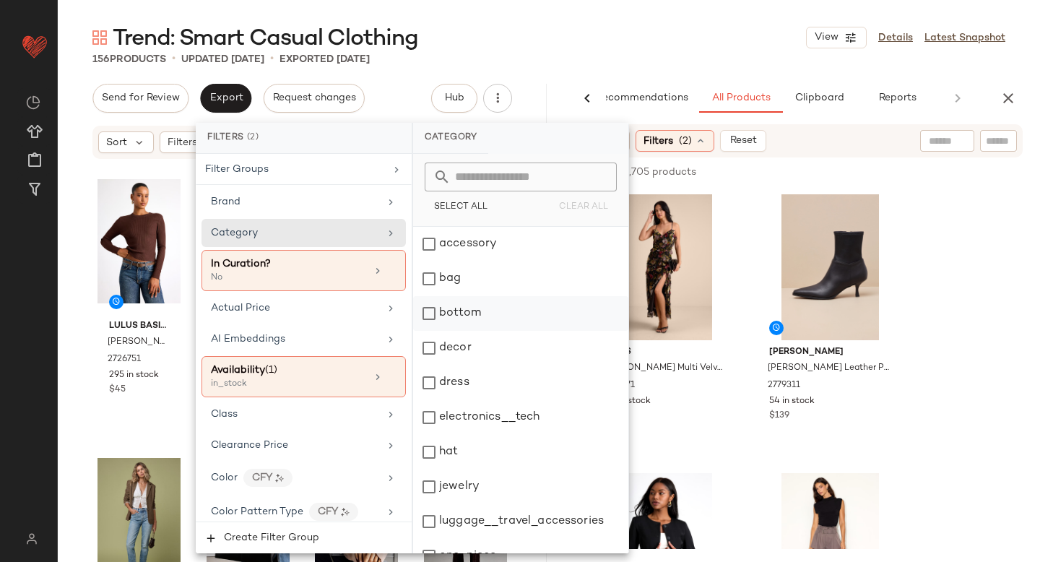
click at [437, 318] on div "bottom" at bounding box center [520, 313] width 215 height 35
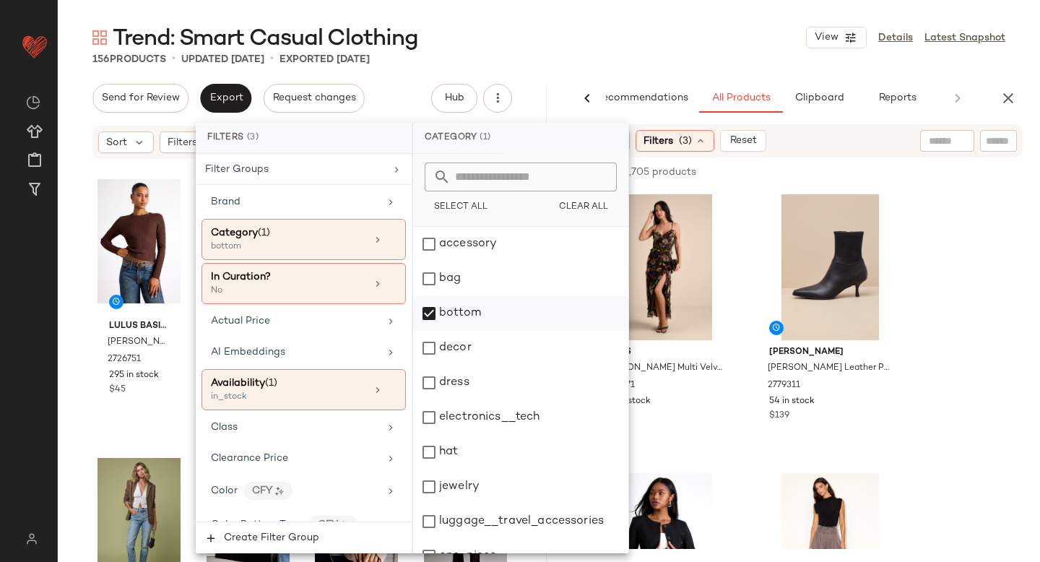
scroll to position [263, 0]
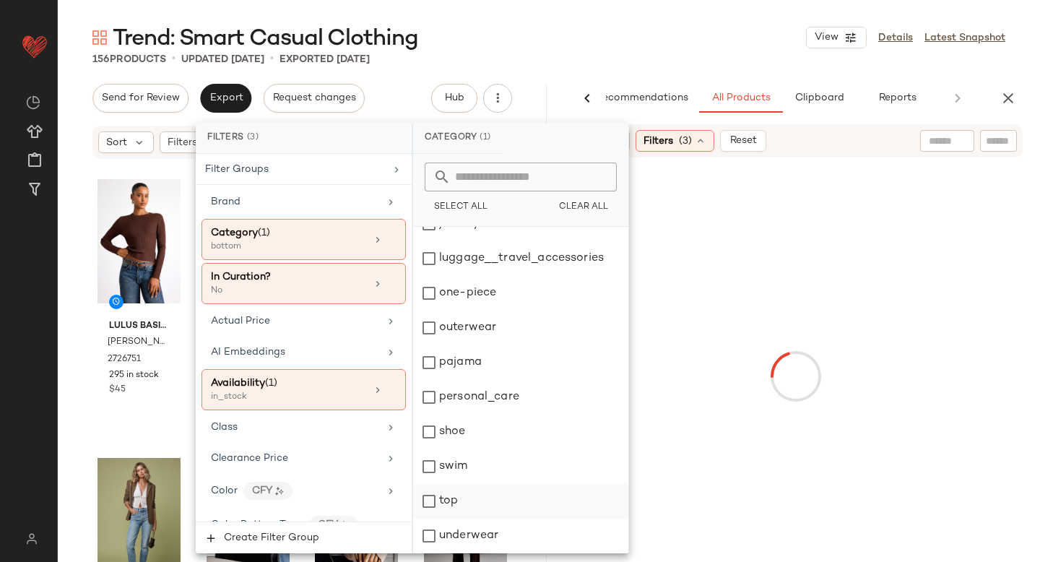
click at [437, 497] on div "top" at bounding box center [520, 501] width 215 height 35
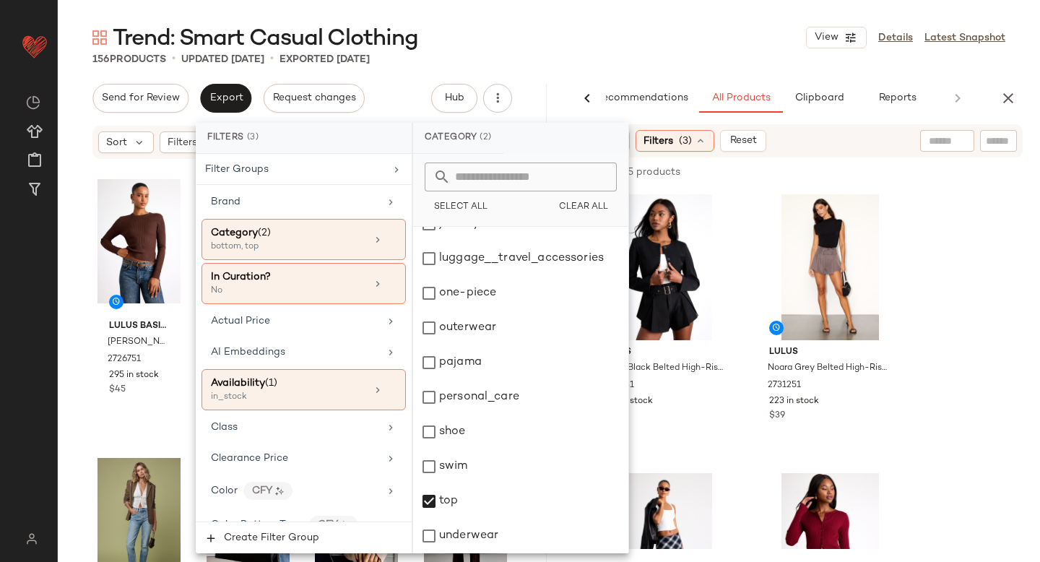
click at [1039, 291] on div "Lulus Noara Black Belted High-Rise A-Line Shorts 2731231 248 in stock $39 Lulus…" at bounding box center [795, 369] width 489 height 360
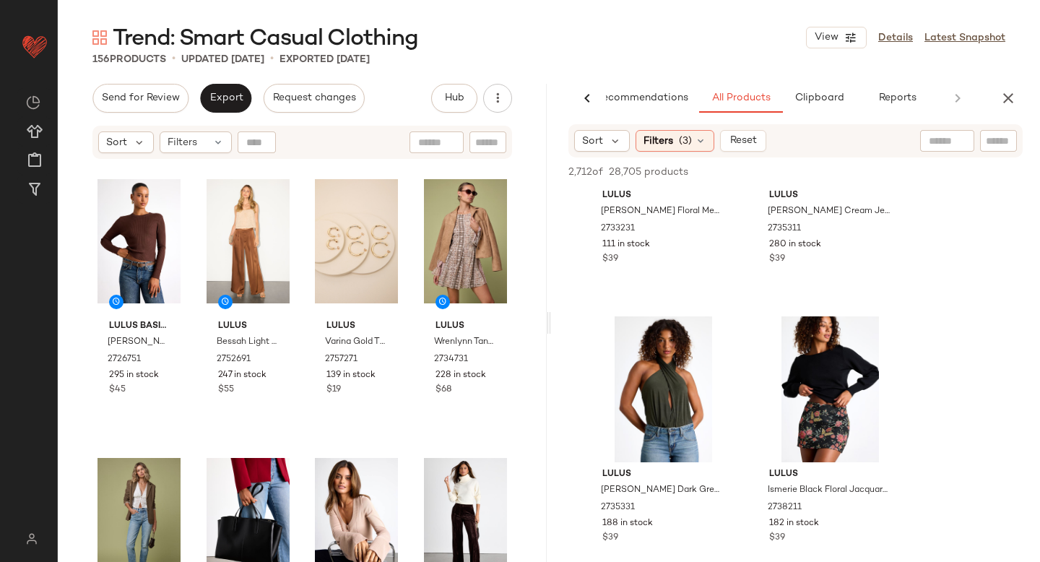
scroll to position [17196, 0]
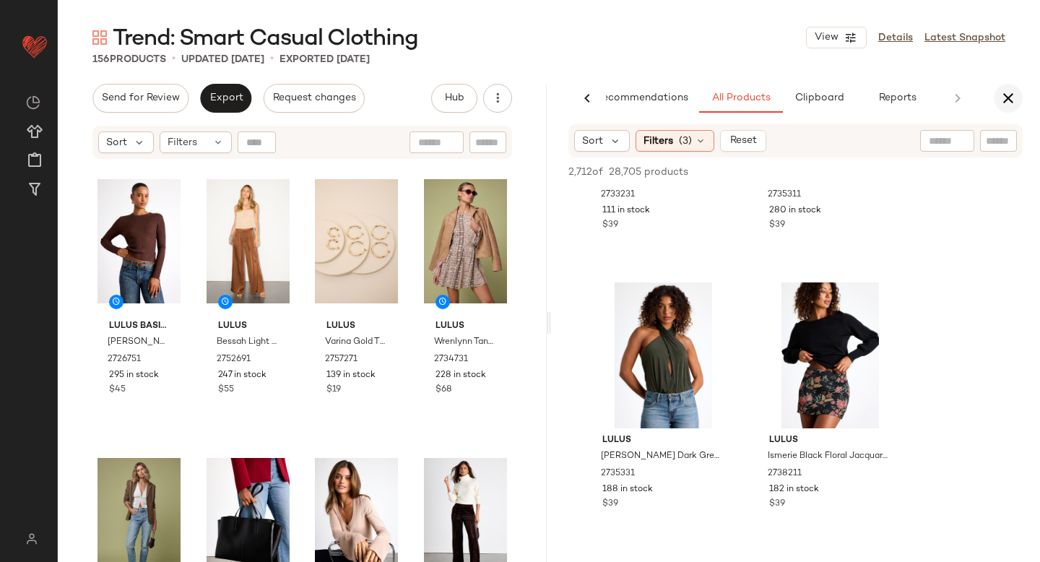
click at [1011, 92] on icon "button" at bounding box center [1008, 98] width 17 height 17
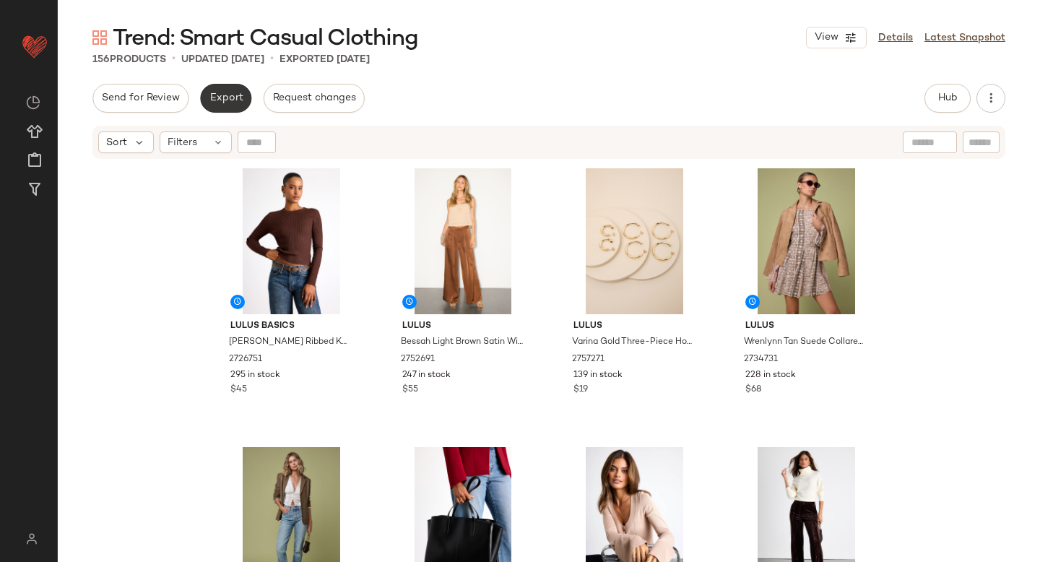
click at [224, 95] on span "Export" at bounding box center [226, 98] width 34 height 12
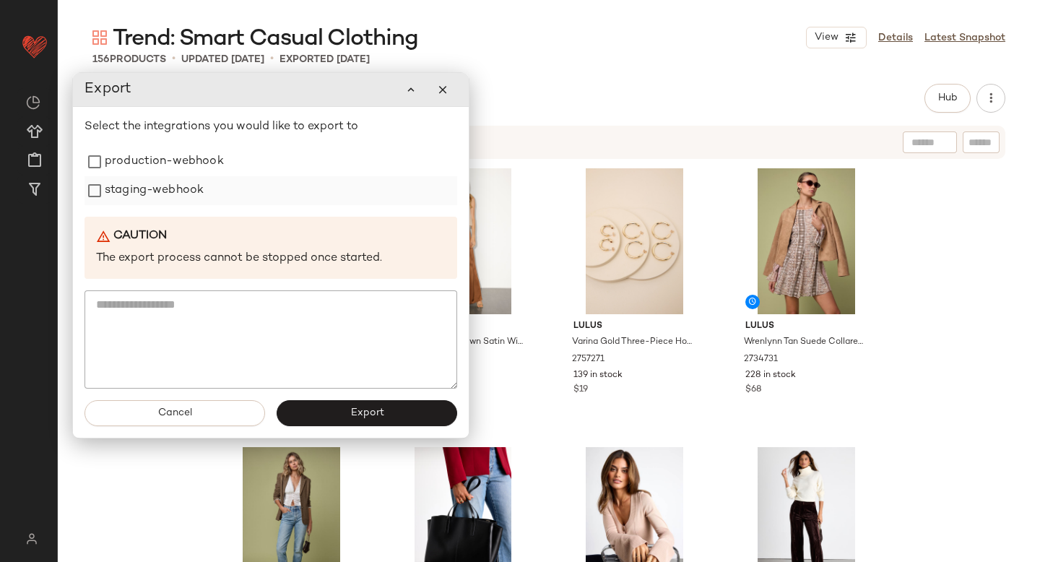
click at [154, 178] on label "staging-webhook" at bounding box center [154, 190] width 99 height 29
click at [153, 170] on label "production-webhook" at bounding box center [164, 161] width 119 height 29
click at [298, 404] on button "Export" at bounding box center [367, 413] width 181 height 26
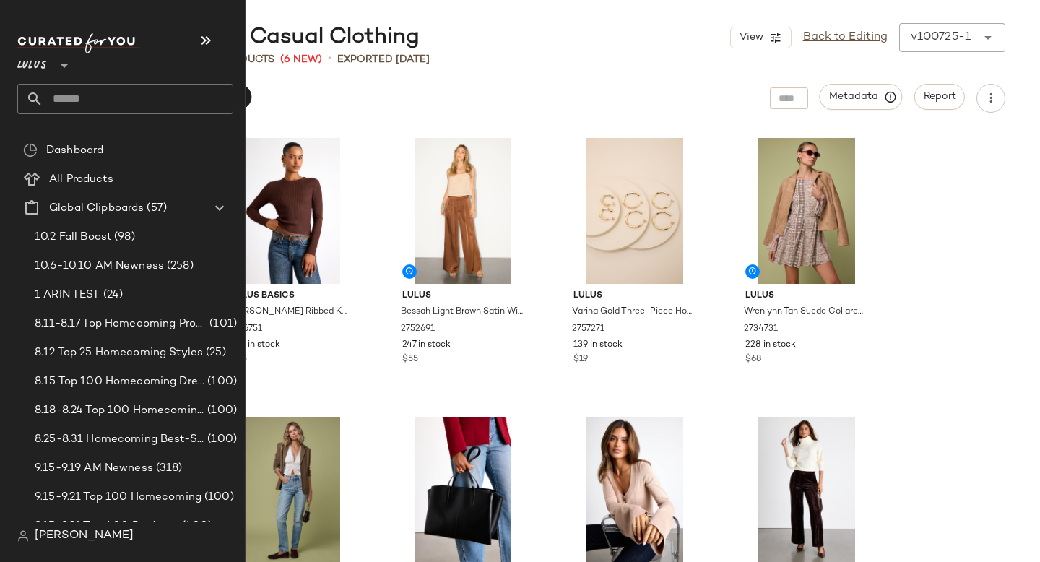
click at [70, 99] on input "text" at bounding box center [138, 99] width 190 height 30
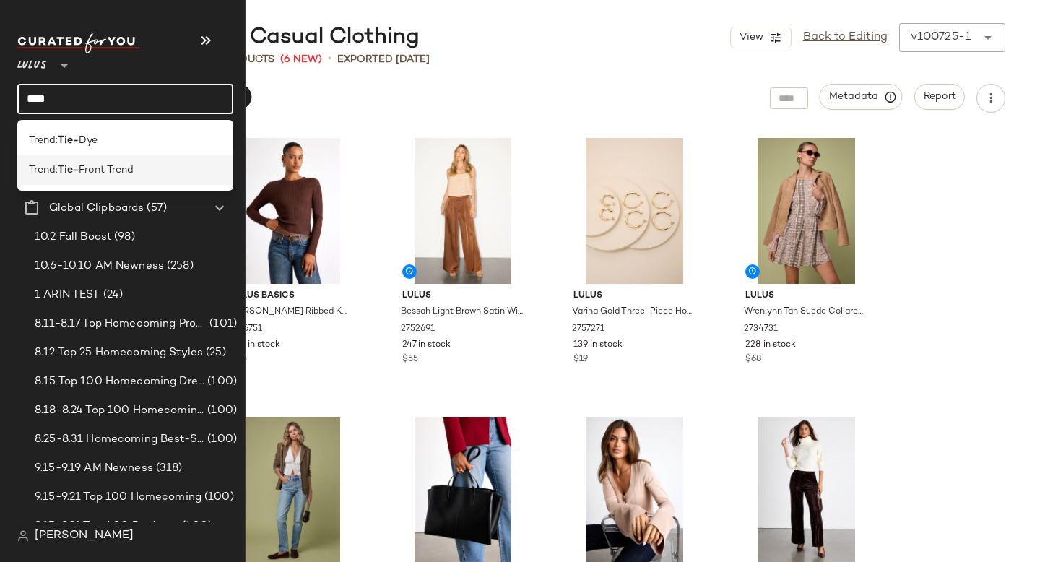
type input "****"
click at [38, 183] on div "Trend: Tie- Front Trend" at bounding box center [125, 170] width 216 height 30
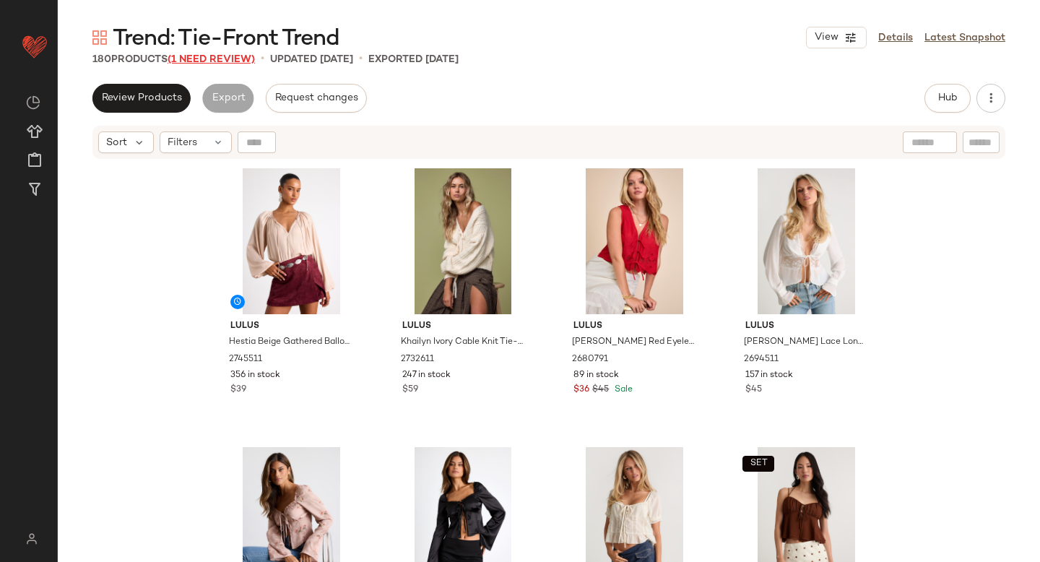
click at [202, 54] on span "(1 Need Review)" at bounding box center [211, 59] width 87 height 11
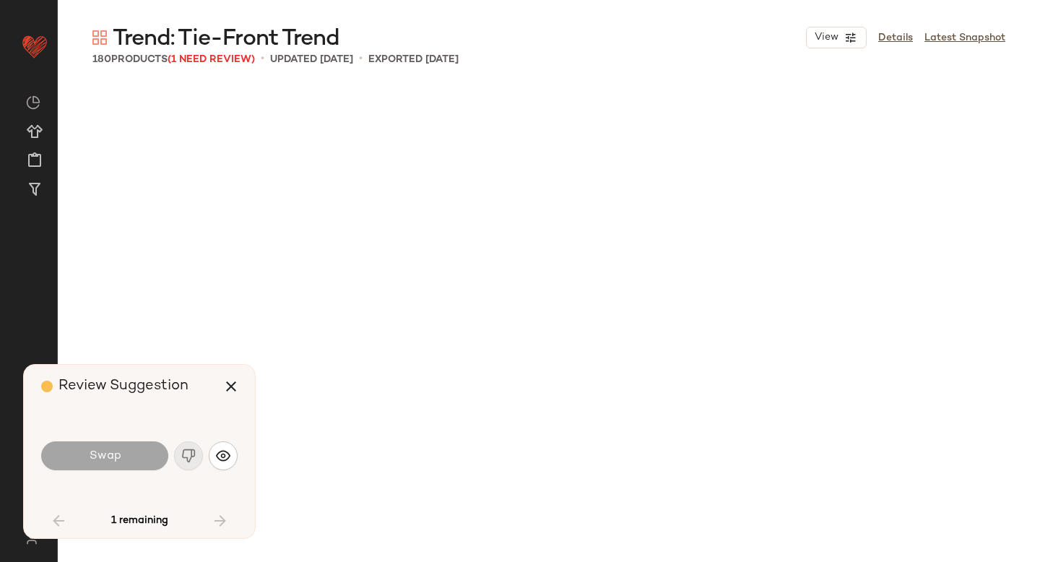
scroll to position [2230, 0]
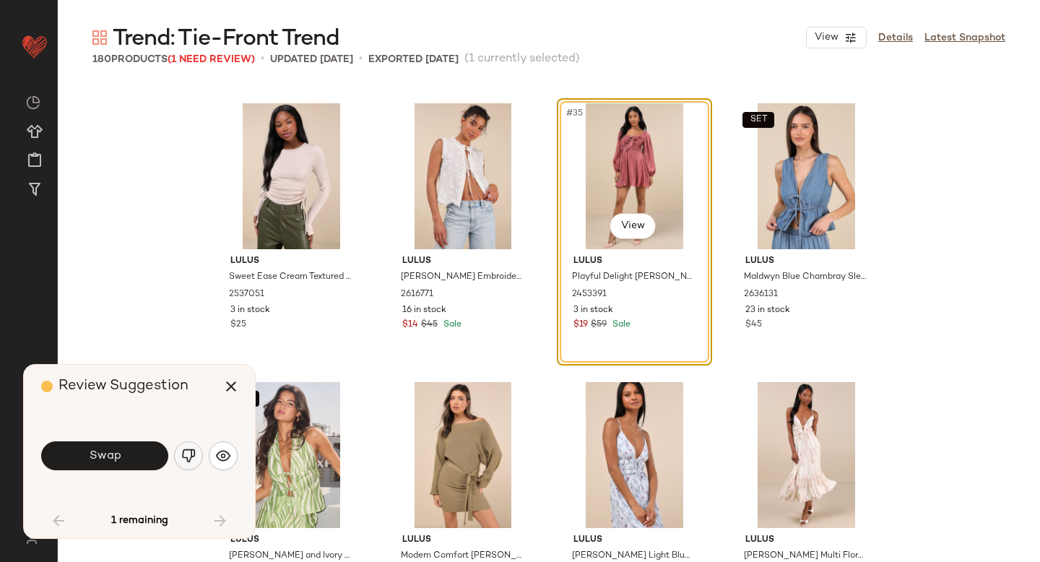
click at [192, 463] on button "button" at bounding box center [188, 455] width 29 height 29
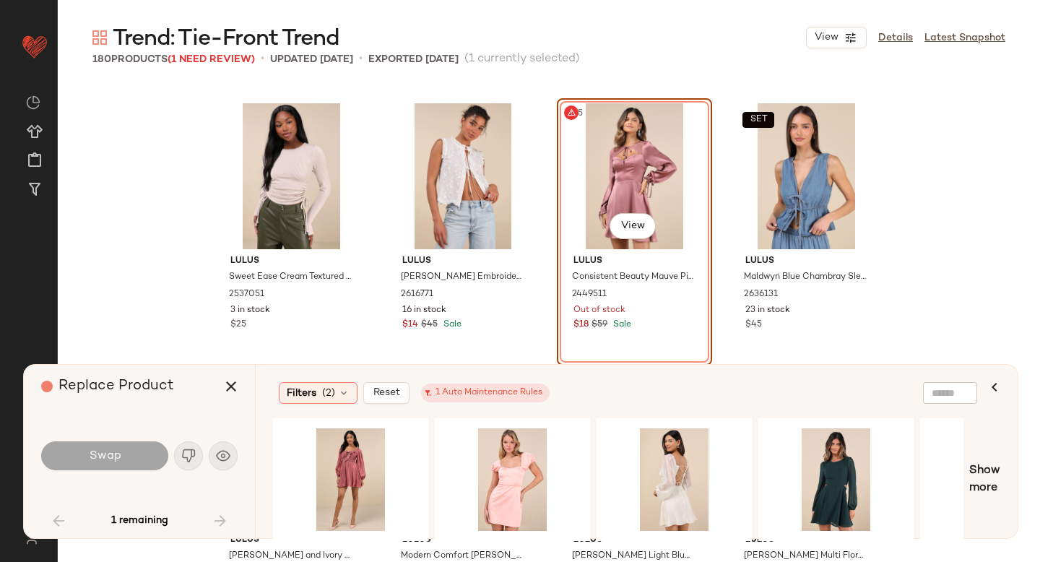
click at [600, 206] on div "#35 View" at bounding box center [634, 176] width 145 height 146
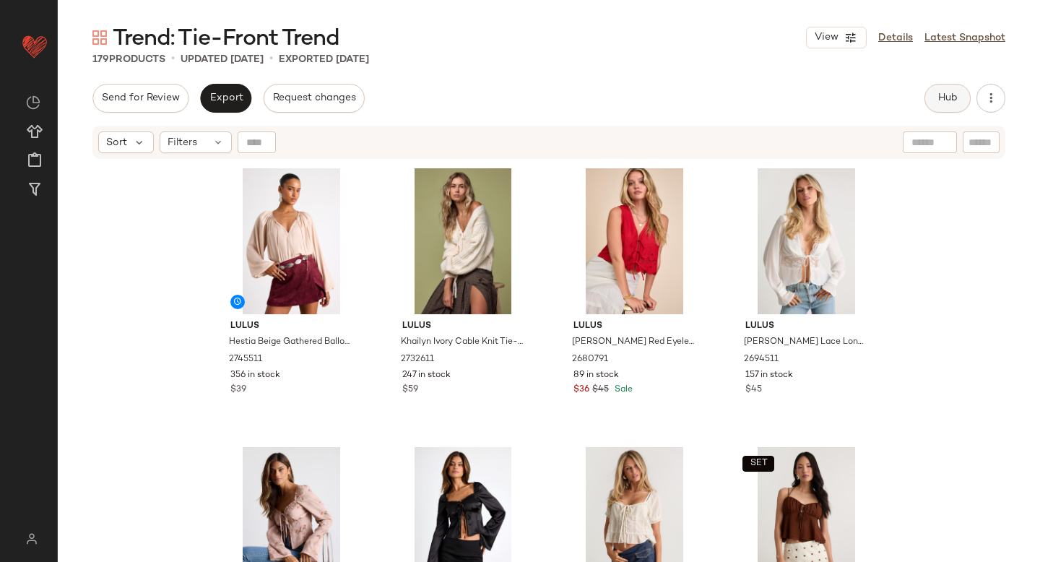
click at [966, 100] on button "Hub" at bounding box center [947, 98] width 46 height 29
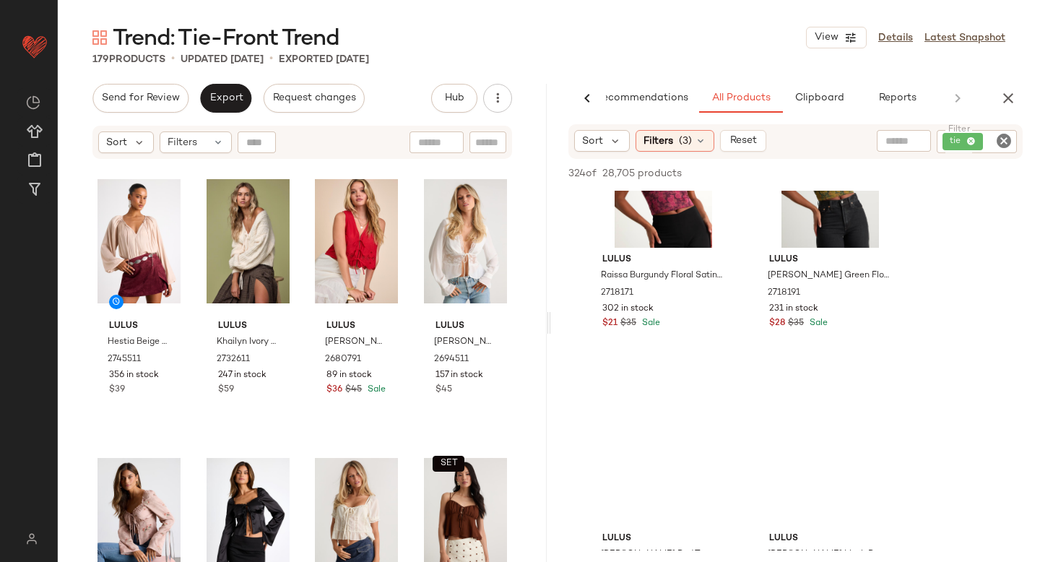
scroll to position [1261, 0]
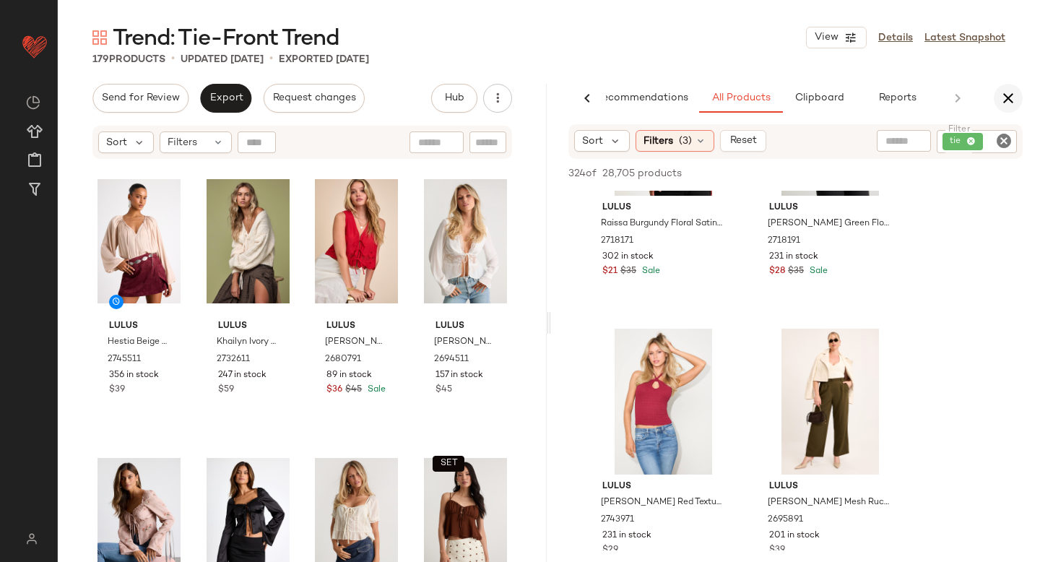
click at [1008, 97] on icon "button" at bounding box center [1008, 98] width 17 height 17
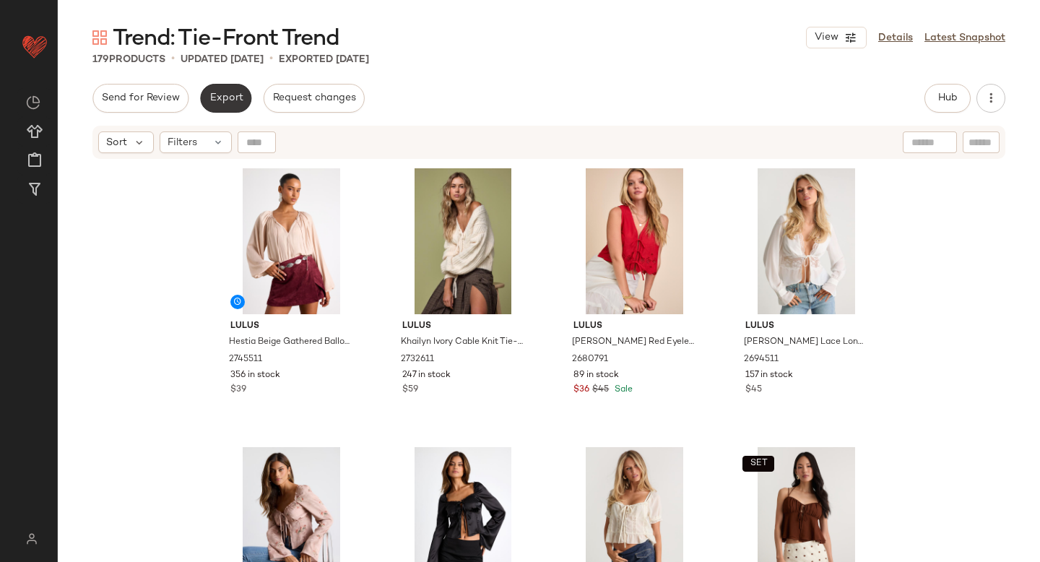
click at [232, 94] on span "Export" at bounding box center [226, 98] width 34 height 12
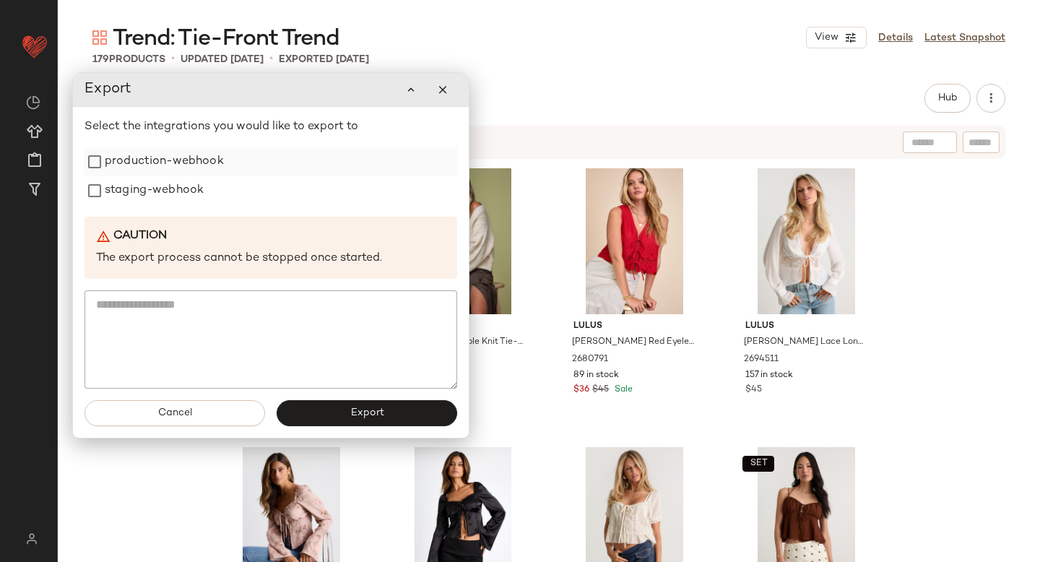
click at [172, 168] on label "production-webhook" at bounding box center [164, 161] width 119 height 29
click at [168, 182] on label "staging-webhook" at bounding box center [154, 190] width 99 height 29
click at [299, 407] on button "Export" at bounding box center [367, 413] width 181 height 26
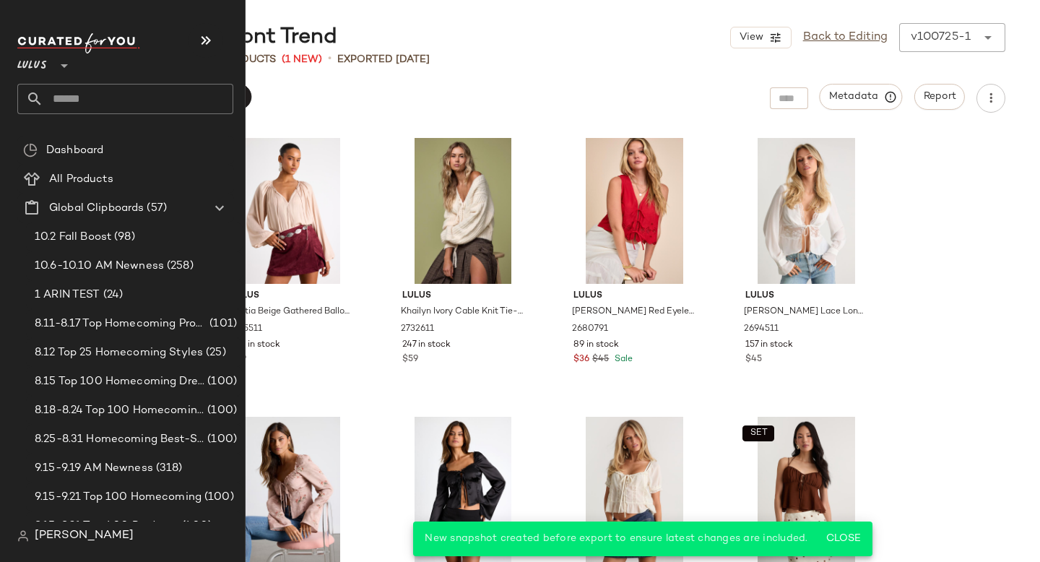
click at [96, 101] on input "text" at bounding box center [138, 99] width 190 height 30
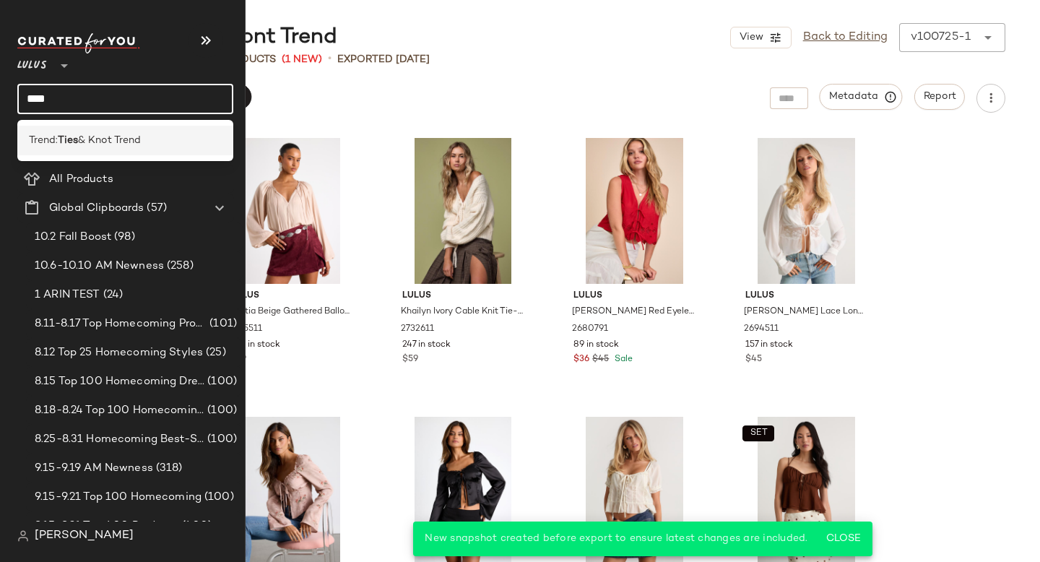
type input "****"
click at [122, 127] on div "Trend: Ties & Knot Trend" at bounding box center [125, 141] width 216 height 30
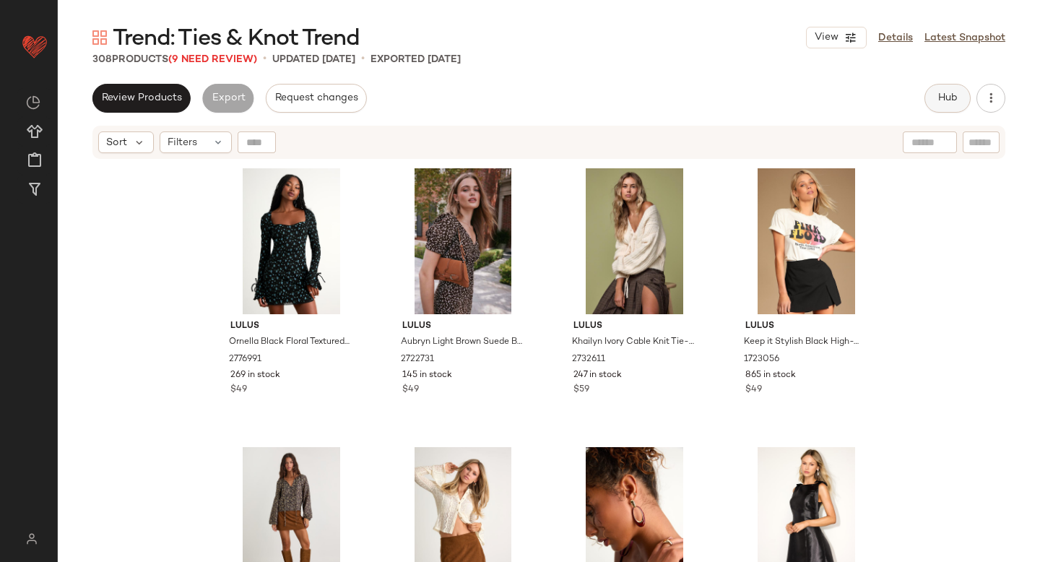
click at [944, 90] on button "Hub" at bounding box center [947, 98] width 46 height 29
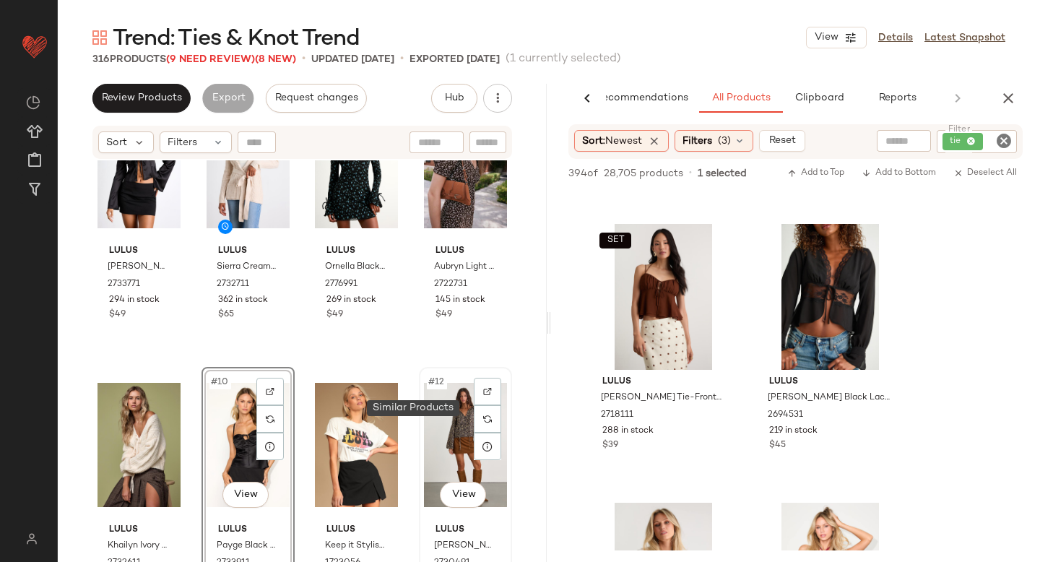
scroll to position [735, 0]
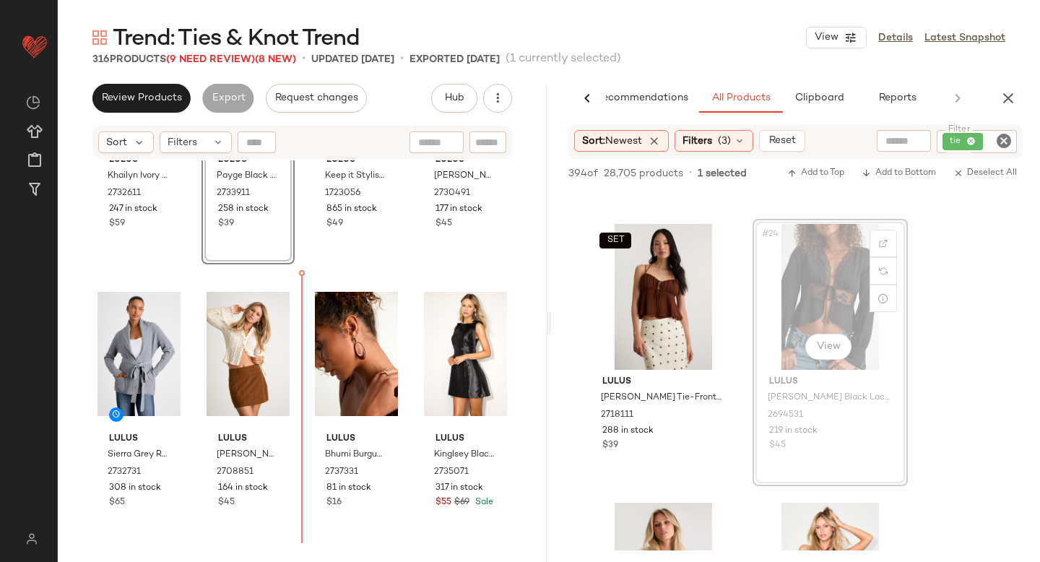
drag, startPoint x: 772, startPoint y: 265, endPoint x: 760, endPoint y: 266, distance: 11.6
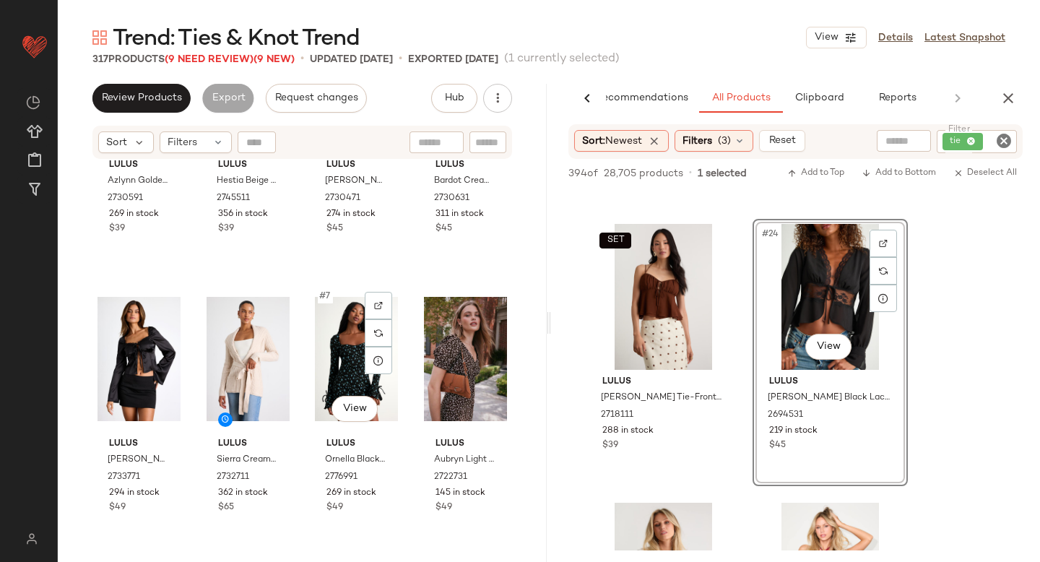
scroll to position [0, 0]
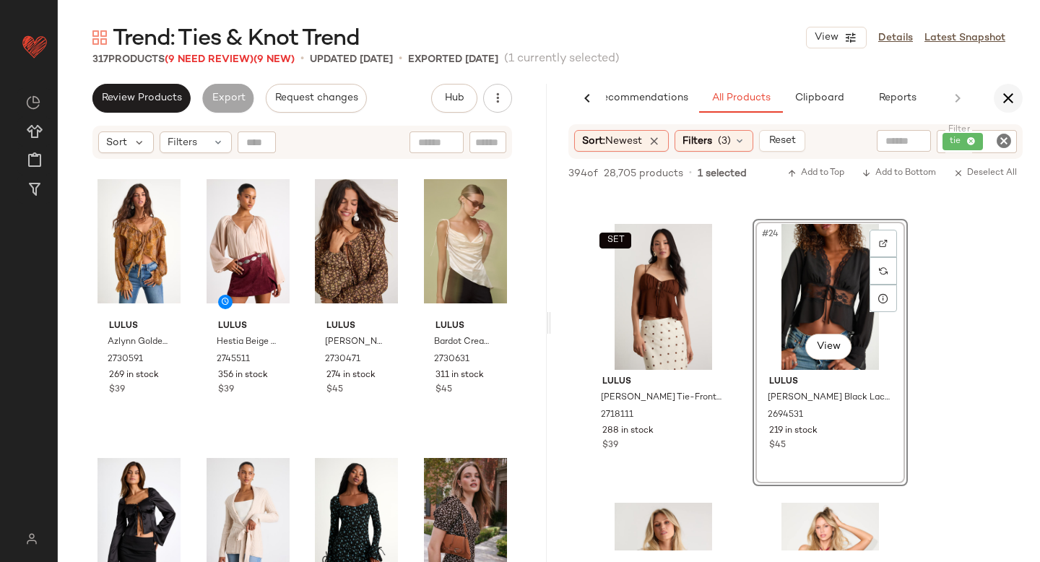
click at [1013, 98] on icon "button" at bounding box center [1008, 98] width 17 height 17
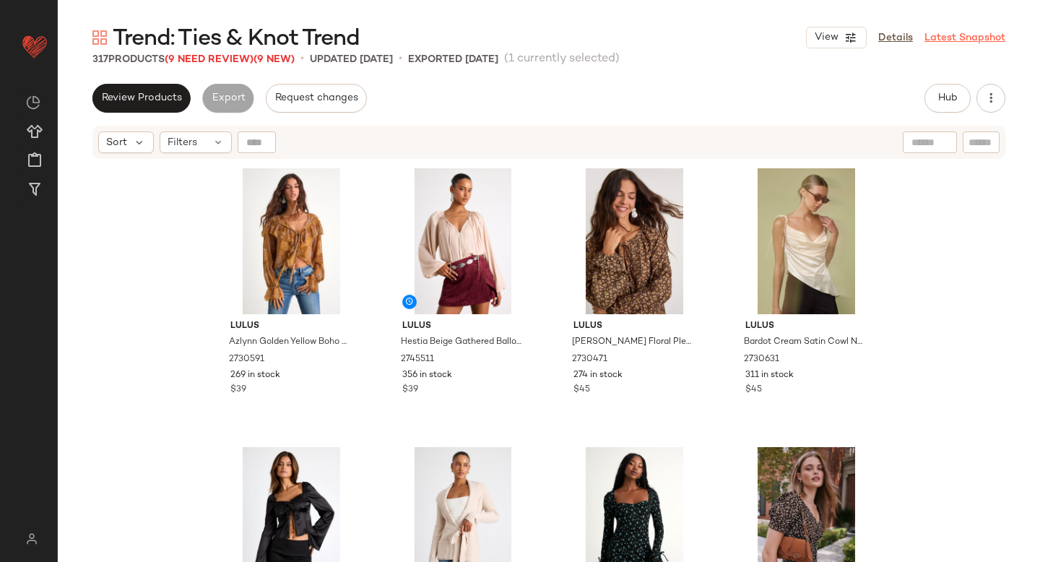
click at [963, 38] on link "Latest Snapshot" at bounding box center [964, 37] width 81 height 15
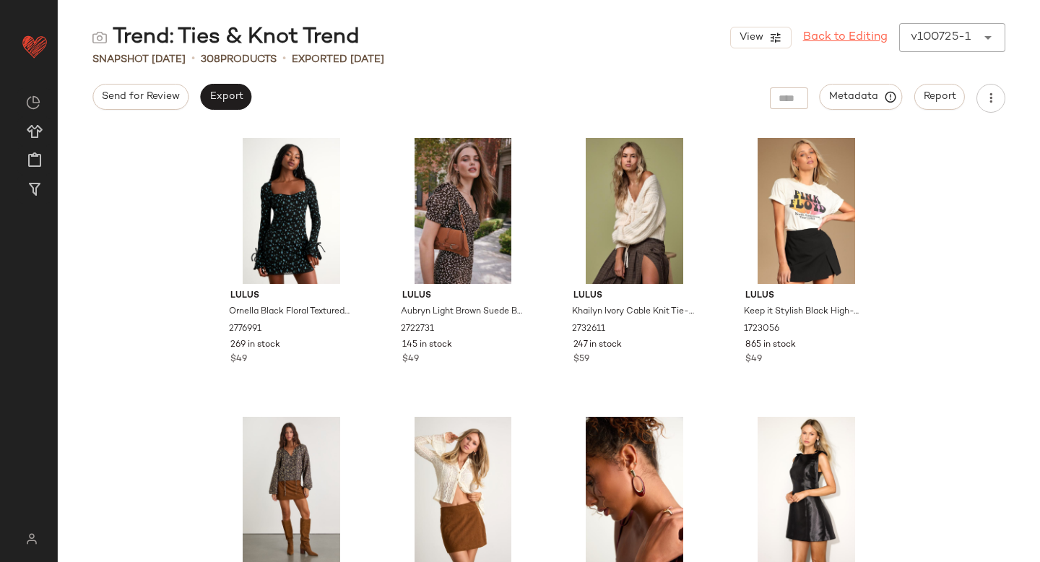
click at [852, 43] on link "Back to Editing" at bounding box center [845, 37] width 84 height 17
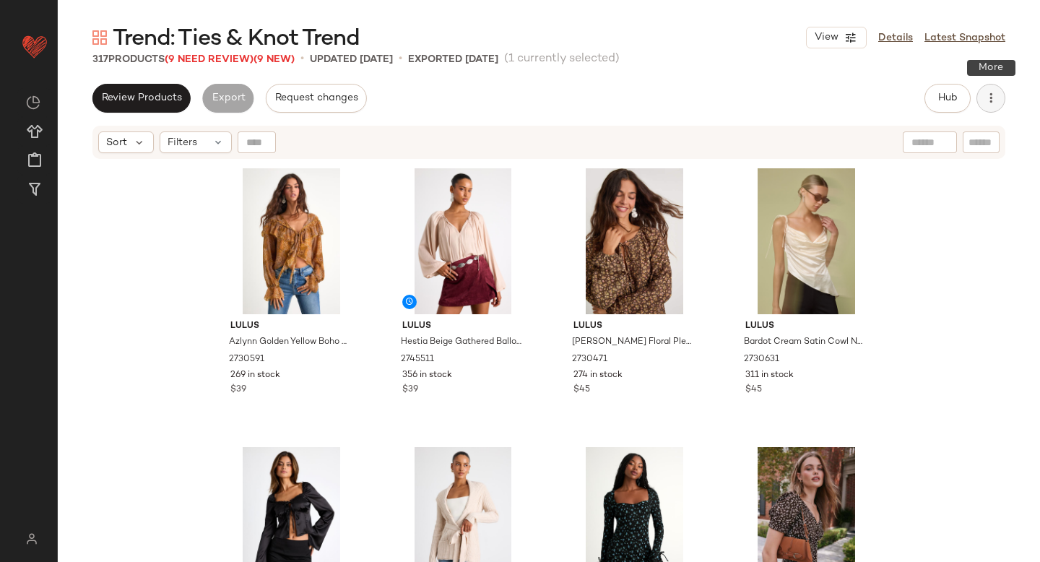
click at [989, 99] on icon "button" at bounding box center [991, 98] width 14 height 14
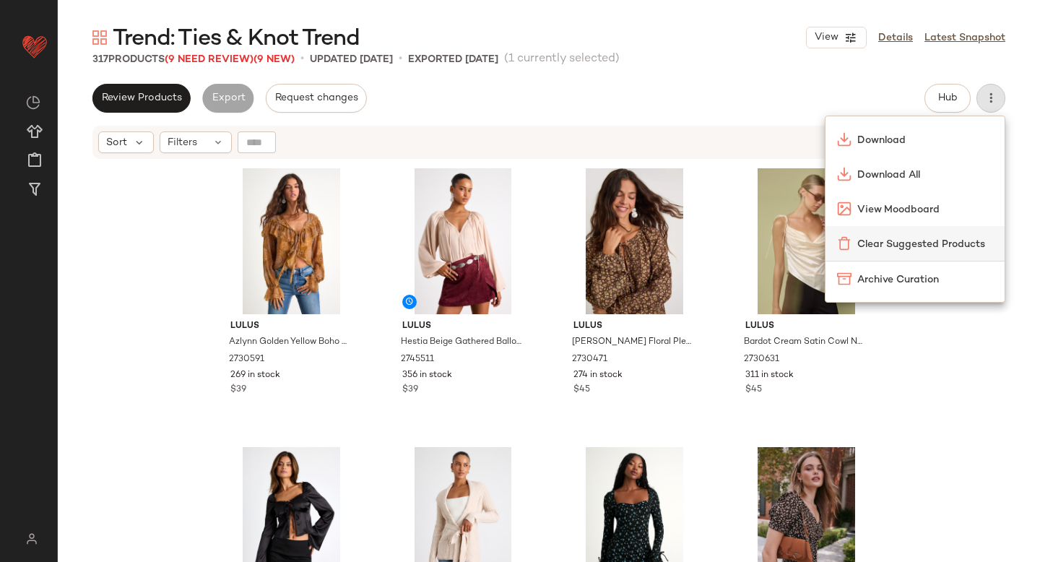
click at [889, 244] on span "Clear Suggested Products" at bounding box center [925, 244] width 136 height 15
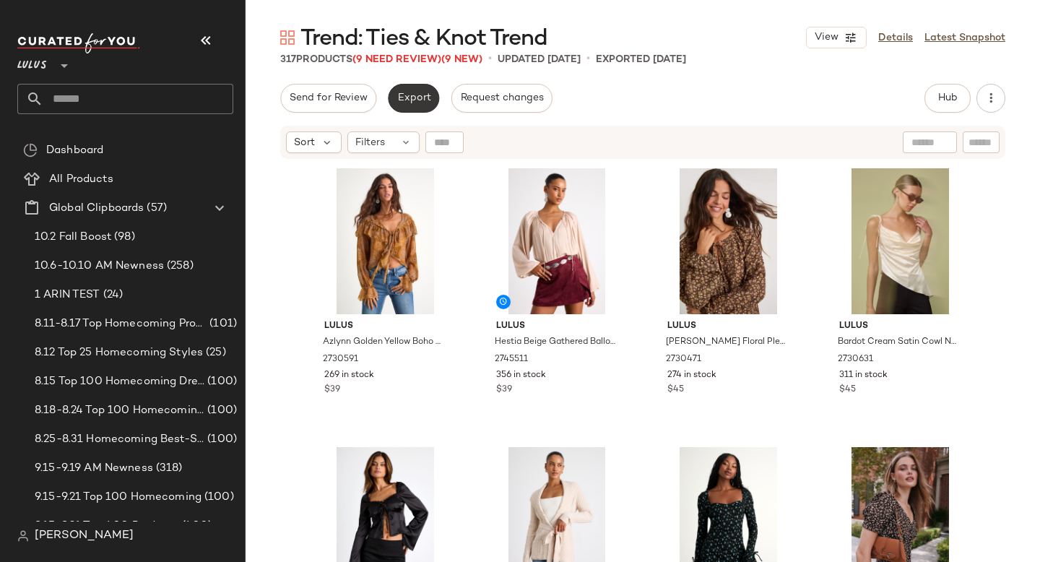
click at [394, 100] on button "Export" at bounding box center [413, 98] width 51 height 29
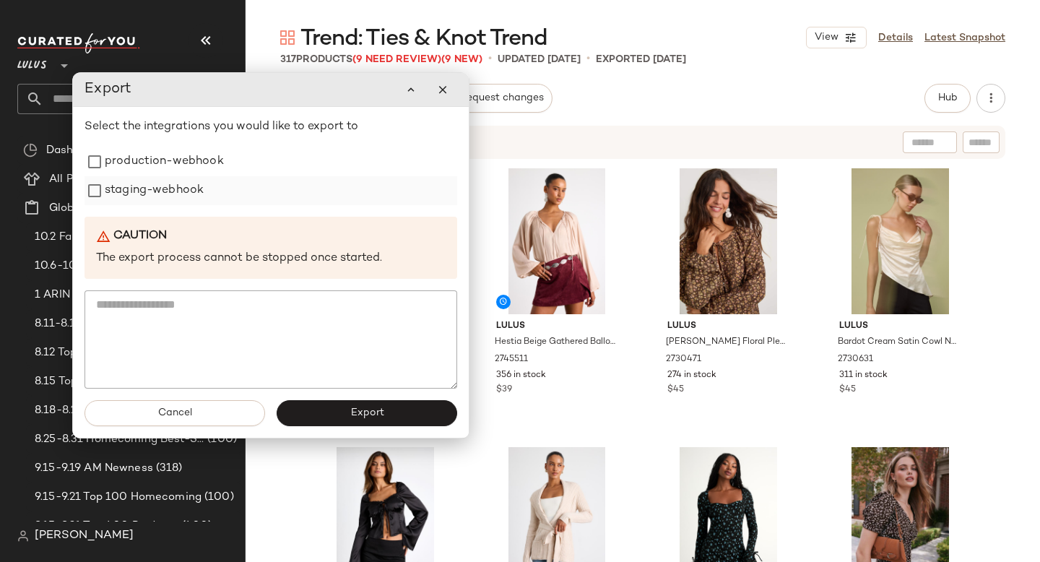
click at [255, 195] on div "staging-webhook" at bounding box center [270, 190] width 373 height 29
click at [215, 170] on label "production-webhook" at bounding box center [164, 161] width 119 height 29
click at [178, 194] on label "staging-webhook" at bounding box center [154, 190] width 99 height 29
click at [345, 414] on button "Export" at bounding box center [367, 413] width 181 height 26
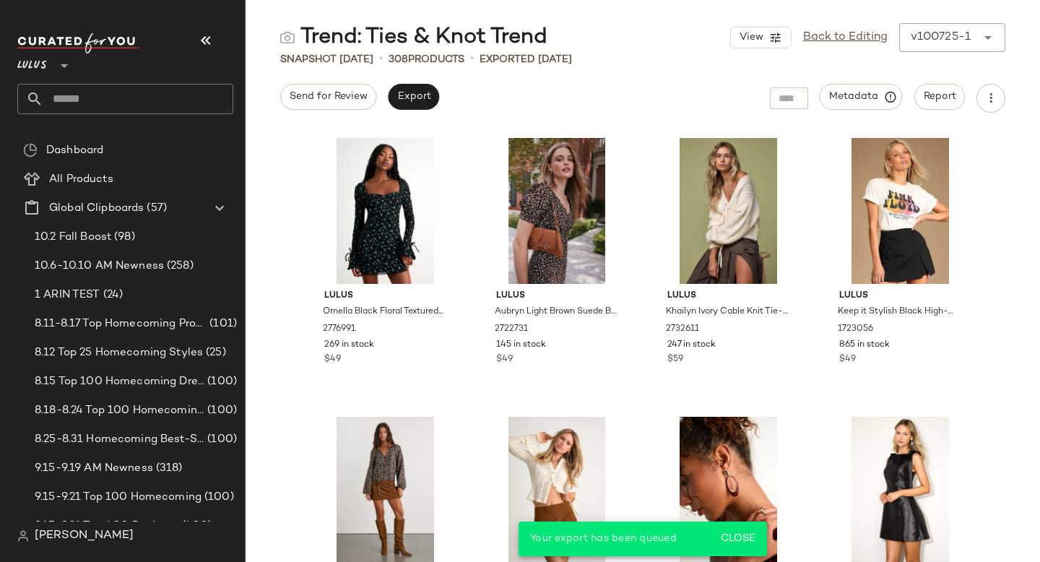
click at [970, 36] on div "v100725-1 ******" at bounding box center [937, 37] width 77 height 29
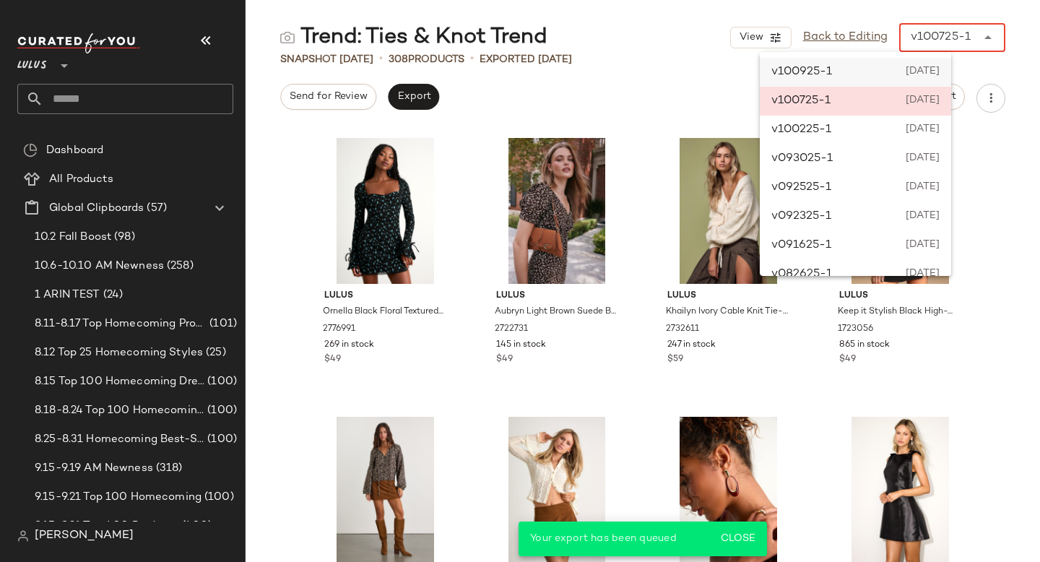
click at [878, 80] on div "v100925-1 [DATE]" at bounding box center [855, 72] width 191 height 29
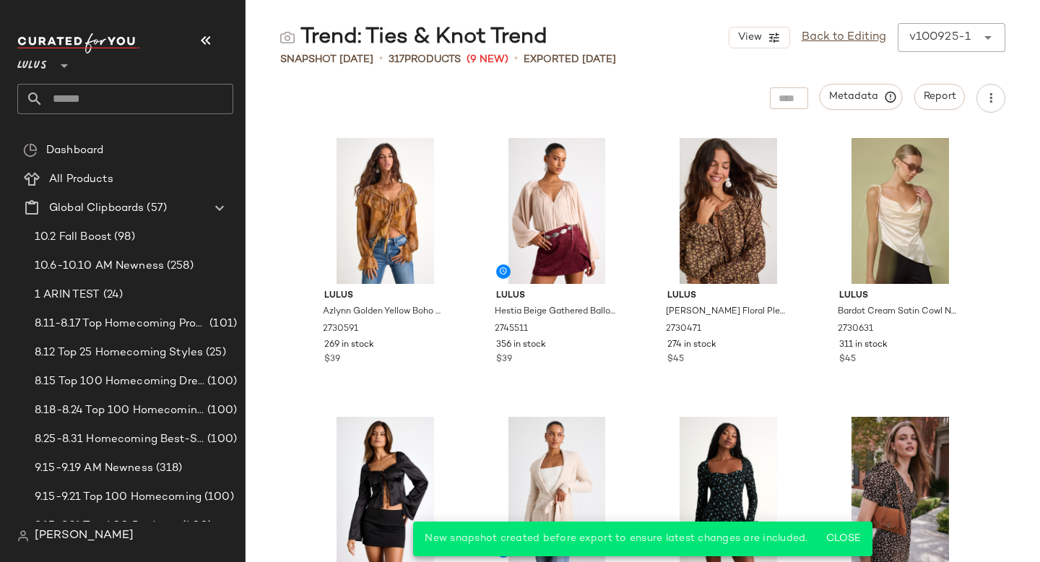
click at [936, 43] on div "v100925-1" at bounding box center [939, 37] width 61 height 17
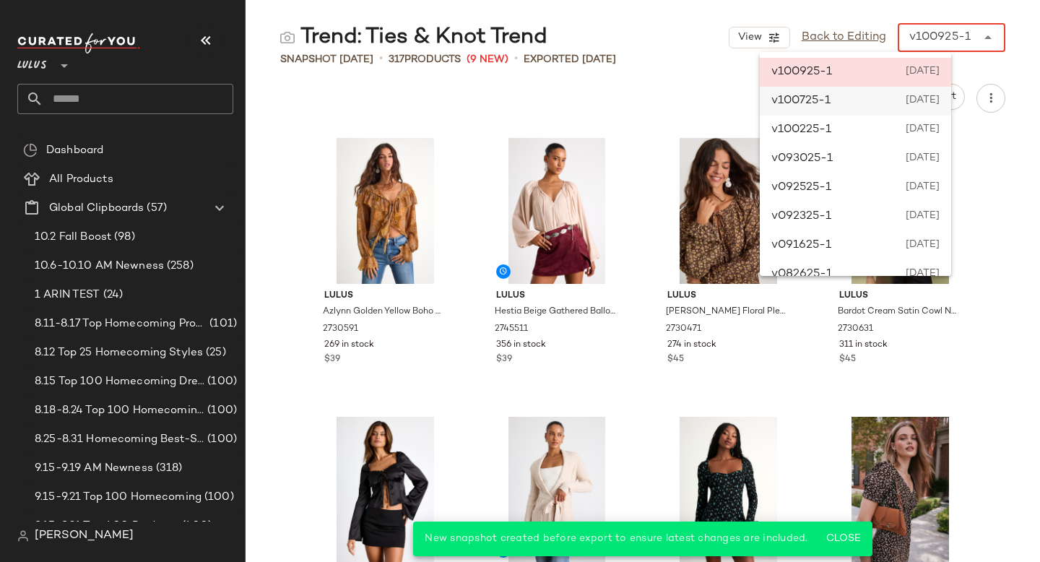
click at [894, 104] on div "v100725-1 [DATE]" at bounding box center [855, 101] width 191 height 29
type input "******"
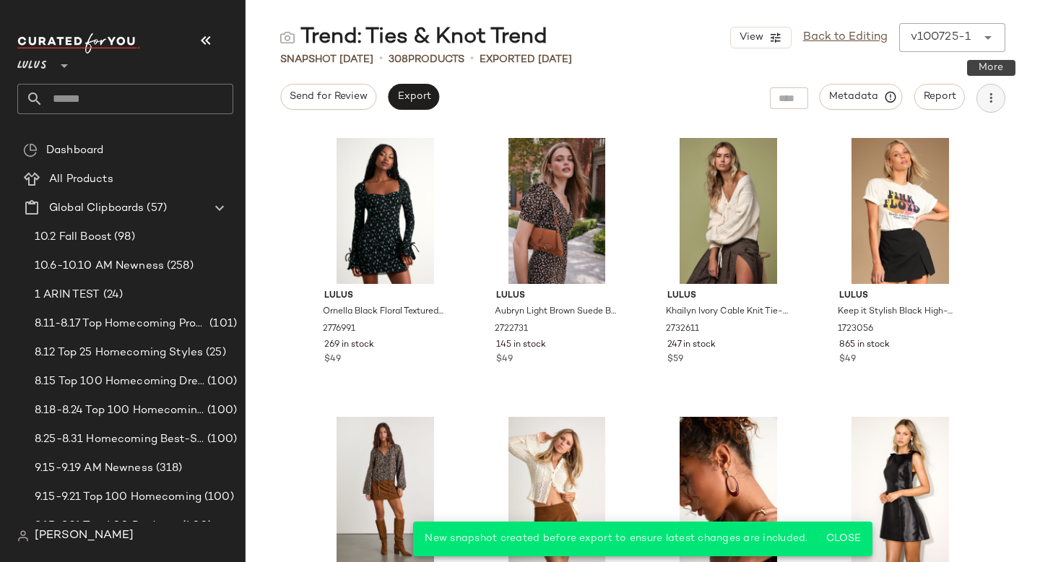
click at [991, 86] on button "button" at bounding box center [990, 98] width 29 height 29
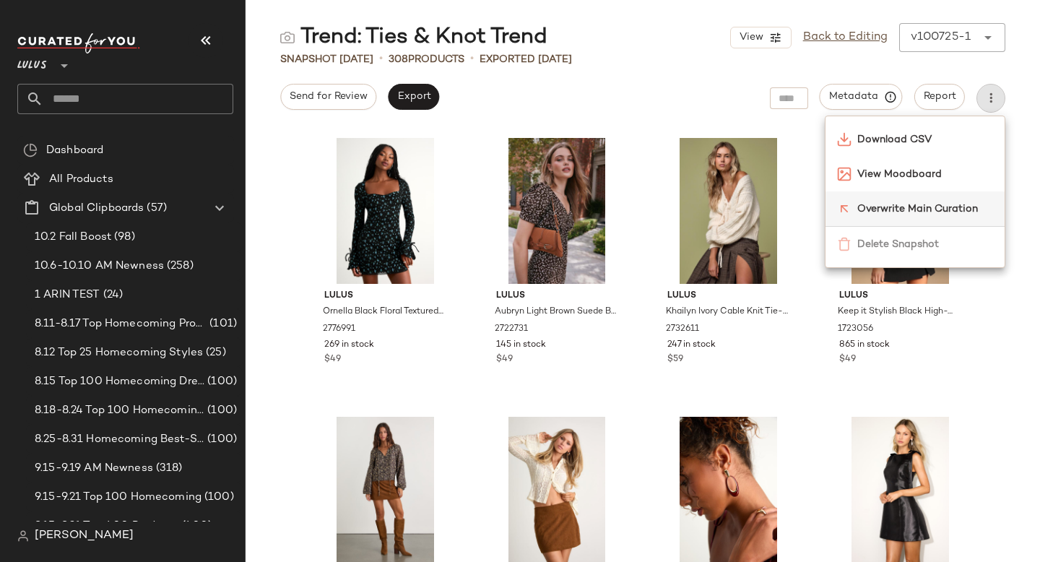
click at [914, 207] on span "Overwrite Main Curation" at bounding box center [925, 208] width 136 height 15
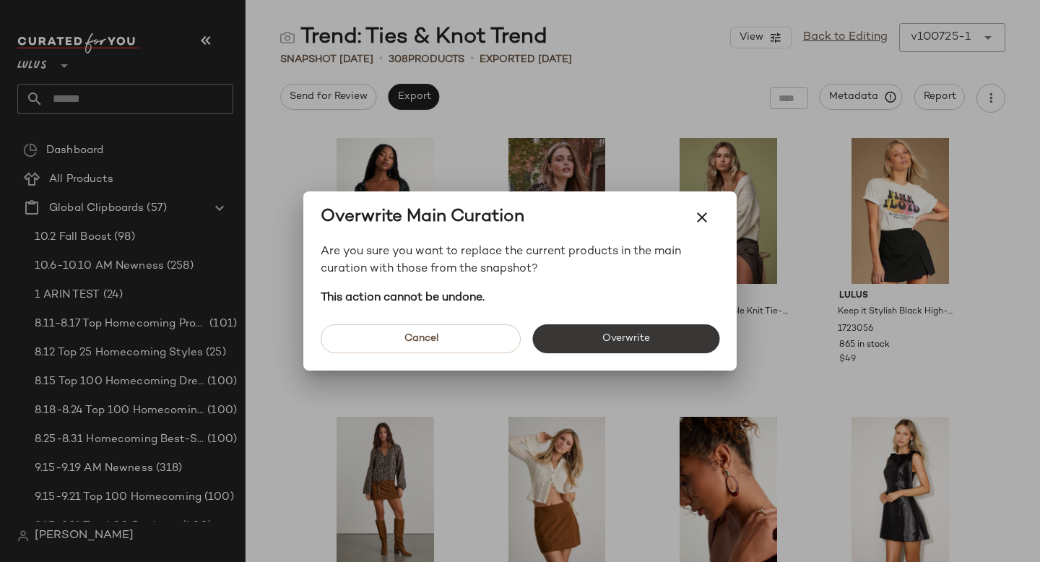
click at [604, 350] on button "Overwrite" at bounding box center [625, 338] width 187 height 29
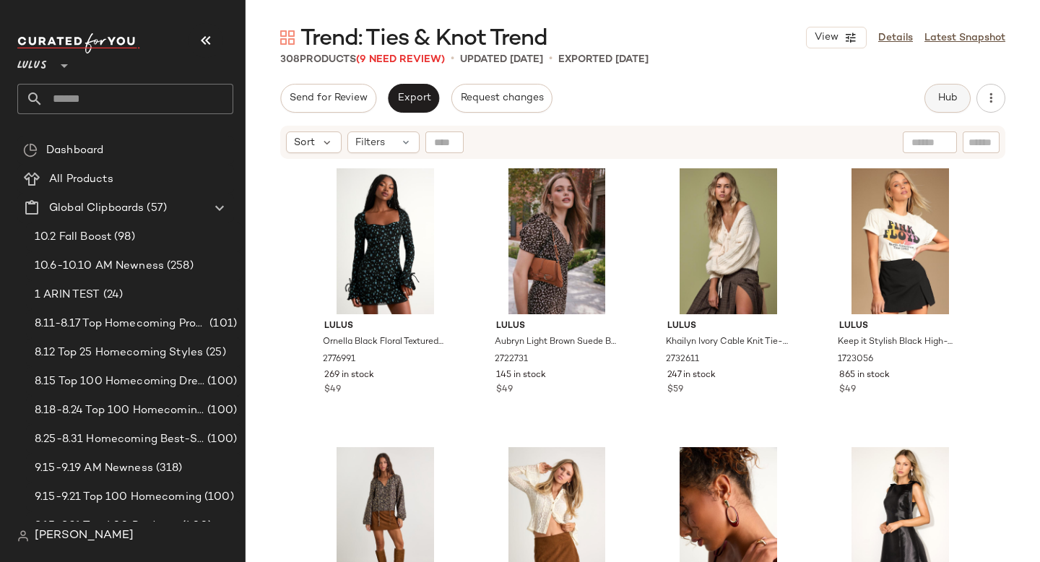
click at [949, 99] on span "Hub" at bounding box center [947, 98] width 20 height 12
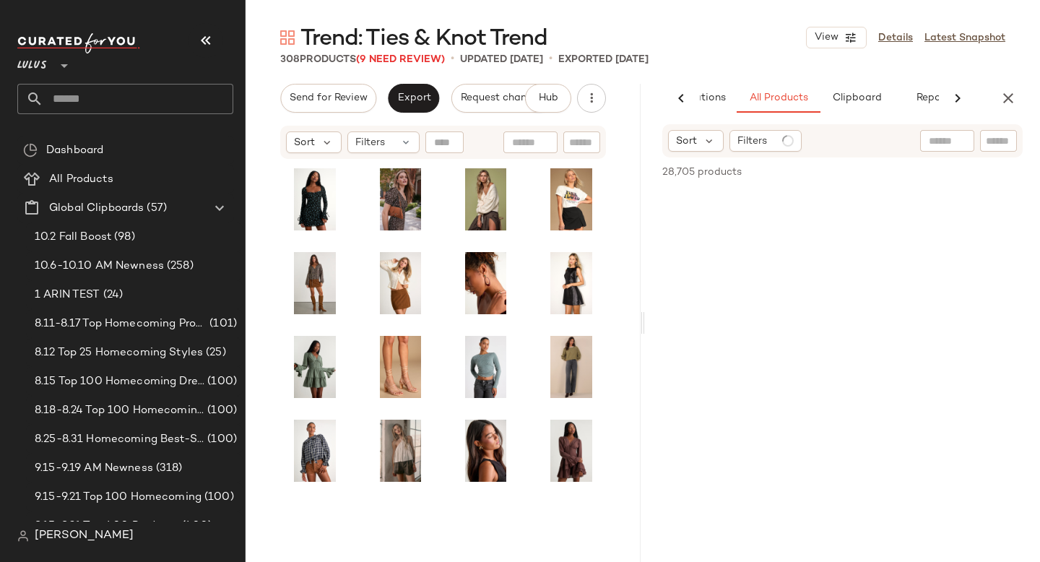
scroll to position [0, 91]
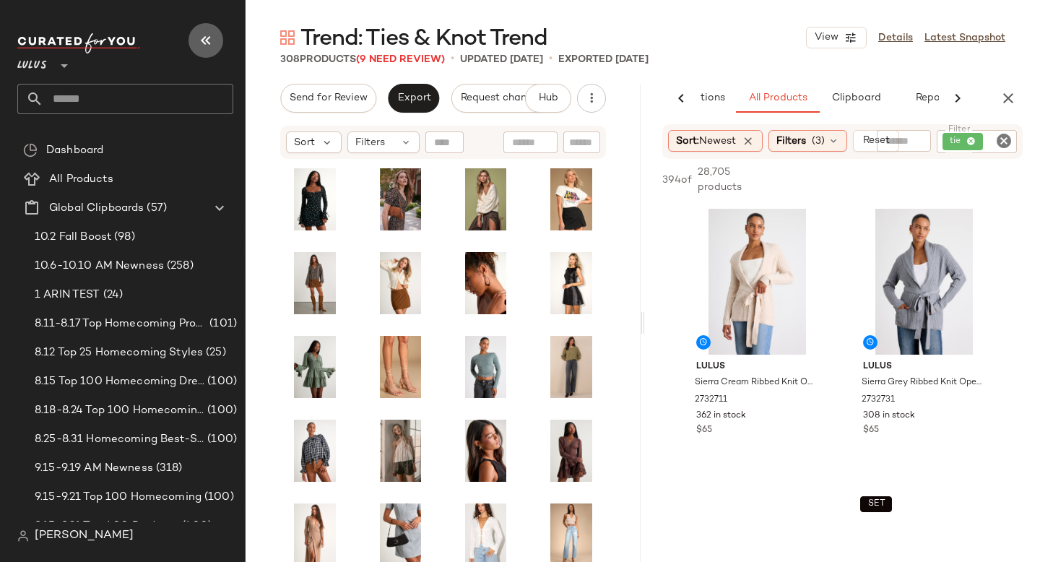
click at [209, 37] on icon "button" at bounding box center [205, 40] width 17 height 17
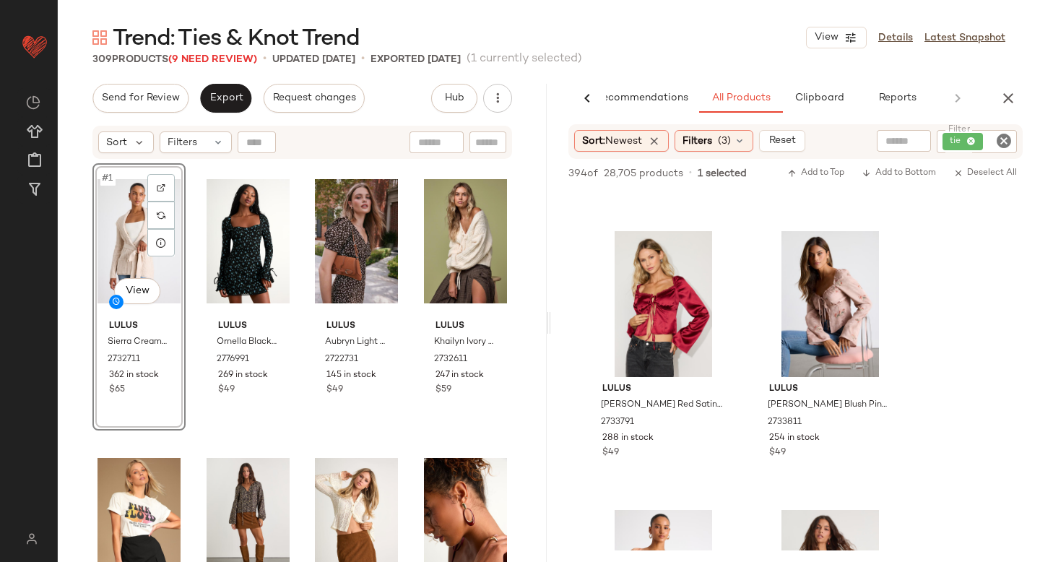
scroll to position [971, 0]
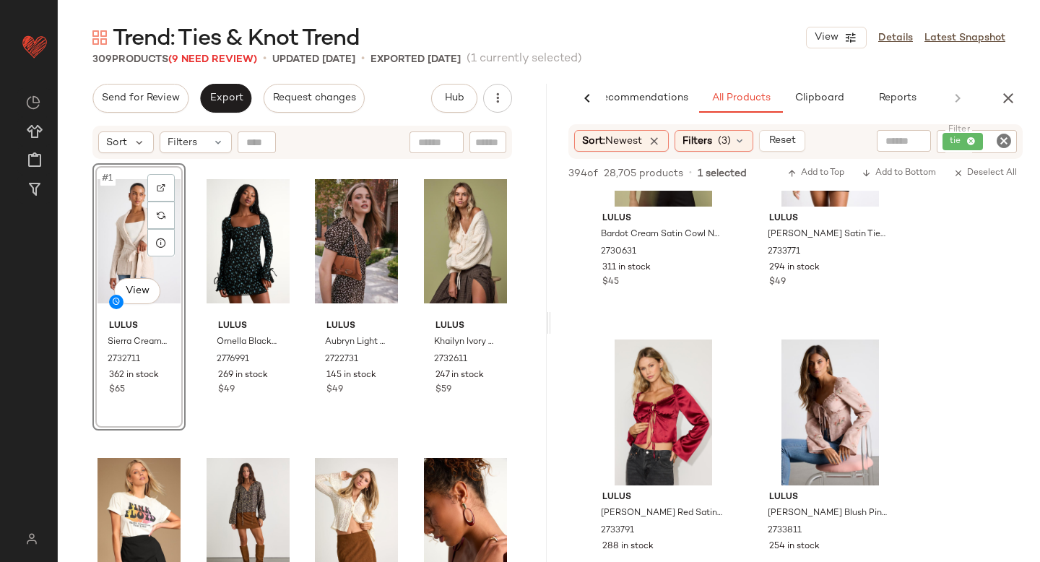
click at [1001, 142] on icon "Clear Filter" at bounding box center [1003, 140] width 17 height 17
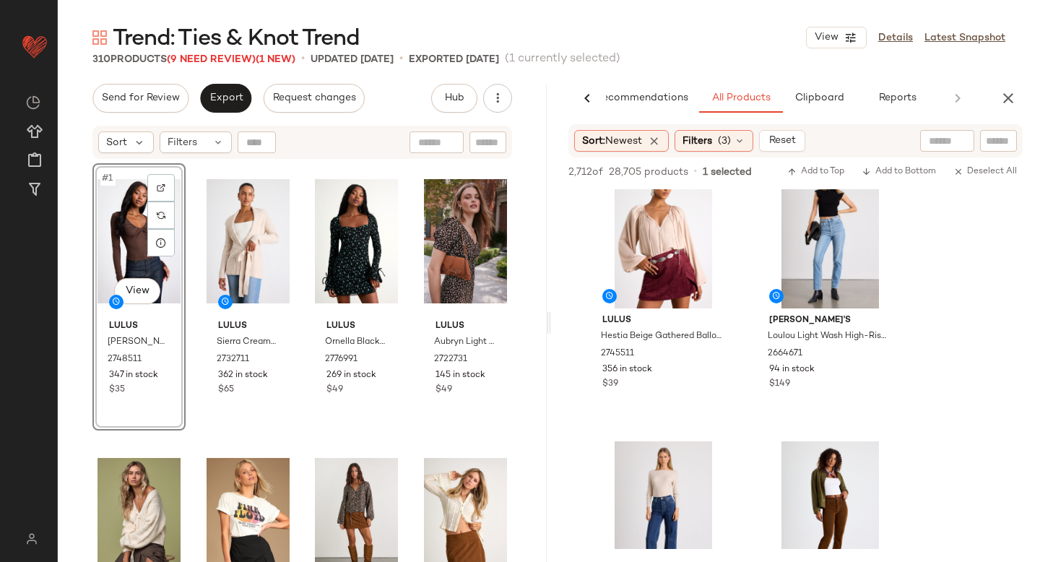
scroll to position [4170, 0]
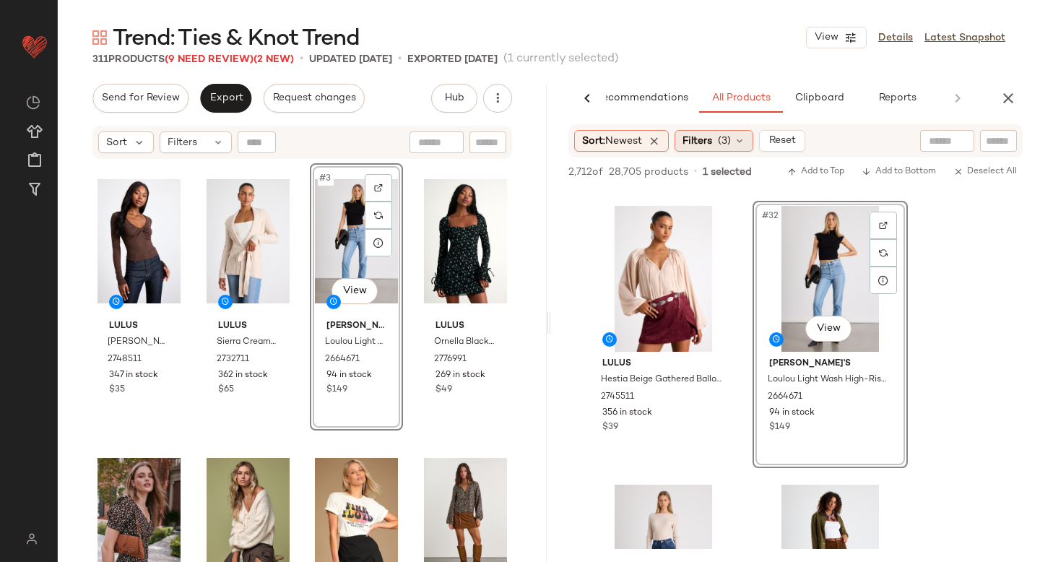
click at [707, 134] on span "Filters" at bounding box center [697, 141] width 30 height 15
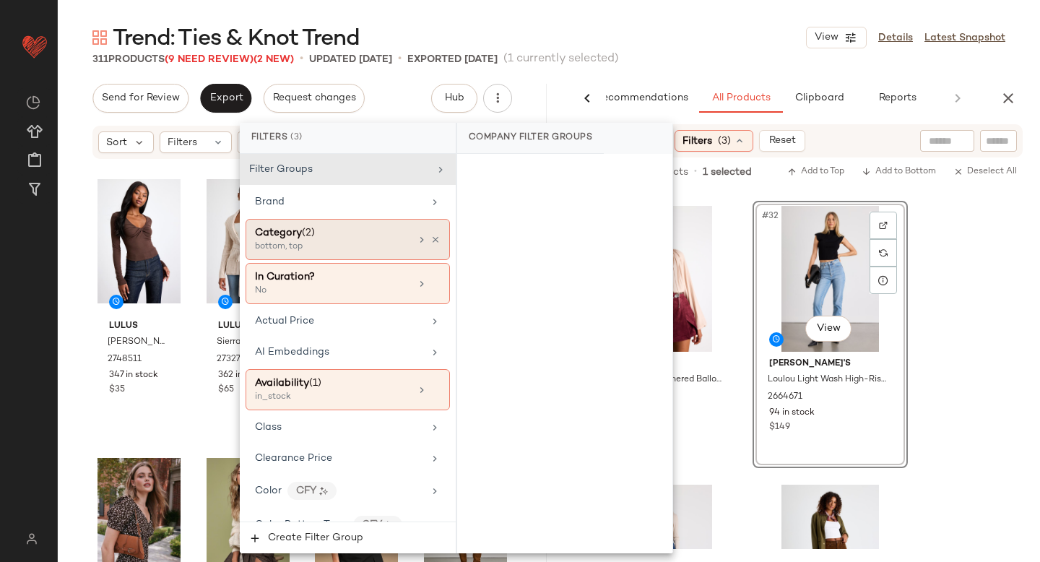
click at [342, 246] on div "bottom, top" at bounding box center [327, 246] width 144 height 13
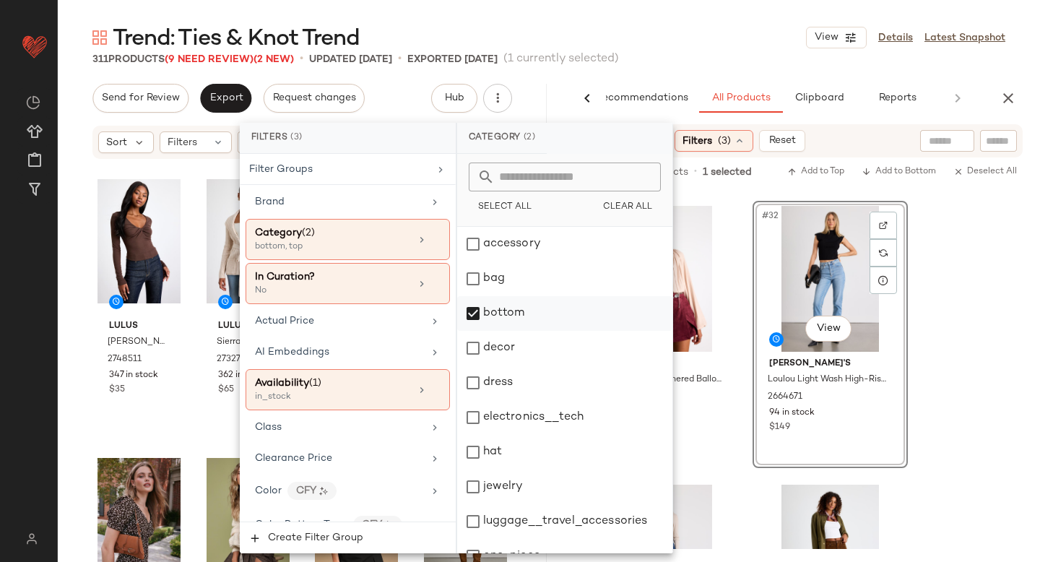
click at [482, 313] on div "bottom" at bounding box center [564, 313] width 215 height 35
click at [472, 495] on div "jewelry" at bounding box center [564, 486] width 215 height 35
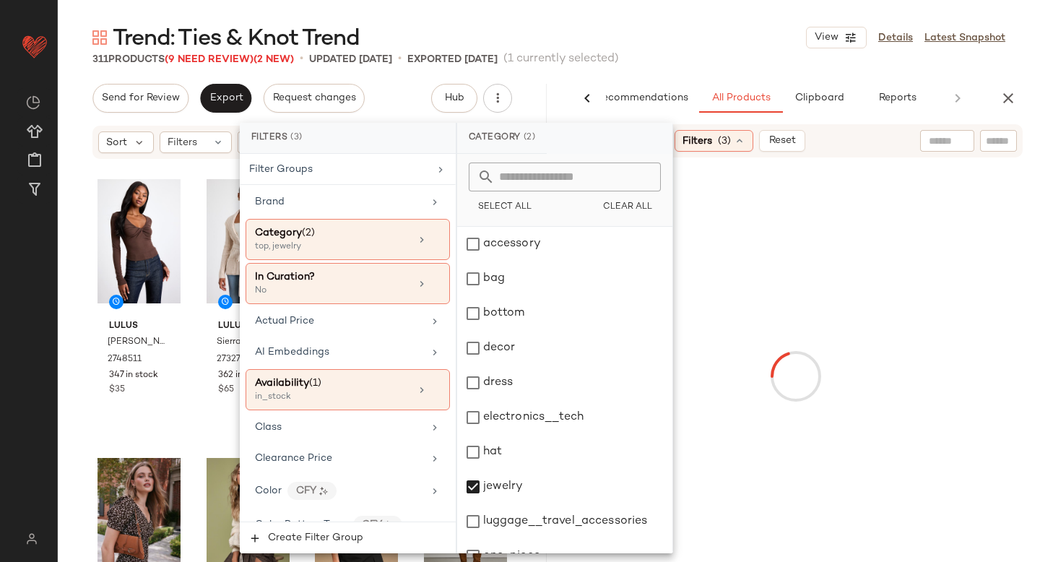
click at [973, 295] on div at bounding box center [795, 376] width 483 height 432
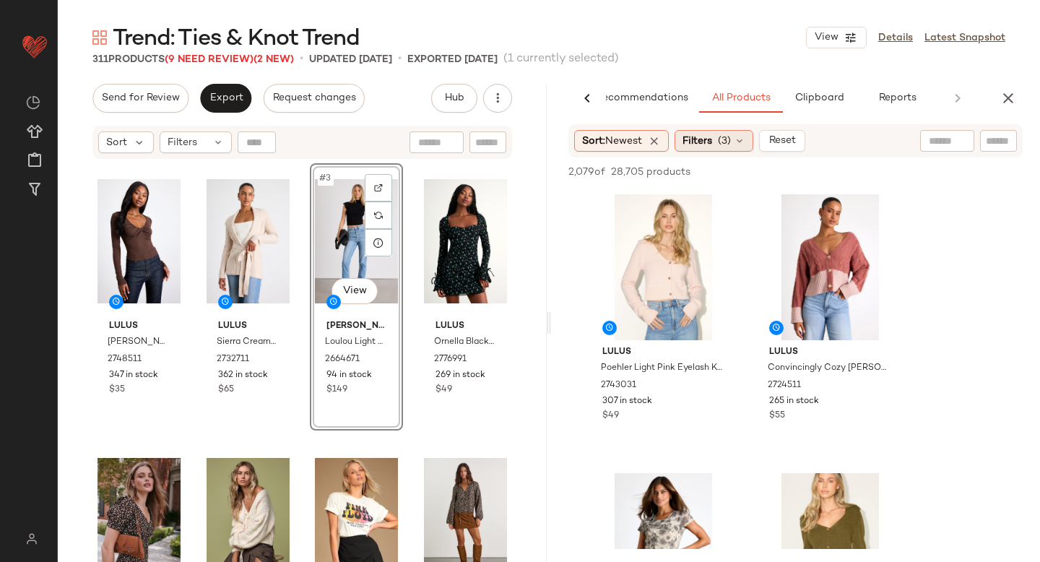
click at [736, 145] on div "Filters (3)" at bounding box center [714, 141] width 79 height 22
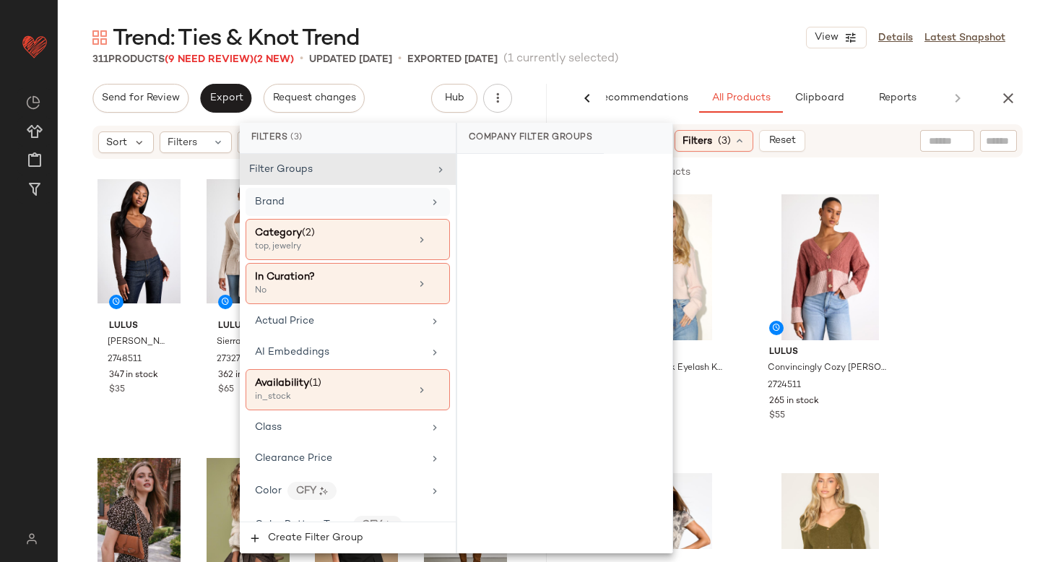
click at [362, 213] on div "Brand" at bounding box center [348, 202] width 204 height 28
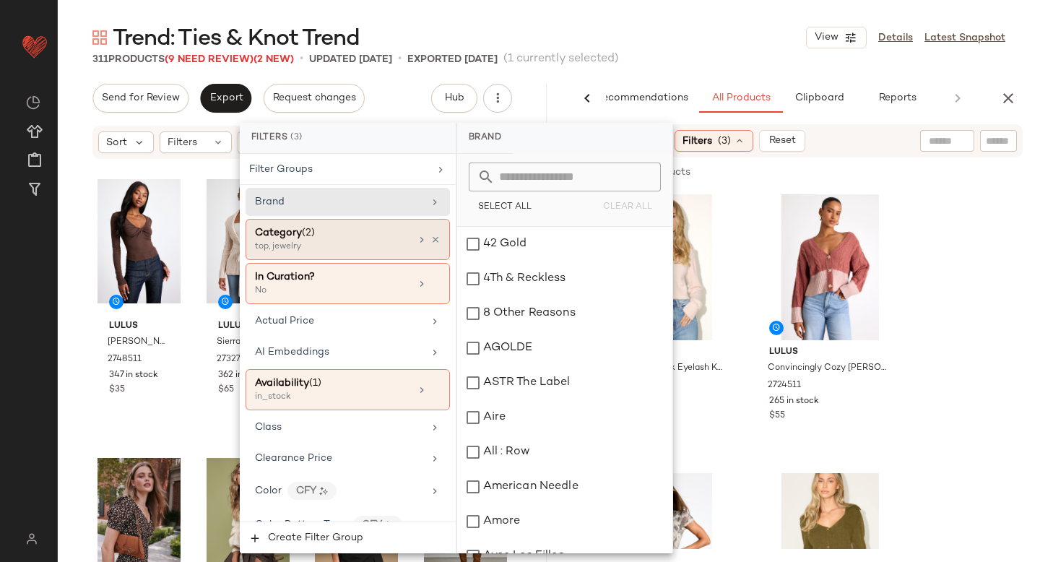
click at [346, 242] on div "top, jewelry" at bounding box center [327, 246] width 144 height 13
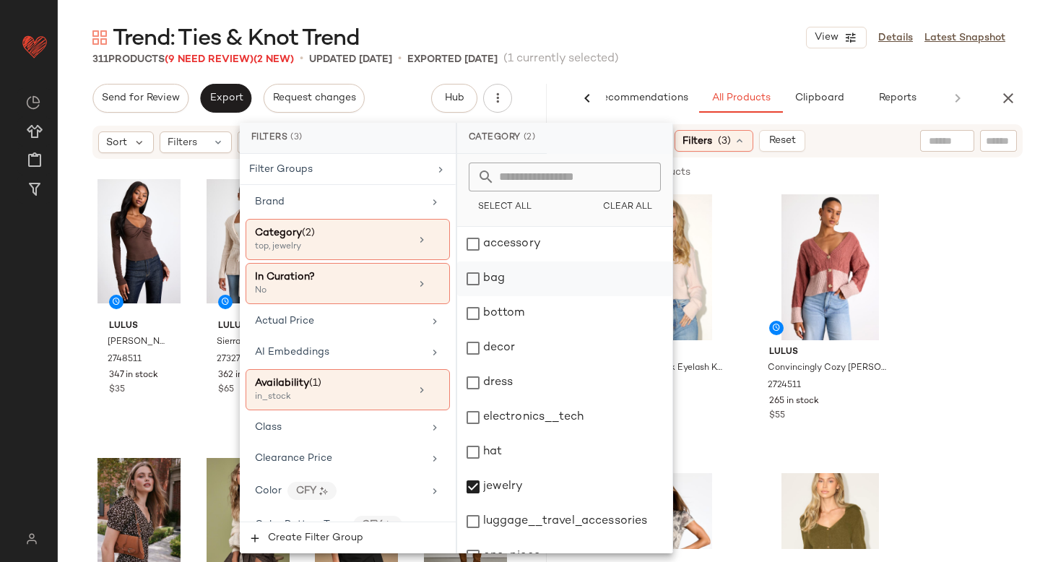
scroll to position [263, 0]
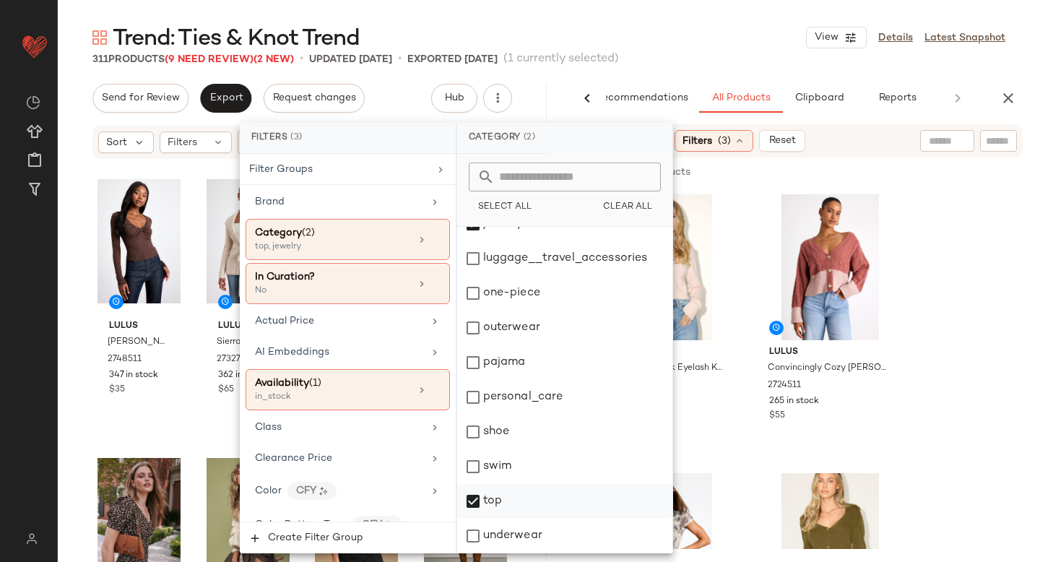
click at [477, 502] on div "top" at bounding box center [564, 501] width 215 height 35
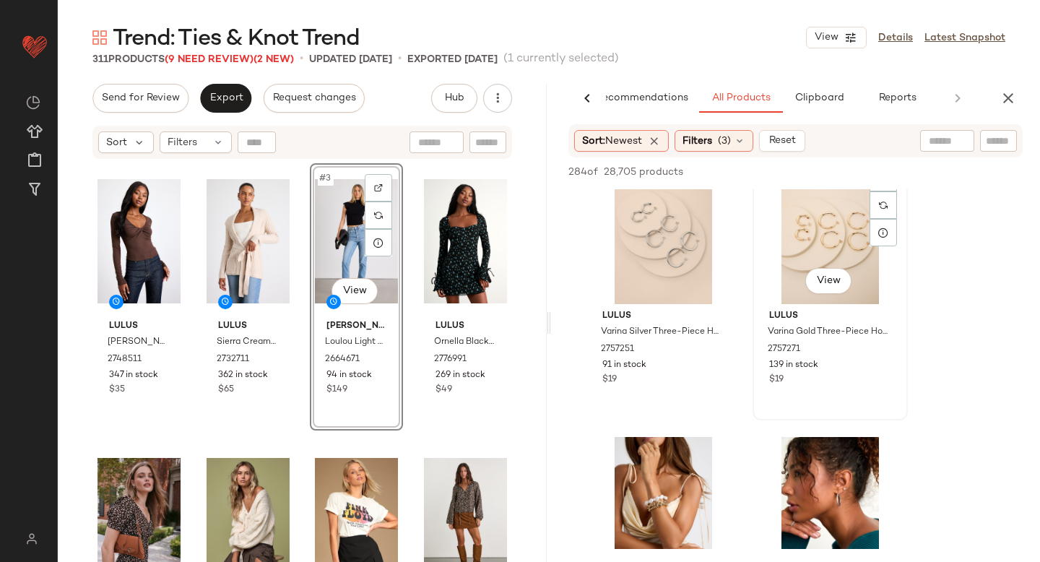
scroll to position [1986, 0]
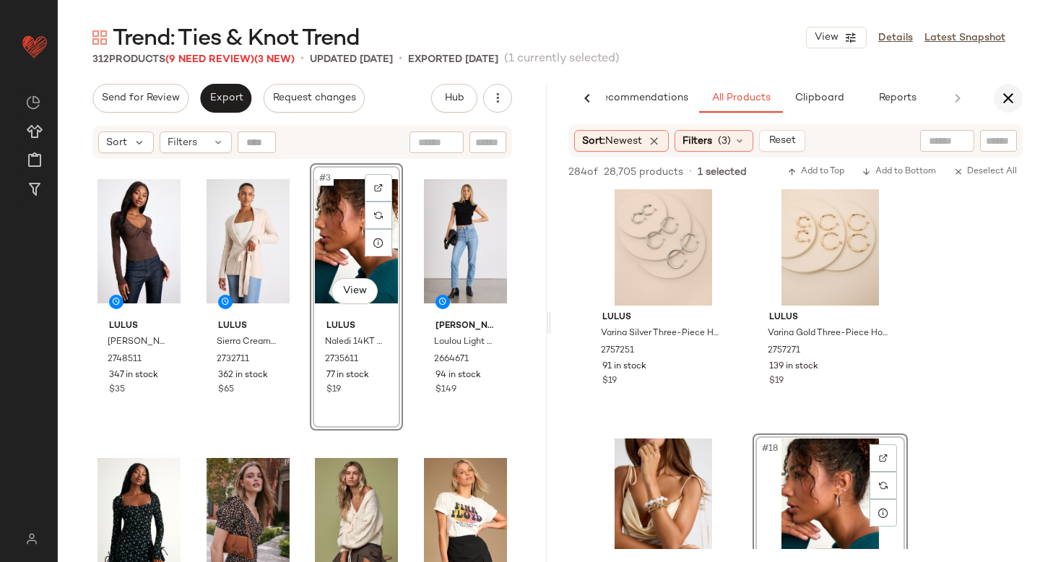
click at [1006, 96] on icon "button" at bounding box center [1008, 98] width 17 height 17
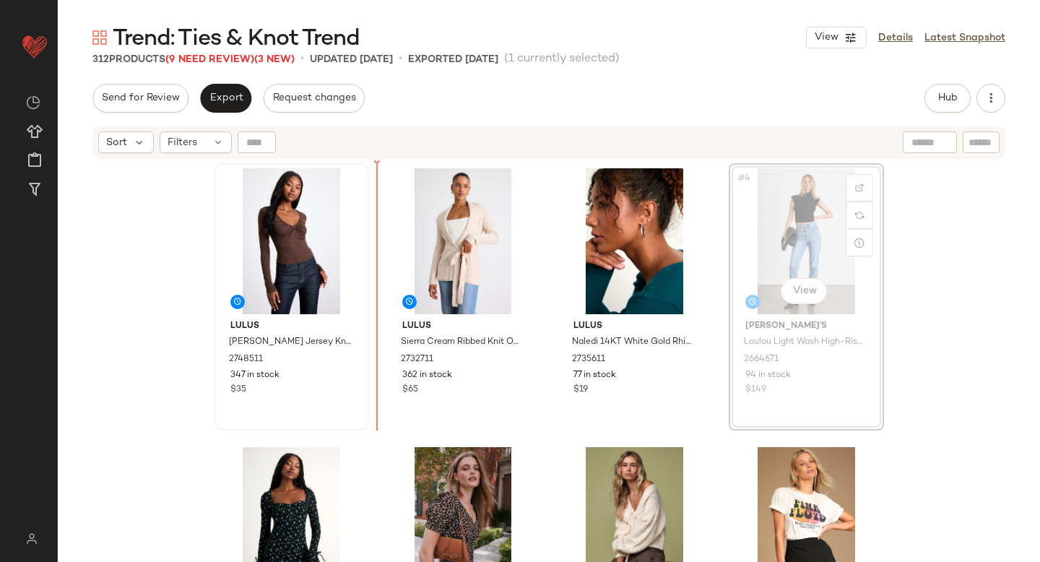
drag, startPoint x: 747, startPoint y: 207, endPoint x: 323, endPoint y: 262, distance: 428.2
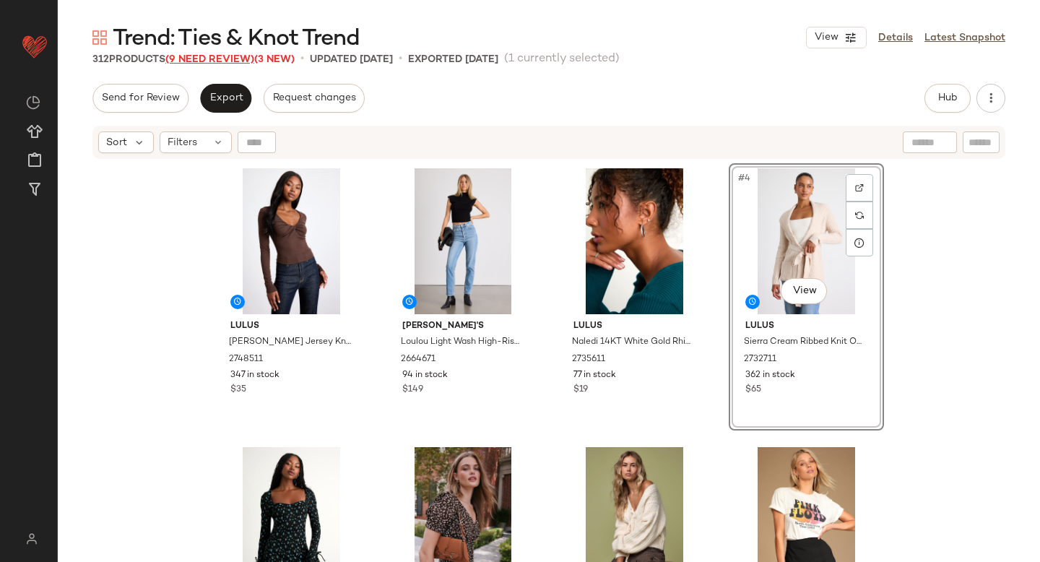
click at [220, 59] on span "(9 Need Review)" at bounding box center [209, 59] width 89 height 11
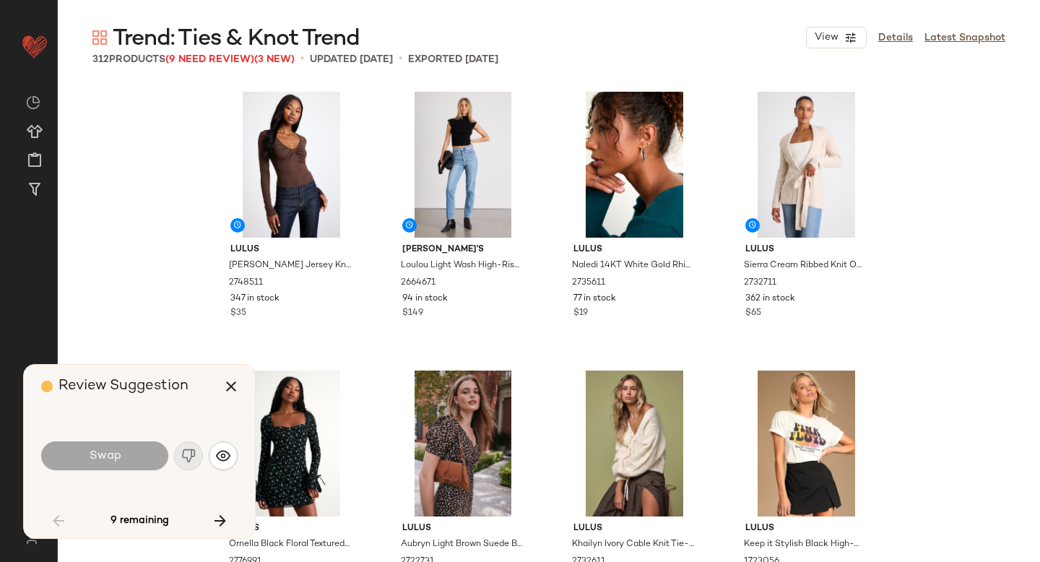
scroll to position [4460, 0]
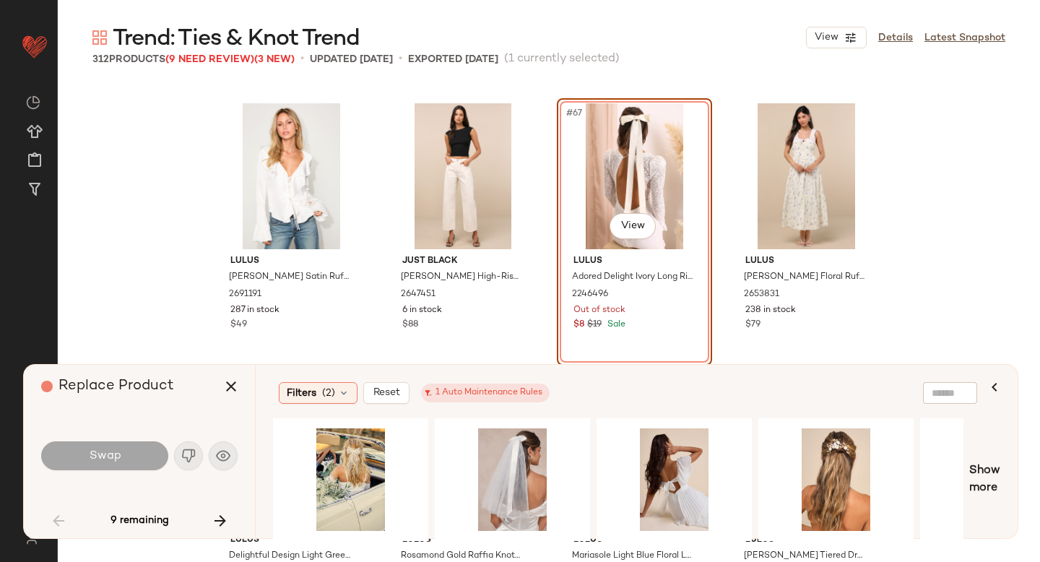
click at [196, 467] on div "Swap" at bounding box center [139, 455] width 196 height 35
click at [352, 463] on div "#1 View" at bounding box center [350, 479] width 145 height 103
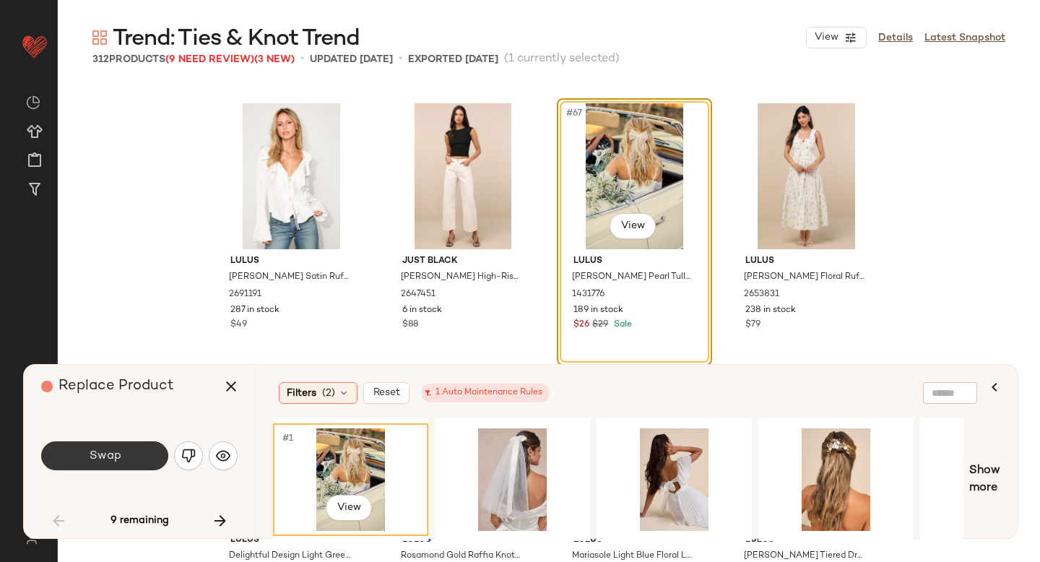
click at [138, 460] on button "Swap" at bounding box center [104, 455] width 127 height 29
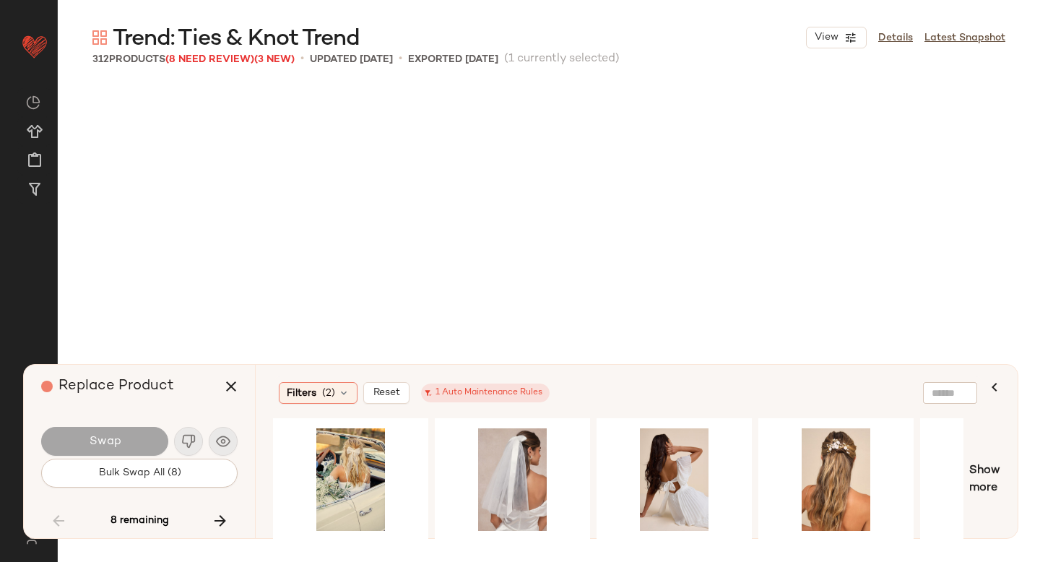
scroll to position [5297, 0]
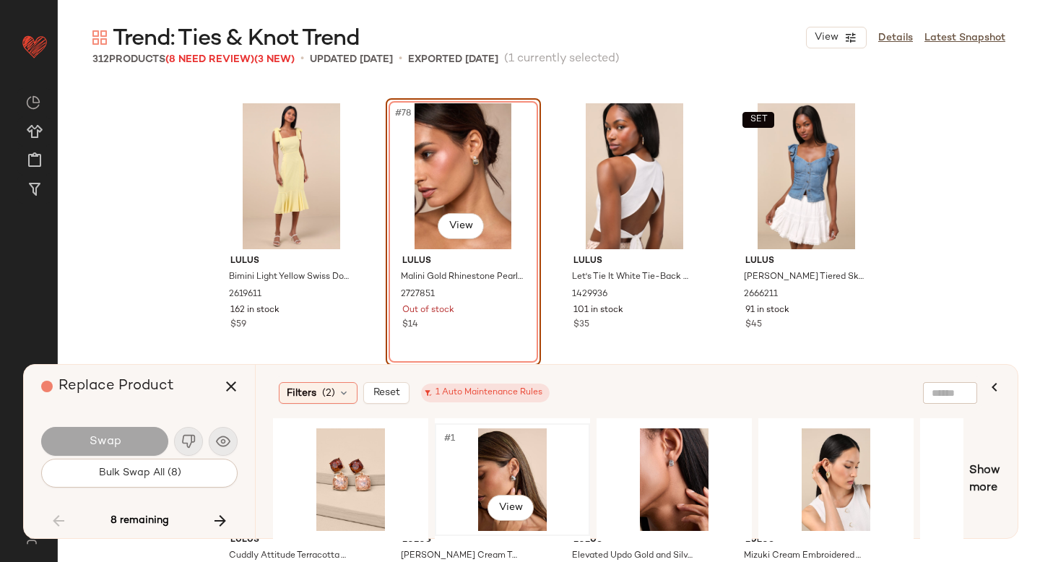
click at [518, 452] on div "#1 View" at bounding box center [512, 479] width 145 height 103
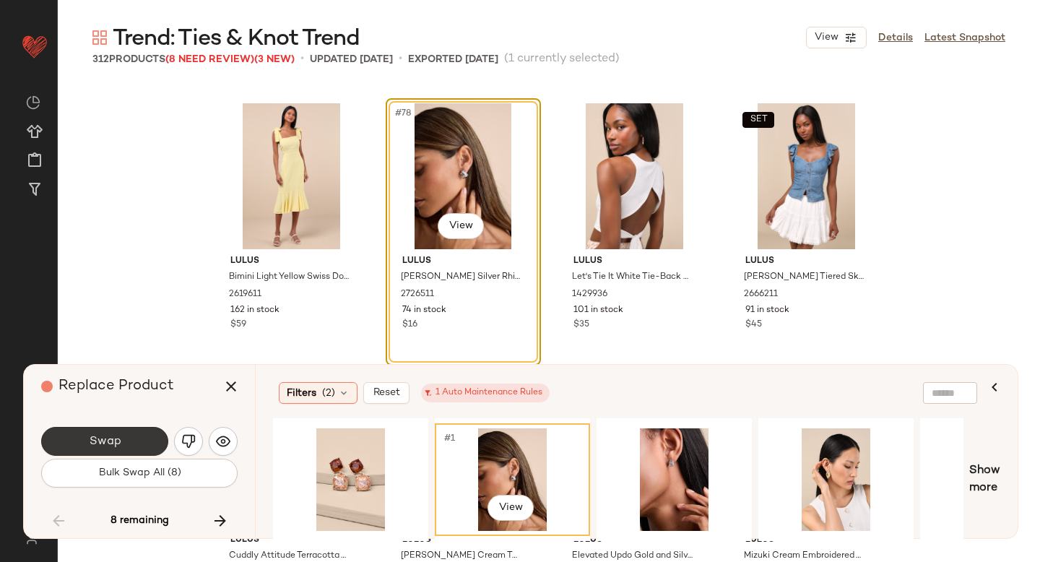
click at [101, 443] on span "Swap" at bounding box center [104, 442] width 32 height 14
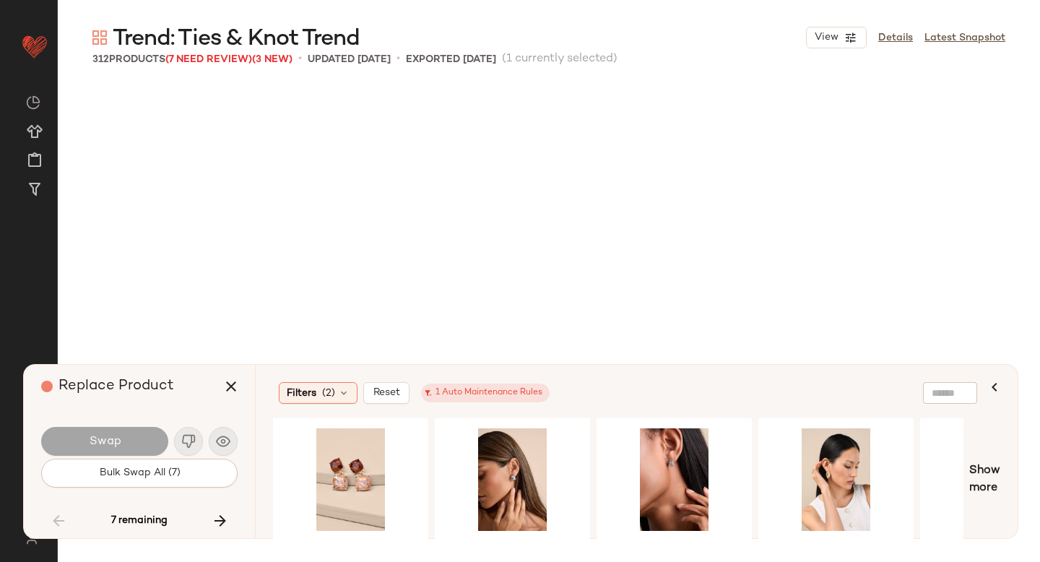
scroll to position [6690, 0]
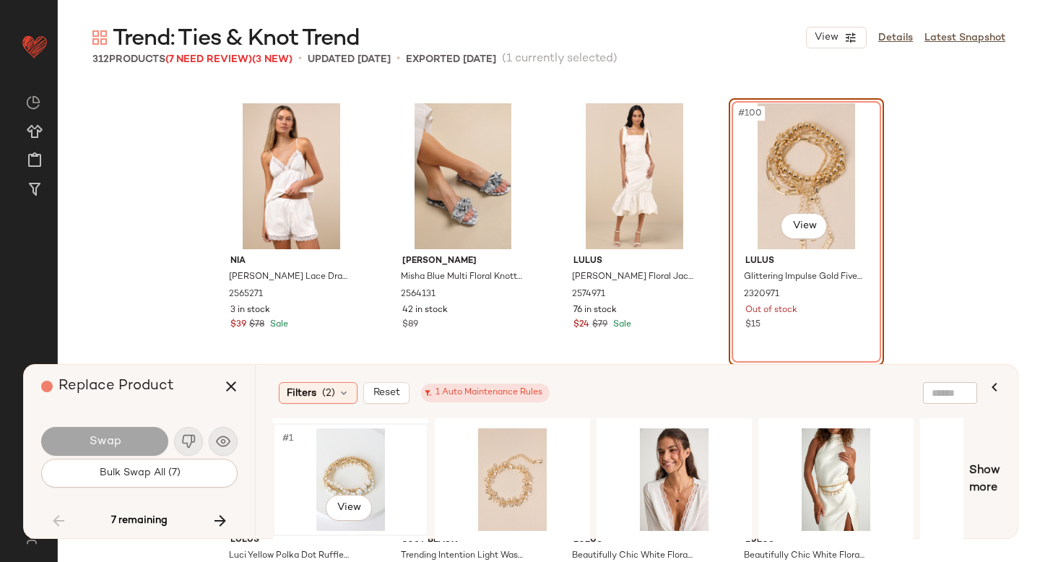
click at [373, 459] on div "#1 View" at bounding box center [350, 479] width 145 height 103
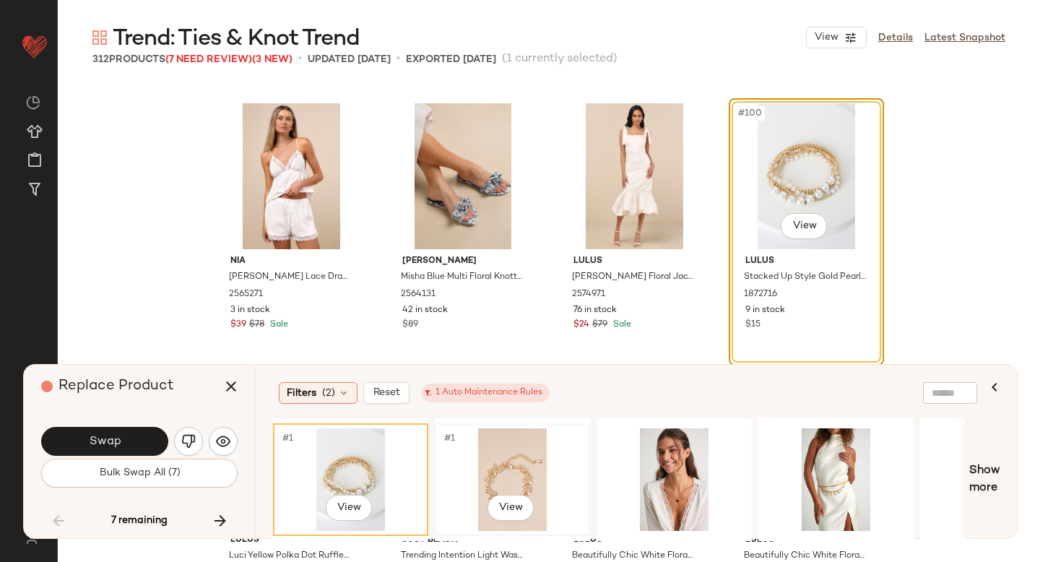
click at [493, 440] on div "#1 View" at bounding box center [512, 479] width 145 height 103
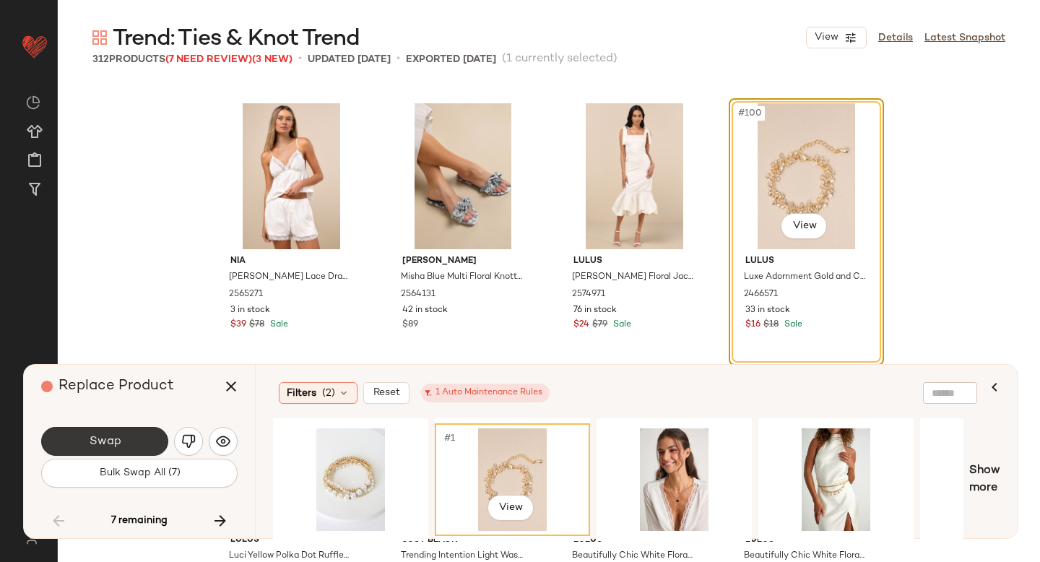
click at [84, 430] on button "Swap" at bounding box center [104, 441] width 127 height 29
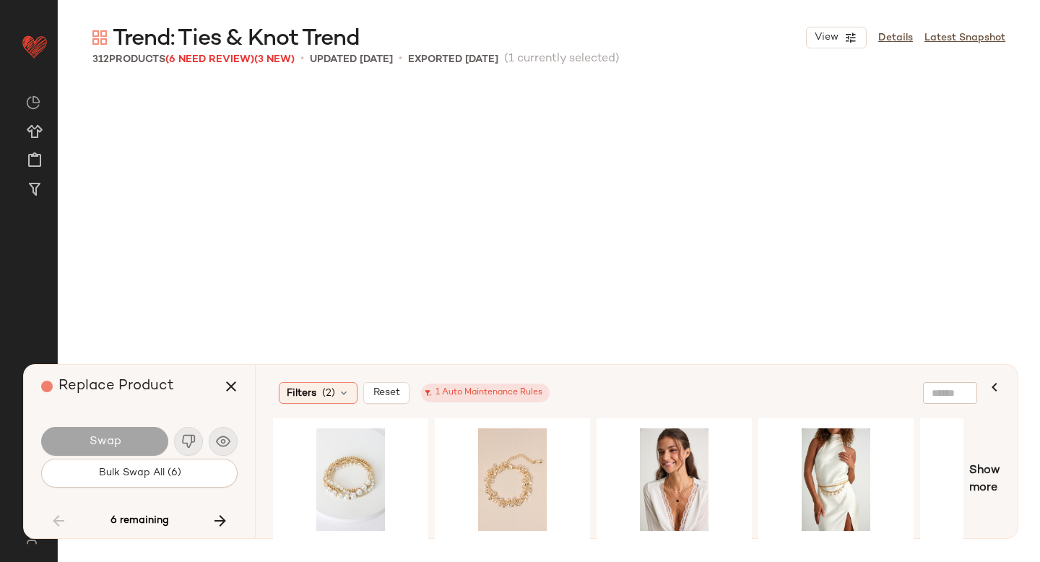
scroll to position [10314, 0]
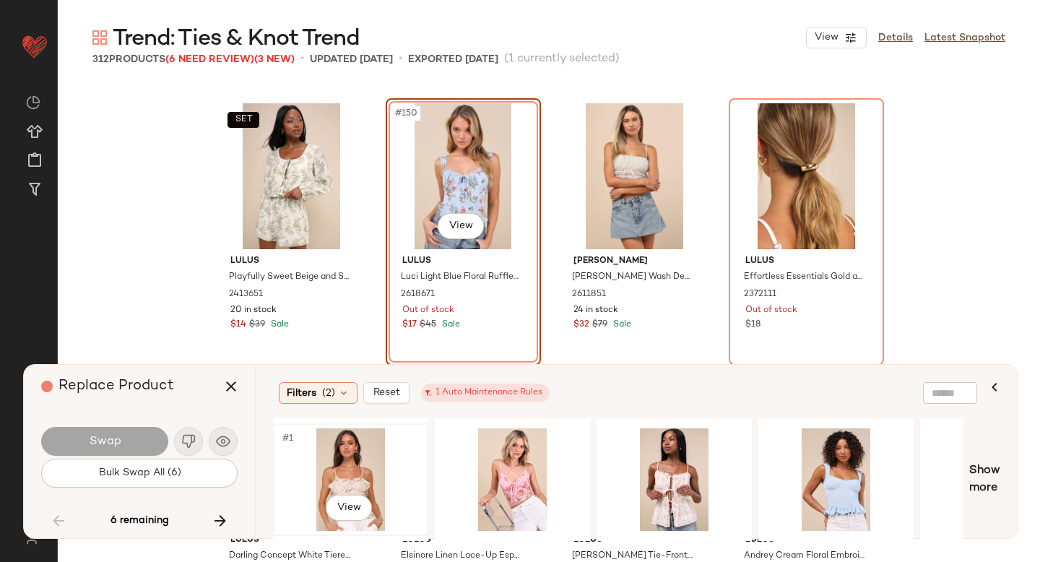
click at [343, 464] on div "#1 View" at bounding box center [350, 479] width 145 height 103
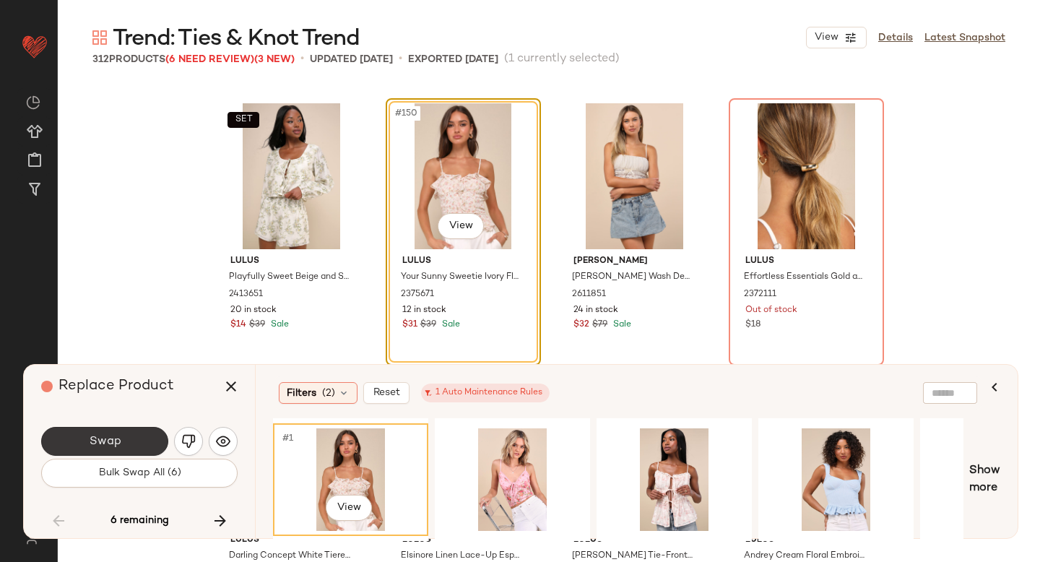
click at [106, 441] on span "Swap" at bounding box center [104, 442] width 32 height 14
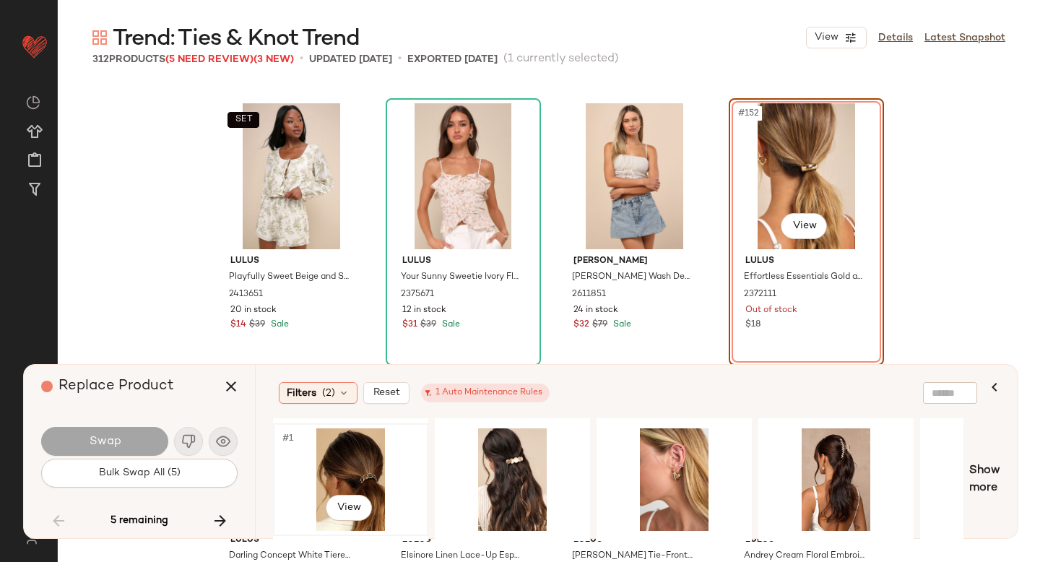
click at [325, 455] on div "#1 View" at bounding box center [350, 479] width 145 height 103
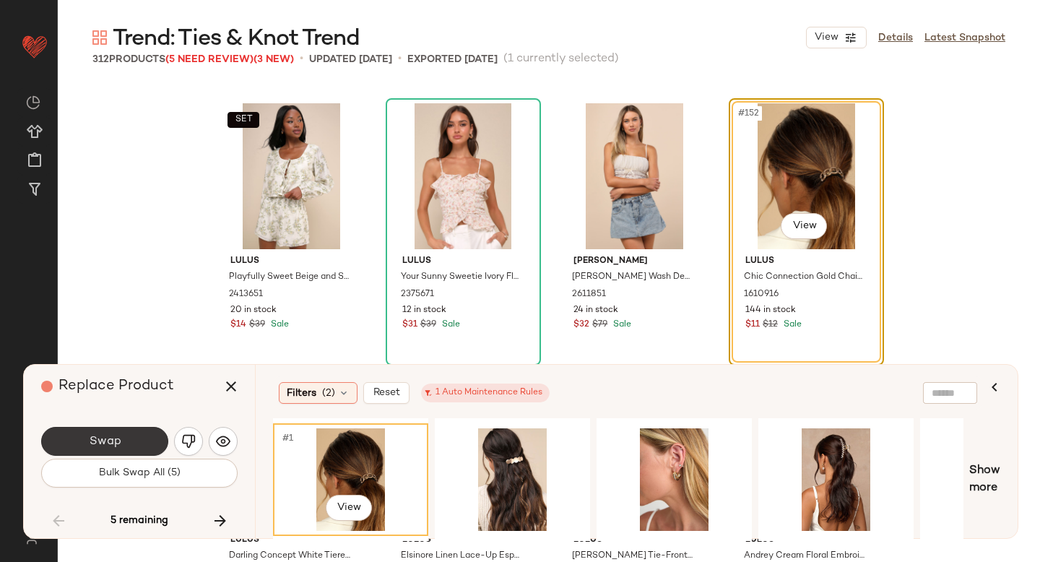
click at [147, 443] on button "Swap" at bounding box center [104, 441] width 127 height 29
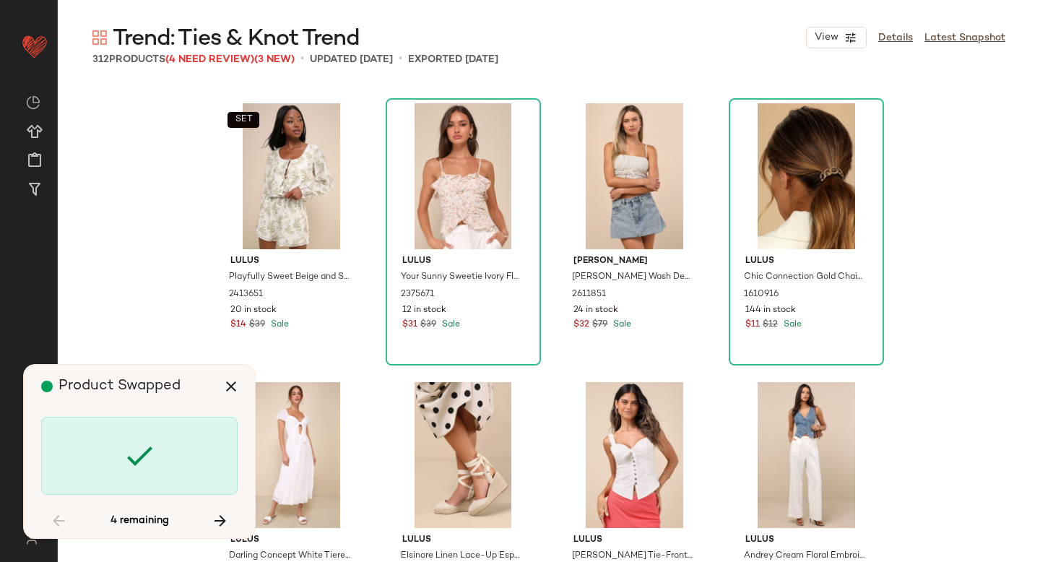
scroll to position [11151, 0]
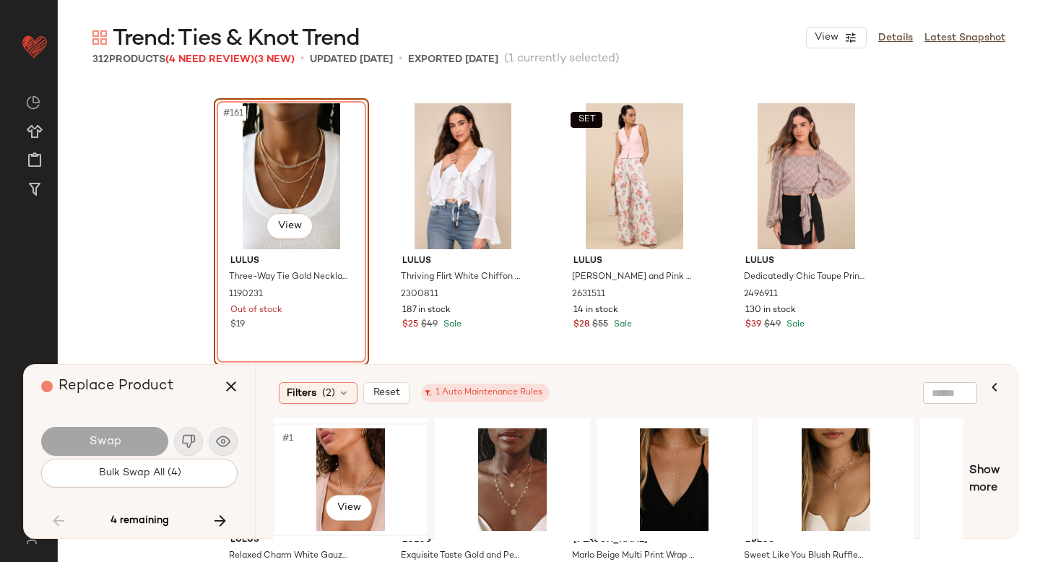
click at [373, 451] on div "#1 View" at bounding box center [350, 479] width 145 height 103
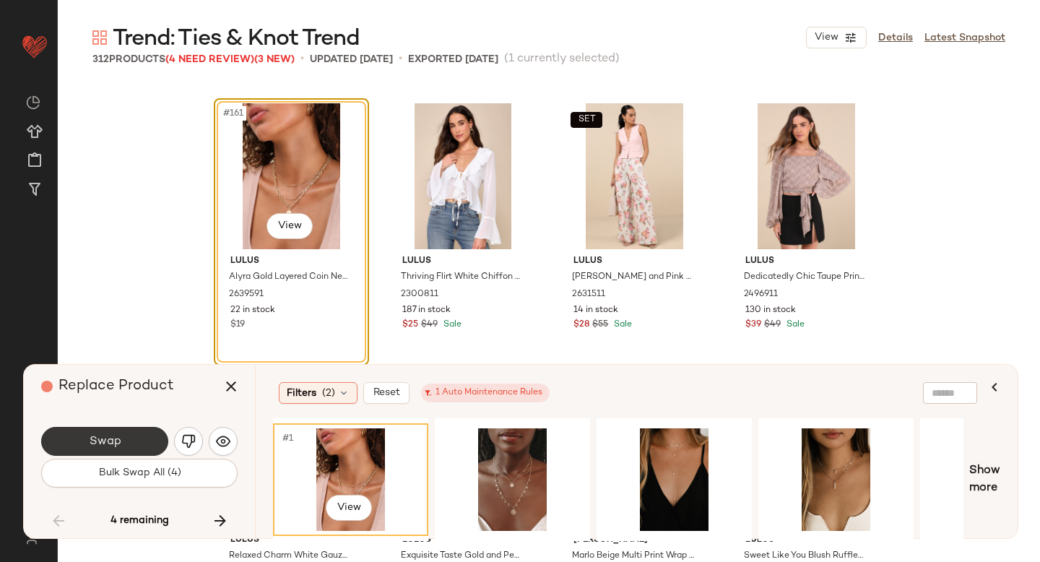
click at [126, 440] on button "Swap" at bounding box center [104, 441] width 127 height 29
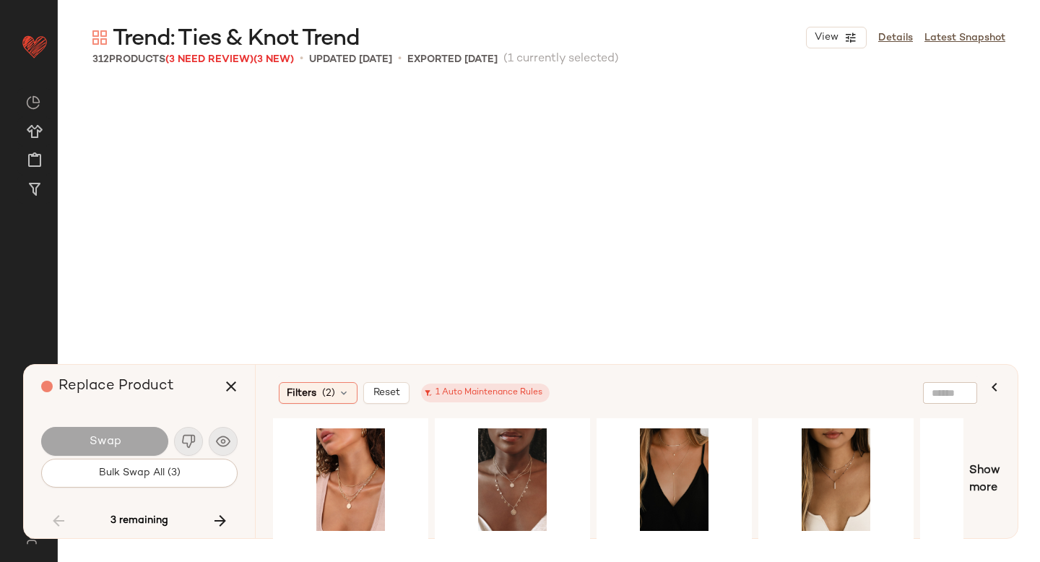
scroll to position [13102, 0]
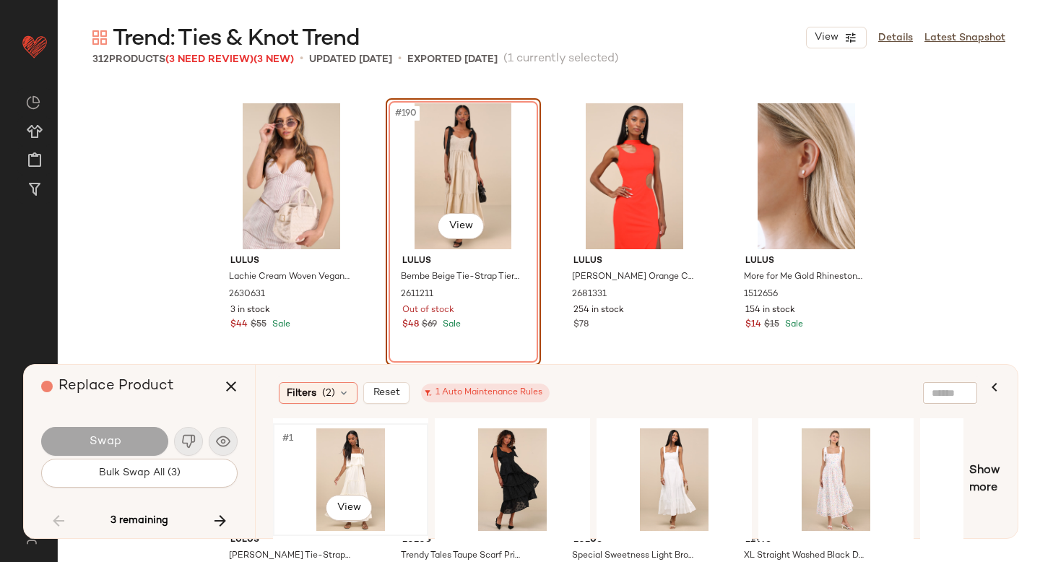
click at [363, 463] on div "#1 View" at bounding box center [350, 479] width 145 height 103
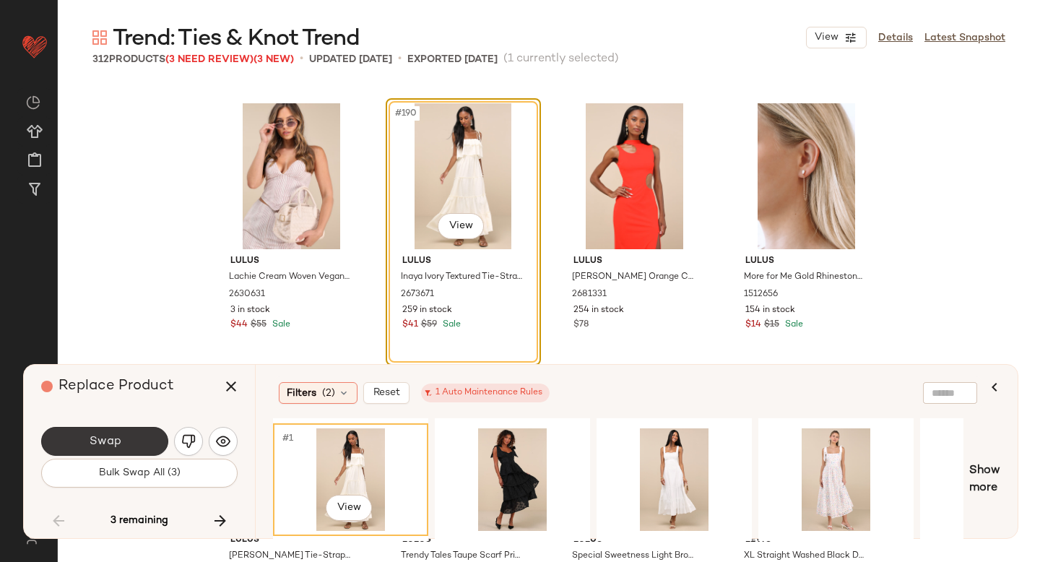
click at [114, 440] on span "Swap" at bounding box center [104, 442] width 32 height 14
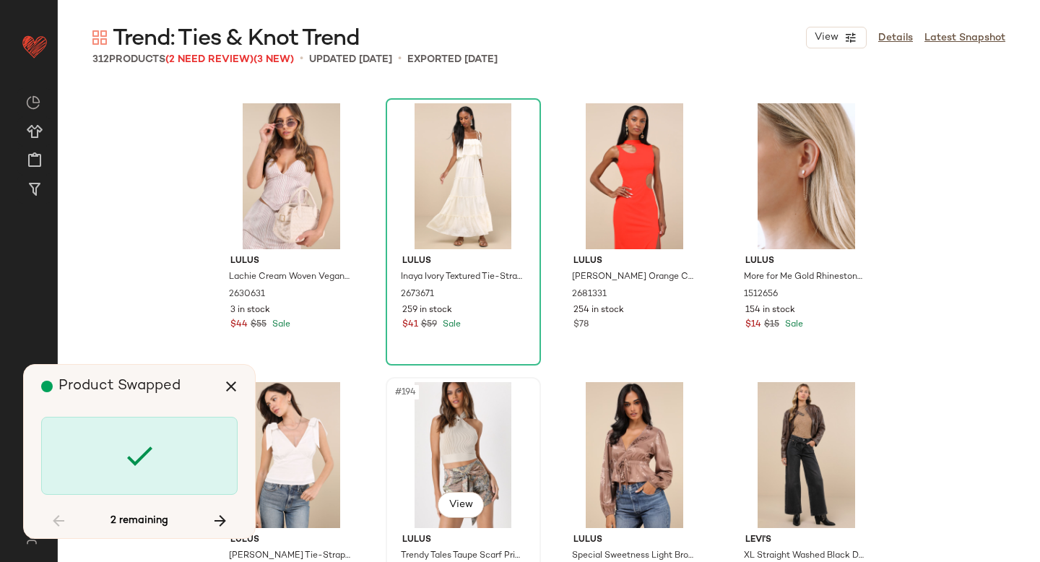
scroll to position [18956, 0]
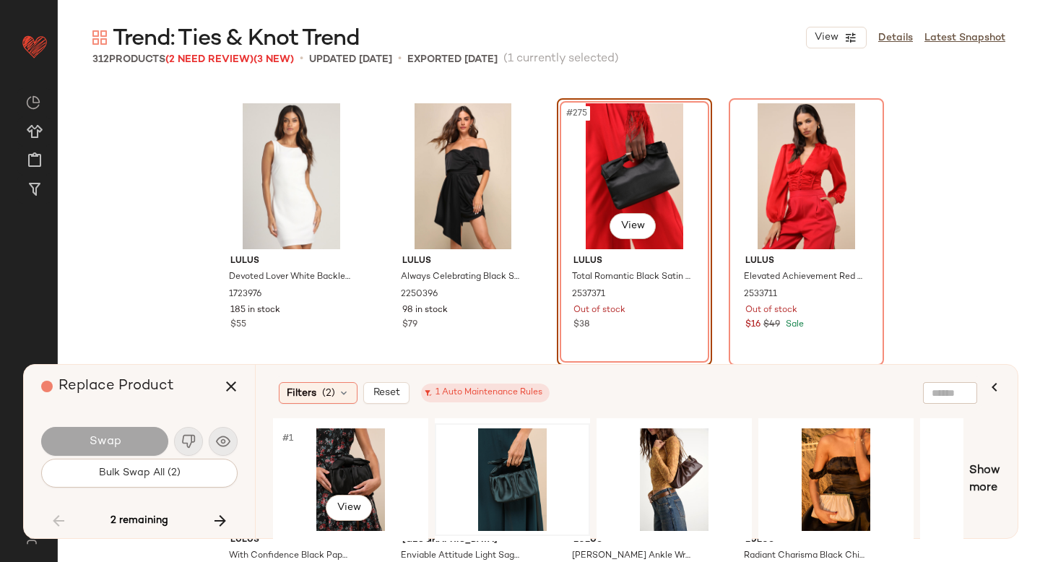
click at [466, 466] on div at bounding box center [512, 479] width 145 height 103
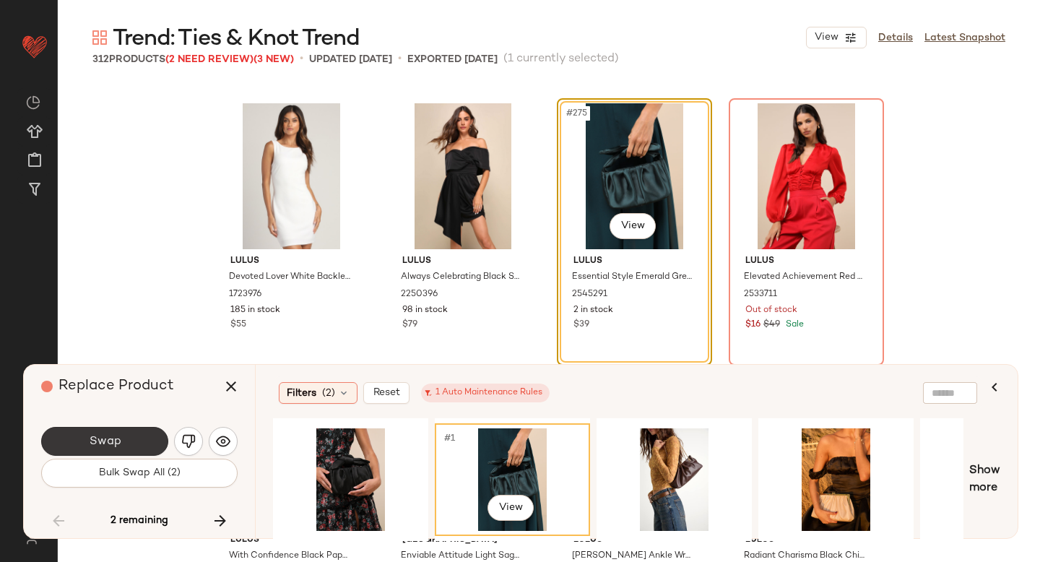
click at [152, 440] on button "Swap" at bounding box center [104, 441] width 127 height 29
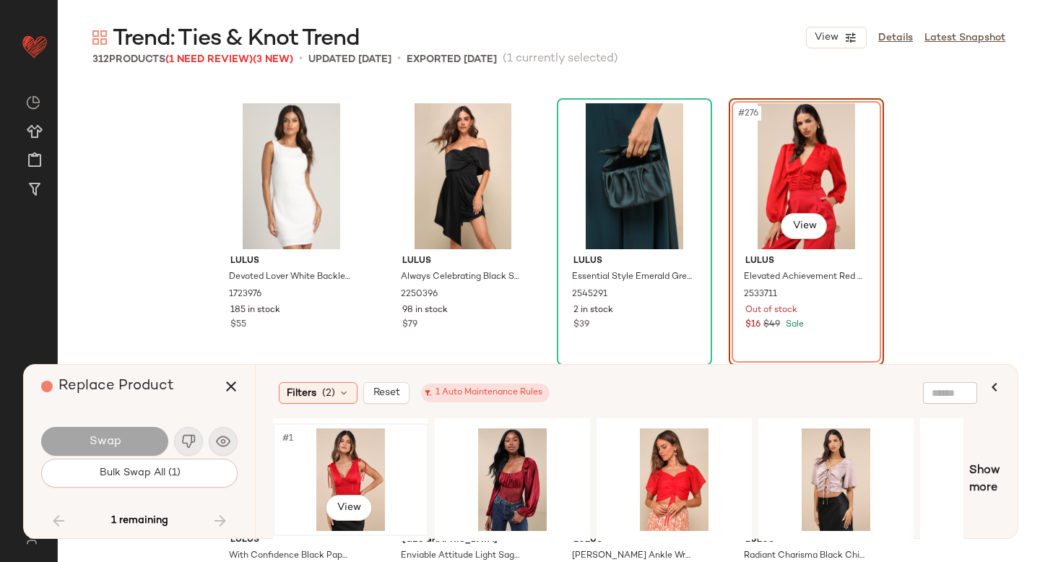
click at [331, 463] on div "#1 View" at bounding box center [350, 479] width 145 height 103
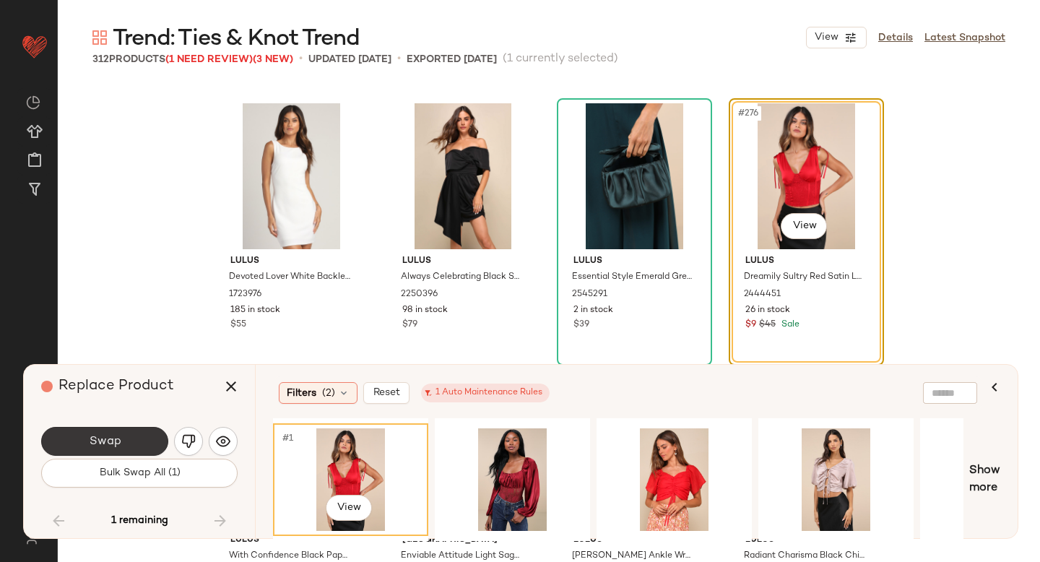
click at [144, 451] on button "Swap" at bounding box center [104, 441] width 127 height 29
